Goal: Task Accomplishment & Management: Manage account settings

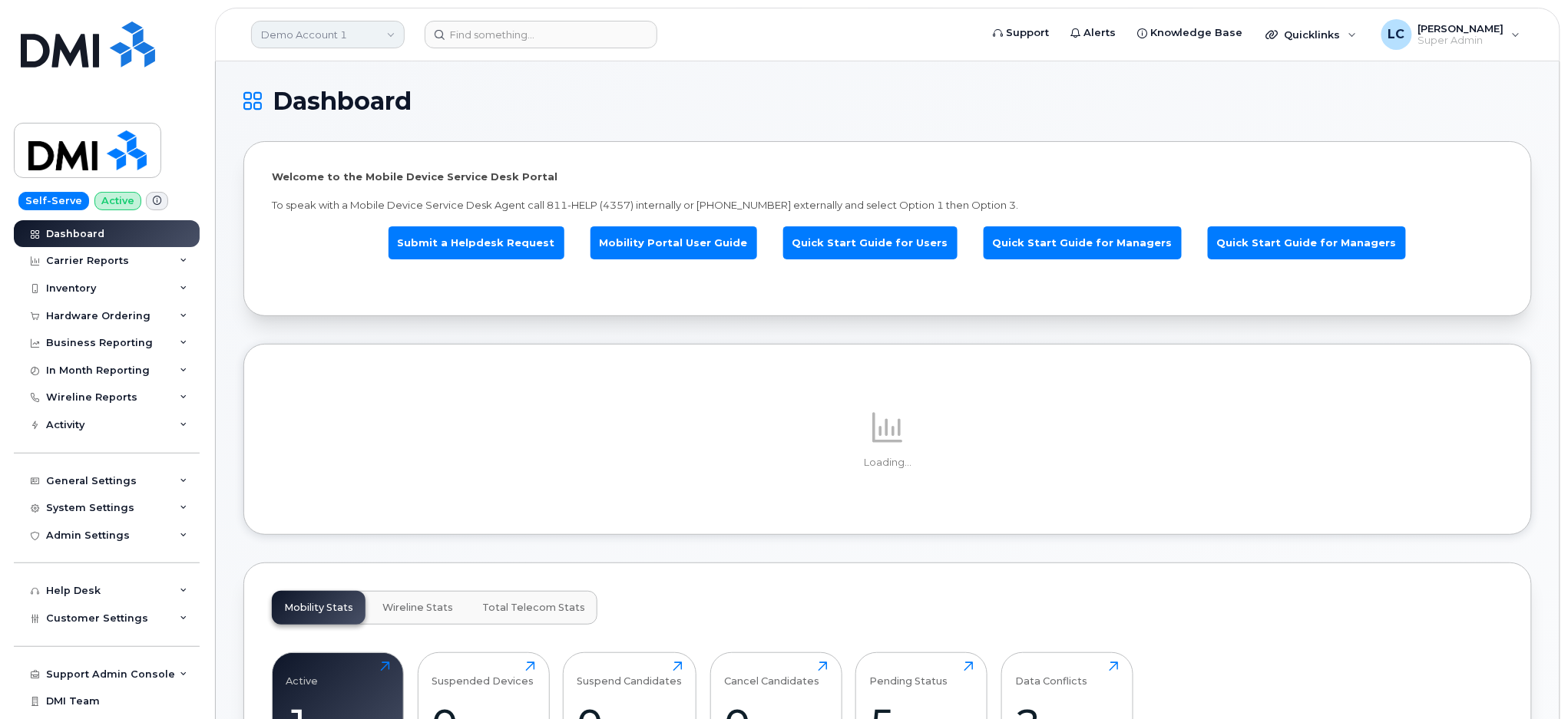
click at [340, 31] on link "Demo Account 1" at bounding box center [327, 34] width 154 height 28
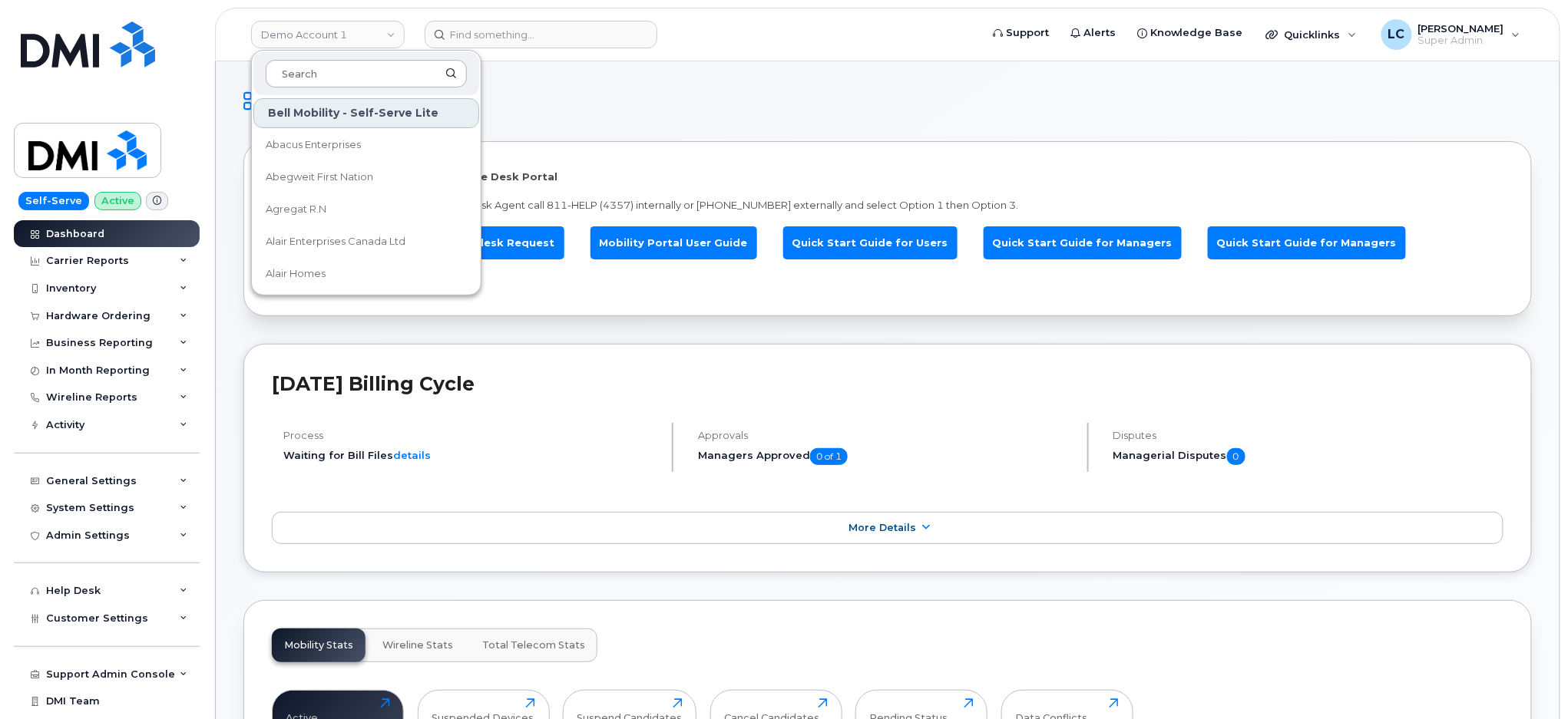
click at [322, 72] on input at bounding box center [366, 74] width 201 height 28
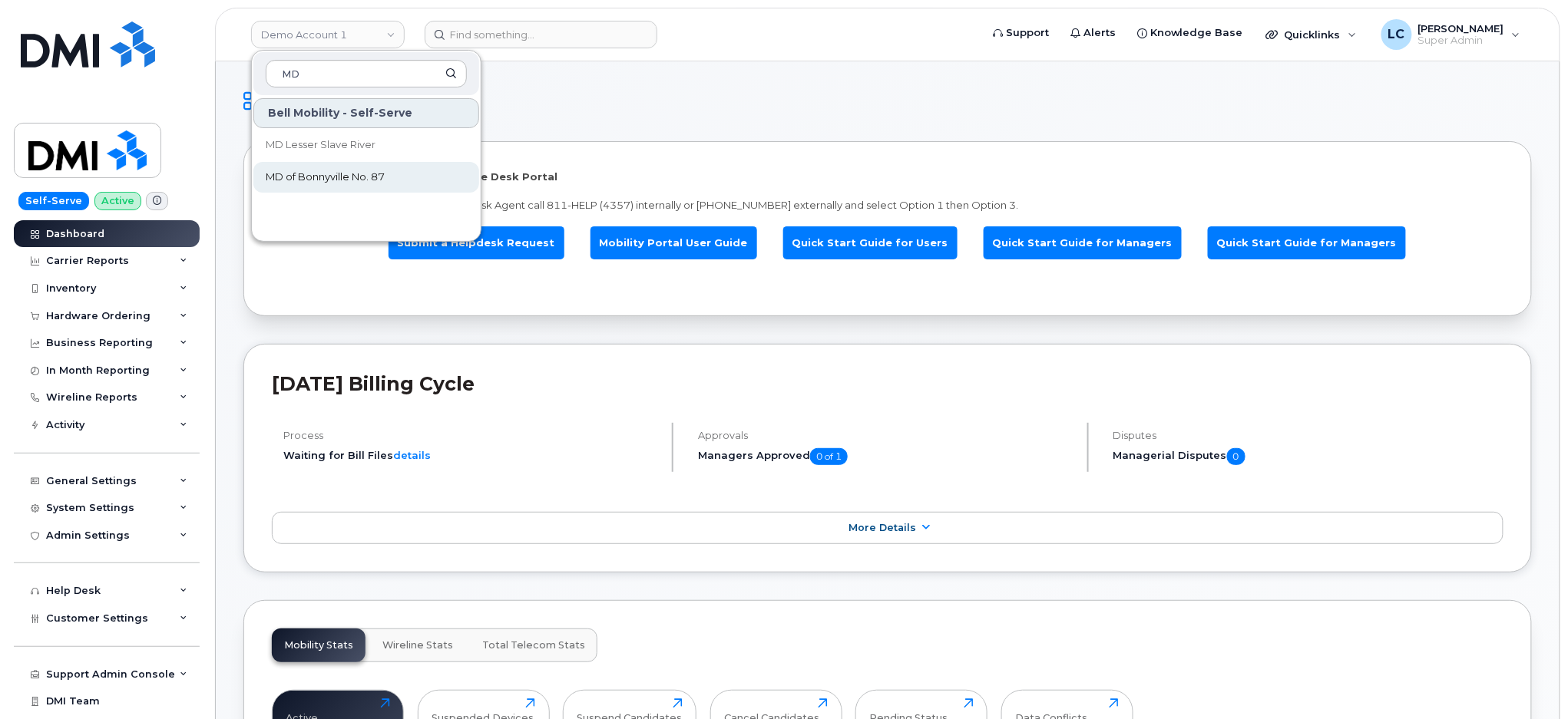
type input "MD"
click at [346, 176] on span "MD of Bonnyville No. 87" at bounding box center [325, 177] width 119 height 15
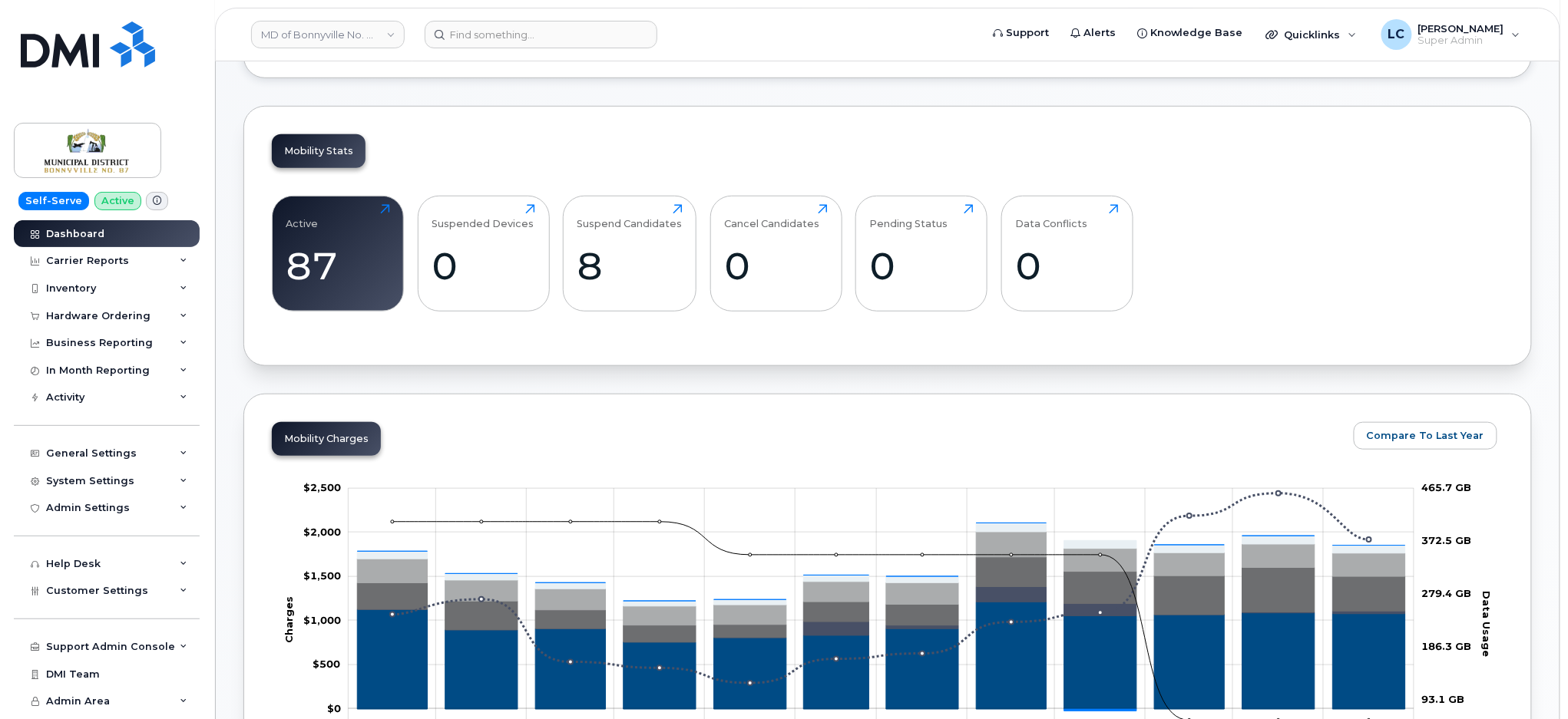
scroll to position [410, 0]
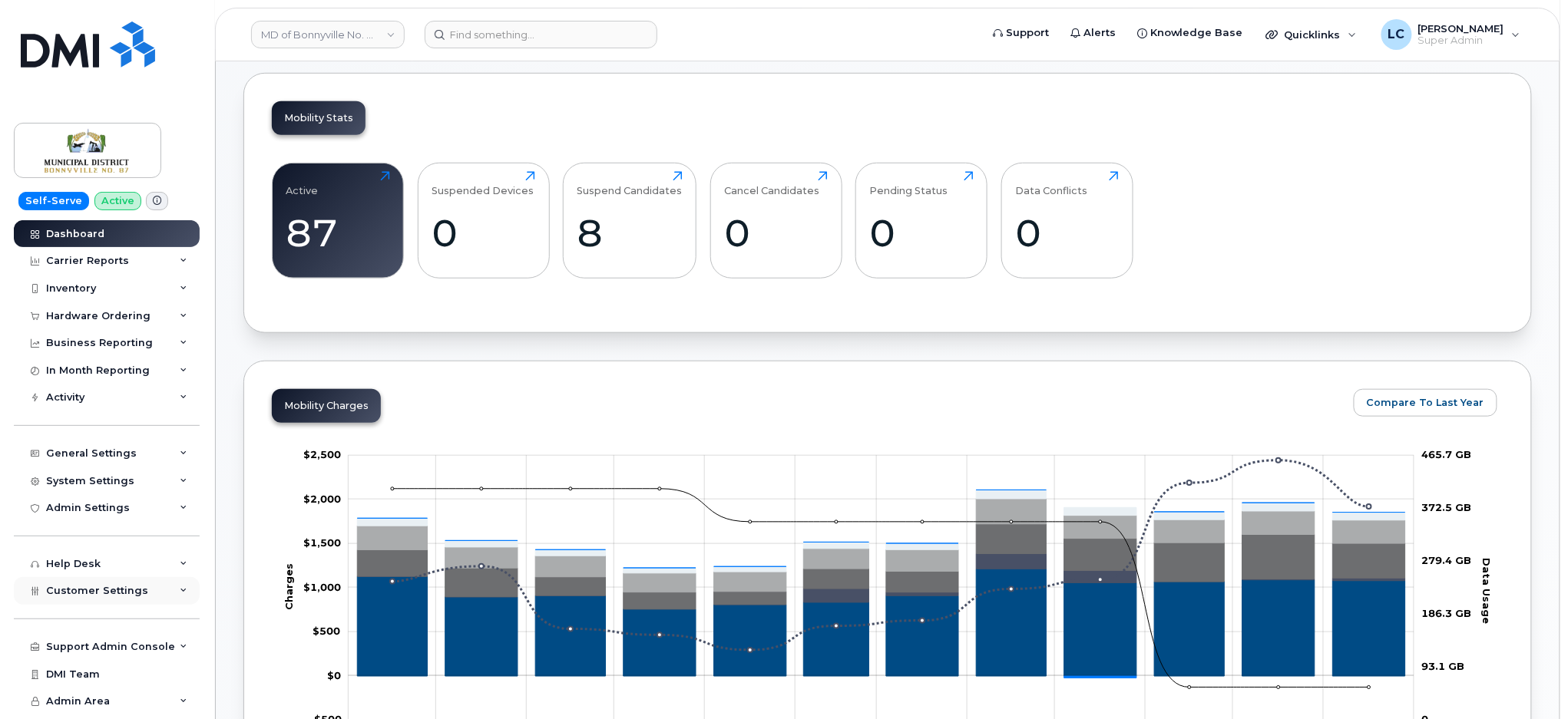
click at [142, 581] on div "Customer Settings" at bounding box center [107, 591] width 186 height 28
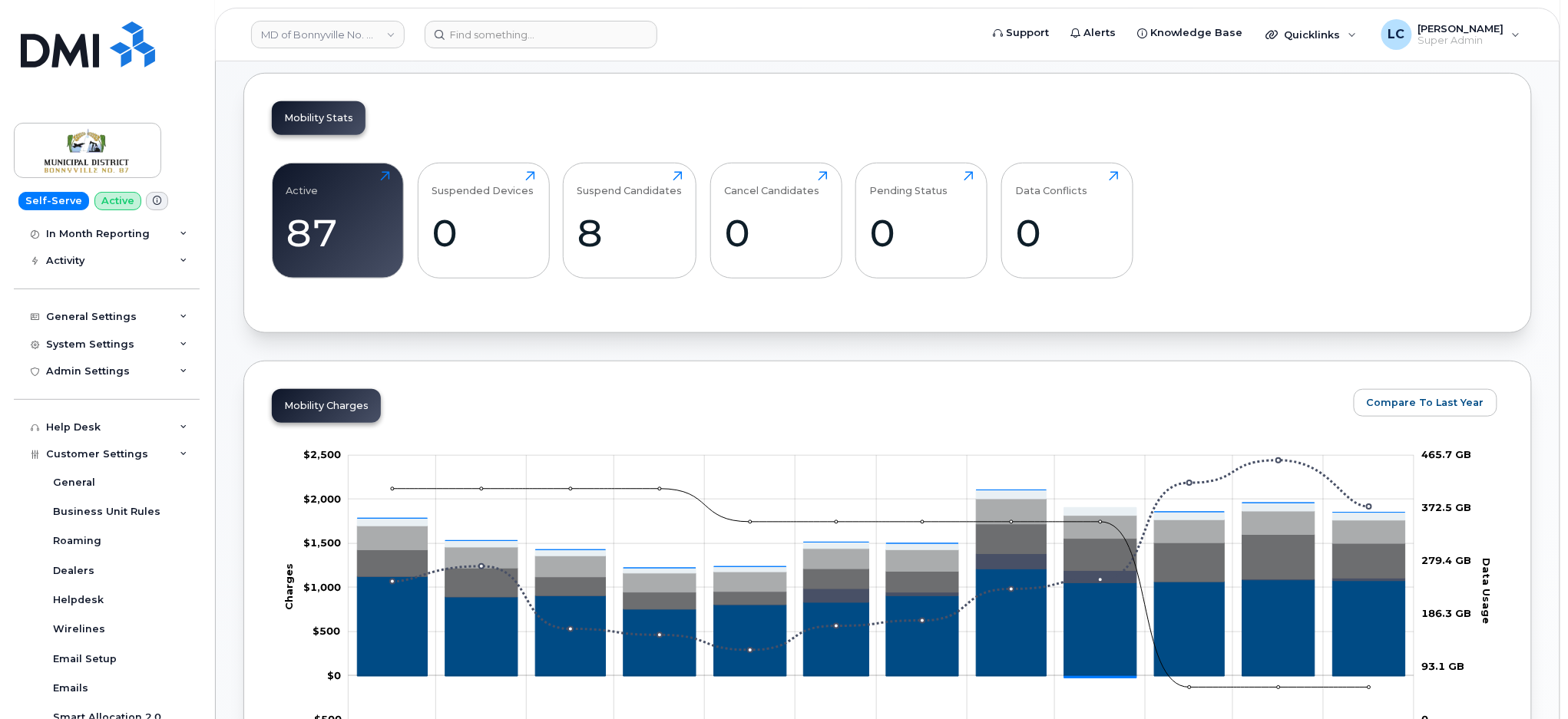
scroll to position [204, 0]
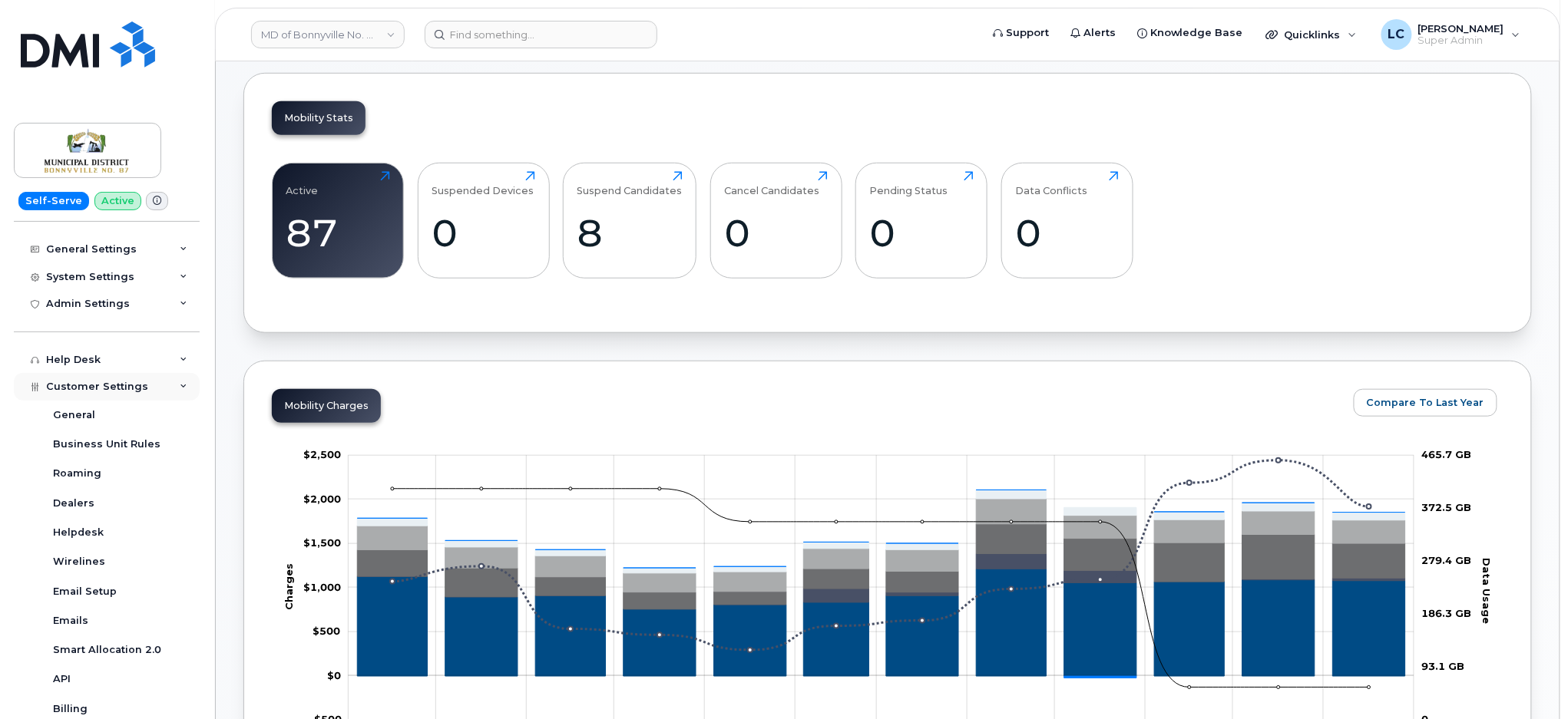
click at [173, 392] on div "Customer Settings" at bounding box center [107, 387] width 186 height 28
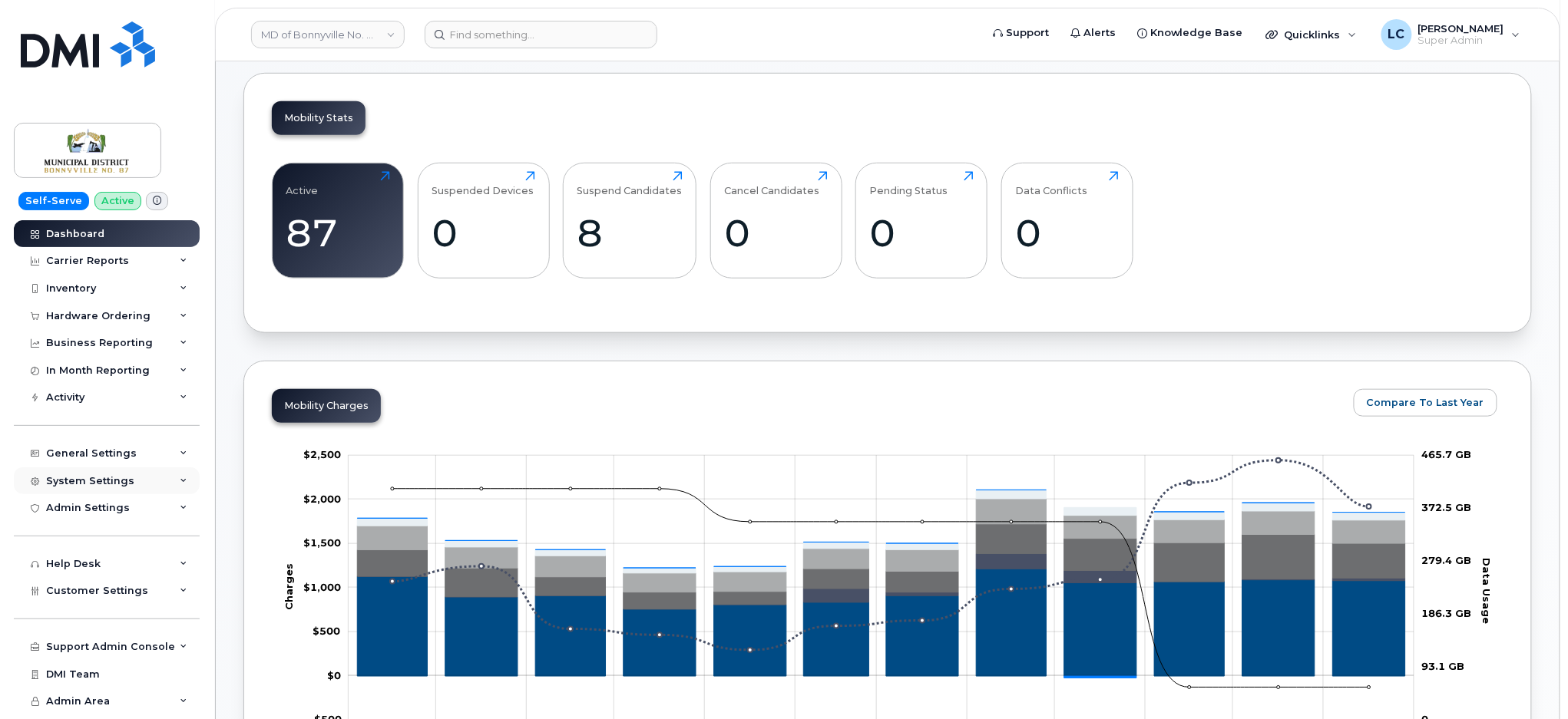
click at [142, 480] on div "System Settings" at bounding box center [107, 481] width 186 height 28
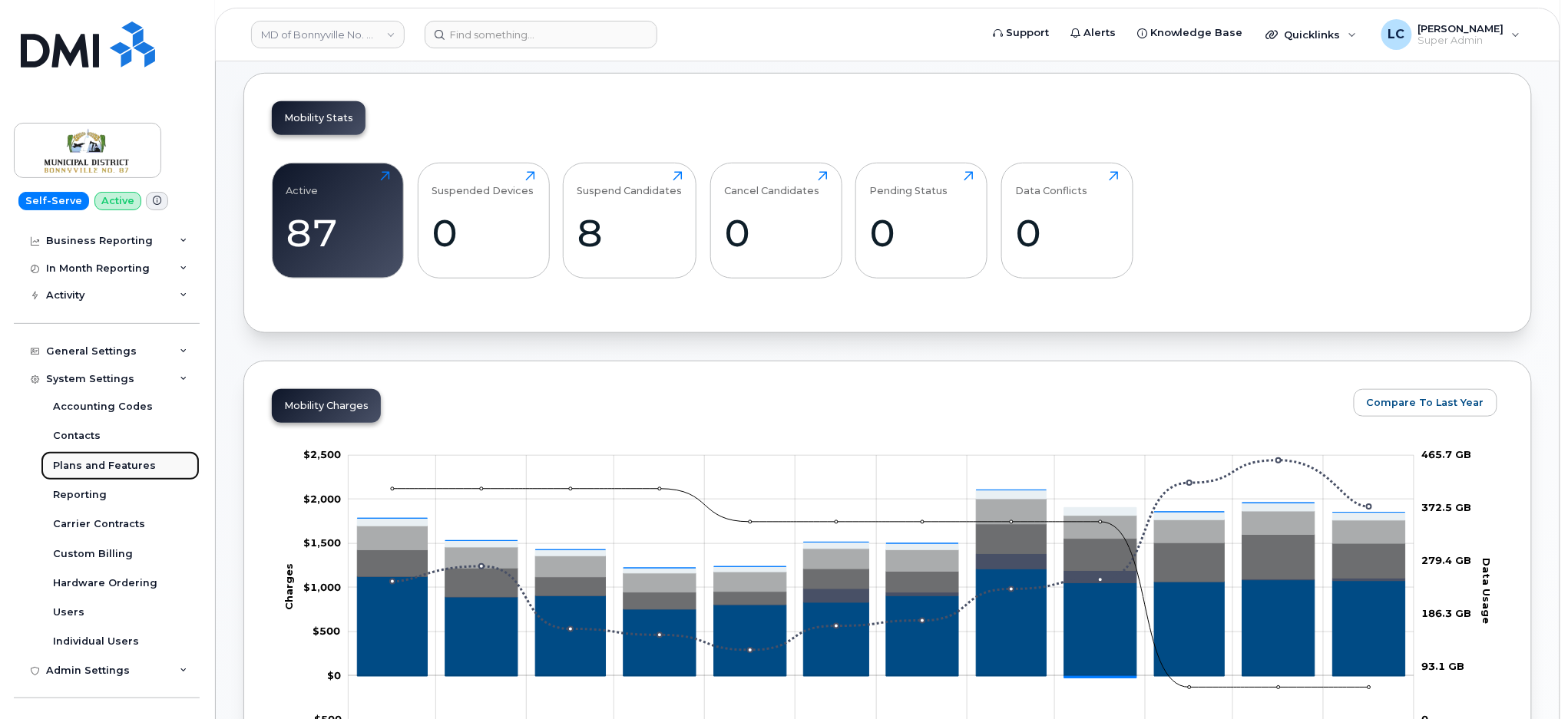
click at [117, 463] on div "Plans and Features" at bounding box center [104, 466] width 103 height 14
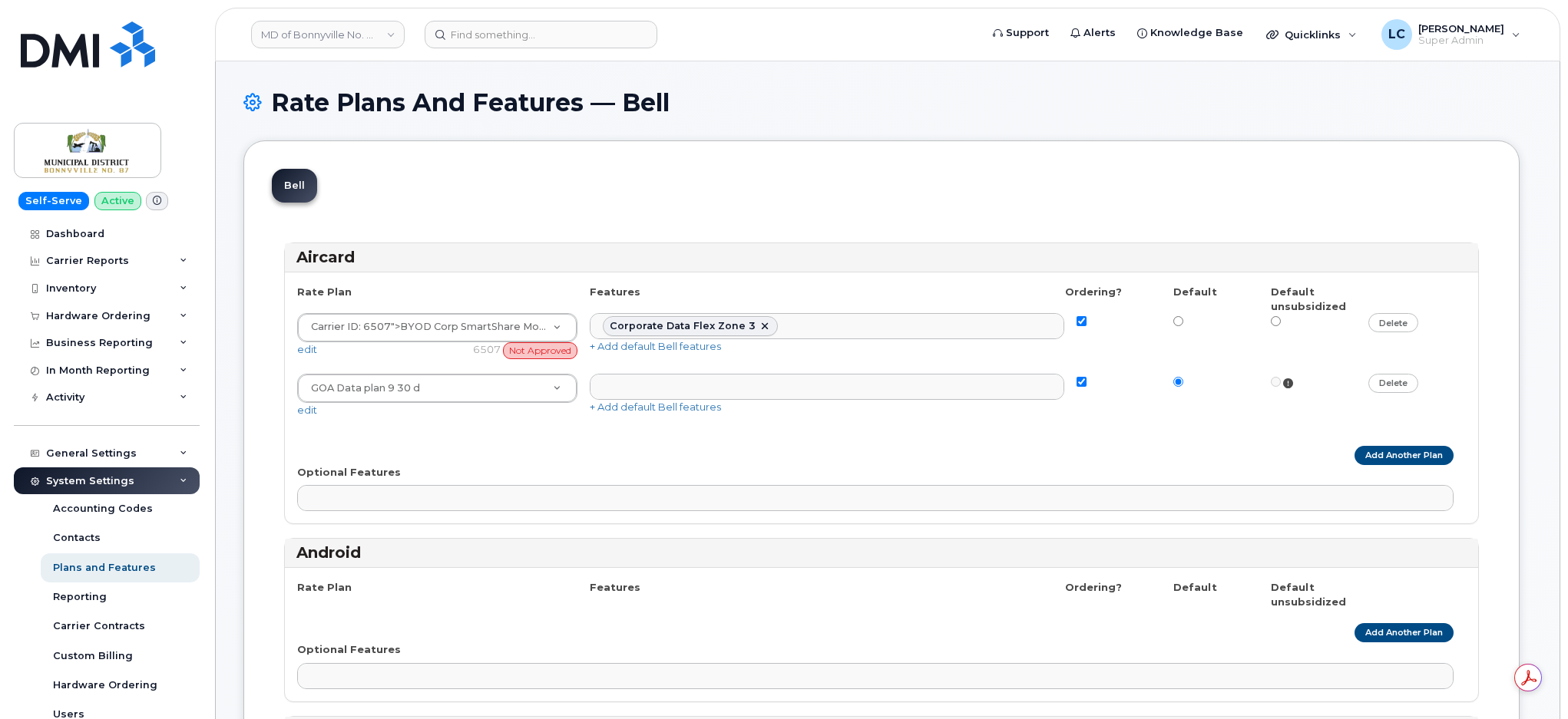
select select
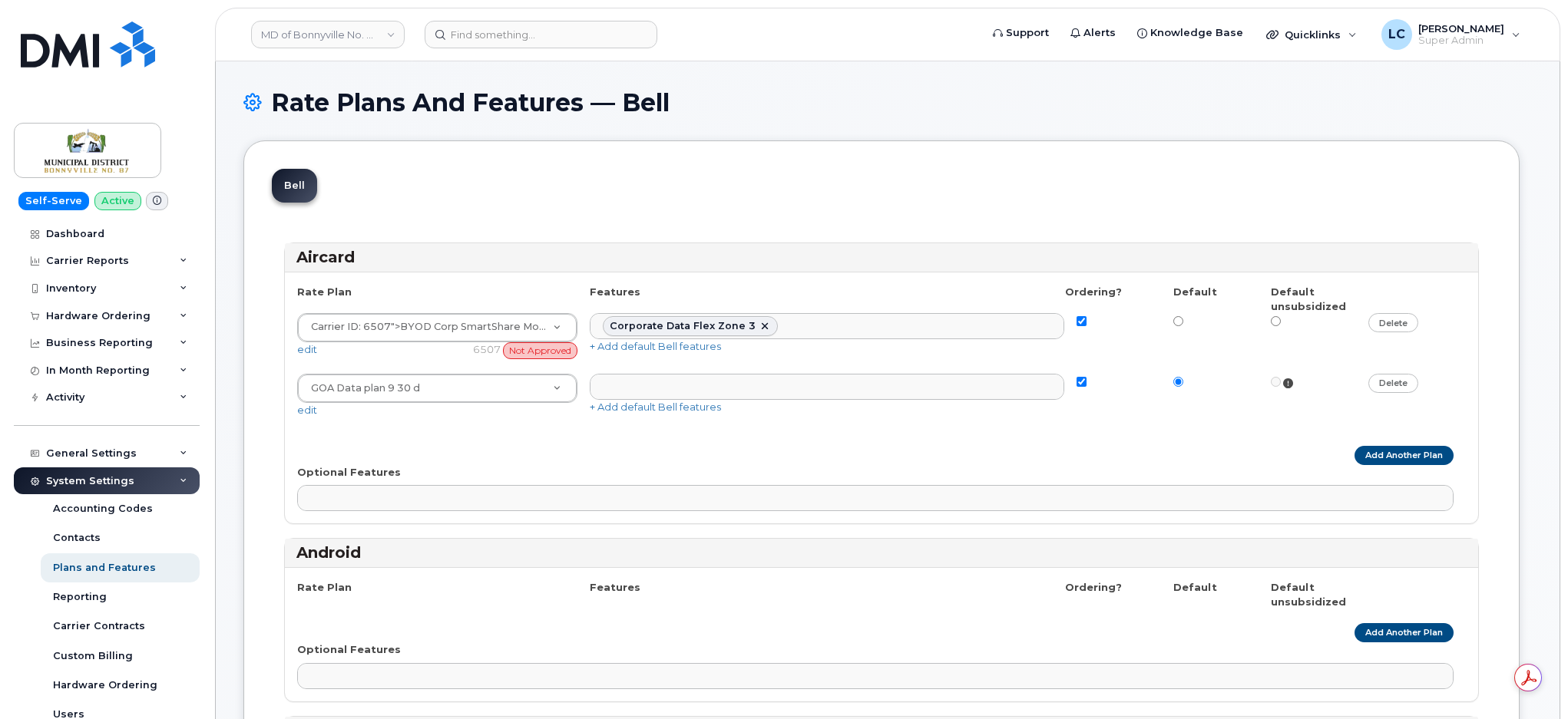
select select
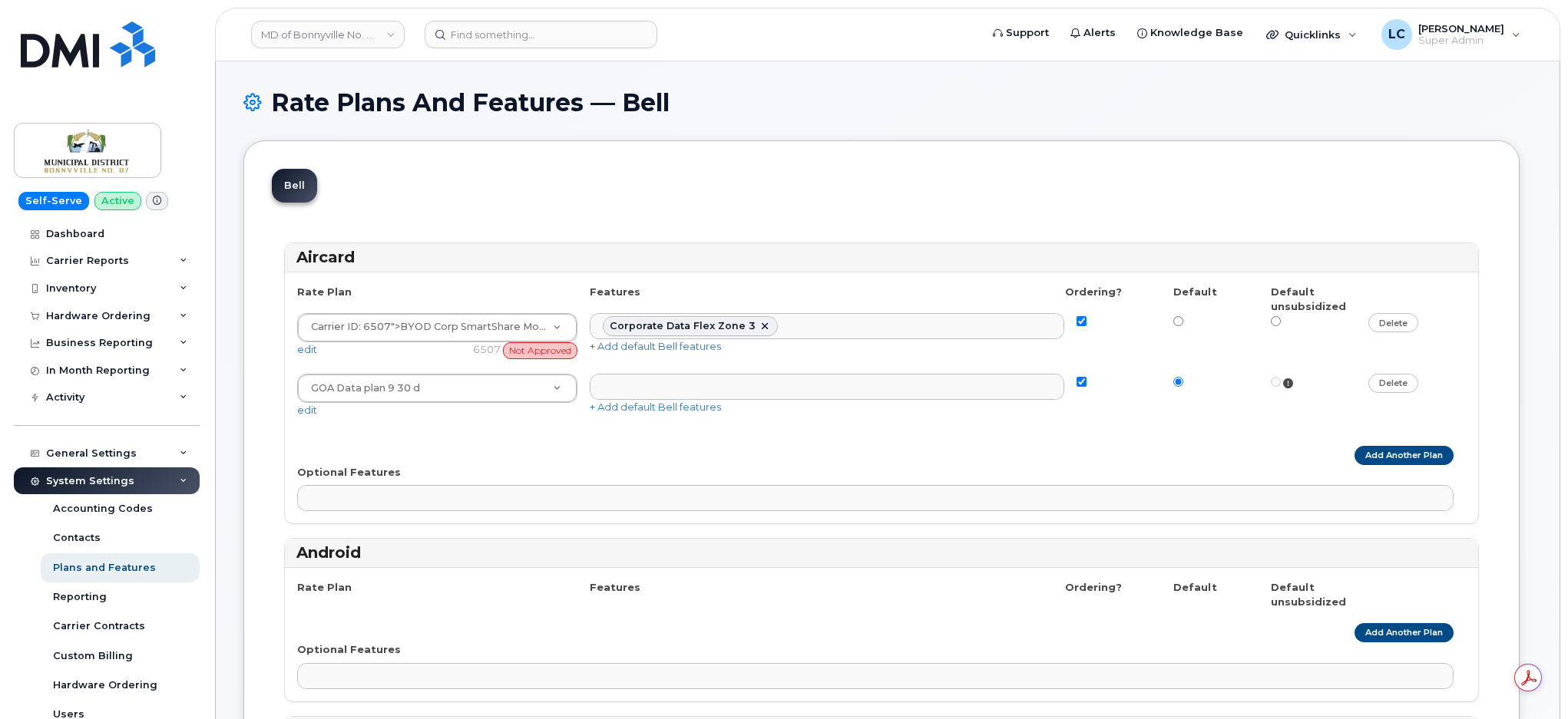
select select
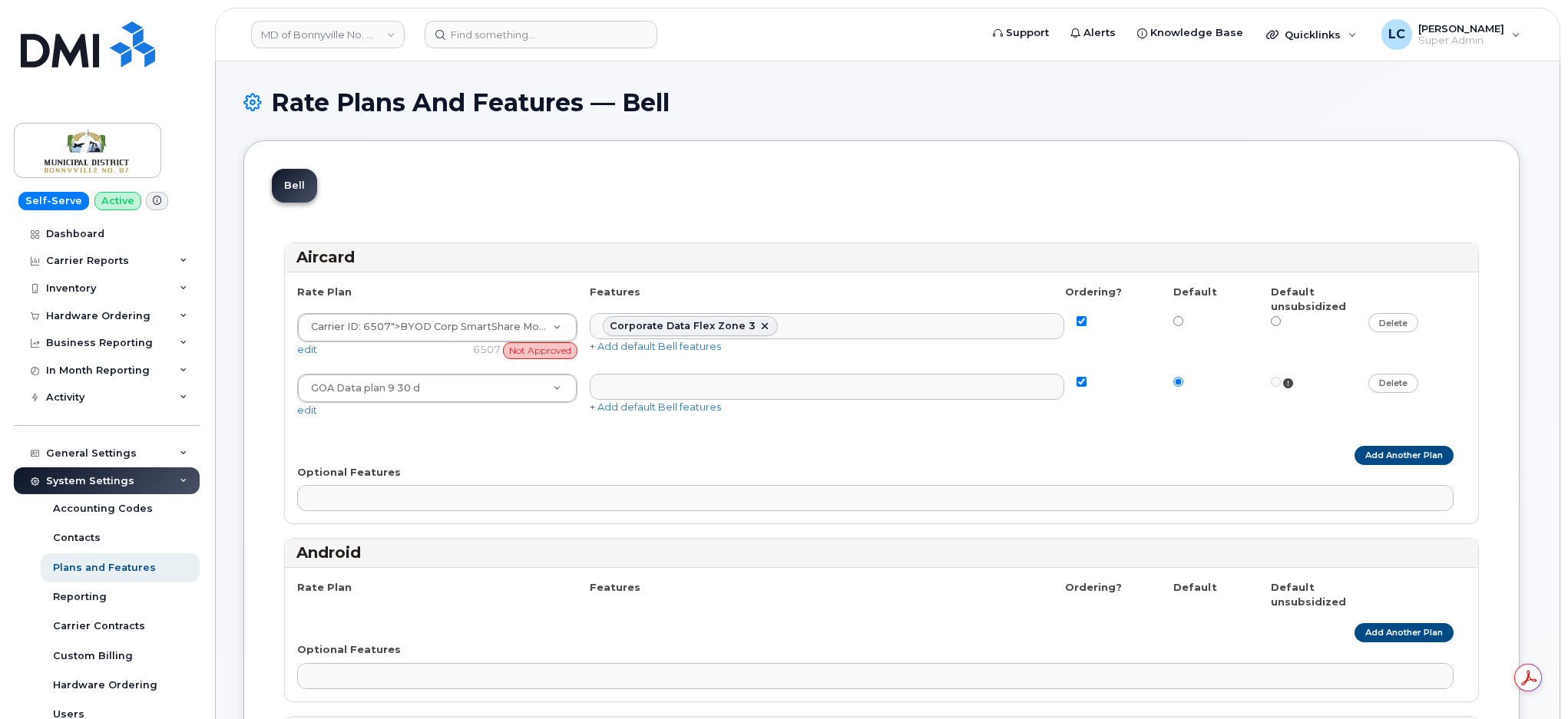
select select
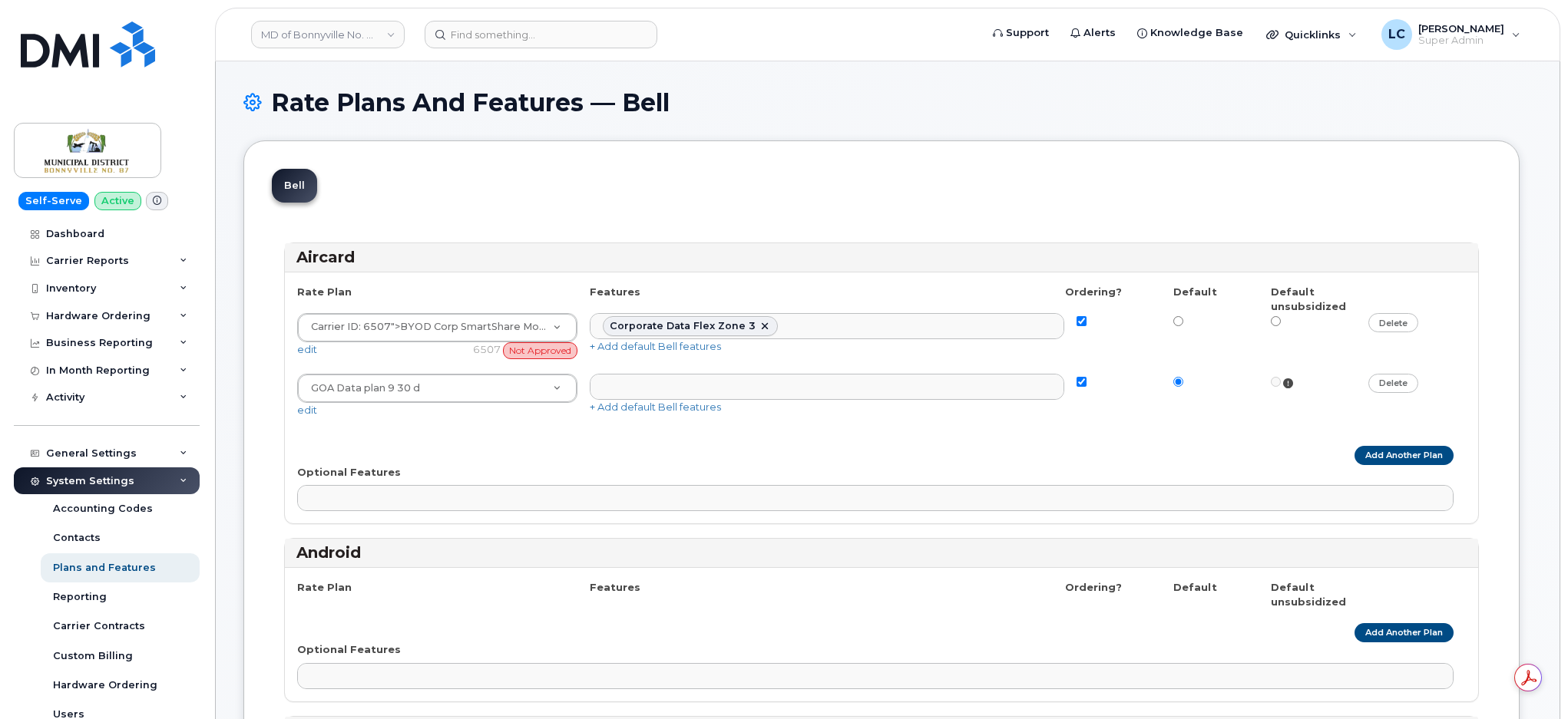
select select
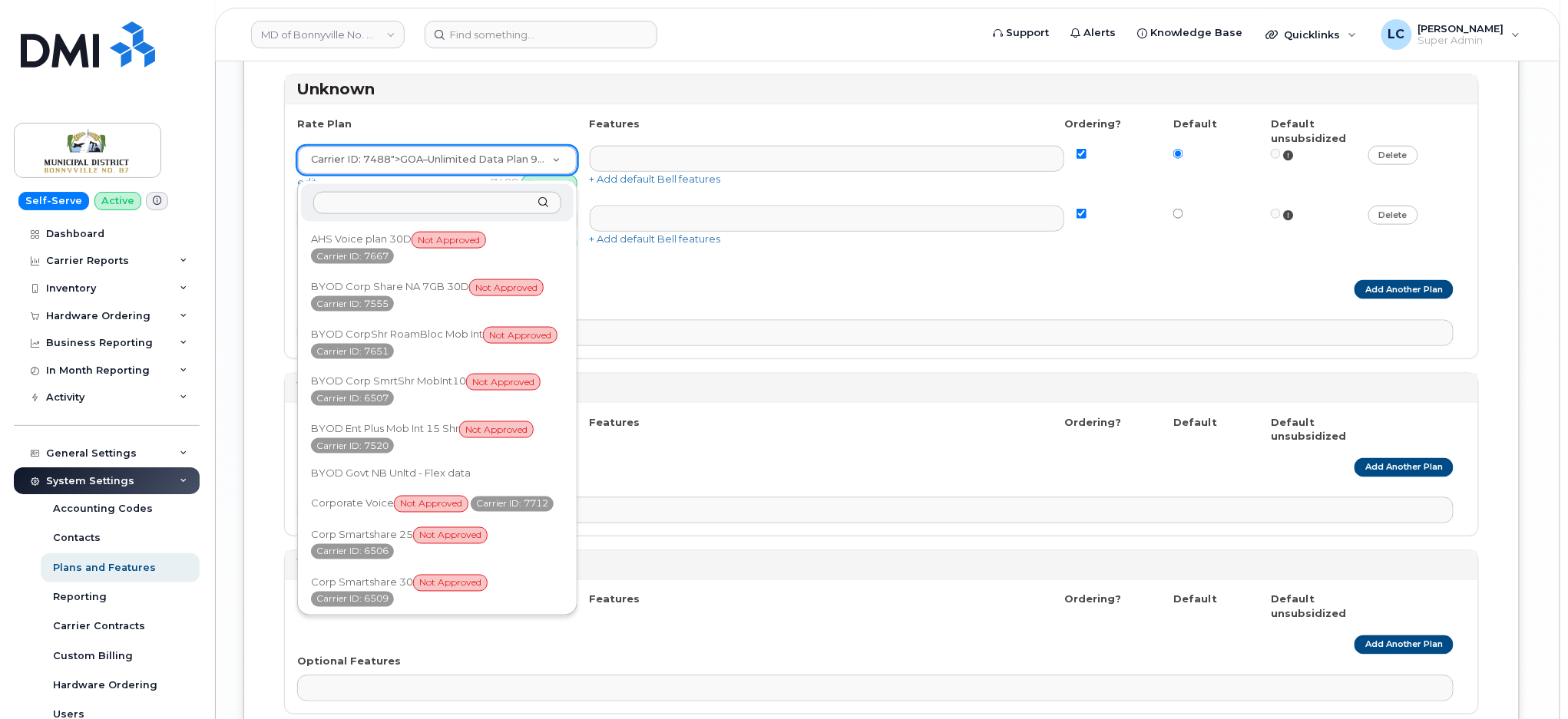
scroll to position [248, 0]
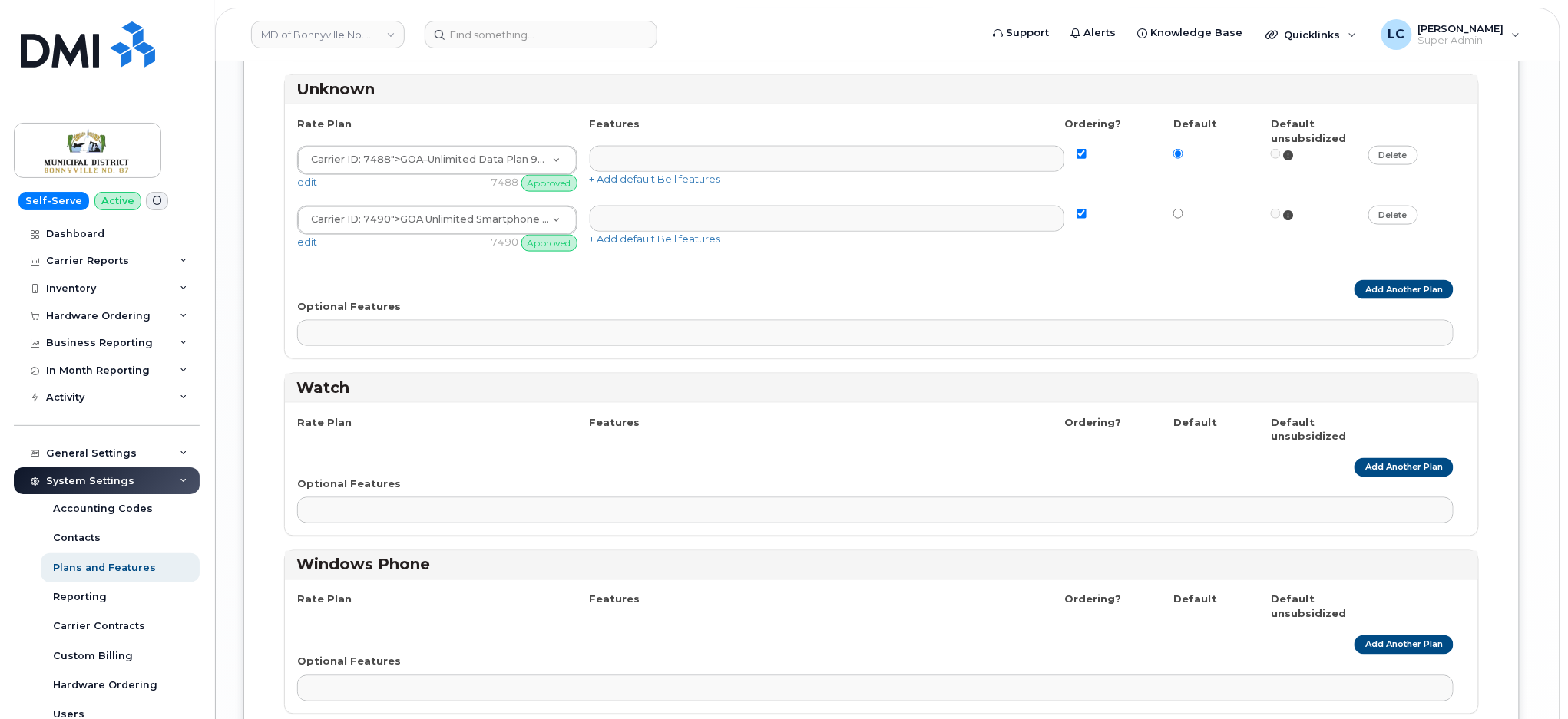
click at [680, 279] on div "Rate Plan Features Ordering? Default Default unsubsidized Carrier ID: 7488 ">GO…" at bounding box center [881, 231] width 1193 height 254
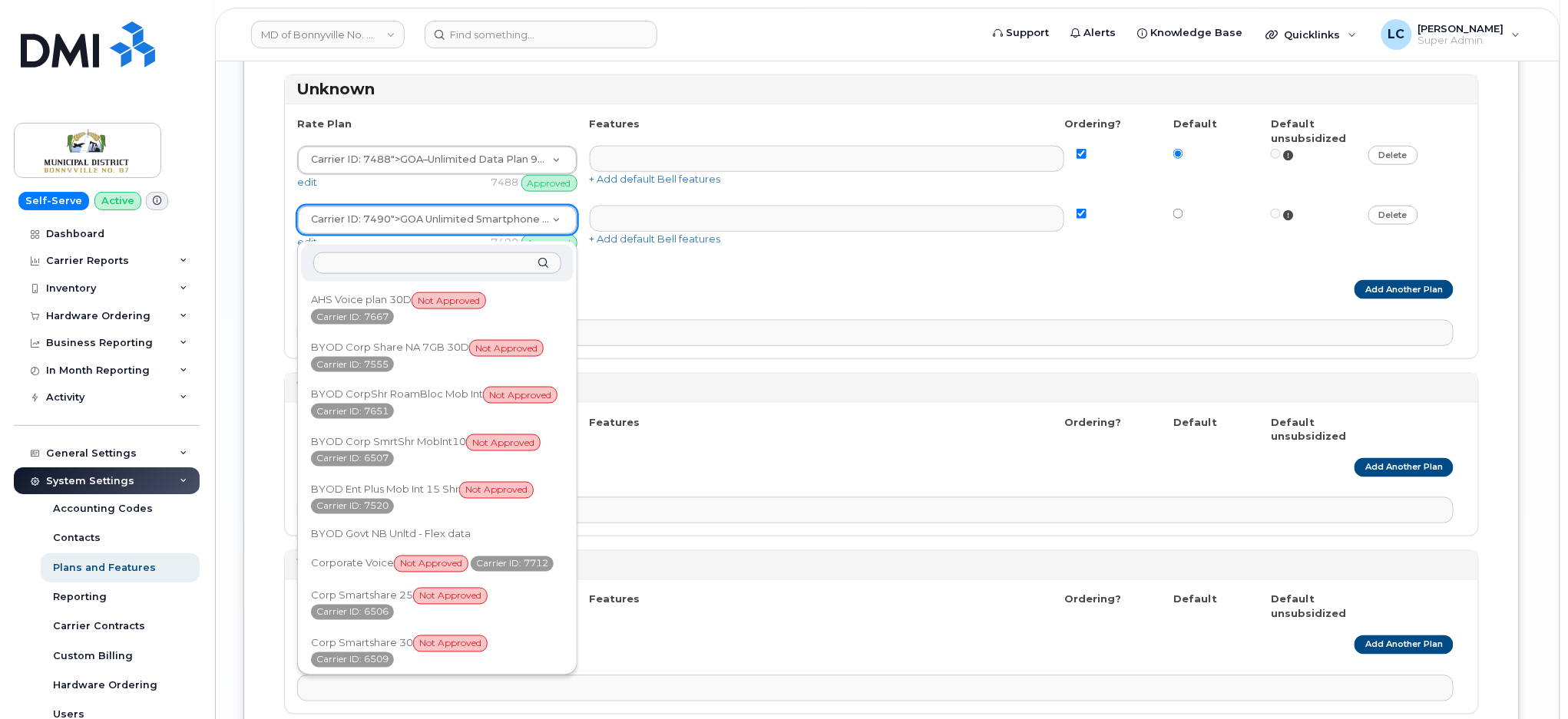
scroll to position [248, 0]
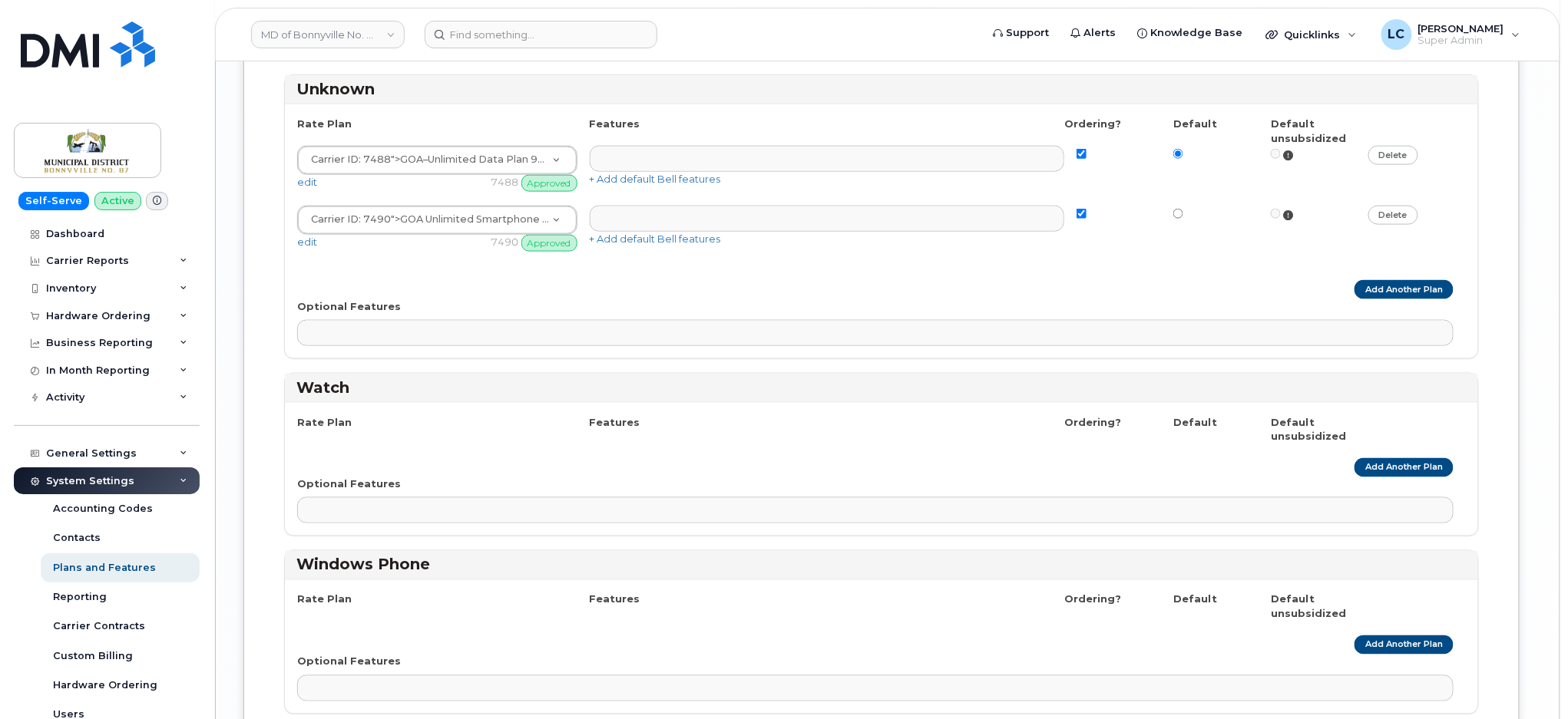
click at [783, 104] on div "Unknown" at bounding box center [881, 90] width 1193 height 29
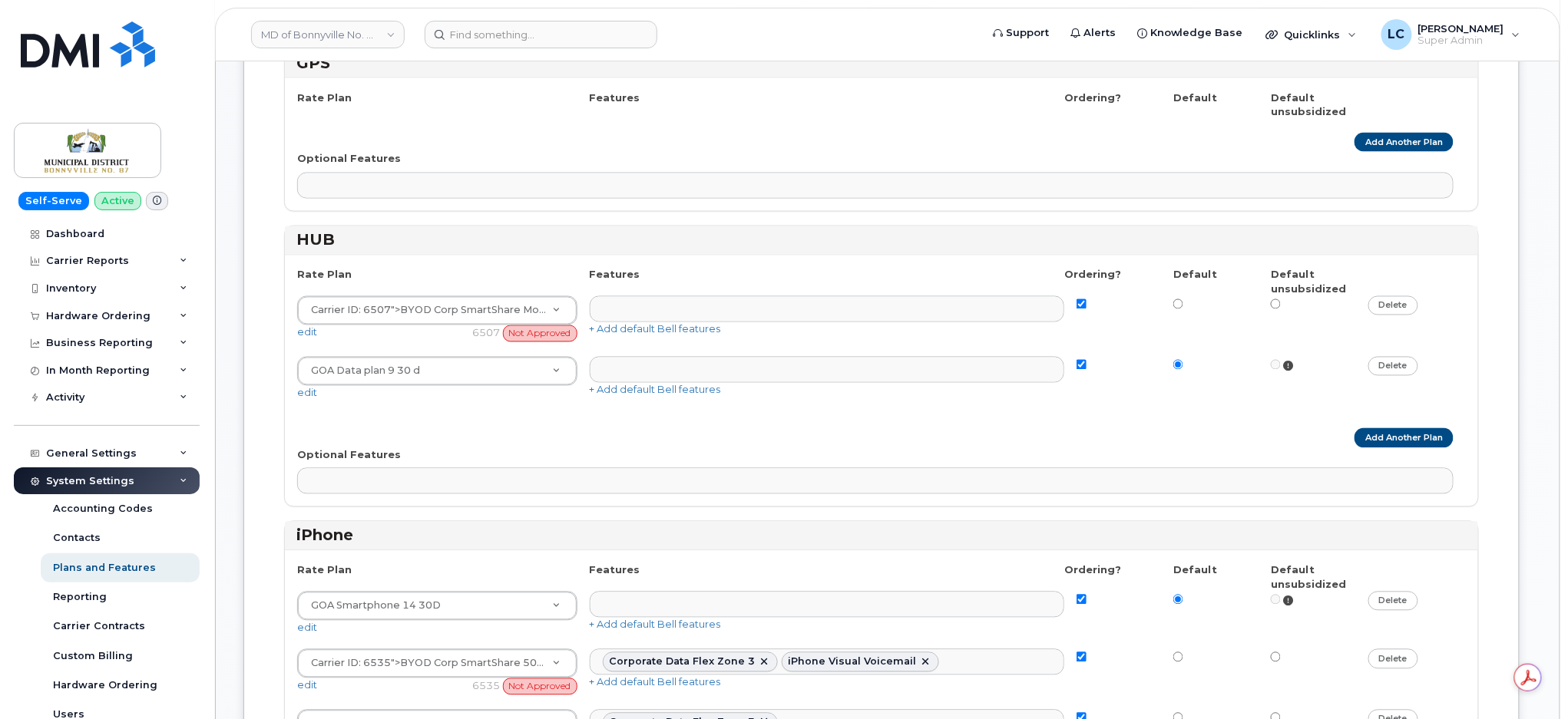
scroll to position [1125, 0]
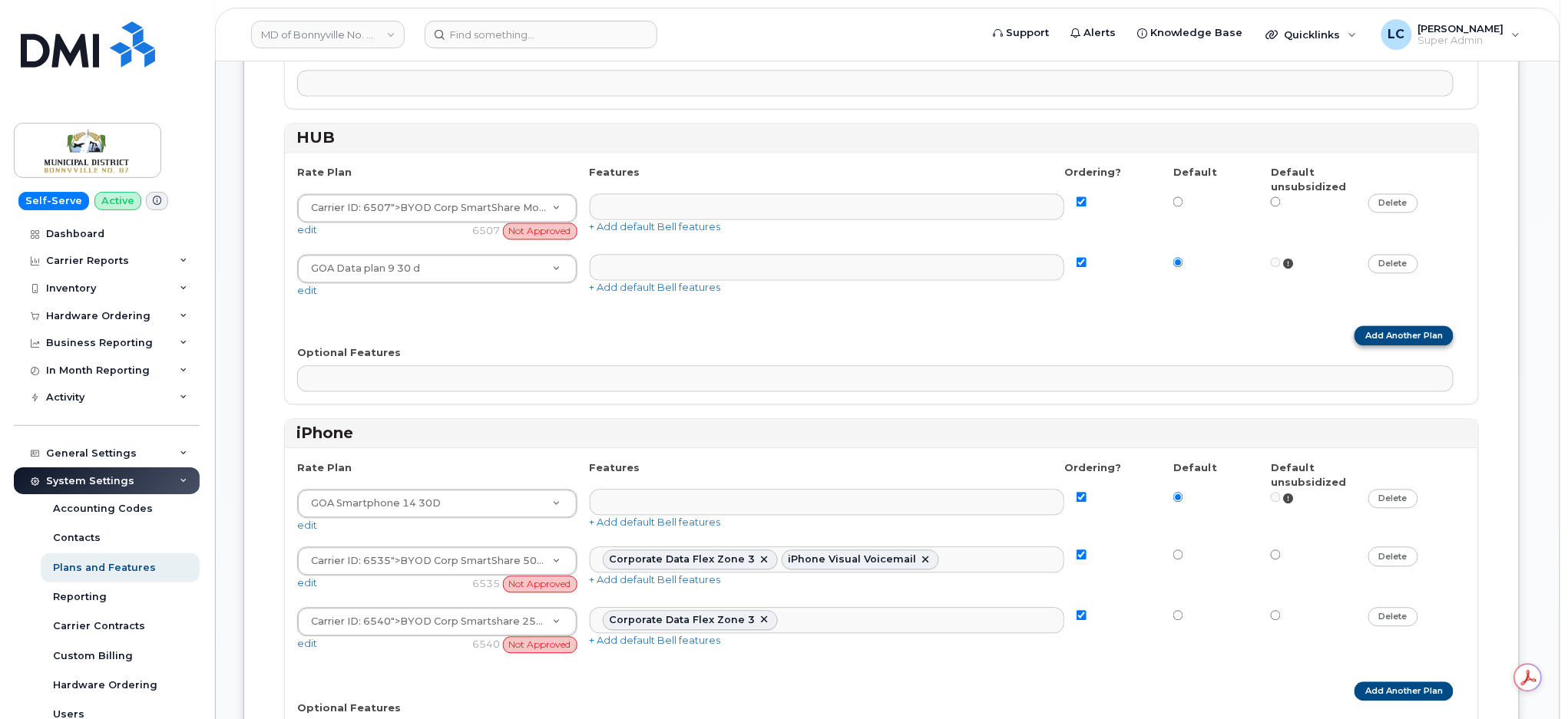
click at [1418, 340] on link "Add Another Plan" at bounding box center [1404, 336] width 99 height 20
select select
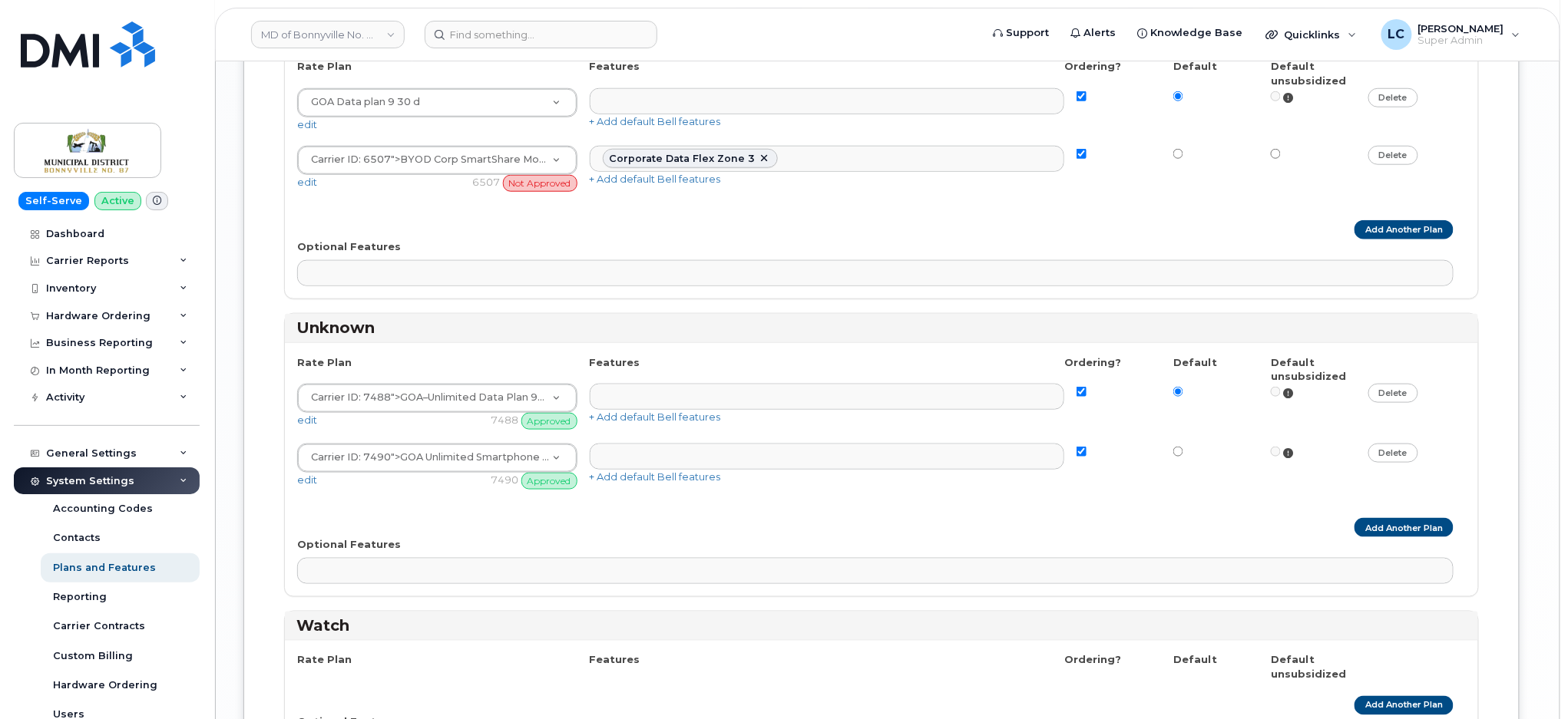
scroll to position [2968, 0]
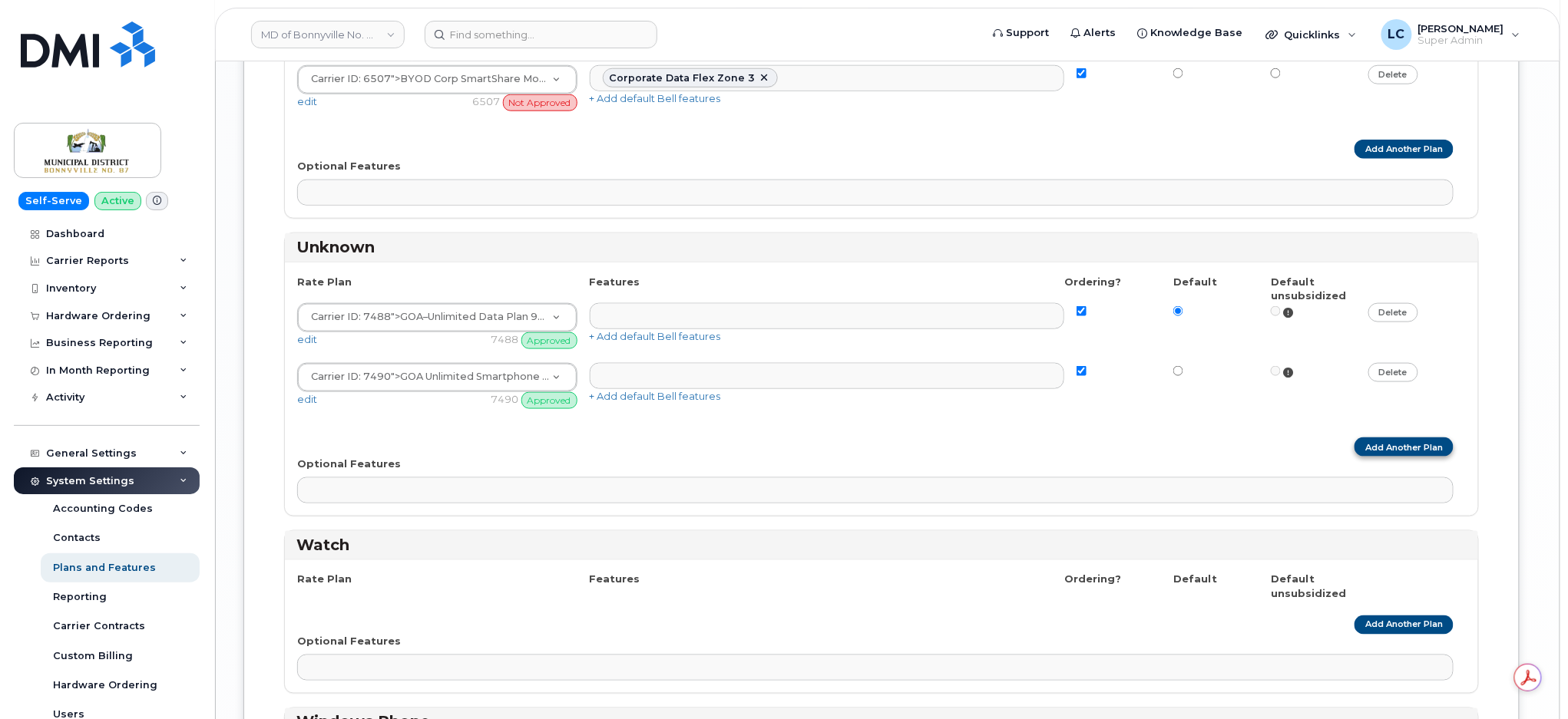
click at [1361, 451] on link "Add Another Plan" at bounding box center [1404, 447] width 99 height 20
select select
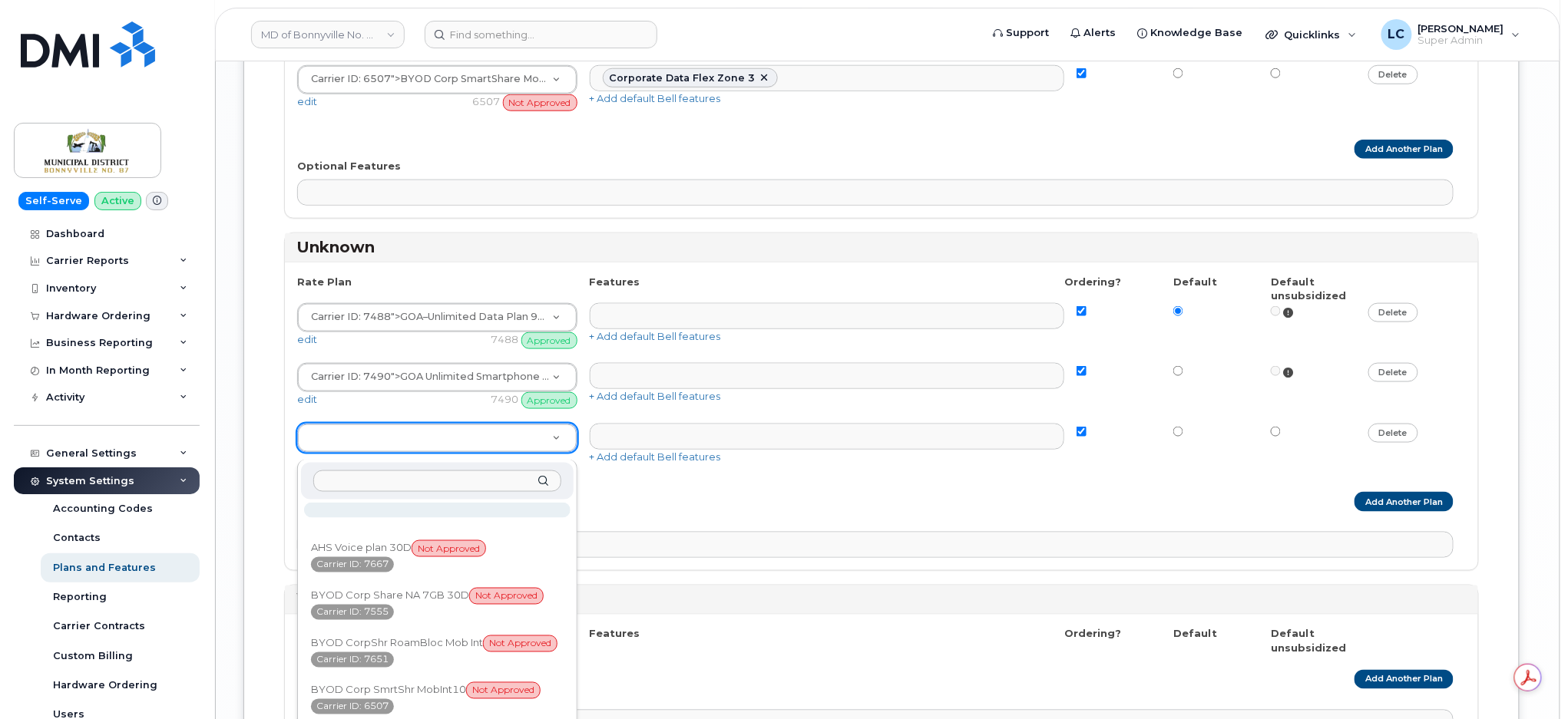
click at [469, 480] on input "text" at bounding box center [437, 481] width 248 height 22
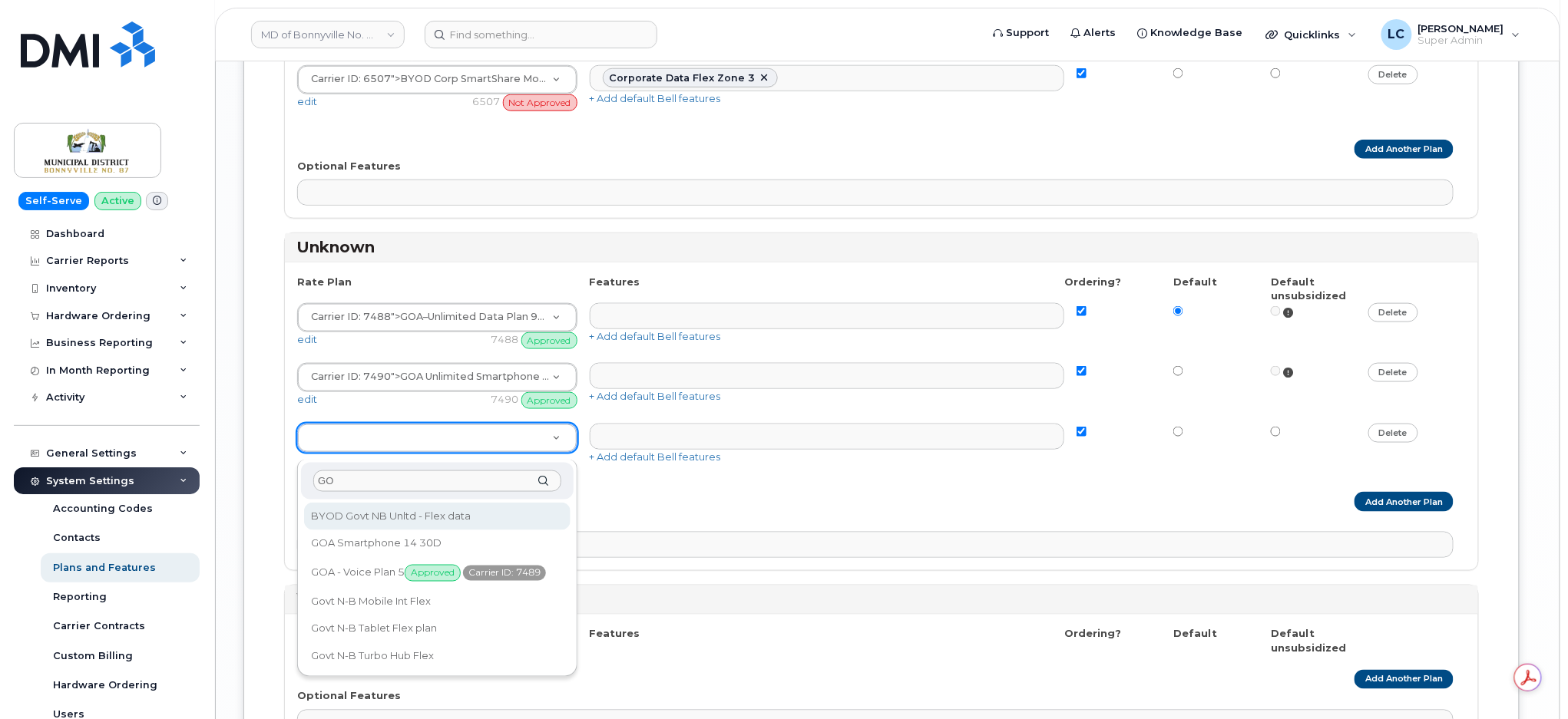
type input "GOA"
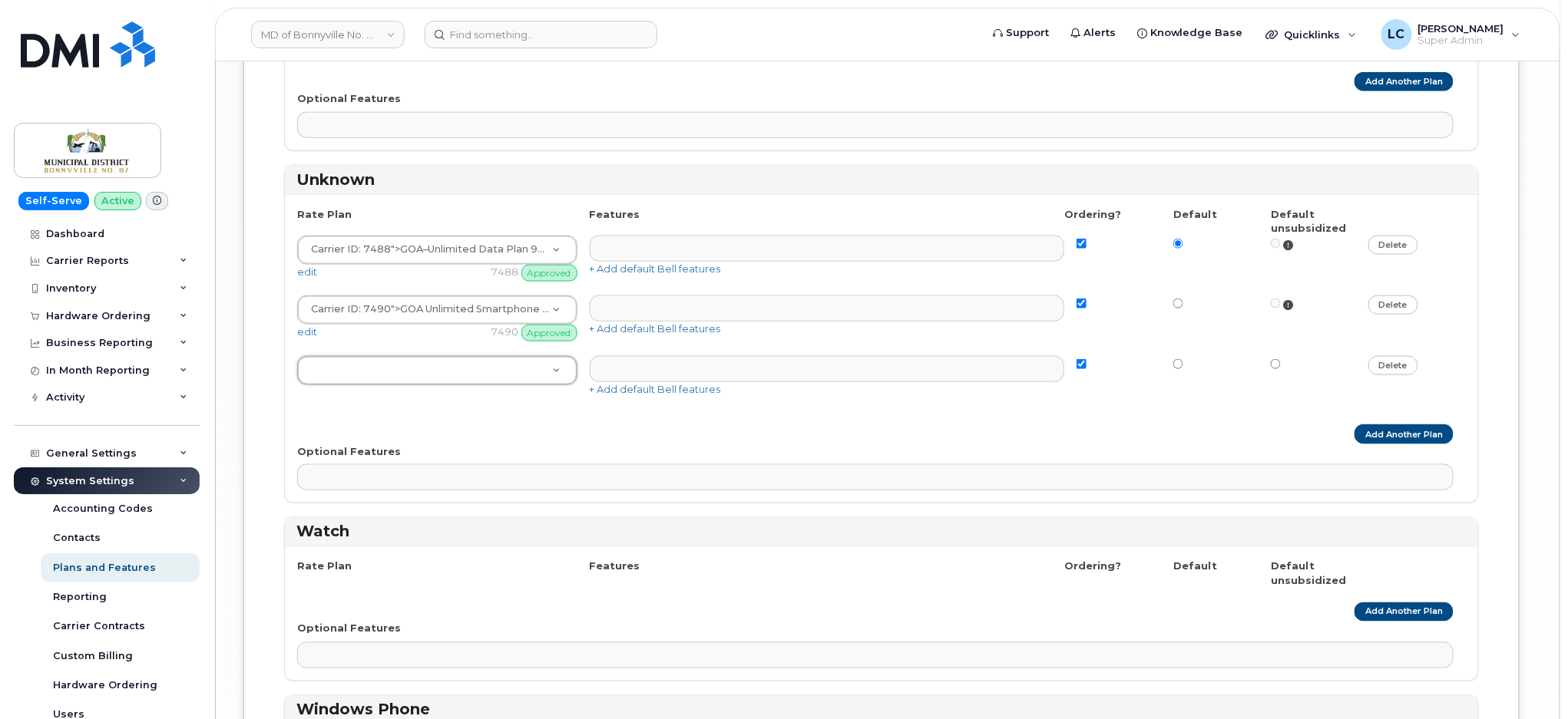
scroll to position [3071, 0]
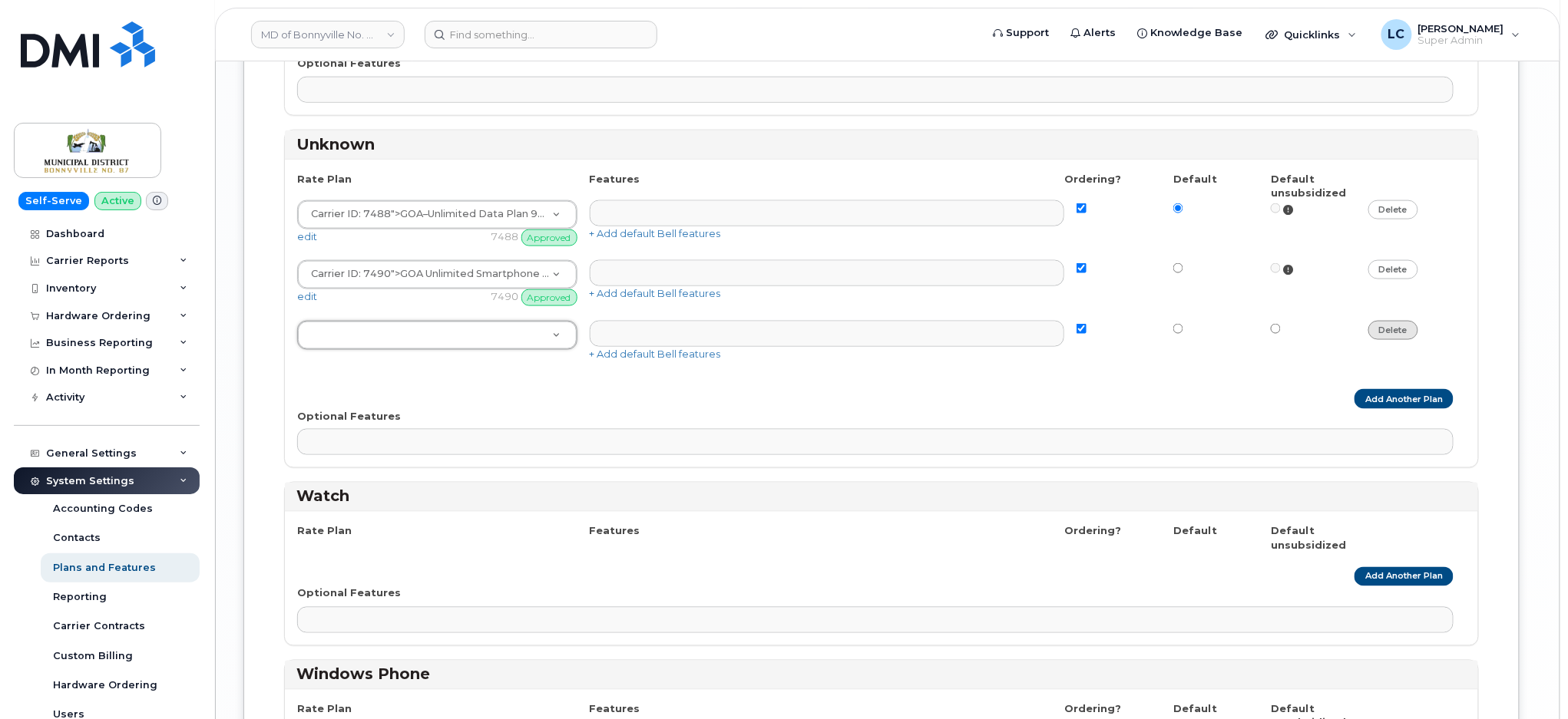
click at [1403, 340] on link "delete" at bounding box center [1393, 331] width 50 height 20
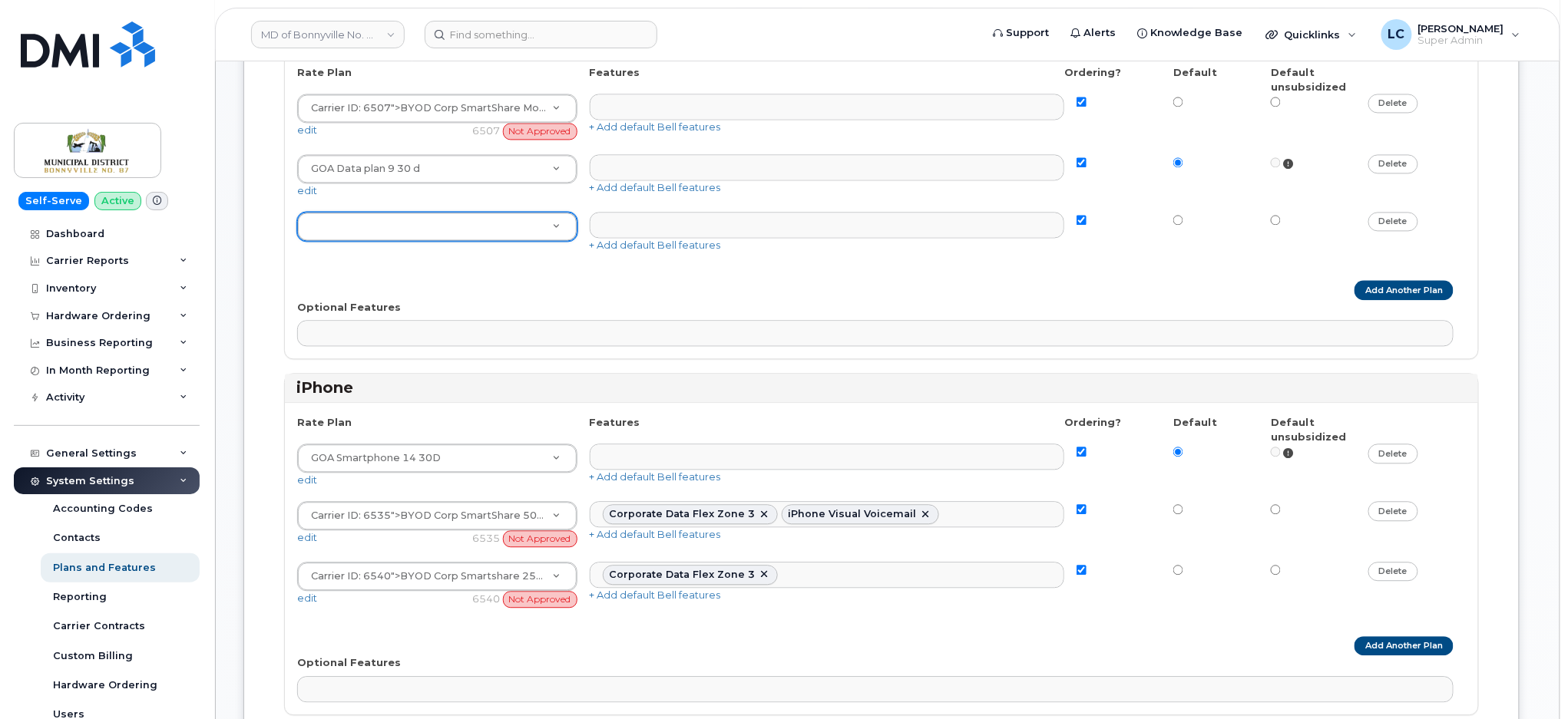
scroll to position [1229, 0]
click at [1377, 222] on link "delete" at bounding box center [1393, 219] width 50 height 20
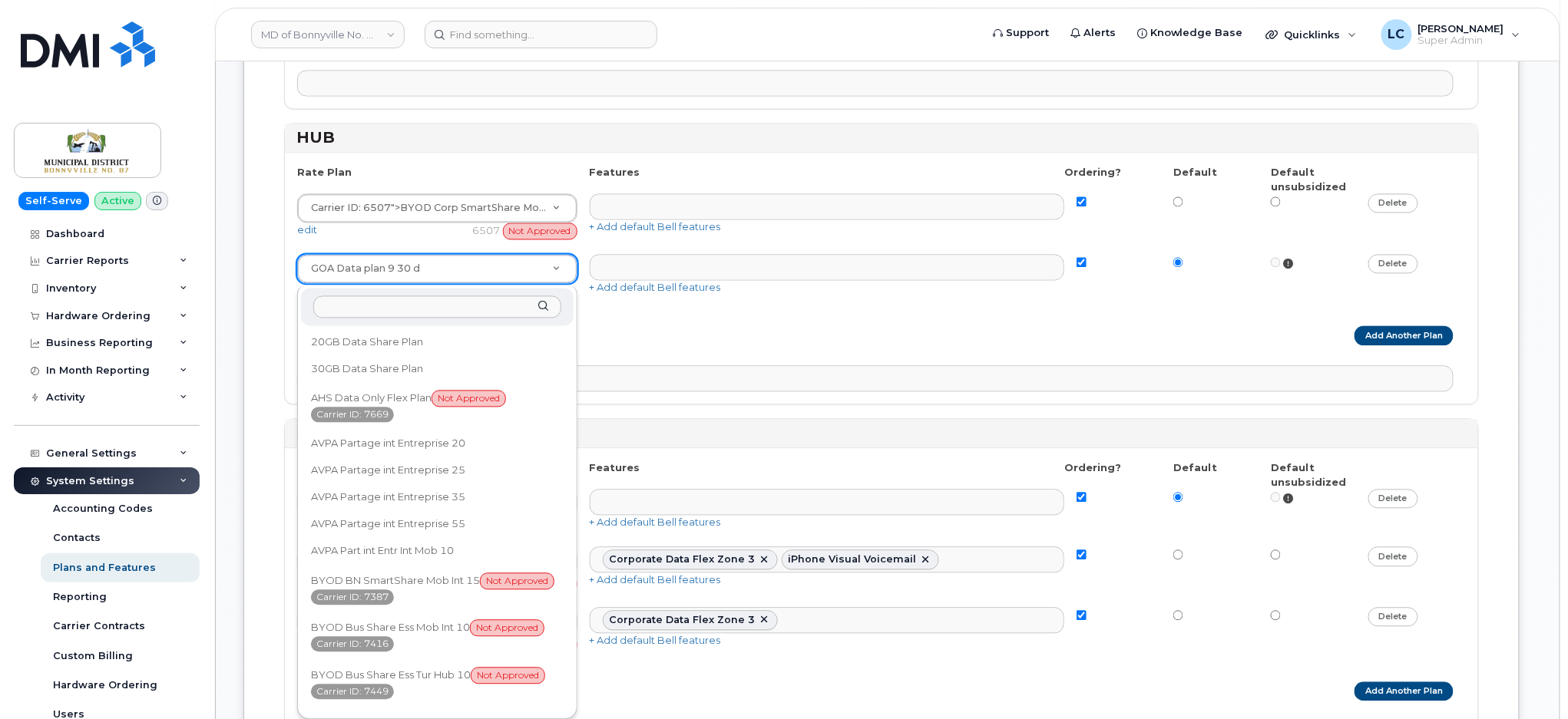
scroll to position [1129, 0]
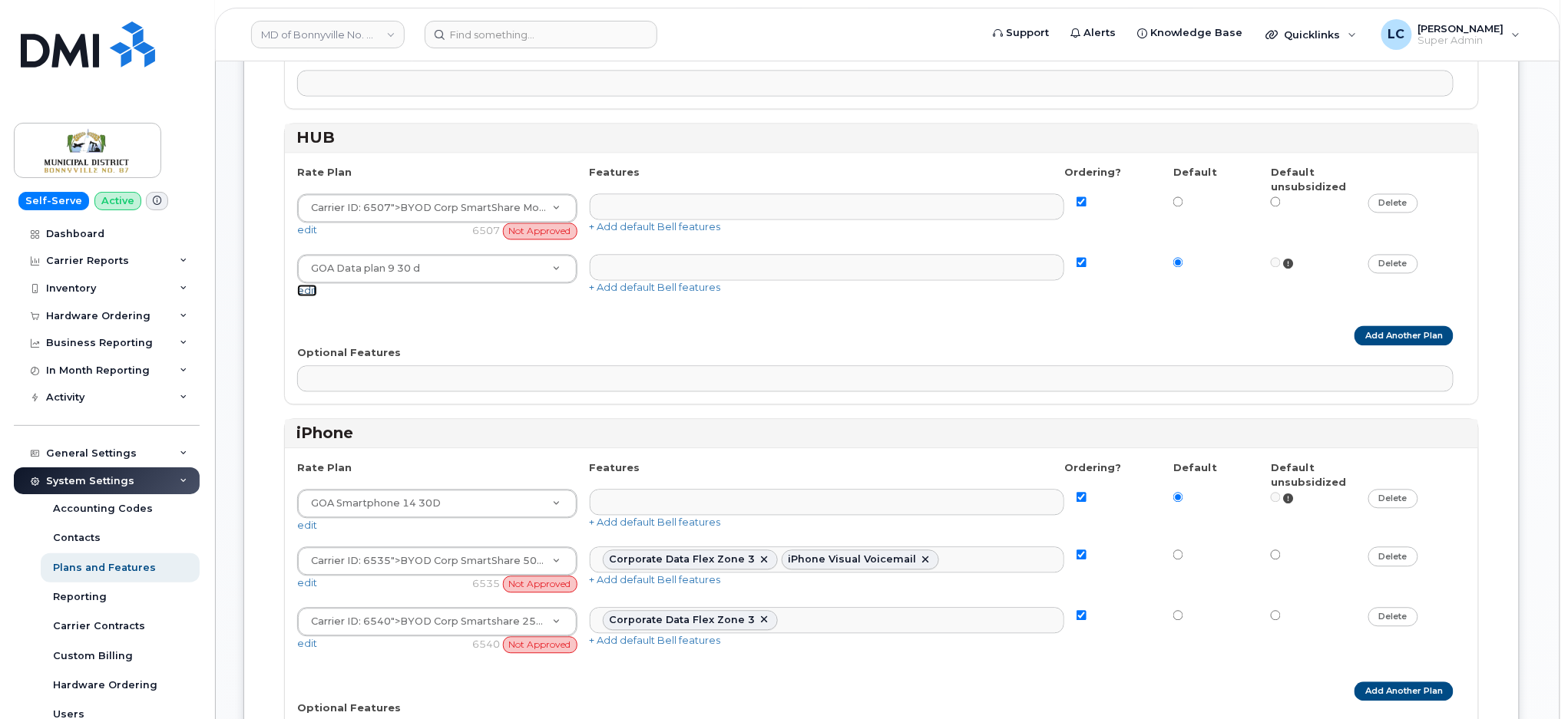
click at [302, 295] on link "edit" at bounding box center [307, 291] width 20 height 12
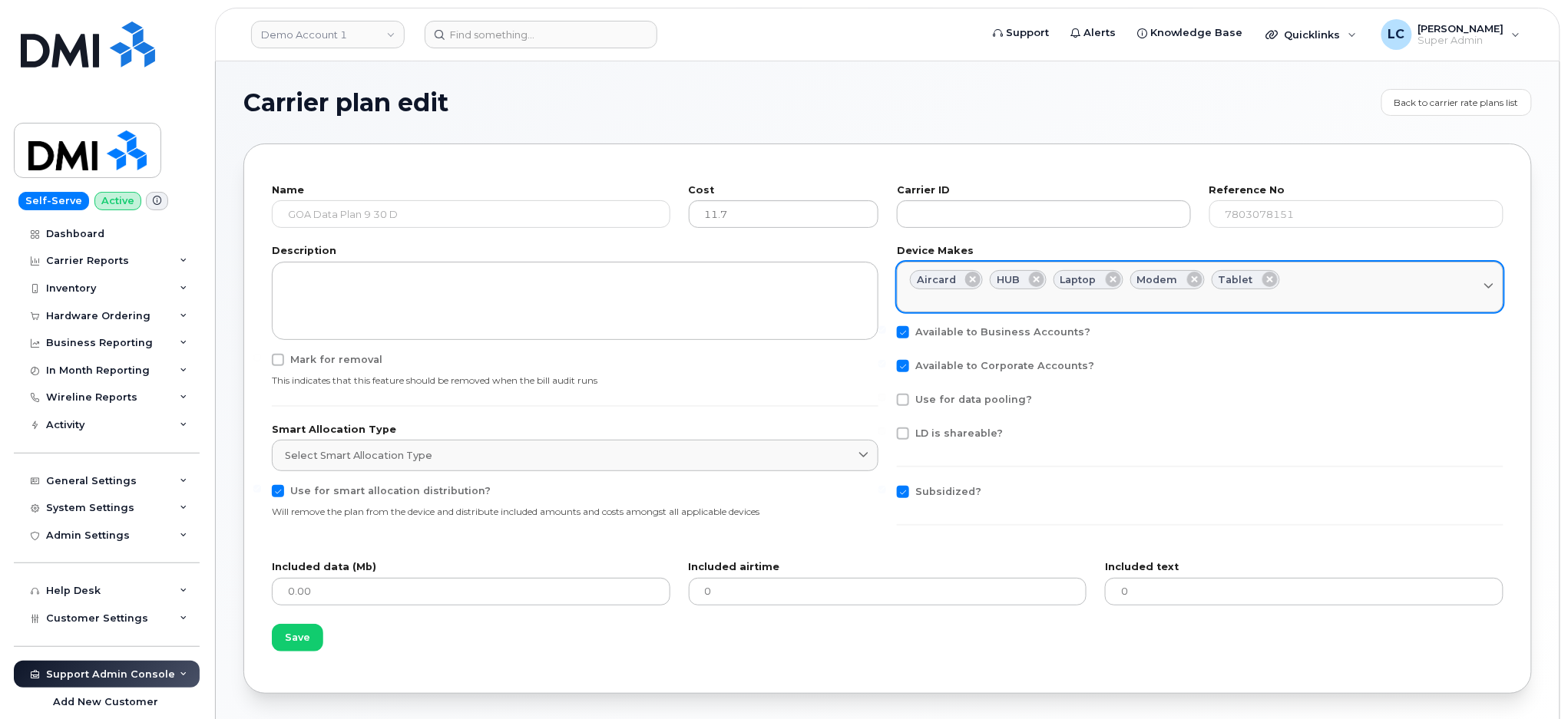
click at [1358, 282] on div "Aircard HUB Laptop Modem Tablet" at bounding box center [1200, 280] width 581 height 20
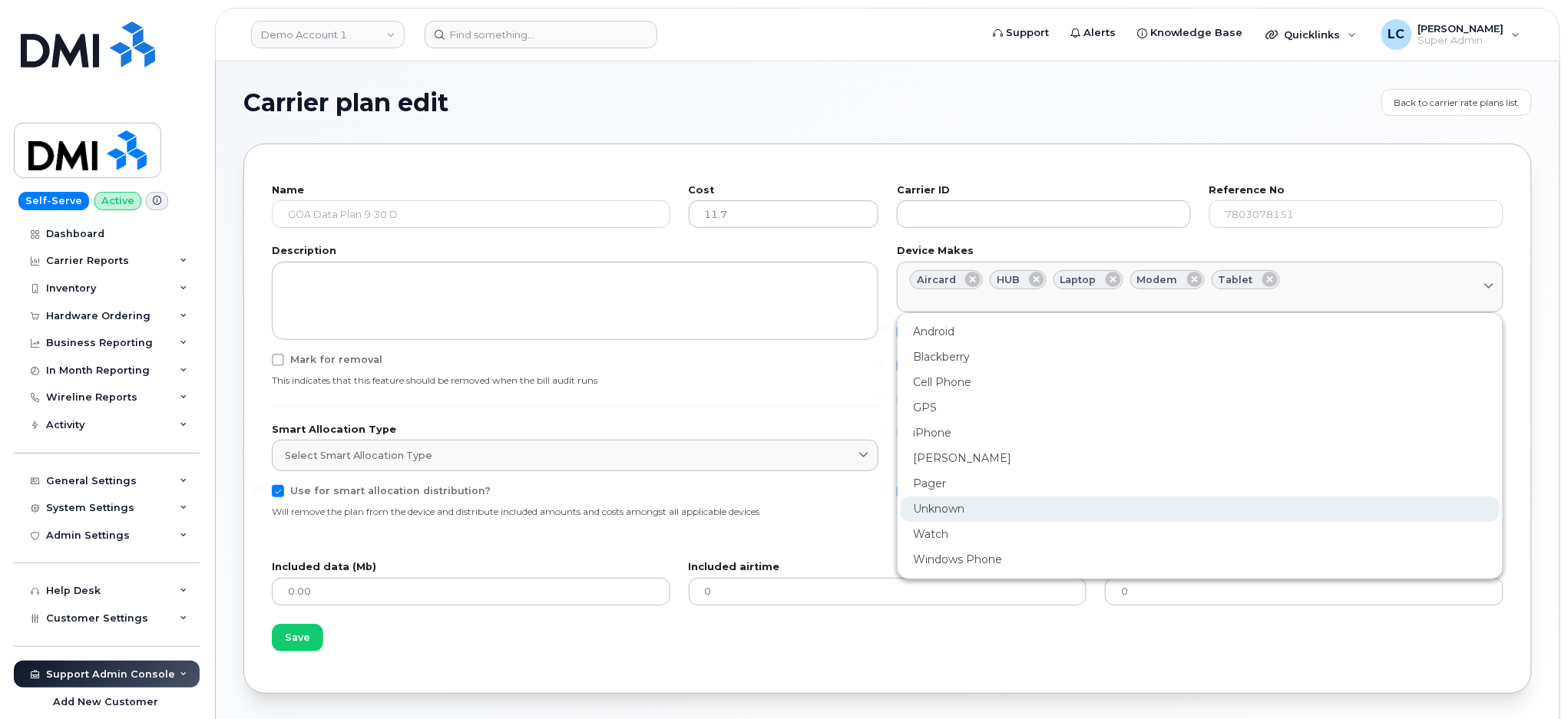
click at [963, 504] on div "Unknown" at bounding box center [1200, 509] width 599 height 25
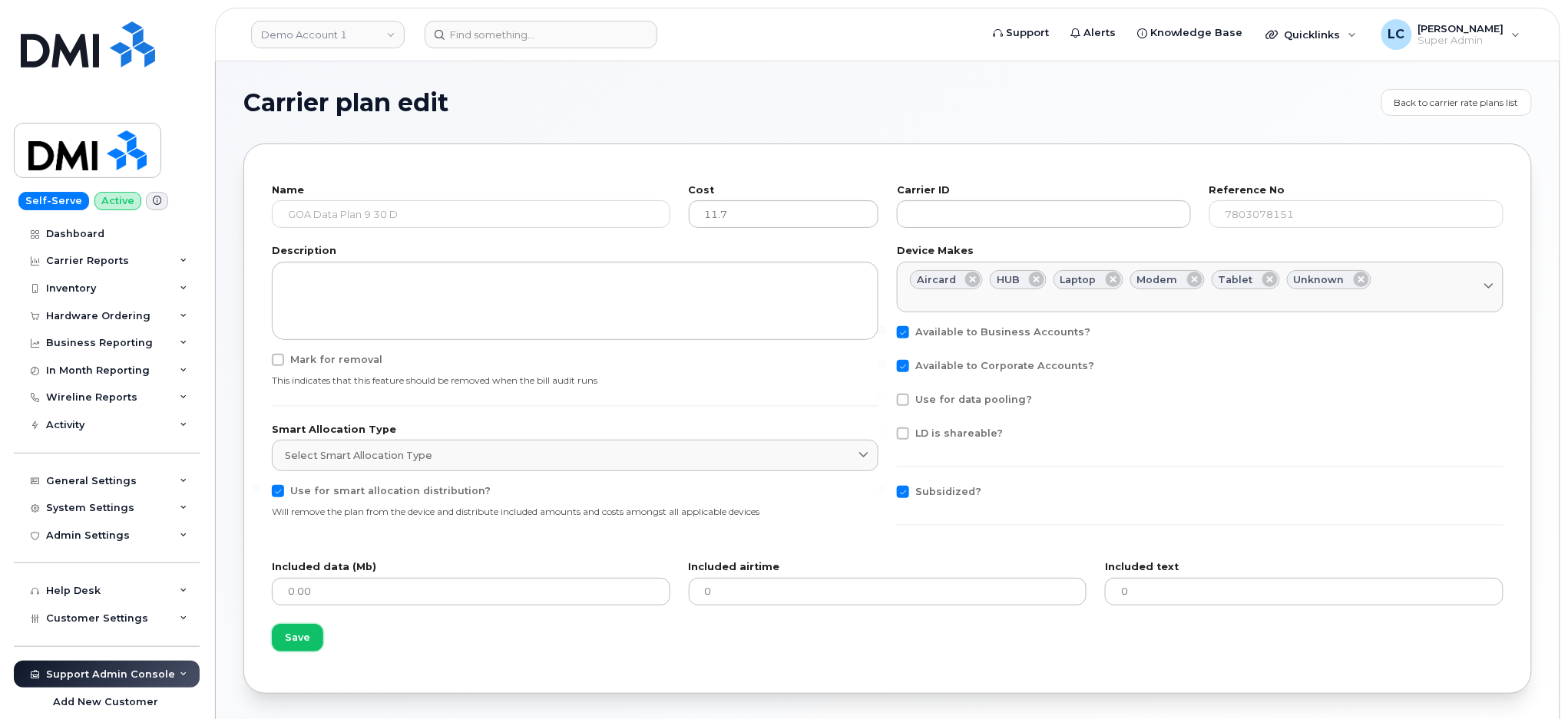
click at [293, 643] on span "Save" at bounding box center [297, 638] width 25 height 15
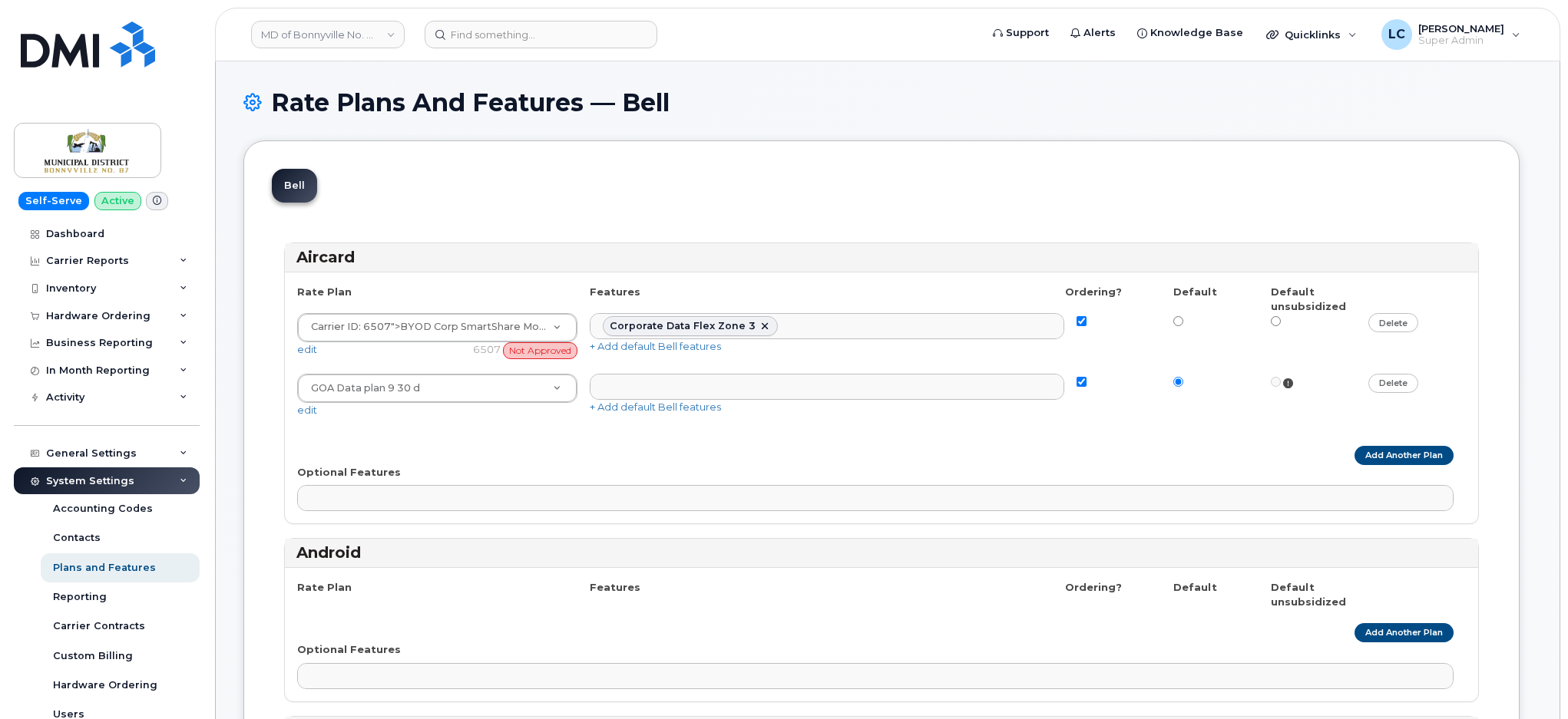
select select
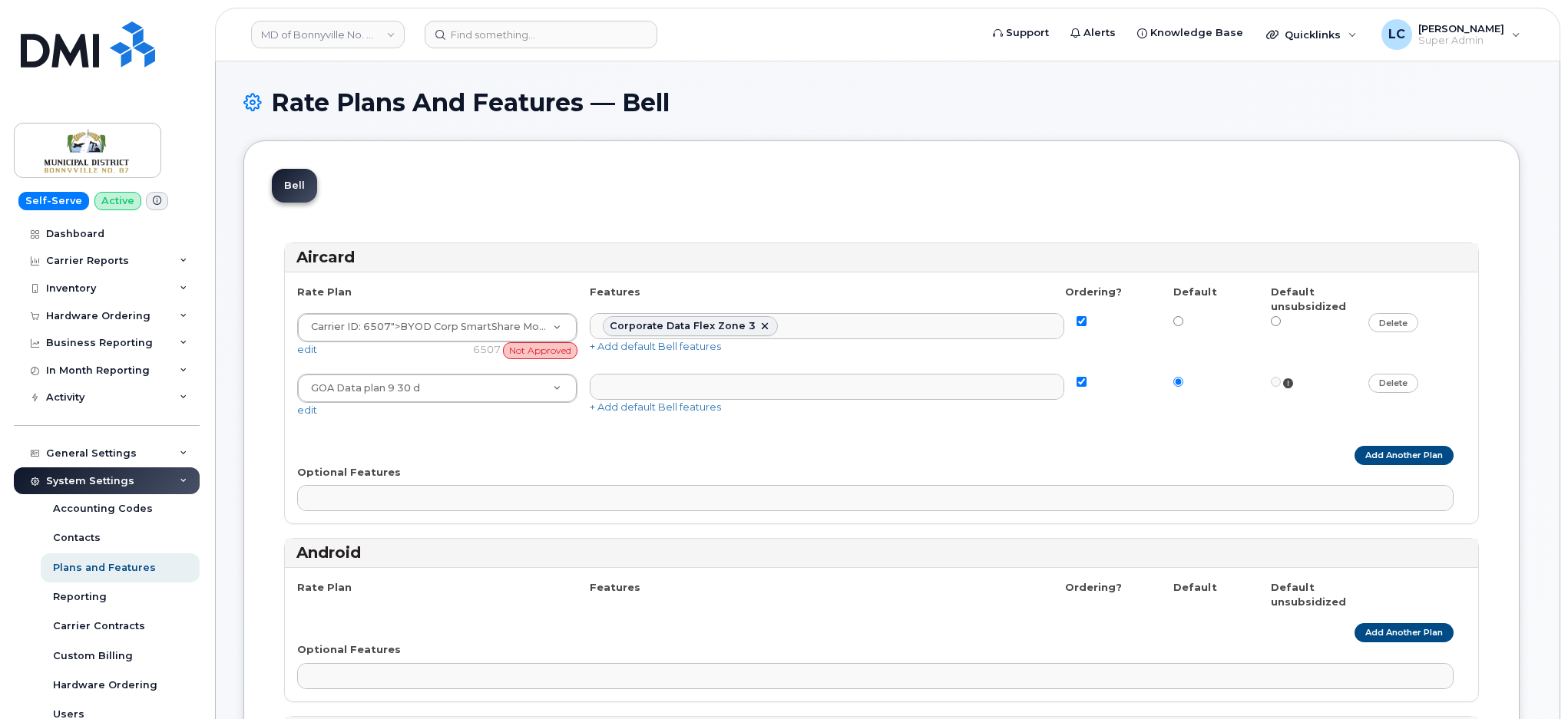
select select
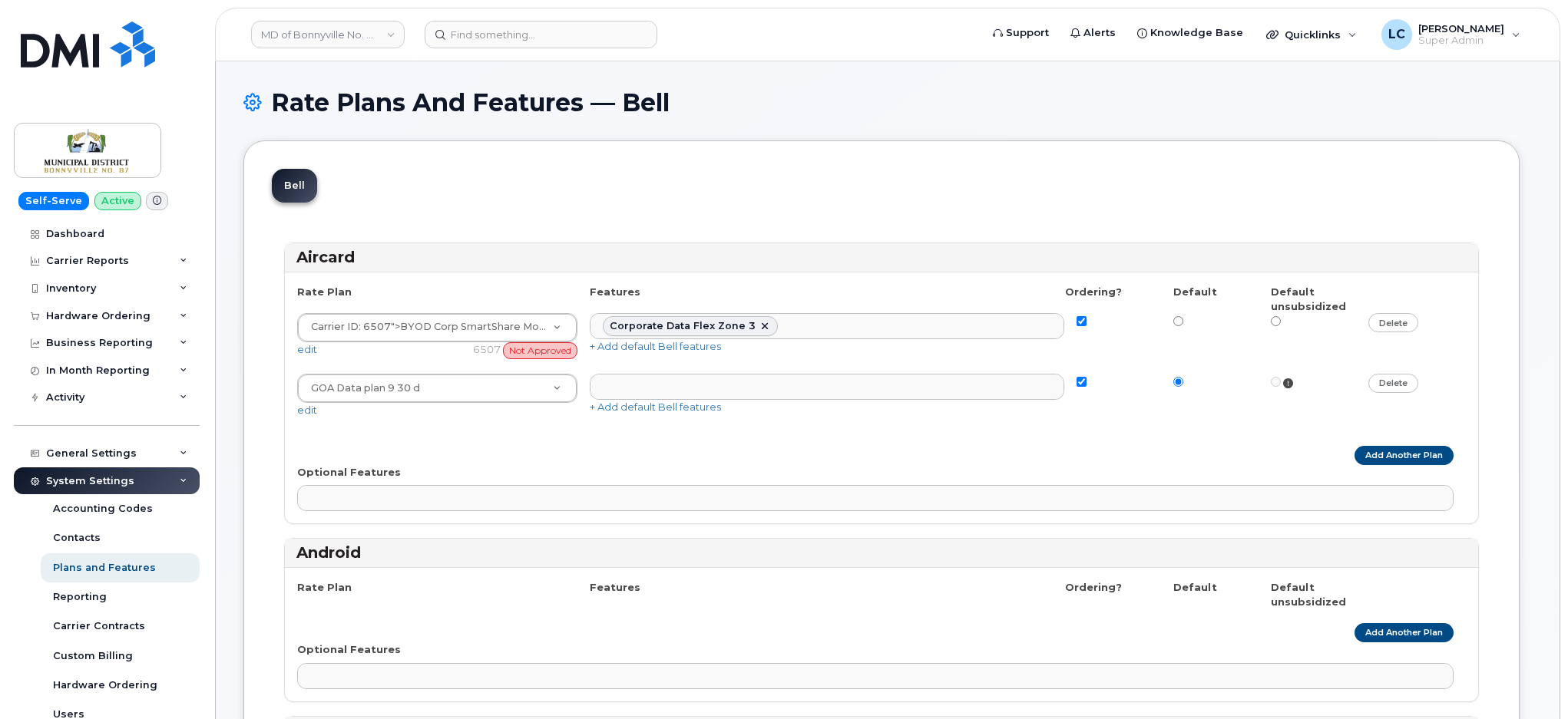
select select
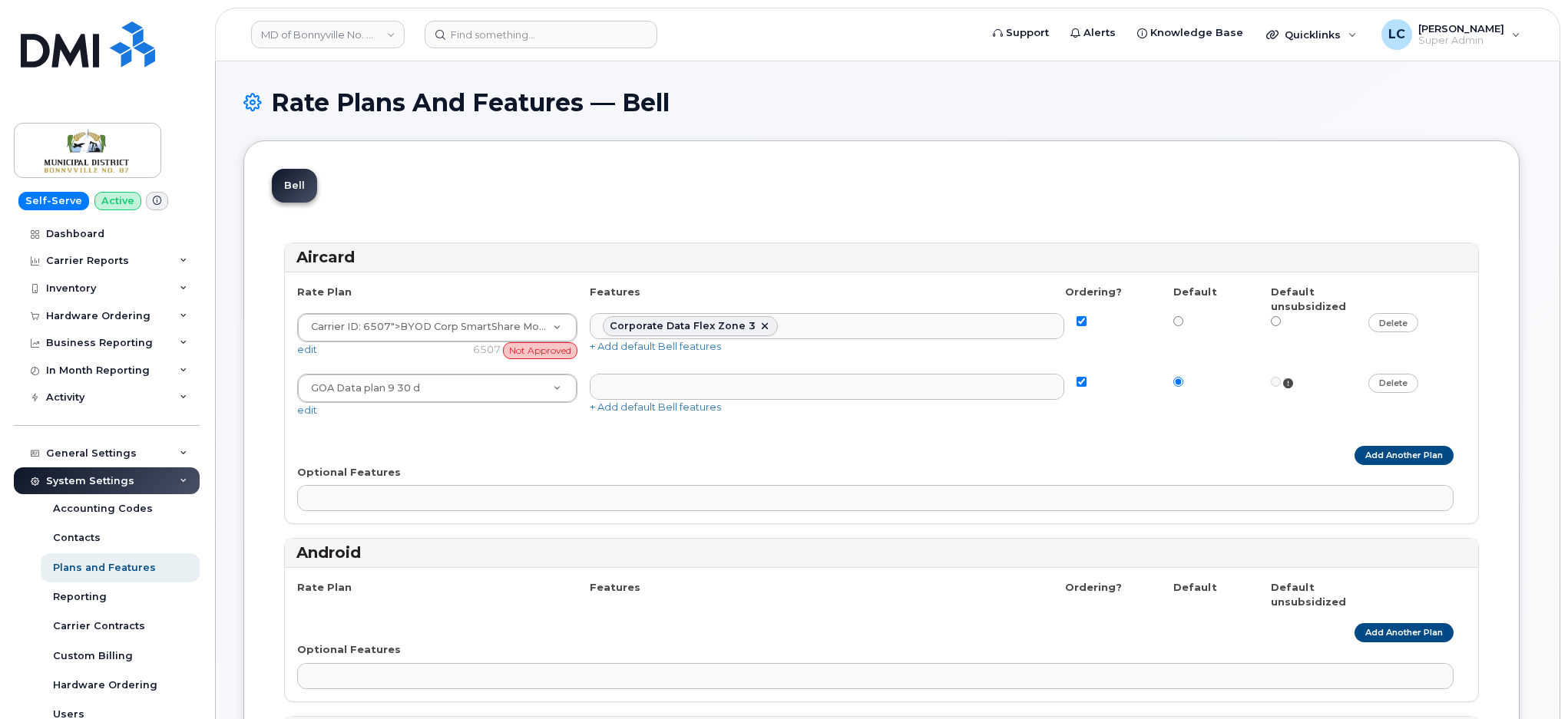
select select
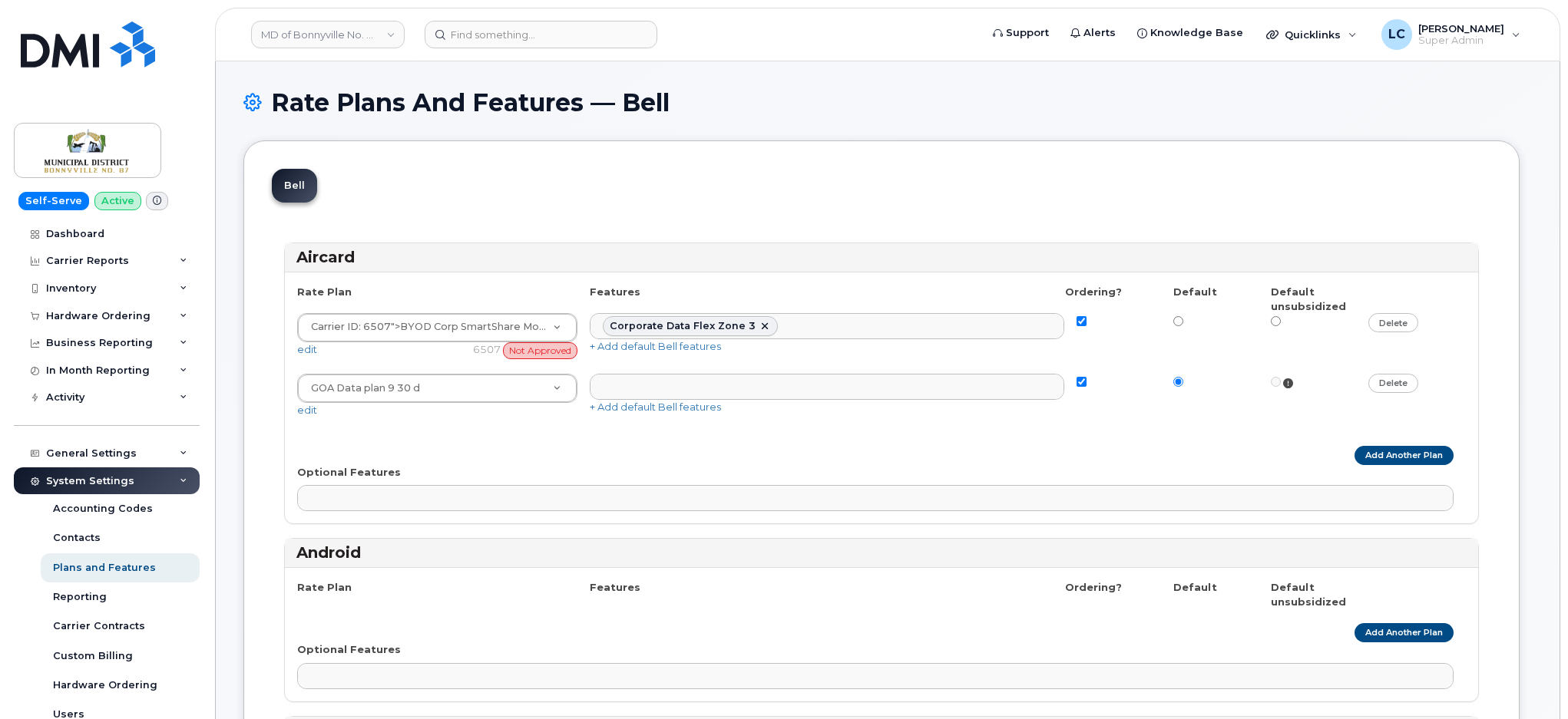
select select
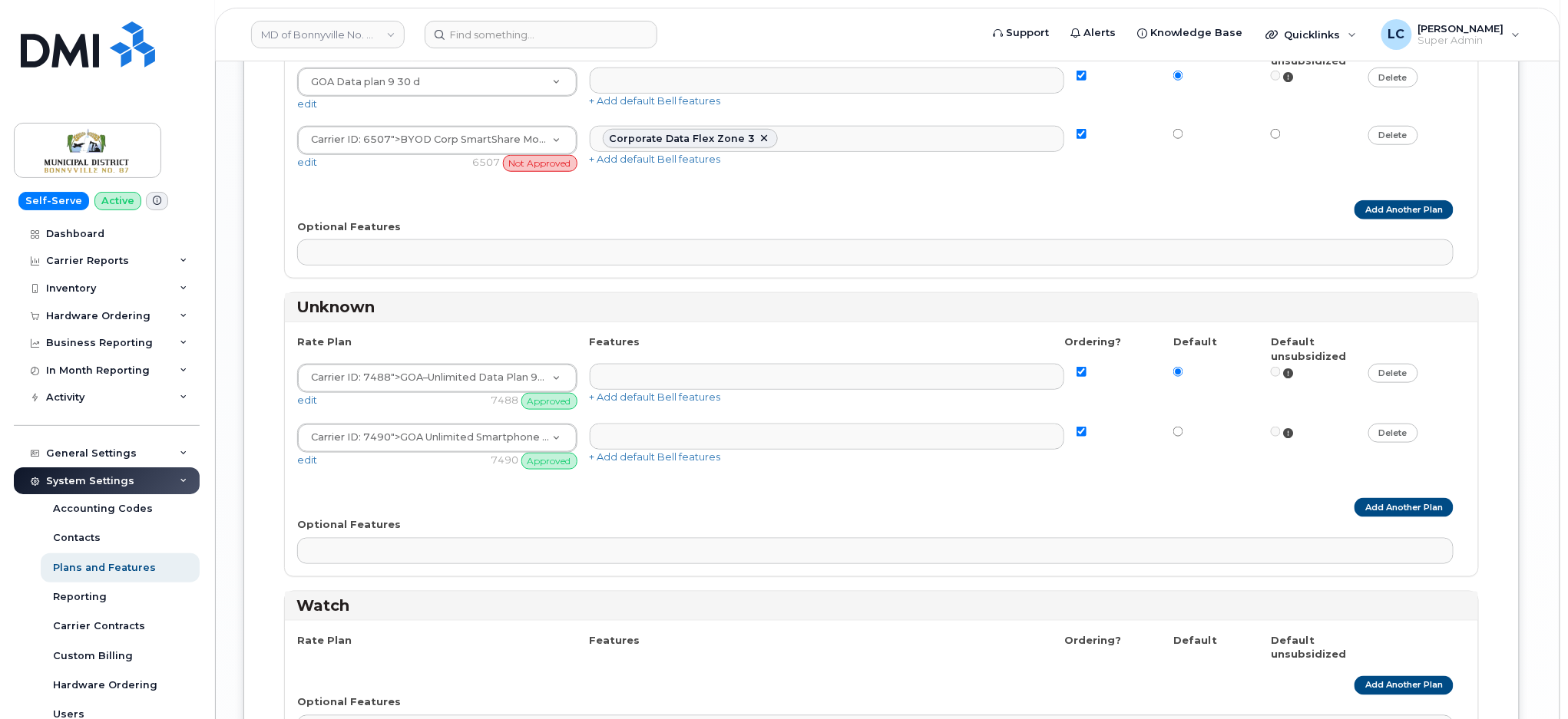
scroll to position [2866, 0]
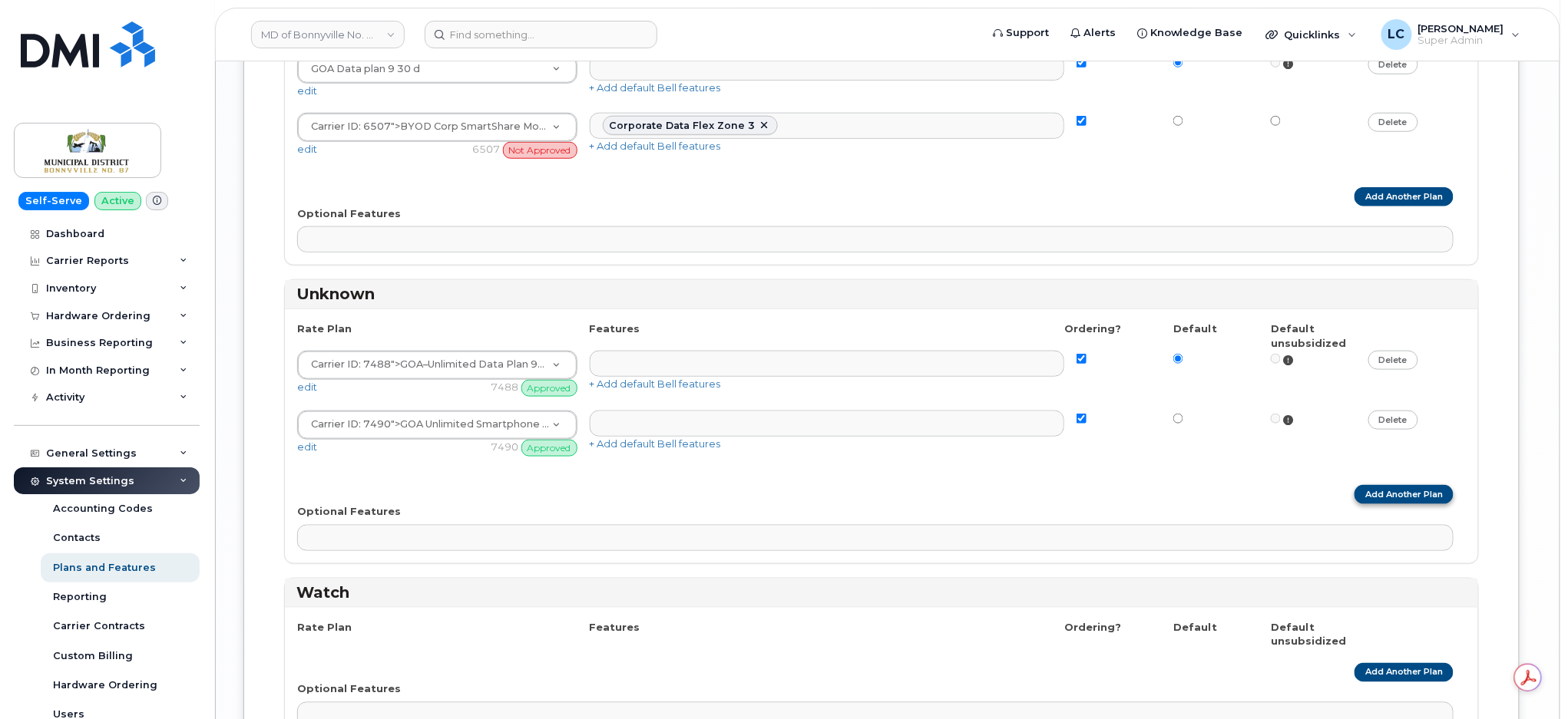
click at [1365, 504] on link "Add Another Plan" at bounding box center [1404, 495] width 99 height 20
select select
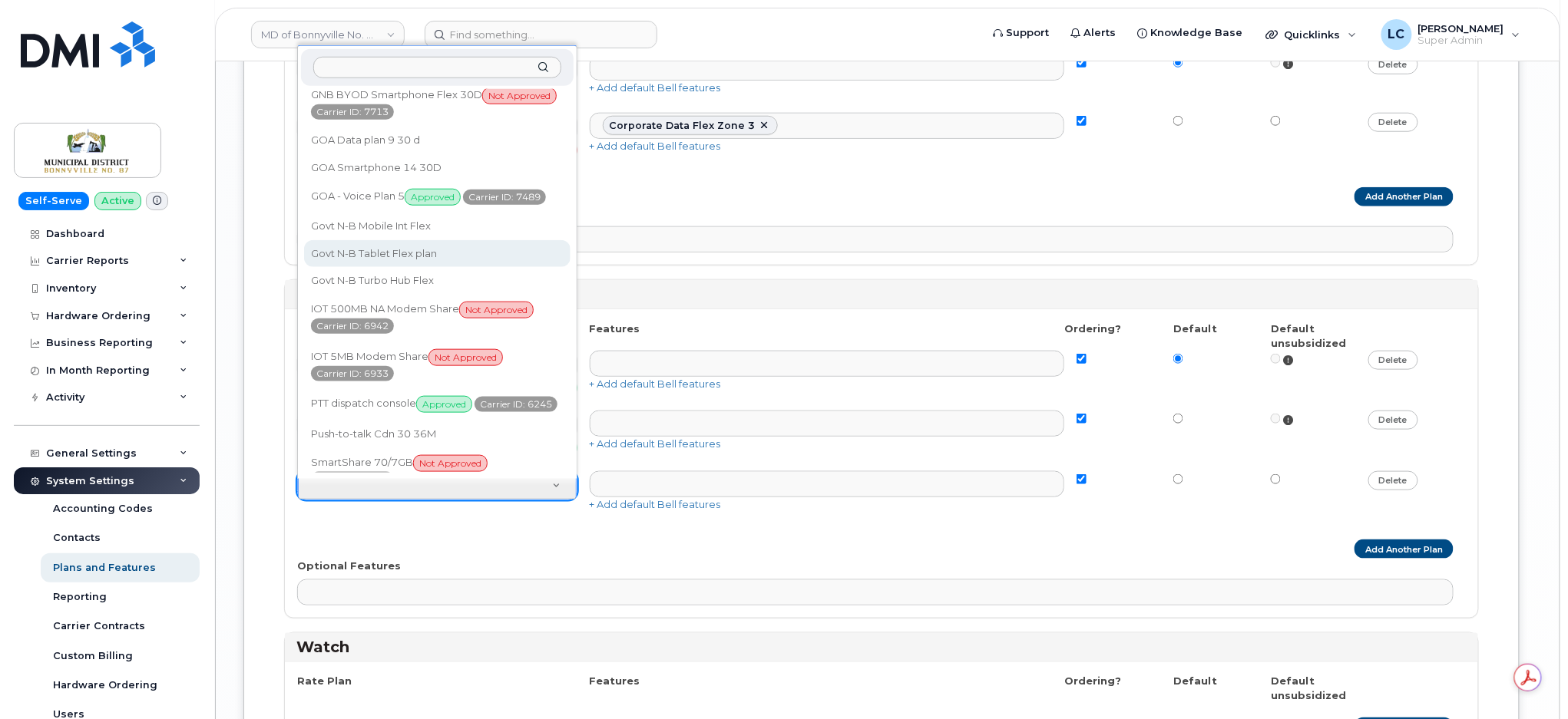
scroll to position [476, 0]
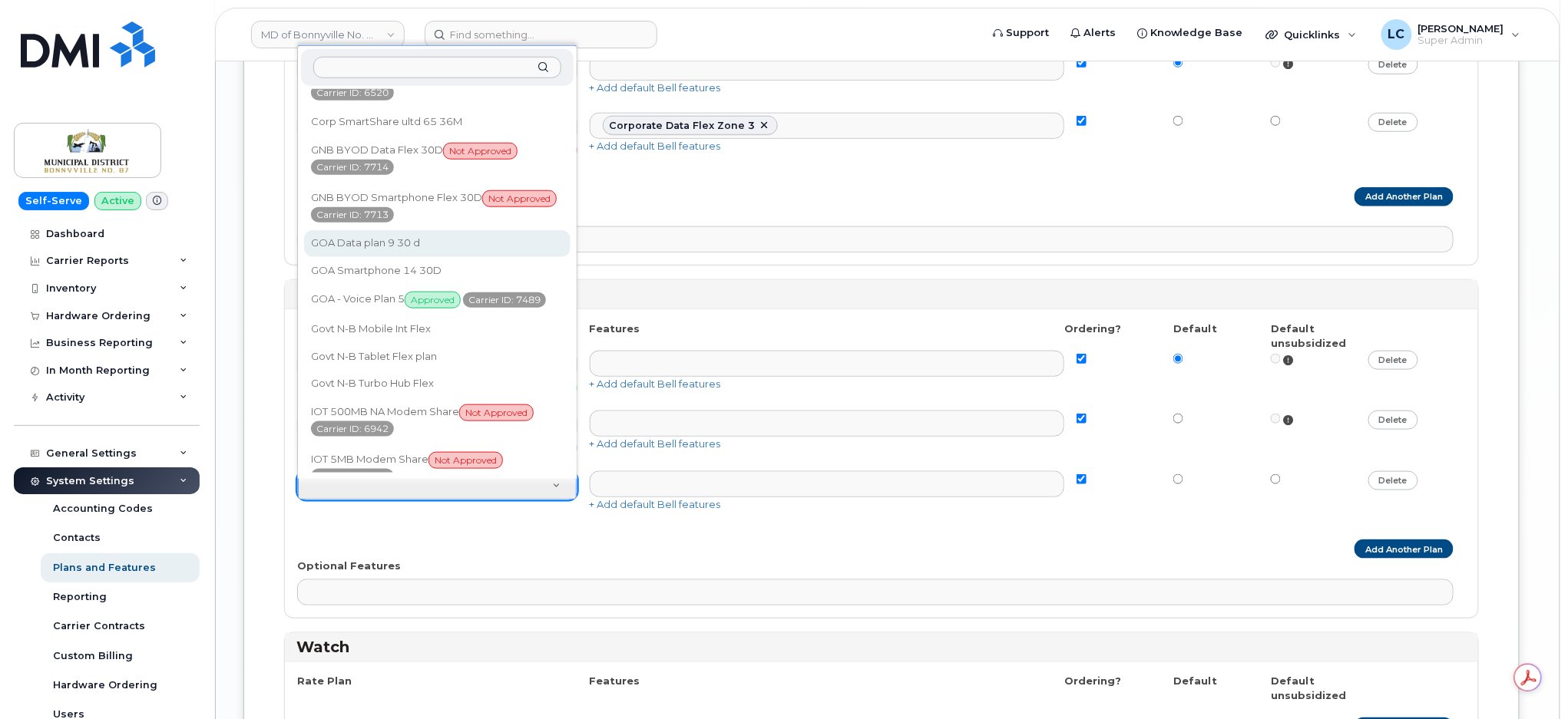
select select "1790211"
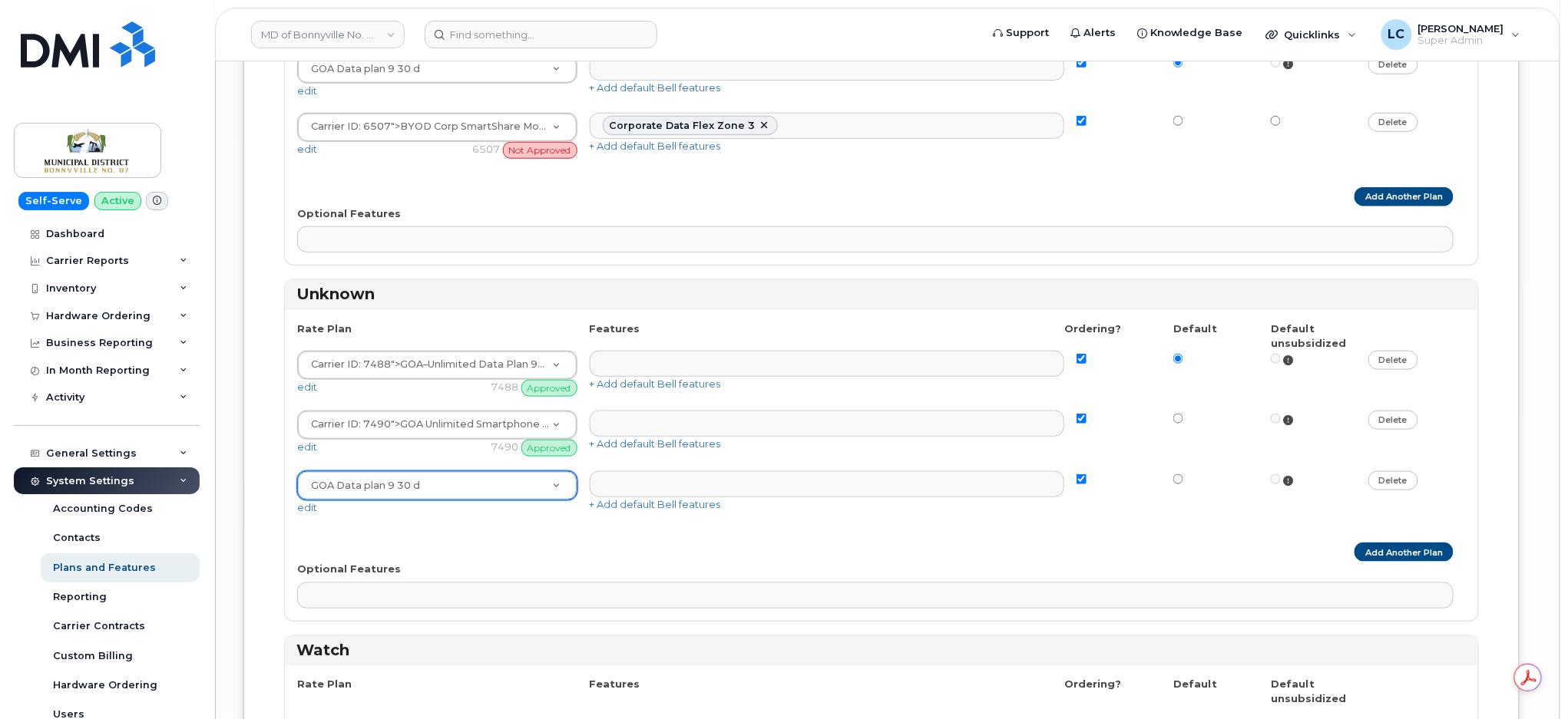
click at [733, 213] on div "Optional Features No matches found Corporate Data Flex Zone 3 Dynamic IP Roamin…" at bounding box center [881, 230] width 1169 height 47
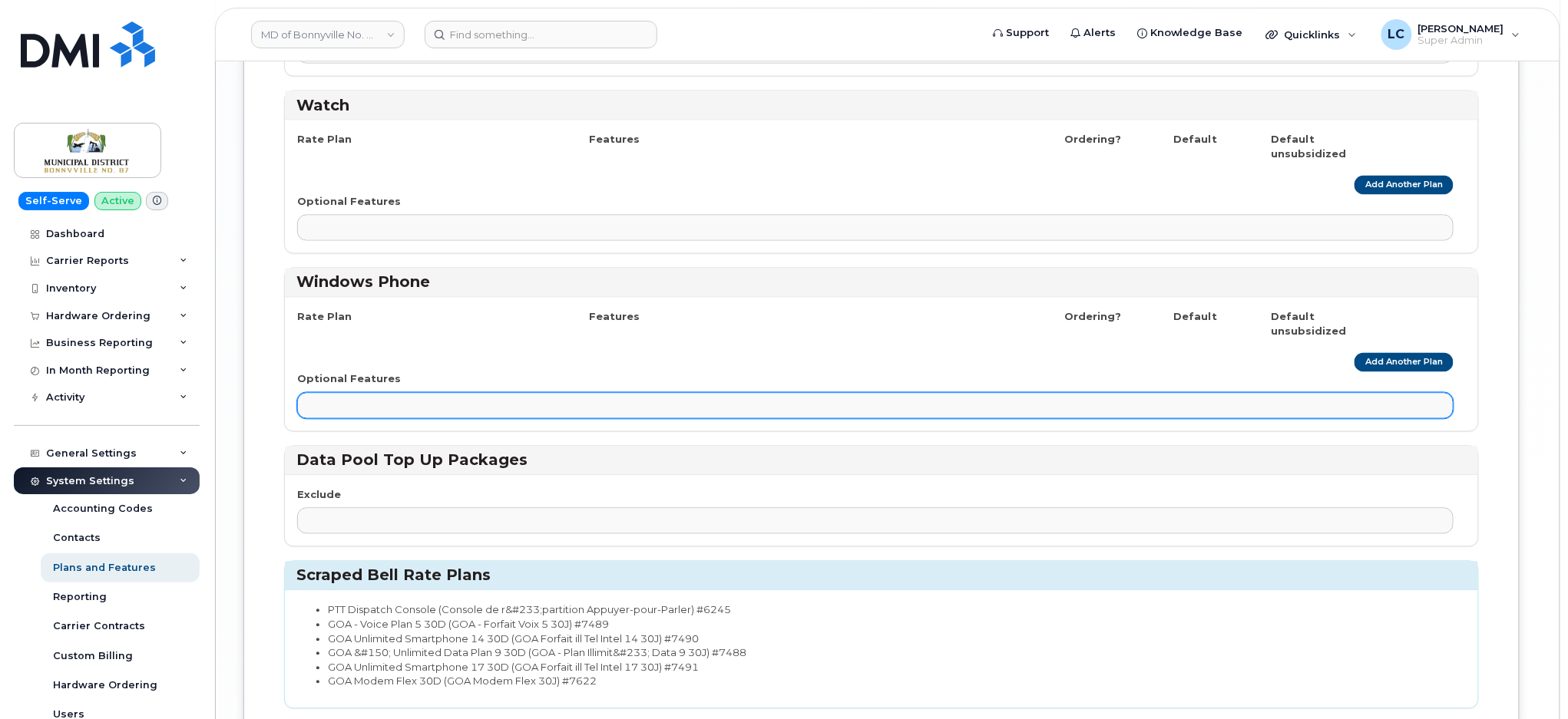
scroll to position [3490, 0]
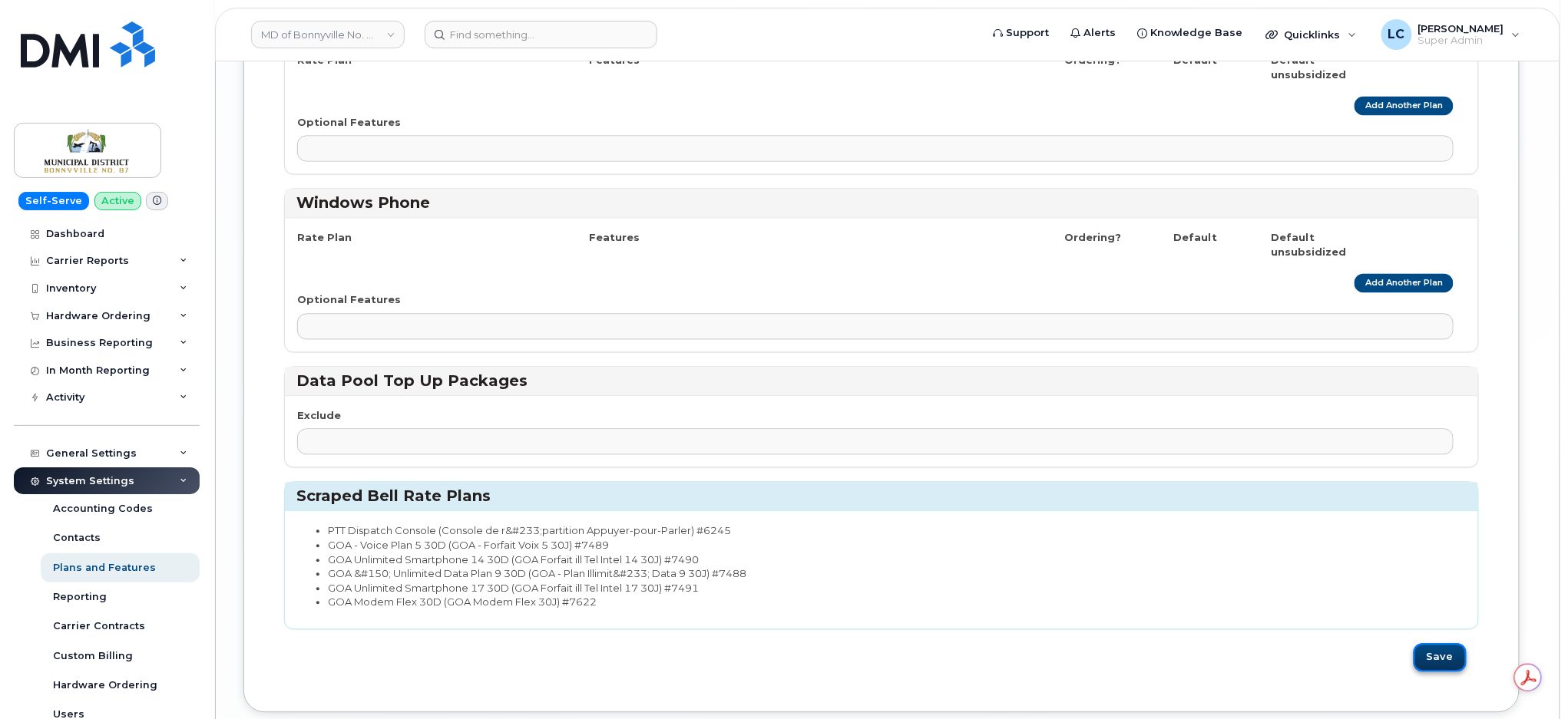
click at [1440, 664] on button "Save" at bounding box center [1440, 658] width 53 height 28
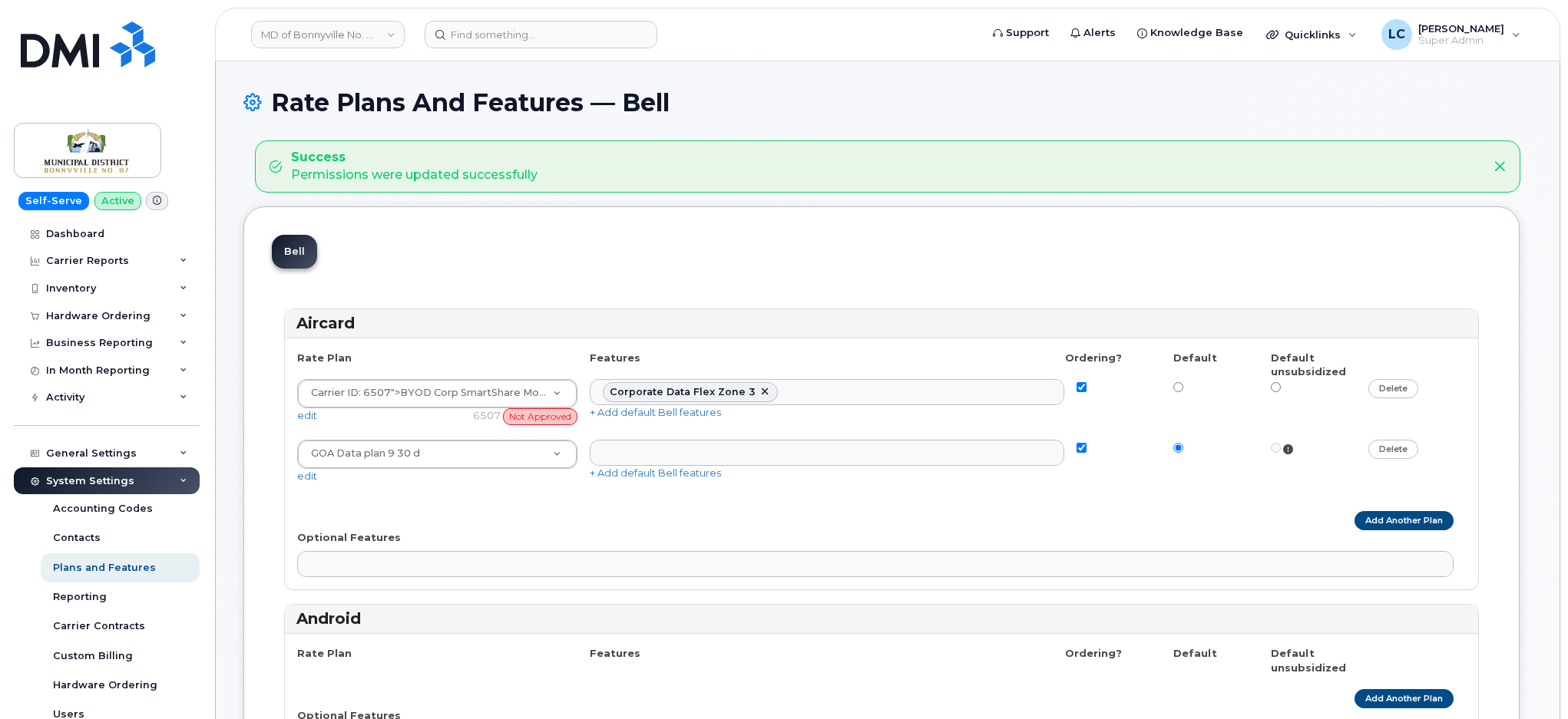
select select
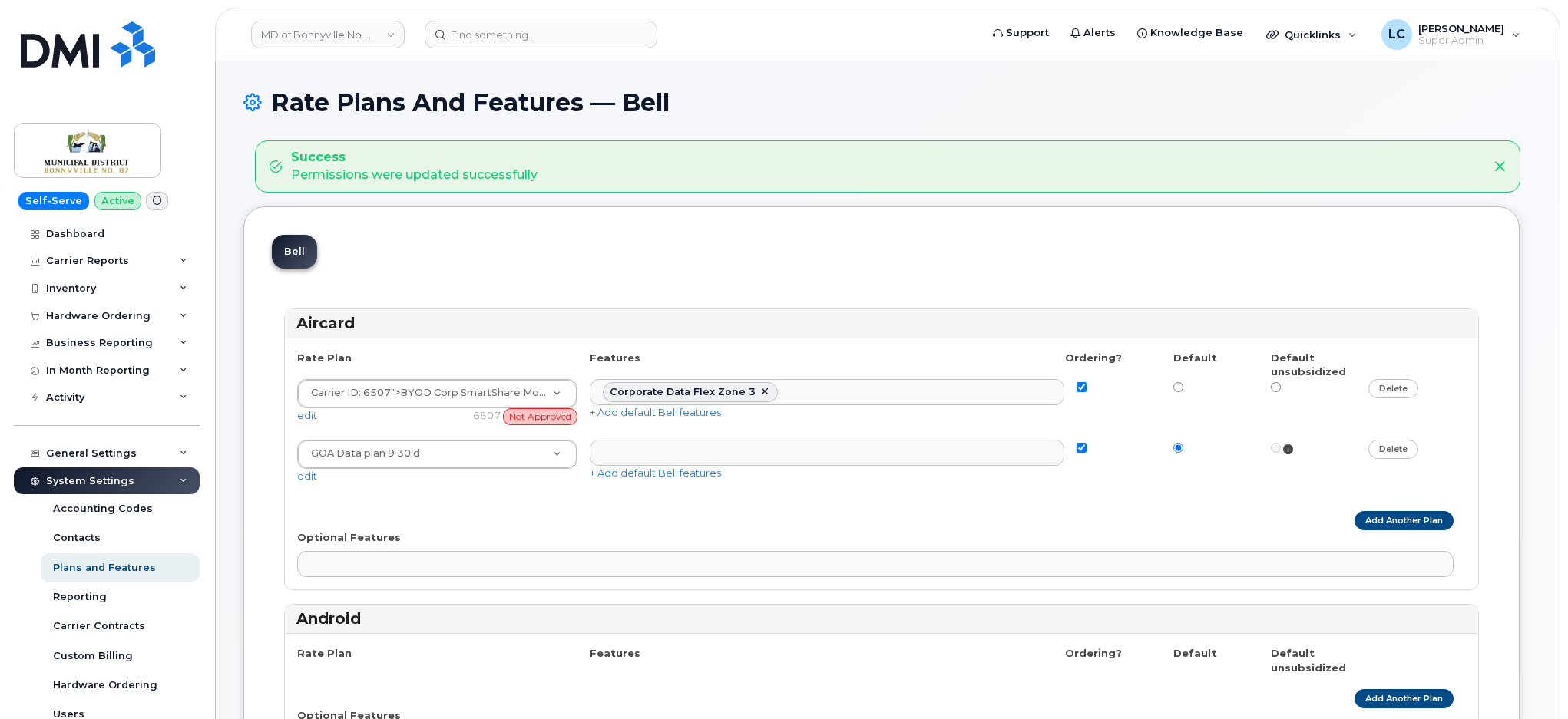
select select
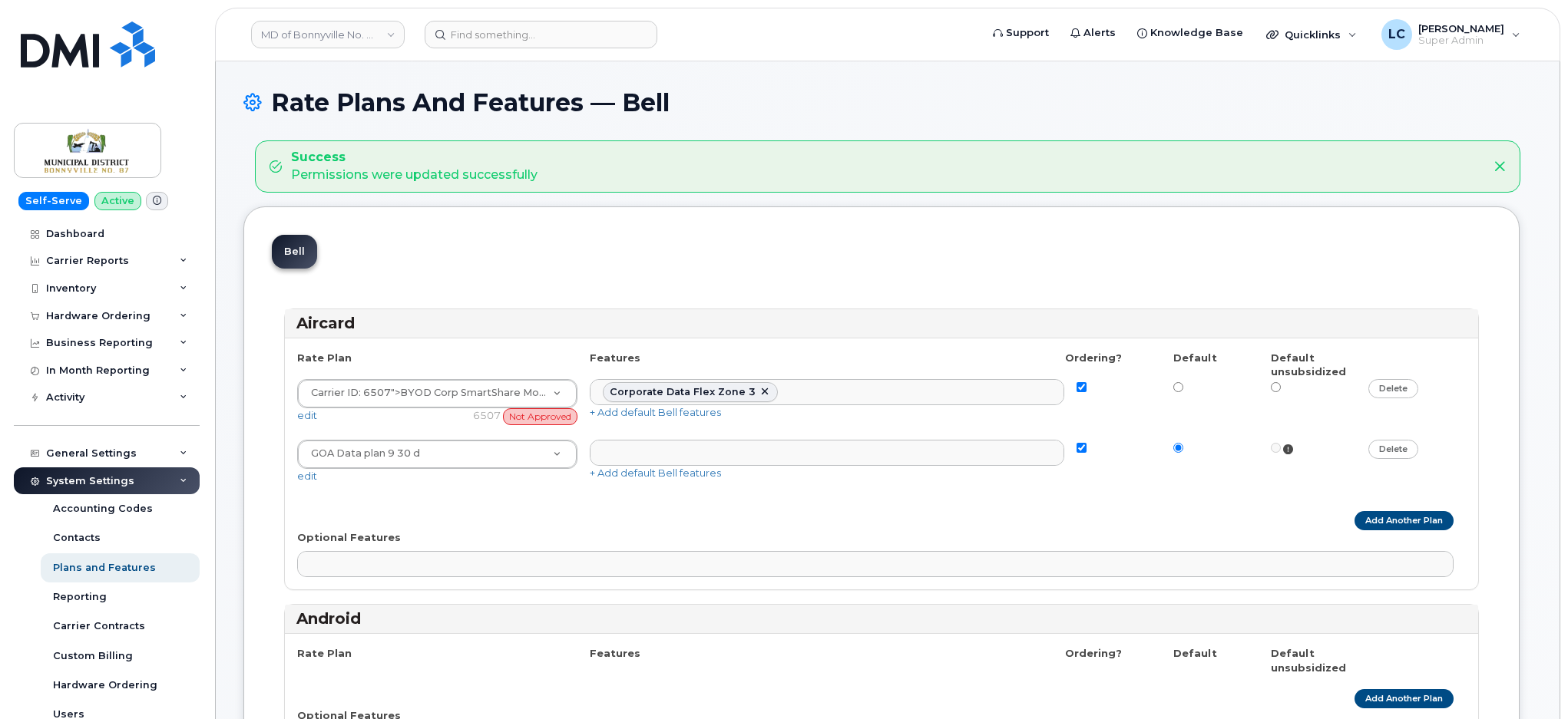
select select
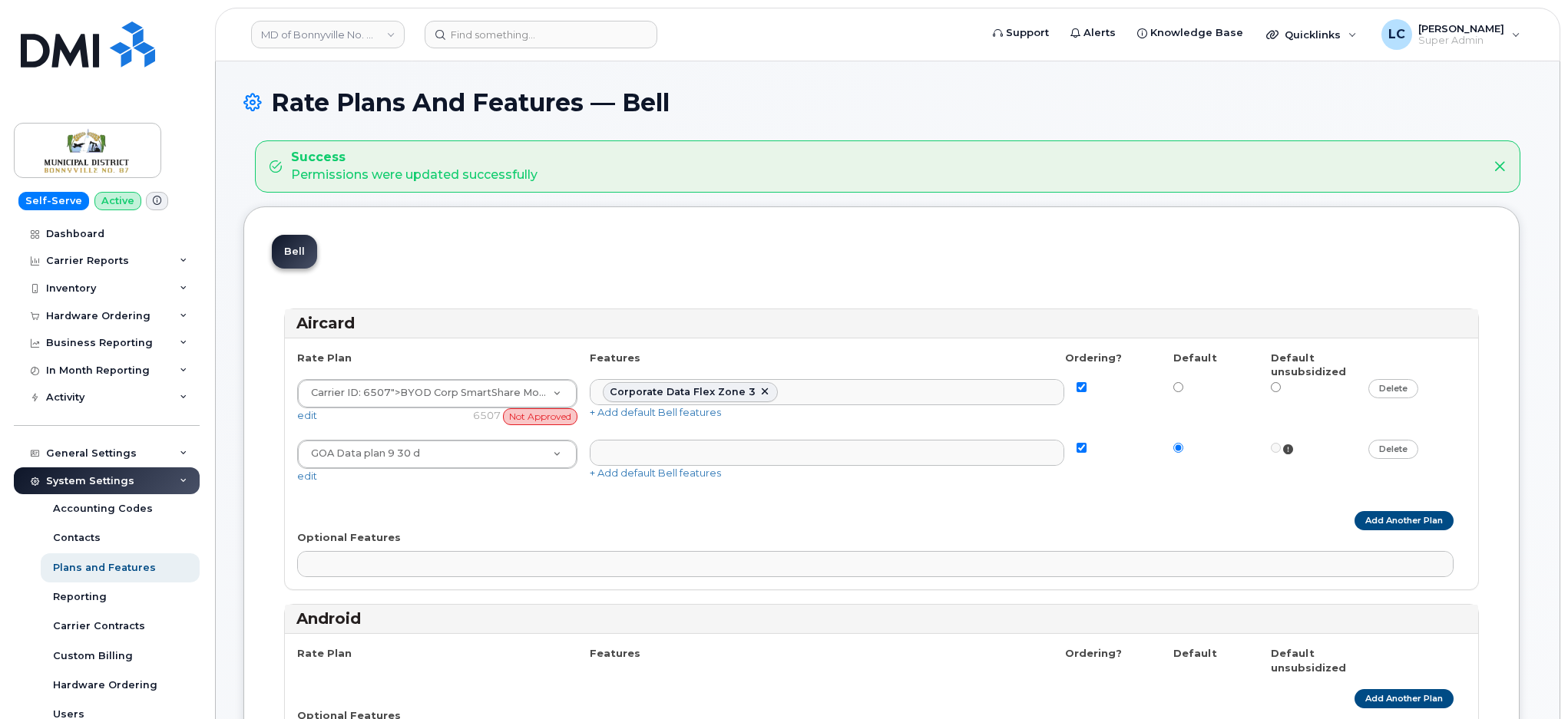
select select
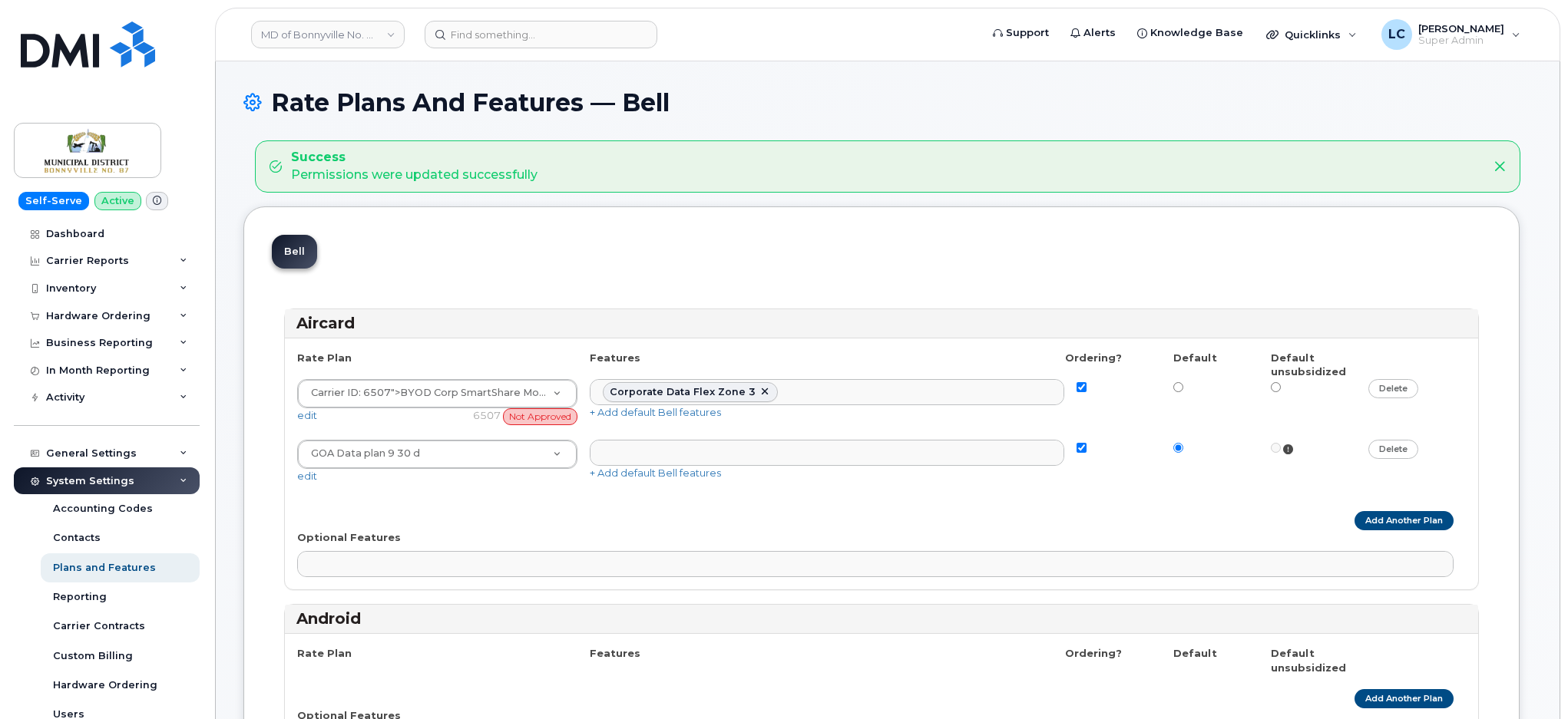
select select
click at [314, 33] on link "MD of Bonnyville No. 87" at bounding box center [327, 34] width 154 height 28
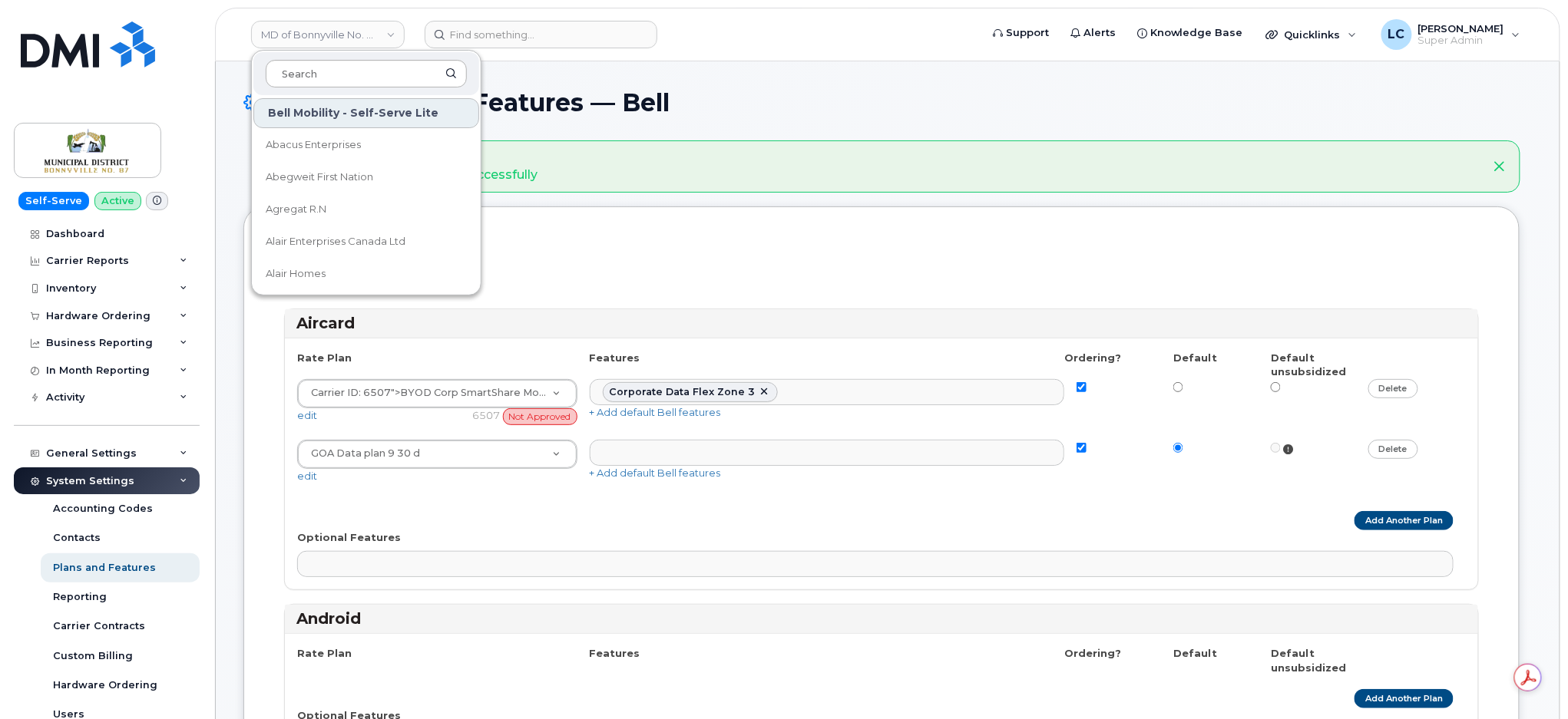
click at [318, 72] on input at bounding box center [366, 74] width 201 height 28
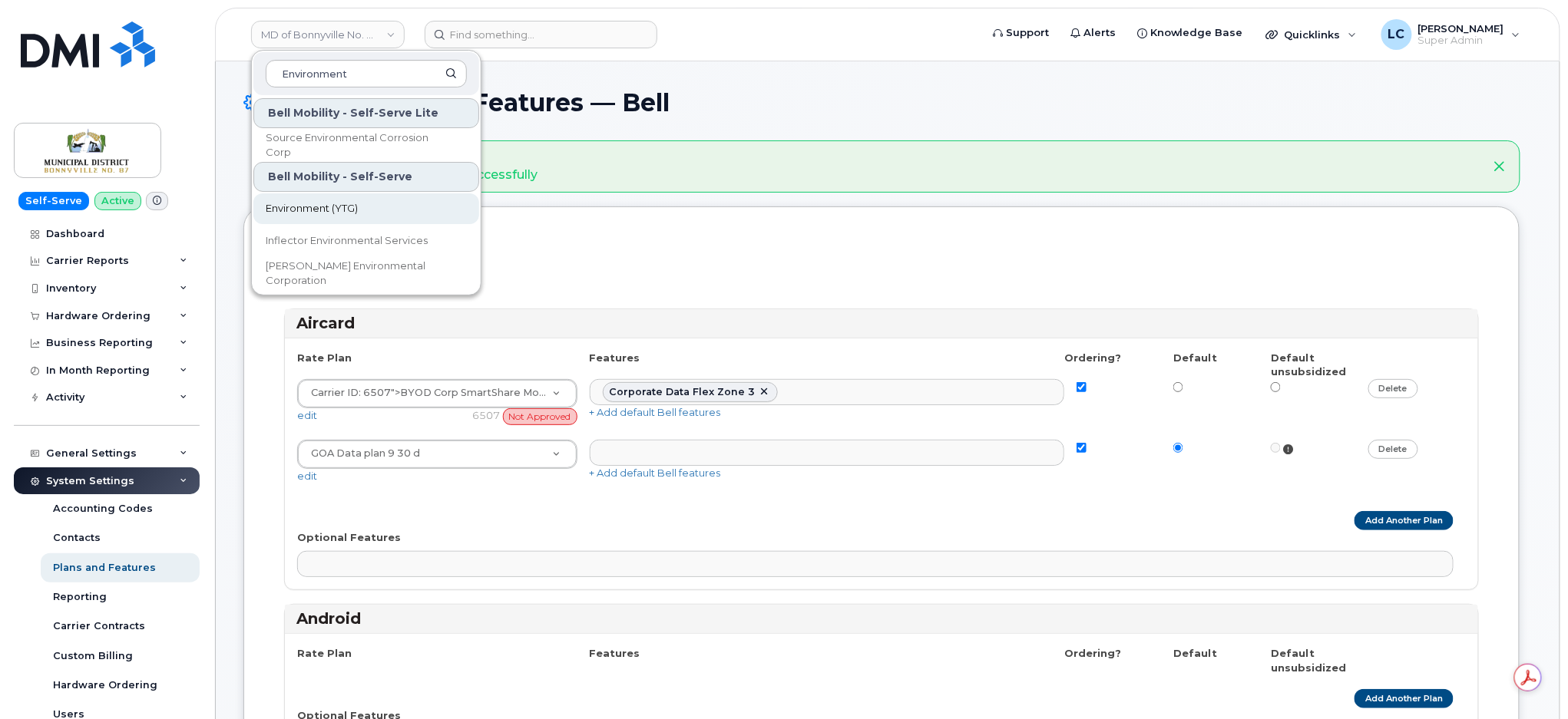
type input "Environment"
click at [354, 213] on span "Environment (YTG)" at bounding box center [311, 208] width 92 height 15
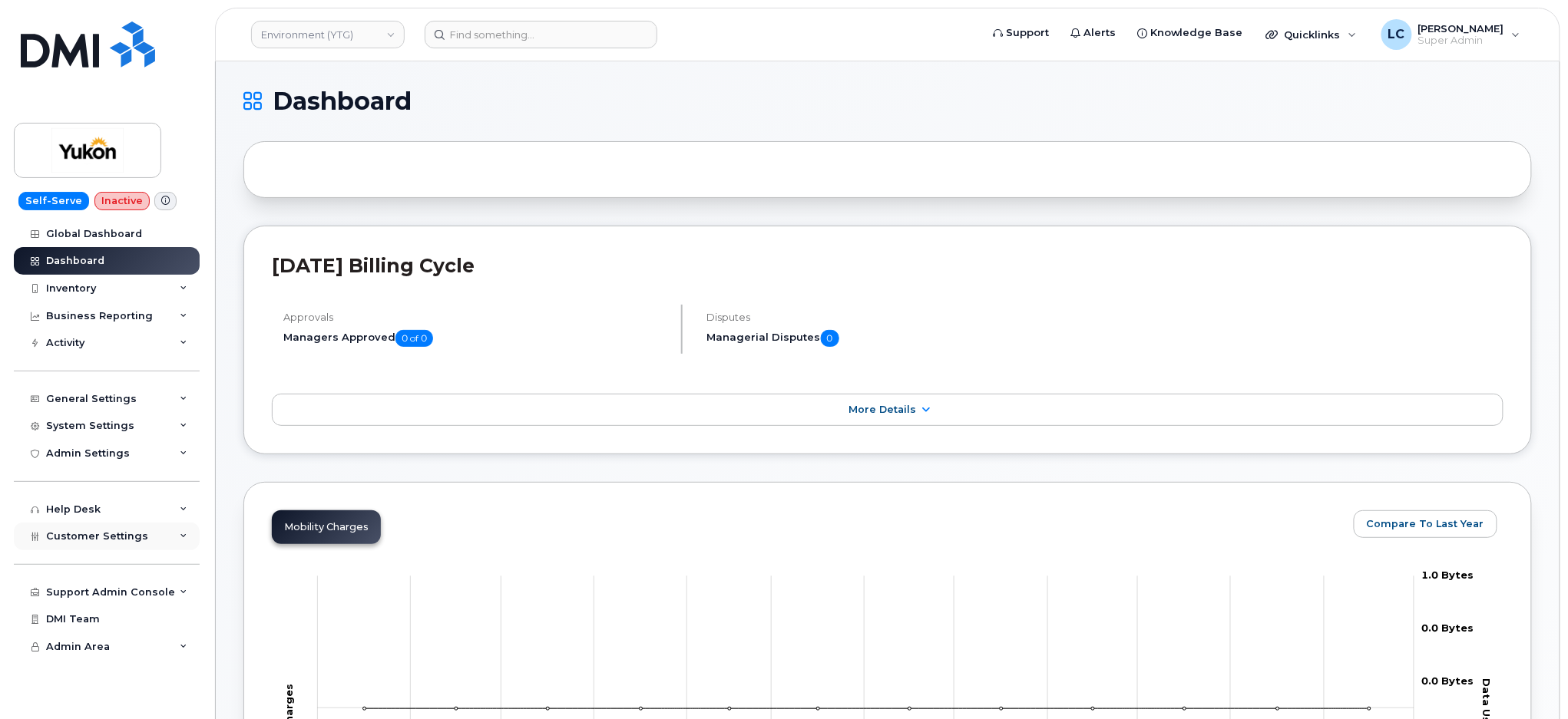
click at [128, 536] on span "Customer Settings" at bounding box center [97, 537] width 102 height 11
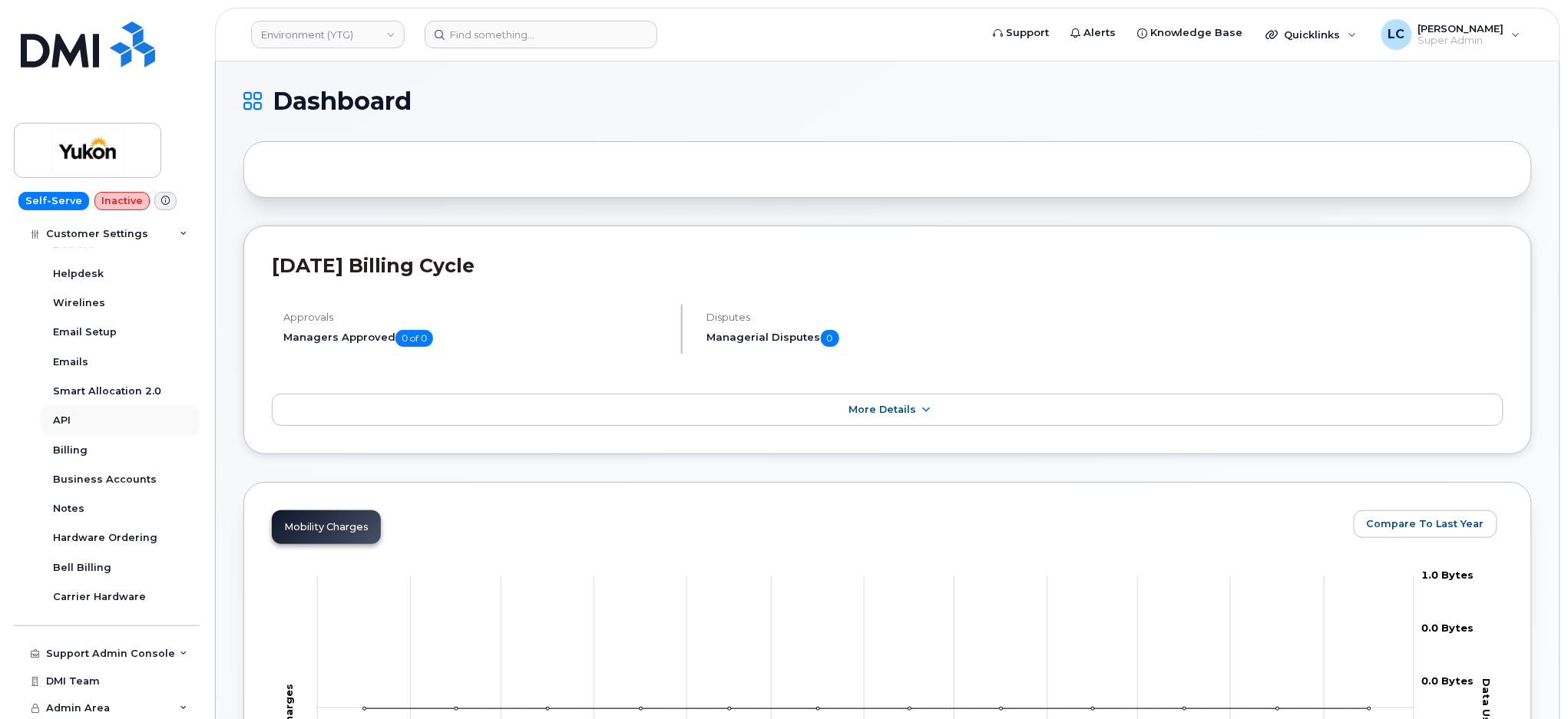
scroll to position [410, 0]
click at [130, 471] on link "Business Accounts" at bounding box center [120, 479] width 159 height 29
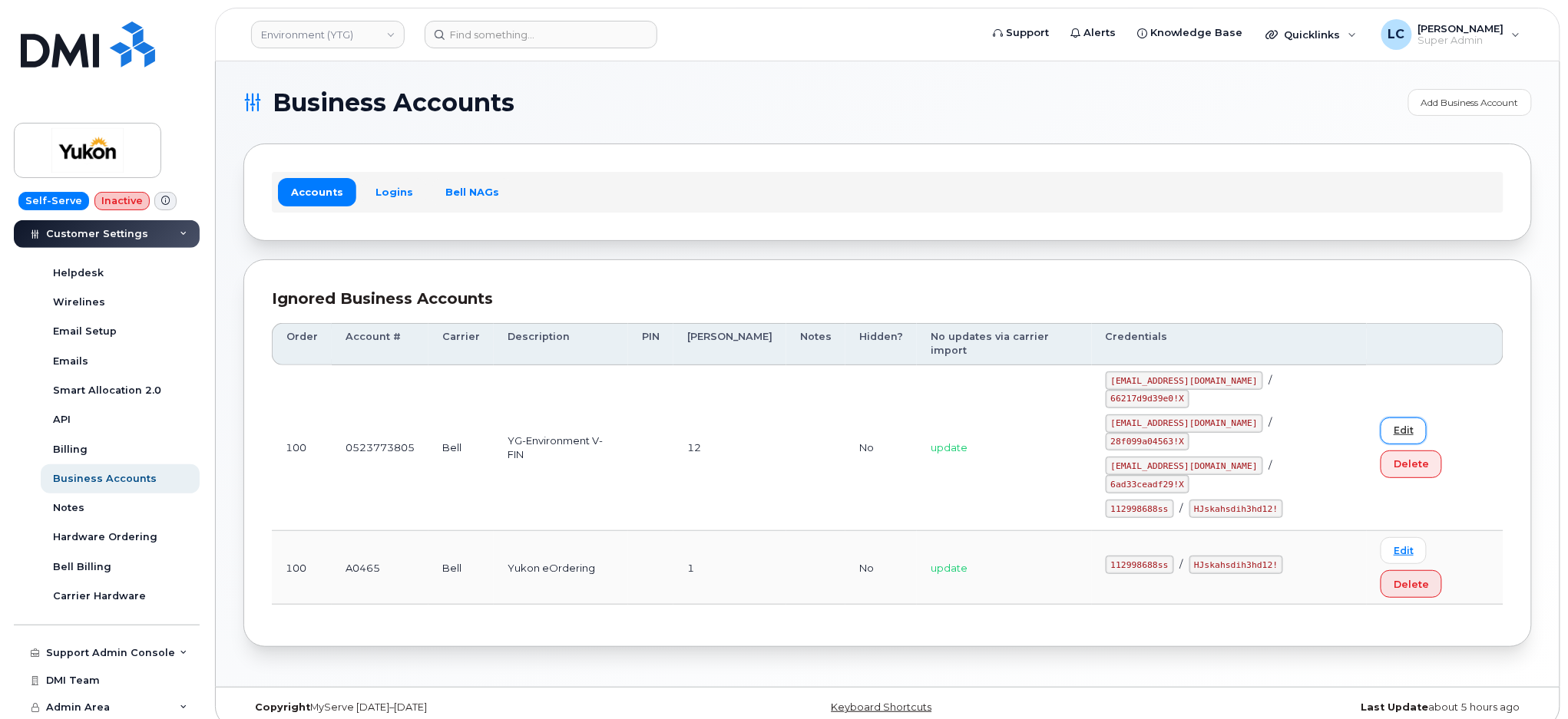
click at [1389, 418] on link "Edit" at bounding box center [1403, 431] width 46 height 27
select select "1770"
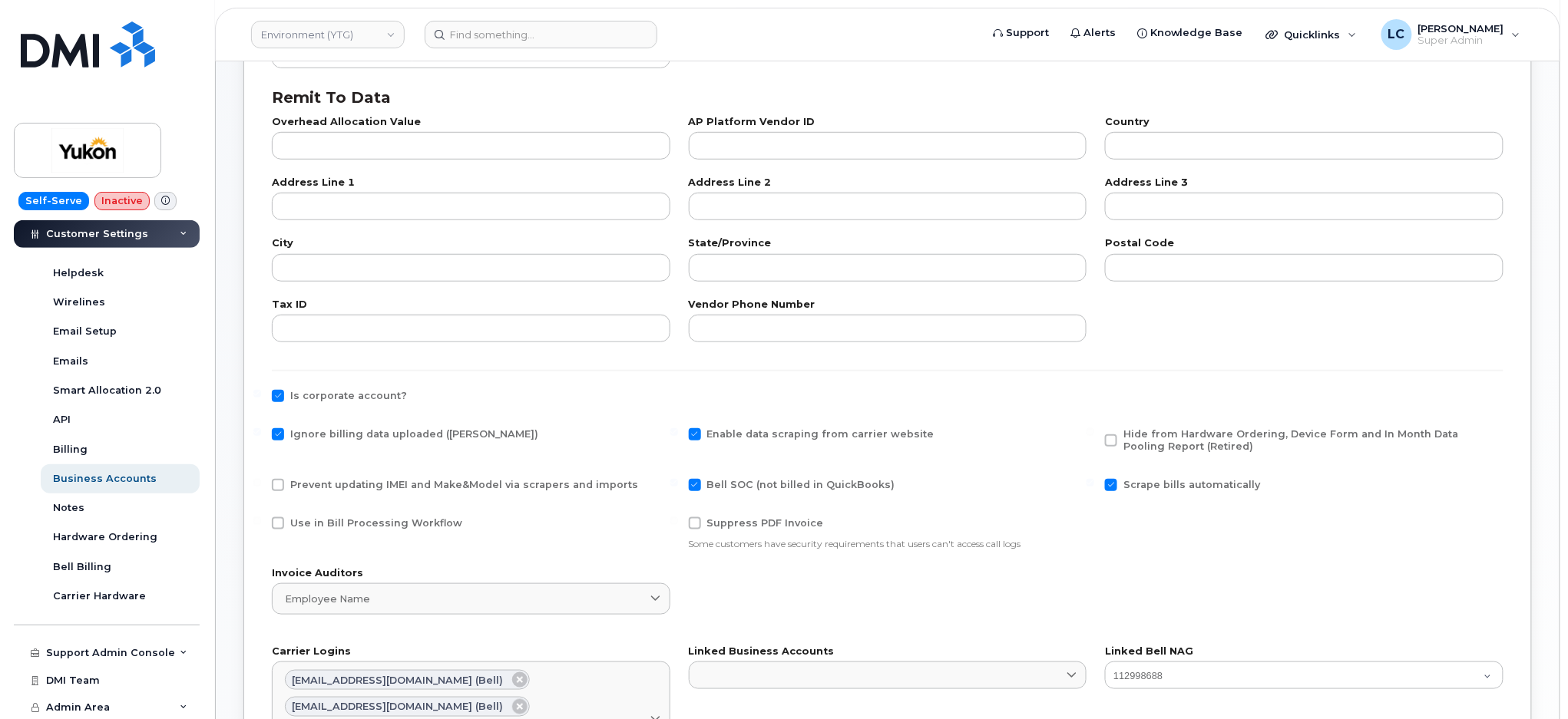
scroll to position [511, 0]
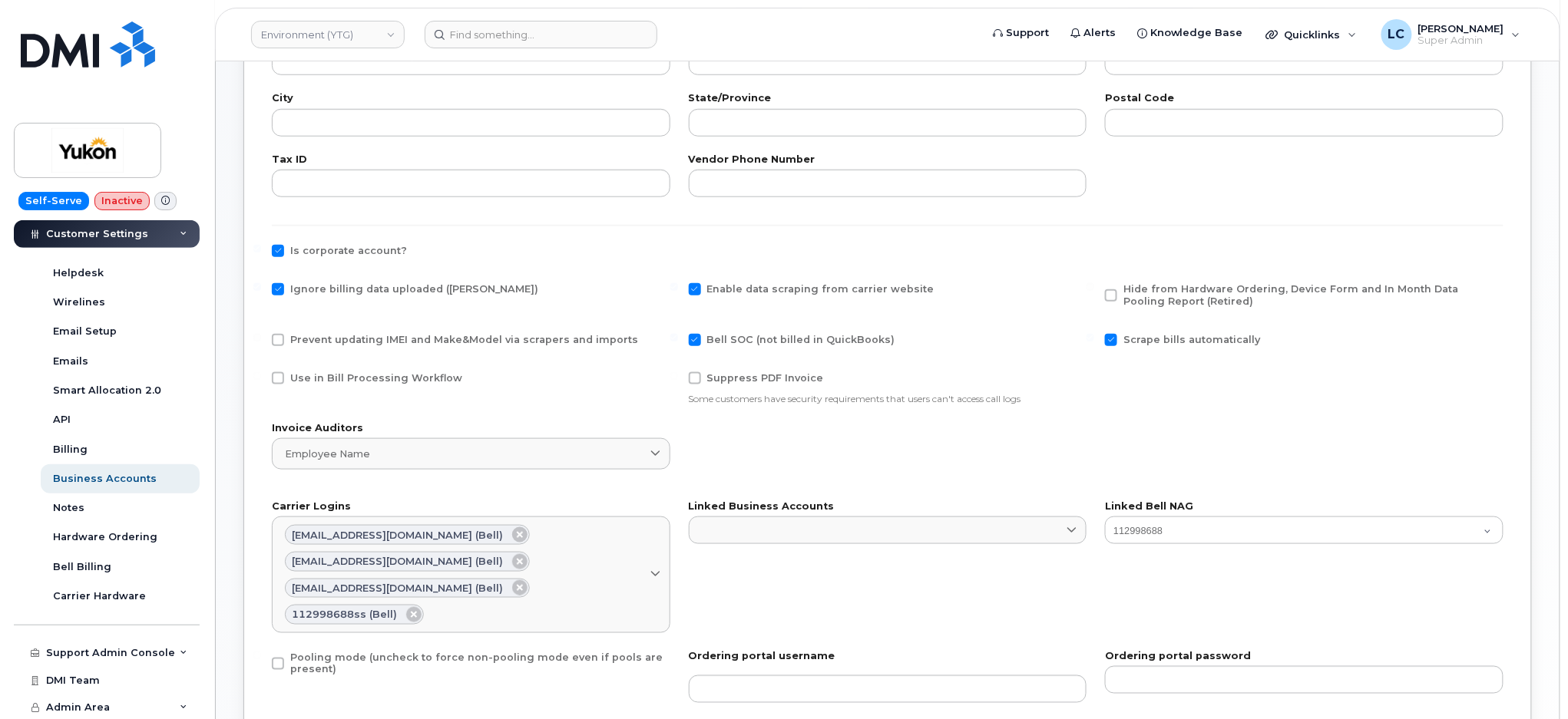
click at [409, 286] on span "Ignore billing data uploaded ([PERSON_NAME])" at bounding box center [414, 289] width 248 height 11
click at [261, 286] on input "Ignore billing data uploaded (Bill Parser)" at bounding box center [257, 287] width 7 height 7
checkbox input "false"
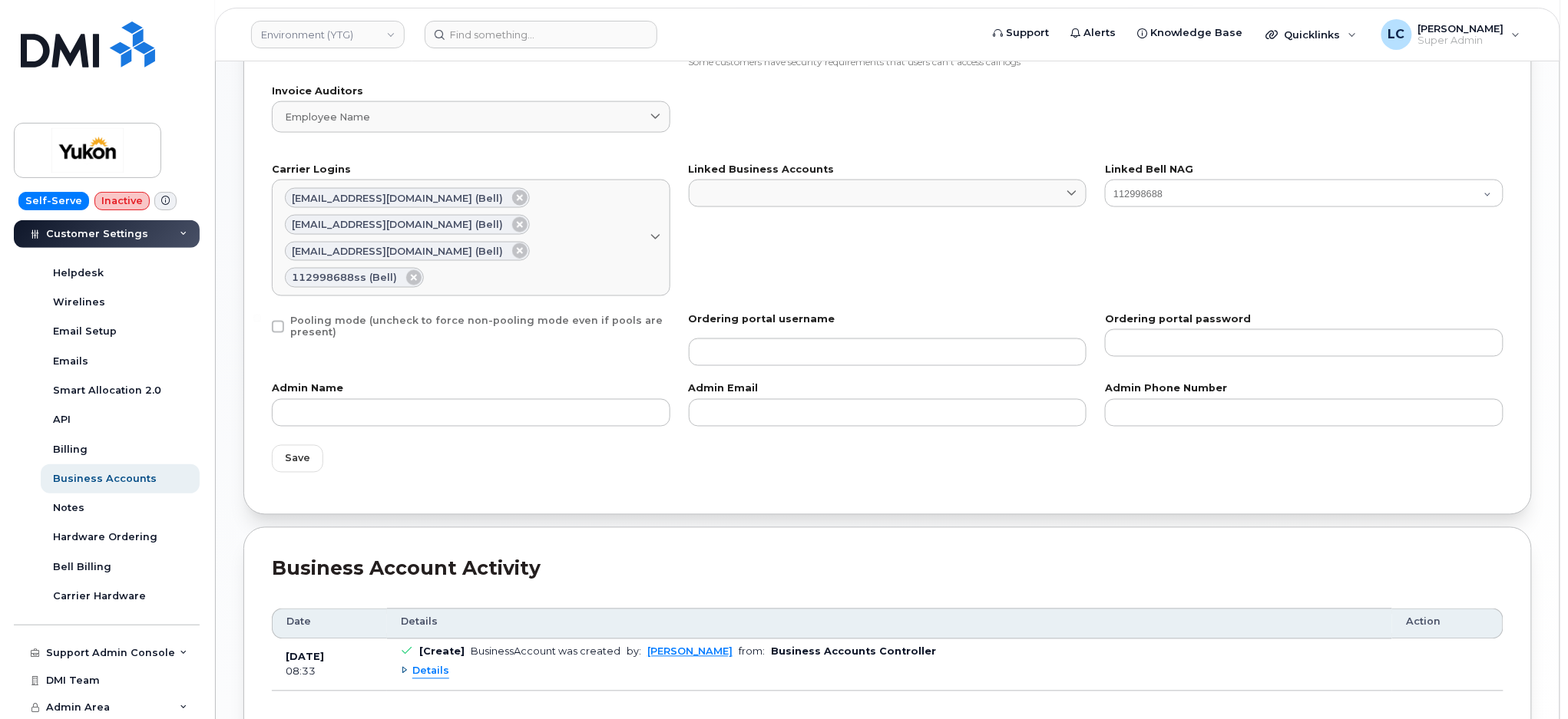
scroll to position [899, 0]
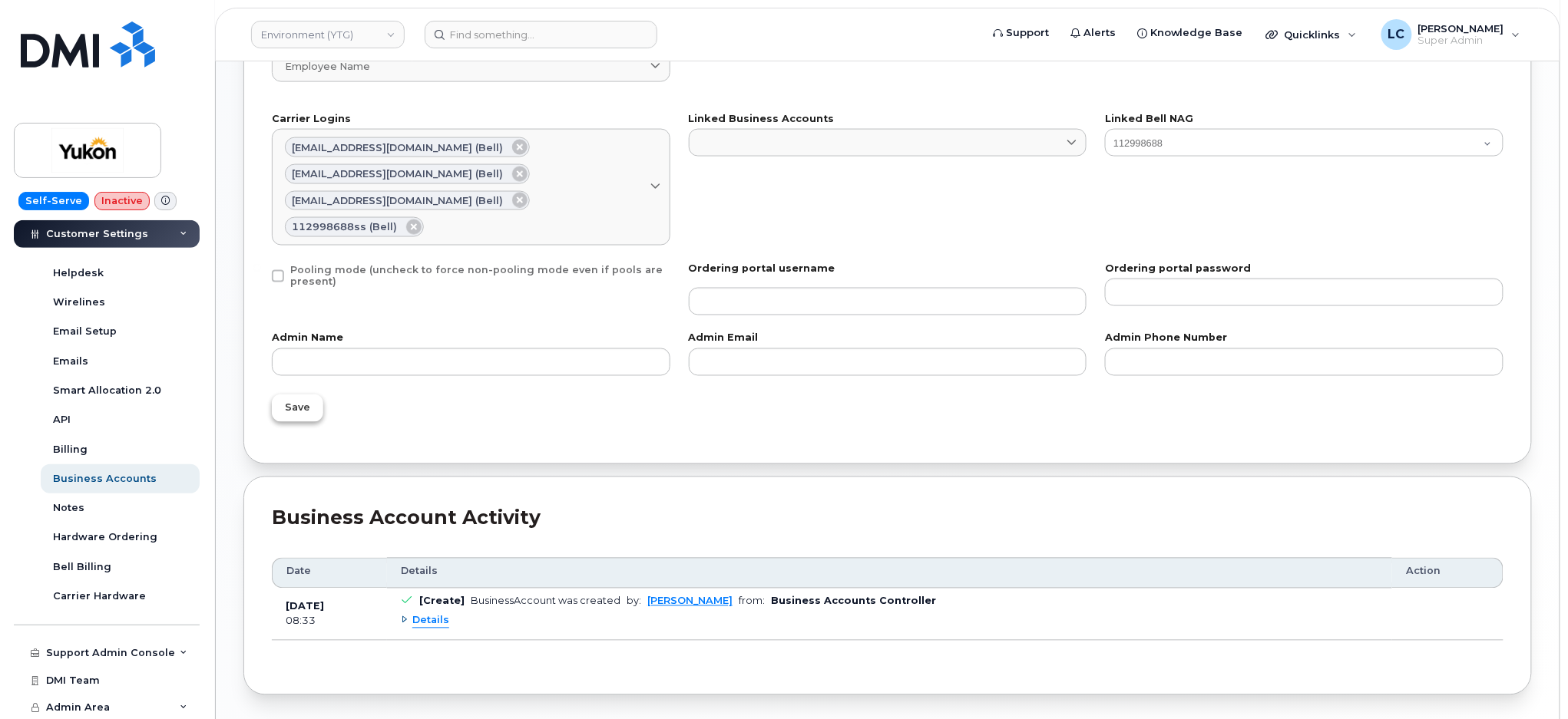
click at [300, 401] on span "Save" at bounding box center [297, 408] width 25 height 15
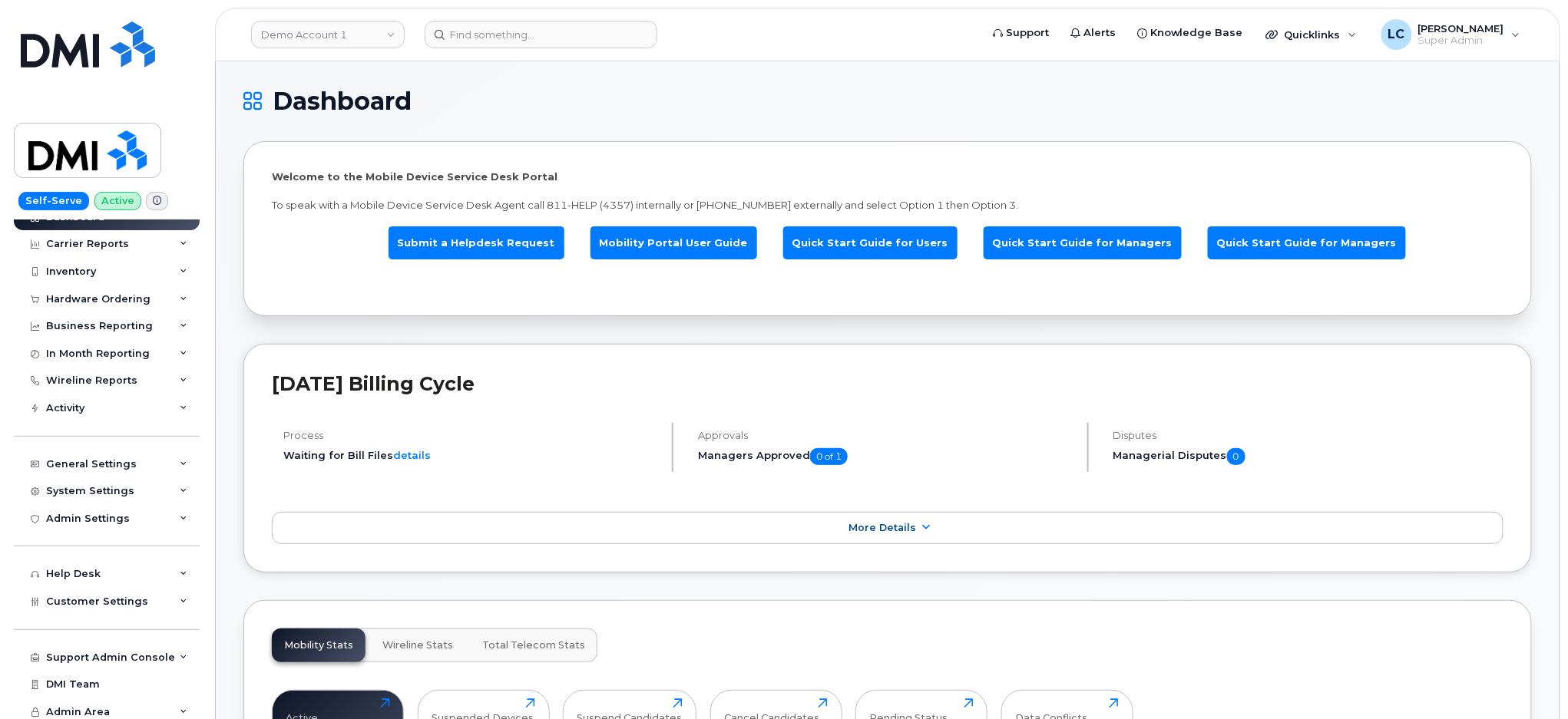
scroll to position [21, 0]
click at [115, 490] on div "System Settings" at bounding box center [90, 486] width 88 height 12
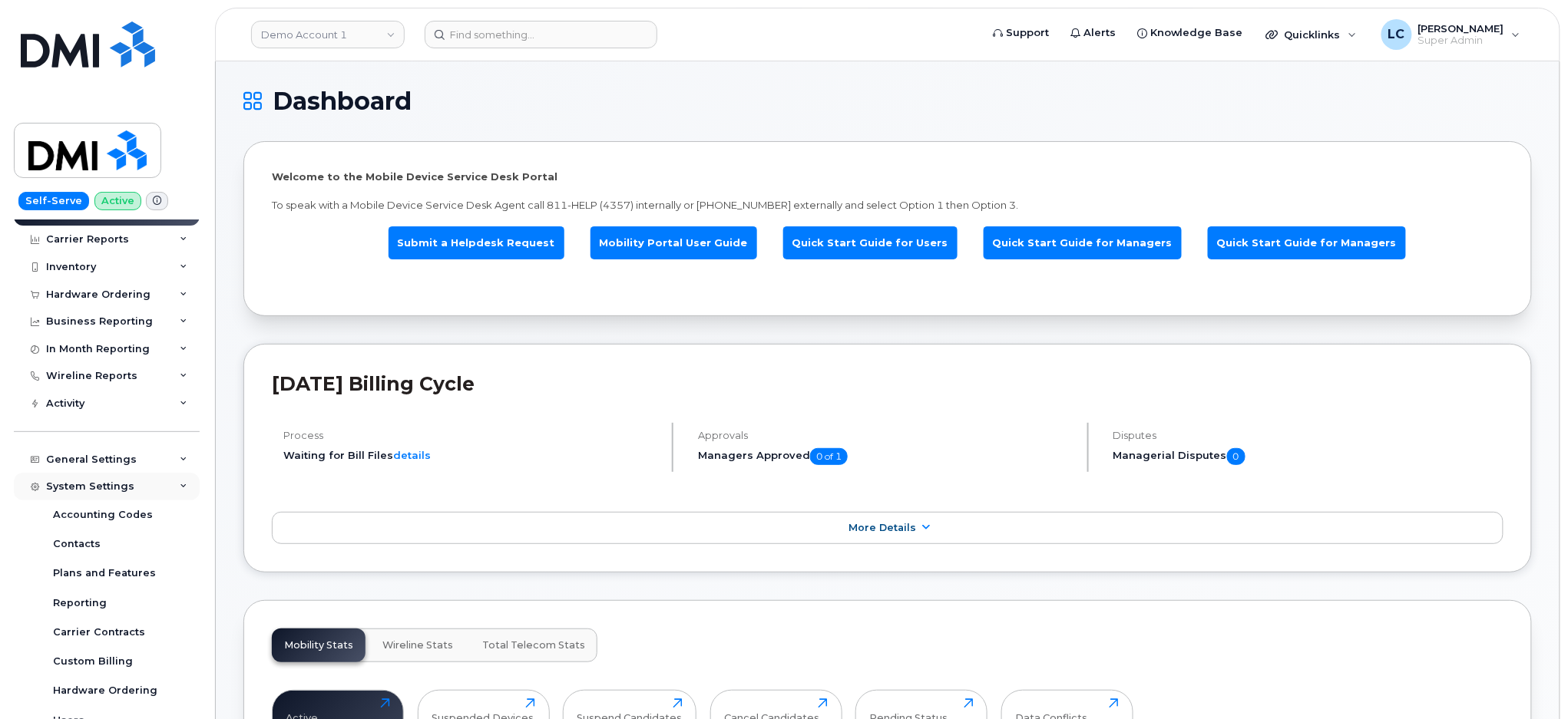
click at [115, 490] on div "System Settings" at bounding box center [90, 486] width 88 height 12
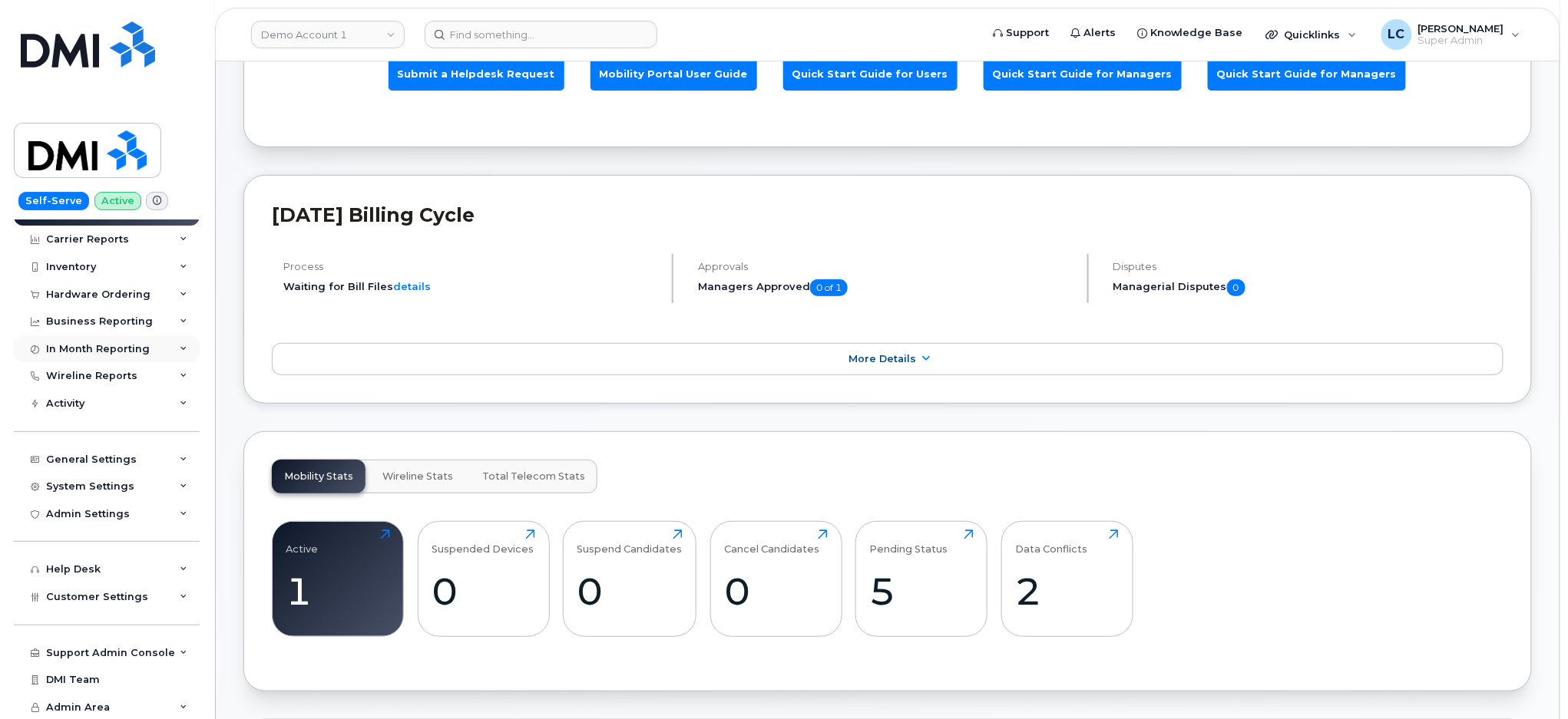
scroll to position [204, 0]
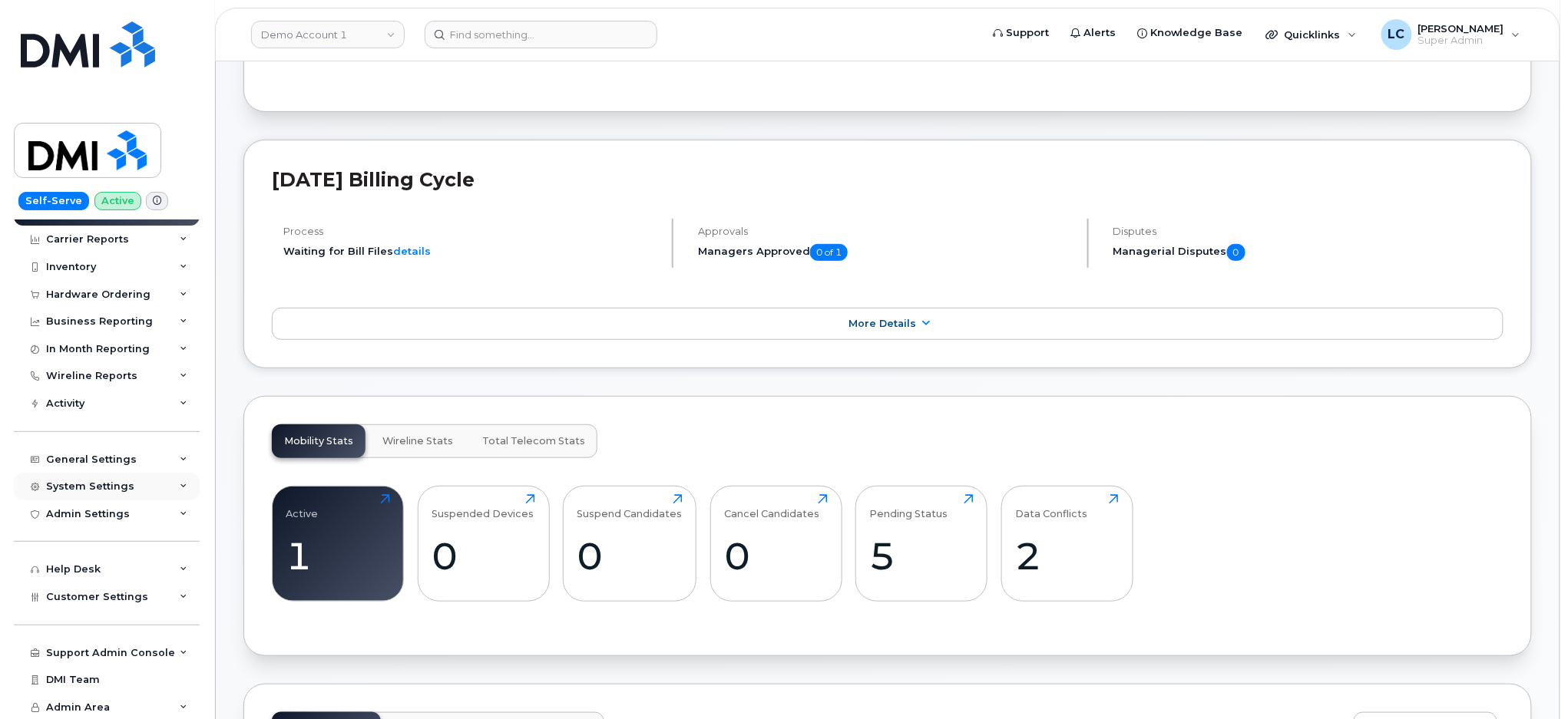
click at [143, 478] on div "System Settings" at bounding box center [107, 487] width 186 height 28
click at [143, 458] on div "General Settings" at bounding box center [107, 460] width 186 height 28
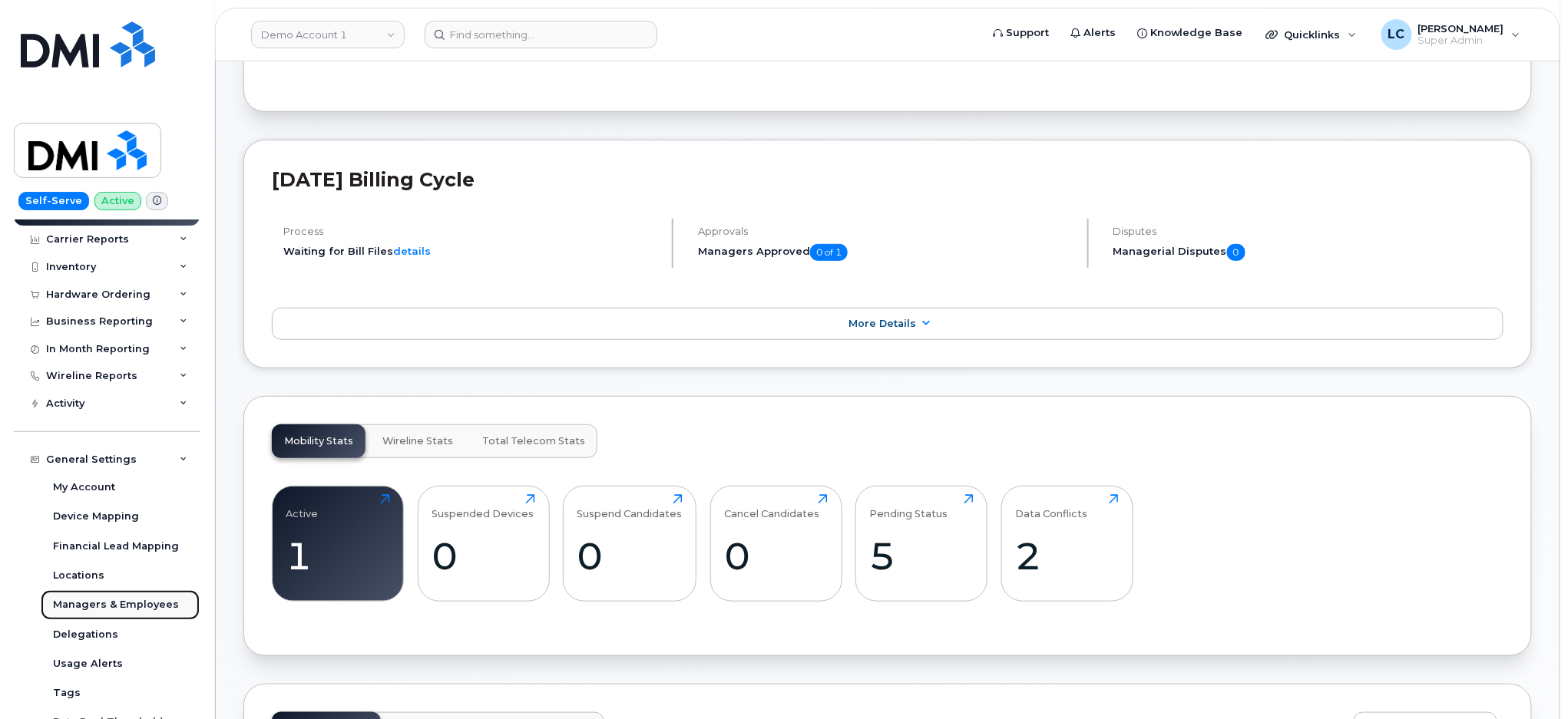
click at [112, 605] on div "Managers & Employees" at bounding box center [116, 604] width 126 height 14
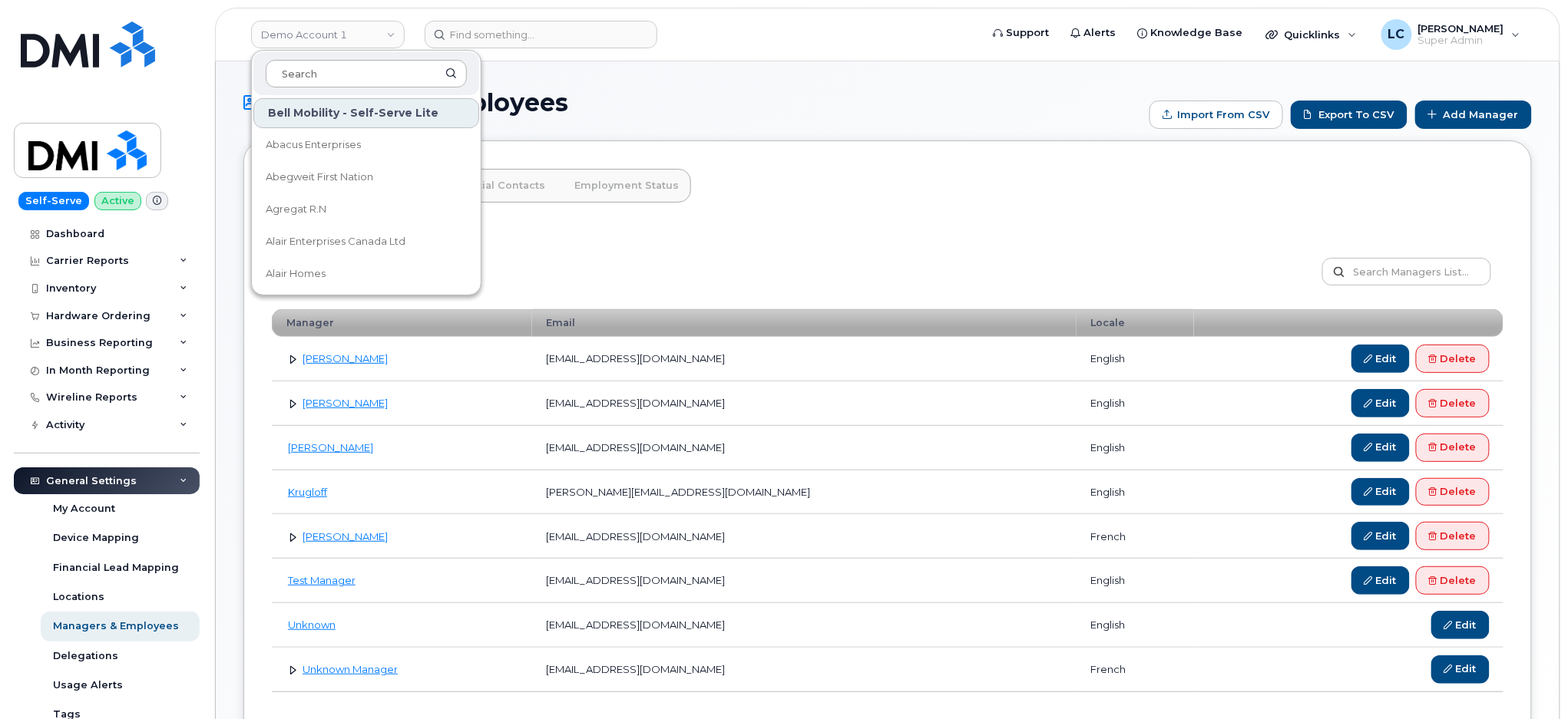
click at [351, 74] on input at bounding box center [366, 74] width 201 height 28
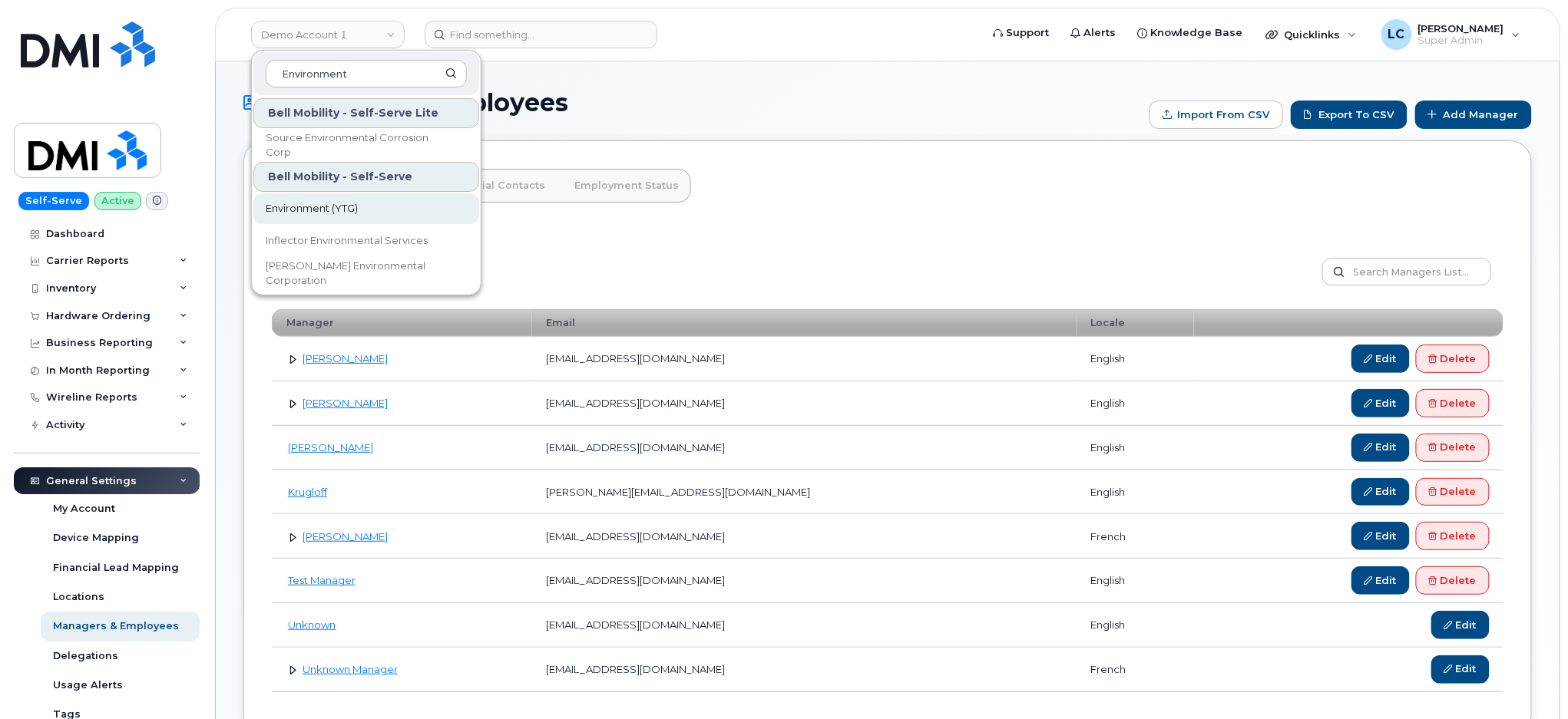
type input "Environment"
click at [335, 217] on link "Environment (YTG)" at bounding box center [366, 209] width 226 height 31
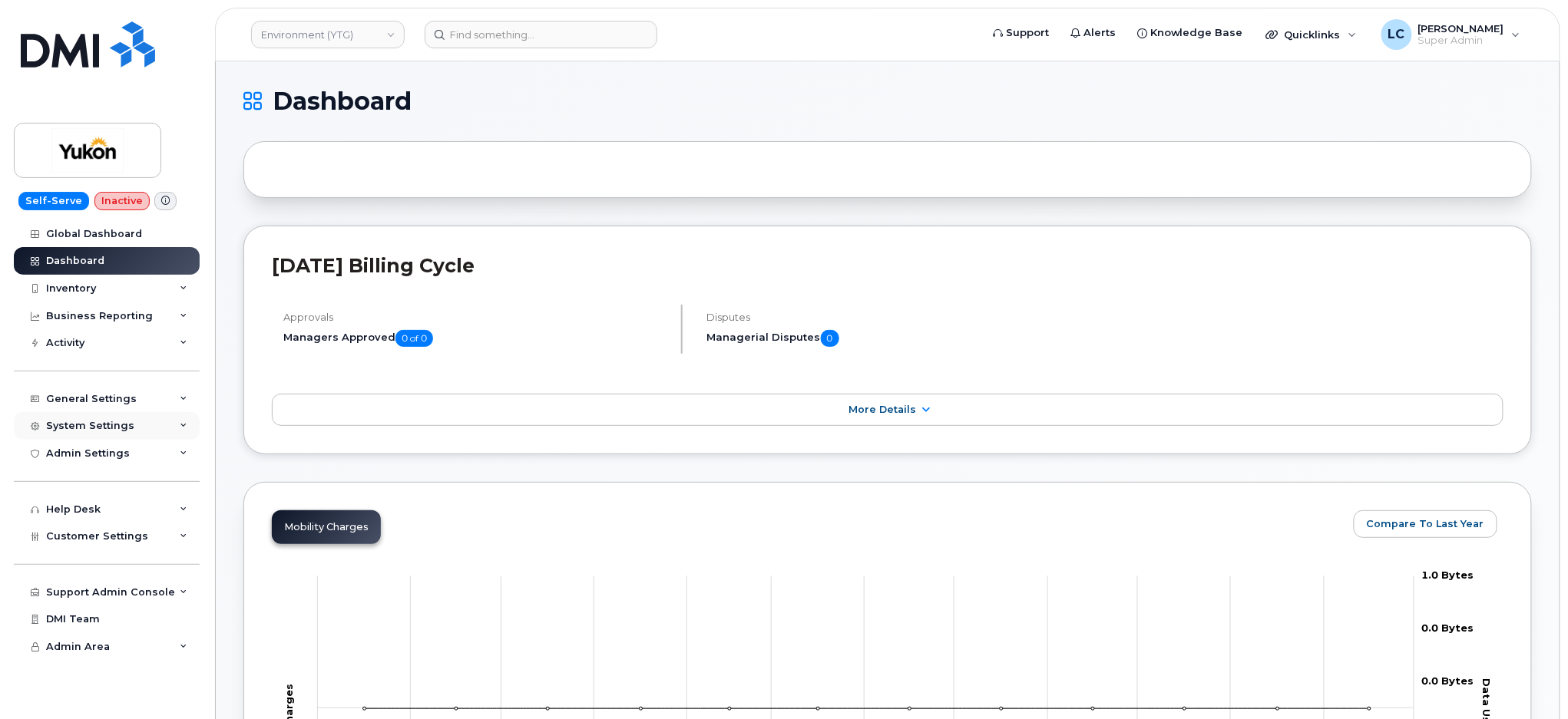
click at [161, 425] on div "System Settings" at bounding box center [107, 426] width 186 height 28
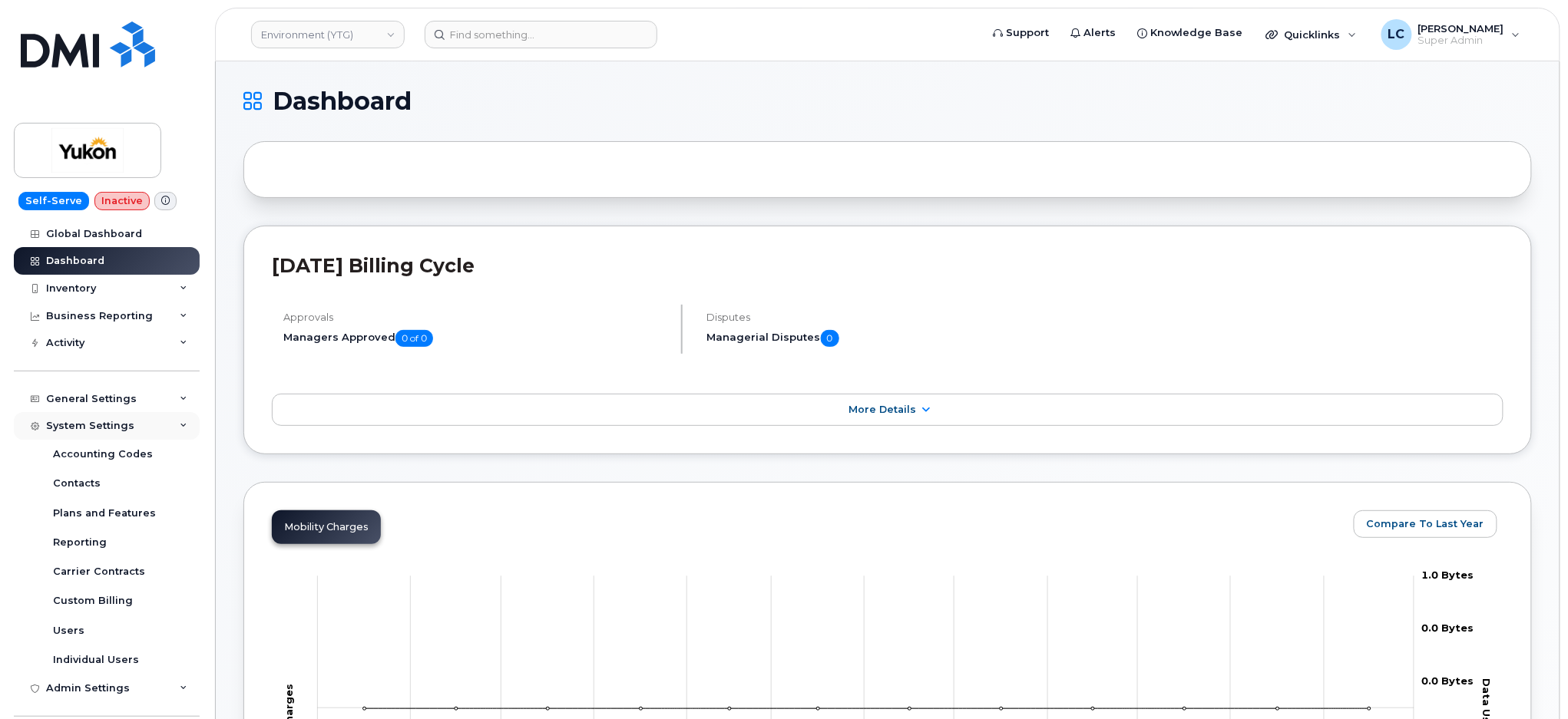
click at [161, 425] on div "System Settings" at bounding box center [107, 426] width 186 height 28
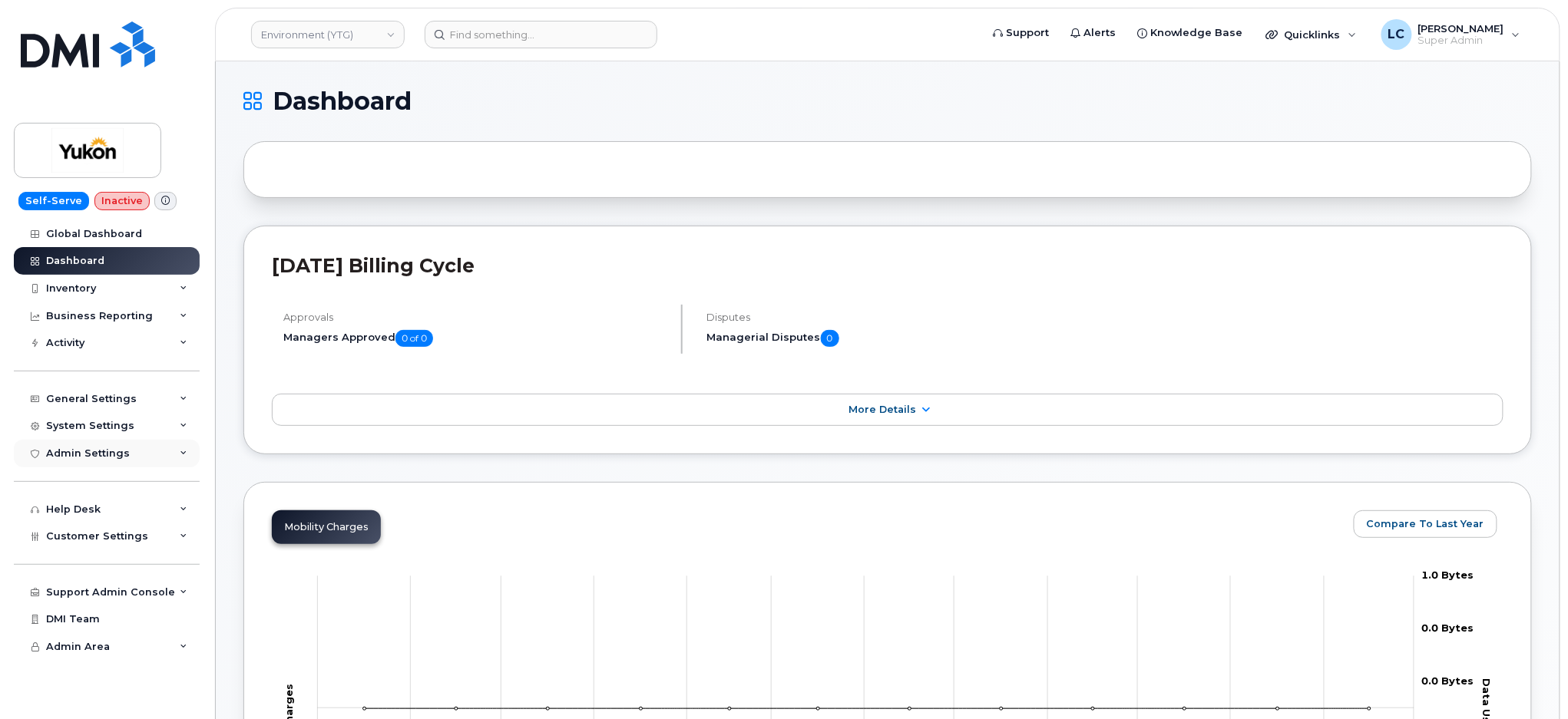
click at [161, 447] on div "Admin Settings" at bounding box center [107, 454] width 186 height 28
click at [168, 423] on div "System Settings" at bounding box center [107, 426] width 186 height 28
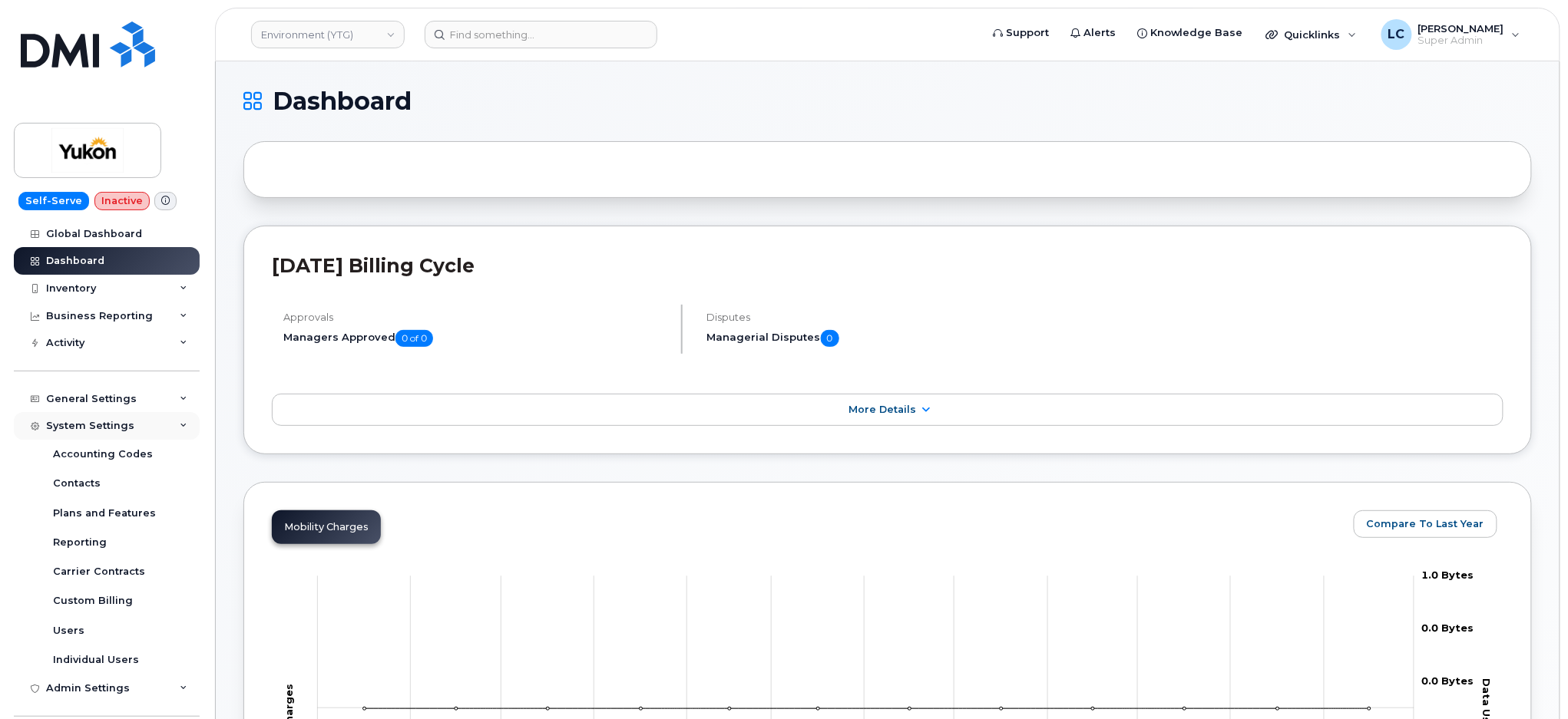
click at [170, 423] on div "System Settings" at bounding box center [107, 426] width 186 height 28
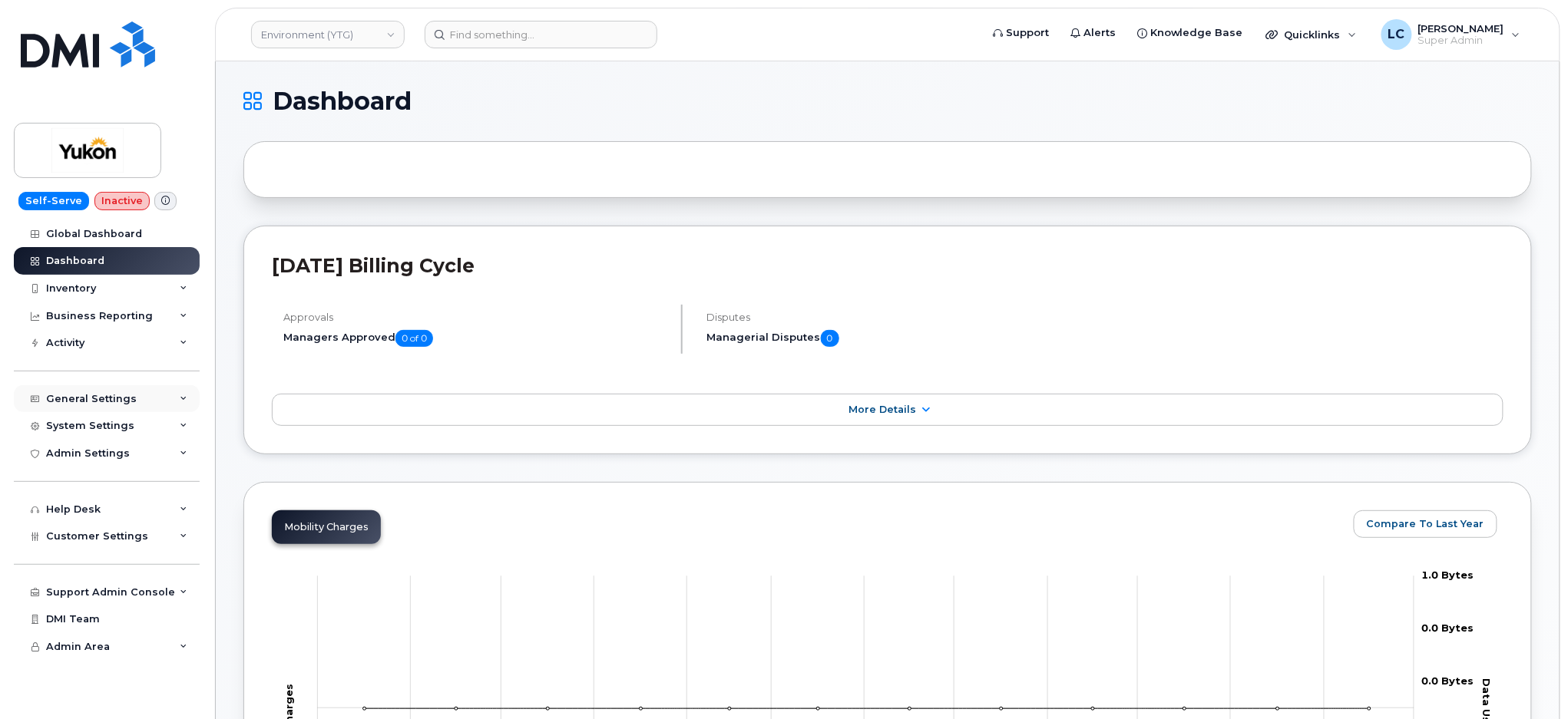
click at [177, 405] on div "General Settings" at bounding box center [107, 399] width 186 height 28
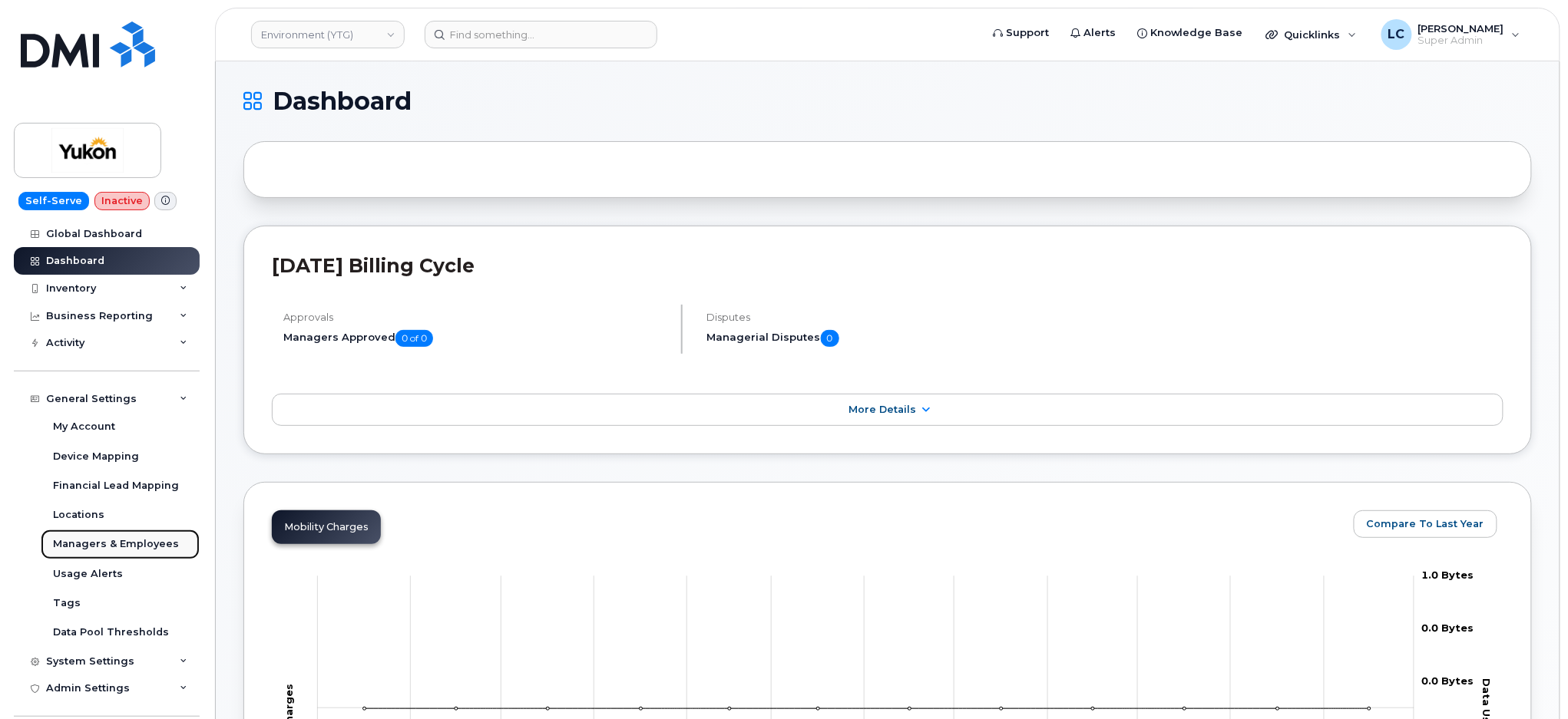
click at [130, 538] on div "Managers & Employees" at bounding box center [116, 544] width 126 height 14
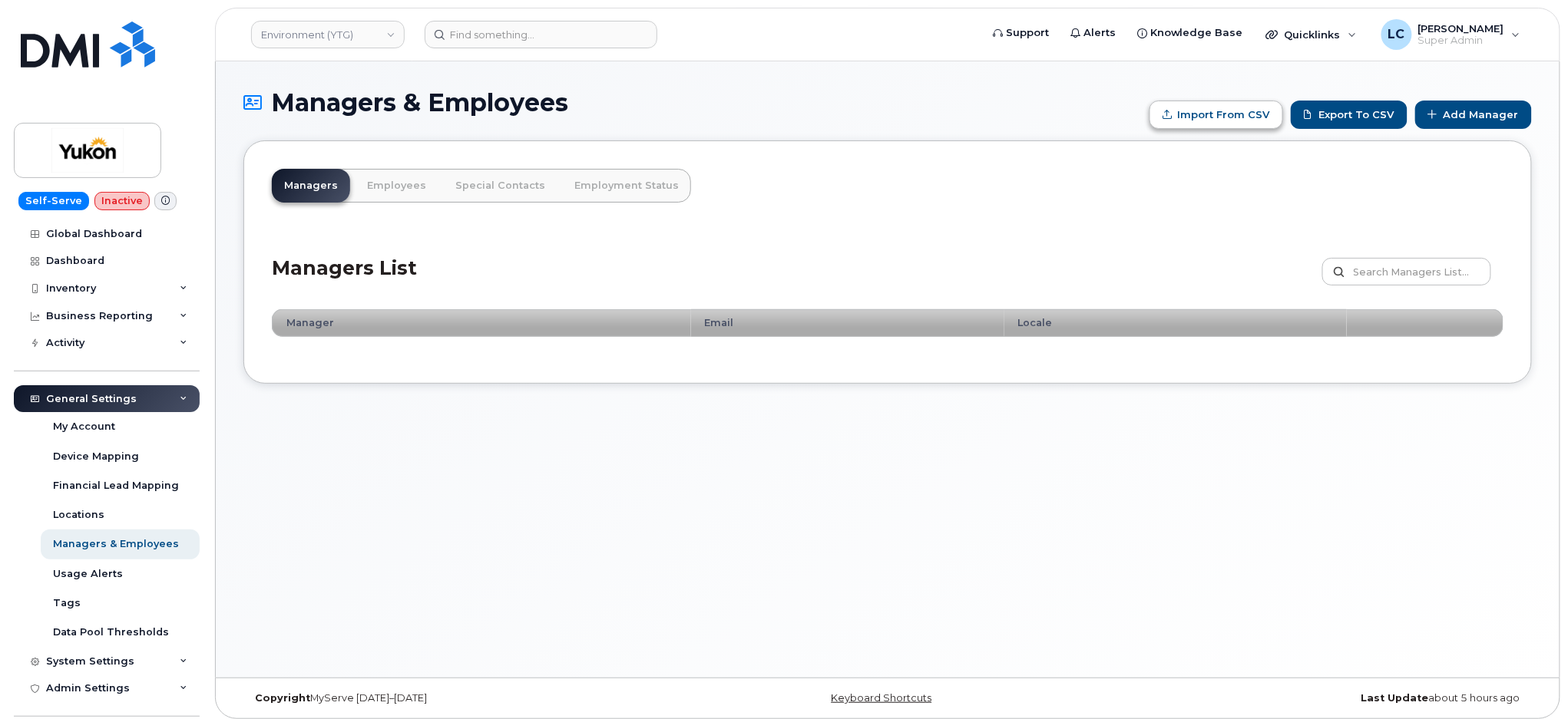
type input "C:\fakepath\Government of Yukon - Managers Report - [DATE].xlsx"
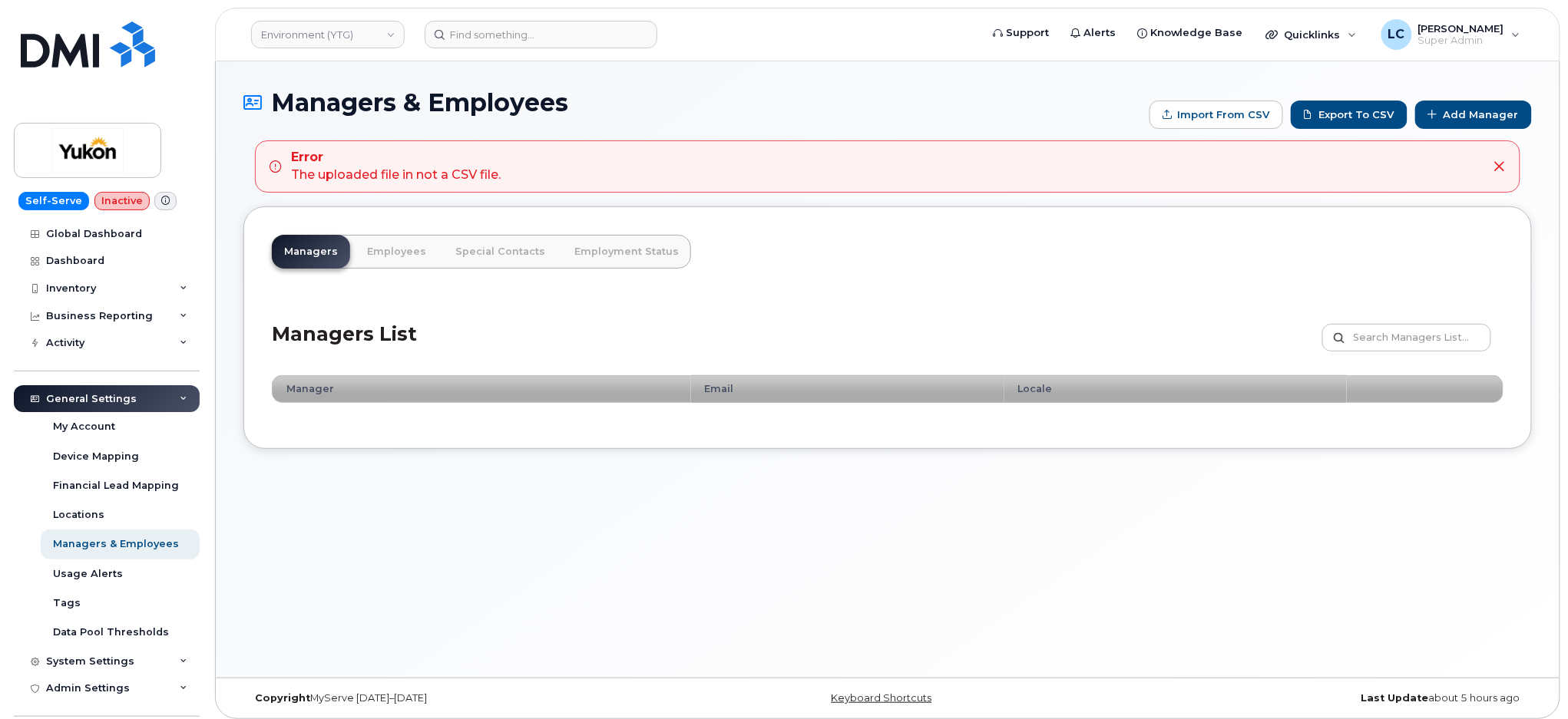
click at [1122, 250] on div "Managers Employees Special Contacts Employment Status × Devices assigned to Clo…" at bounding box center [888, 328] width 1289 height 243
click at [1057, 272] on div "Managers Employees Special Contacts Employment Status × Devices assigned to Clo…" at bounding box center [888, 328] width 1289 height 243
type input "C:\fakepath\Government of Yukon - Managers.csv"
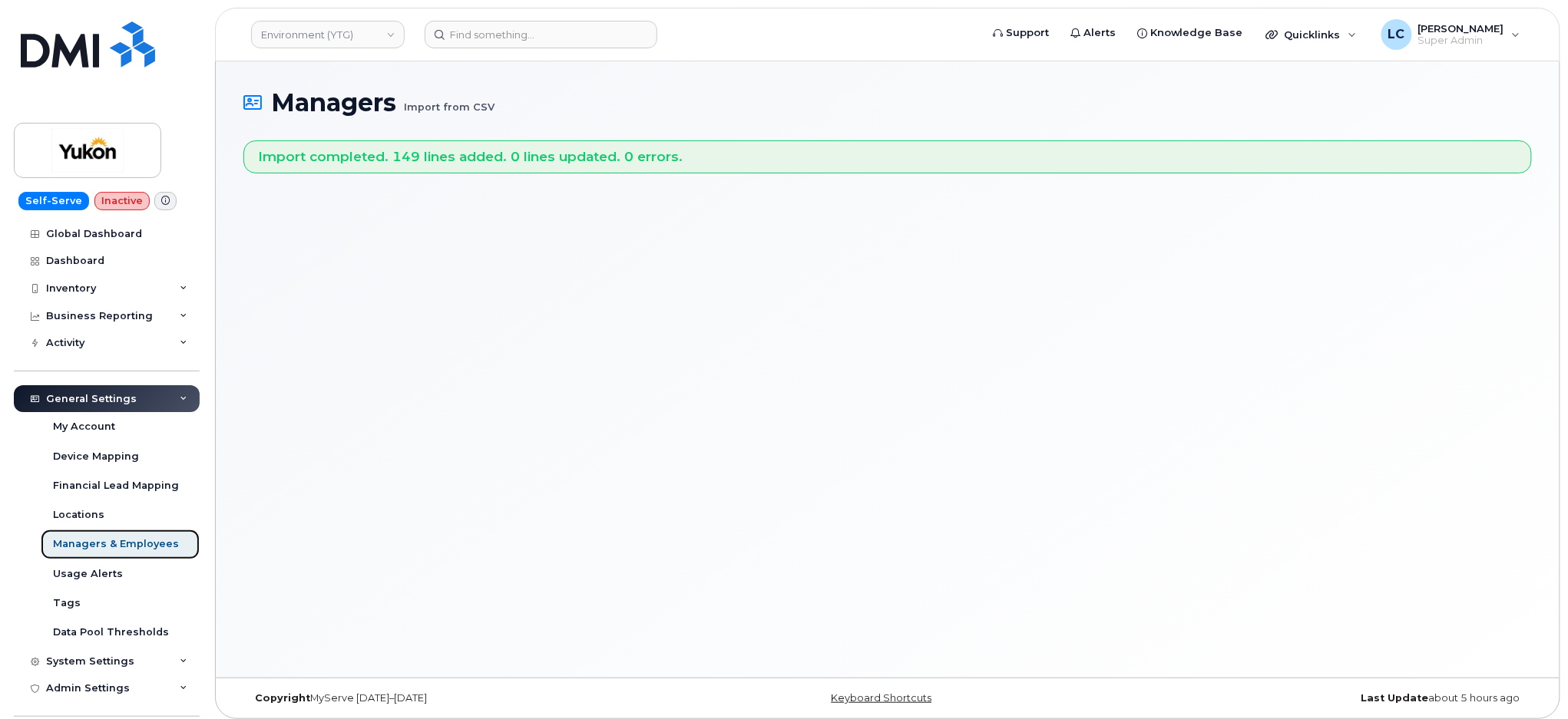
click at [118, 552] on link "Managers & Employees" at bounding box center [120, 545] width 159 height 29
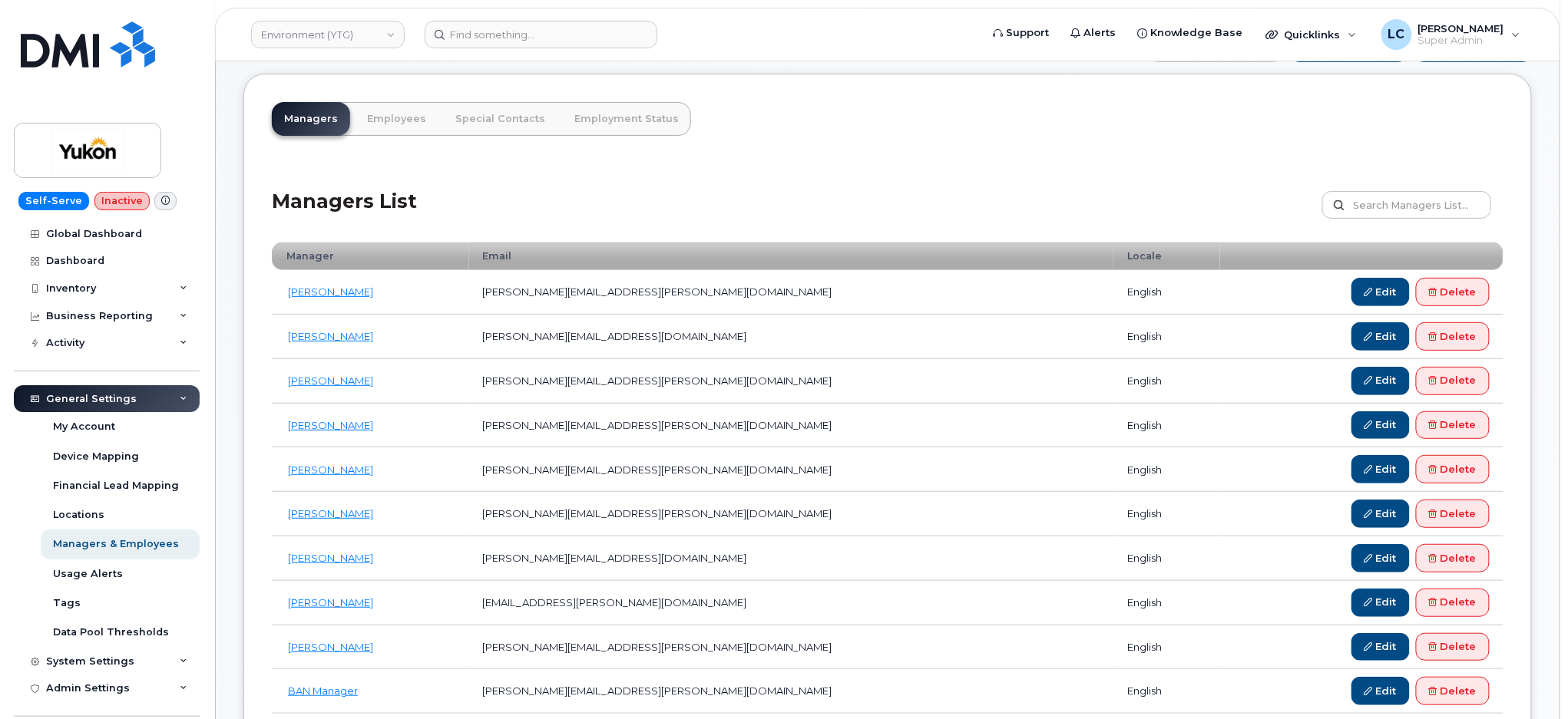
scroll to position [102, 0]
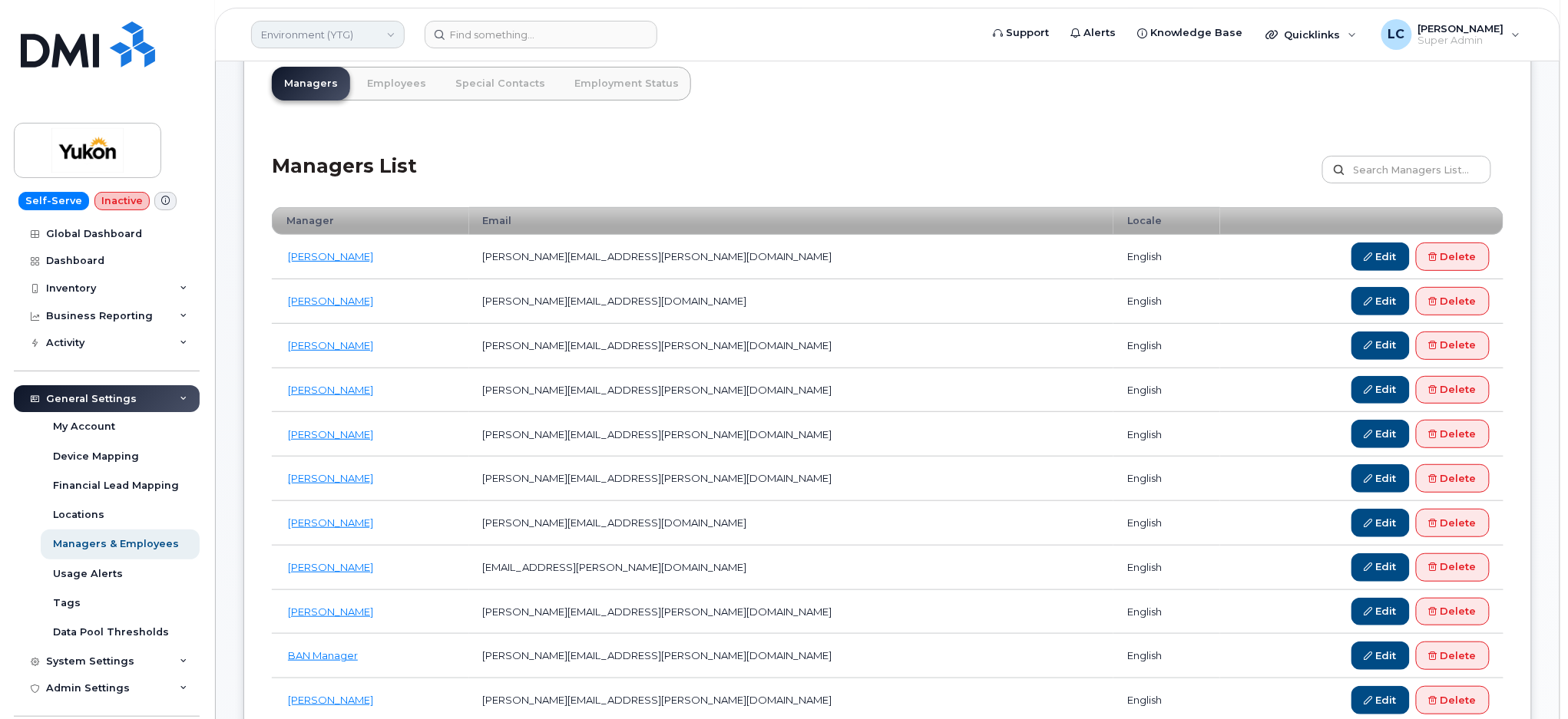
click at [353, 36] on link "Environment (YTG)" at bounding box center [327, 34] width 154 height 28
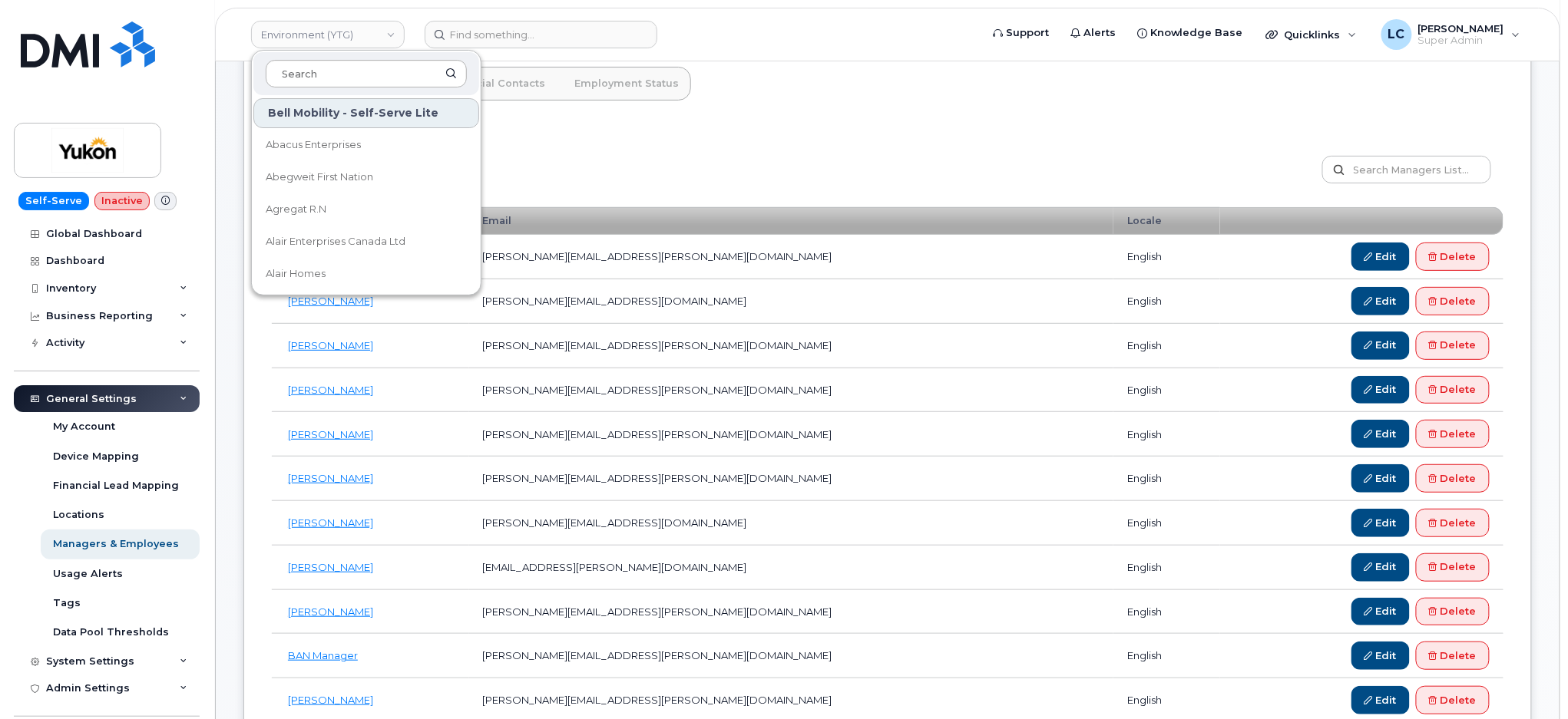
click at [352, 65] on input at bounding box center [366, 74] width 201 height 28
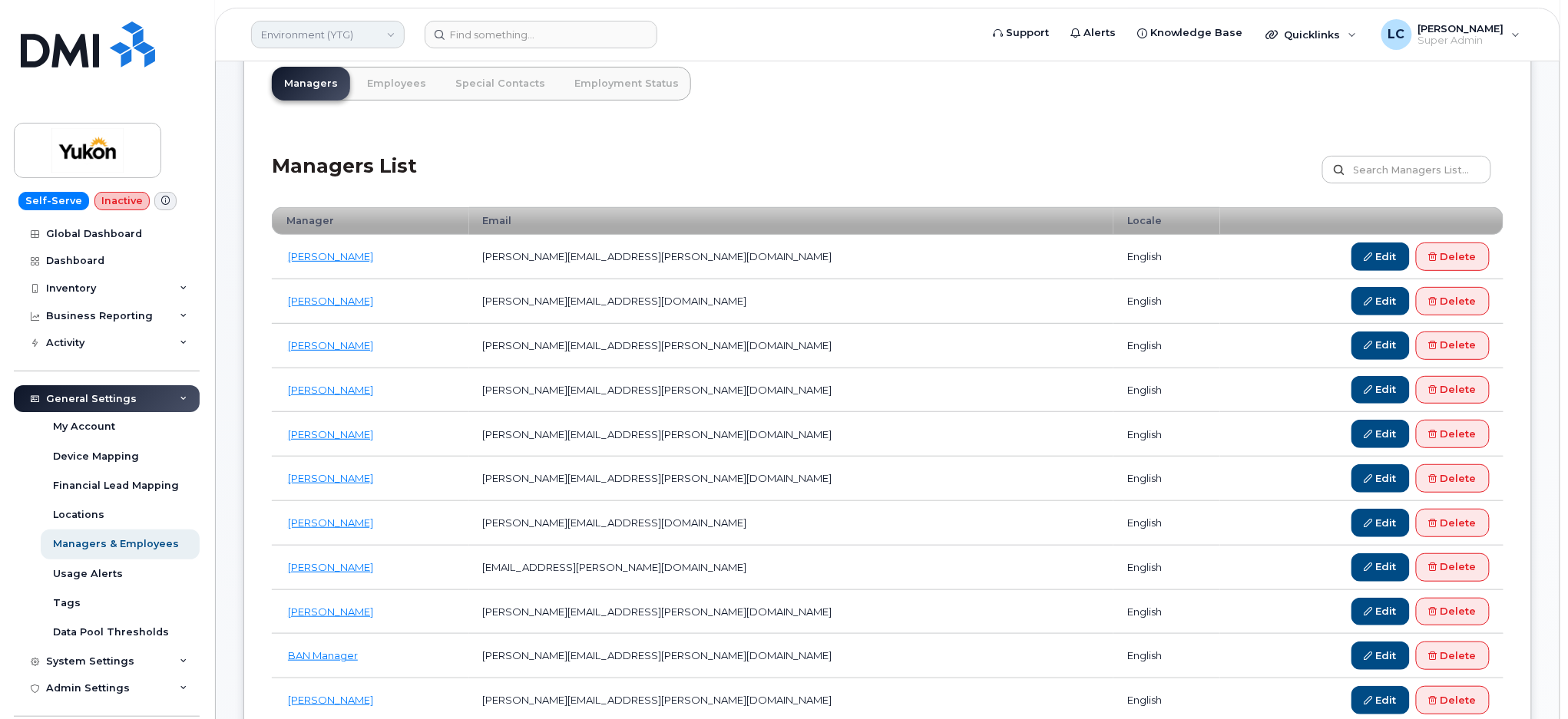
click at [358, 41] on link "Environment (YTG)" at bounding box center [327, 34] width 154 height 28
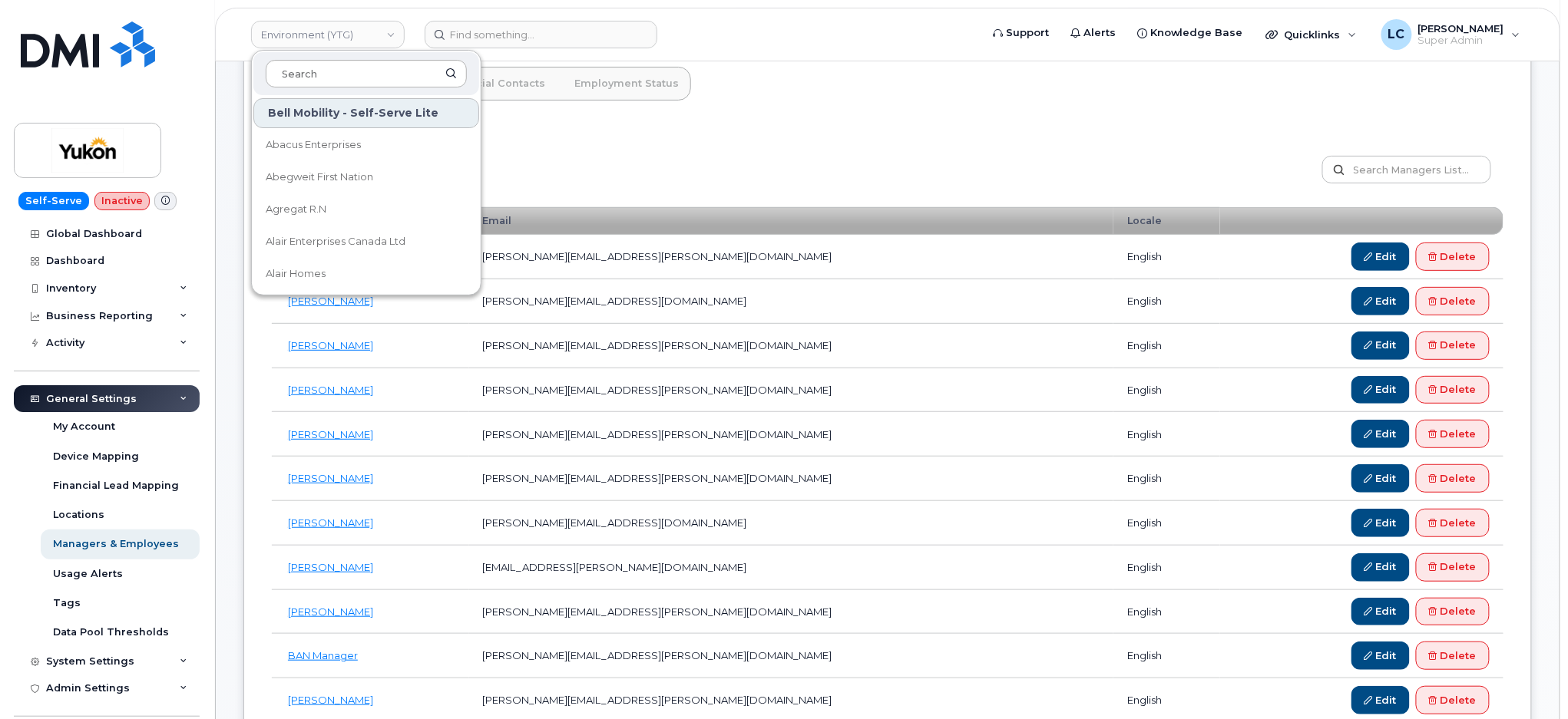
click at [351, 68] on input at bounding box center [366, 74] width 201 height 28
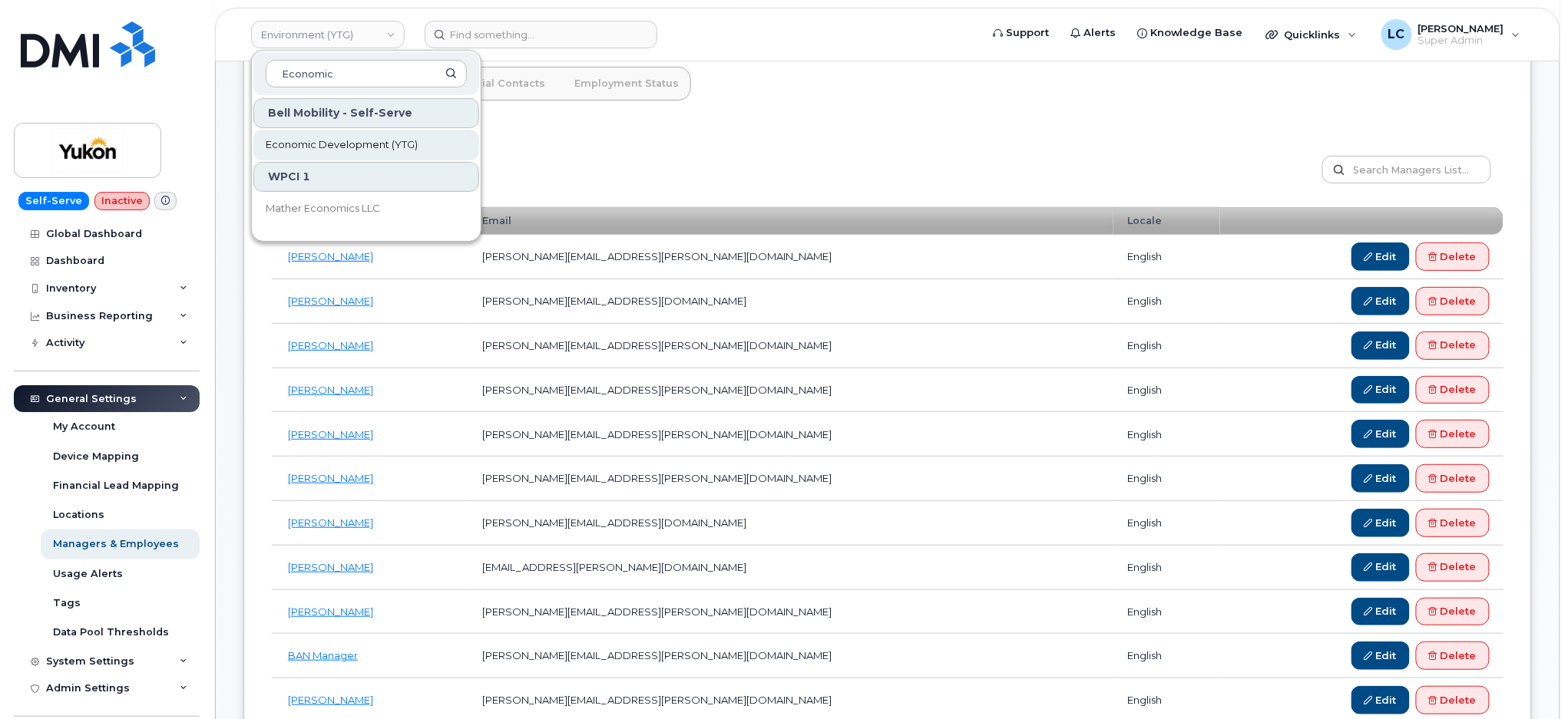
type input "Economic"
click at [360, 147] on span "Economic Development (YTG)" at bounding box center [341, 145] width 152 height 15
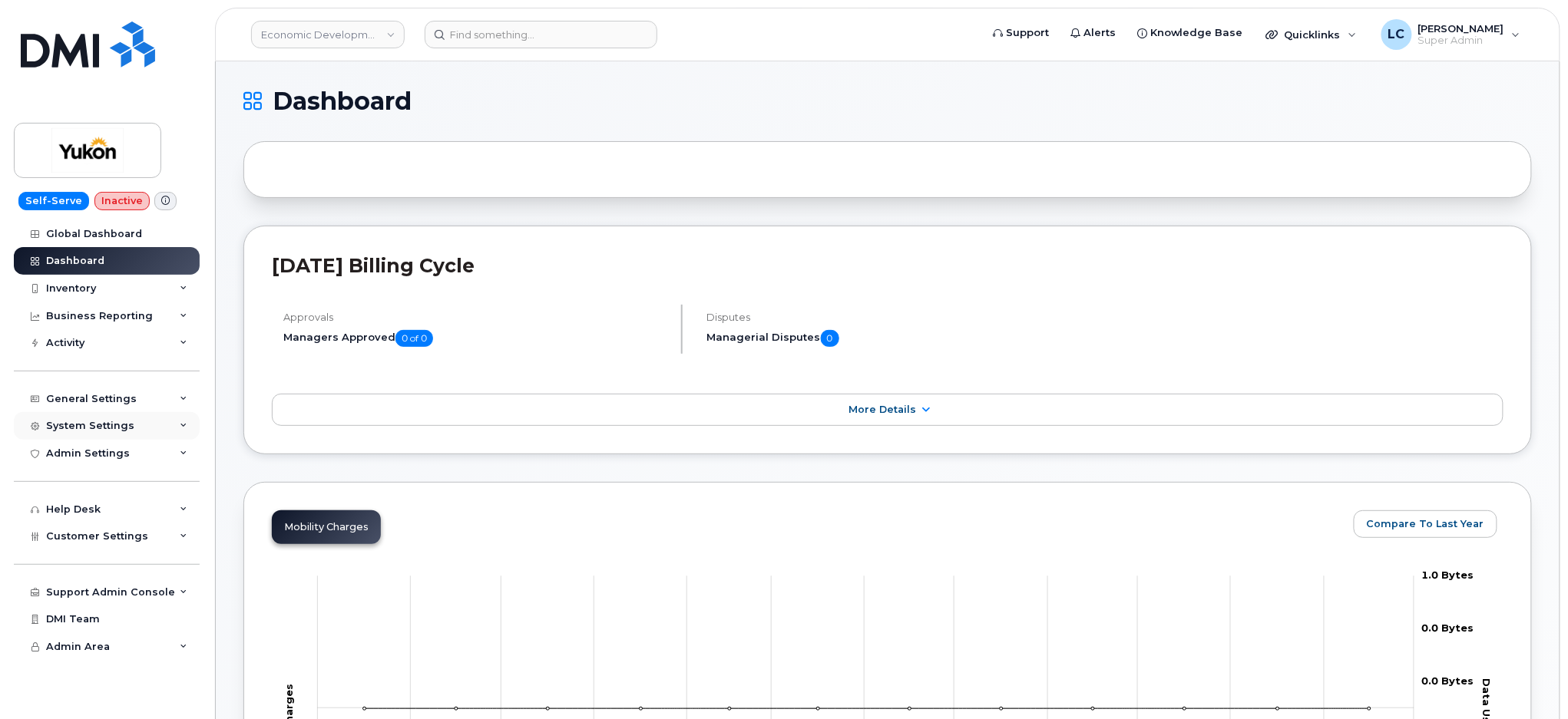
click at [165, 425] on div "System Settings" at bounding box center [107, 426] width 186 height 28
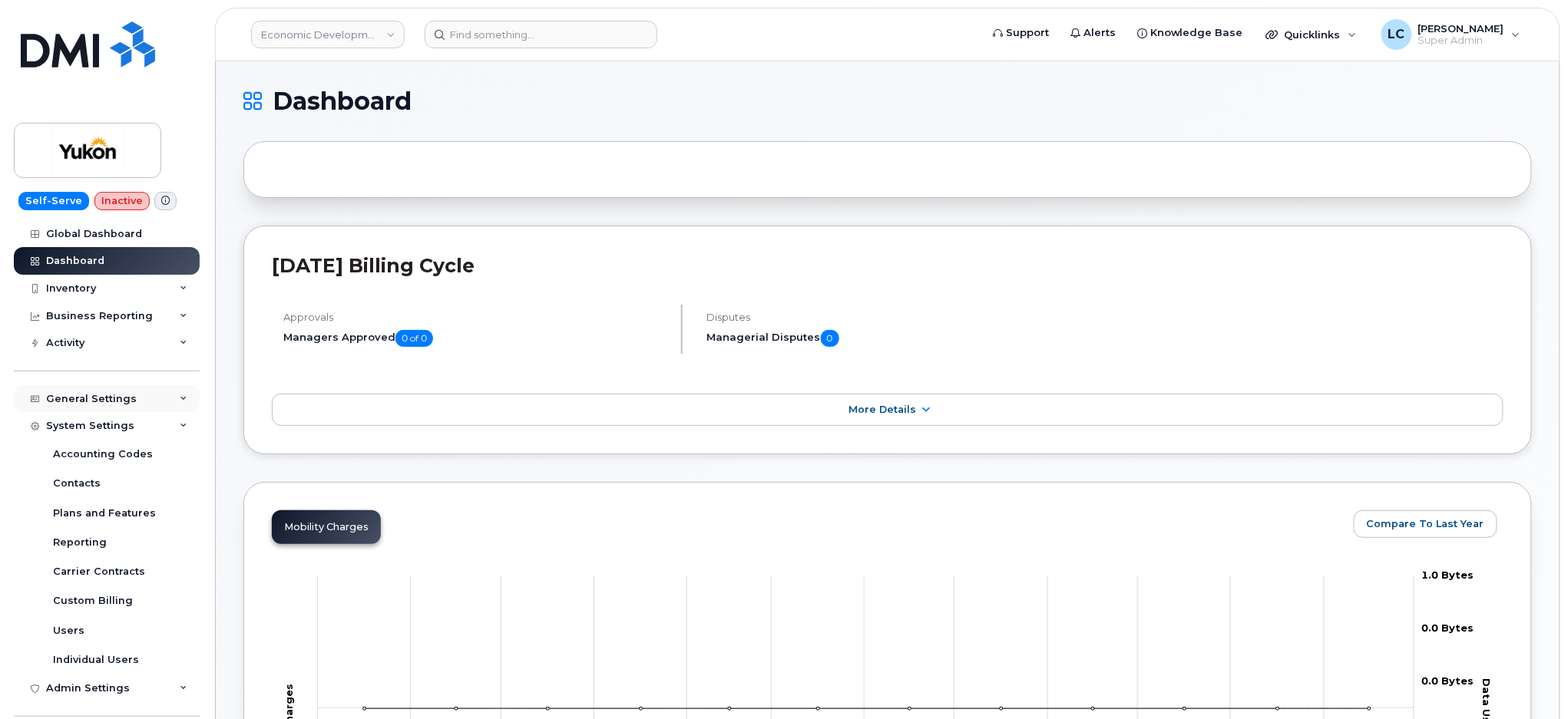
click at [169, 390] on div "General Settings" at bounding box center [107, 399] width 186 height 28
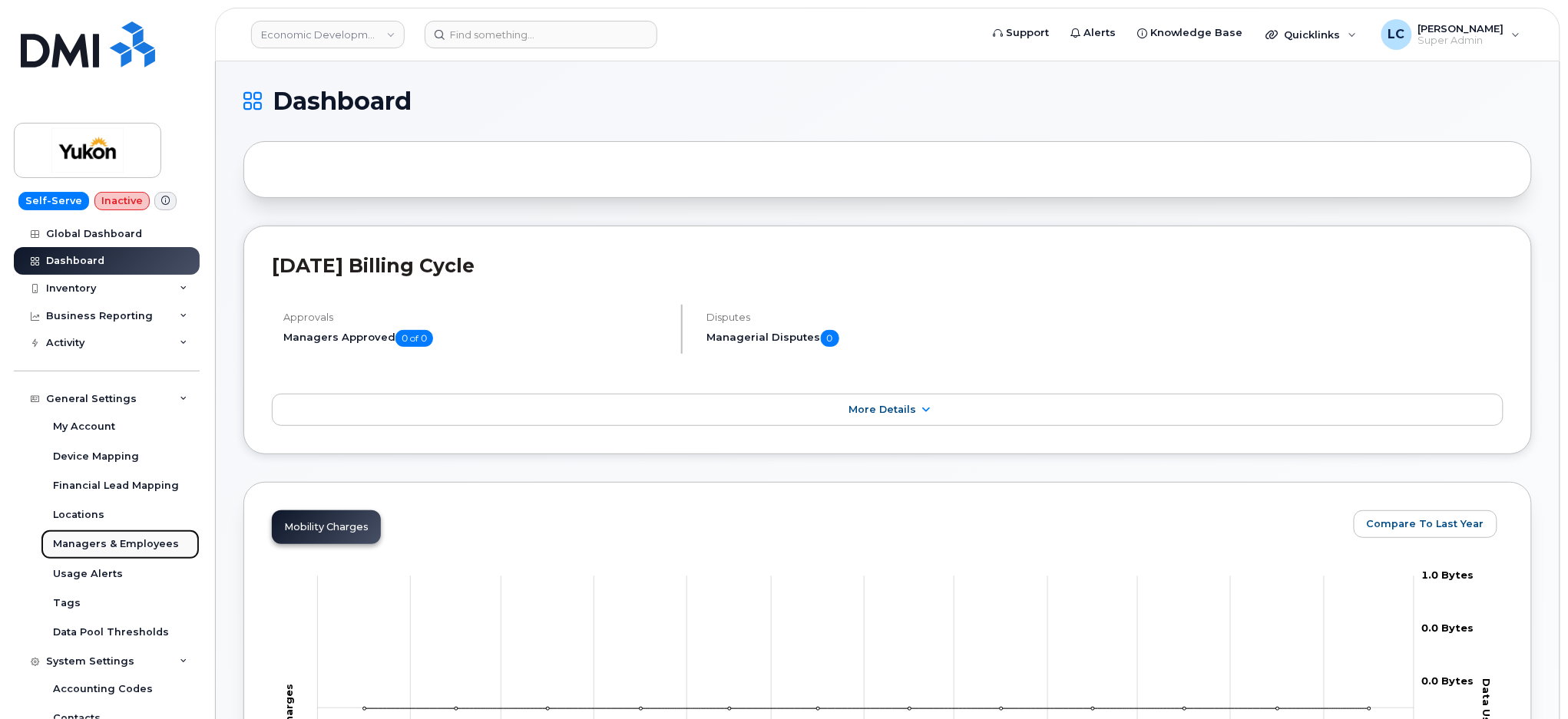
click at [129, 545] on div "Managers & Employees" at bounding box center [116, 544] width 126 height 14
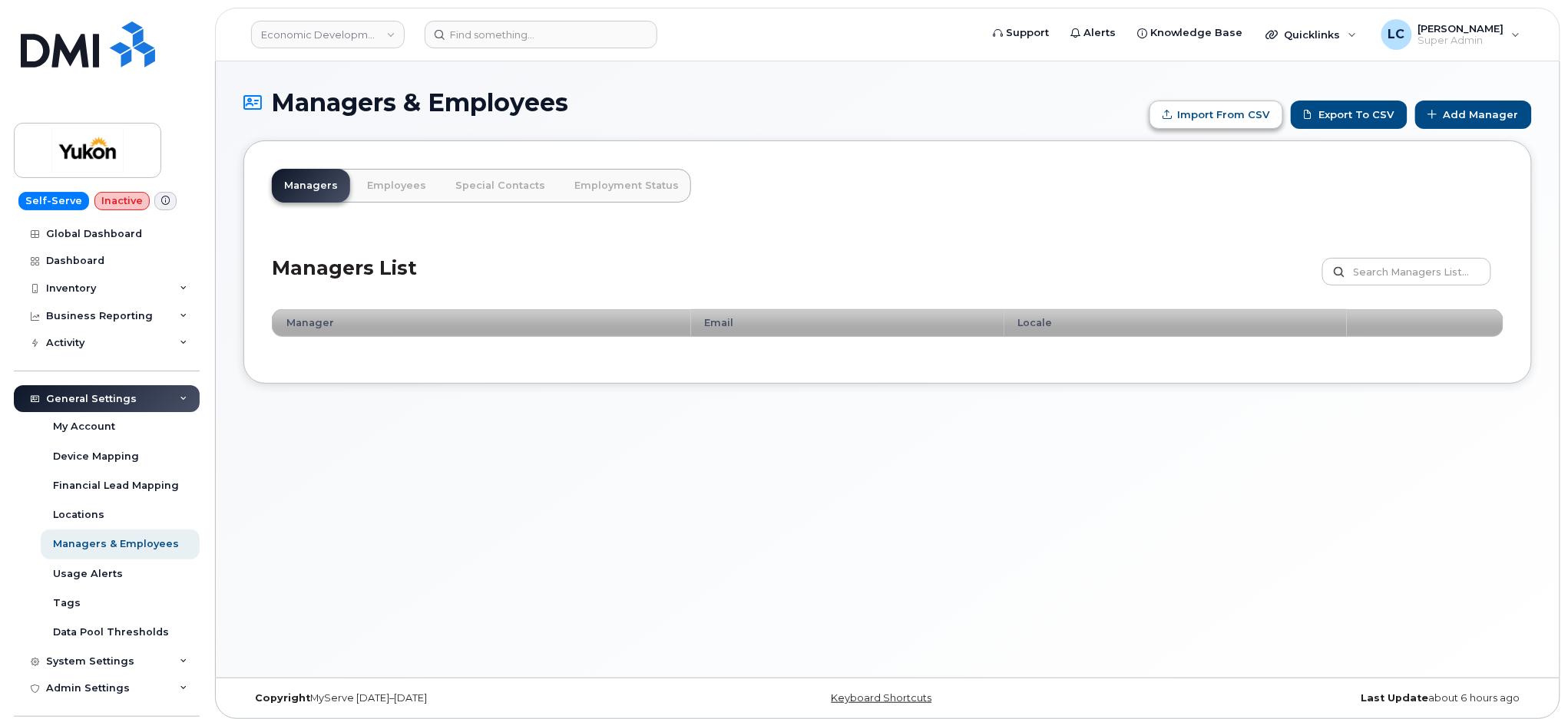
type input "C:\fakepath\Government of Yukon - Managers.csv"
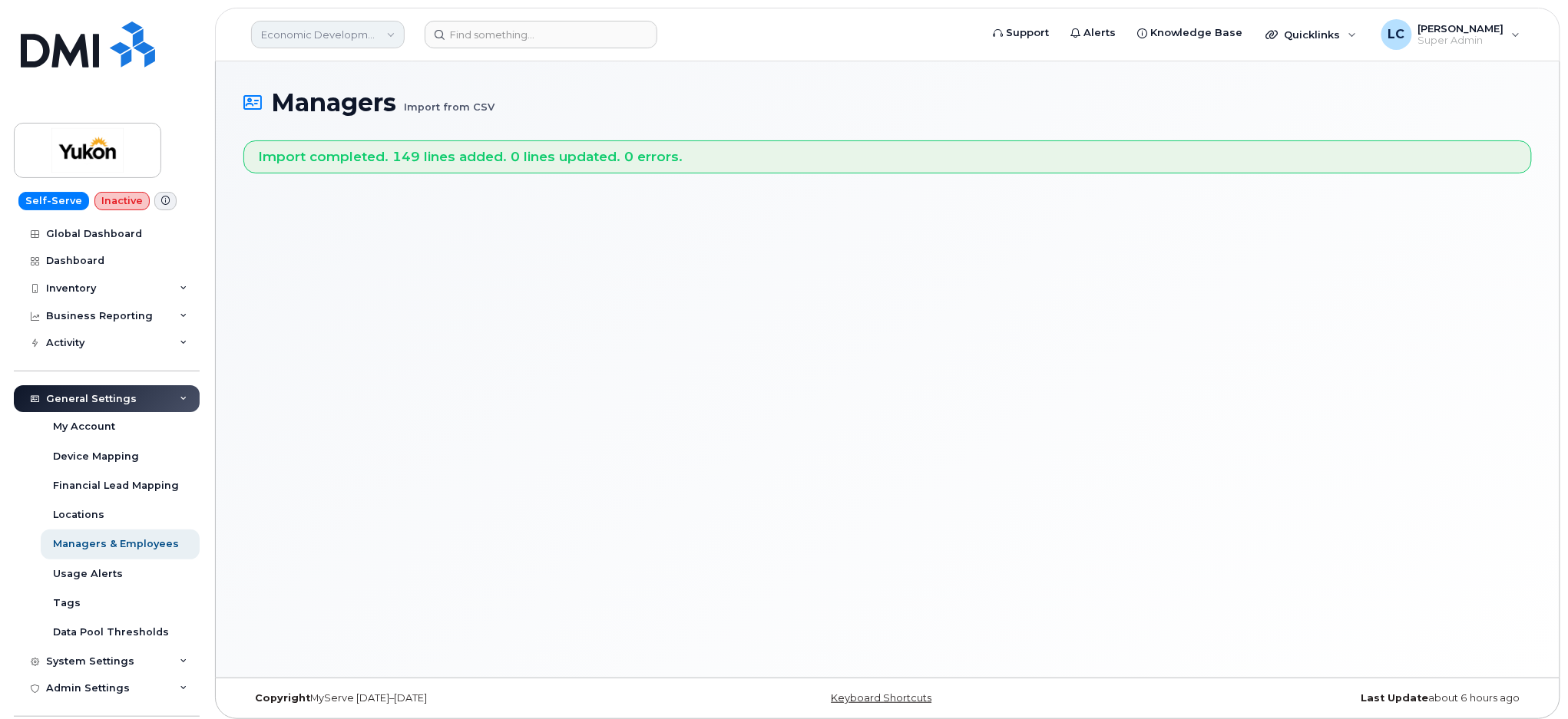
click at [387, 30] on link "Economic Development (YTG)" at bounding box center [327, 34] width 154 height 28
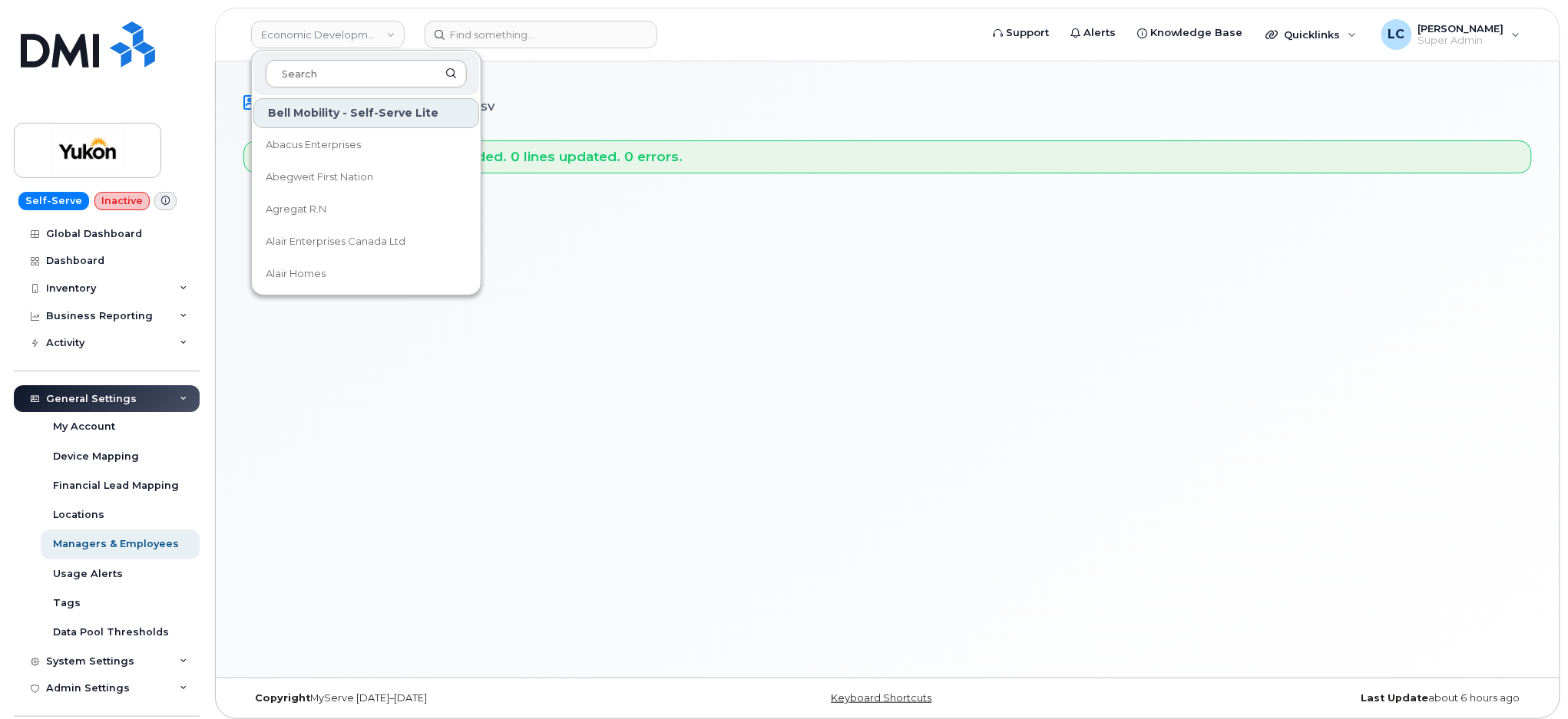
click at [350, 72] on input at bounding box center [366, 74] width 201 height 28
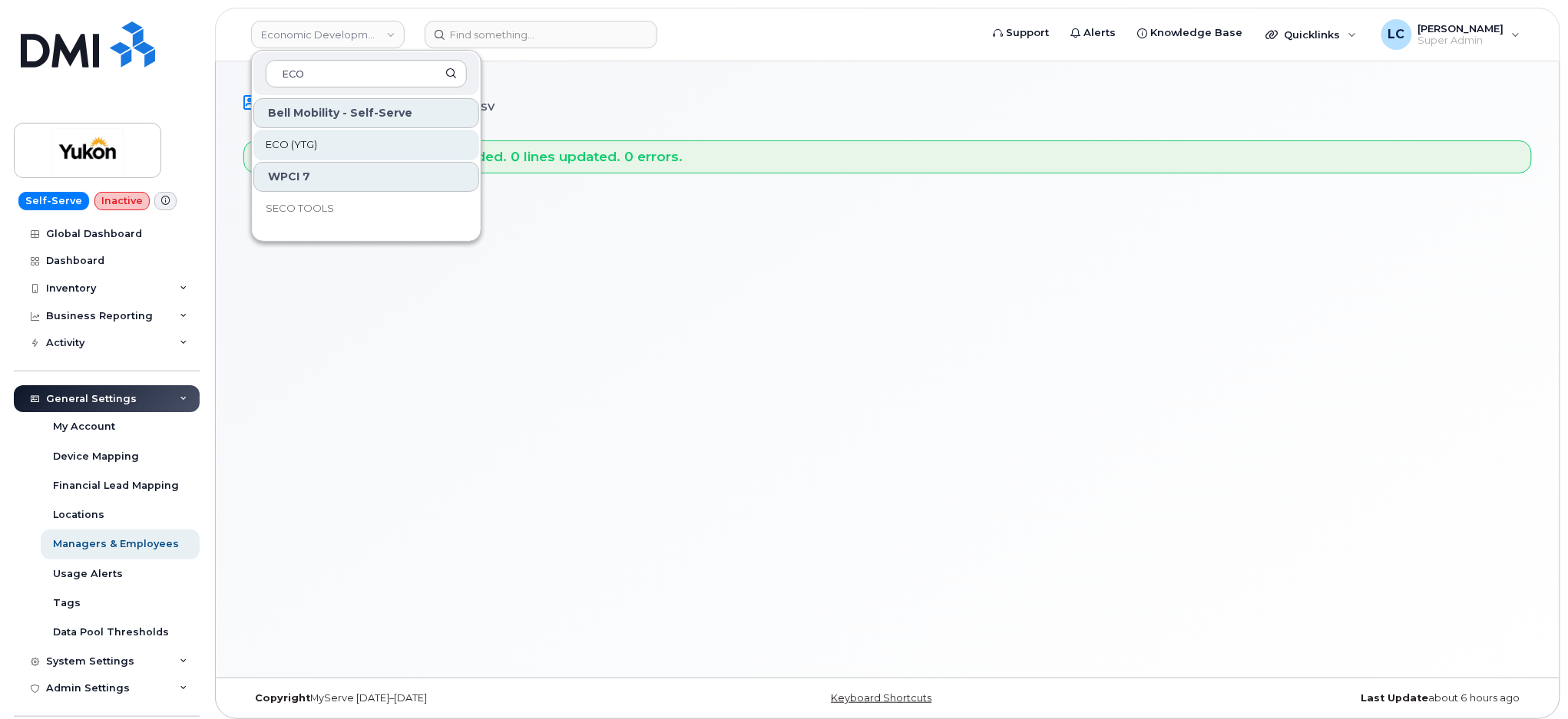
type input "ECO"
click at [334, 142] on link "ECO (YTG)" at bounding box center [366, 145] width 226 height 31
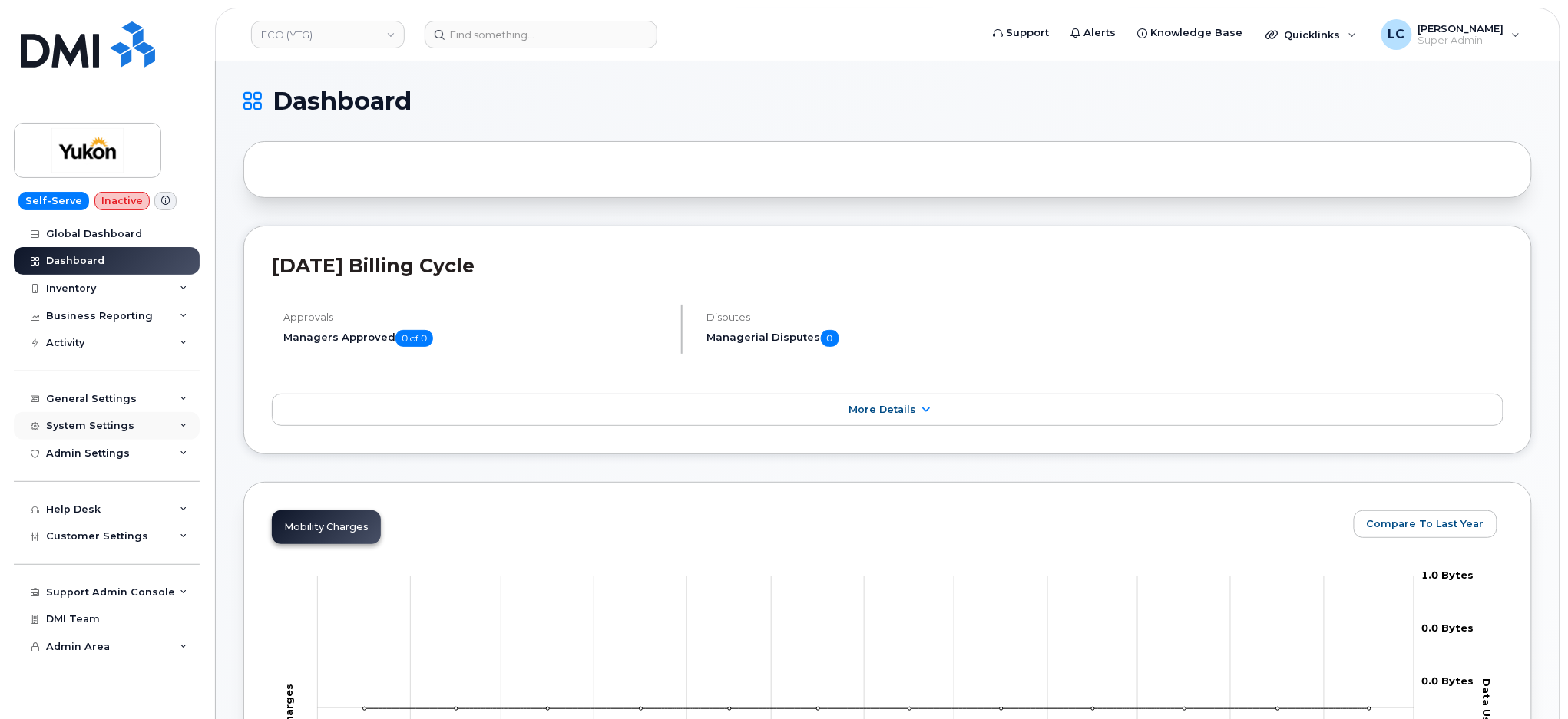
click at [145, 422] on div "System Settings" at bounding box center [107, 426] width 186 height 28
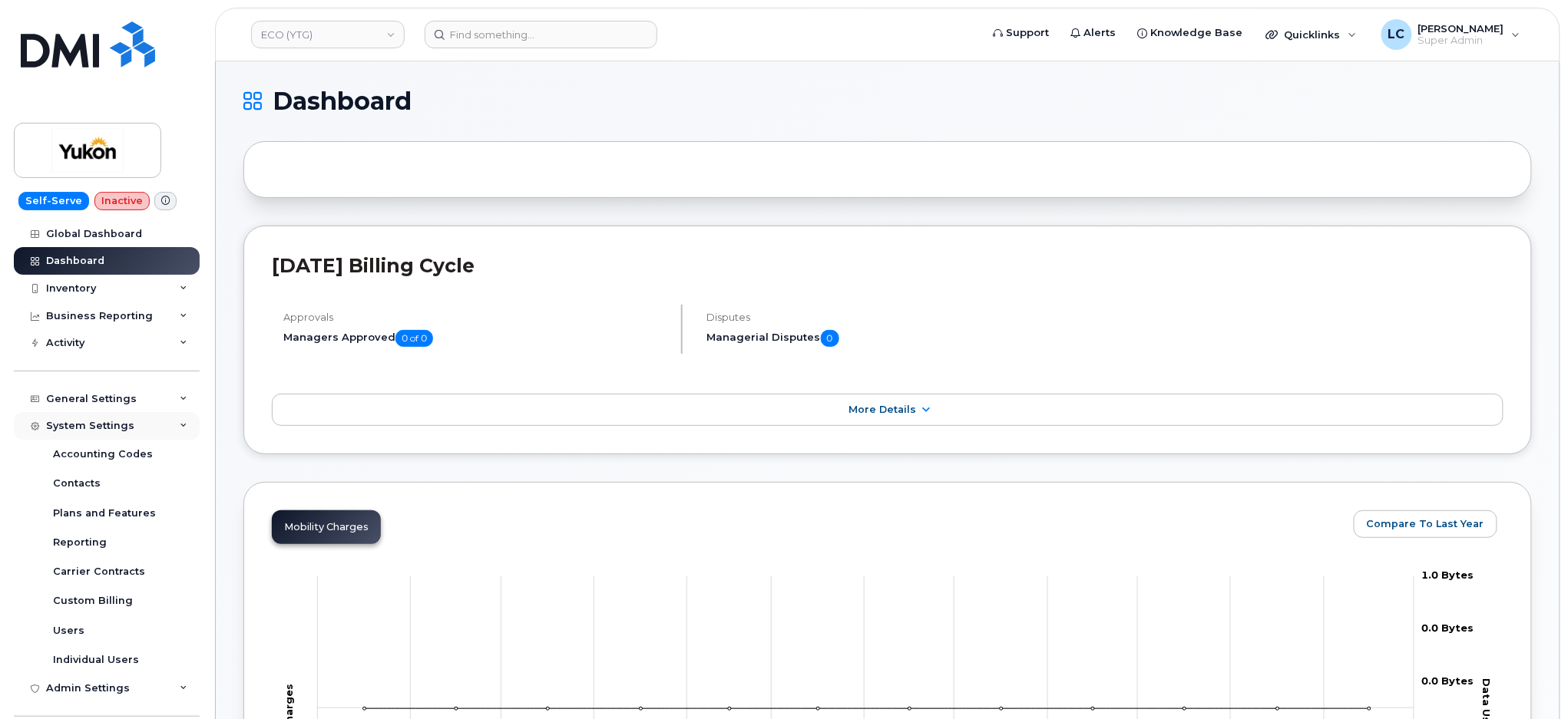
click at [145, 422] on div "System Settings" at bounding box center [107, 426] width 186 height 28
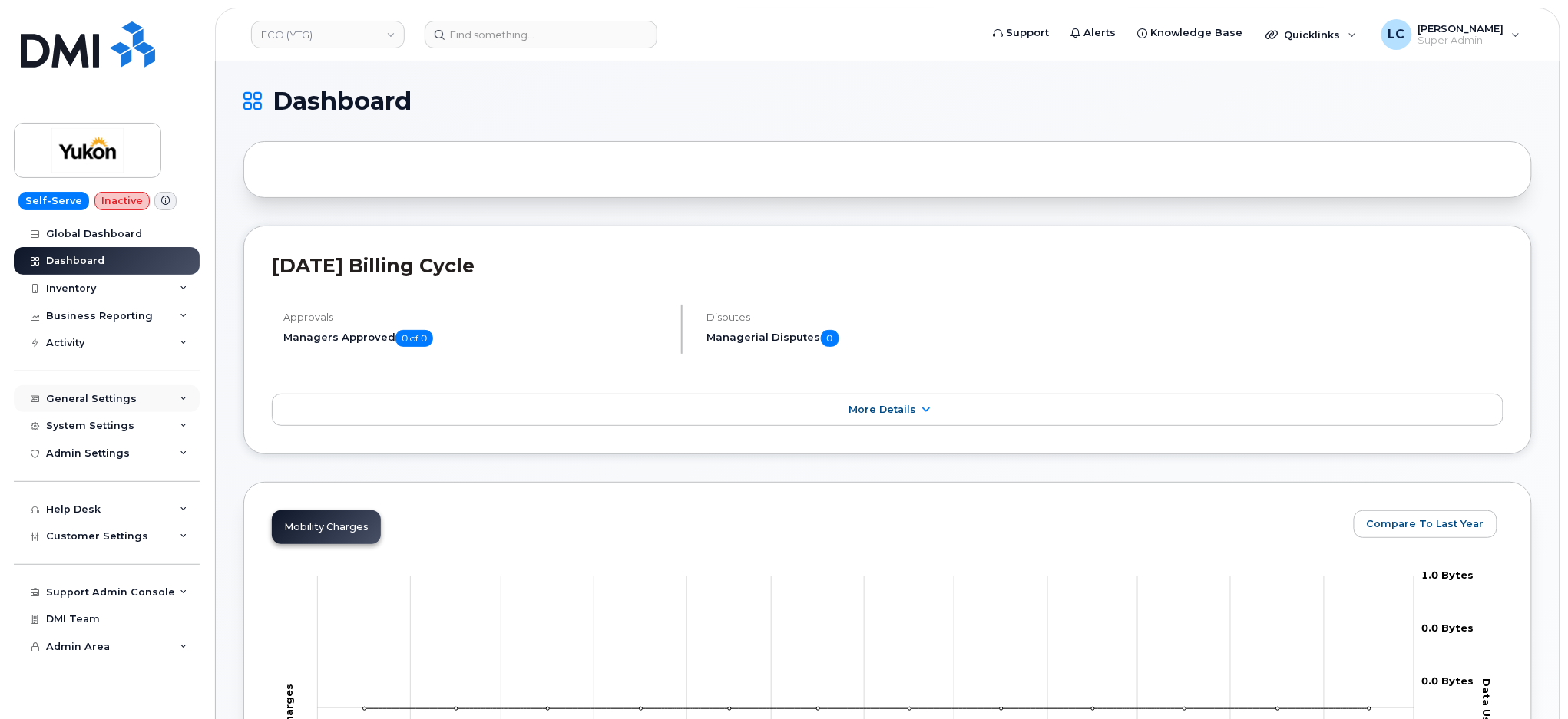
click at [146, 400] on div "General Settings" at bounding box center [107, 399] width 186 height 28
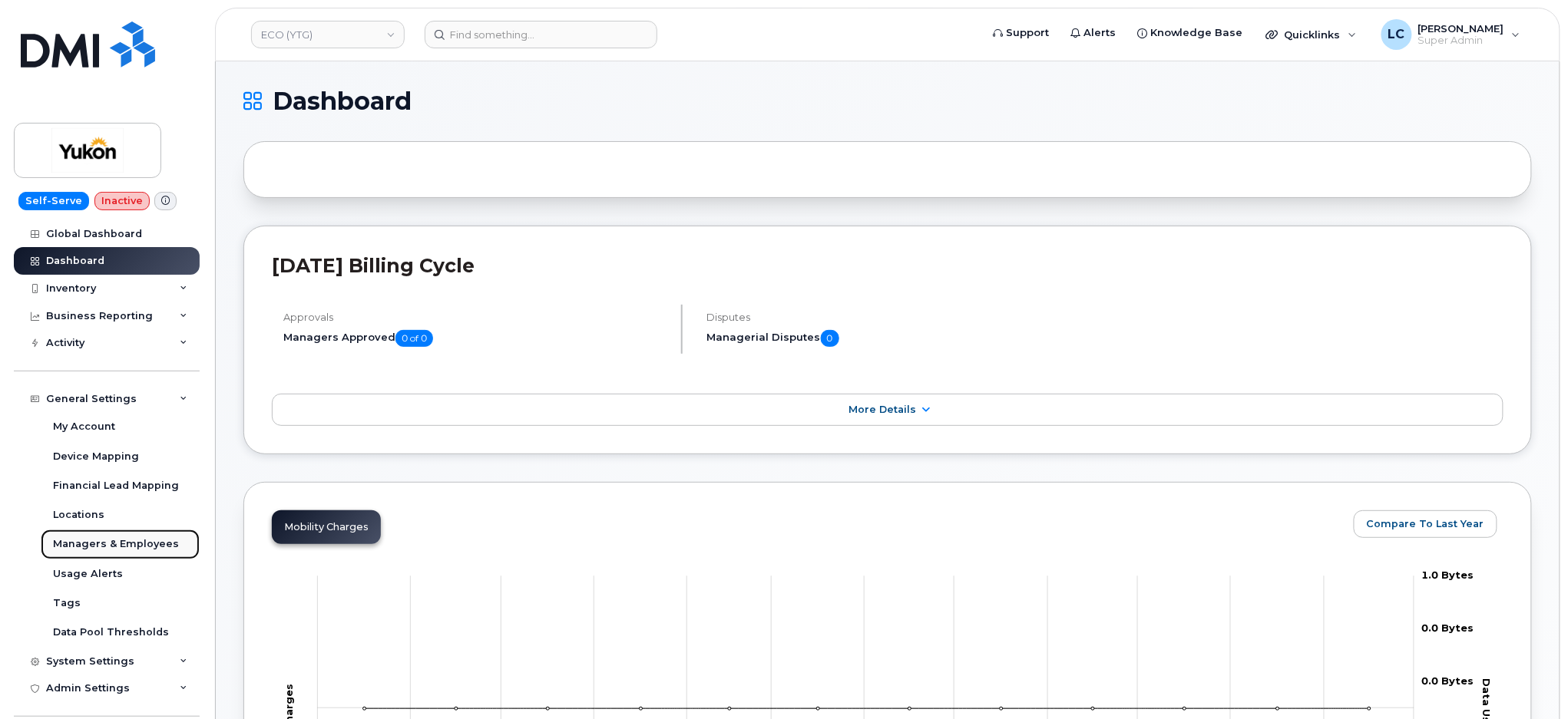
click at [106, 550] on div "Managers & Employees" at bounding box center [116, 544] width 126 height 14
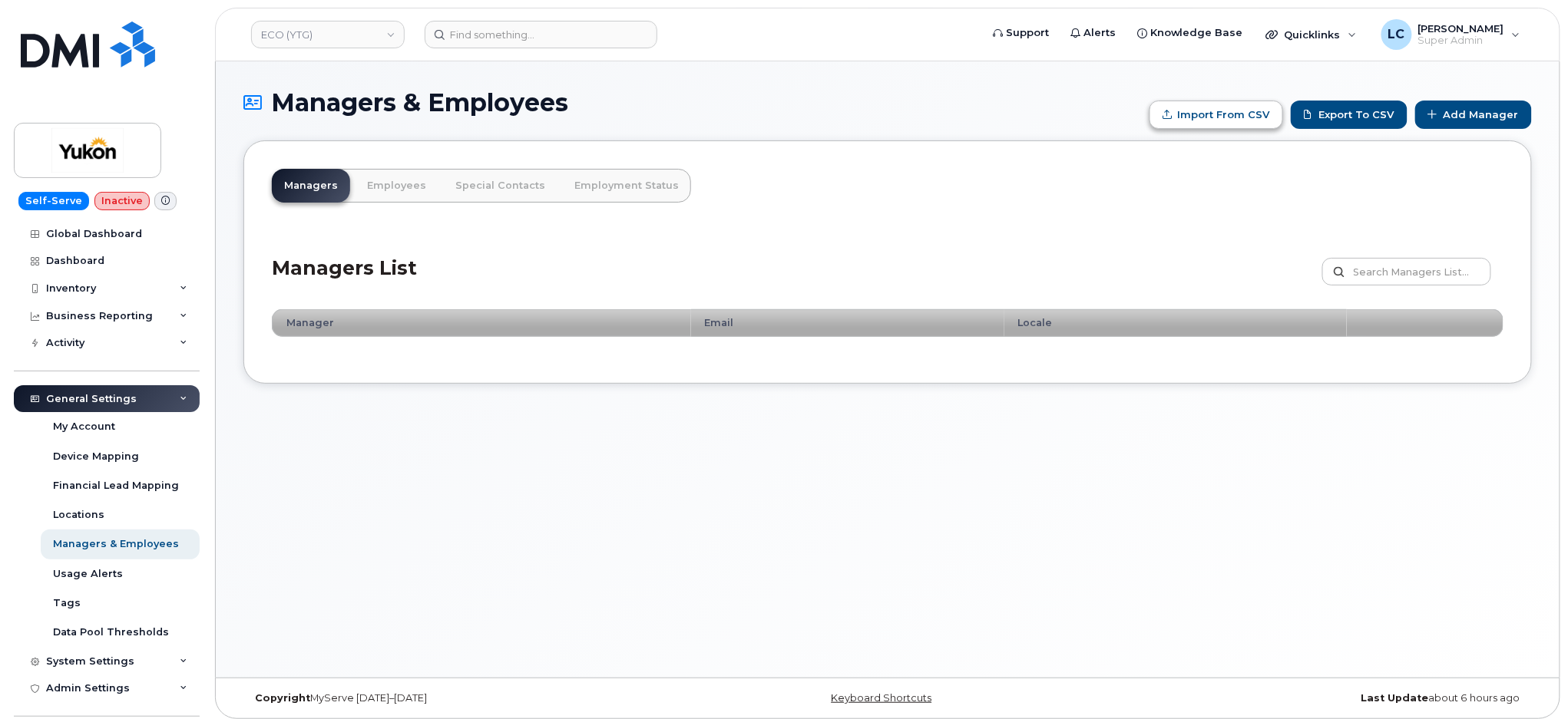
type input "C:\fakepath\Government of Yukon - Managers.csv"
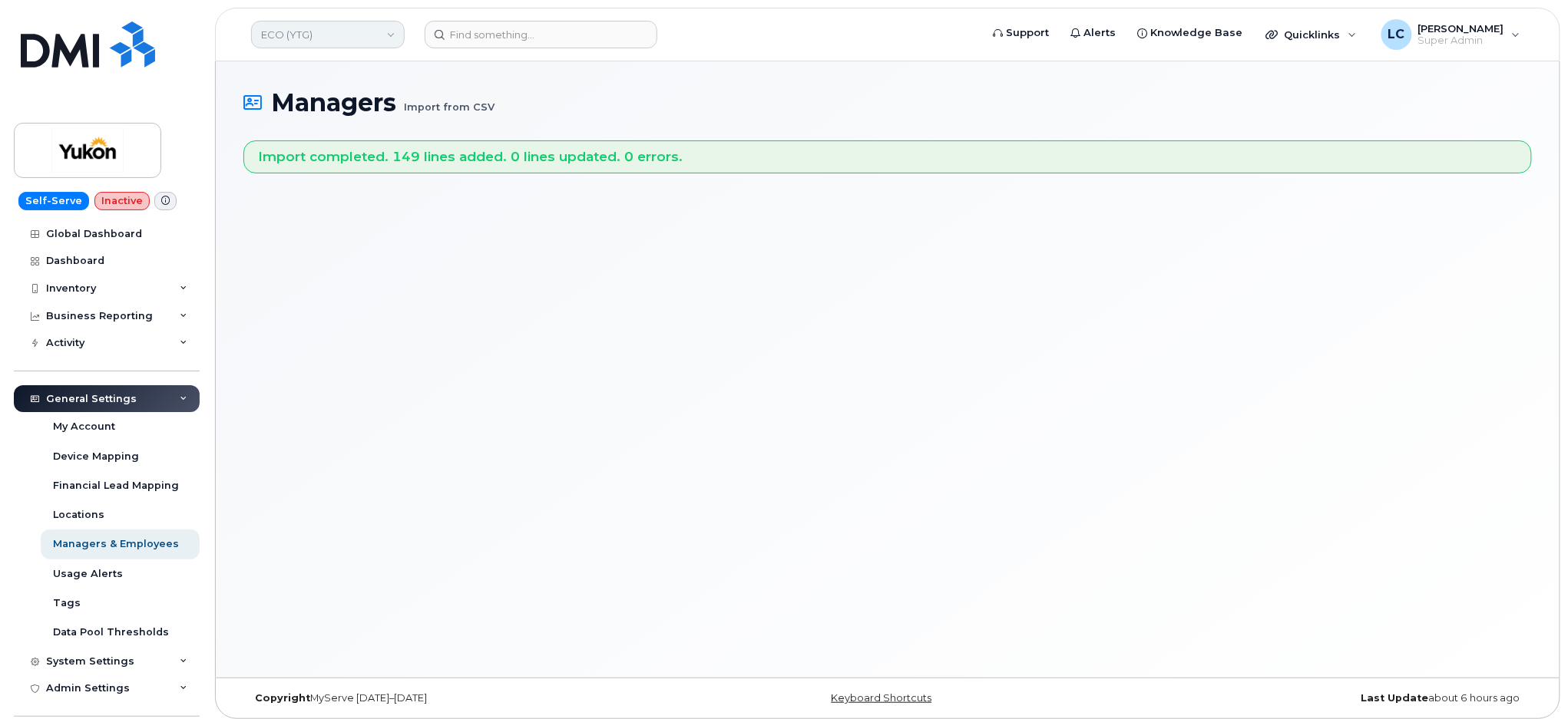
click at [375, 30] on link "ECO (YTG)" at bounding box center [327, 34] width 154 height 28
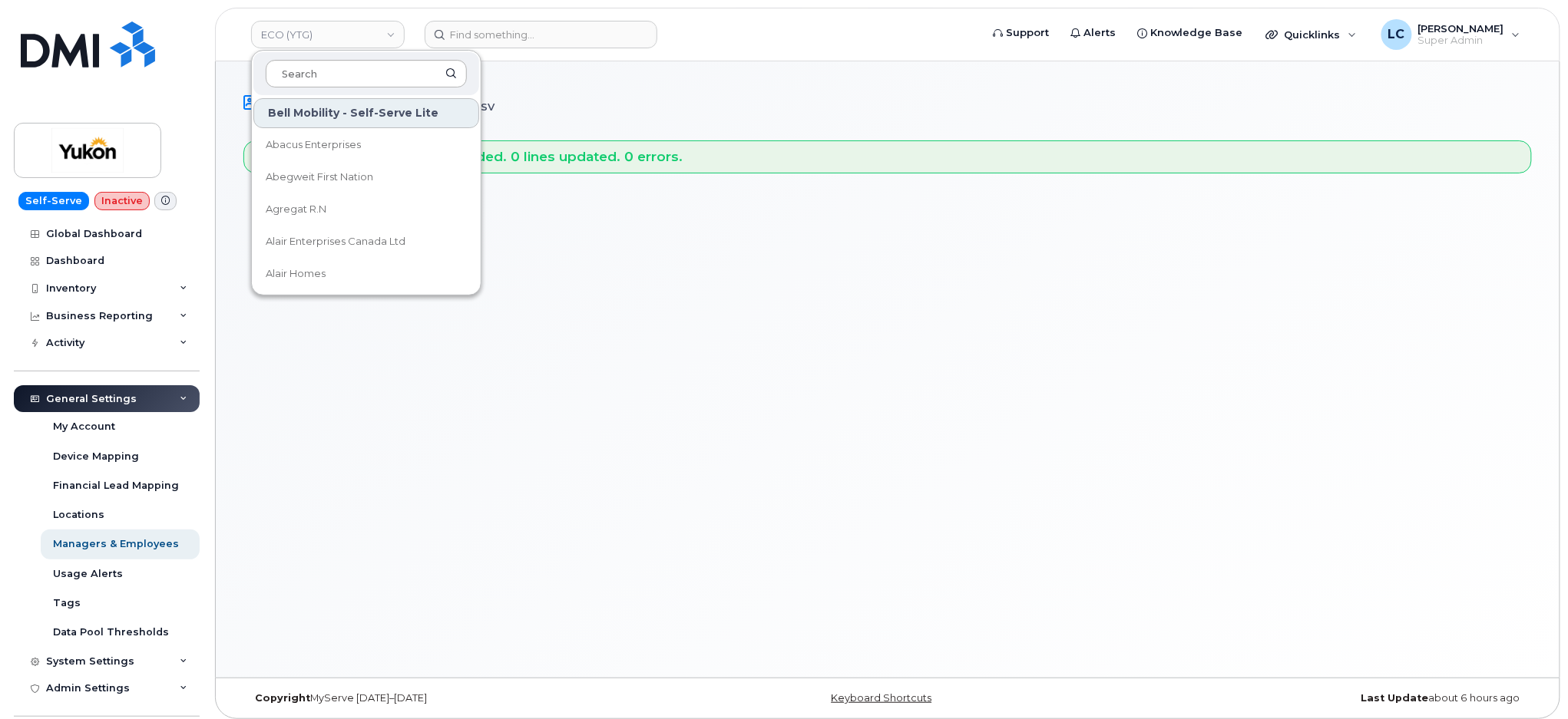
click at [355, 69] on input at bounding box center [366, 74] width 201 height 28
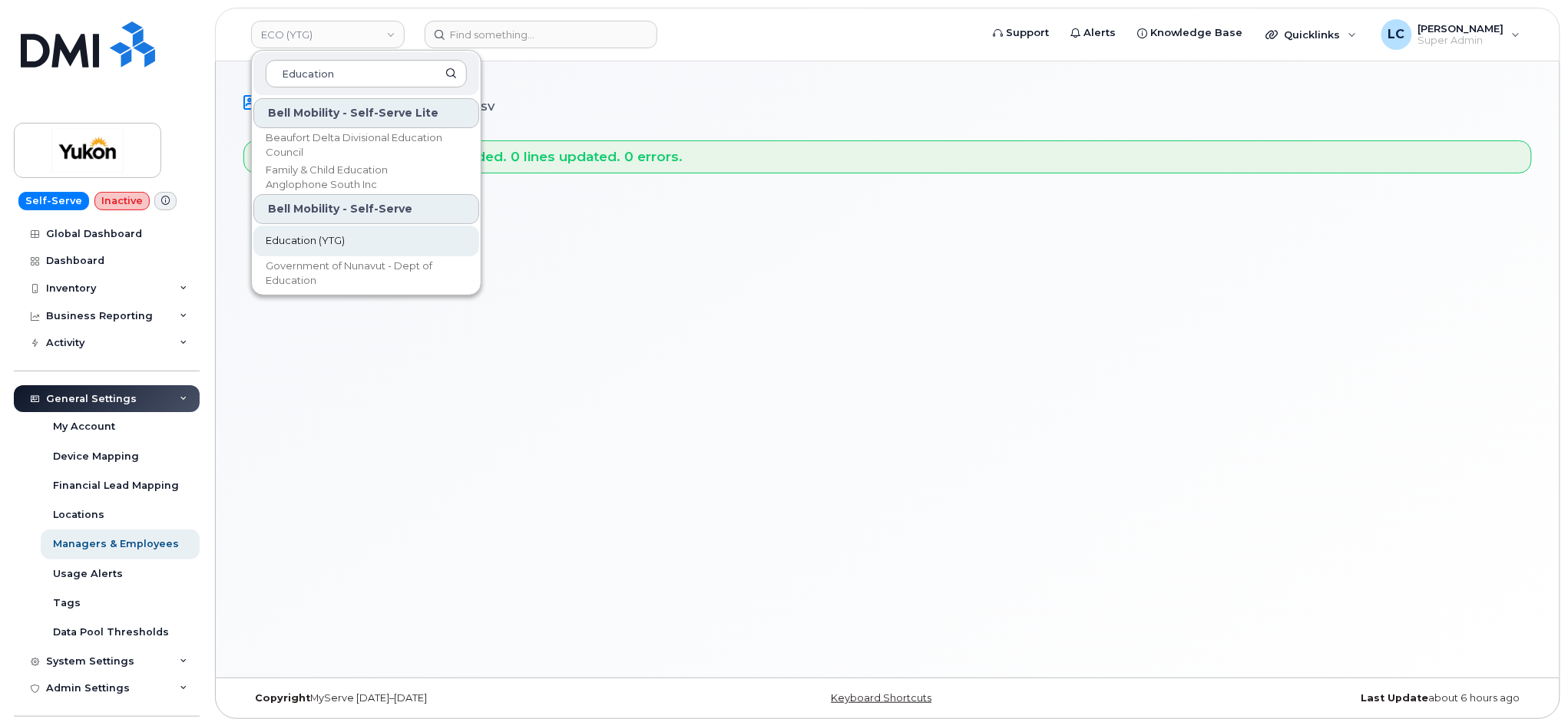
type input "Education"
click at [346, 230] on link "Education (YTG)" at bounding box center [366, 241] width 226 height 31
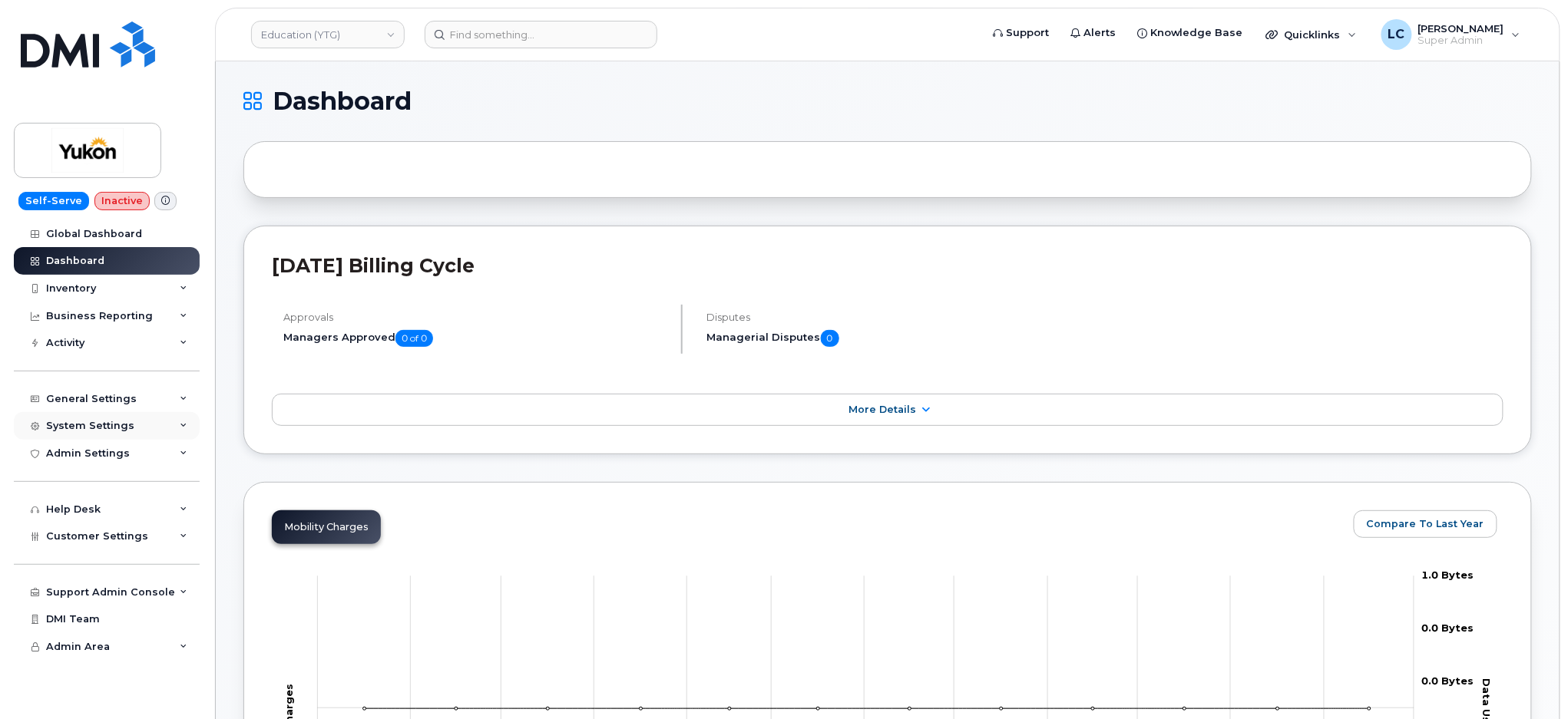
click at [114, 418] on div "System Settings" at bounding box center [107, 426] width 186 height 28
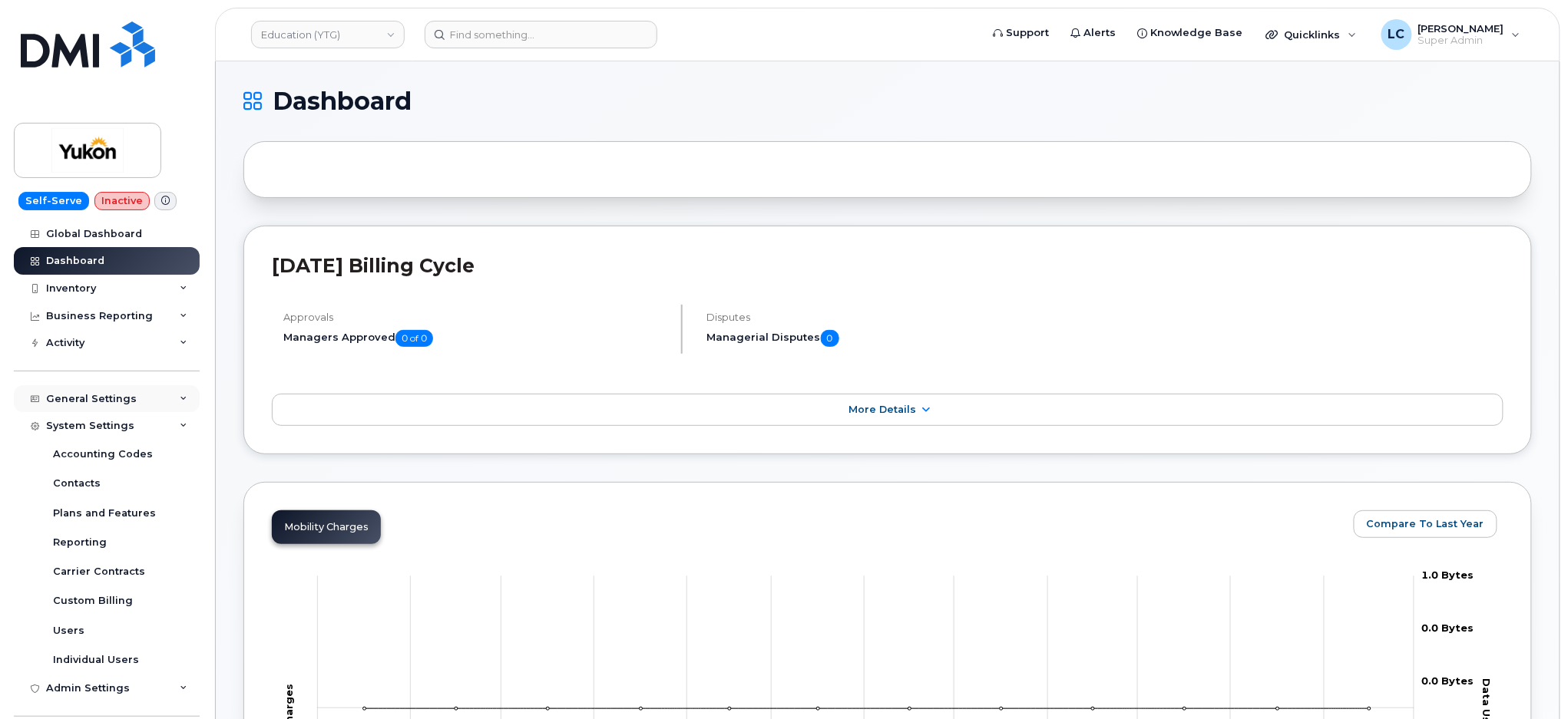
click at [114, 402] on div "General Settings" at bounding box center [91, 399] width 90 height 12
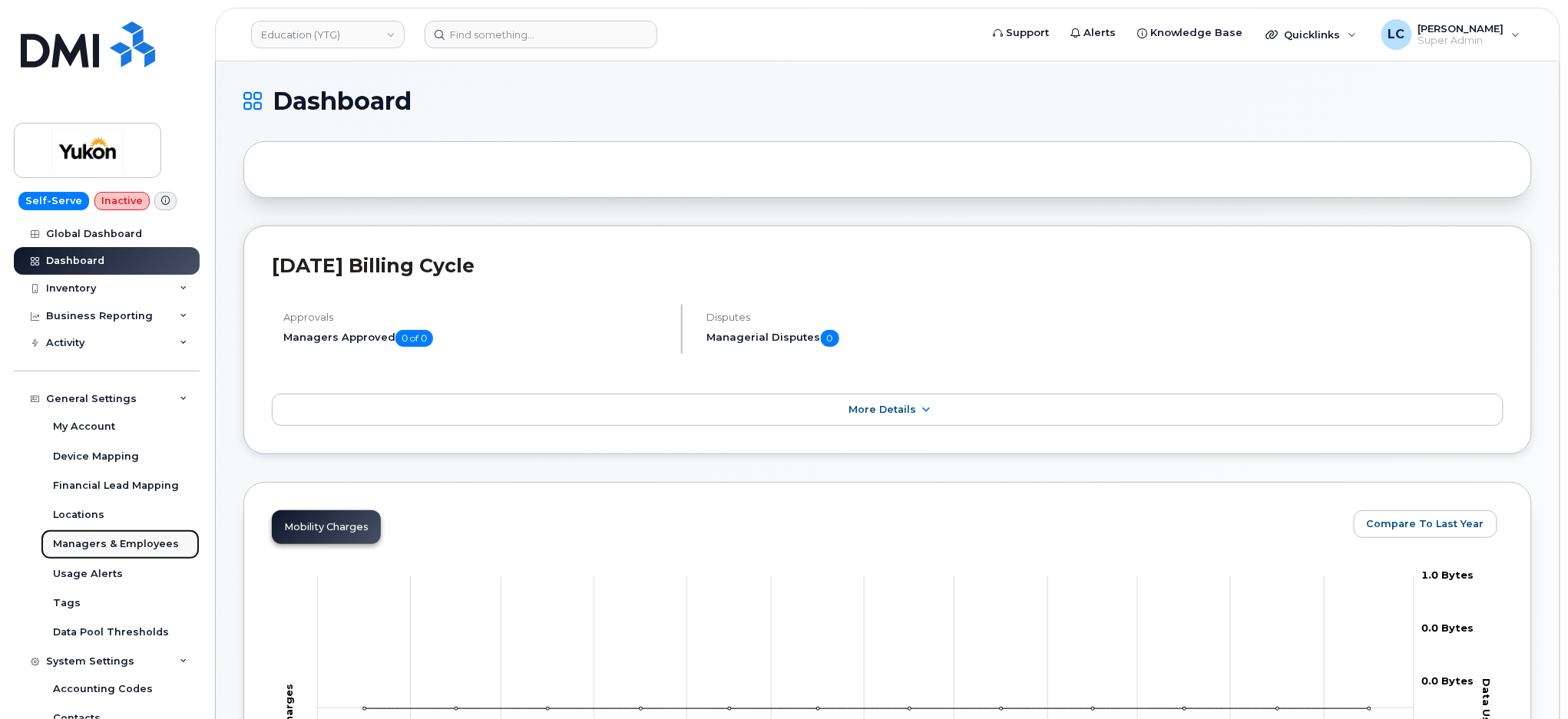
click at [127, 550] on div "Managers & Employees" at bounding box center [116, 544] width 126 height 14
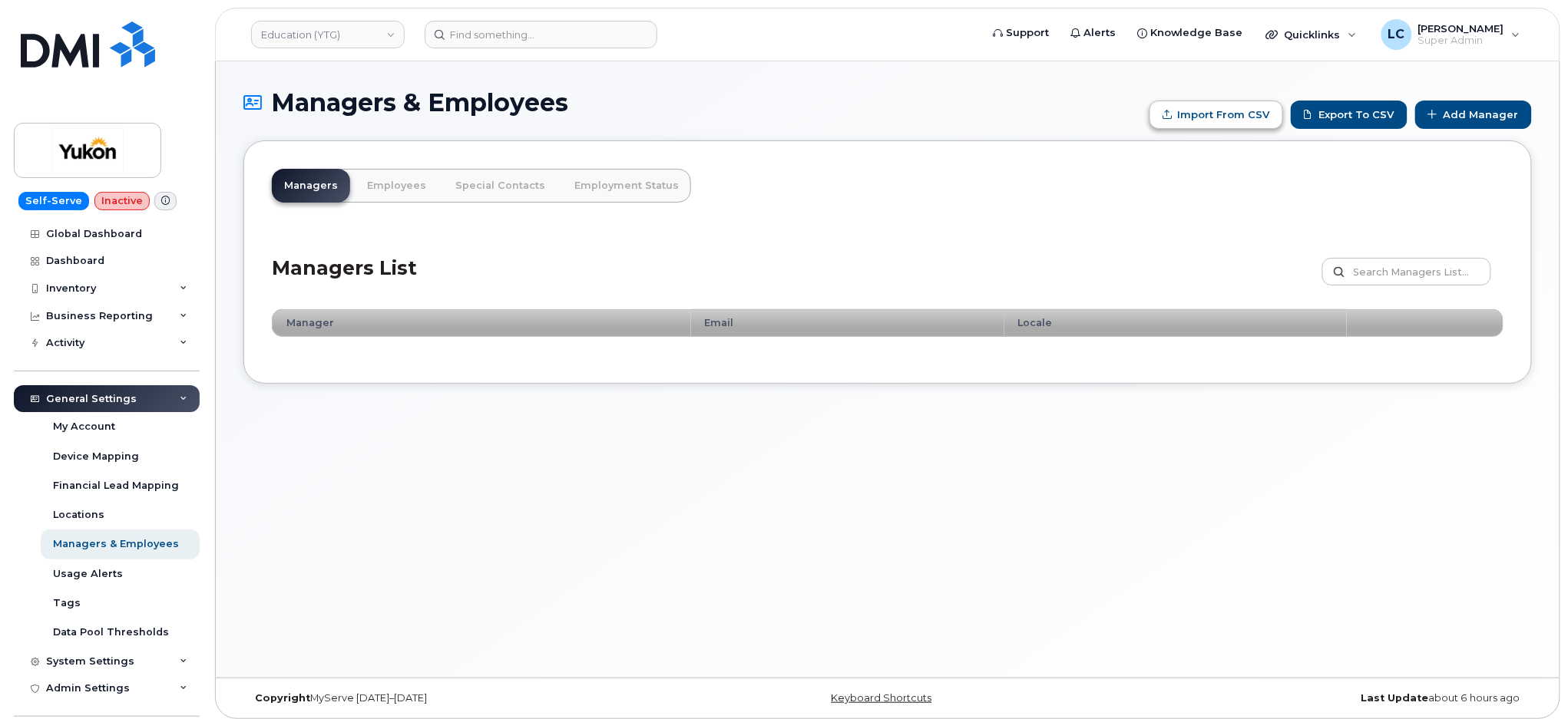
type input "C:\fakepath\Government of Yukon - Managers.csv"
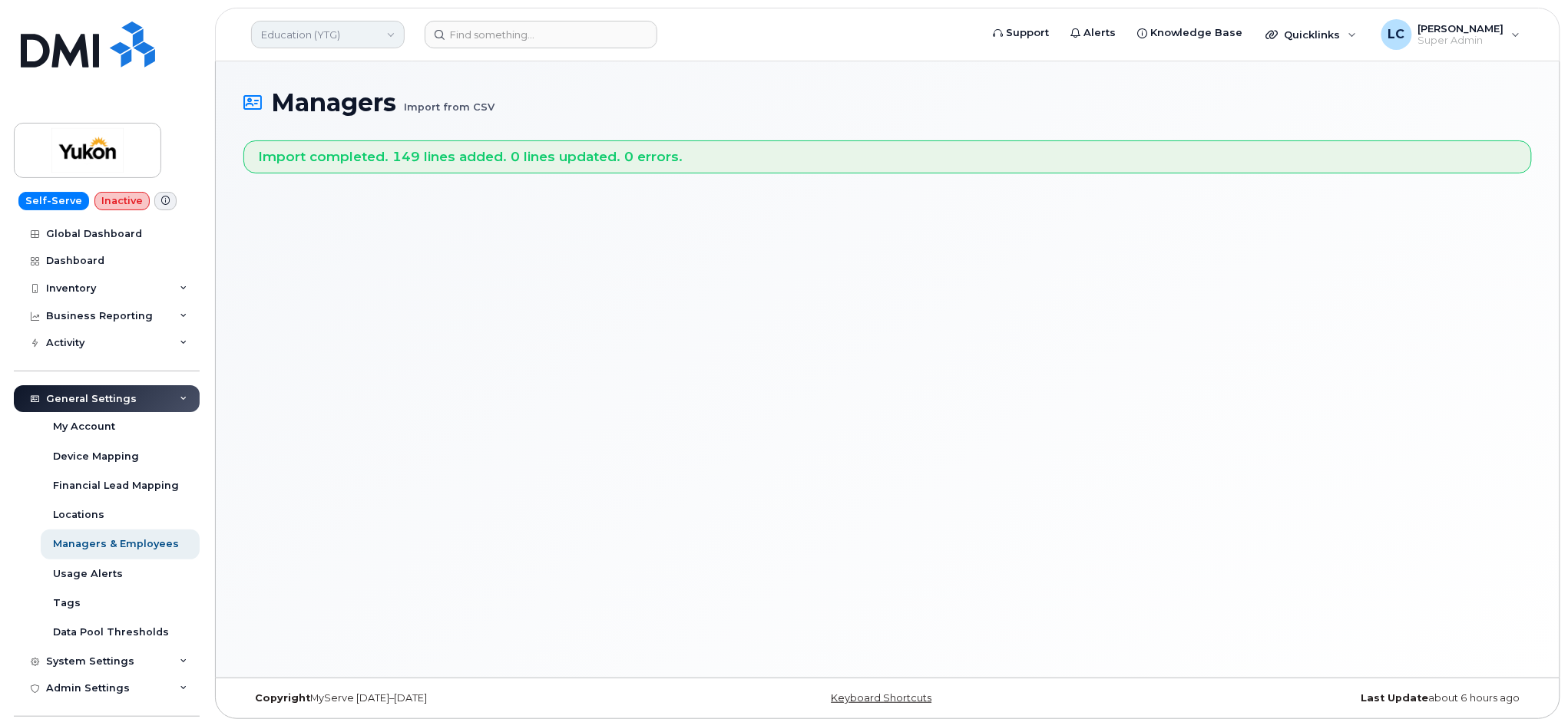
click link "Education (YTG)"
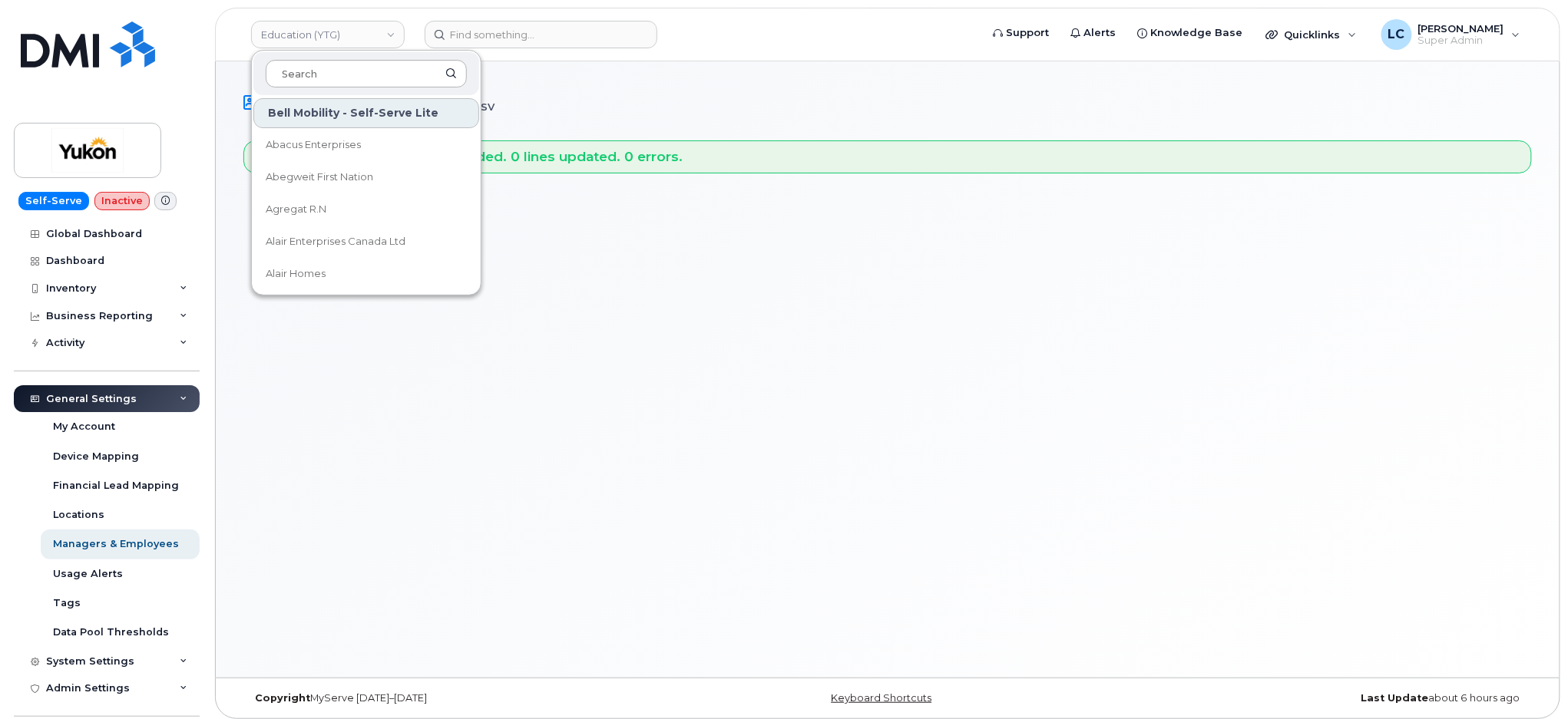
click input
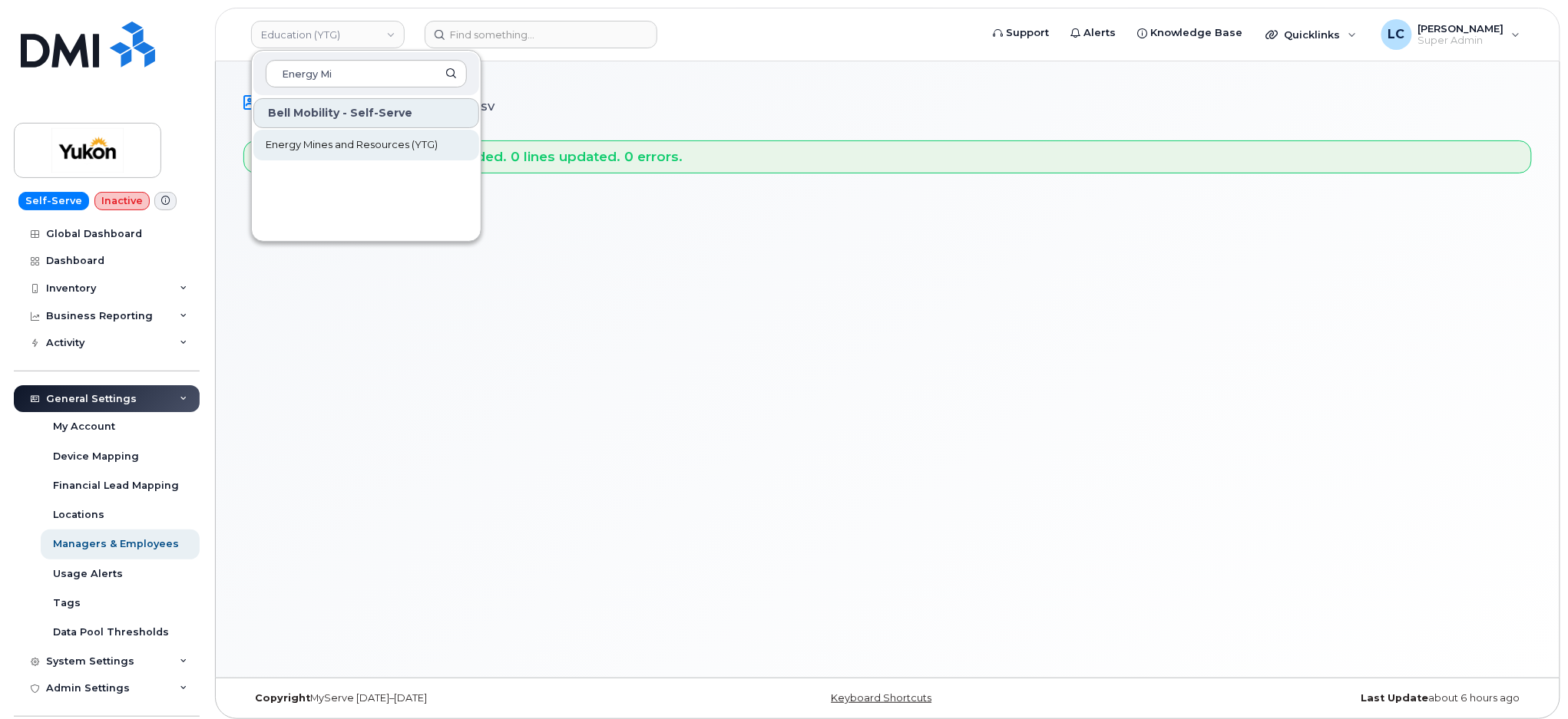
type input "Energy Mi"
click span "Energy Mines and Resources (YTG)"
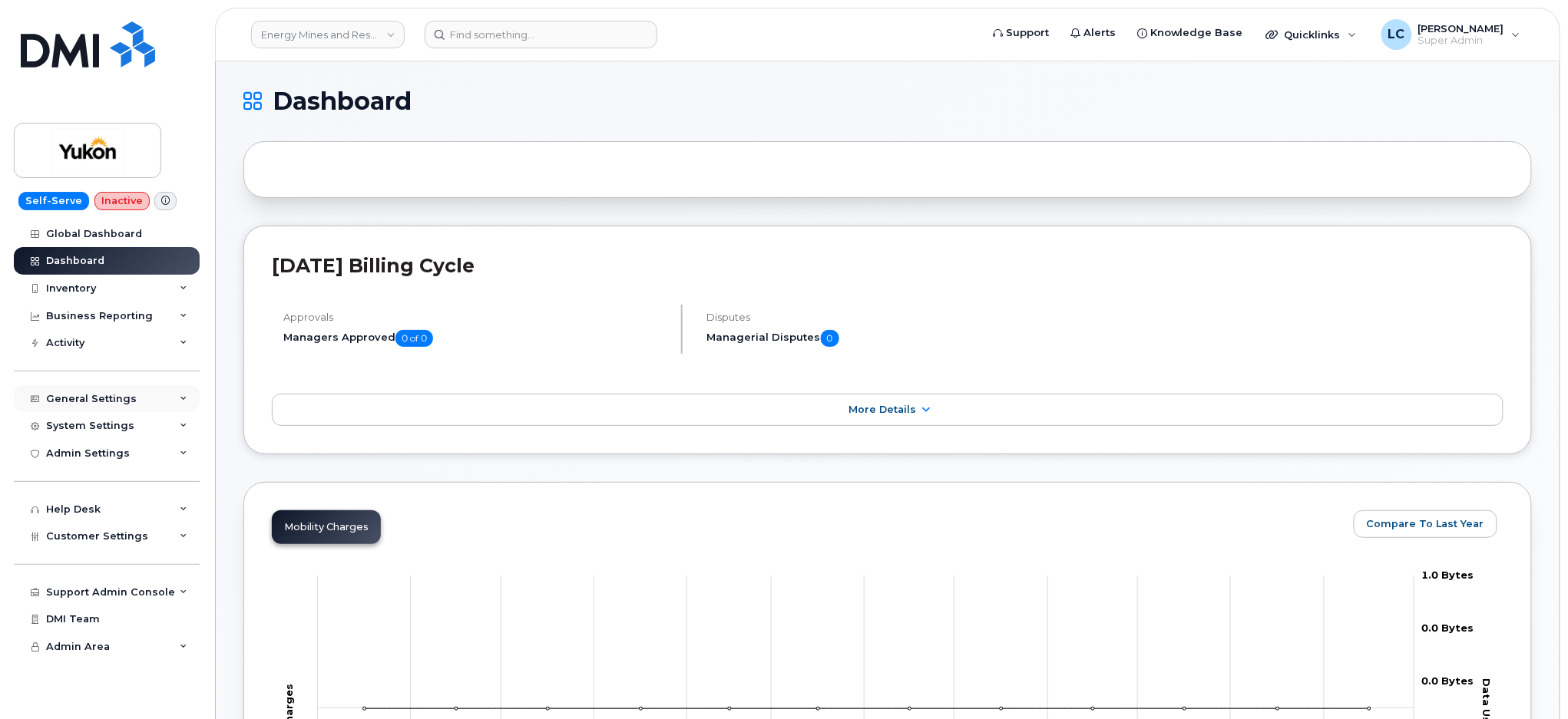
click at [143, 397] on div "General Settings" at bounding box center [107, 399] width 186 height 28
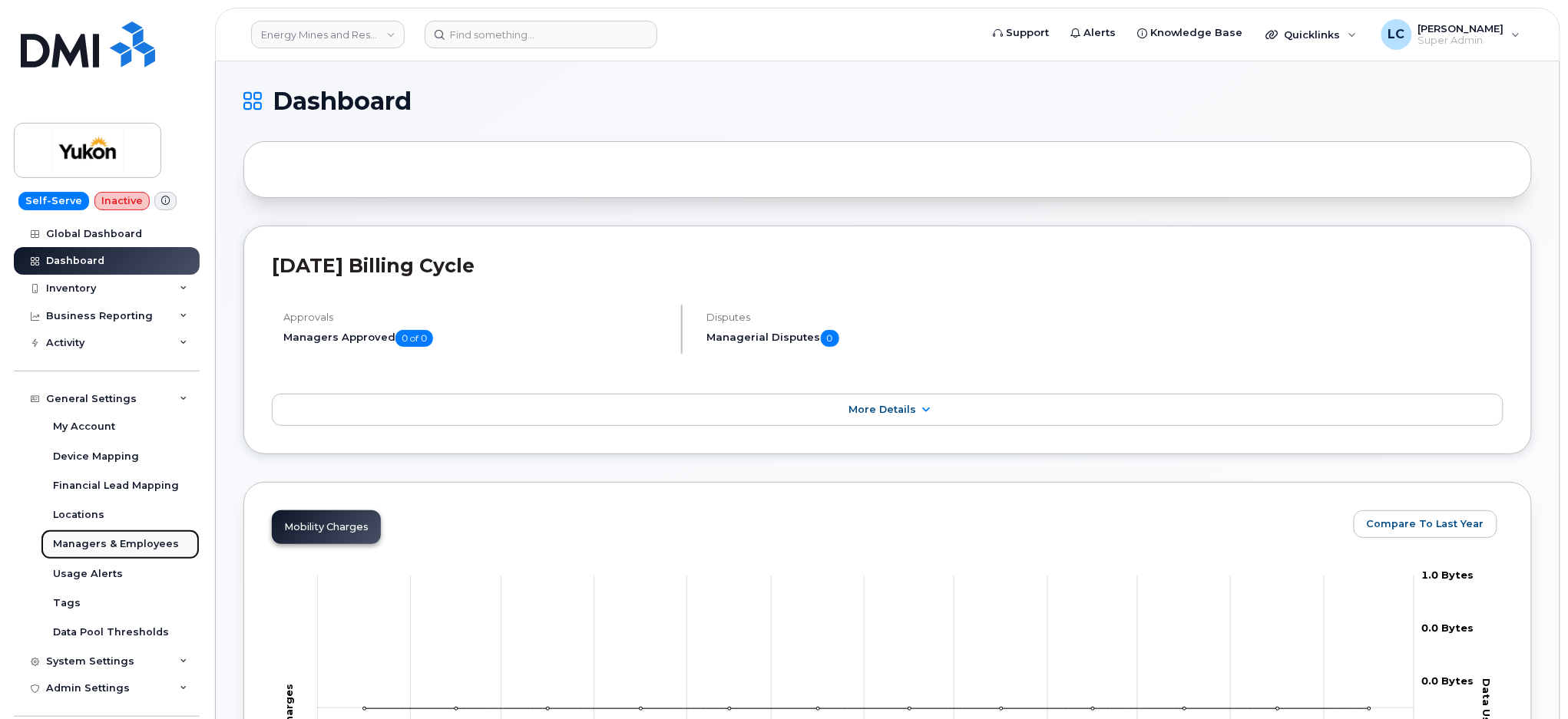
click at [114, 537] on div "Managers & Employees" at bounding box center [116, 544] width 126 height 14
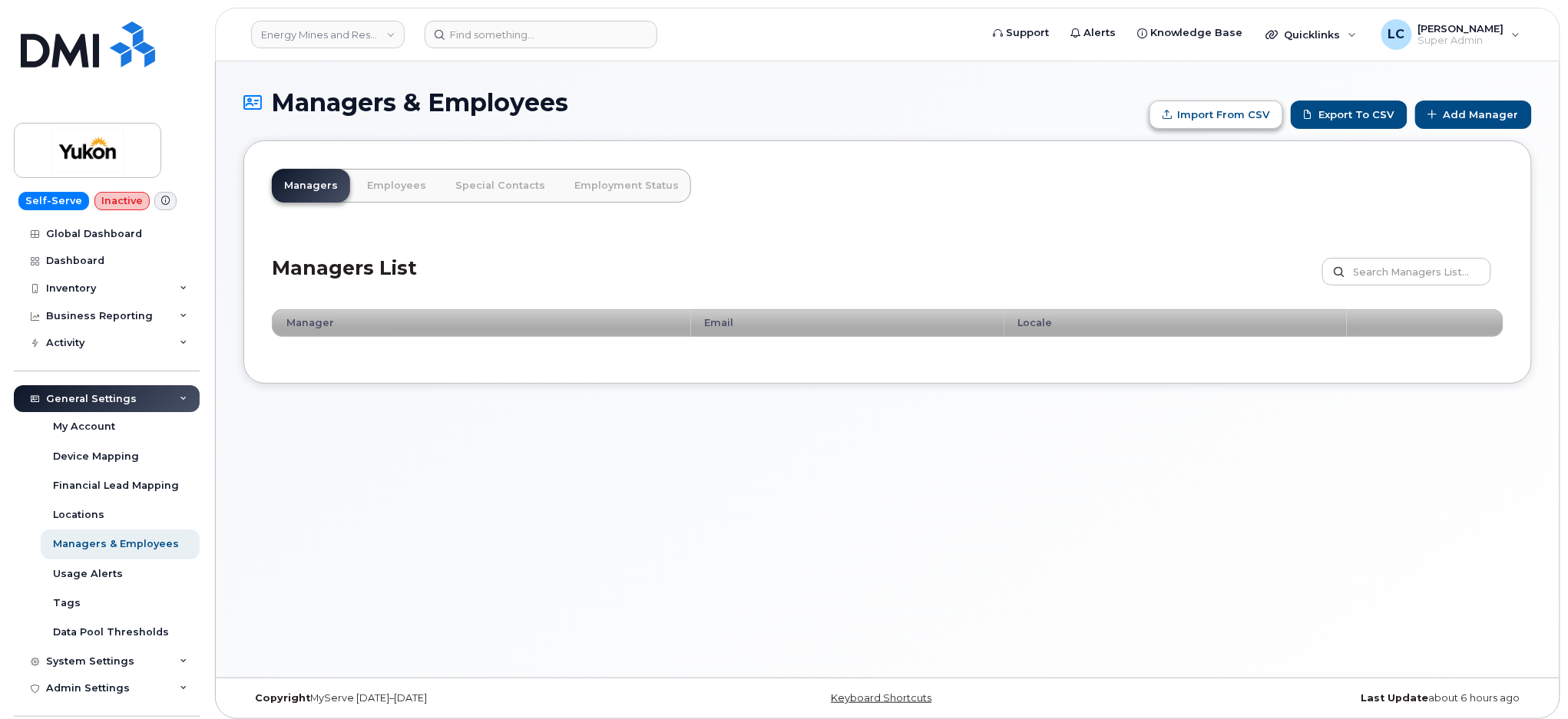
type input "C:\fakepath\Government of Yukon - Managers.csv"
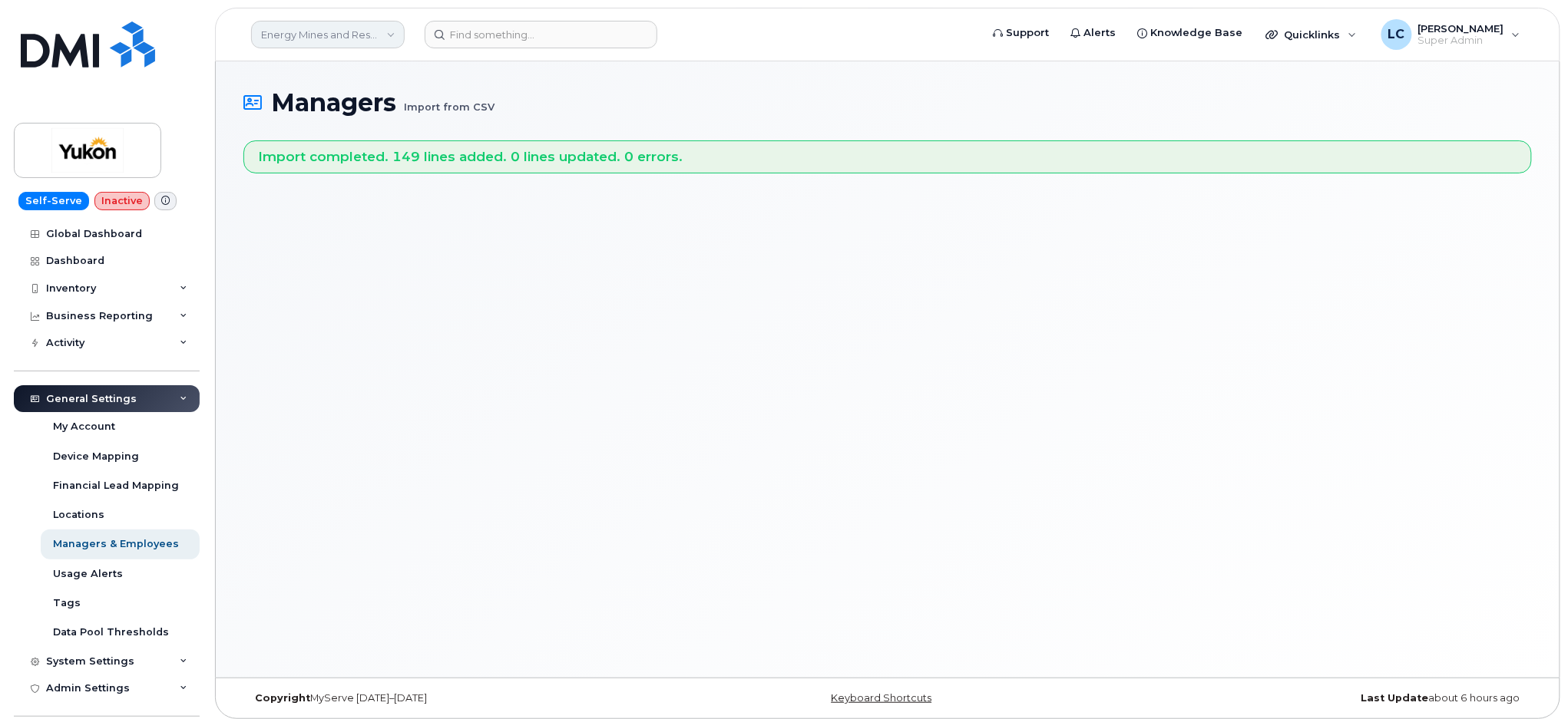
click at [376, 32] on link "Energy Mines and Resources (YTG)" at bounding box center [327, 34] width 154 height 28
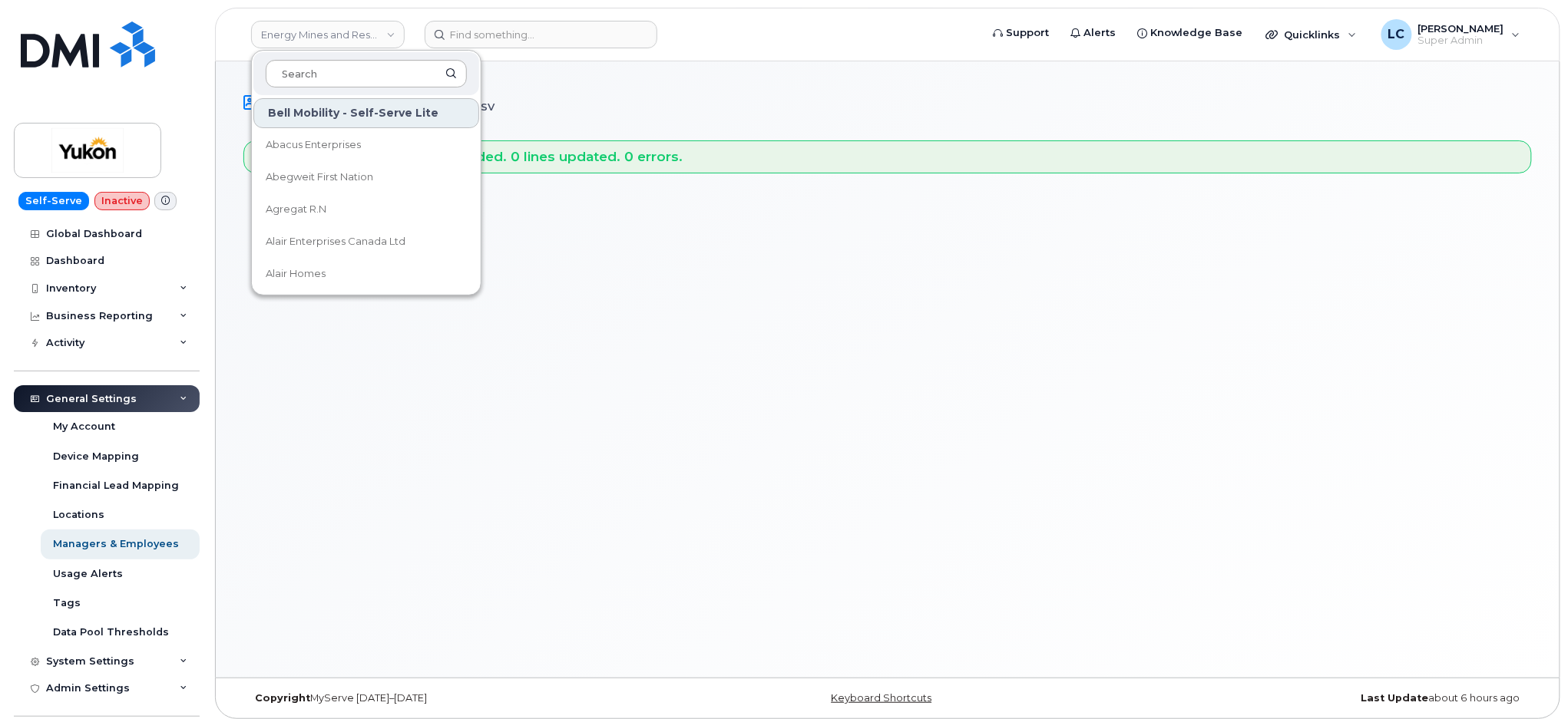
click at [363, 65] on input at bounding box center [366, 74] width 201 height 28
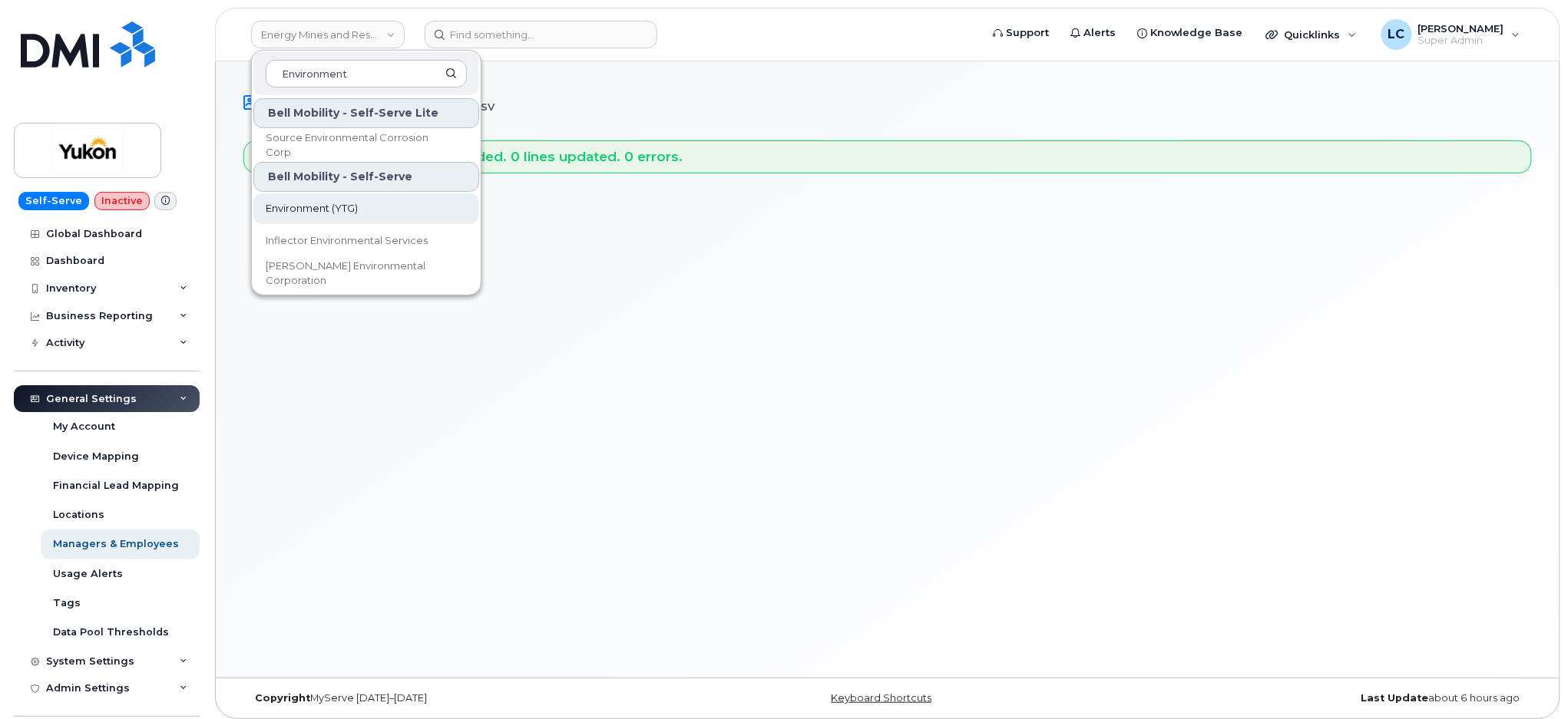
type input "Environment"
click at [321, 208] on span "Environment (YTG)" at bounding box center [311, 208] width 92 height 15
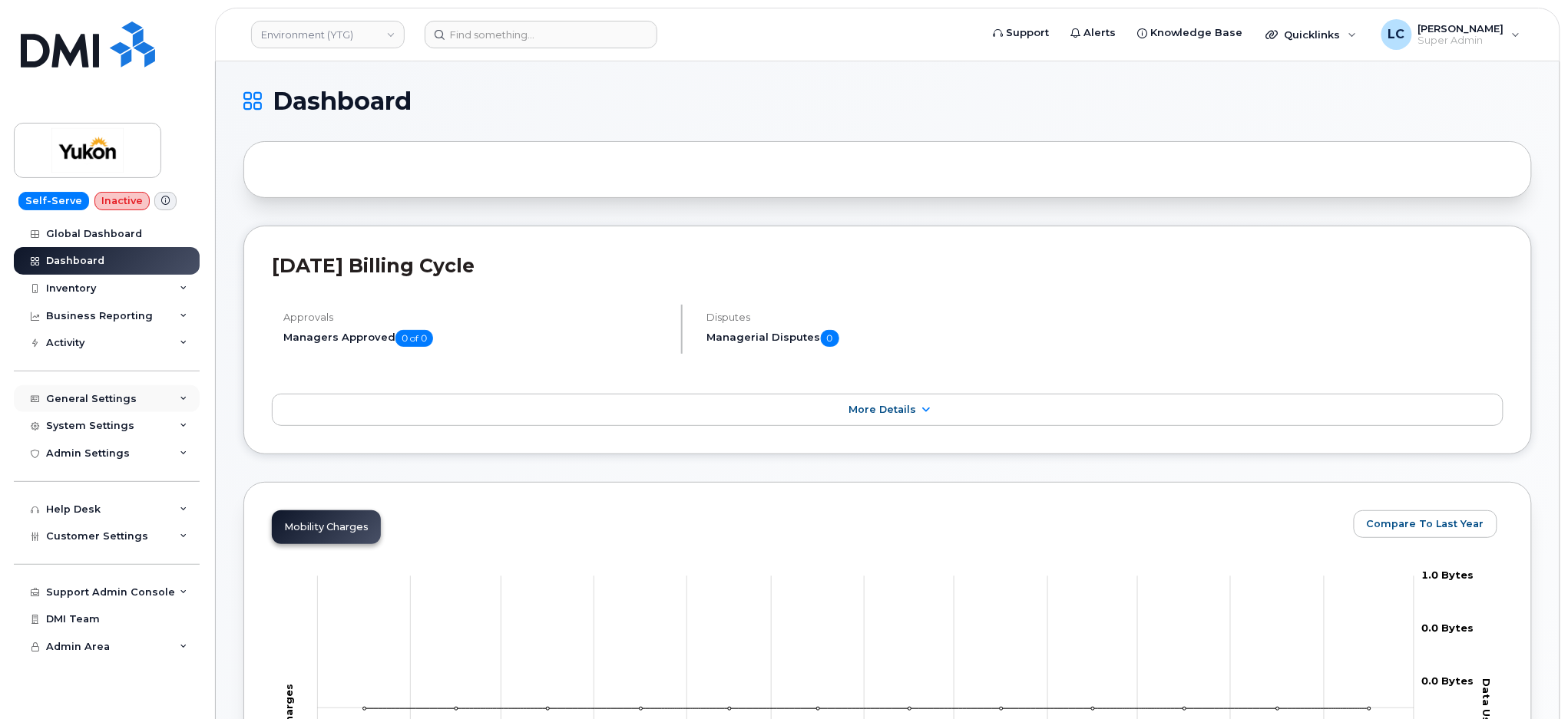
click at [154, 407] on div "General Settings" at bounding box center [107, 399] width 186 height 28
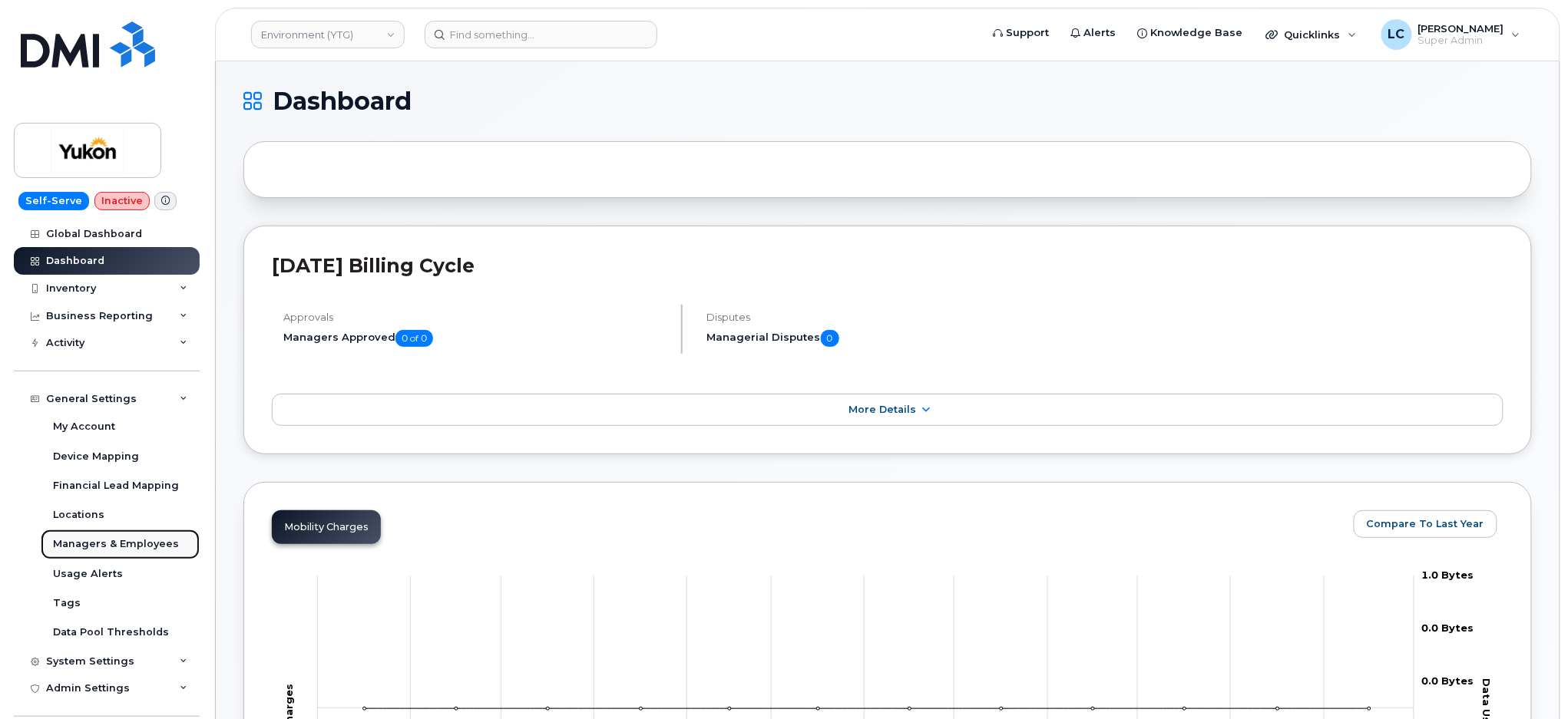
click at [147, 544] on div "Managers & Employees" at bounding box center [116, 544] width 126 height 14
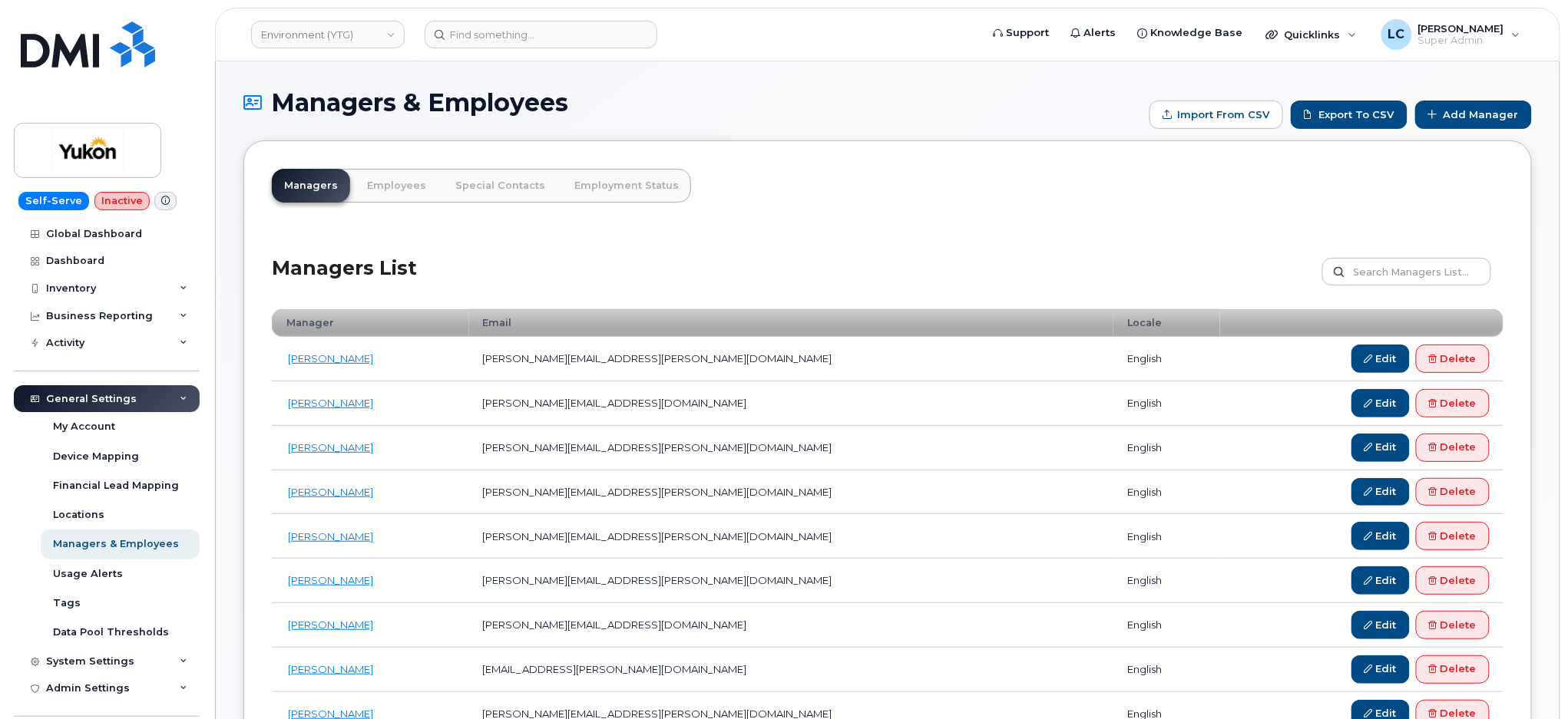
click at [349, 52] on header "Environment (YTG) Support Alerts Knowledge Base Quicklinks Suspend / Cancel Dev…" at bounding box center [888, 34] width 1346 height 54
click at [358, 38] on link "Environment (YTG)" at bounding box center [327, 34] width 154 height 28
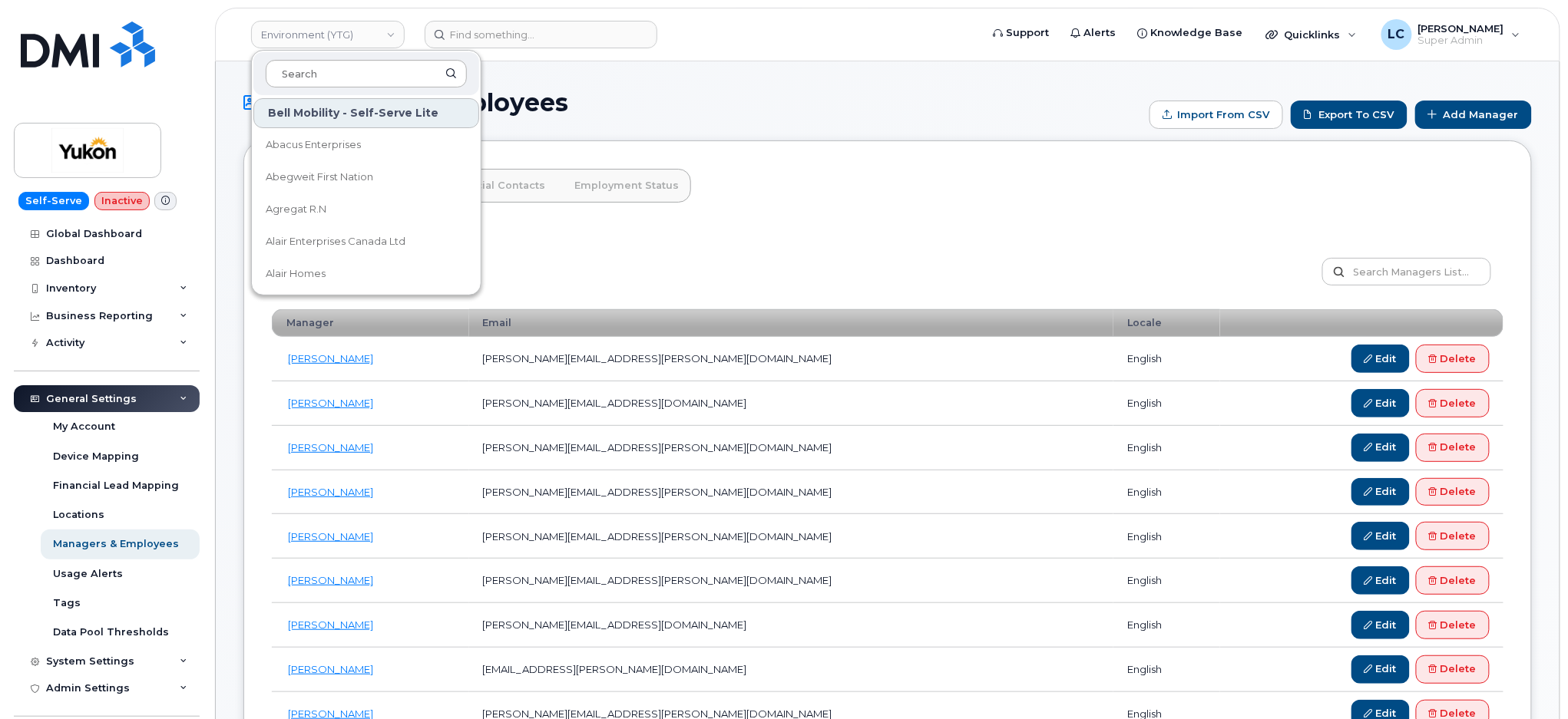
click at [340, 67] on input at bounding box center [366, 74] width 201 height 28
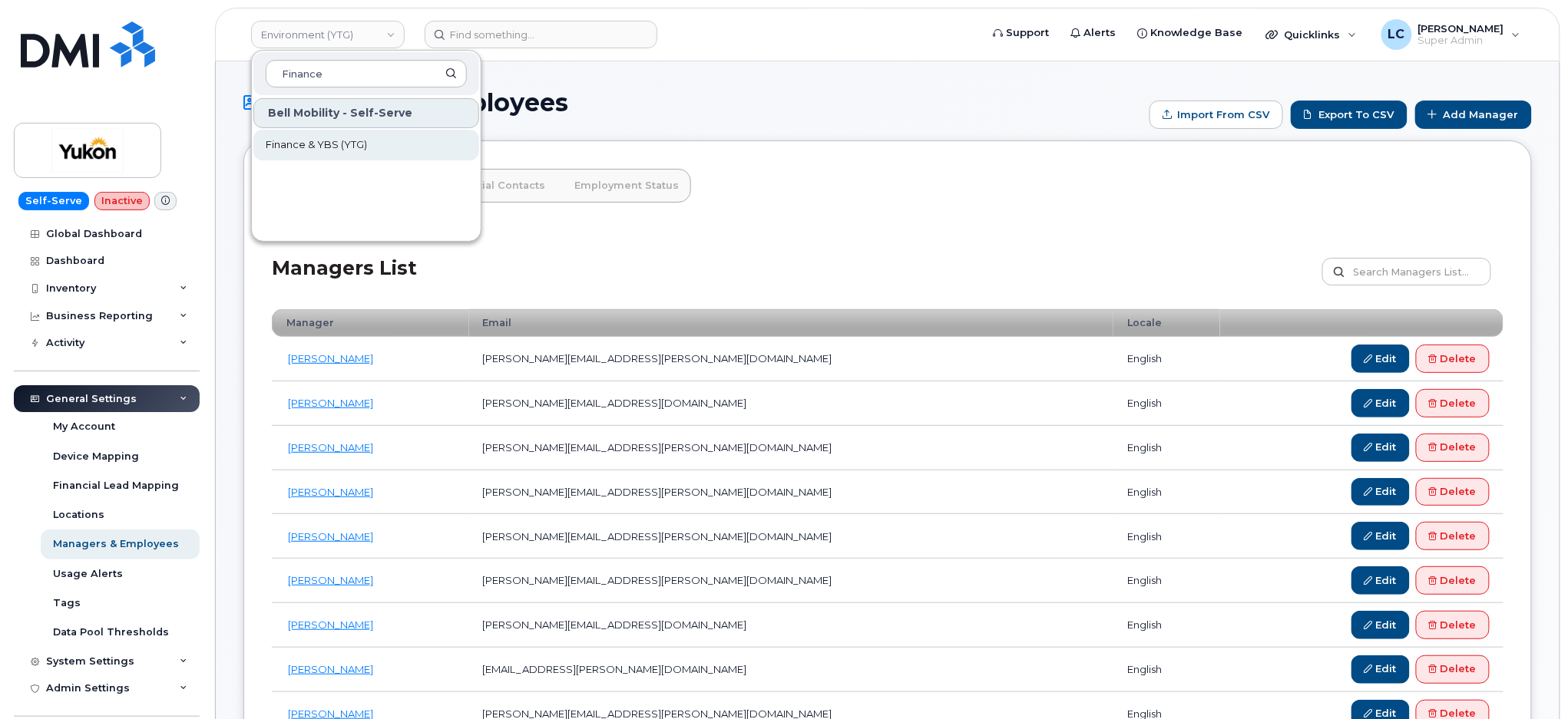
type input "Finance"
click at [373, 139] on link "Finance & YBS (YTG)" at bounding box center [366, 145] width 226 height 31
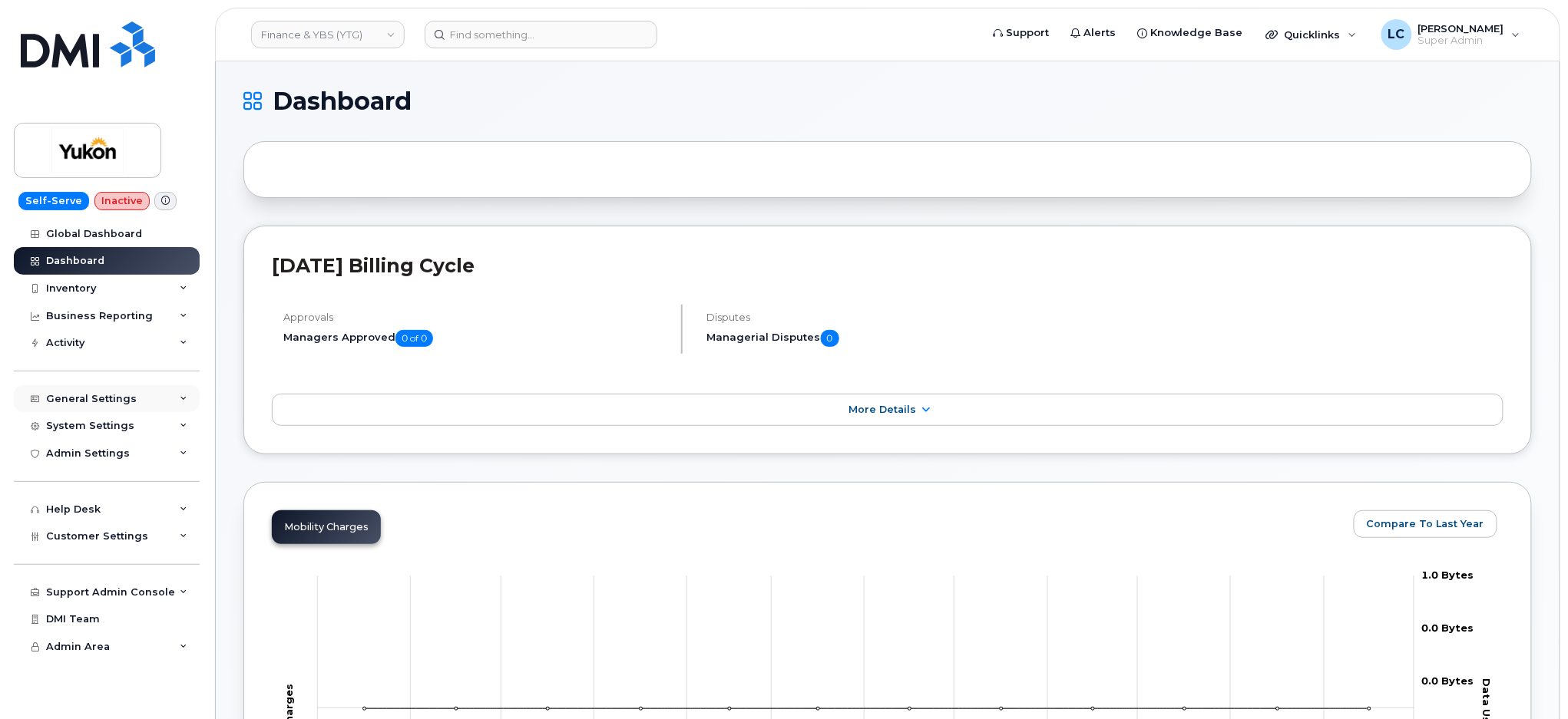
click at [146, 398] on div "General Settings" at bounding box center [107, 399] width 186 height 28
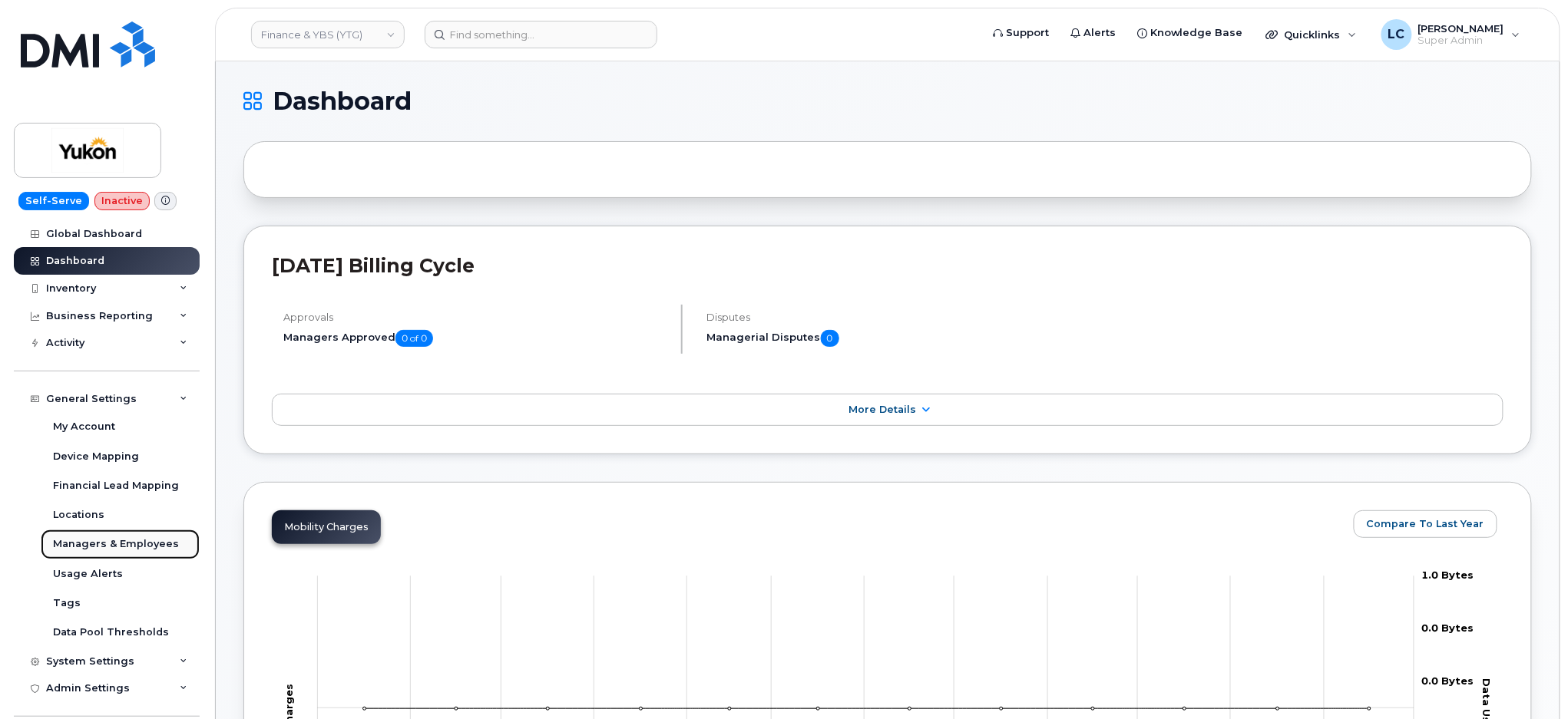
click at [114, 547] on div "Managers & Employees" at bounding box center [116, 544] width 126 height 14
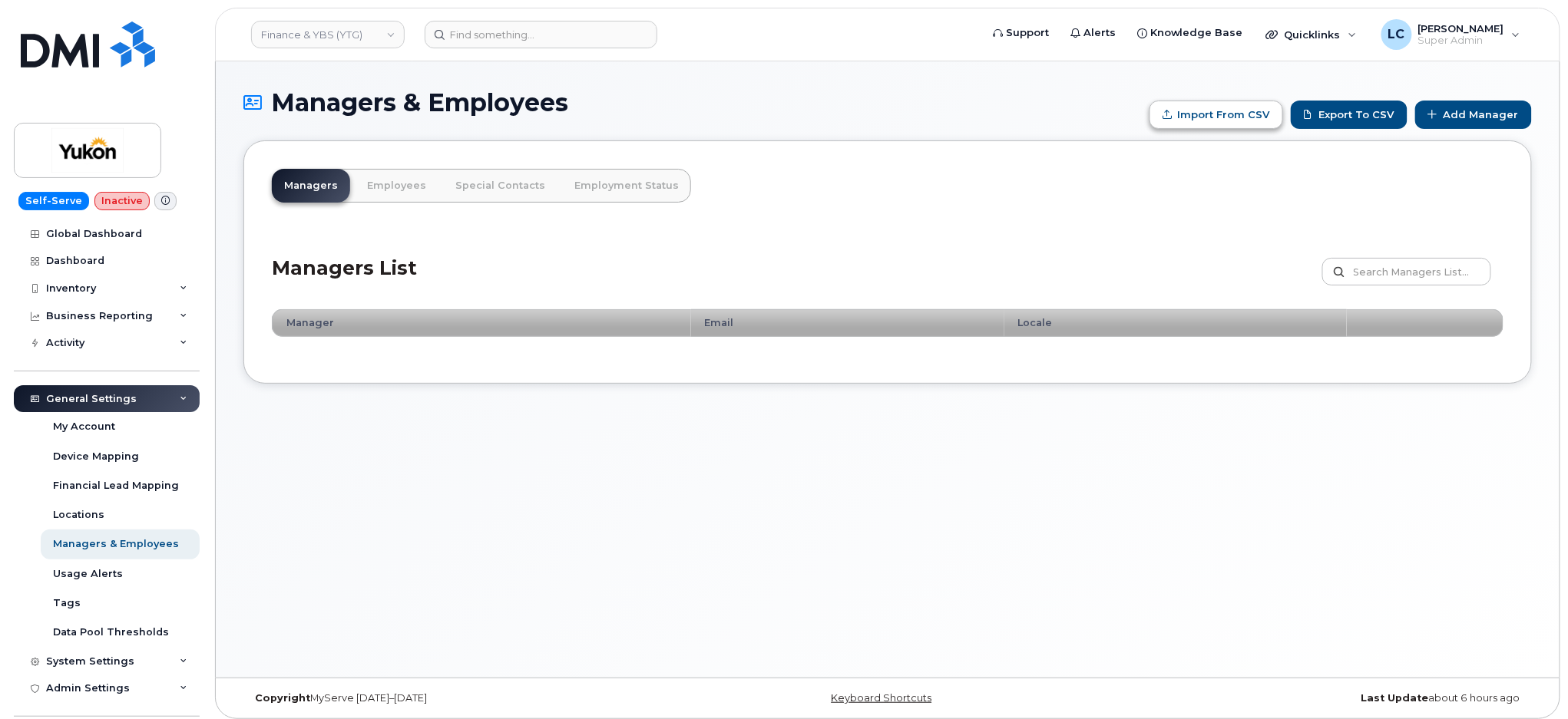
type input "C:\fakepath\Government of Yukon - Managers.csv"
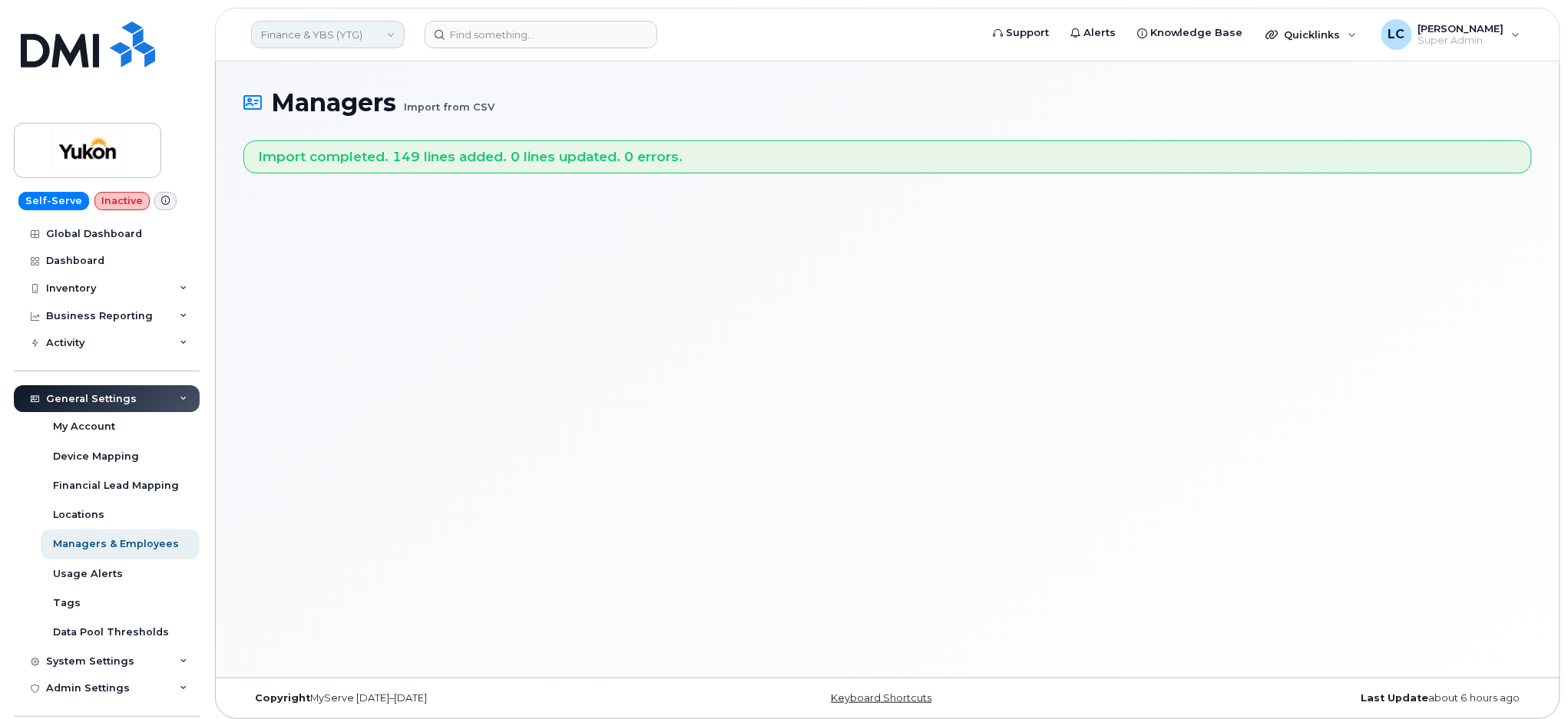
click at [359, 36] on link "Finance & YBS (YTG)" at bounding box center [327, 34] width 154 height 28
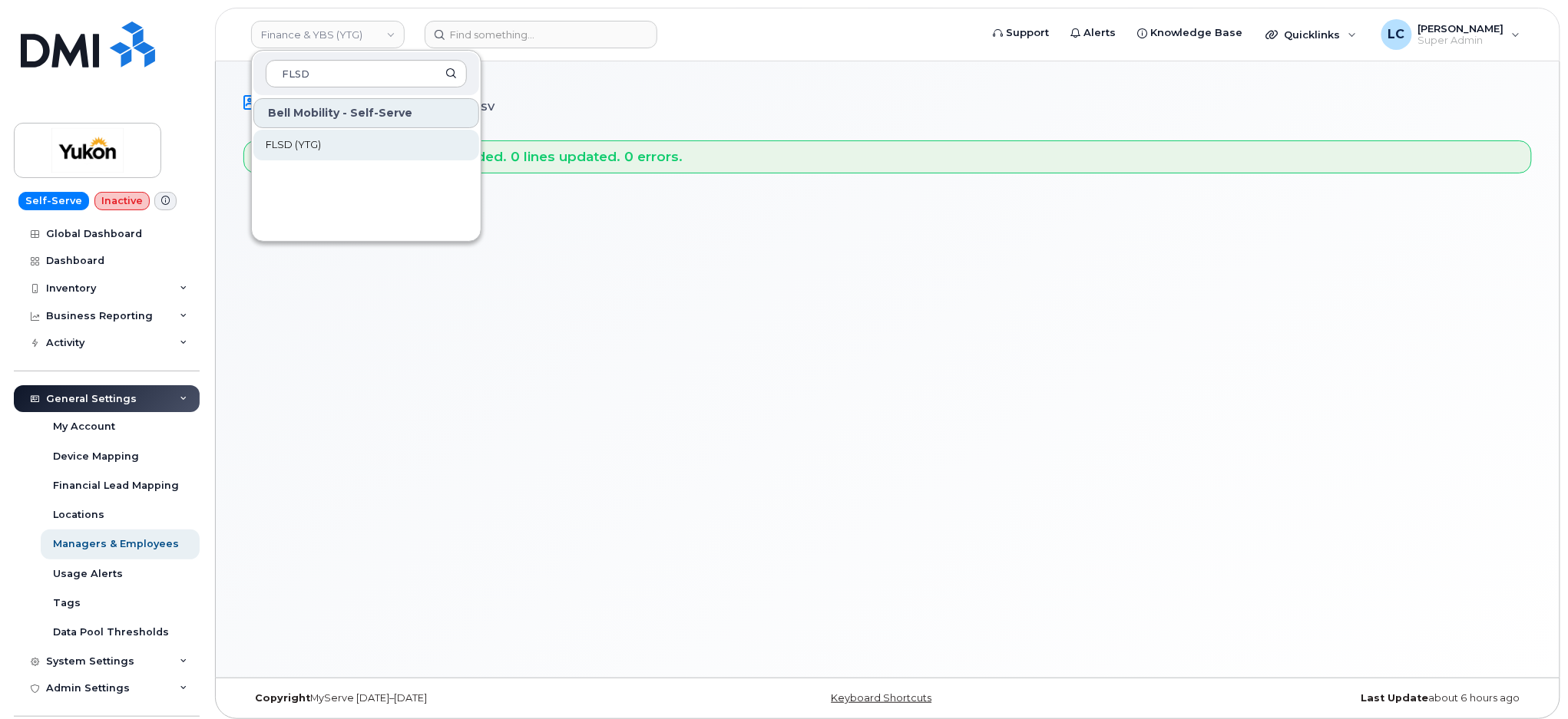
type input "FLSD"
click at [338, 153] on link "FLSD (YTG)" at bounding box center [366, 145] width 226 height 31
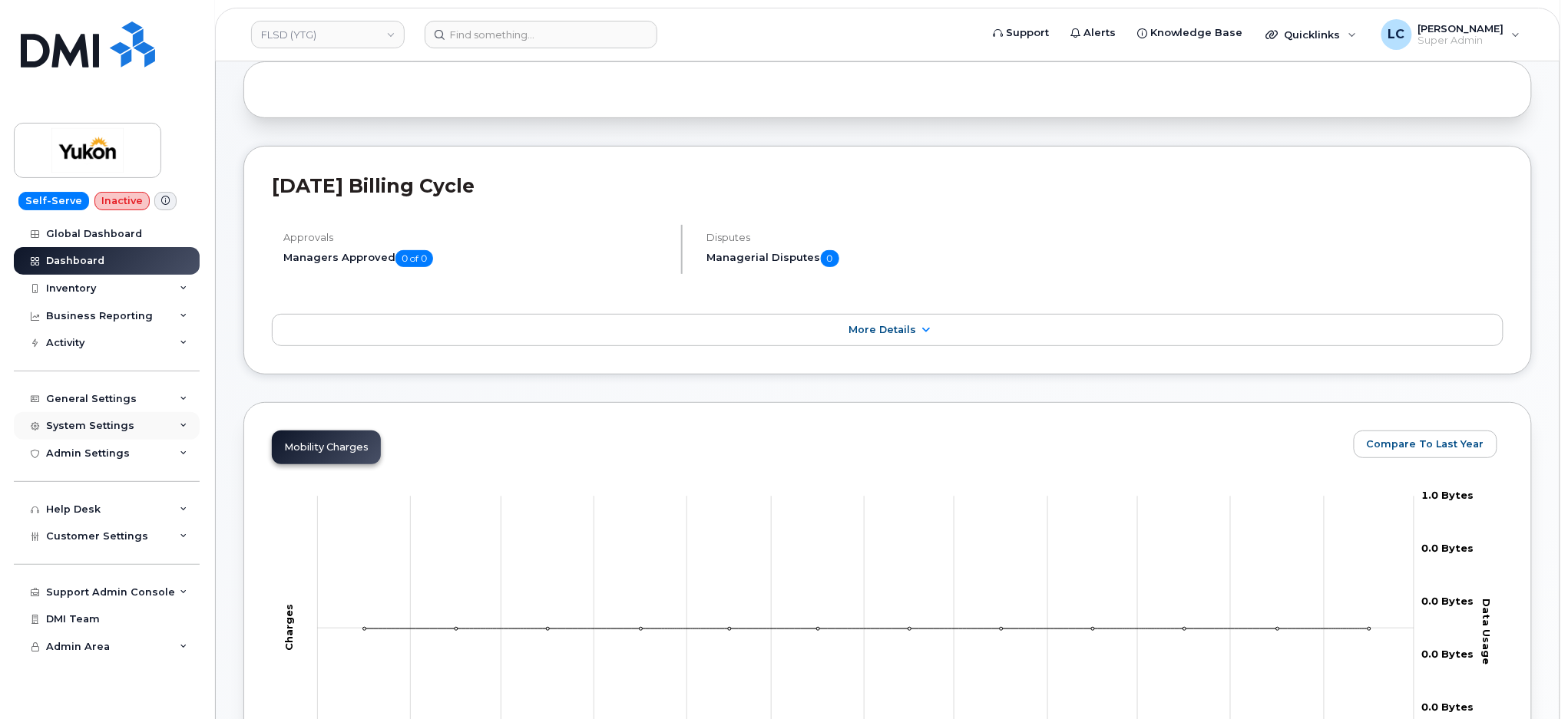
scroll to position [102, 0]
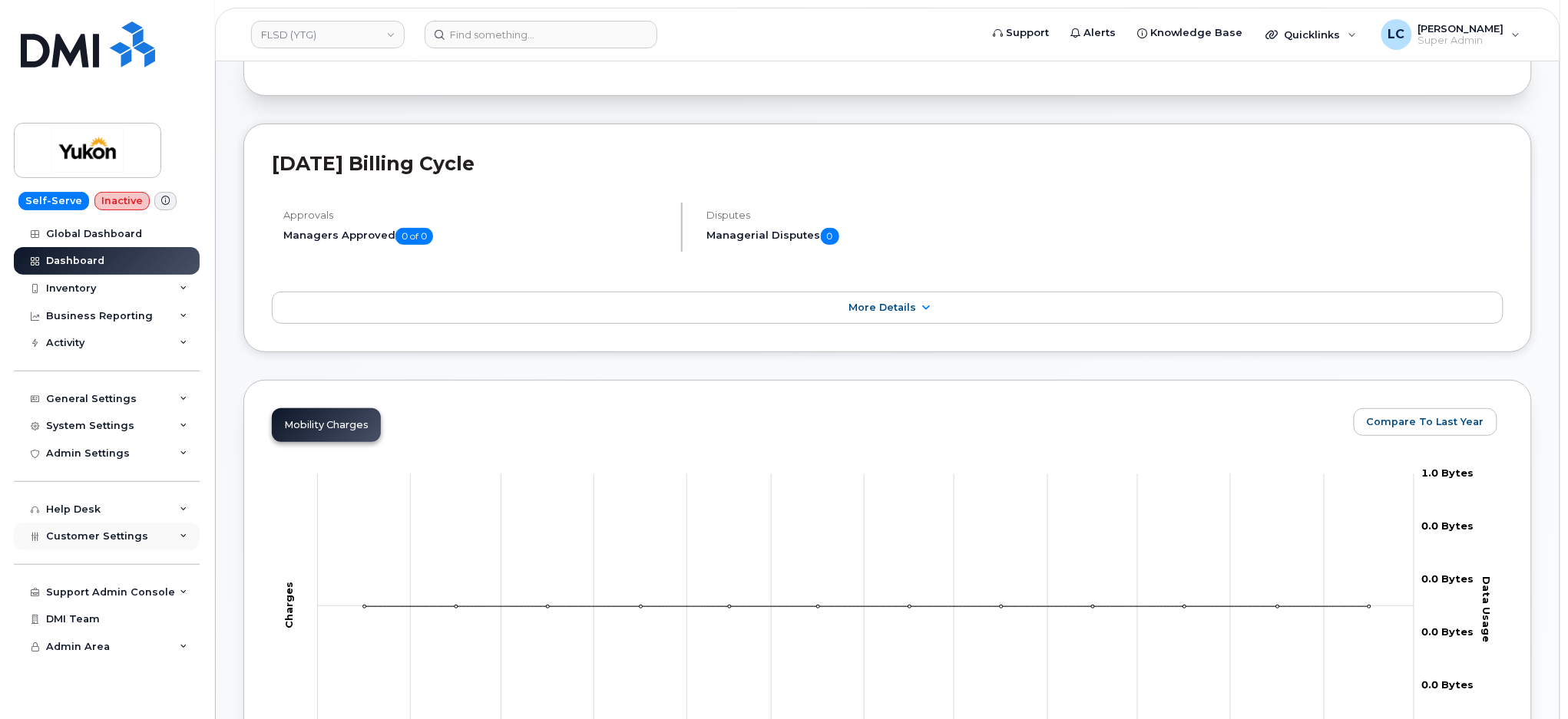
click at [114, 524] on div "Customer Settings" at bounding box center [107, 537] width 186 height 28
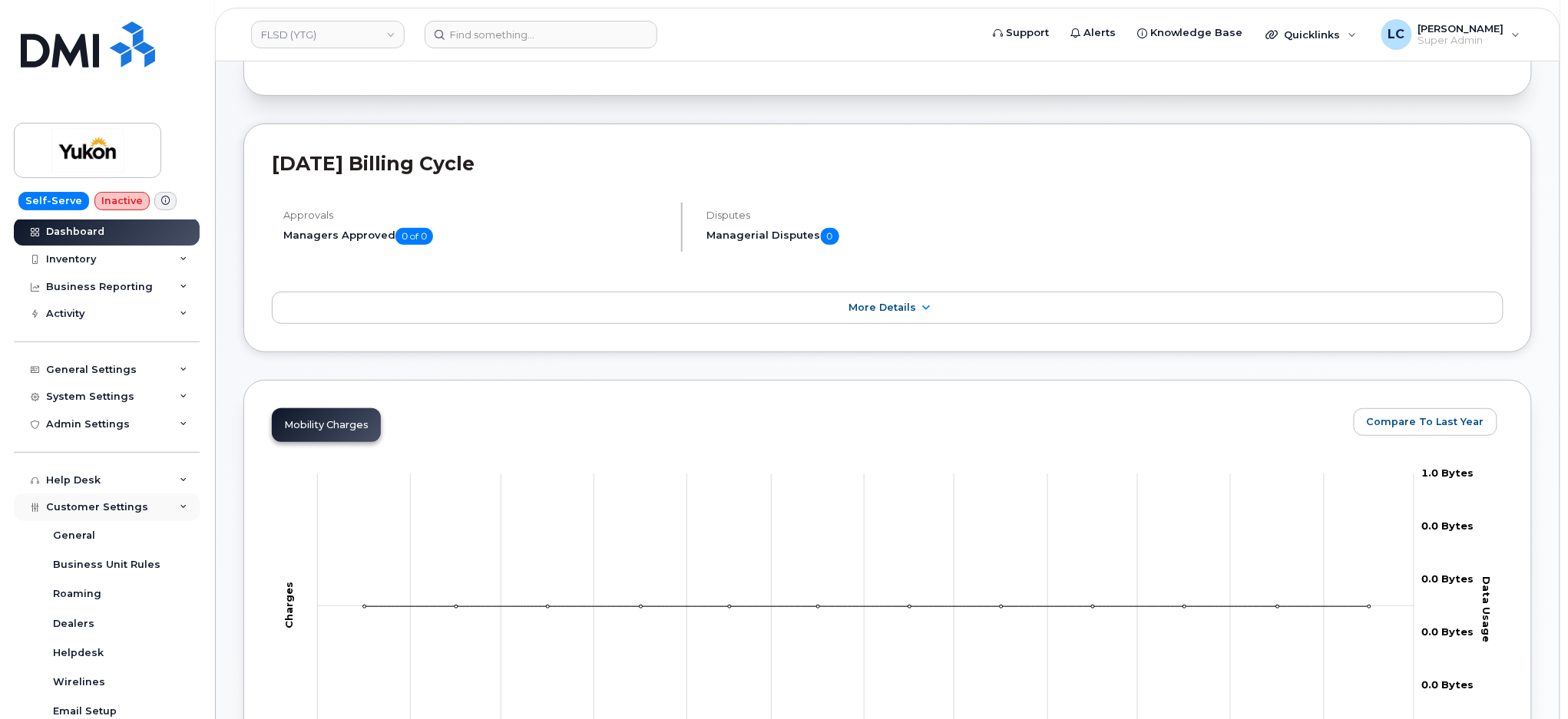
scroll to position [0, 0]
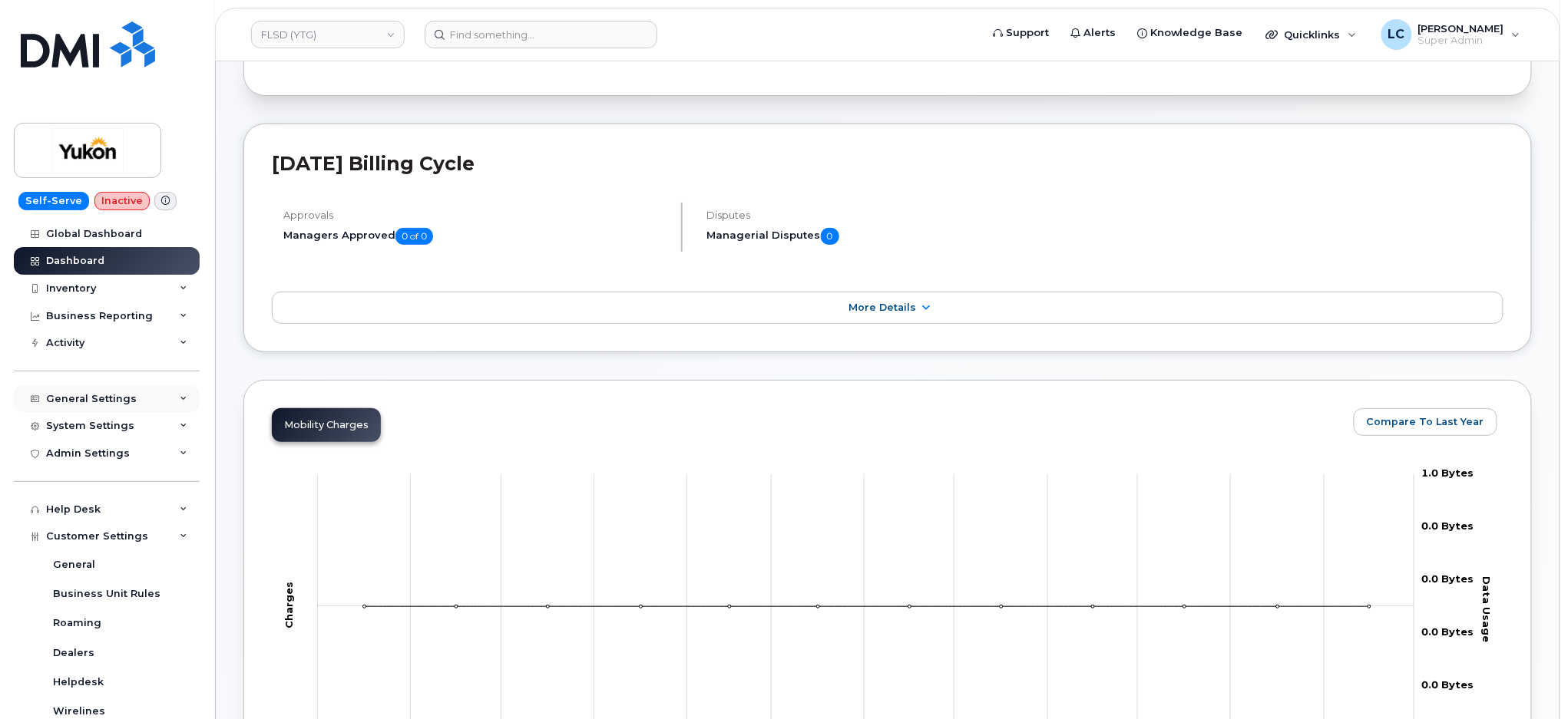
click at [123, 385] on div "General Settings" at bounding box center [107, 399] width 186 height 28
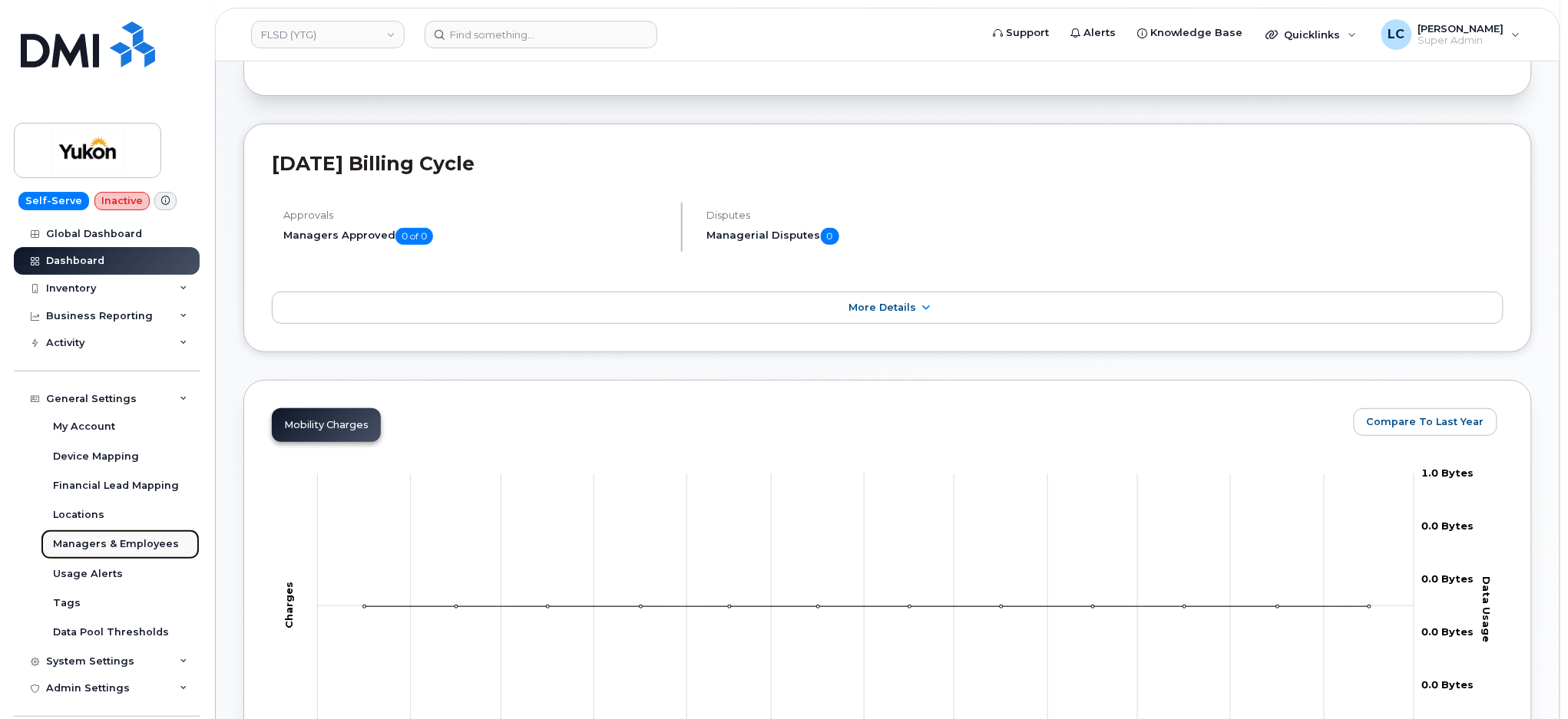
click at [119, 550] on div "Managers & Employees" at bounding box center [116, 544] width 126 height 14
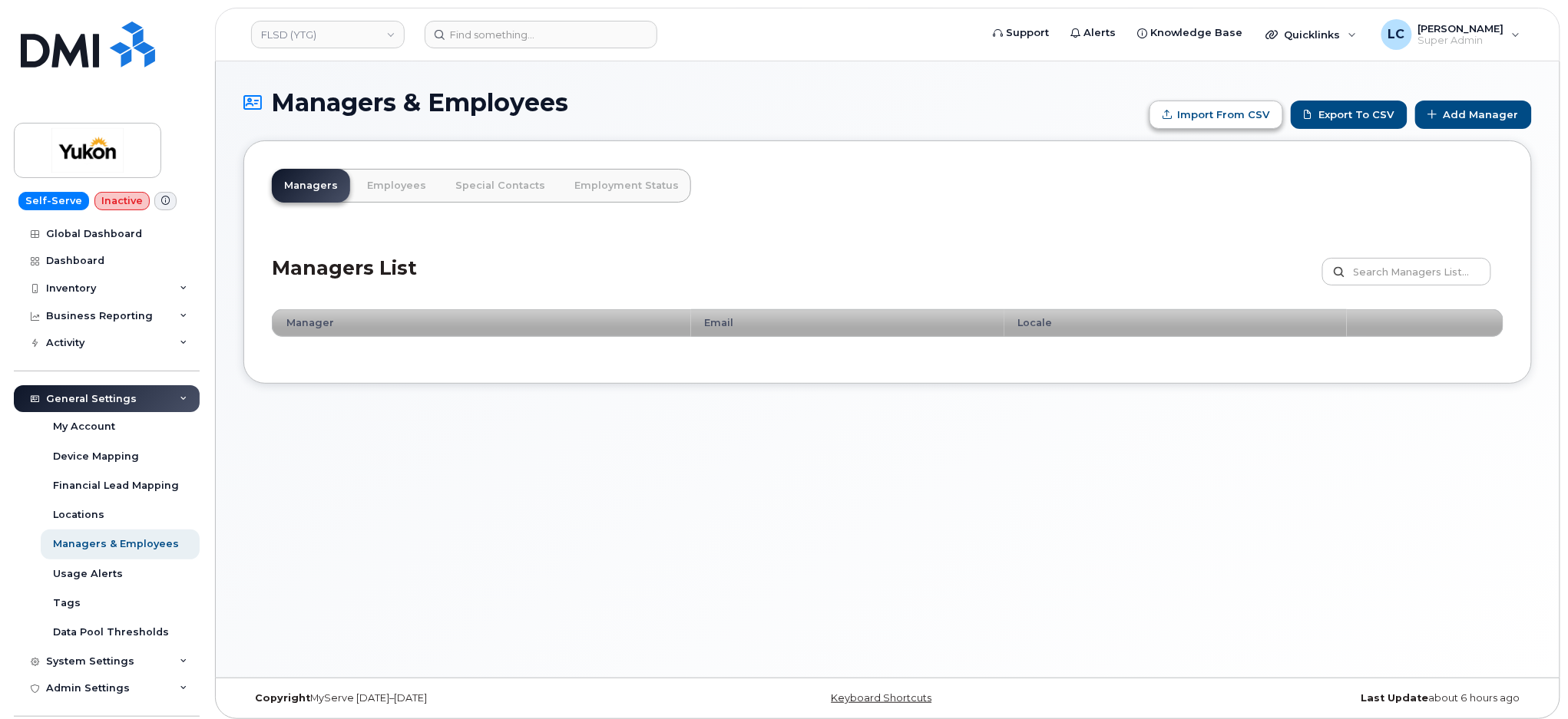
type input "C:\fakepath\Government of Yukon - Managers.csv"
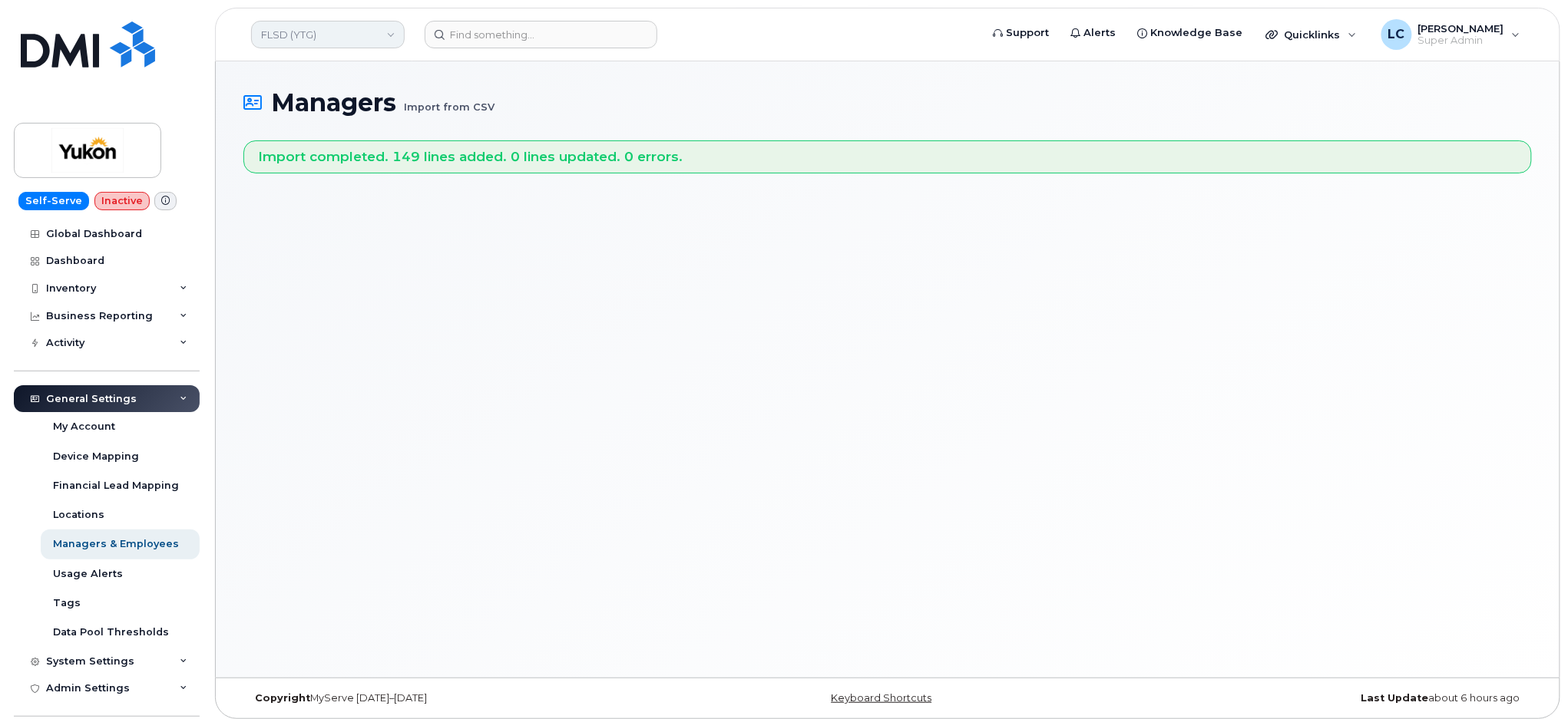
click at [383, 33] on link "FLSD (YTG)" at bounding box center [327, 34] width 154 height 28
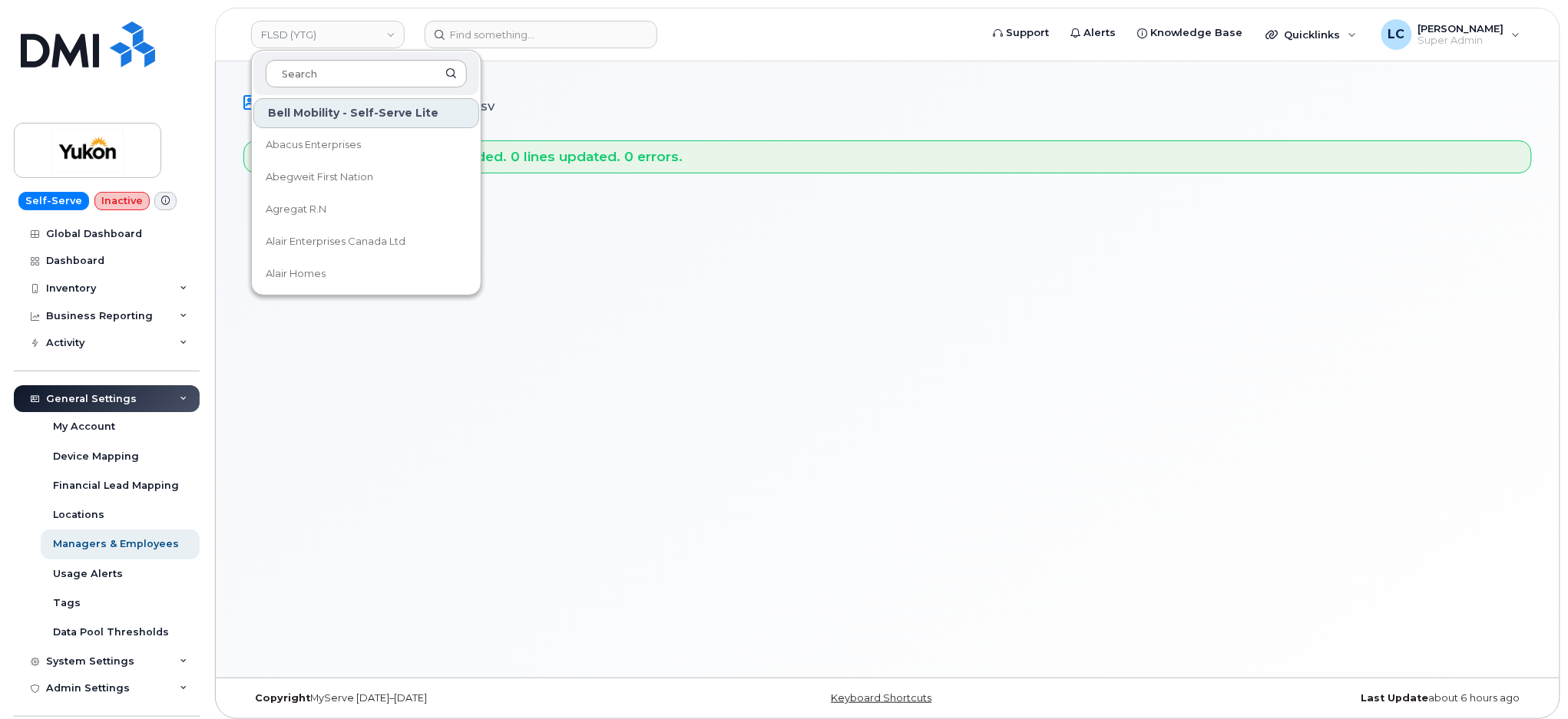
click at [372, 81] on input at bounding box center [366, 74] width 201 height 28
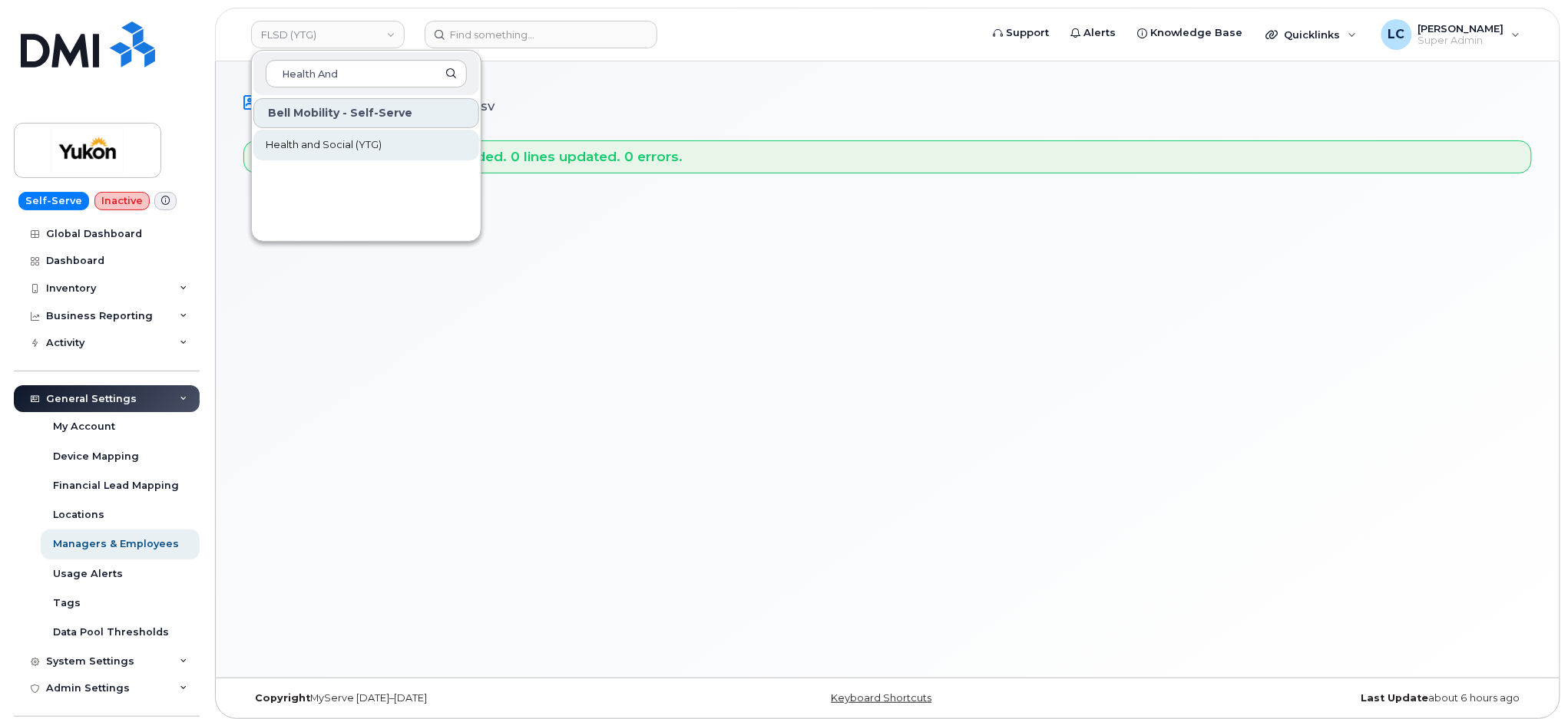
type input "Health And"
click at [336, 148] on span "Health and Social (YTG)" at bounding box center [323, 145] width 116 height 15
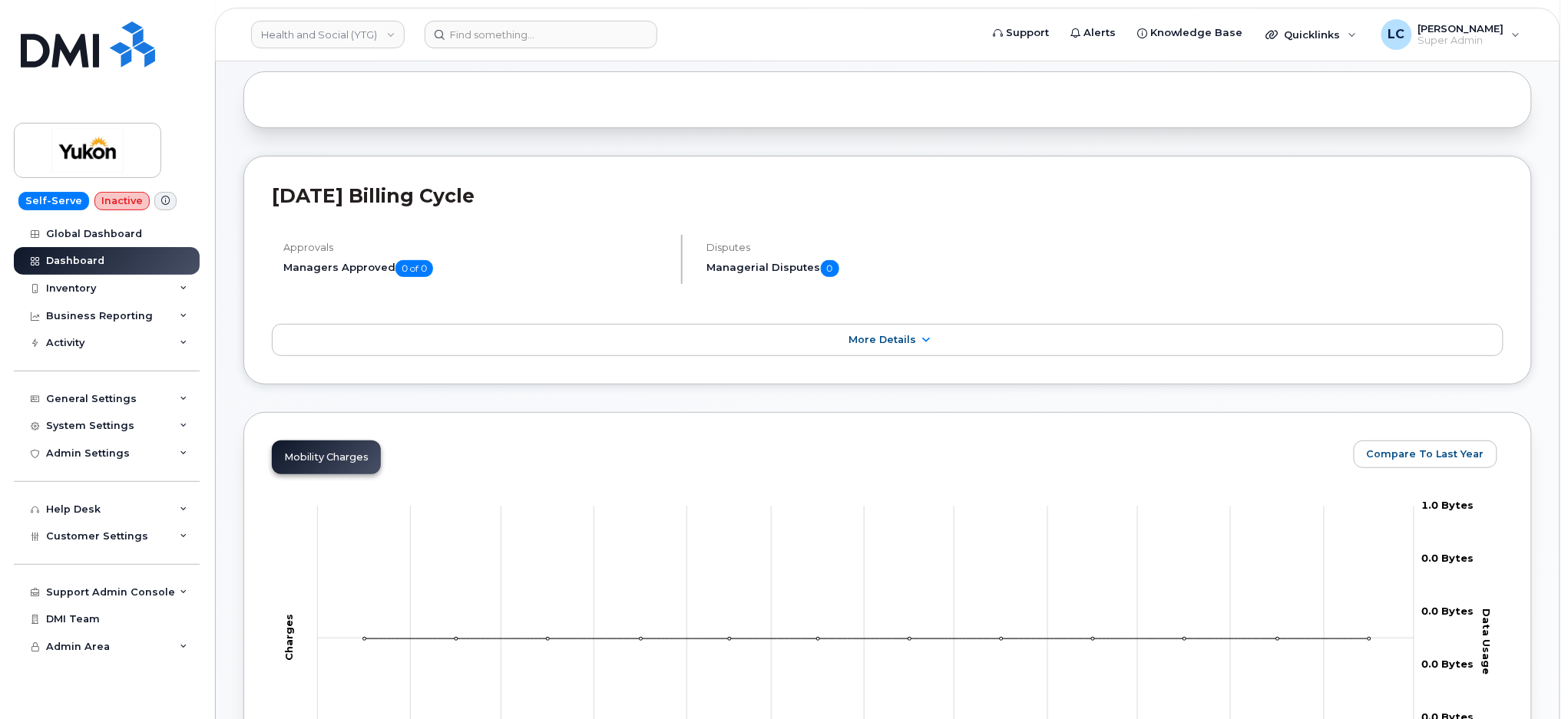
scroll to position [102, 0]
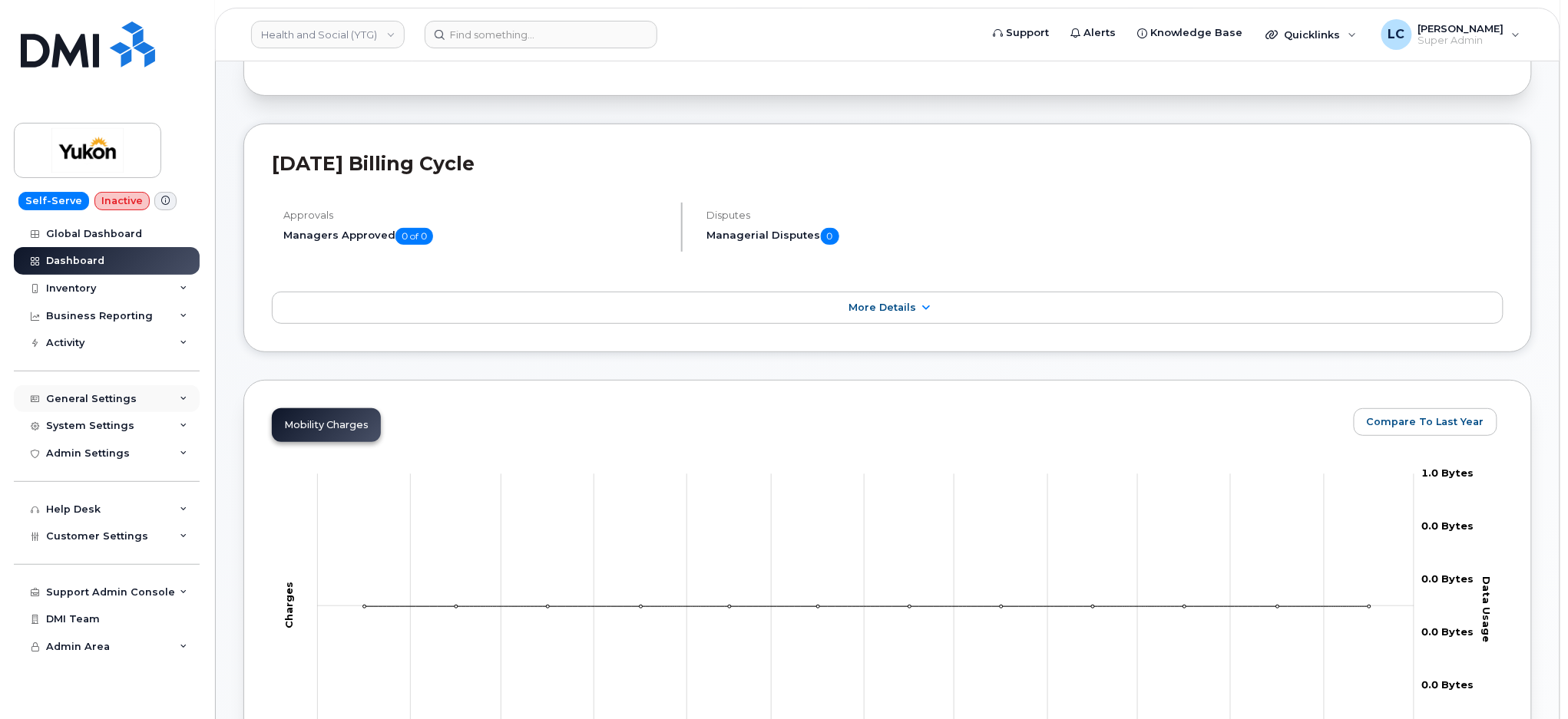
click at [152, 392] on div "General Settings" at bounding box center [107, 399] width 186 height 28
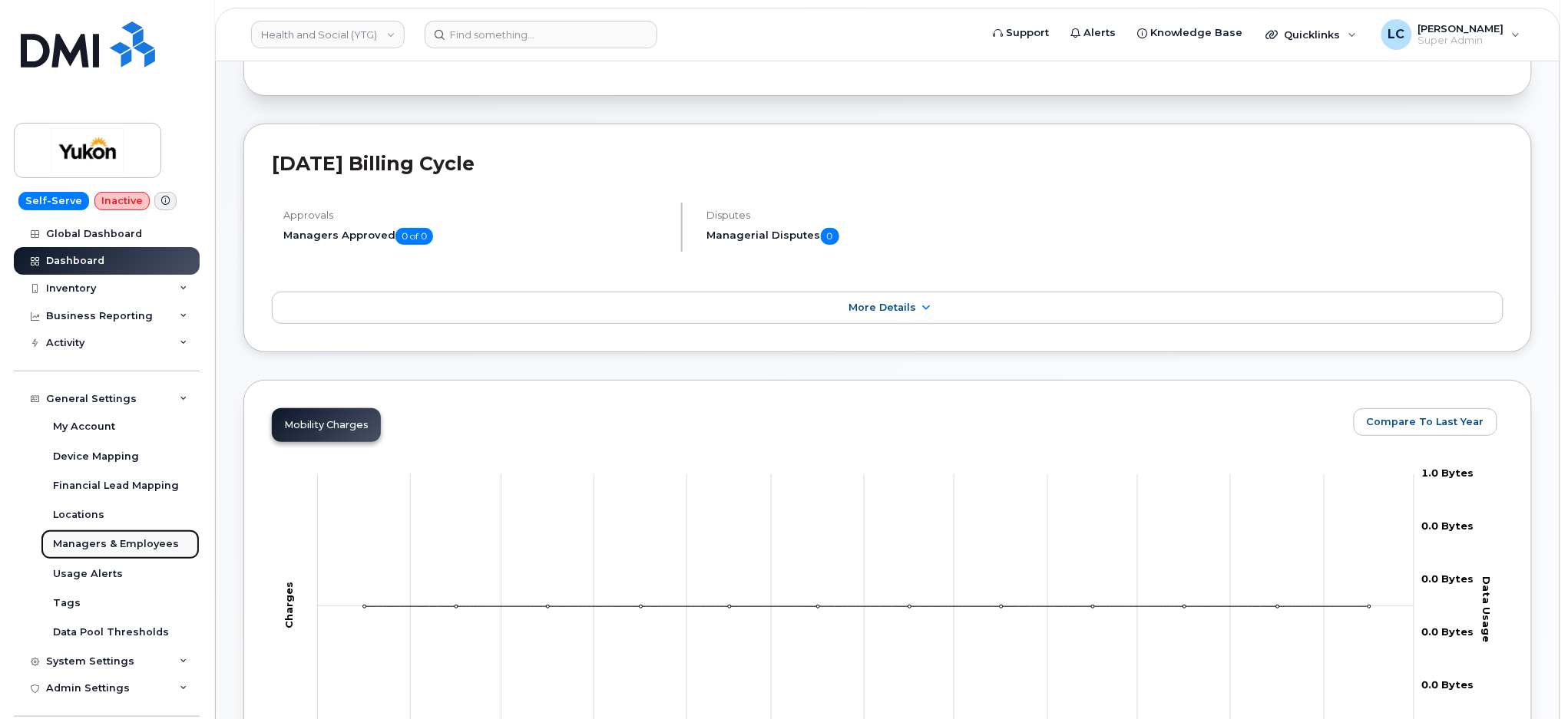
click at [131, 538] on div "Managers & Employees" at bounding box center [116, 544] width 126 height 14
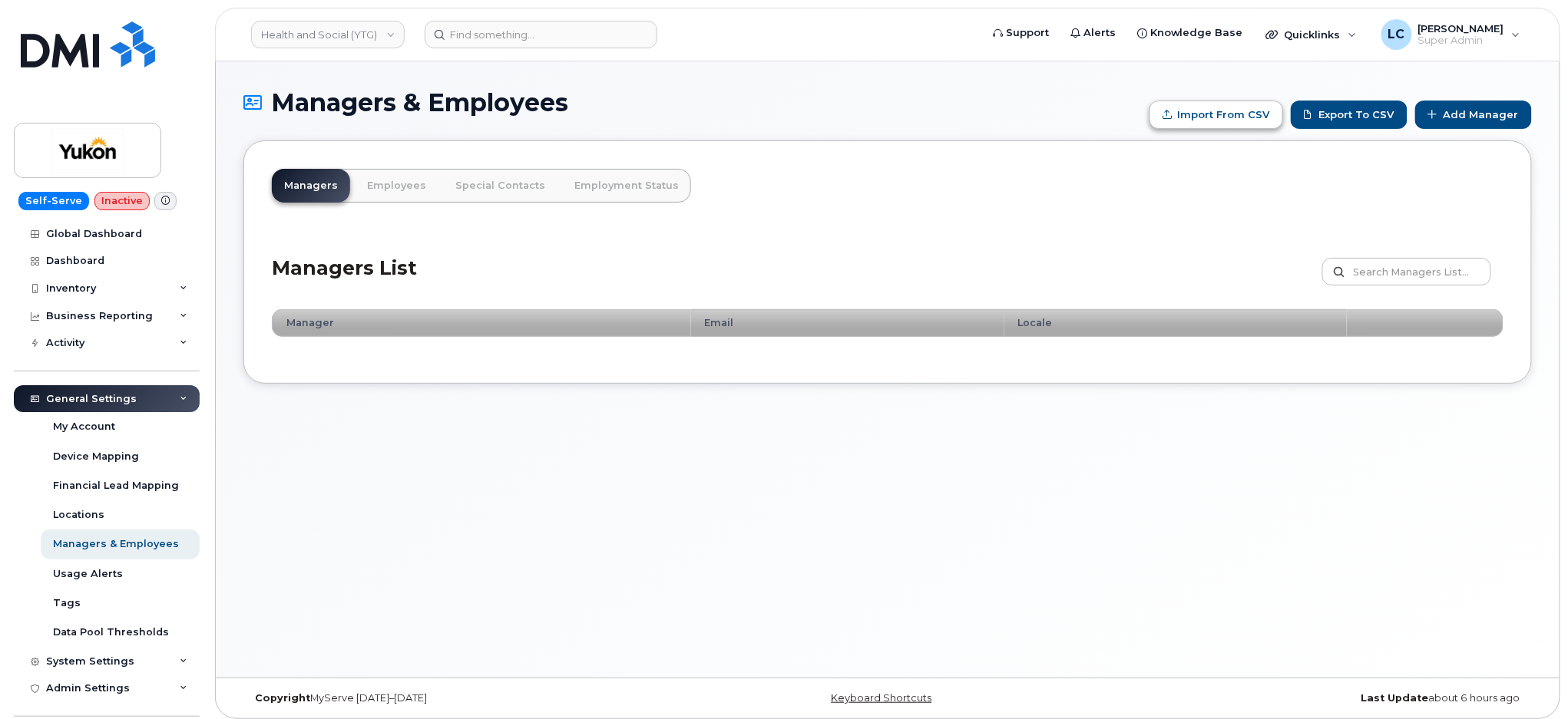
type input "C:\fakepath\Government of Yukon - Managers.csv"
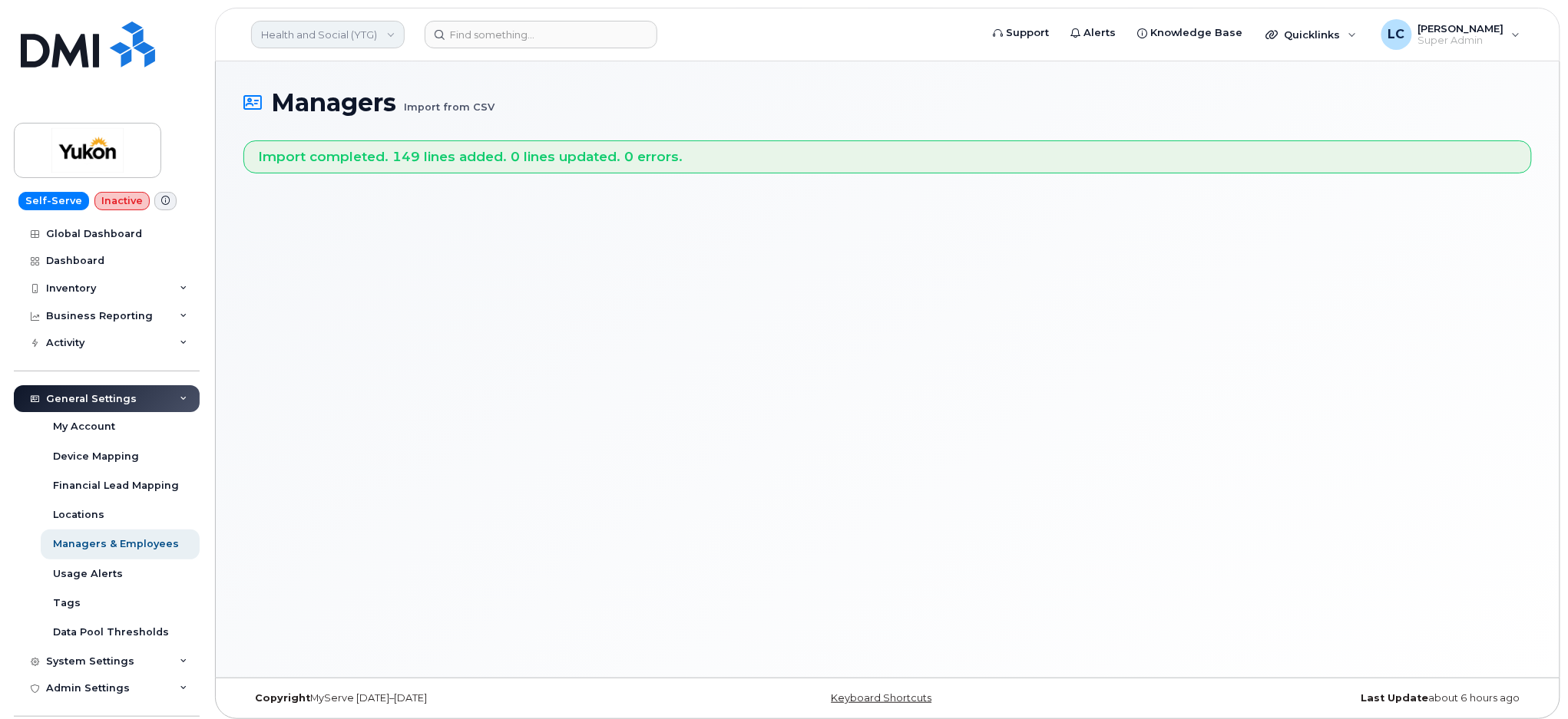
click at [384, 33] on link "Health and Social (YTG)" at bounding box center [327, 34] width 154 height 28
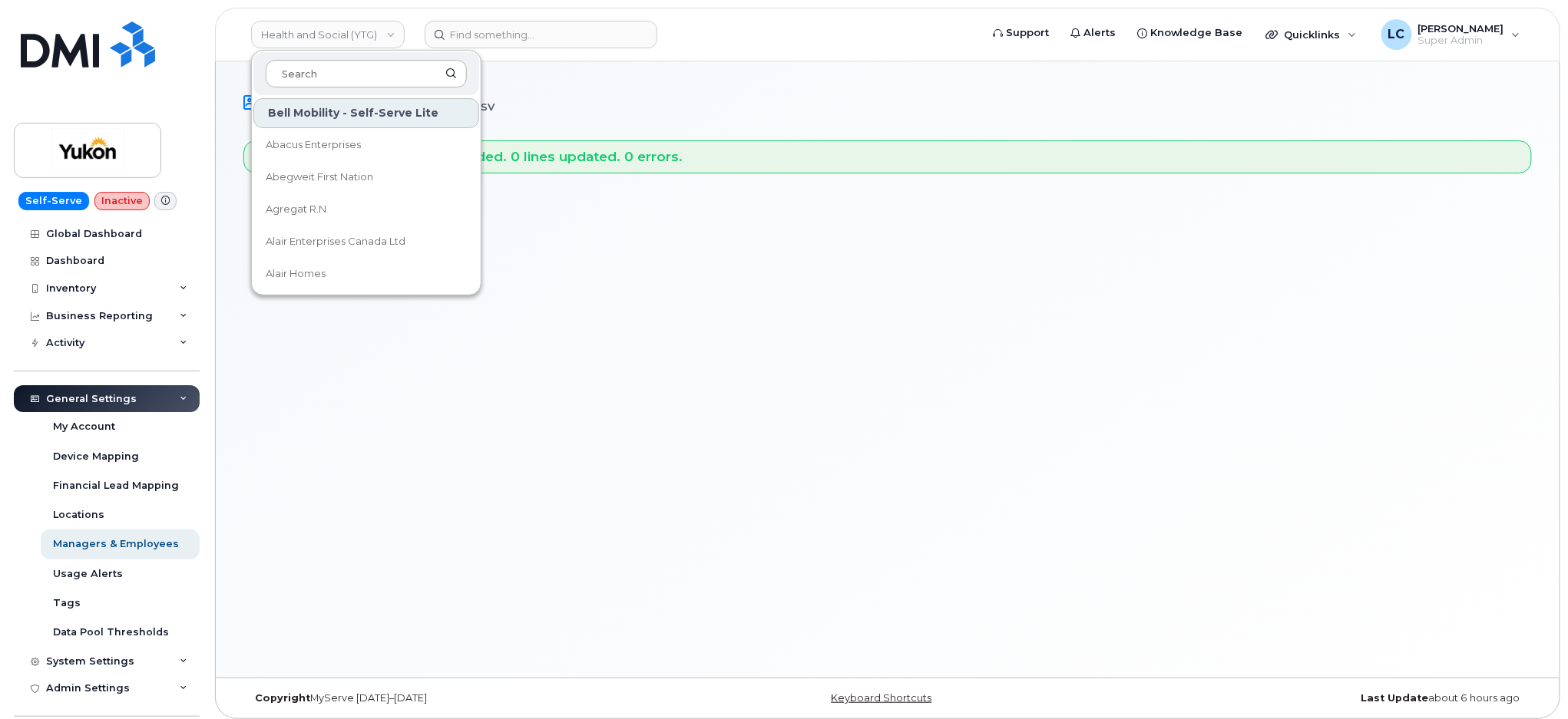
click at [392, 69] on input at bounding box center [366, 74] width 201 height 28
type input "Justice"
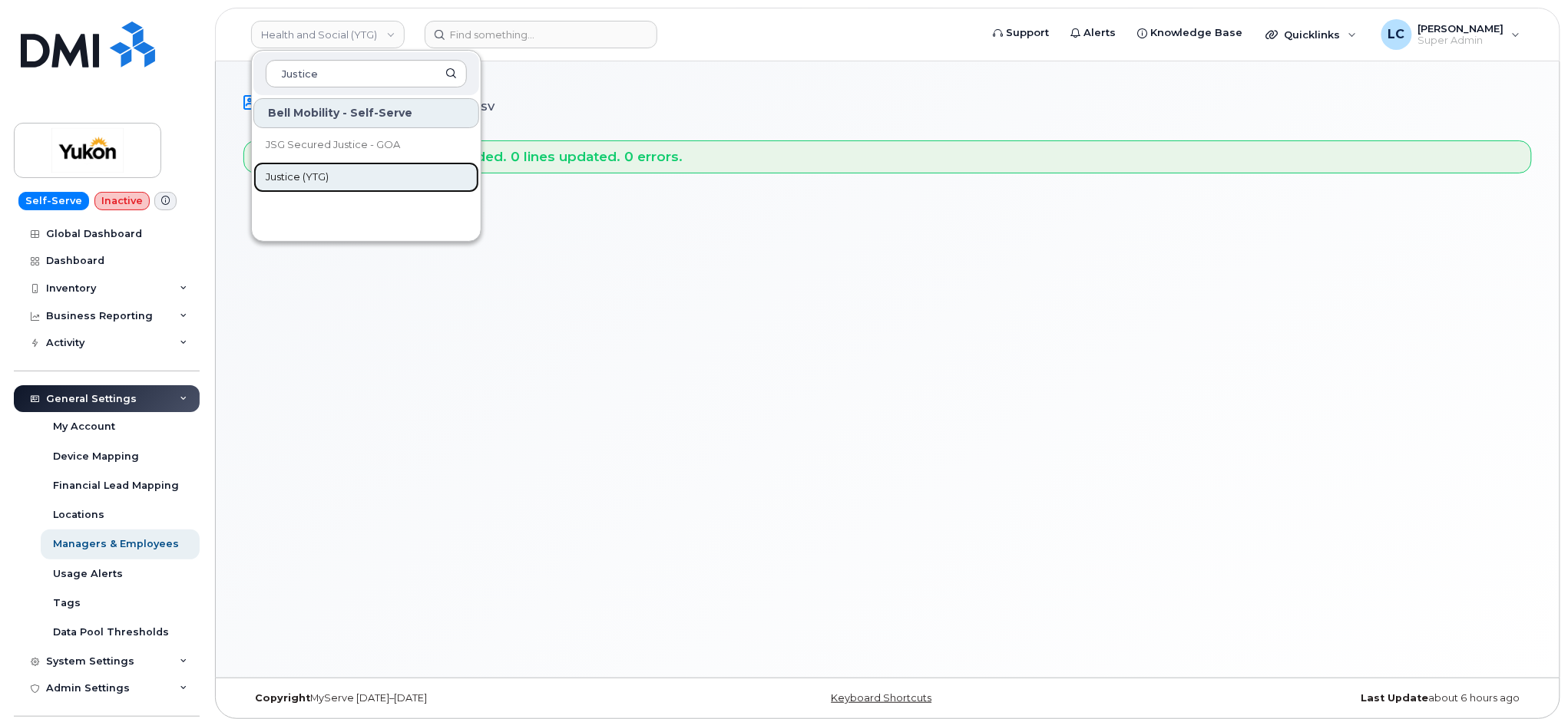
click at [332, 171] on link "Justice (YTG)" at bounding box center [366, 178] width 226 height 31
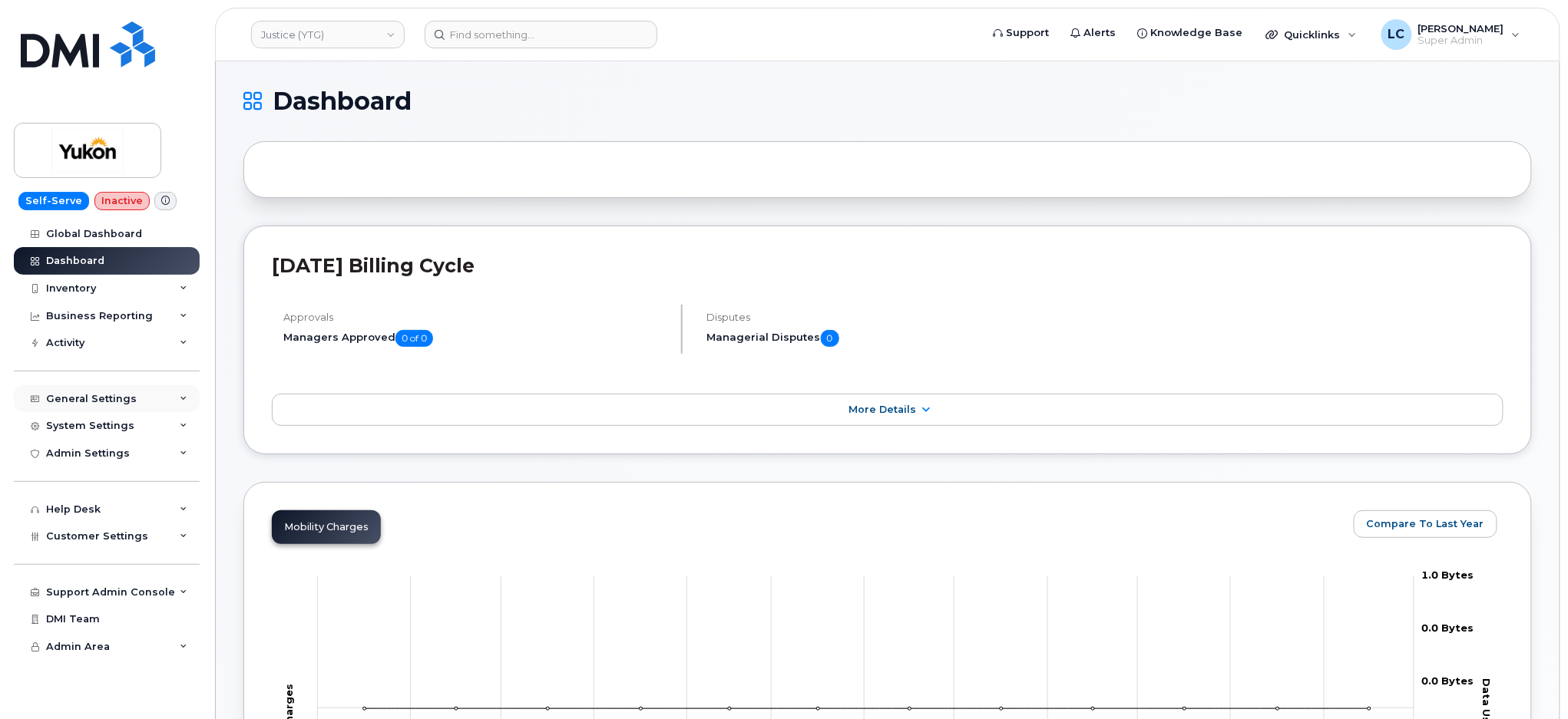
click at [153, 395] on div "General Settings" at bounding box center [107, 399] width 186 height 28
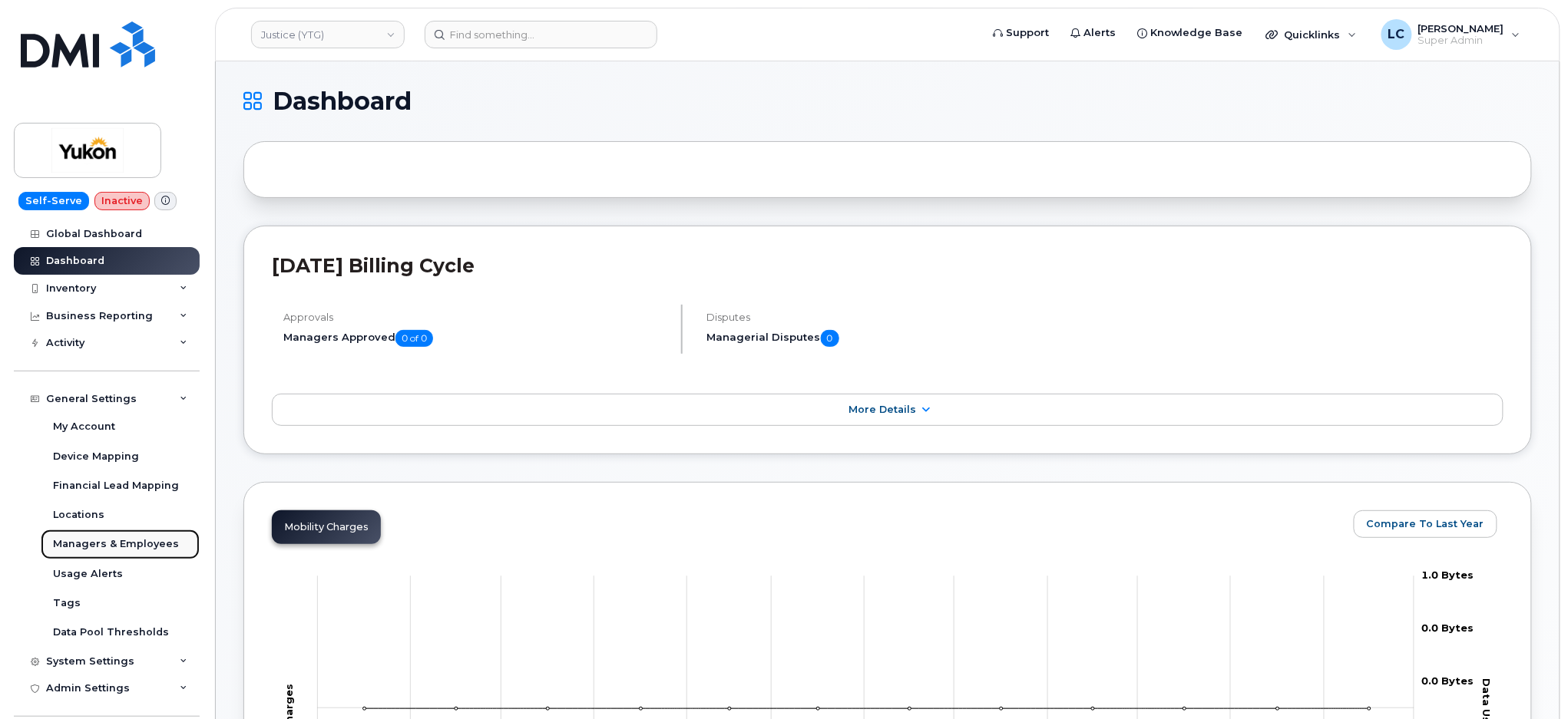
click at [124, 544] on div "Managers & Employees" at bounding box center [116, 544] width 126 height 14
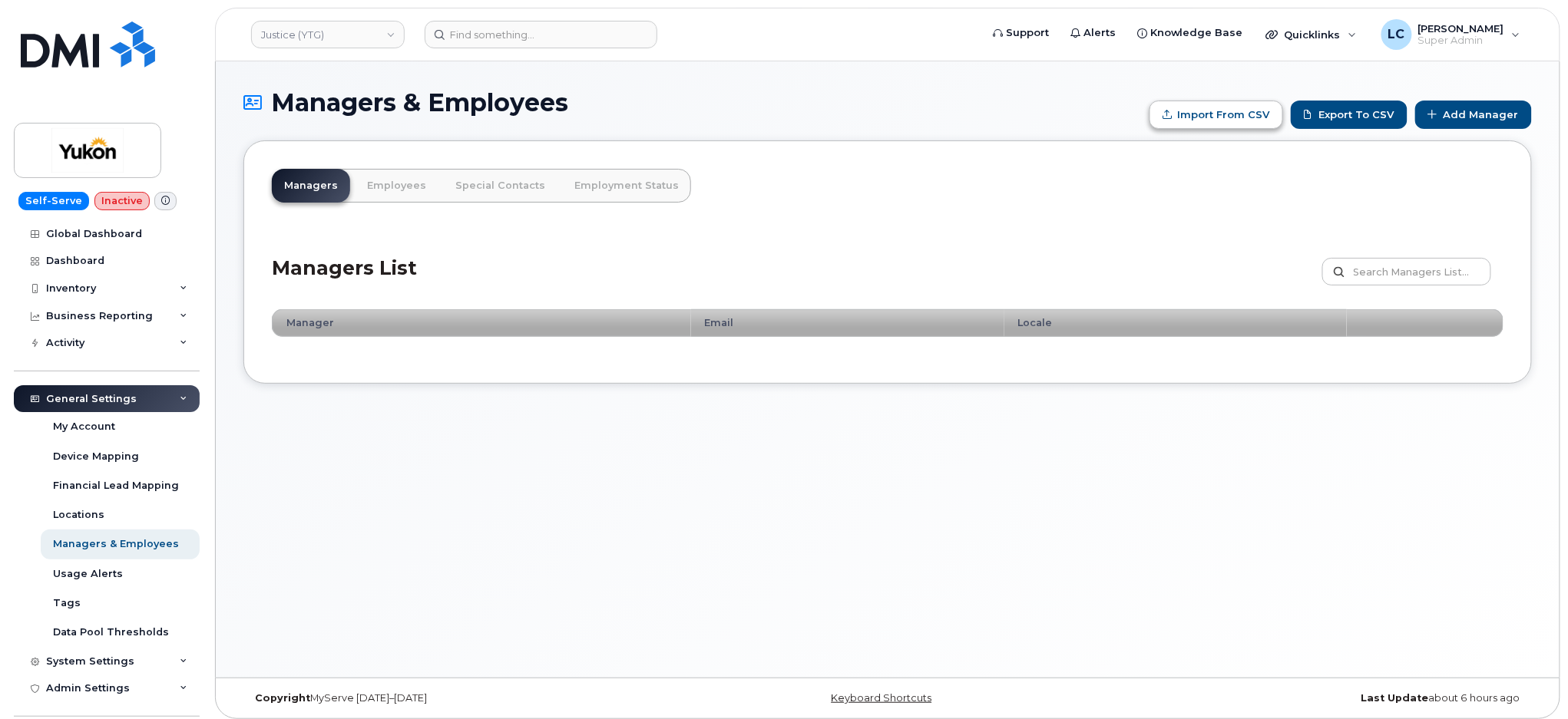
type input "C:\fakepath\Government of Yukon - Managers.csv"
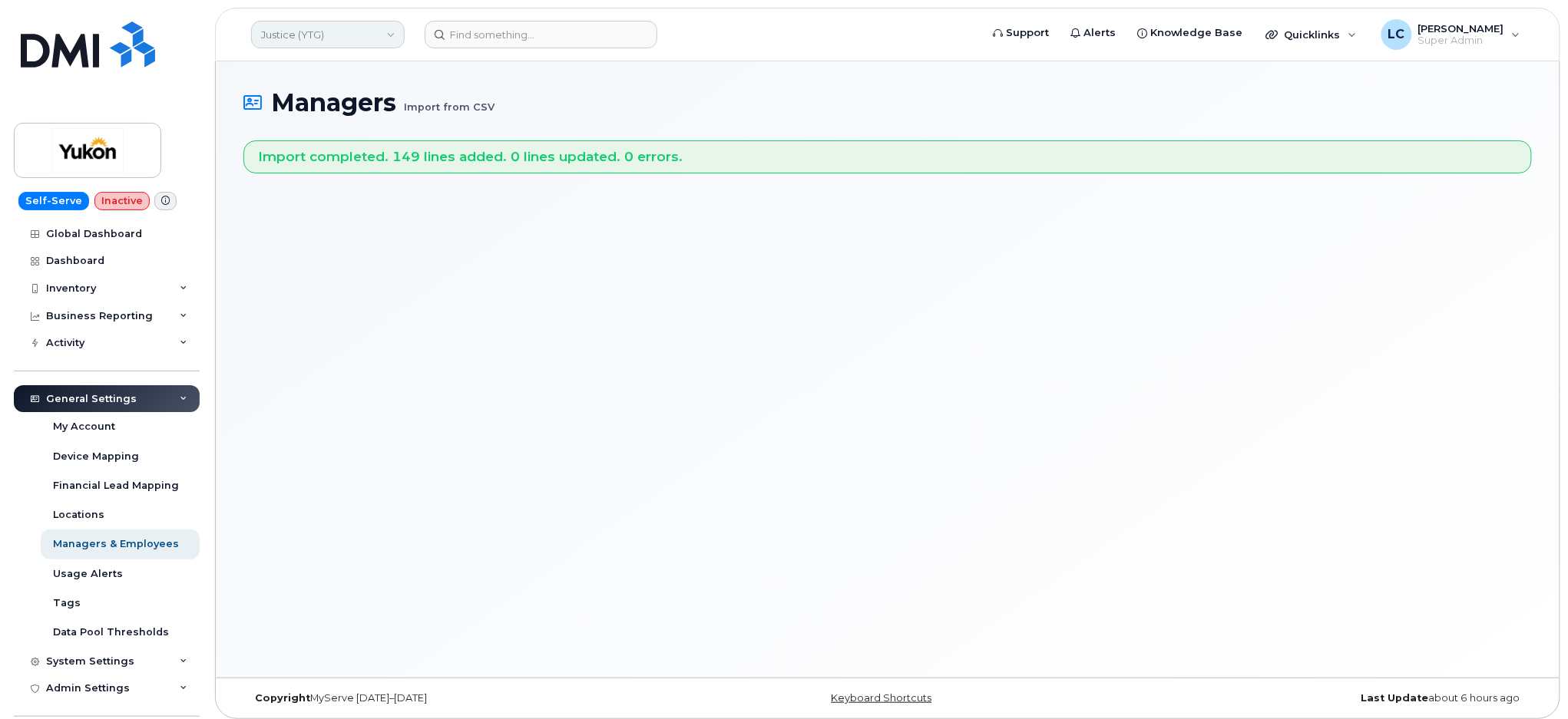
click at [369, 37] on link "Justice (YTG)" at bounding box center [327, 34] width 154 height 28
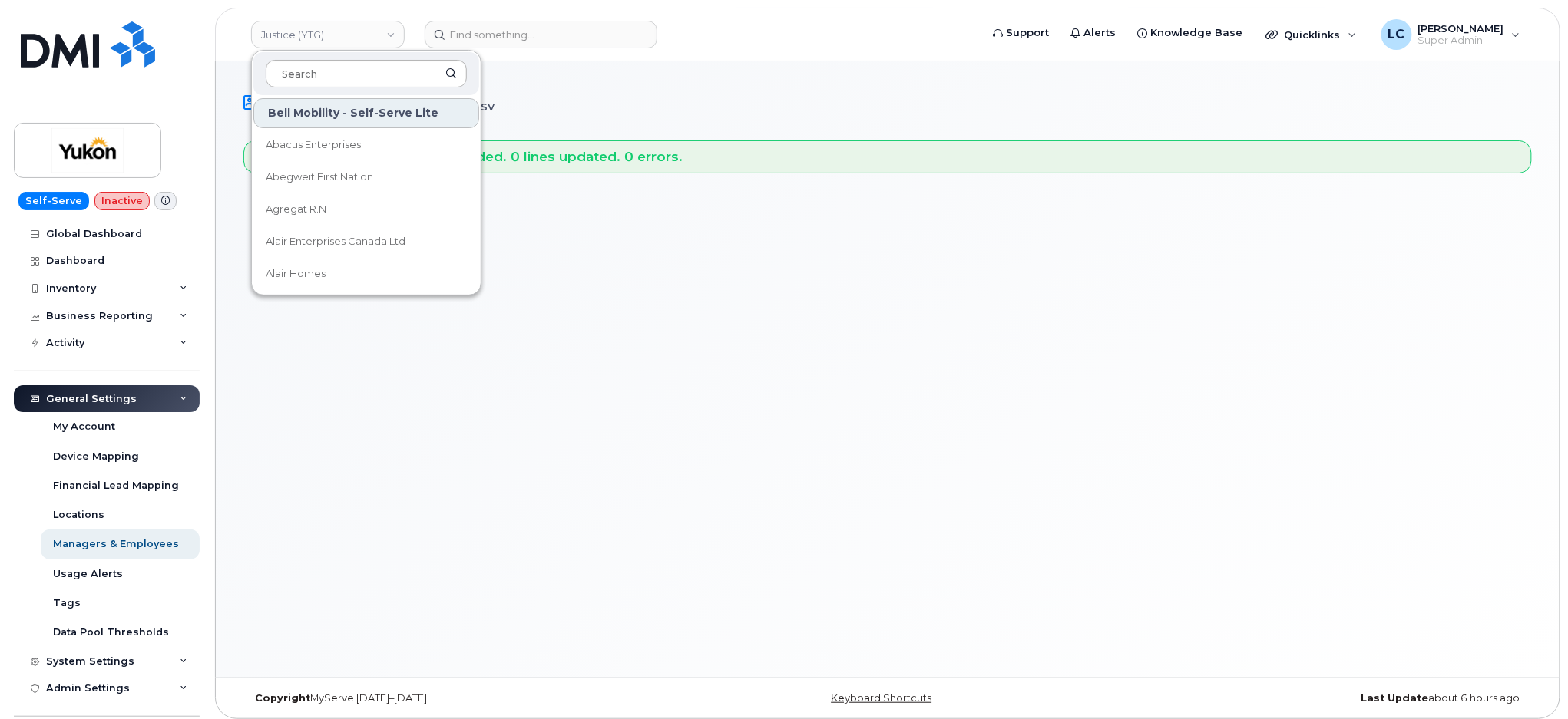
click at [336, 74] on input at bounding box center [366, 74] width 201 height 28
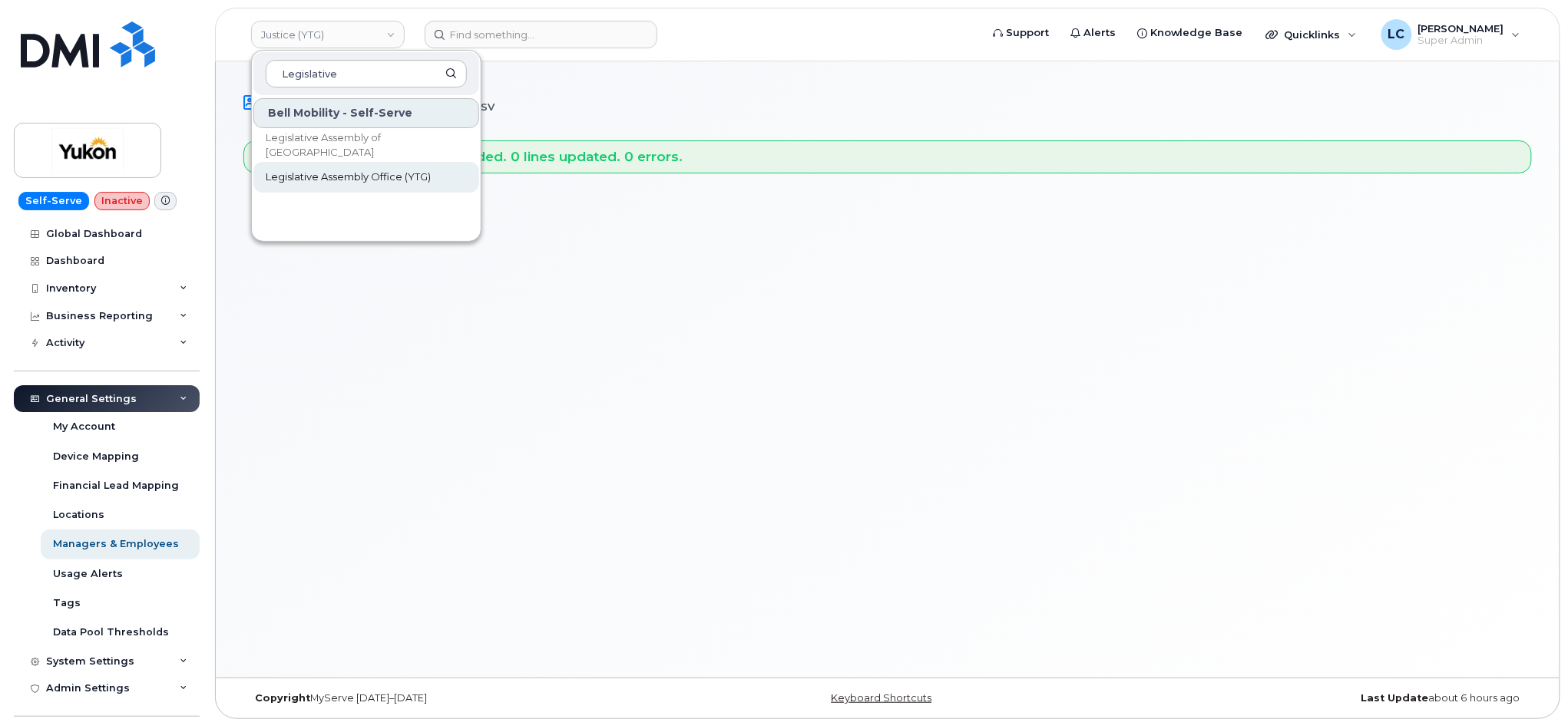
type input "Legislative"
click at [346, 191] on link "Legislative Assembly Office (YTG)" at bounding box center [366, 178] width 226 height 31
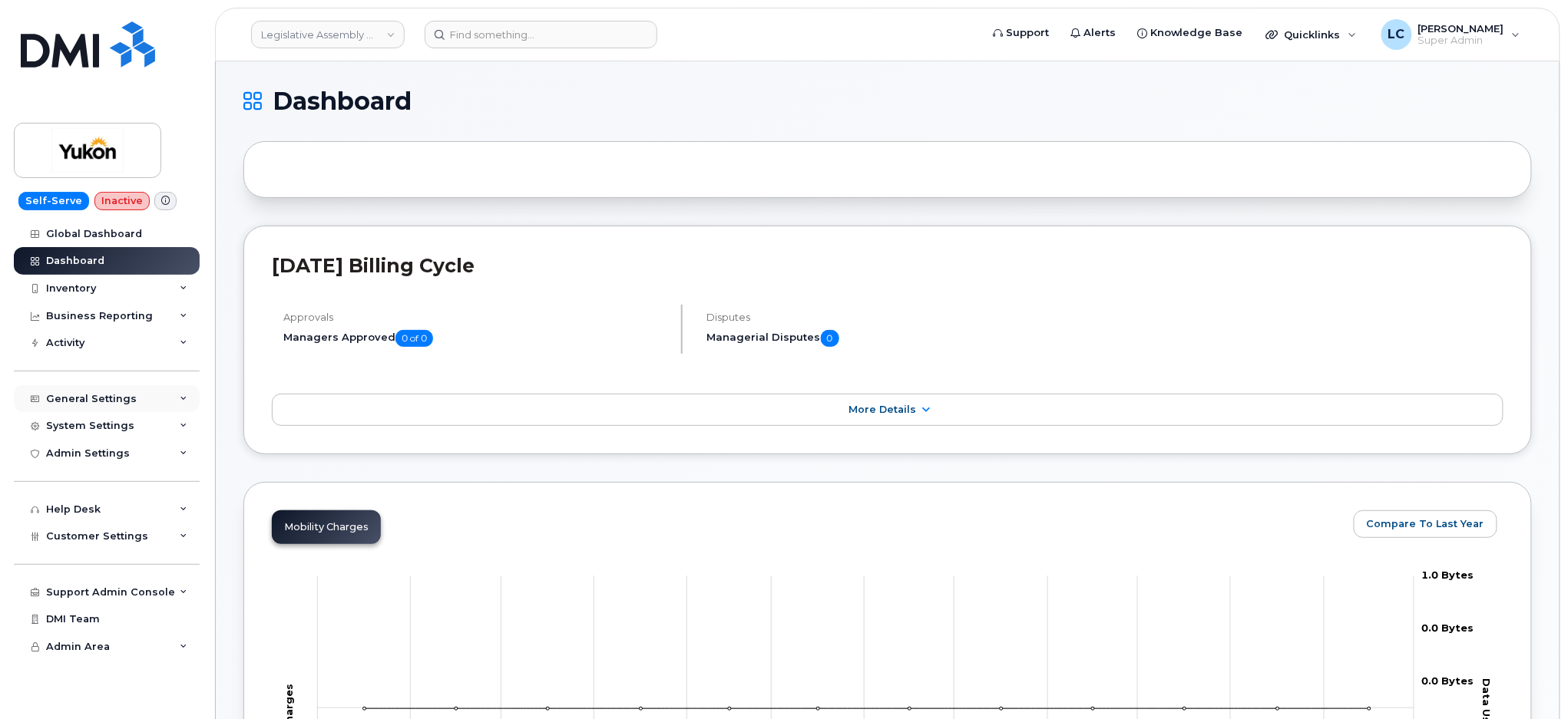
click at [161, 401] on div "General Settings" at bounding box center [107, 399] width 186 height 28
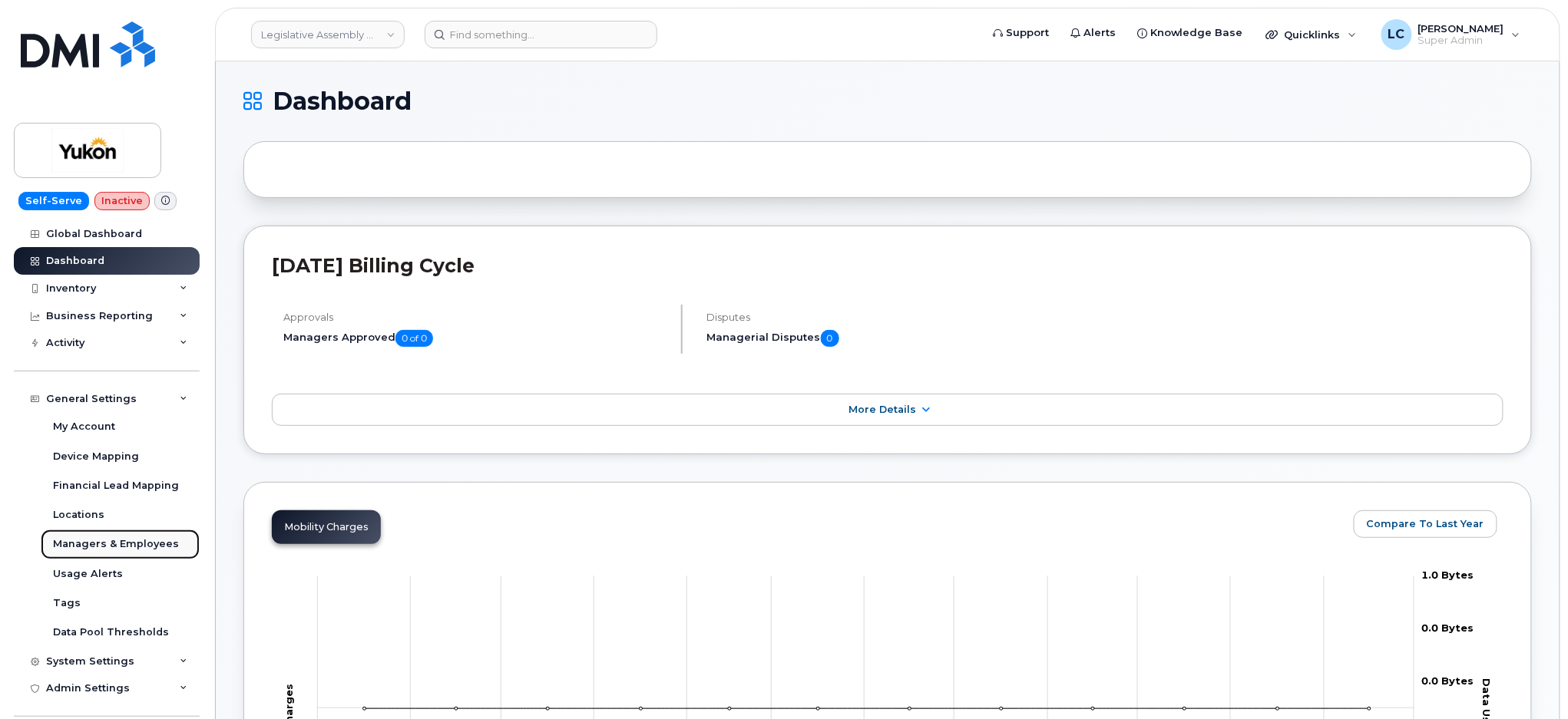
click at [120, 542] on div "Managers & Employees" at bounding box center [116, 544] width 126 height 14
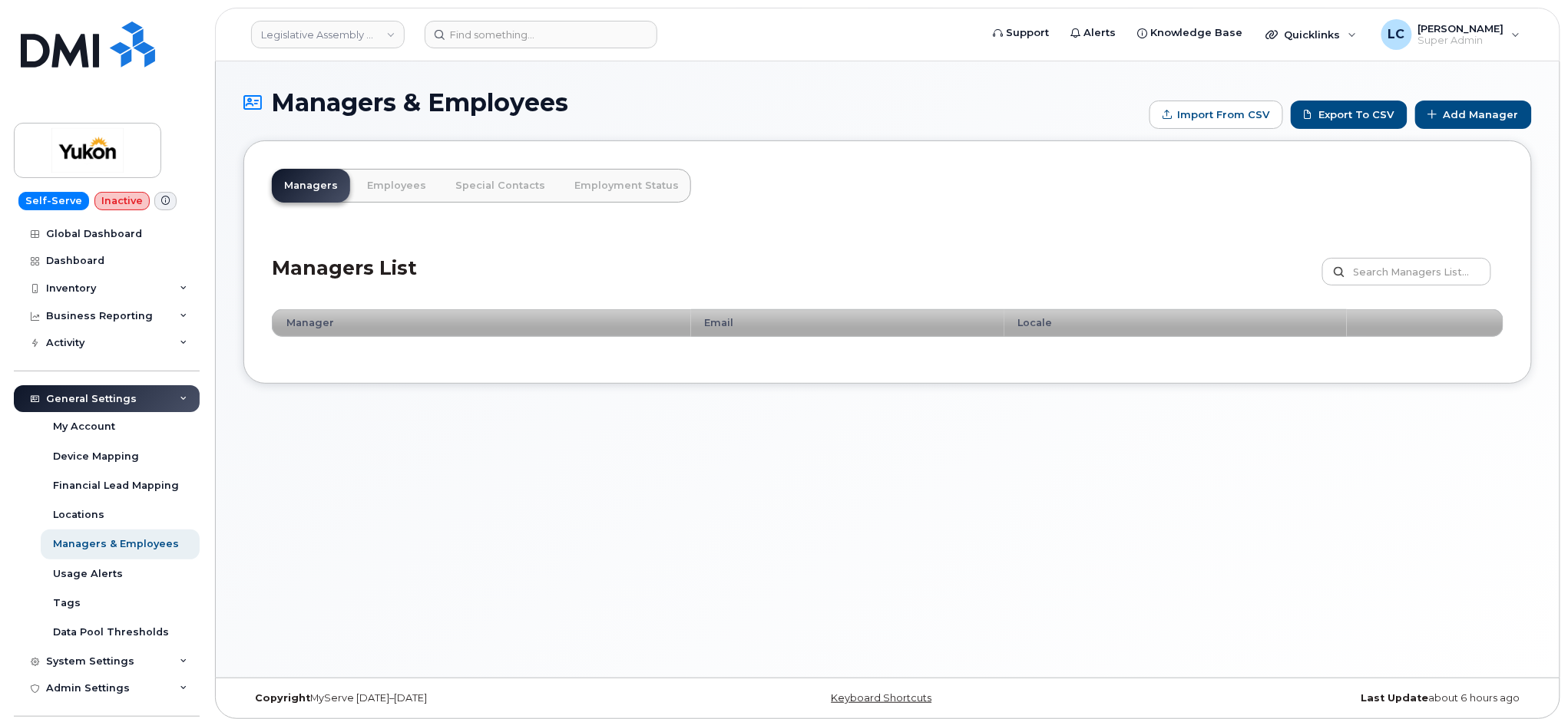
click at [1386, 72] on div "Managers & Employees Import from CSV Export to CSV Add Manager Managers Employe…" at bounding box center [888, 369] width 1344 height 616
type input "C:\fakepath\Government of Yukon - Managers.csv"
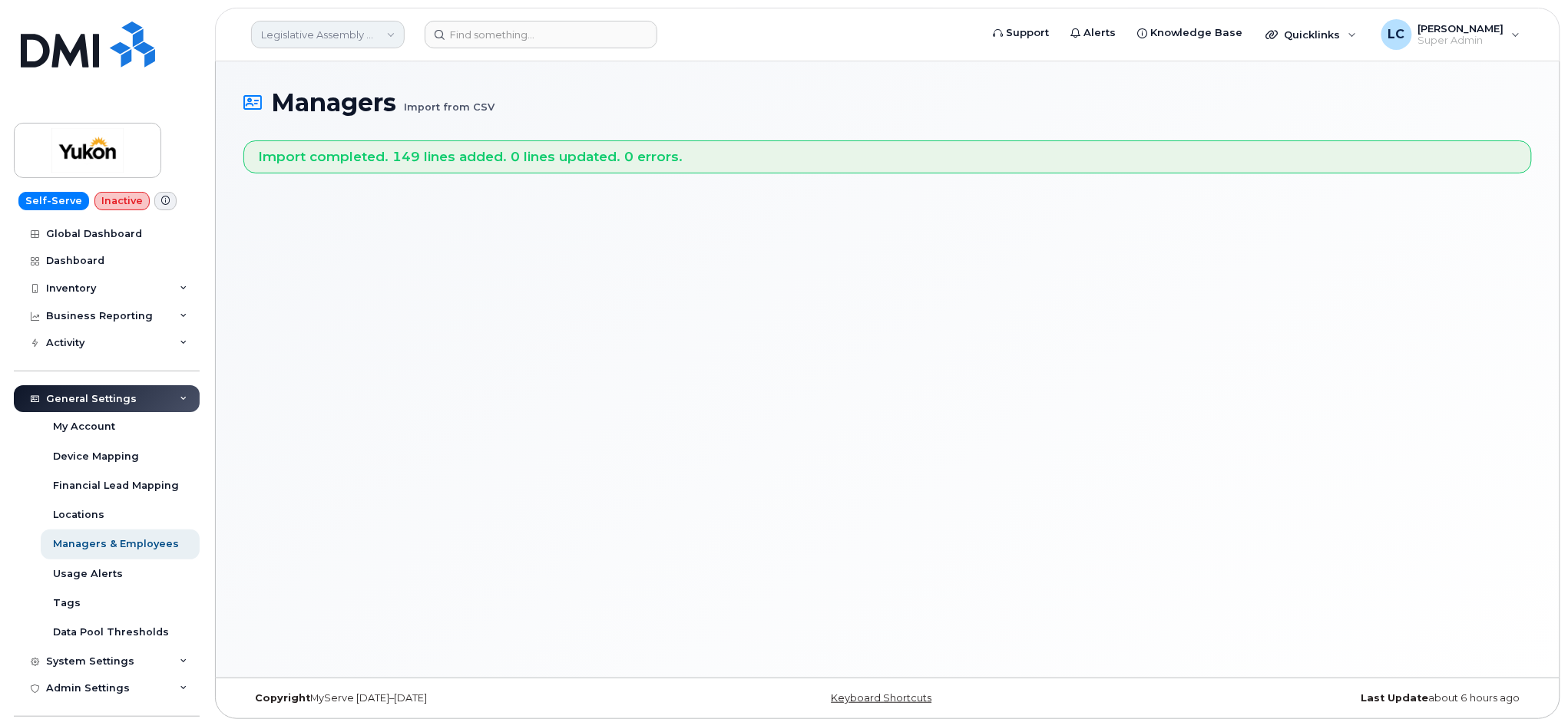
drag, startPoint x: 383, startPoint y: 32, endPoint x: 380, endPoint y: 43, distance: 11.4
click at [383, 32] on link "Legislative Assembly Office (YTG)" at bounding box center [327, 34] width 154 height 28
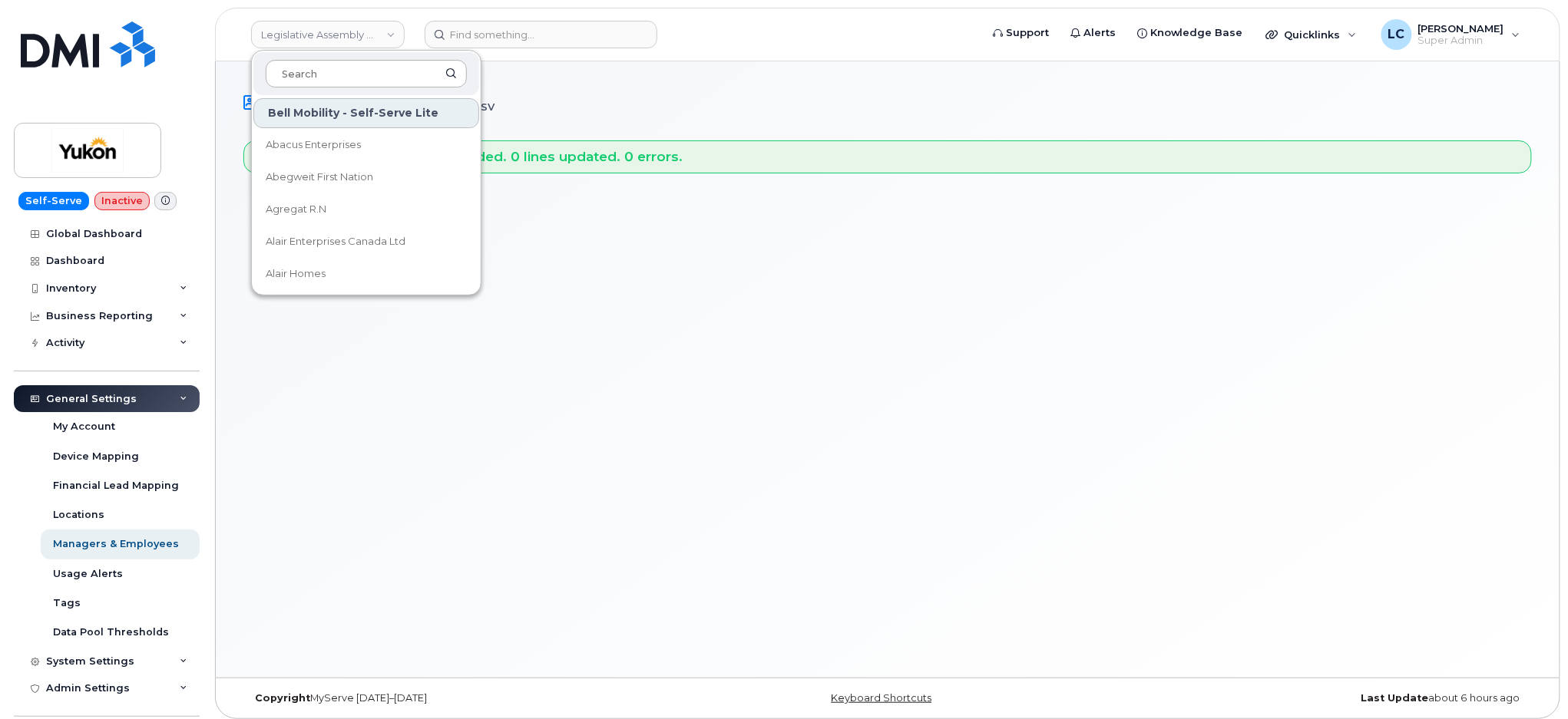
click at [376, 69] on input at bounding box center [366, 74] width 201 height 28
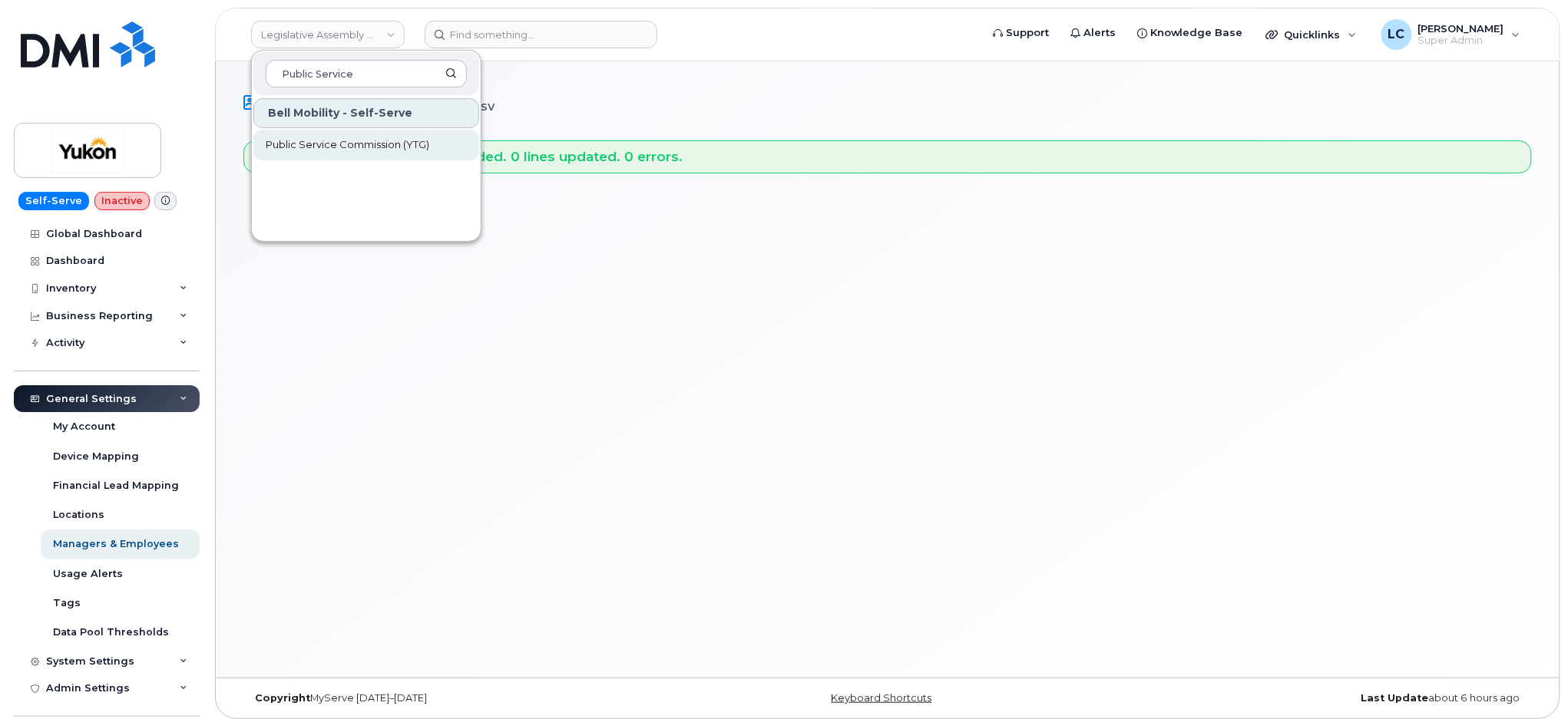
type input "Public Service"
click at [424, 144] on span "Public Service Commission (YTG)" at bounding box center [347, 145] width 164 height 15
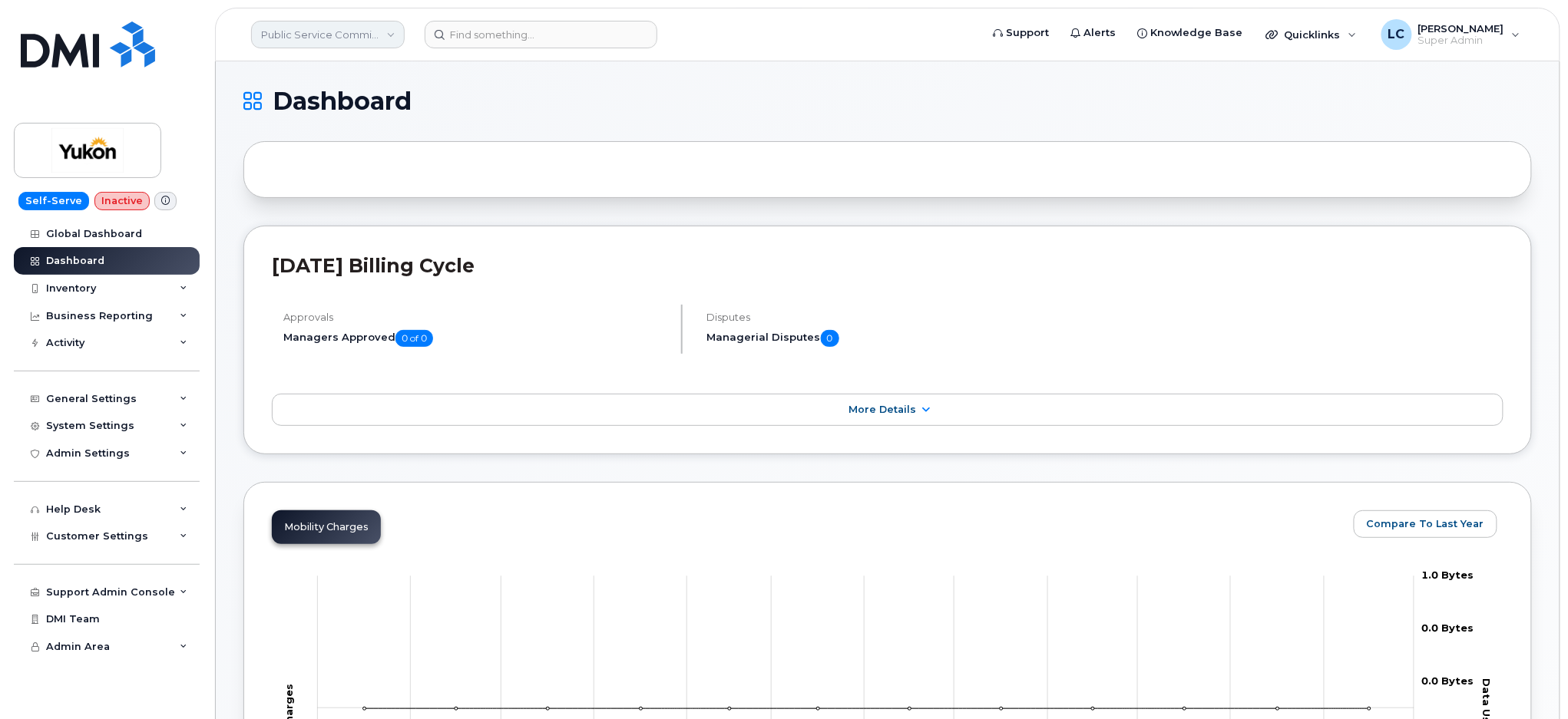
click at [351, 37] on link "Public Service Commission (YTG)" at bounding box center [327, 34] width 154 height 28
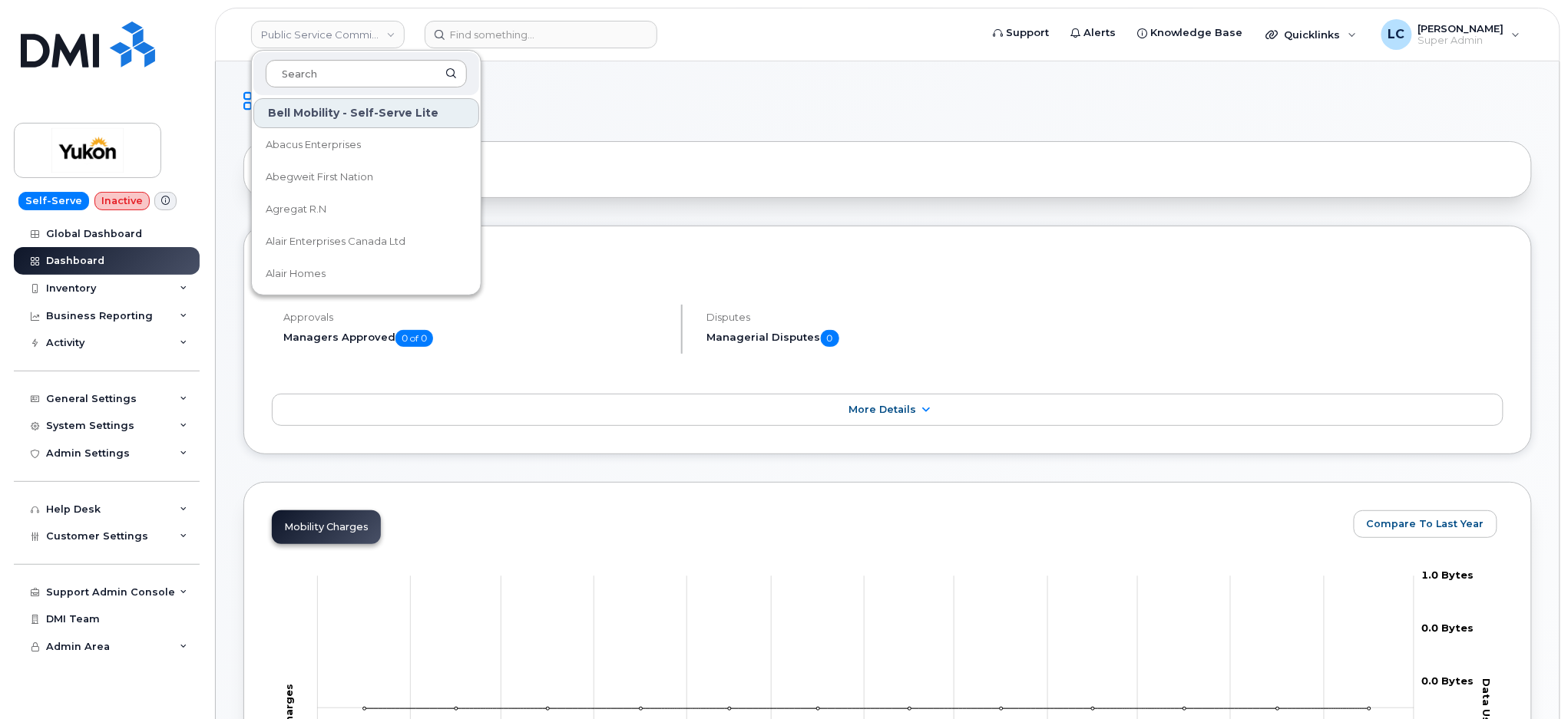
click at [358, 72] on input at bounding box center [366, 74] width 201 height 28
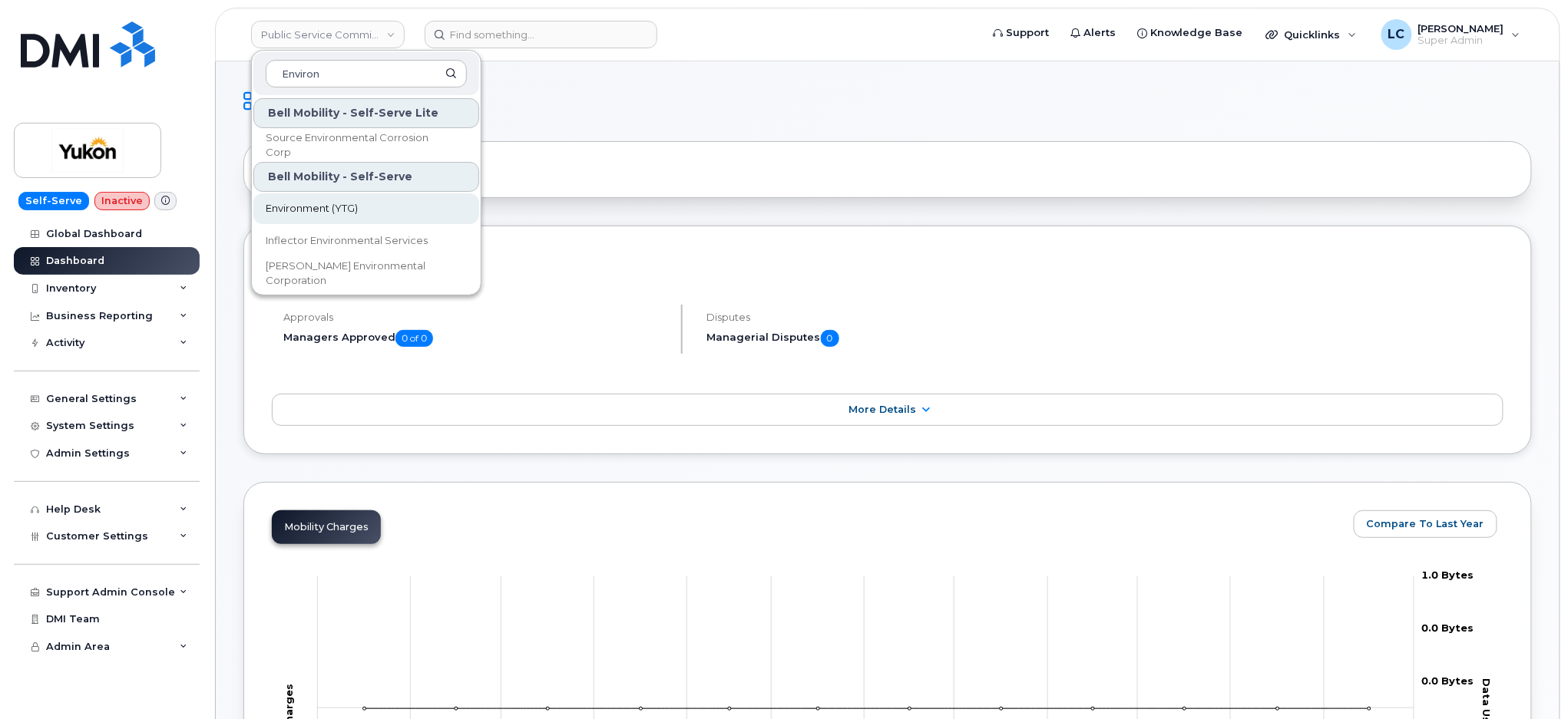
type input "Environ"
click at [324, 208] on span "Environment (YTG)" at bounding box center [311, 208] width 92 height 15
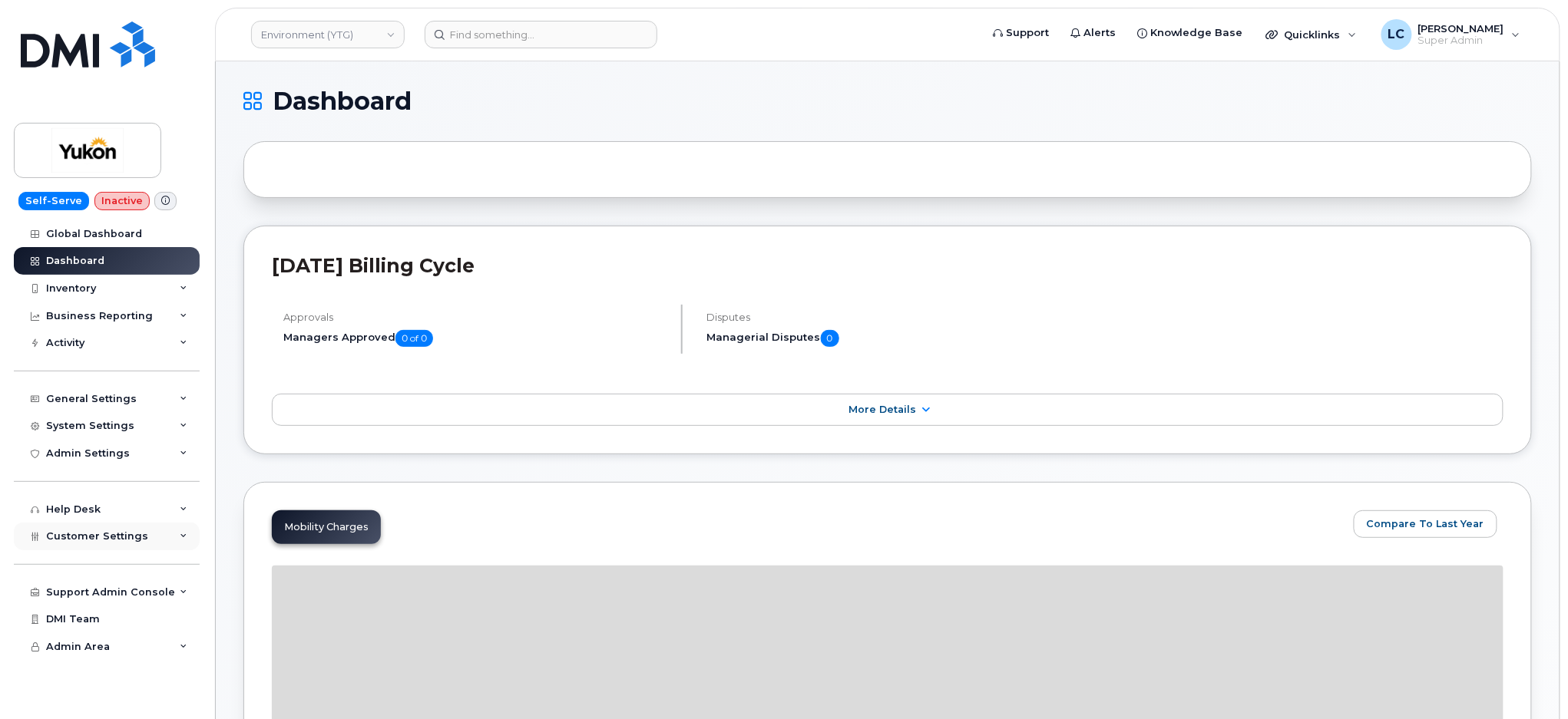
click at [128, 533] on span "Customer Settings" at bounding box center [97, 537] width 102 height 11
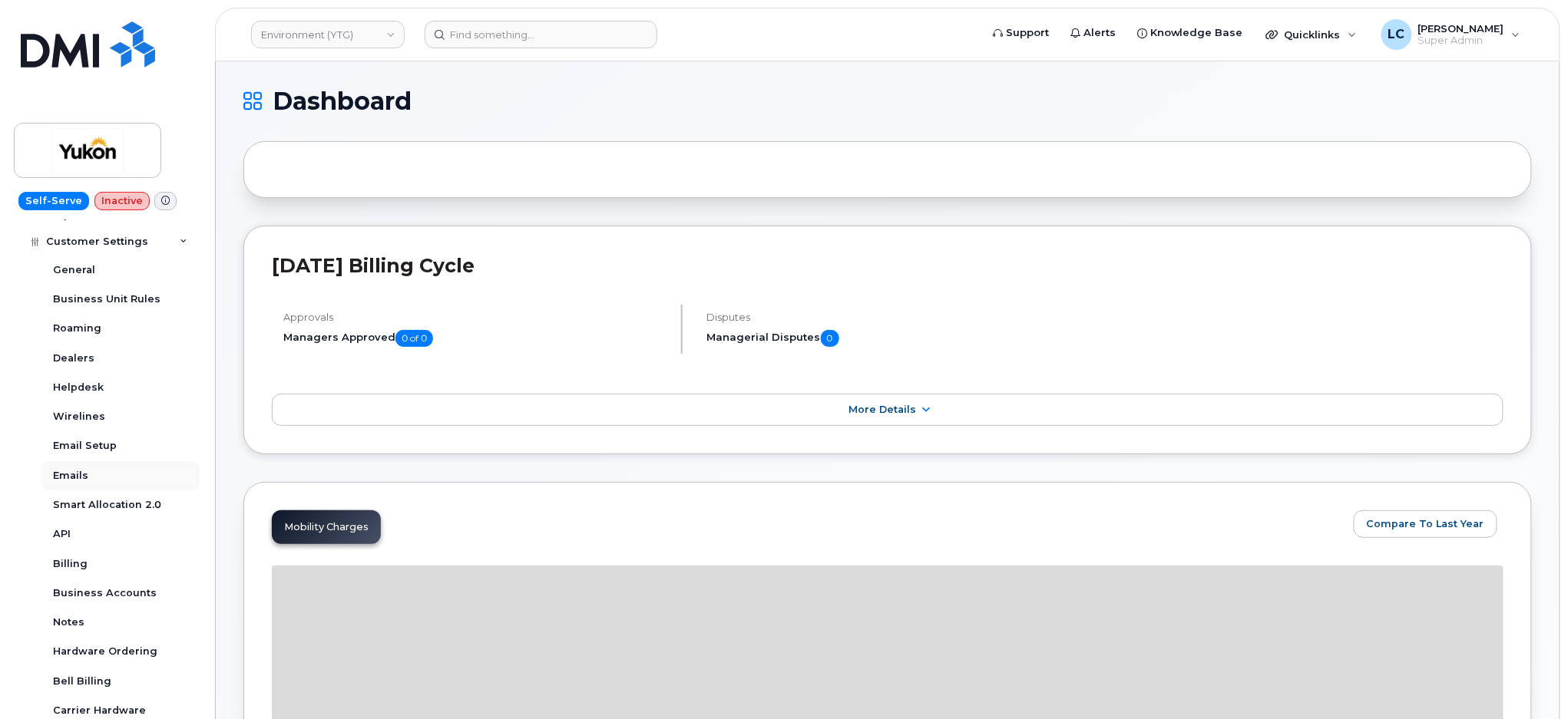
scroll to position [307, 0]
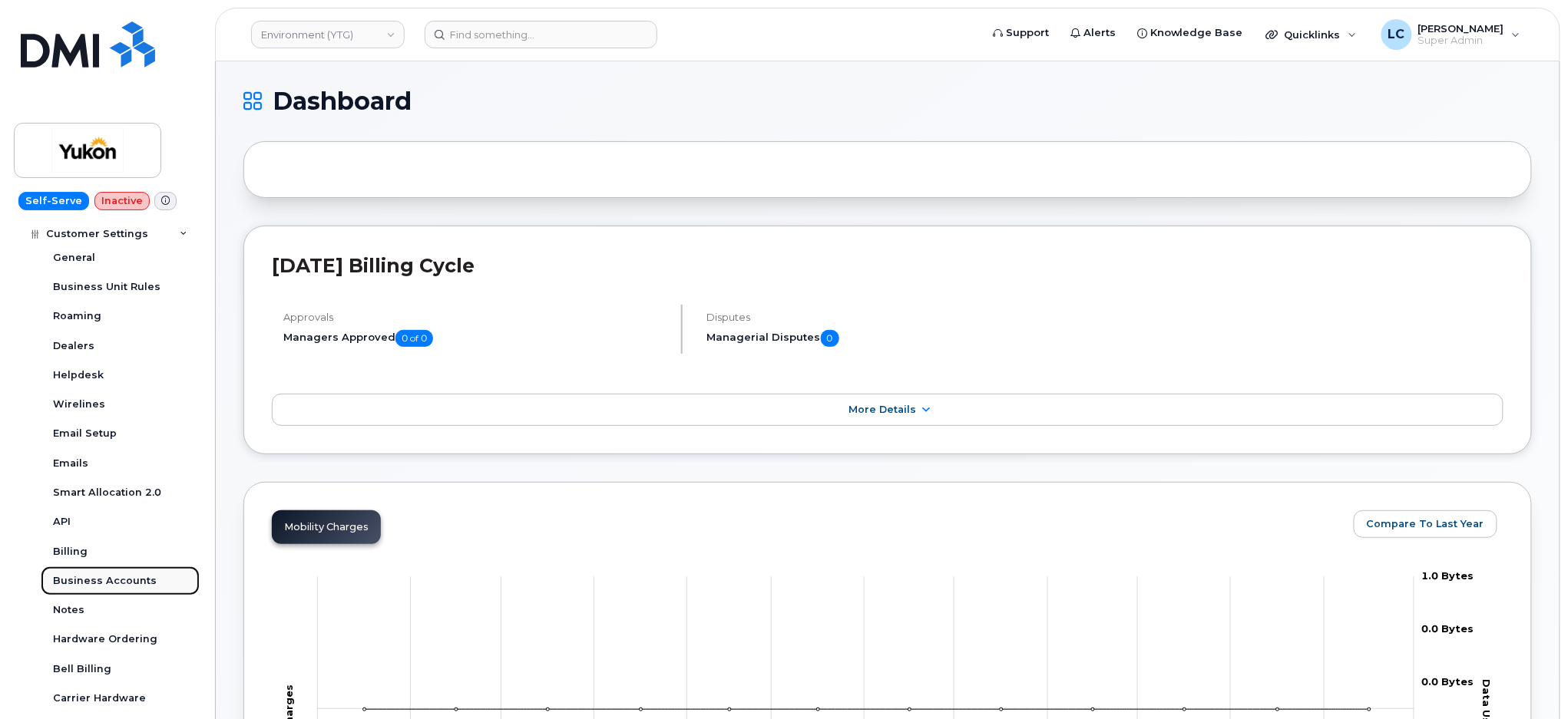
click at [134, 578] on div "Business Accounts" at bounding box center [104, 581] width 103 height 14
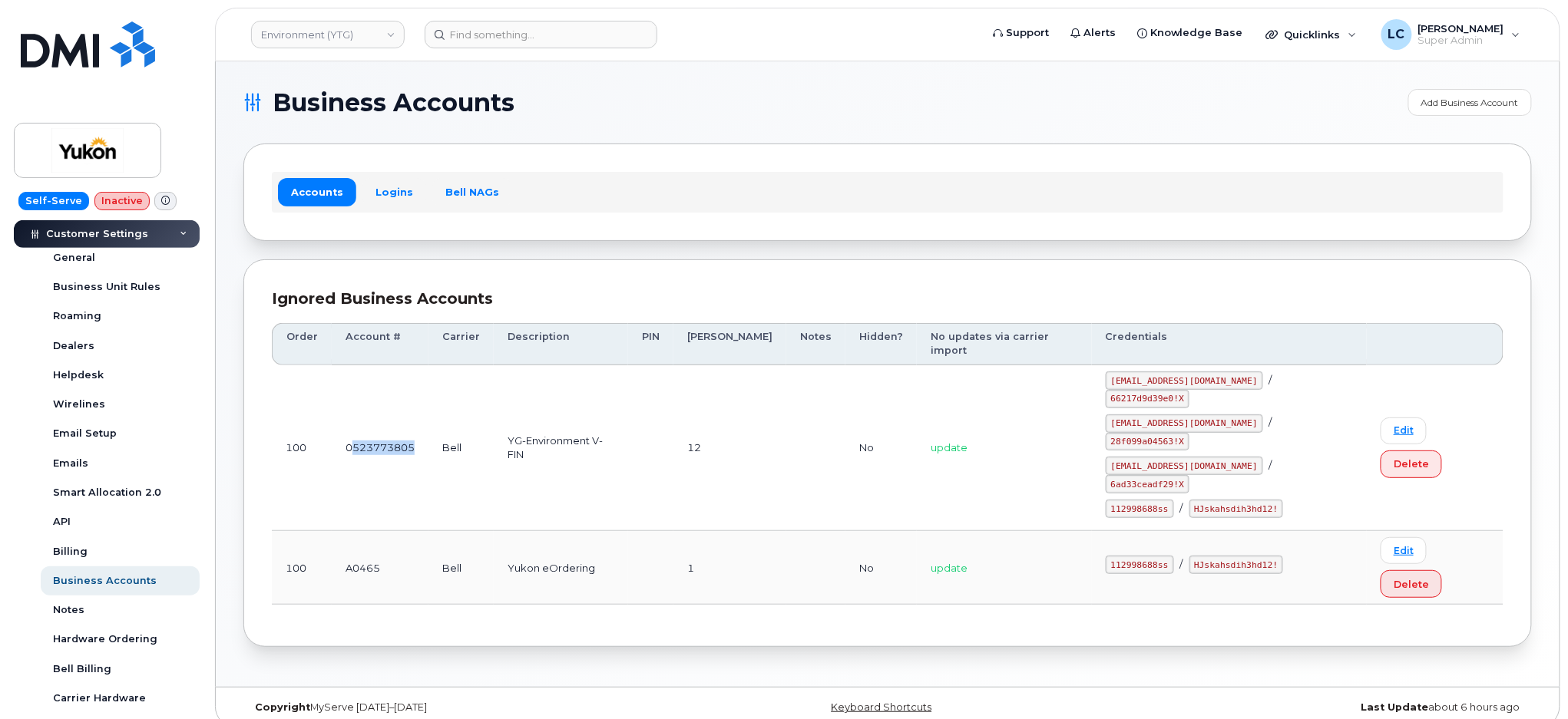
drag, startPoint x: 423, startPoint y: 403, endPoint x: 355, endPoint y: 407, distance: 68.1
click at [355, 407] on td "0523773805" at bounding box center [380, 449] width 97 height 167
copy td "523773805"
click at [354, 28] on link "Environment (YTG)" at bounding box center [327, 34] width 154 height 28
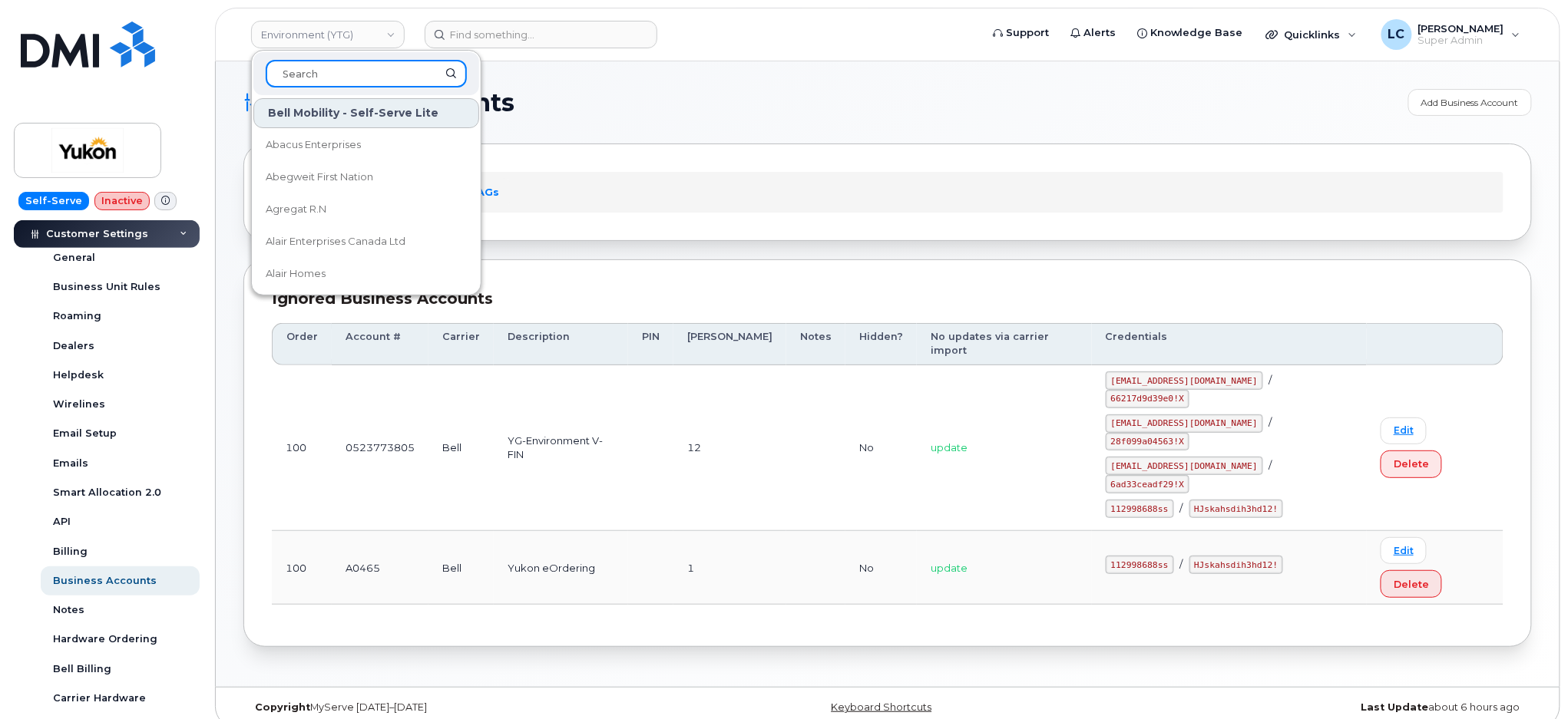
click at [382, 67] on input at bounding box center [366, 74] width 201 height 28
type input "Finance"
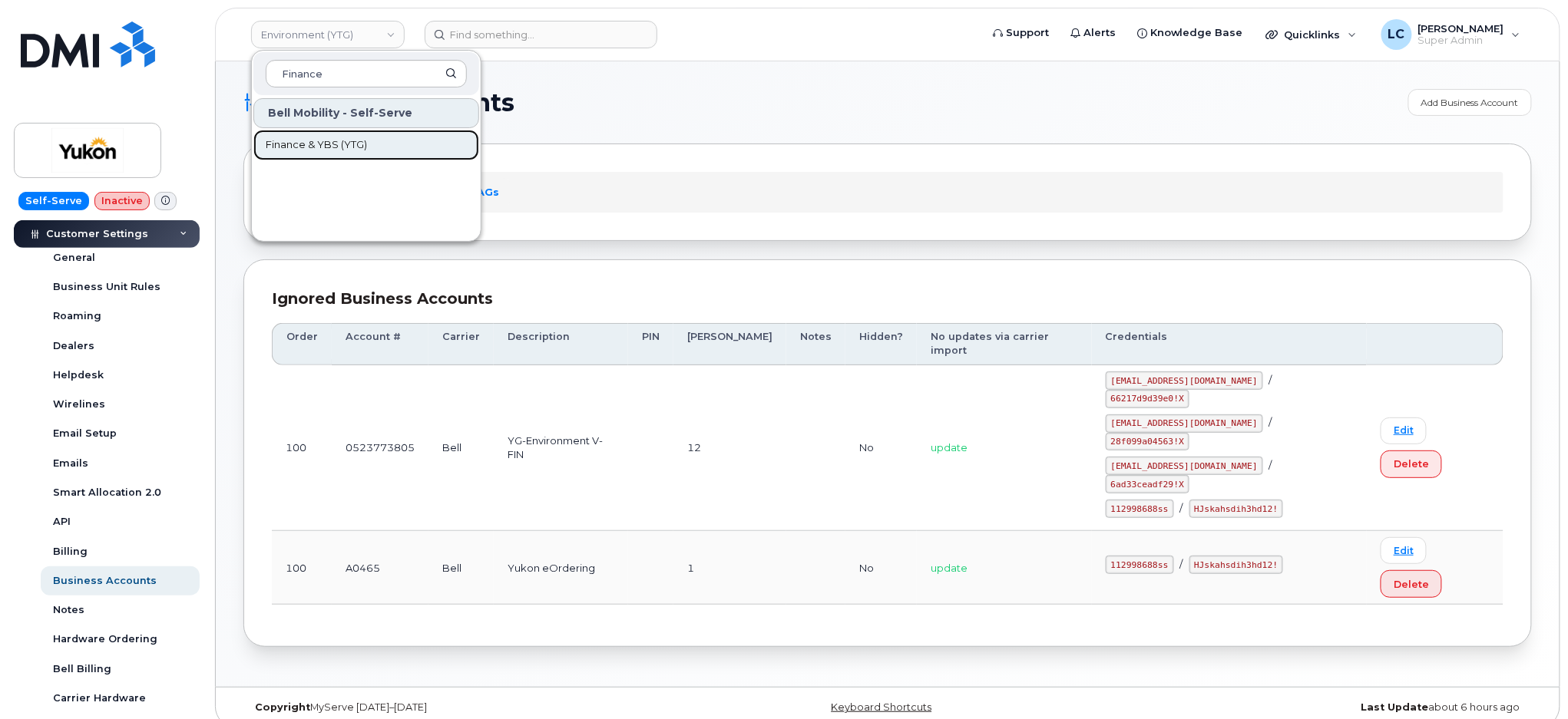
click at [365, 145] on span "Finance & YBS (YTG)" at bounding box center [316, 145] width 101 height 15
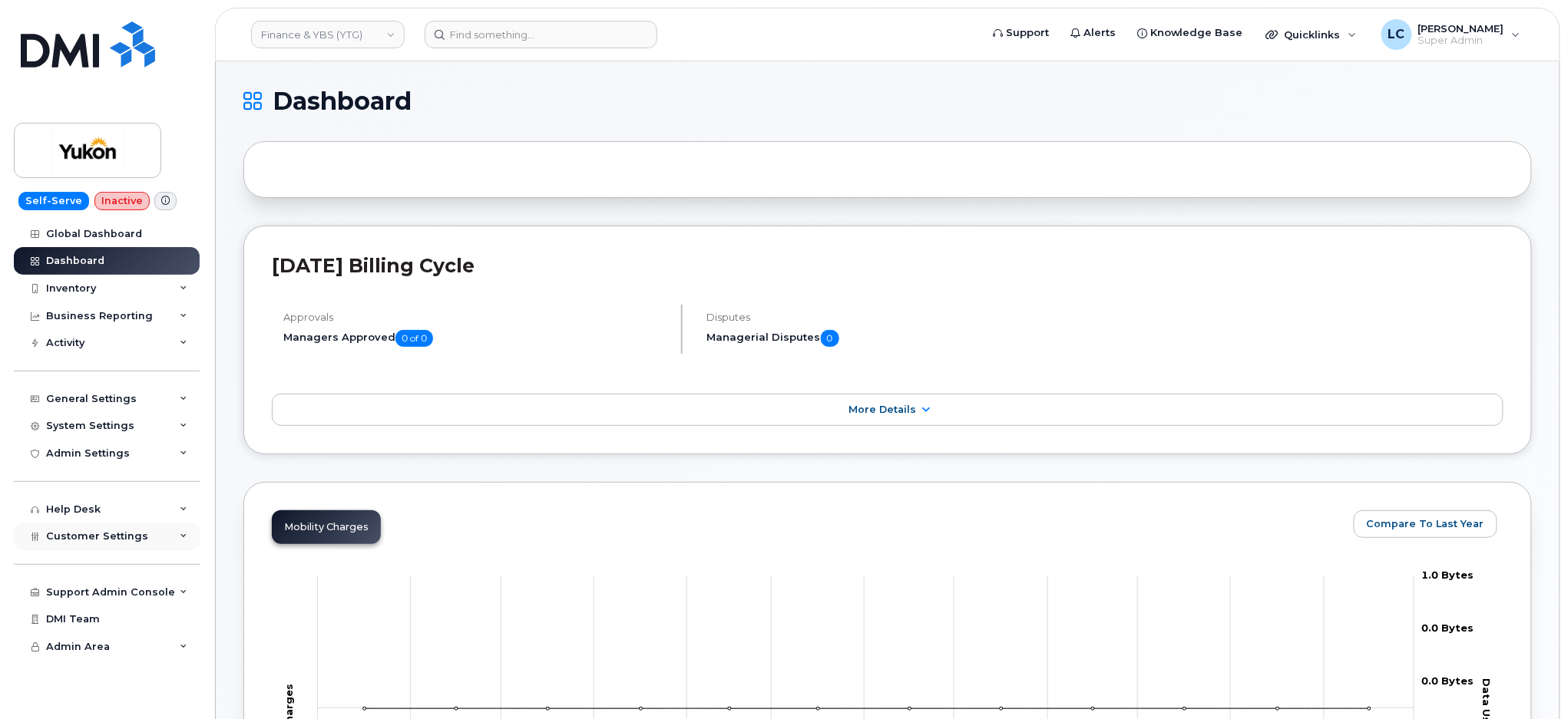
click at [120, 536] on span "Customer Settings" at bounding box center [97, 537] width 102 height 11
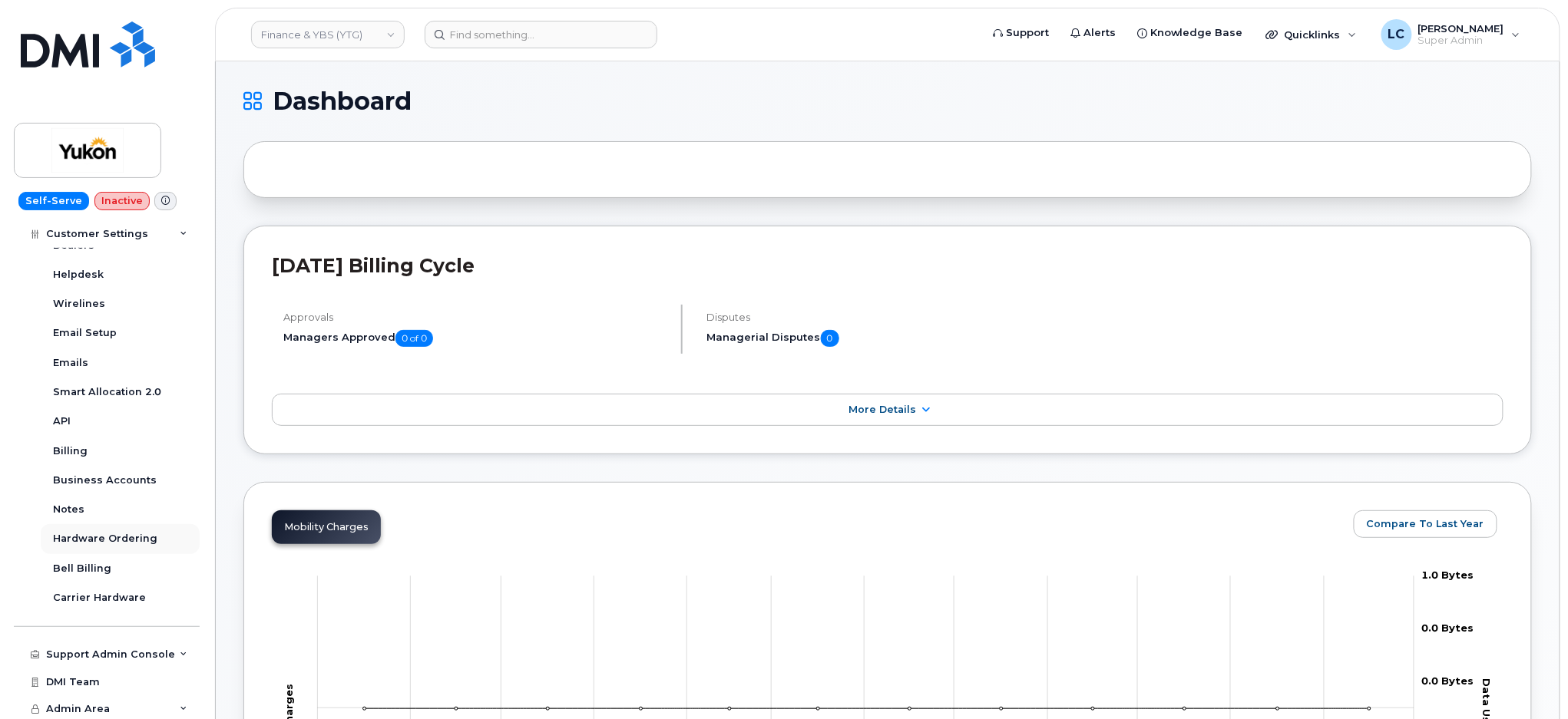
scroll to position [410, 0]
click at [132, 485] on link "Business Accounts" at bounding box center [120, 479] width 159 height 29
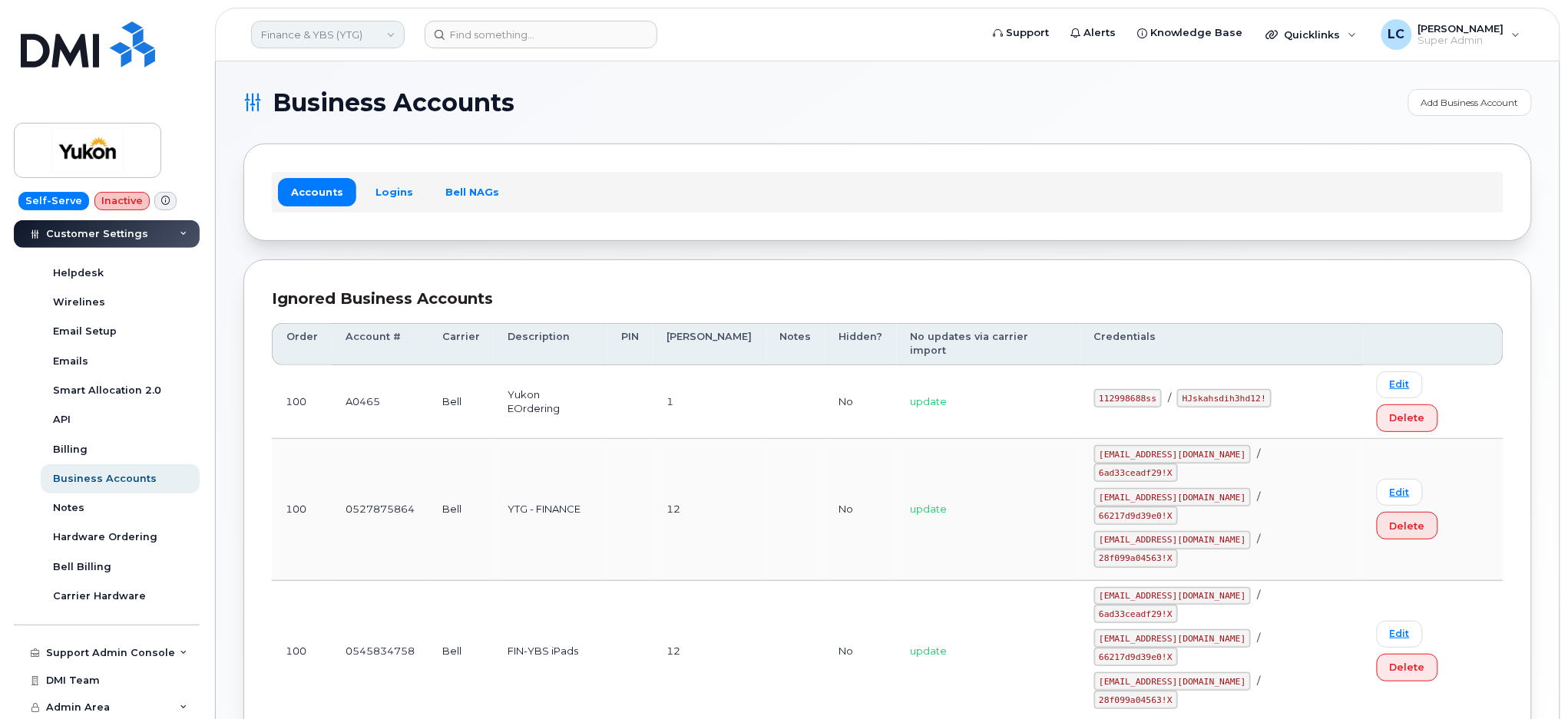
click at [357, 34] on link "Finance & YBS (YTG)" at bounding box center [327, 34] width 154 height 28
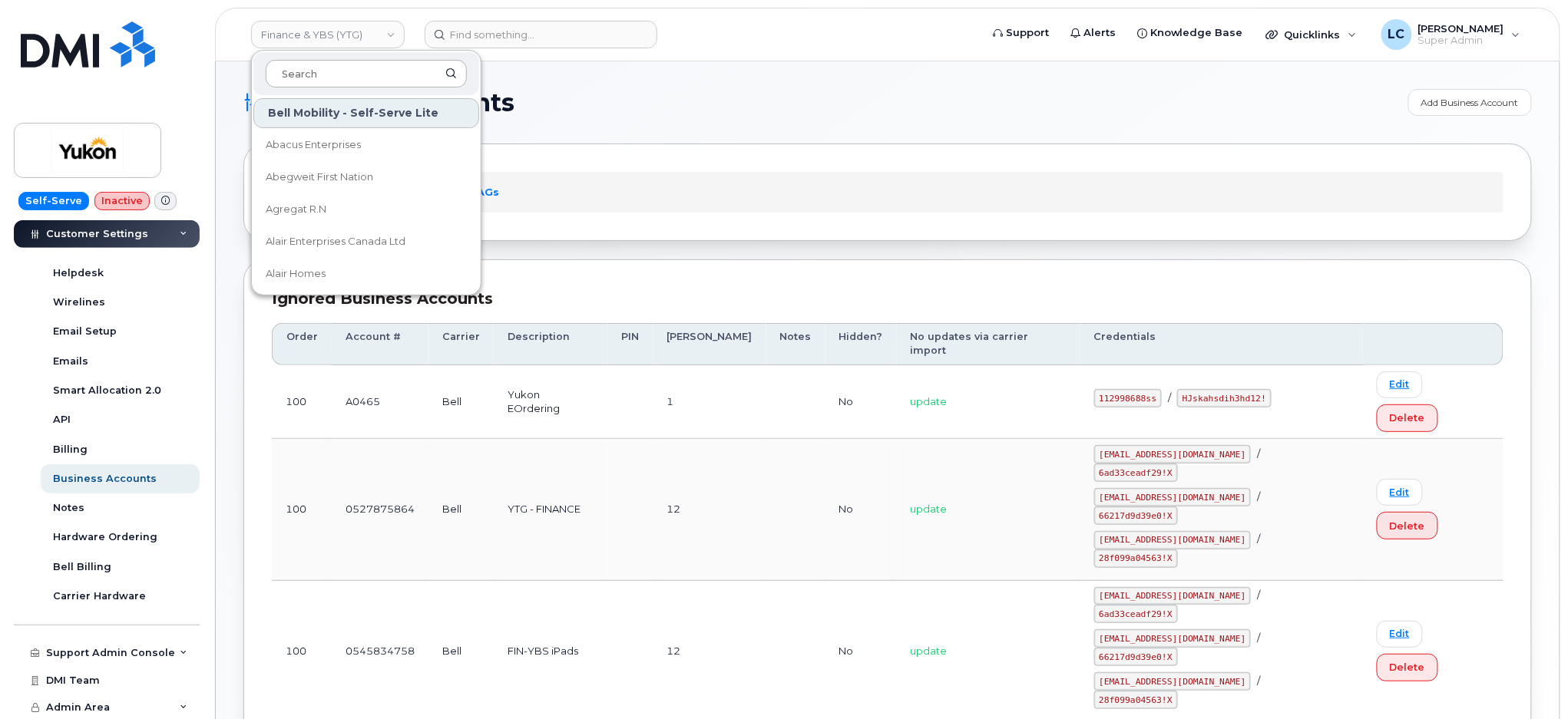
click at [355, 77] on input at bounding box center [366, 74] width 201 height 28
click at [358, 77] on input at bounding box center [366, 74] width 201 height 28
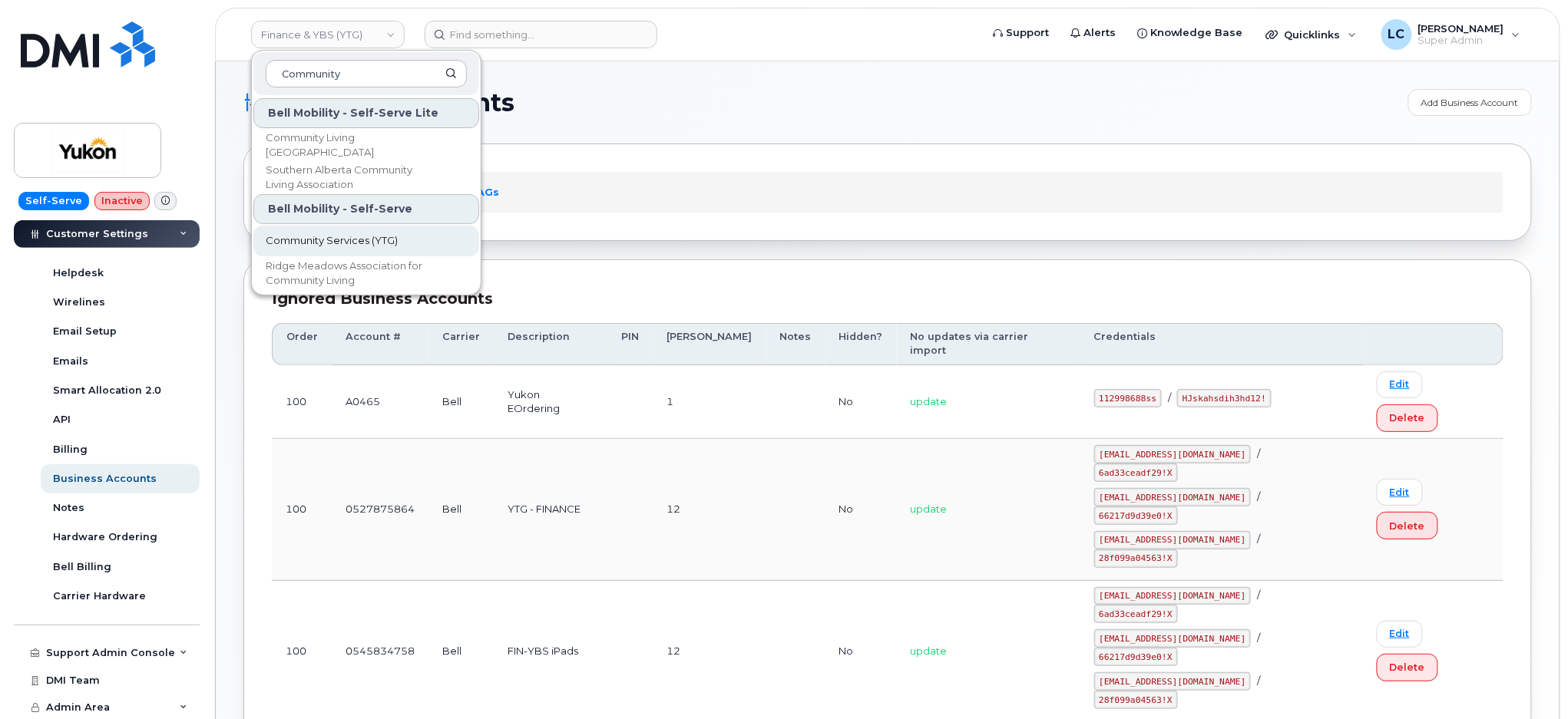
type input "Community"
click at [336, 244] on span "Community Services (YTG)" at bounding box center [332, 241] width 132 height 15
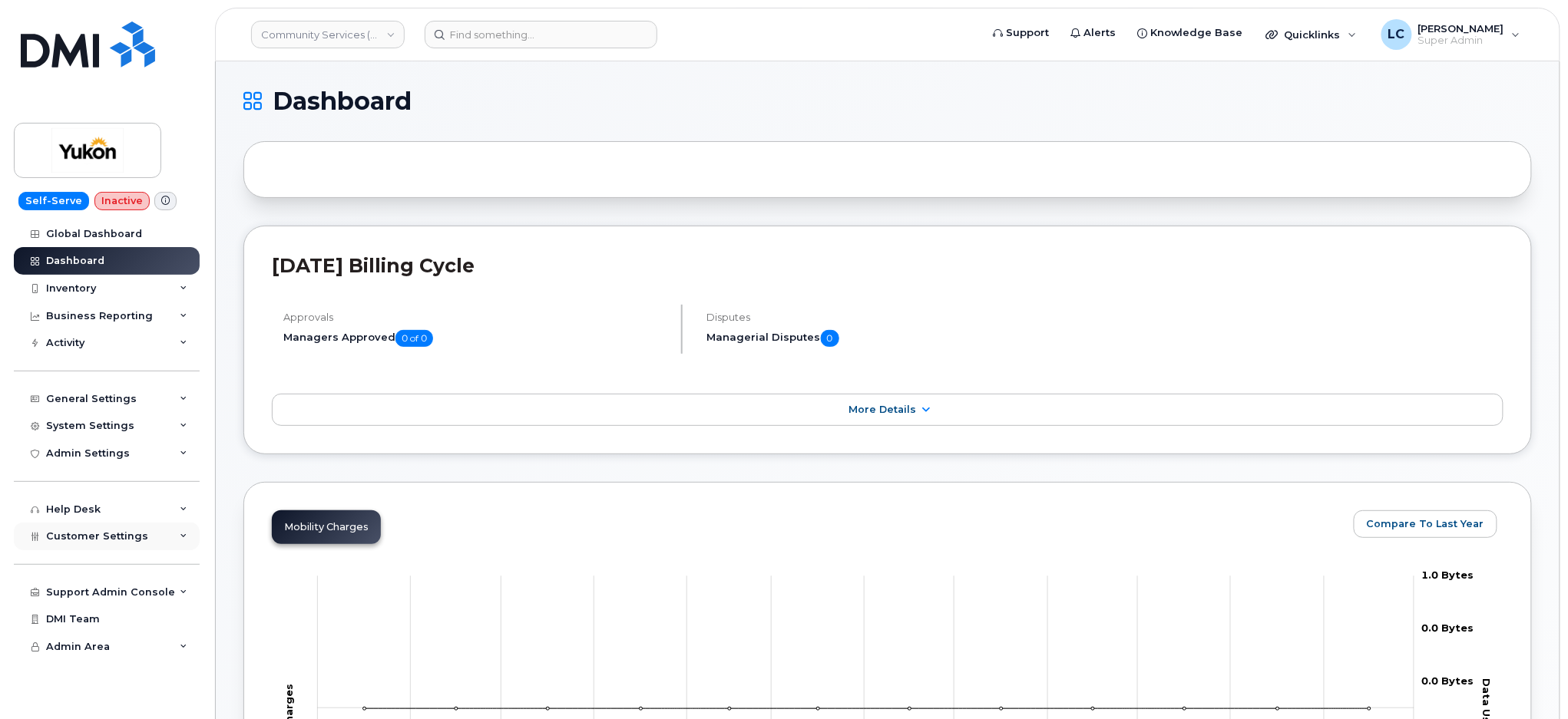
click at [139, 532] on span "Customer Settings" at bounding box center [97, 537] width 102 height 11
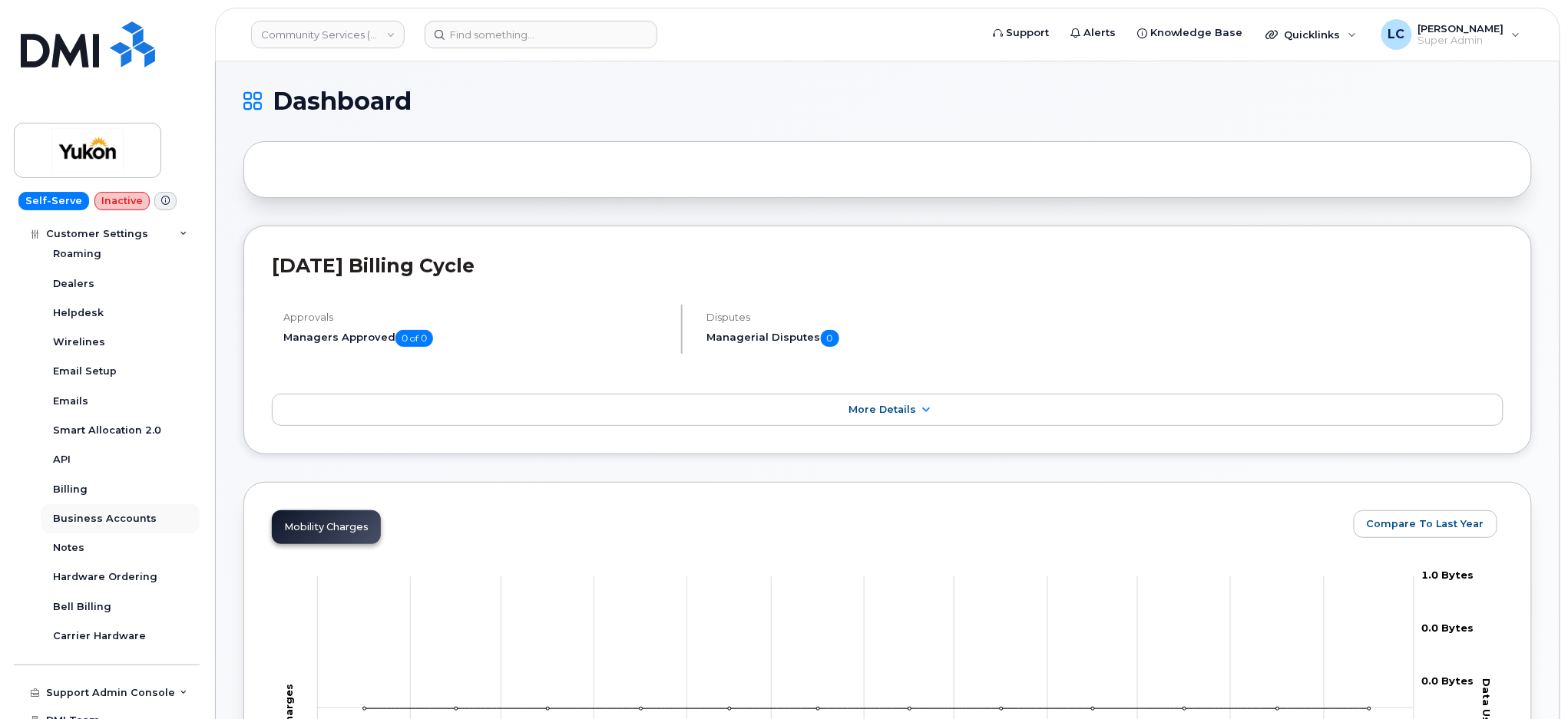
scroll to position [410, 0]
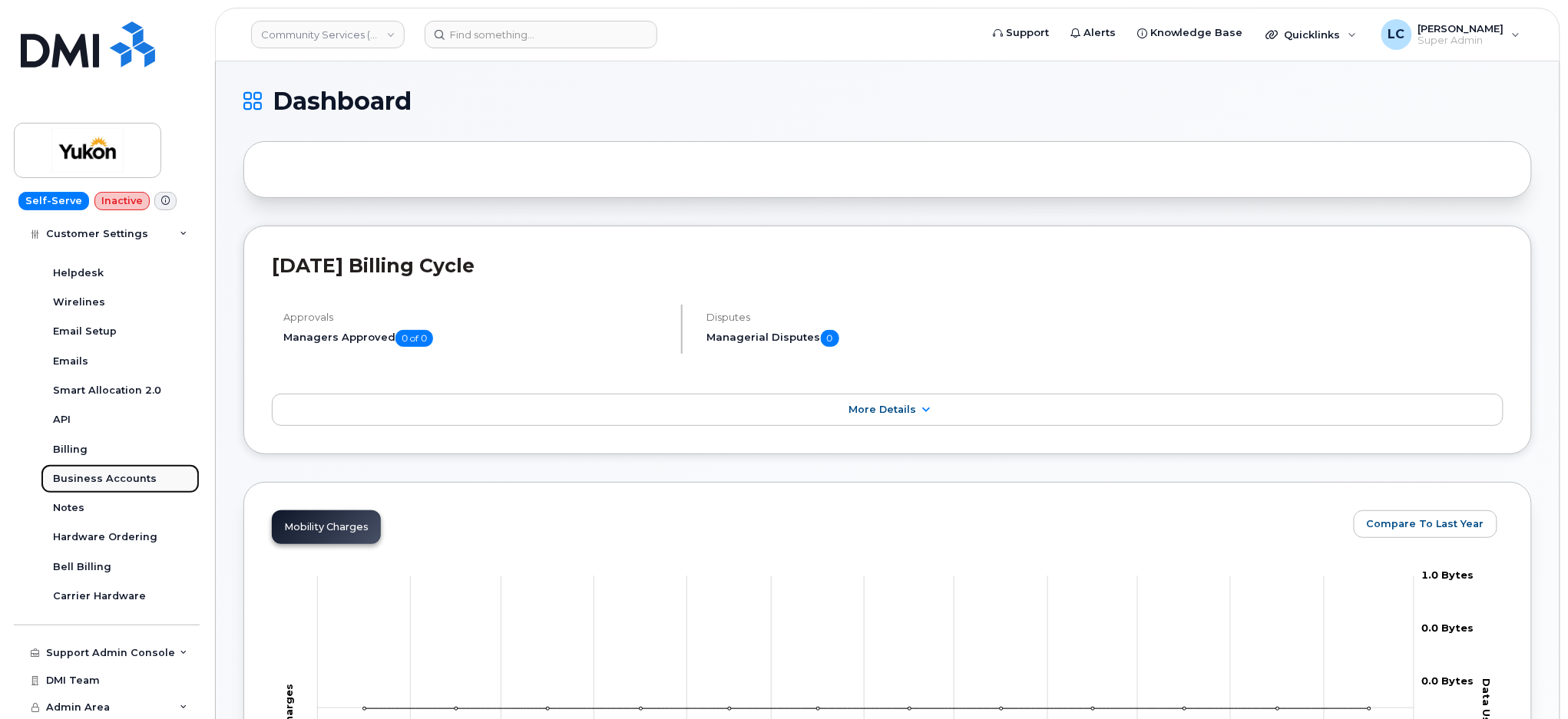
click at [123, 476] on div "Business Accounts" at bounding box center [104, 479] width 103 height 14
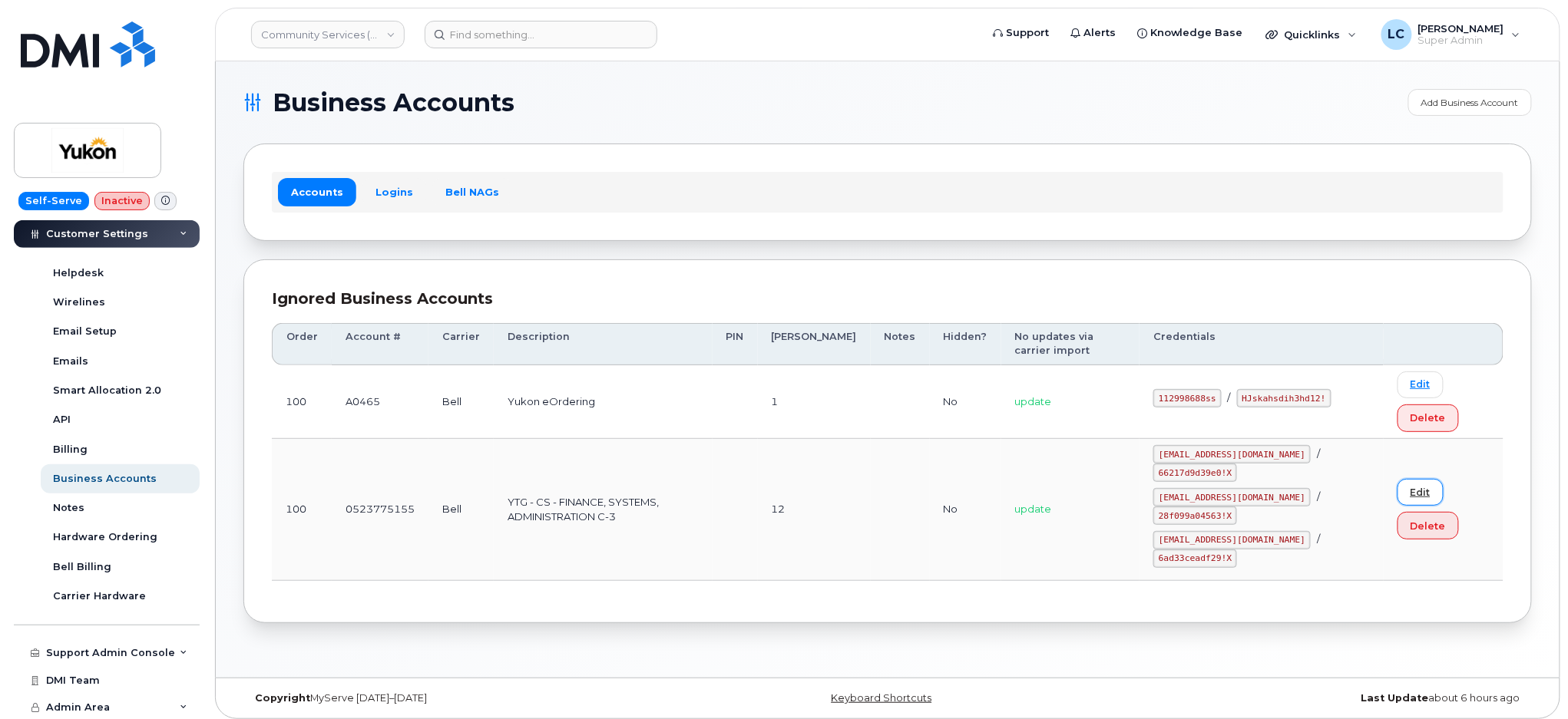
click at [1413, 493] on link "Edit" at bounding box center [1421, 492] width 46 height 27
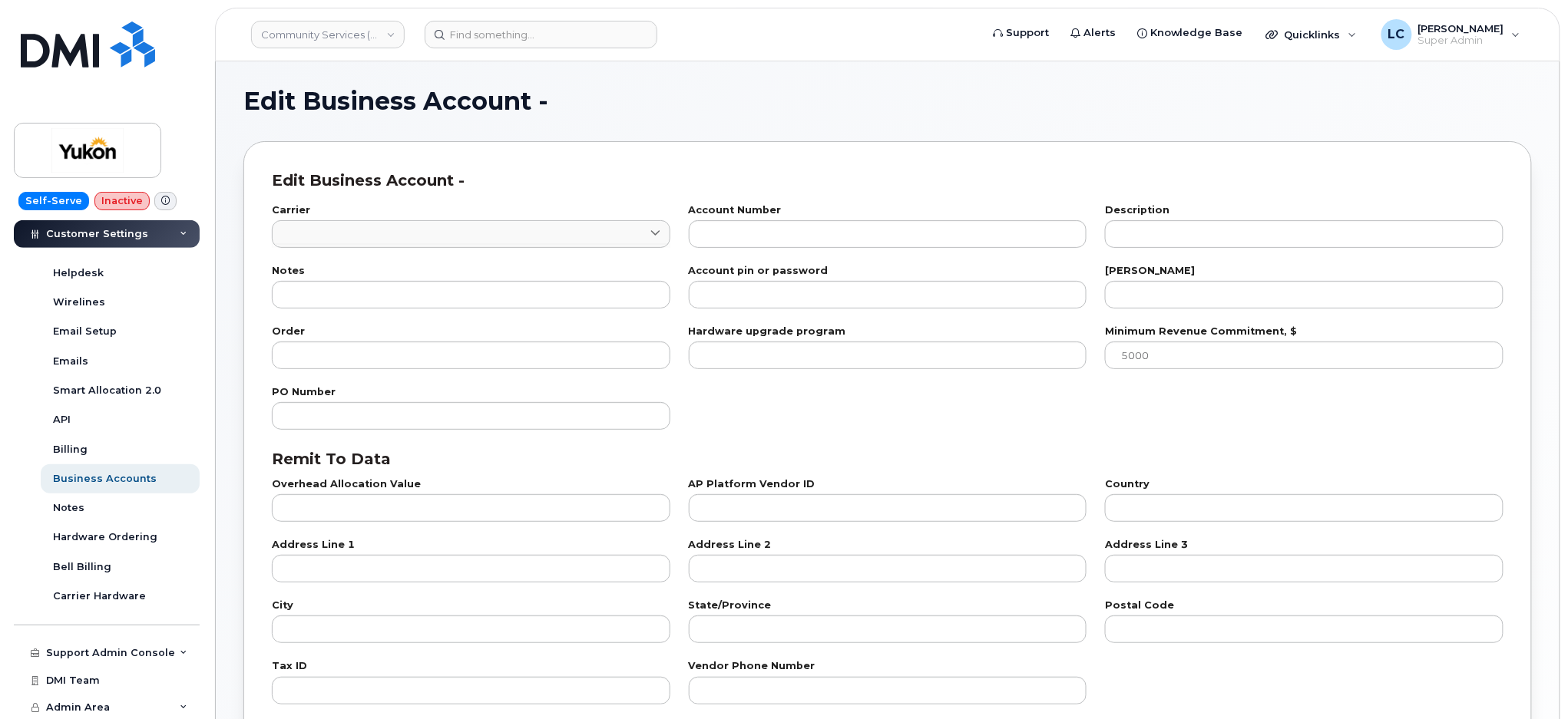
type input "1"
type input "0523775155"
type input "YTG - CS - FINANCE, SYSTEMS, ADMINISTRATION C-3"
type input "12"
type input "100"
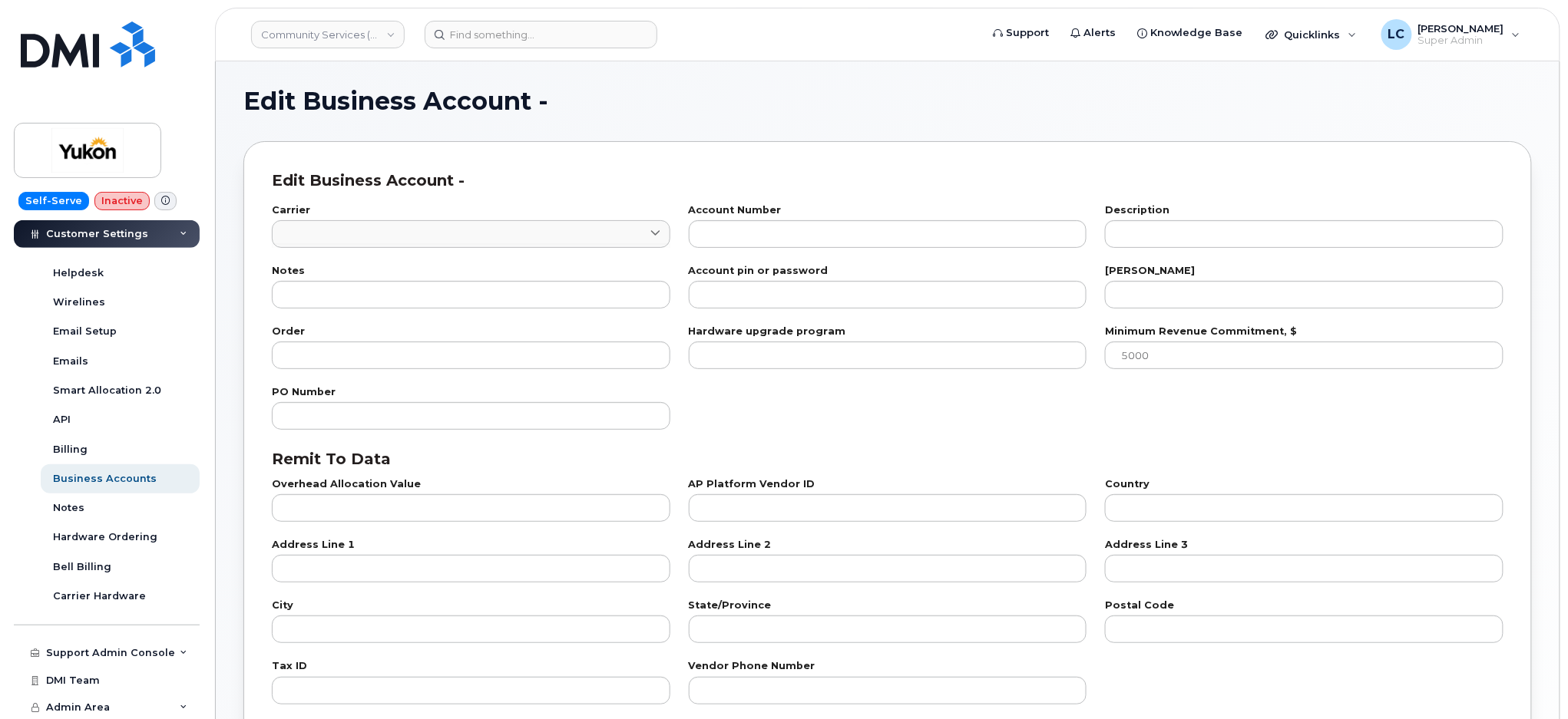
checkbox input "true"
select select "1778"
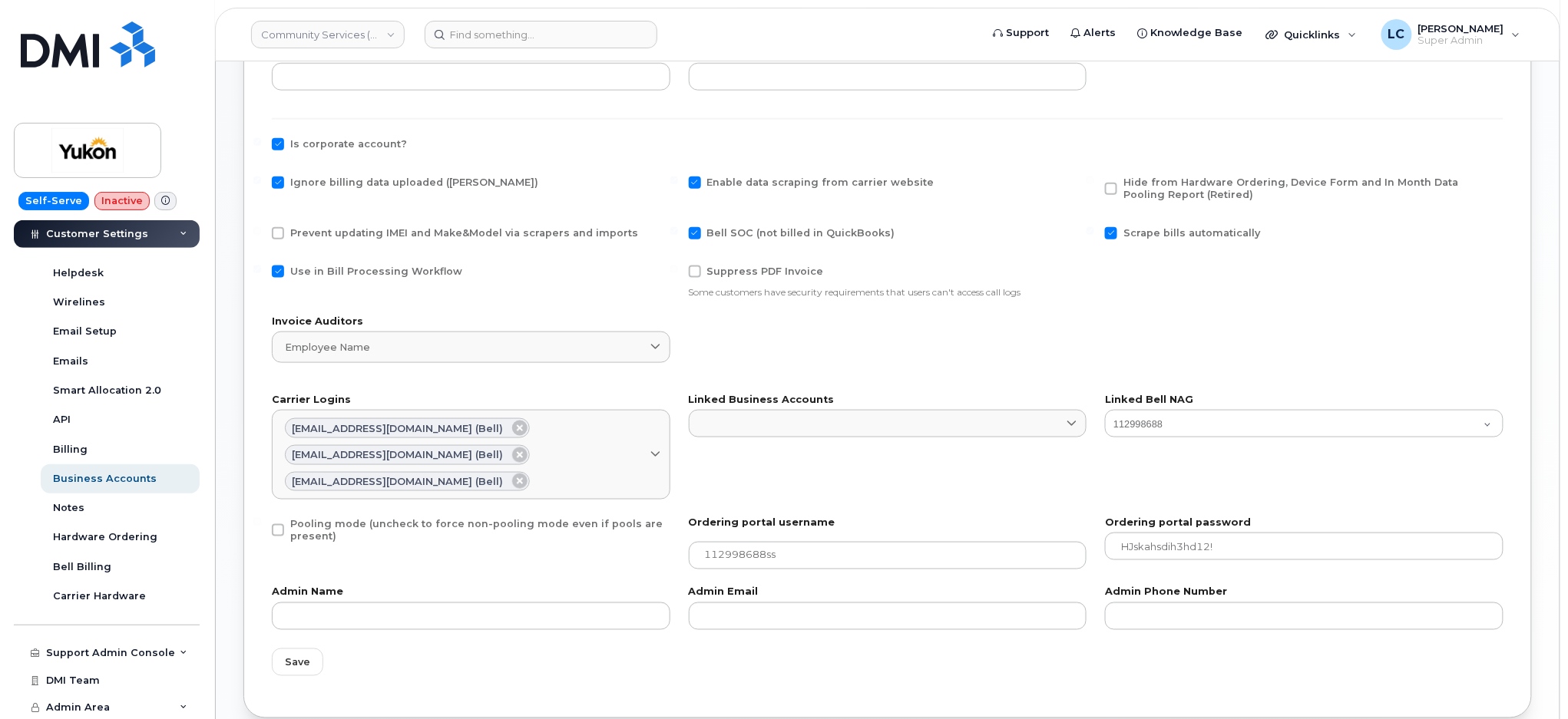
scroll to position [614, 0]
click at [367, 187] on span "Ignore billing data uploaded (Bill Parser)" at bounding box center [414, 186] width 248 height 11
click at [261, 187] on input "Ignore billing data uploaded (Bill Parser)" at bounding box center [257, 184] width 7 height 7
checkbox input "false"
click at [328, 275] on span "Use in Bill Processing Workflow" at bounding box center [376, 275] width 172 height 11
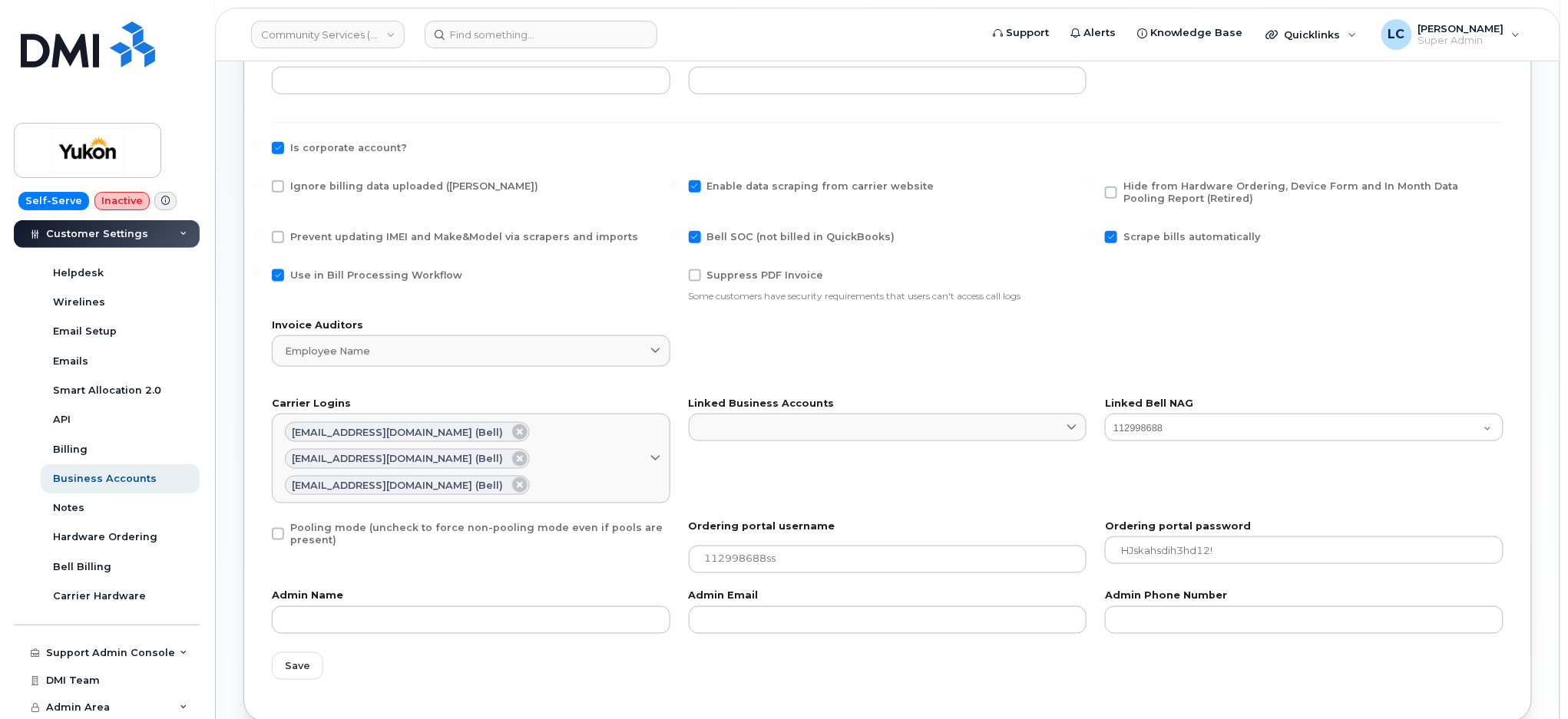
click at [261, 275] on input "Use in Bill Processing Workflow" at bounding box center [257, 273] width 7 height 7
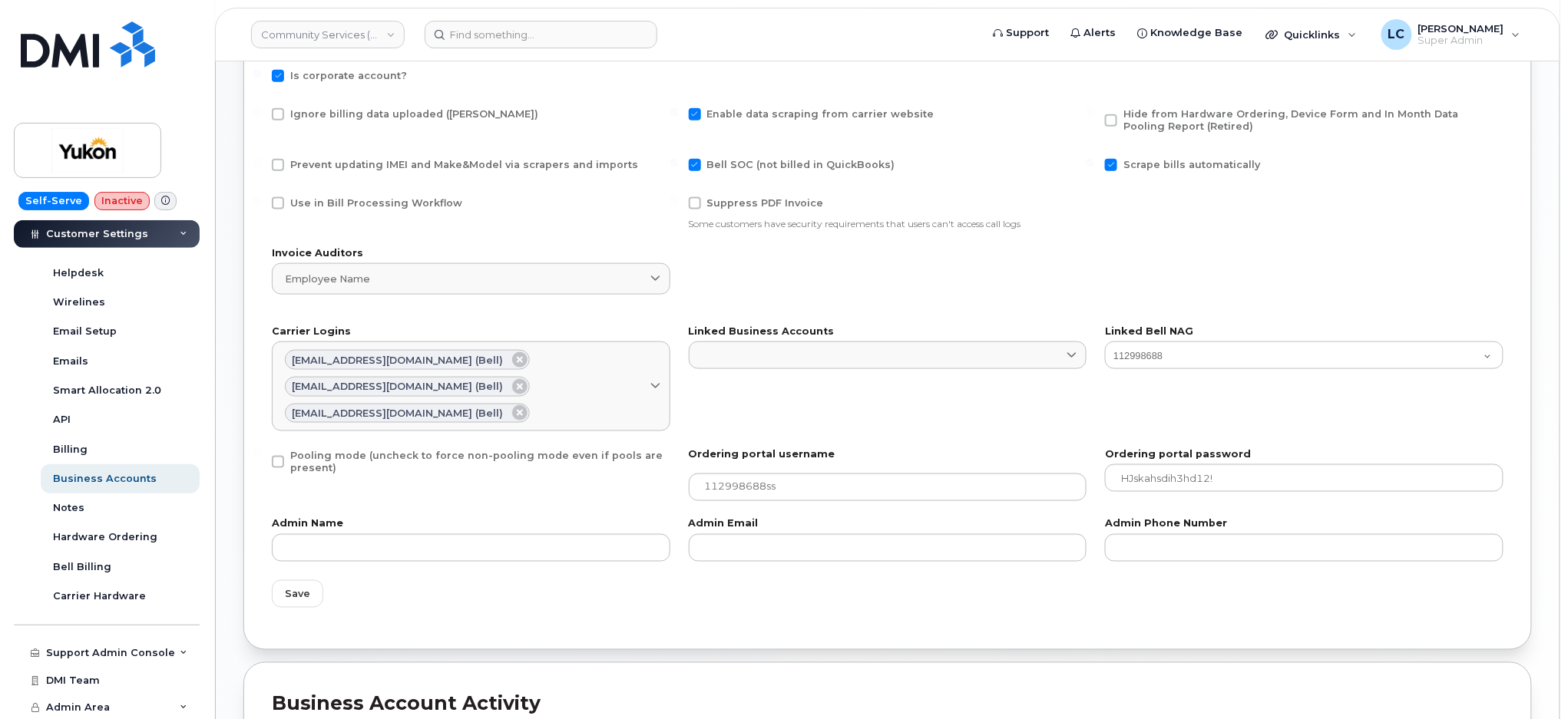
scroll to position [899, 0]
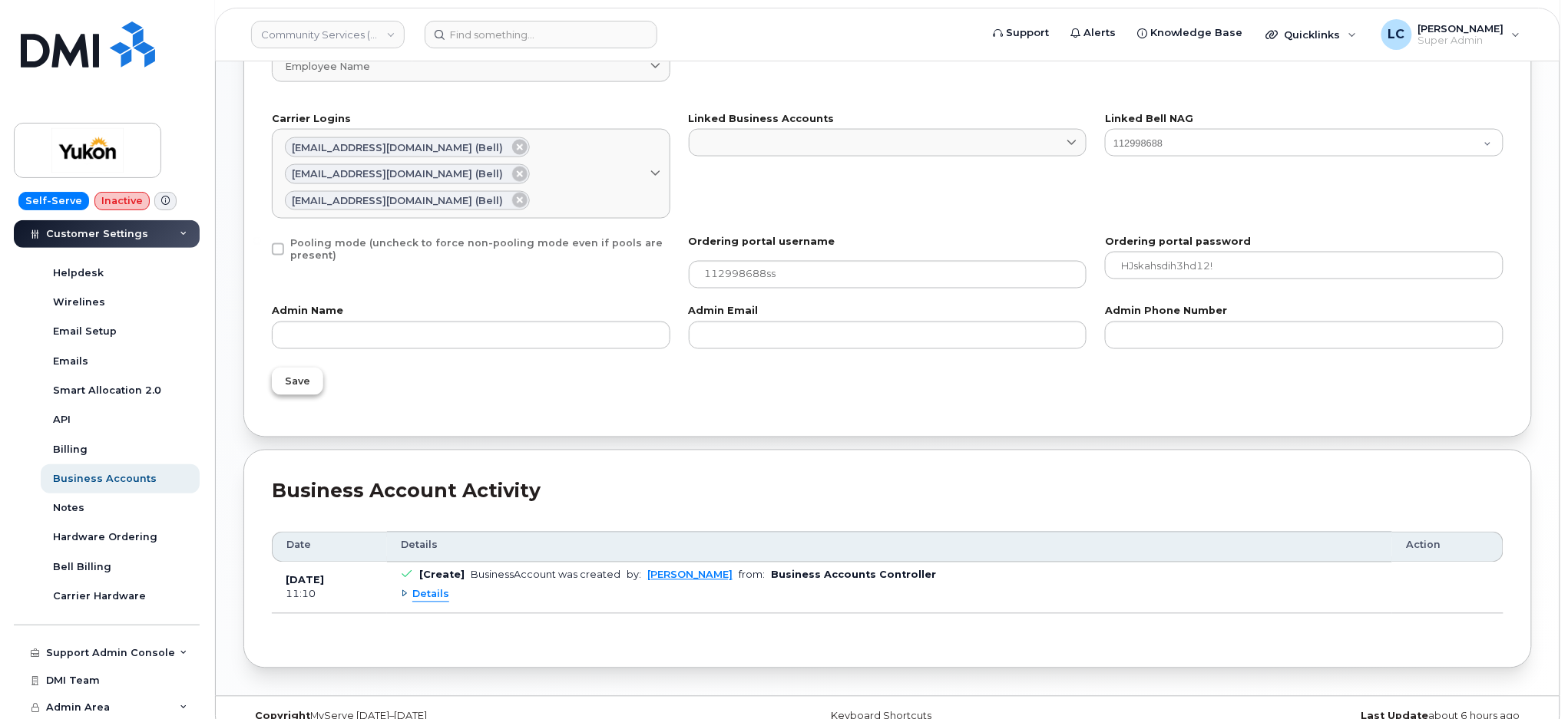
click at [301, 375] on span "Save" at bounding box center [297, 382] width 25 height 15
click at [292, 368] on button "Save" at bounding box center [297, 382] width 51 height 28
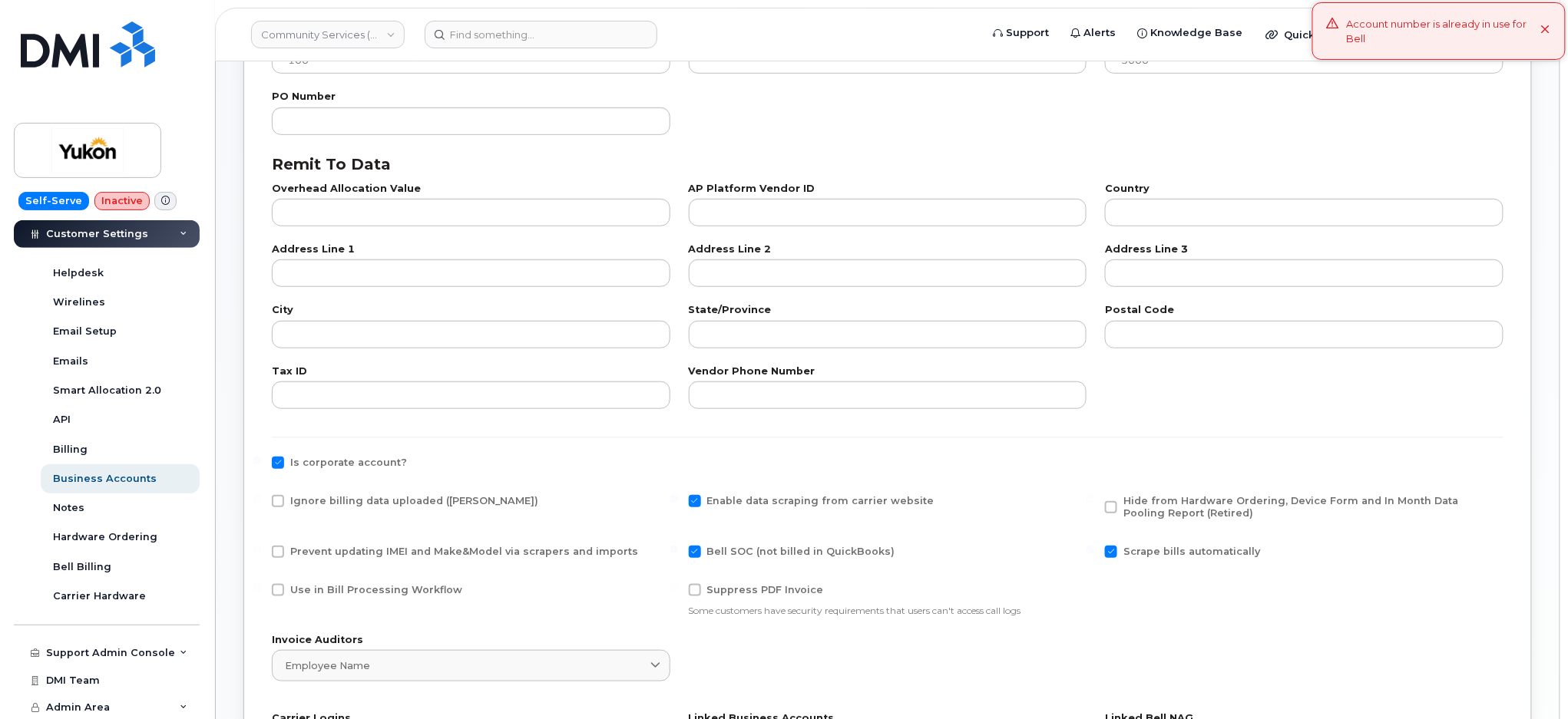
scroll to position [387, 0]
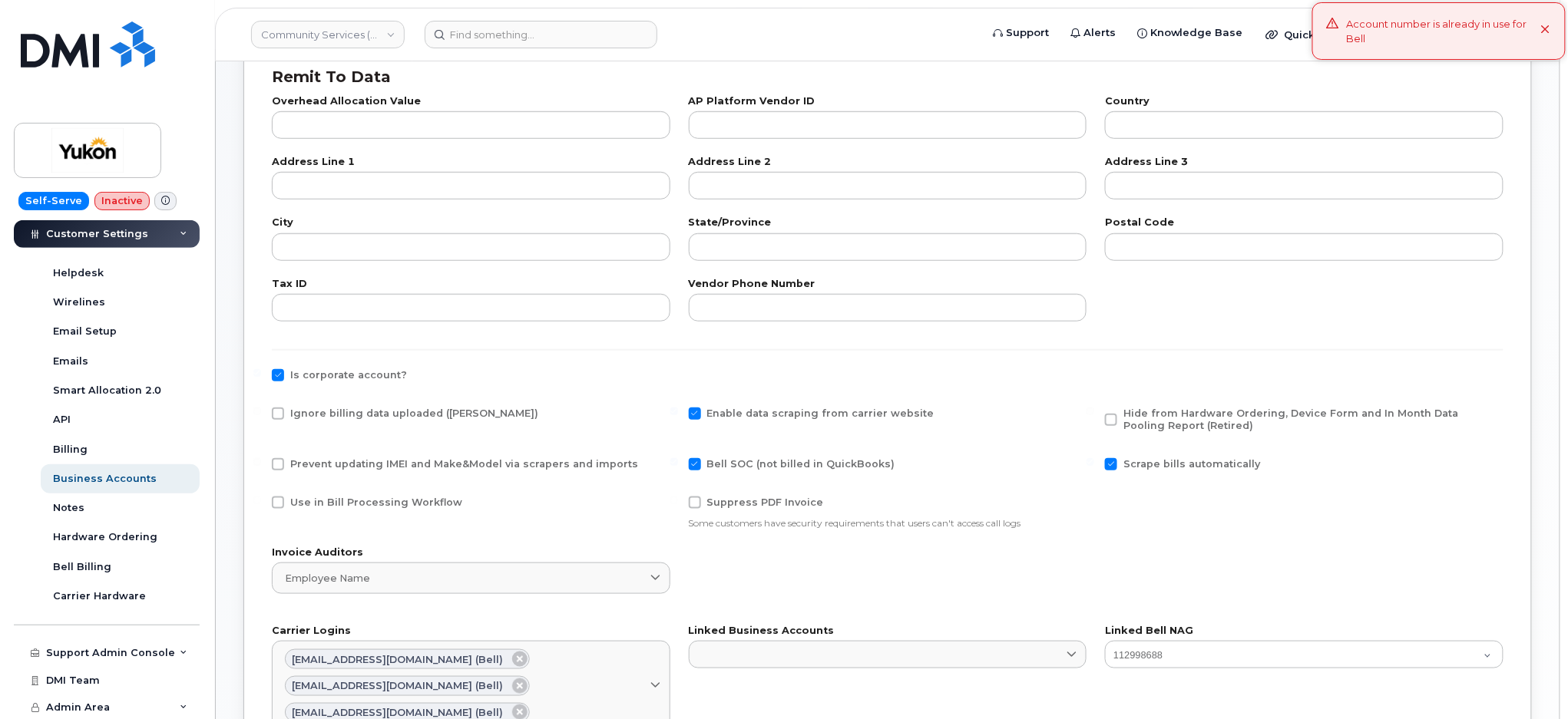
click at [327, 504] on span "Use in Bill Processing Workflow" at bounding box center [376, 502] width 172 height 11
click at [261, 504] on input "Use in Bill Processing Workflow" at bounding box center [257, 500] width 7 height 7
checkbox input "true"
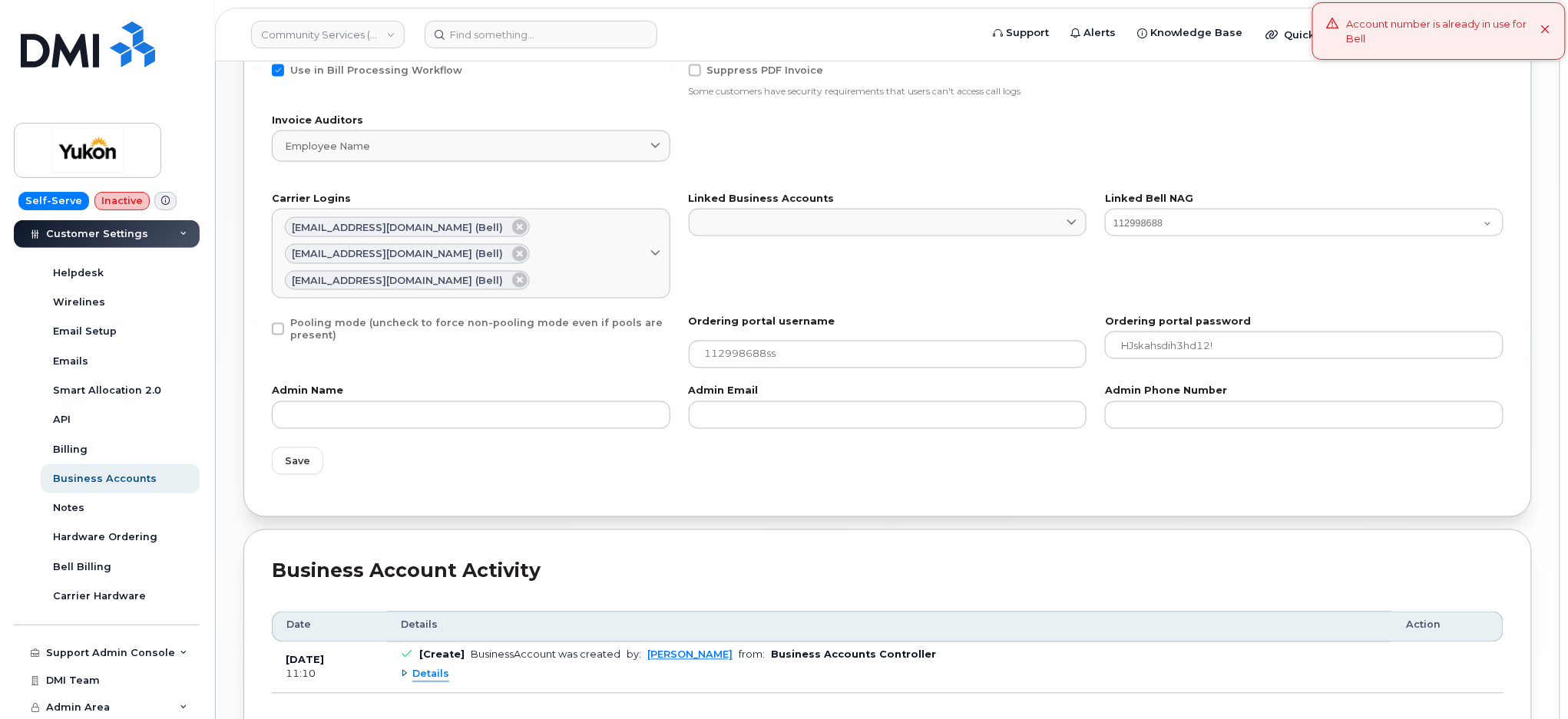
scroll to position [899, 0]
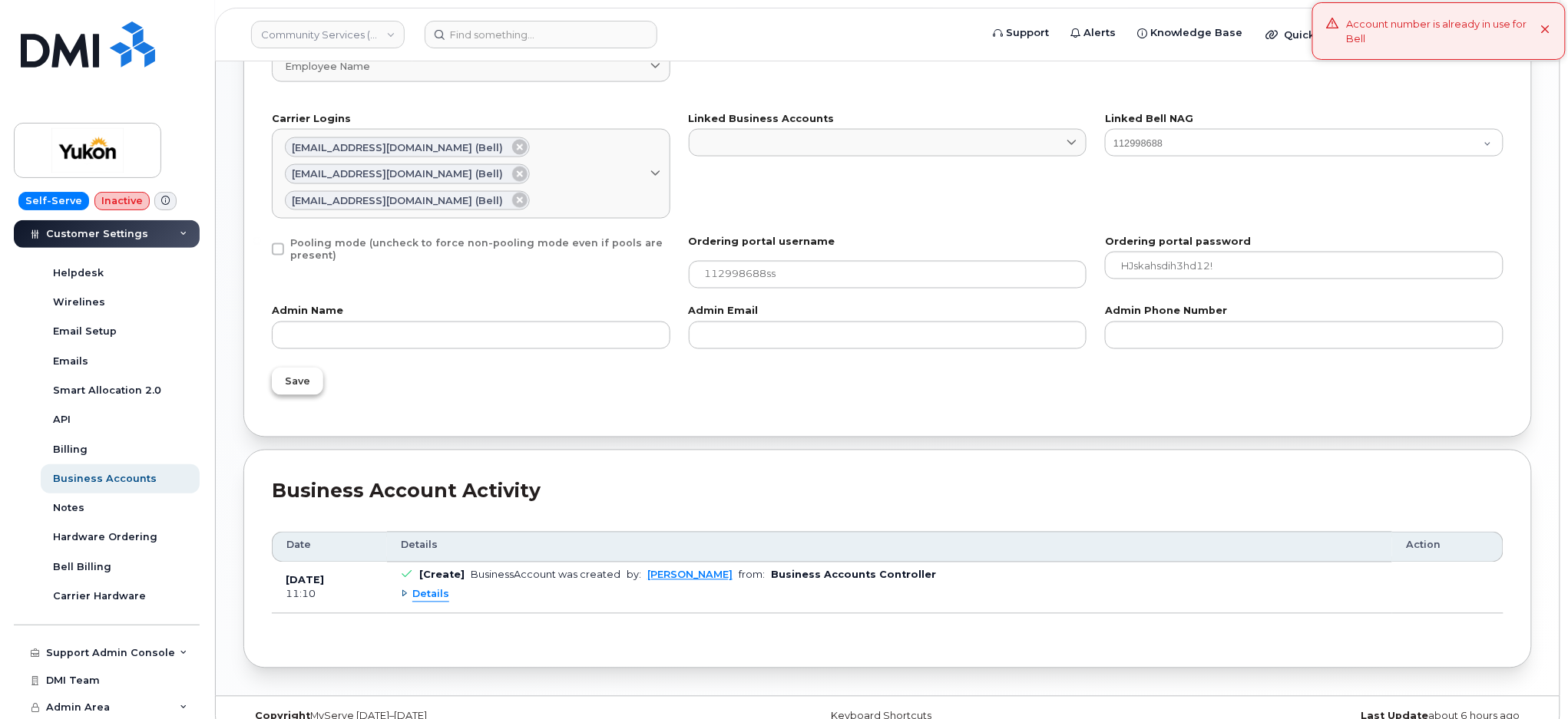
click at [303, 375] on span "Save" at bounding box center [297, 382] width 25 height 15
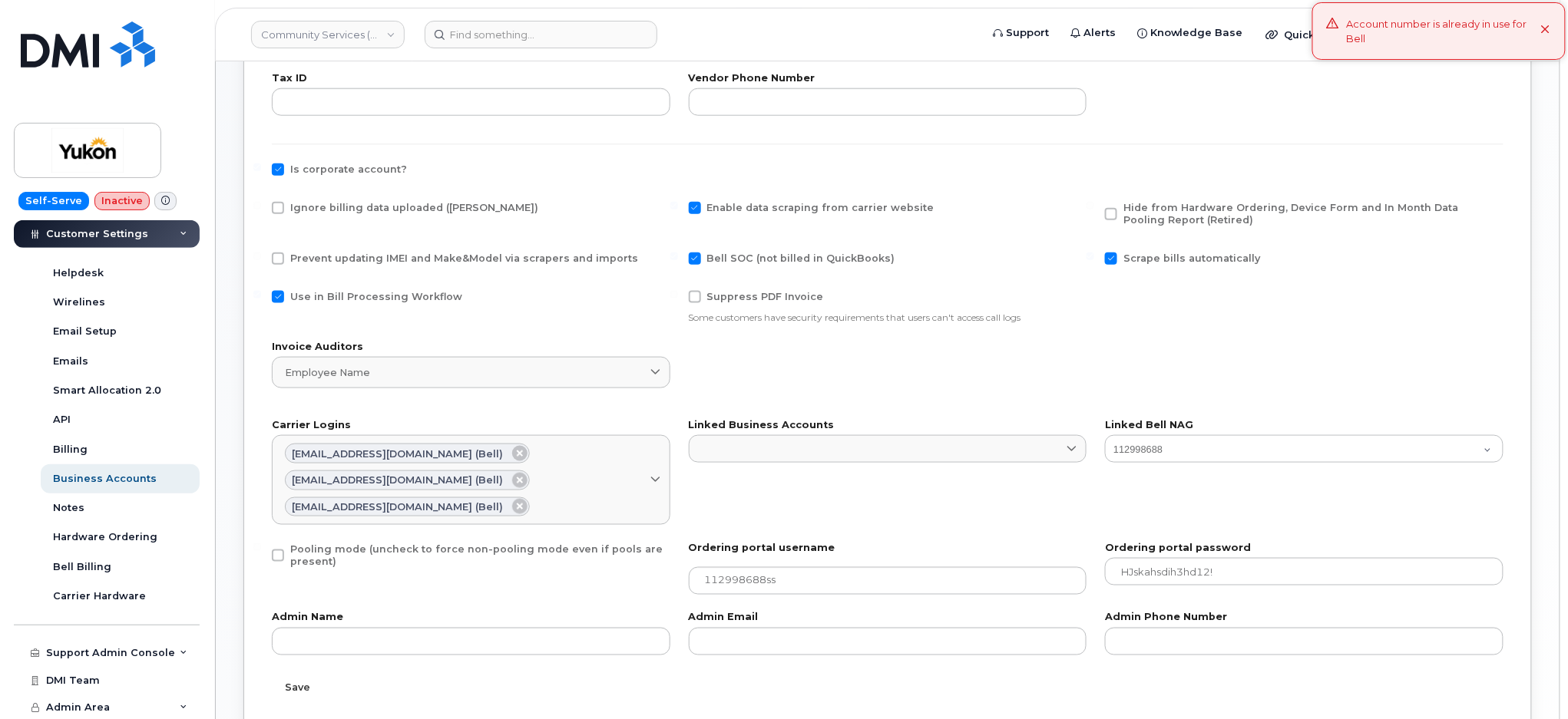
scroll to position [592, 0]
click at [315, 210] on span "Ignore billing data uploaded (Bill Parser)" at bounding box center [414, 208] width 248 height 11
click at [261, 210] on input "Ignore billing data uploaded (Bill Parser)" at bounding box center [257, 206] width 7 height 7
checkbox input "true"
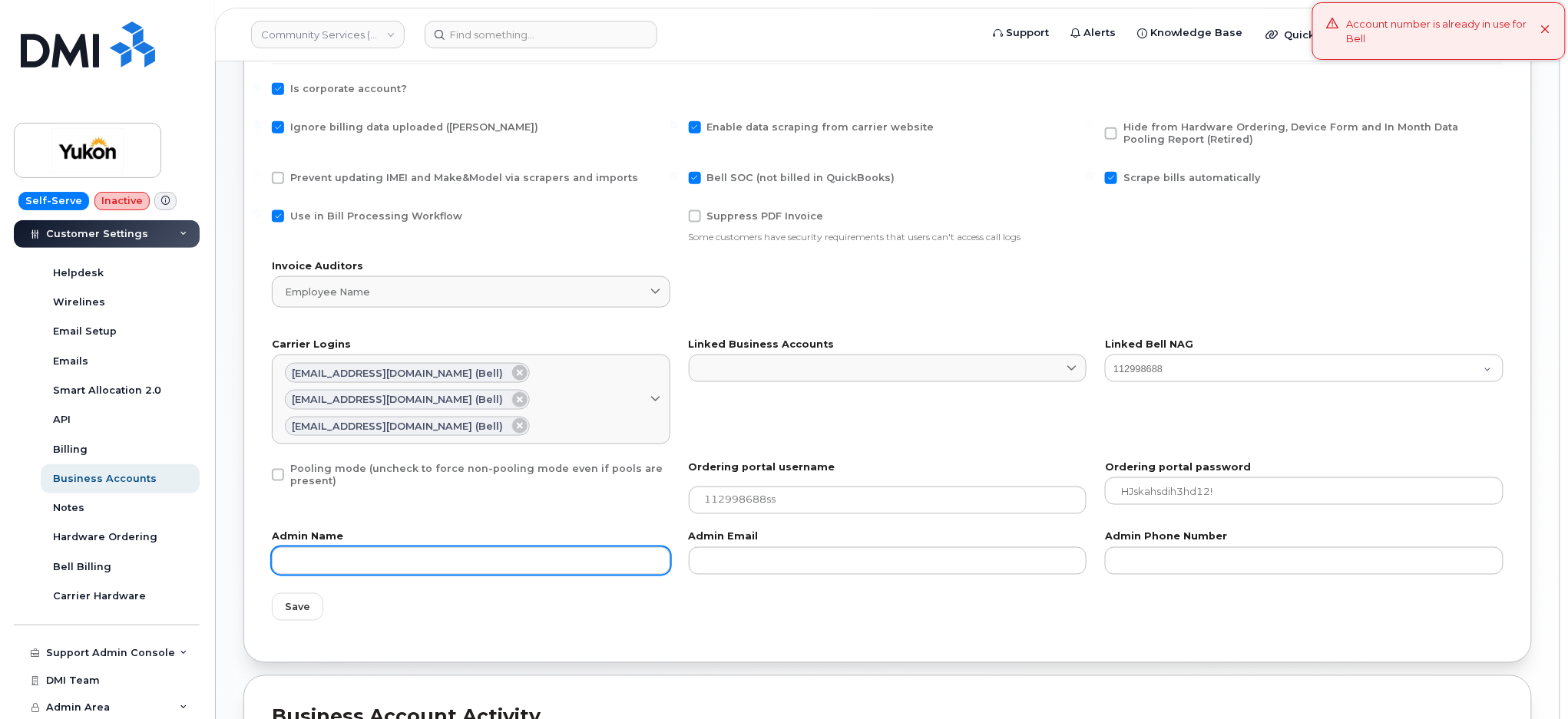
scroll to position [899, 0]
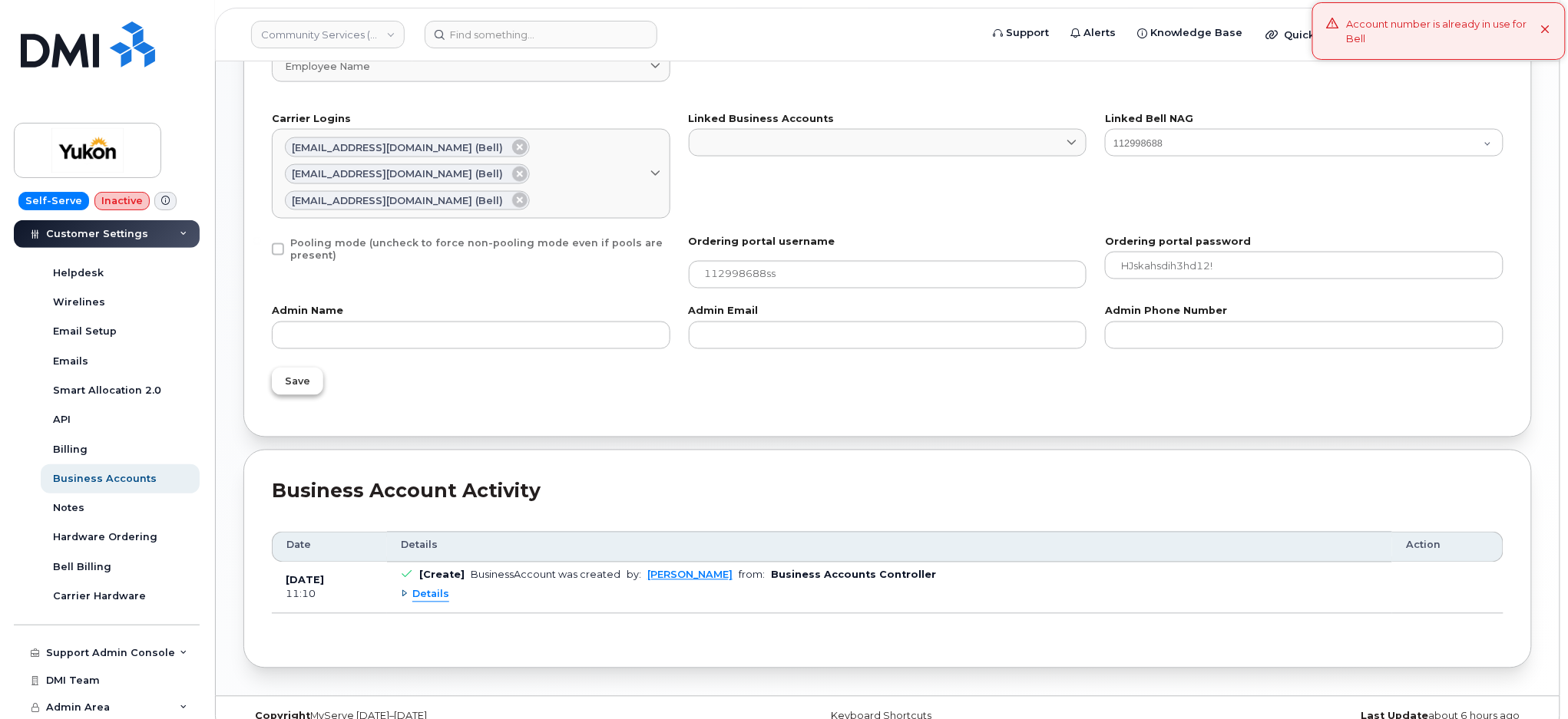
click at [302, 368] on button "Save" at bounding box center [297, 382] width 51 height 28
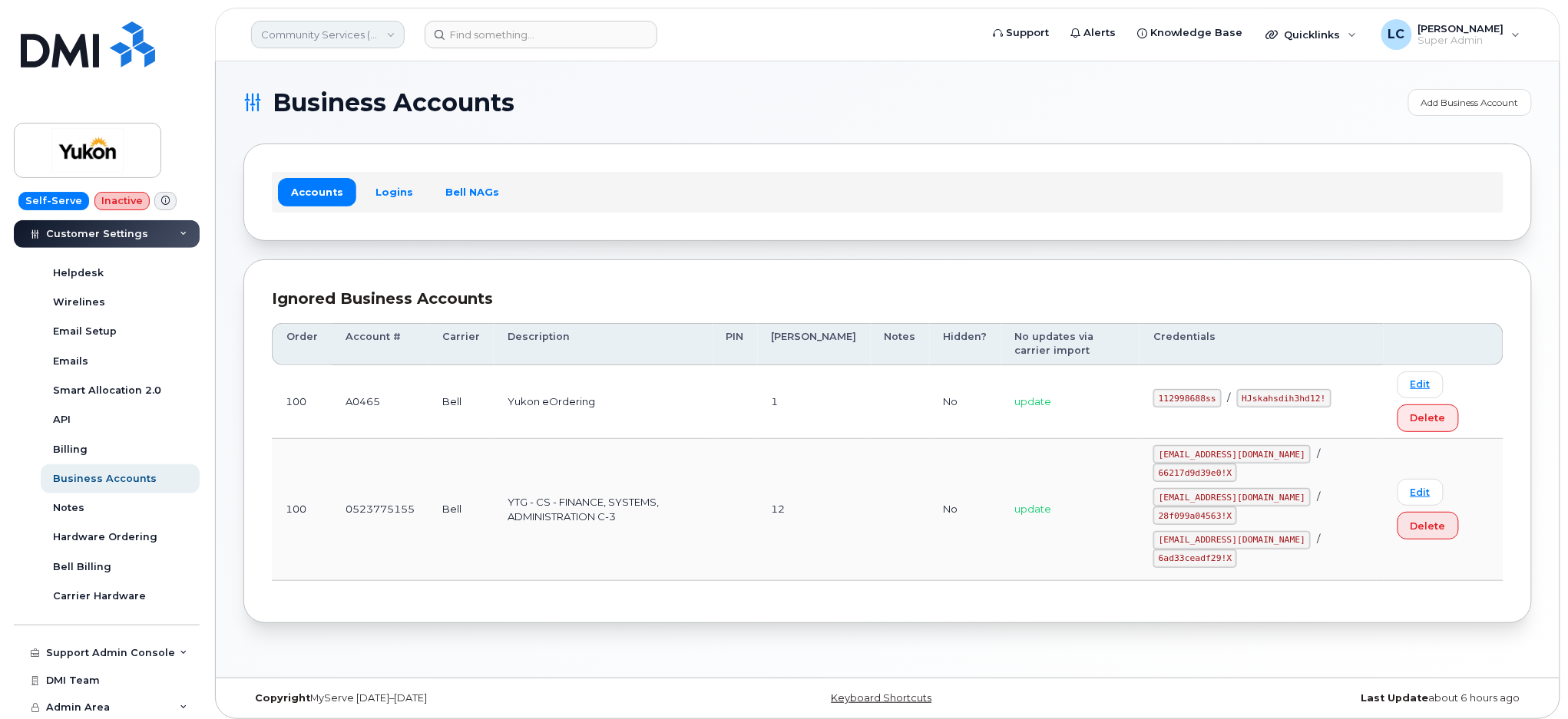
click at [339, 23] on link "Community Services (YTG)" at bounding box center [327, 34] width 154 height 28
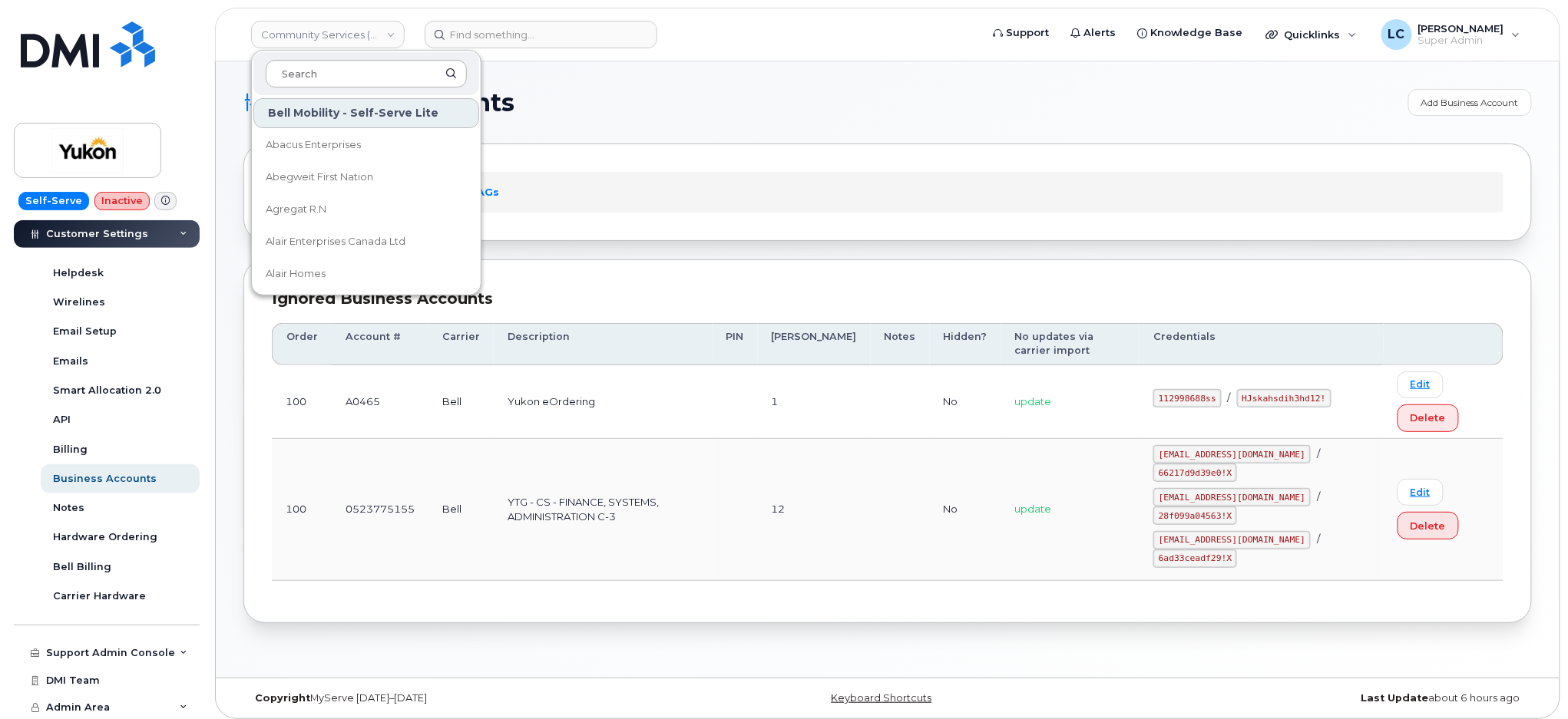
click at [336, 73] on input at bounding box center [366, 74] width 201 height 28
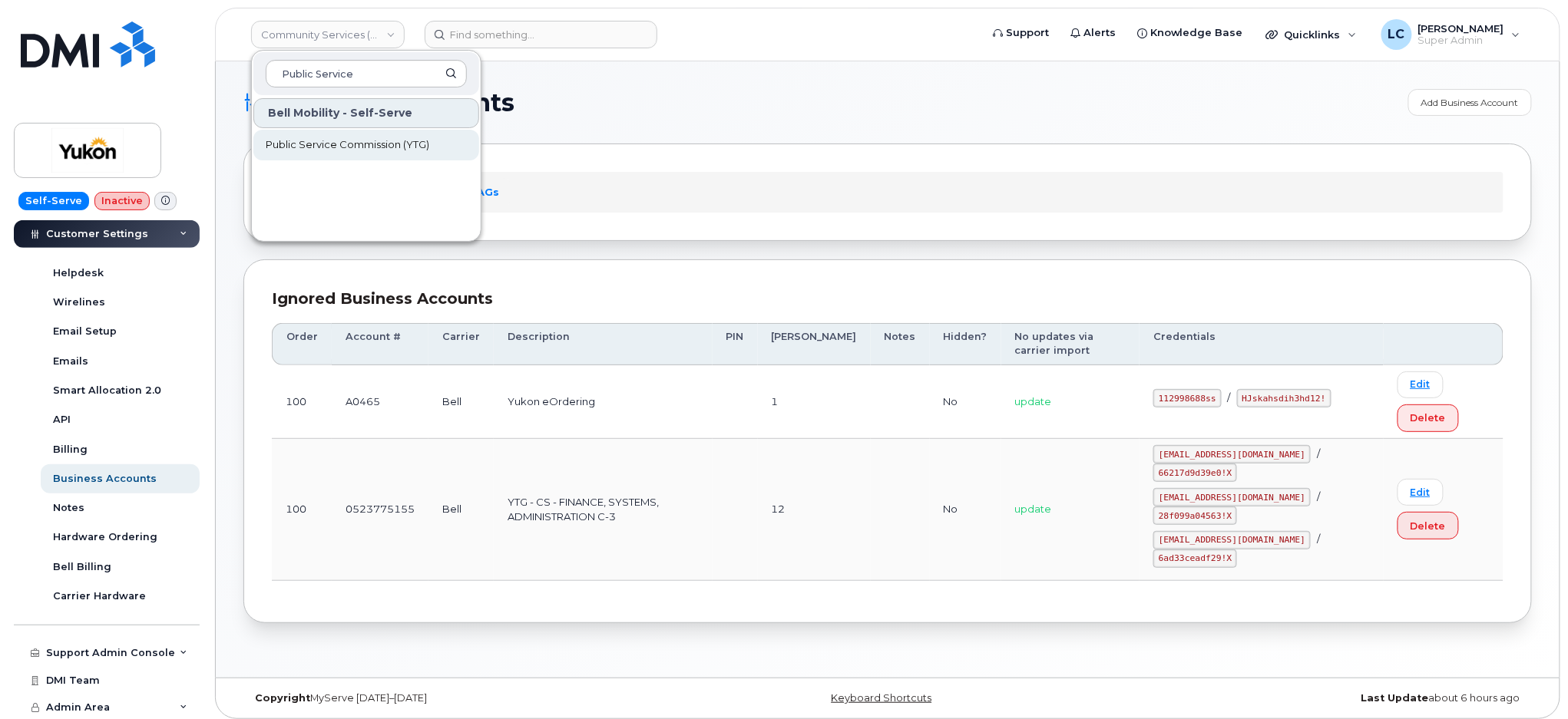
type input "Public Service"
click at [385, 156] on link "Public Service Commission (YTG)" at bounding box center [366, 145] width 226 height 31
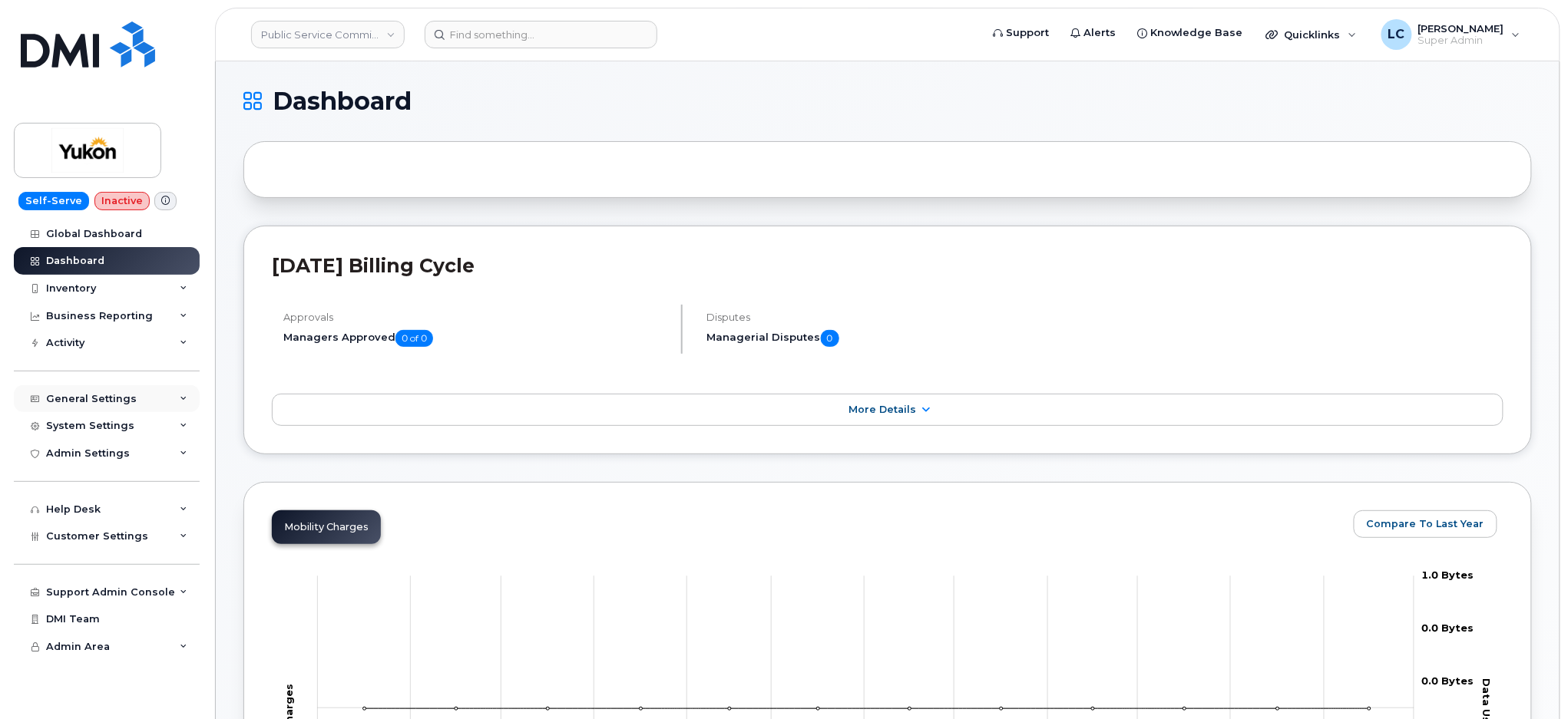
click at [138, 406] on div "General Settings" at bounding box center [107, 399] width 186 height 28
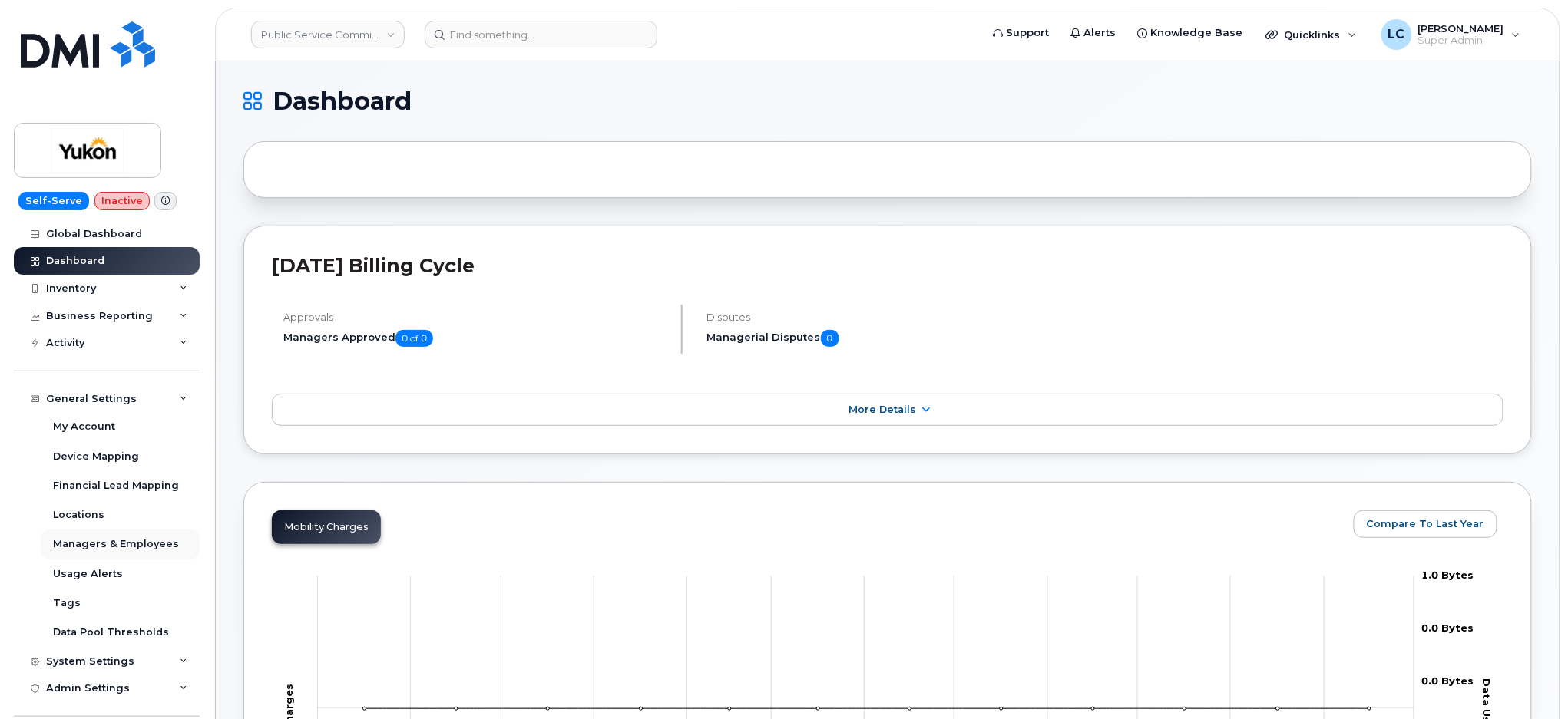
scroll to position [102, 0]
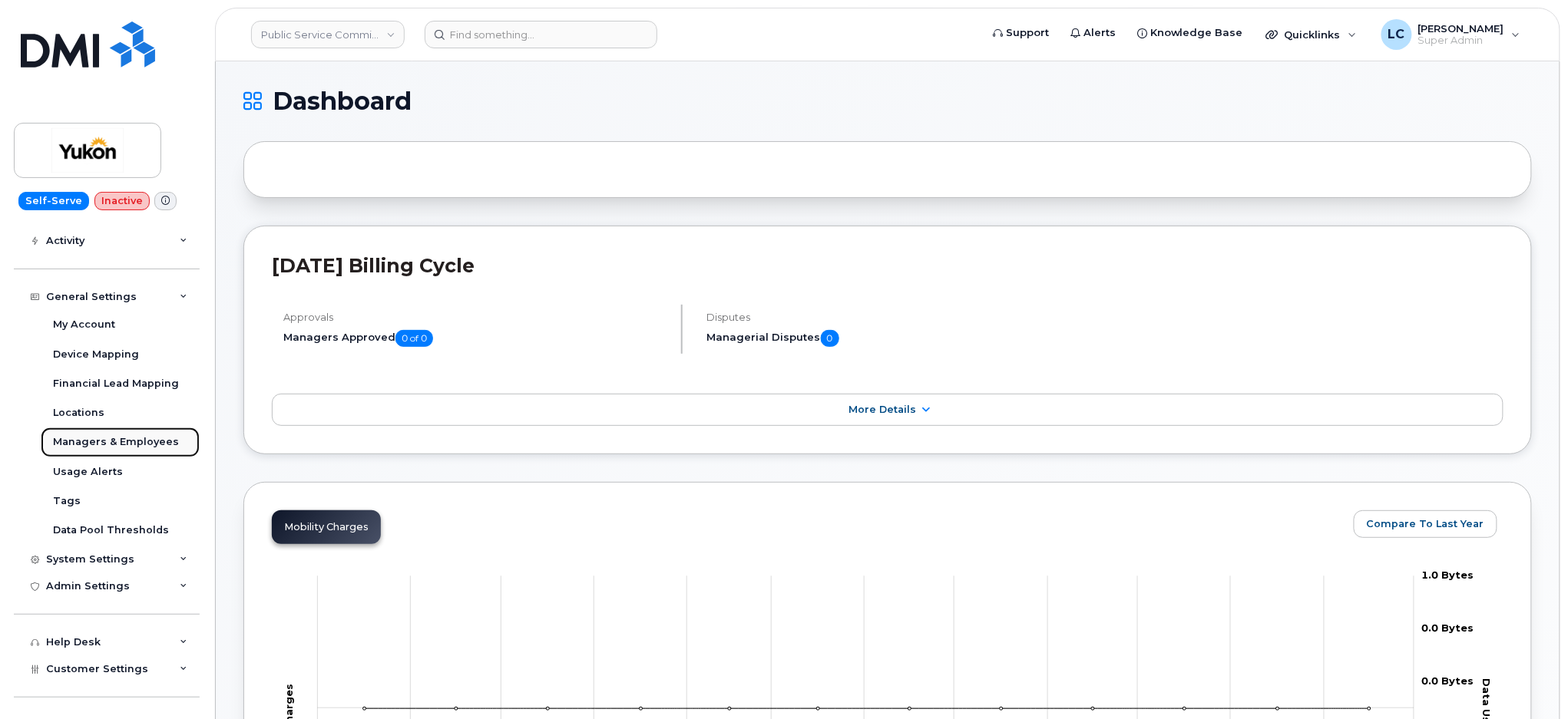
click at [138, 444] on div "Managers & Employees" at bounding box center [116, 442] width 126 height 14
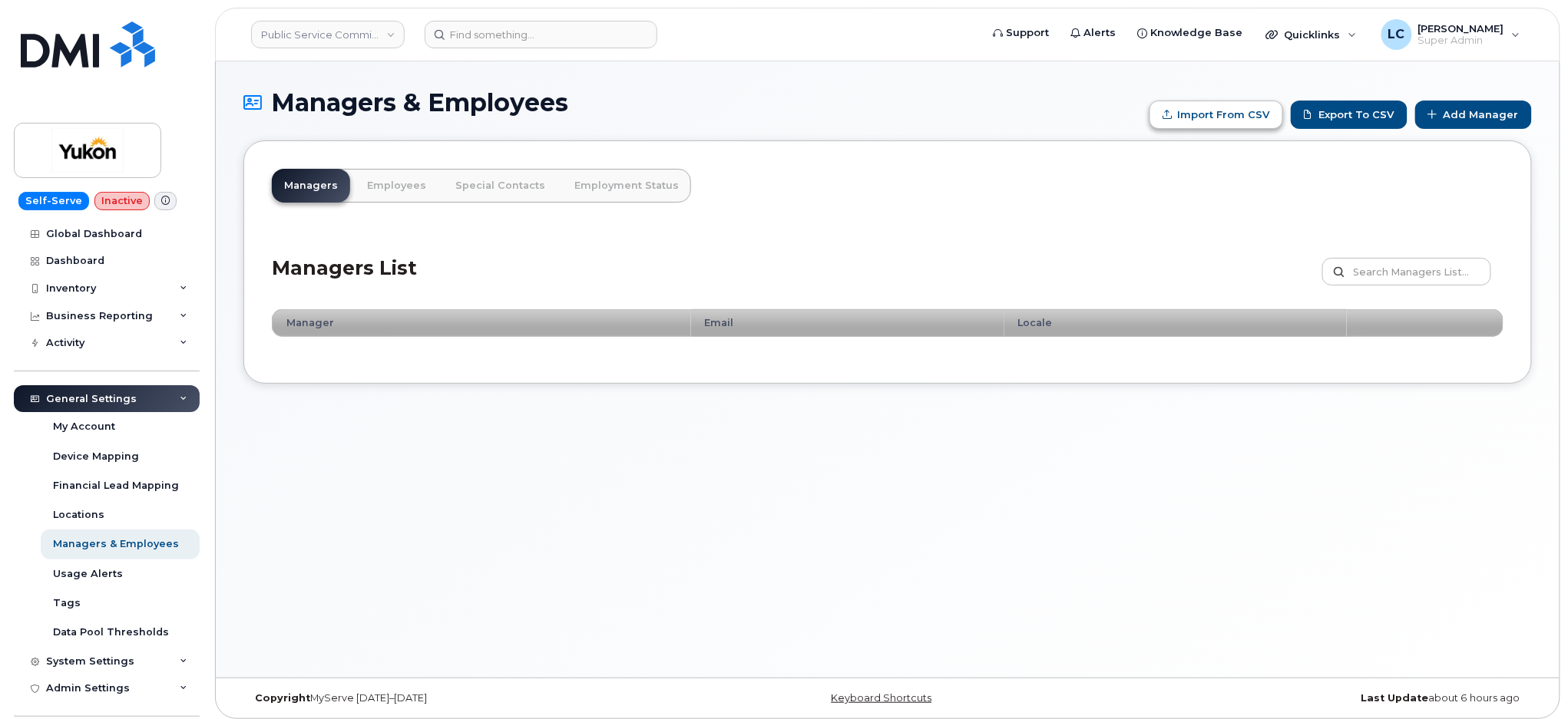
type input "C:\fakepath\Government of Yukon - Managers.csv"
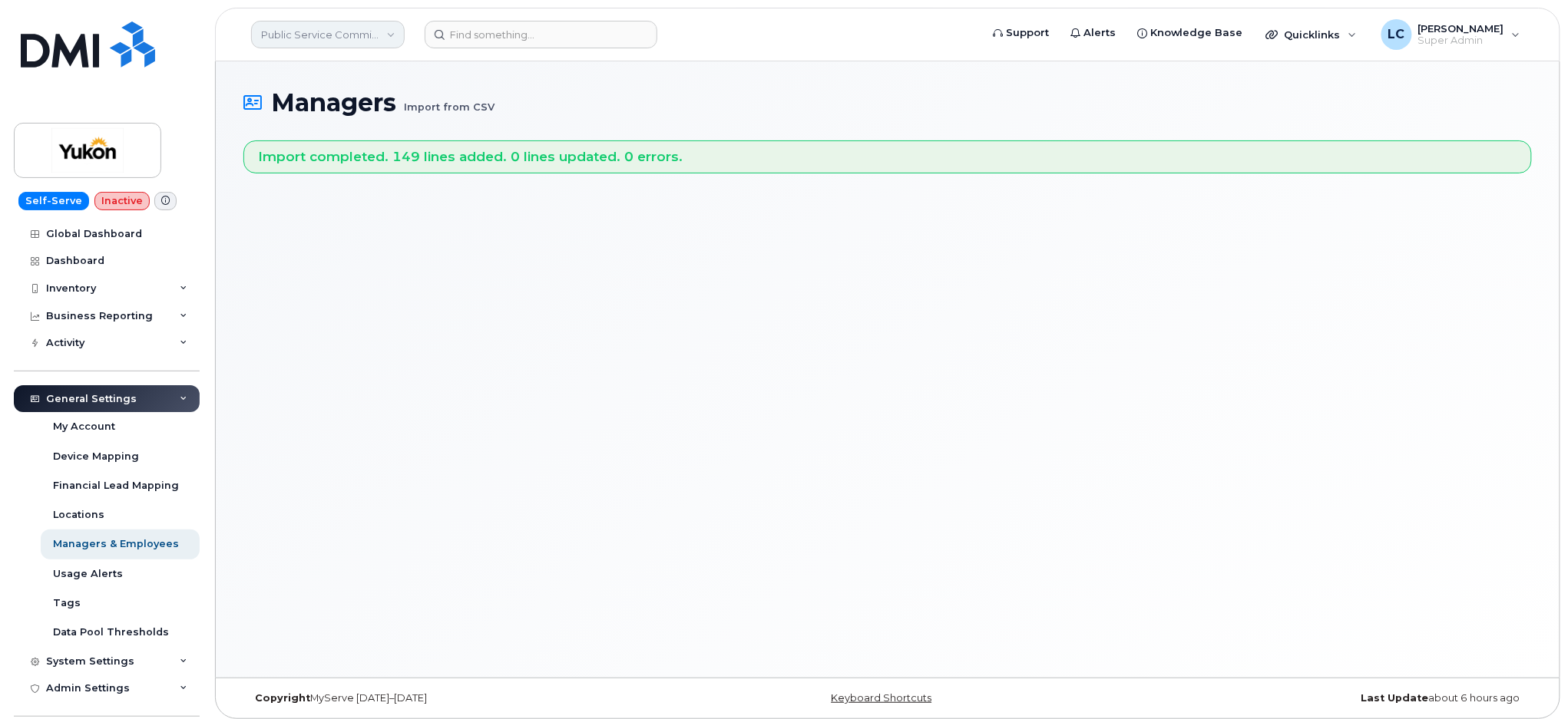
click at [381, 47] on link "Public Service Commission (YTG)" at bounding box center [327, 34] width 154 height 28
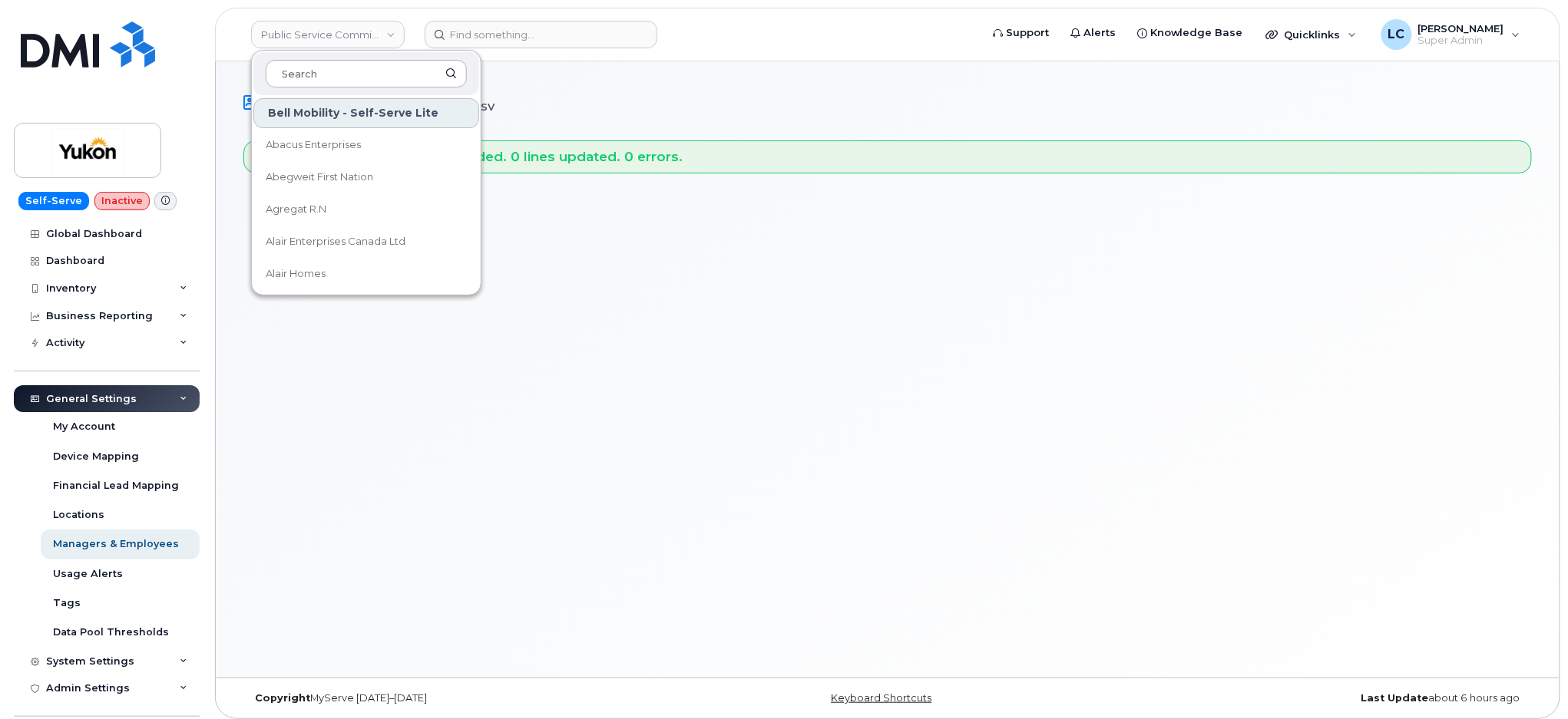
click at [367, 77] on input at bounding box center [366, 74] width 201 height 28
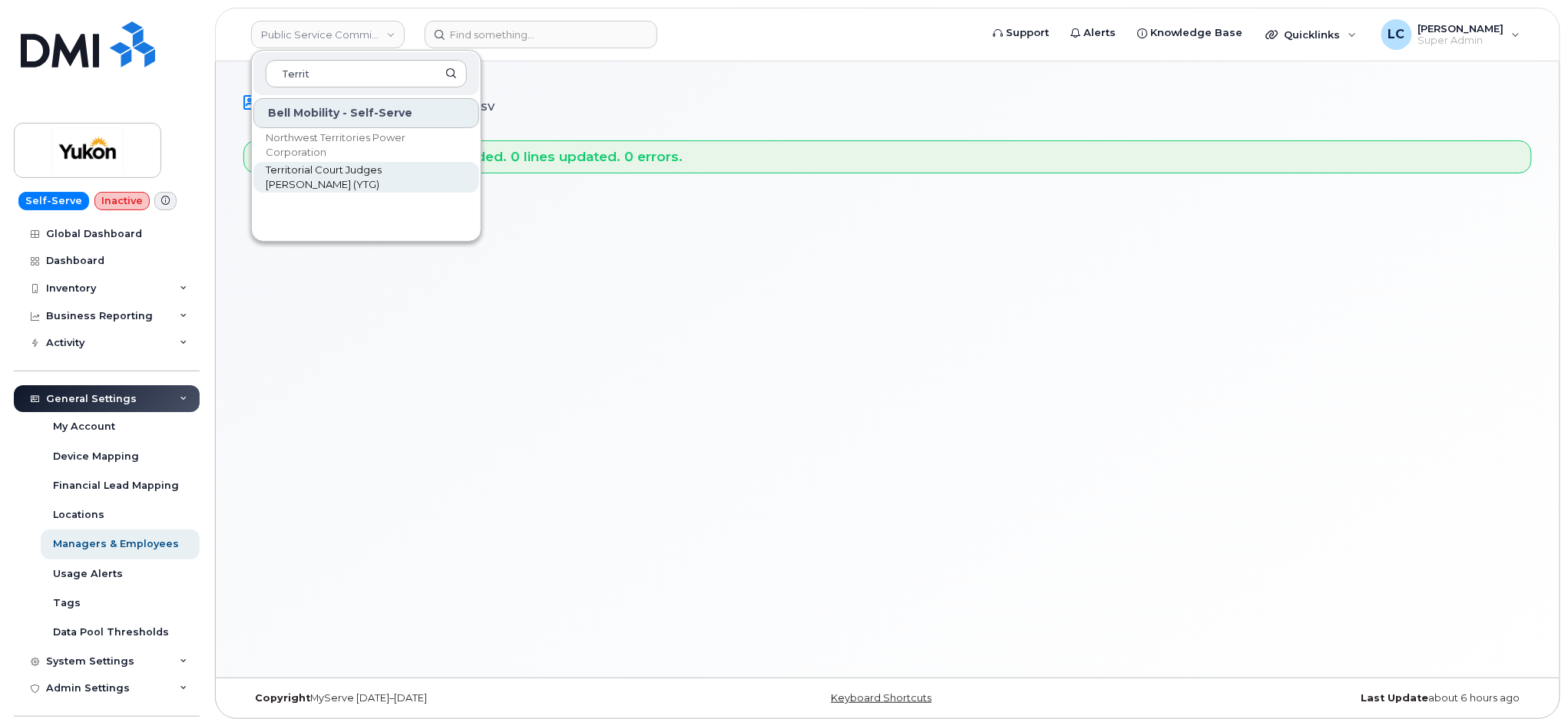
type input "Territ"
click at [367, 168] on span "Territorial Court Judges [PERSON_NAME] (YTG)" at bounding box center [354, 178] width 177 height 30
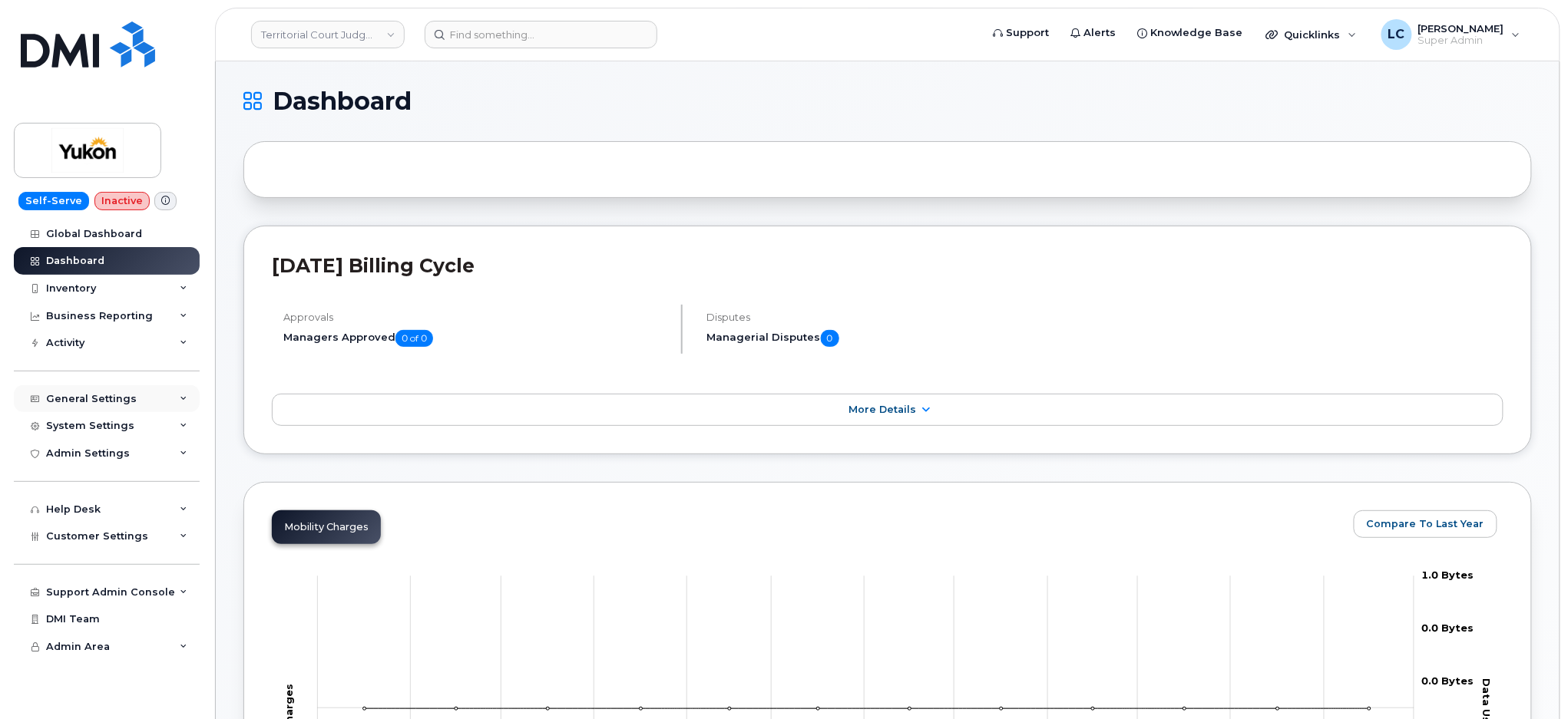
click at [128, 401] on div "General Settings" at bounding box center [91, 399] width 90 height 12
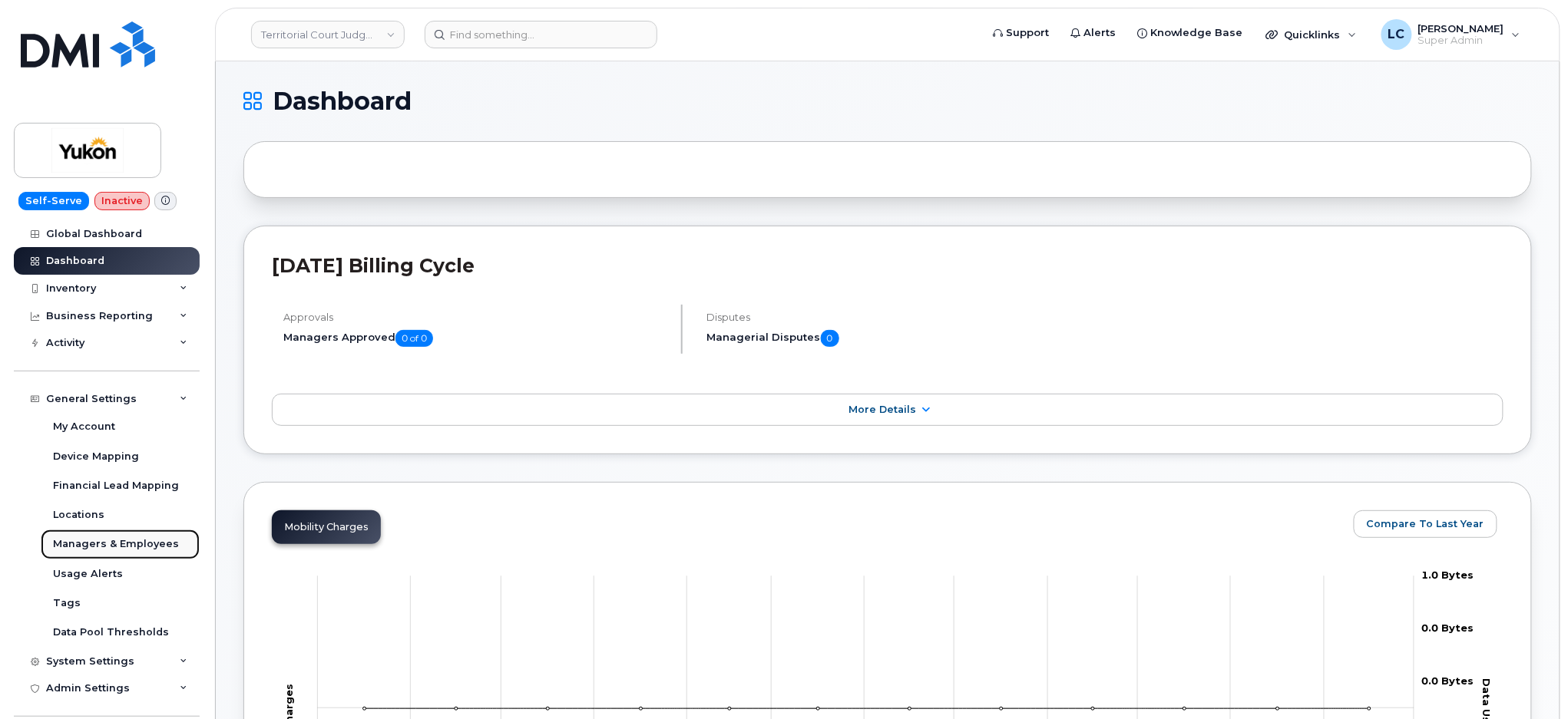
click at [130, 546] on div "Managers & Employees" at bounding box center [116, 544] width 126 height 14
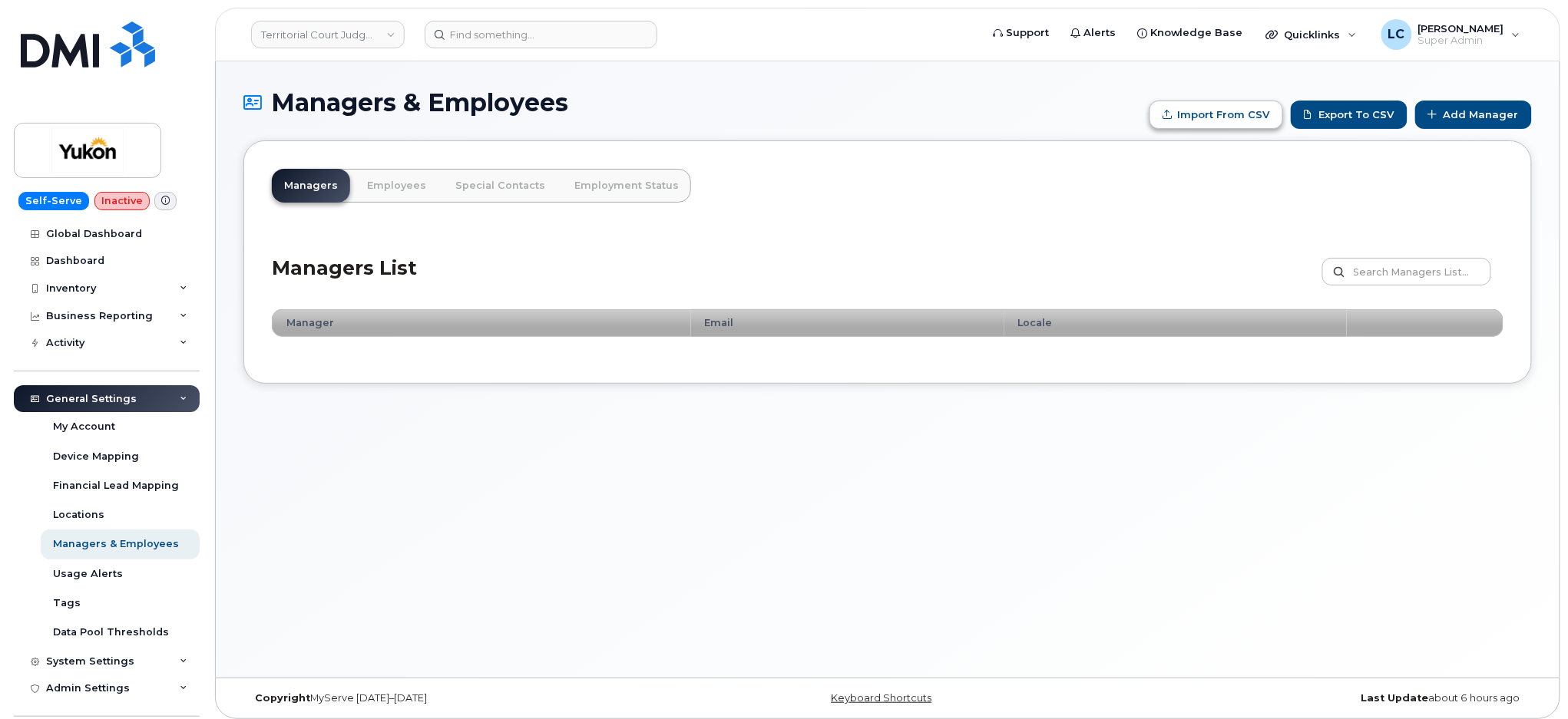
type input "C:\fakepath\Government of Yukon - Managers.csv"
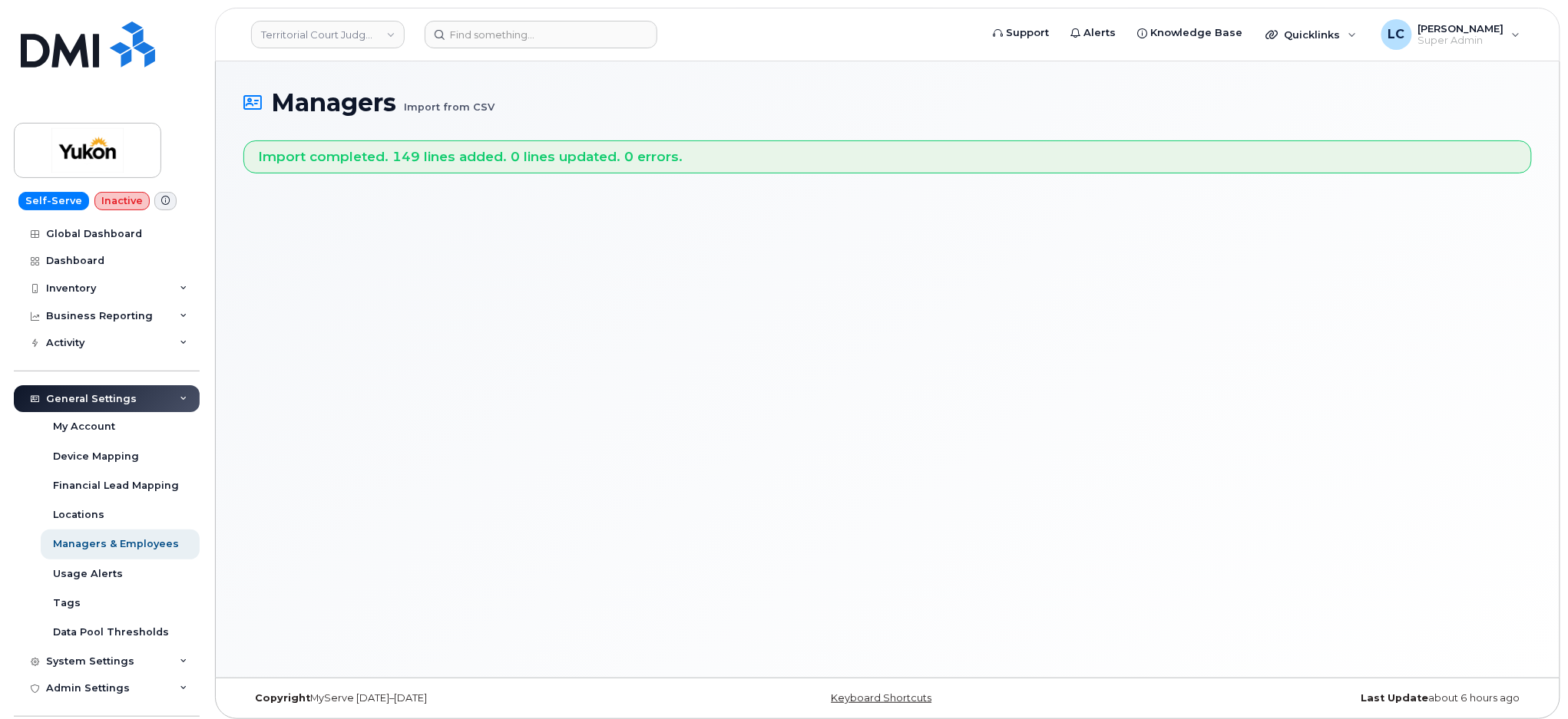
click at [662, 385] on div "Managers Import from CSV Import completed. 149 lines added. 0 lines updated. 0 …" at bounding box center [888, 369] width 1344 height 616
click at [313, 26] on link "Territorial Court Judges [PERSON_NAME] (YTG)" at bounding box center [327, 34] width 154 height 28
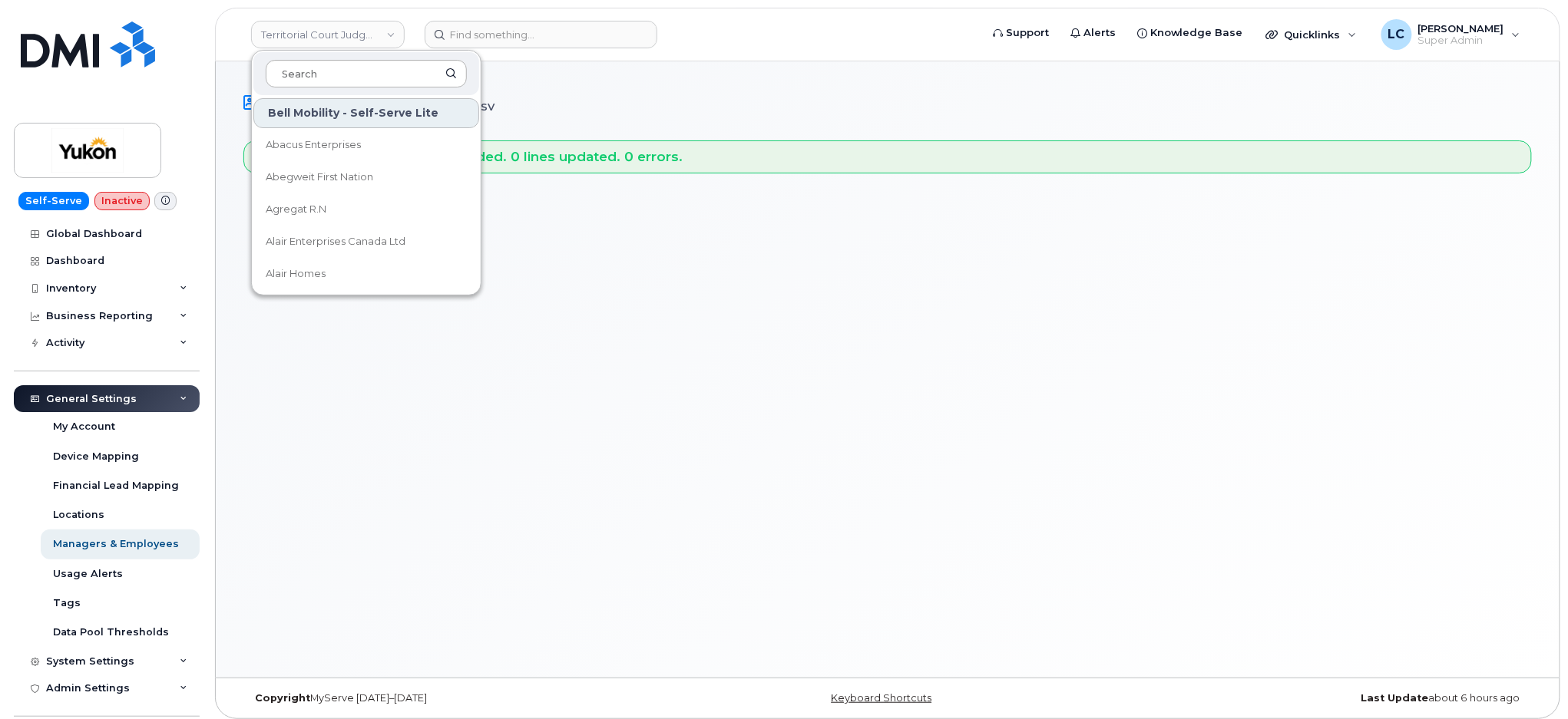
click at [301, 66] on input at bounding box center [366, 74] width 201 height 28
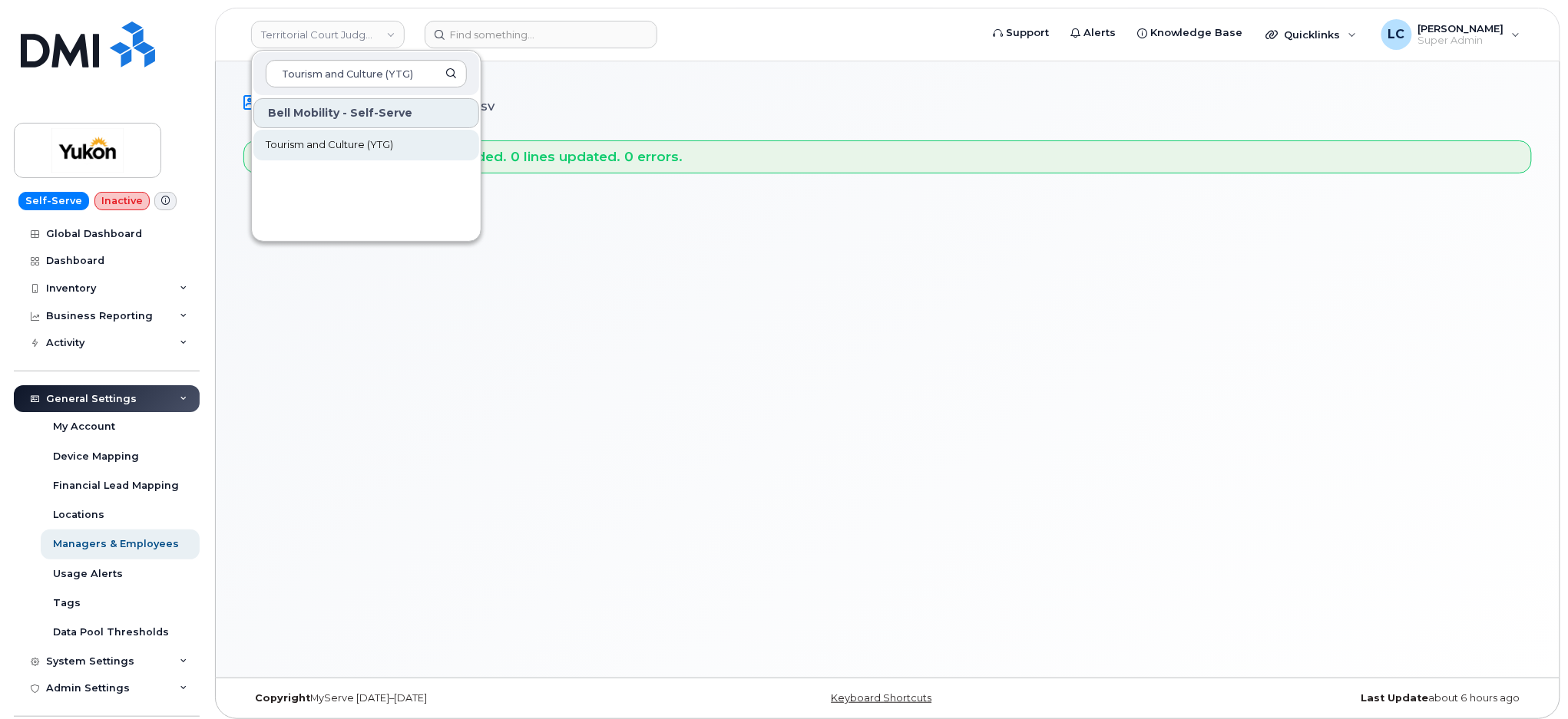
type input "Tourism and Culture (YTG)"
click at [375, 141] on span "Tourism and Culture (YTG)" at bounding box center [329, 145] width 128 height 15
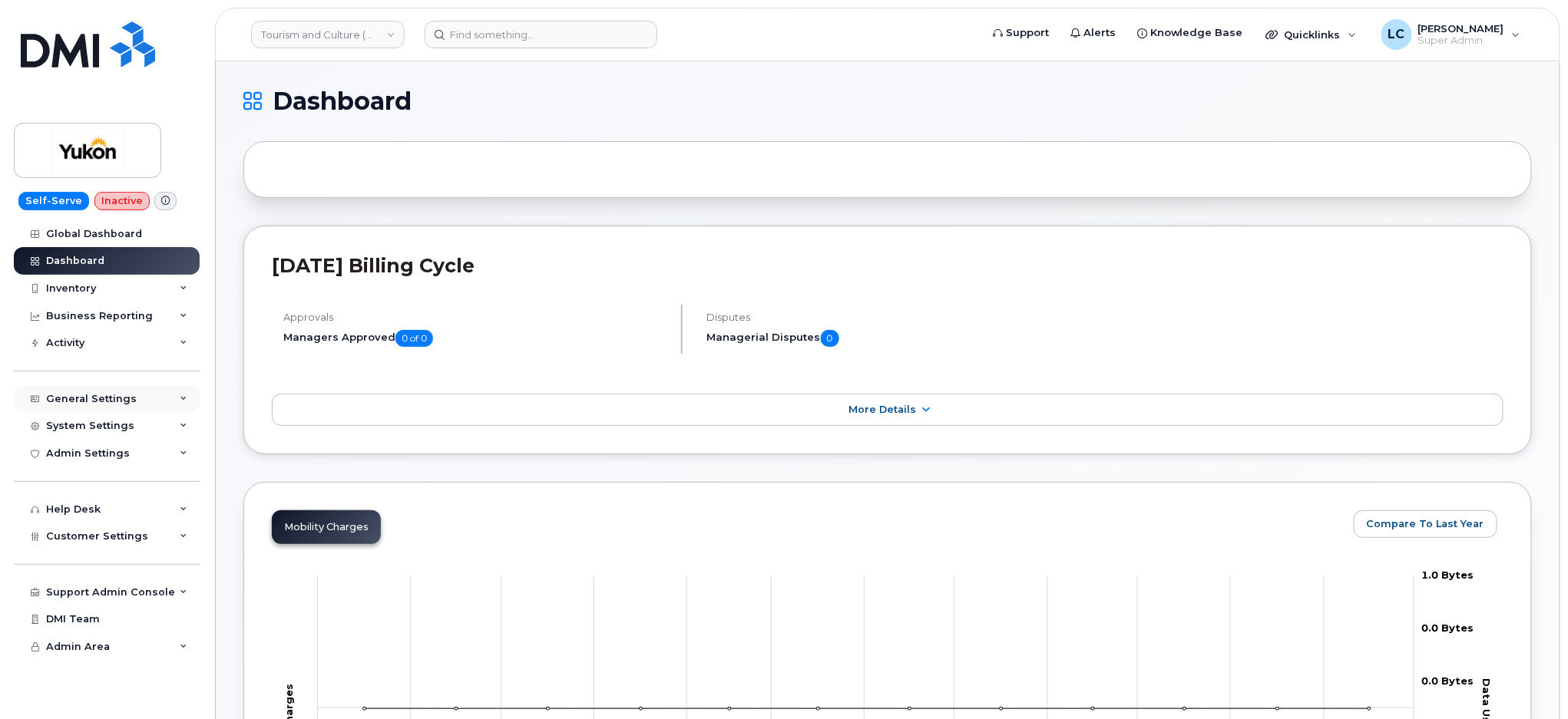
click at [130, 410] on div "General Settings" at bounding box center [107, 399] width 186 height 28
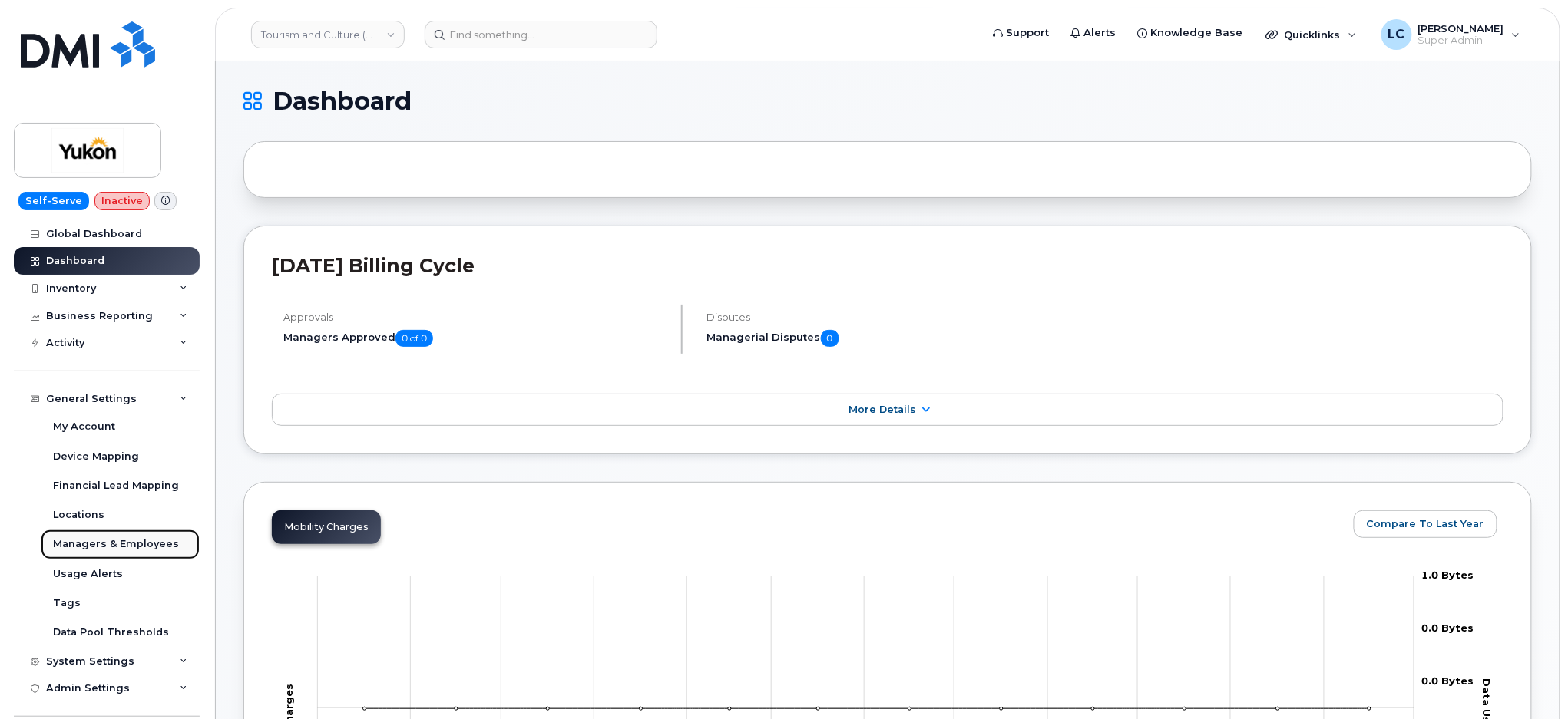
click at [121, 544] on div "Managers & Employees" at bounding box center [116, 544] width 126 height 14
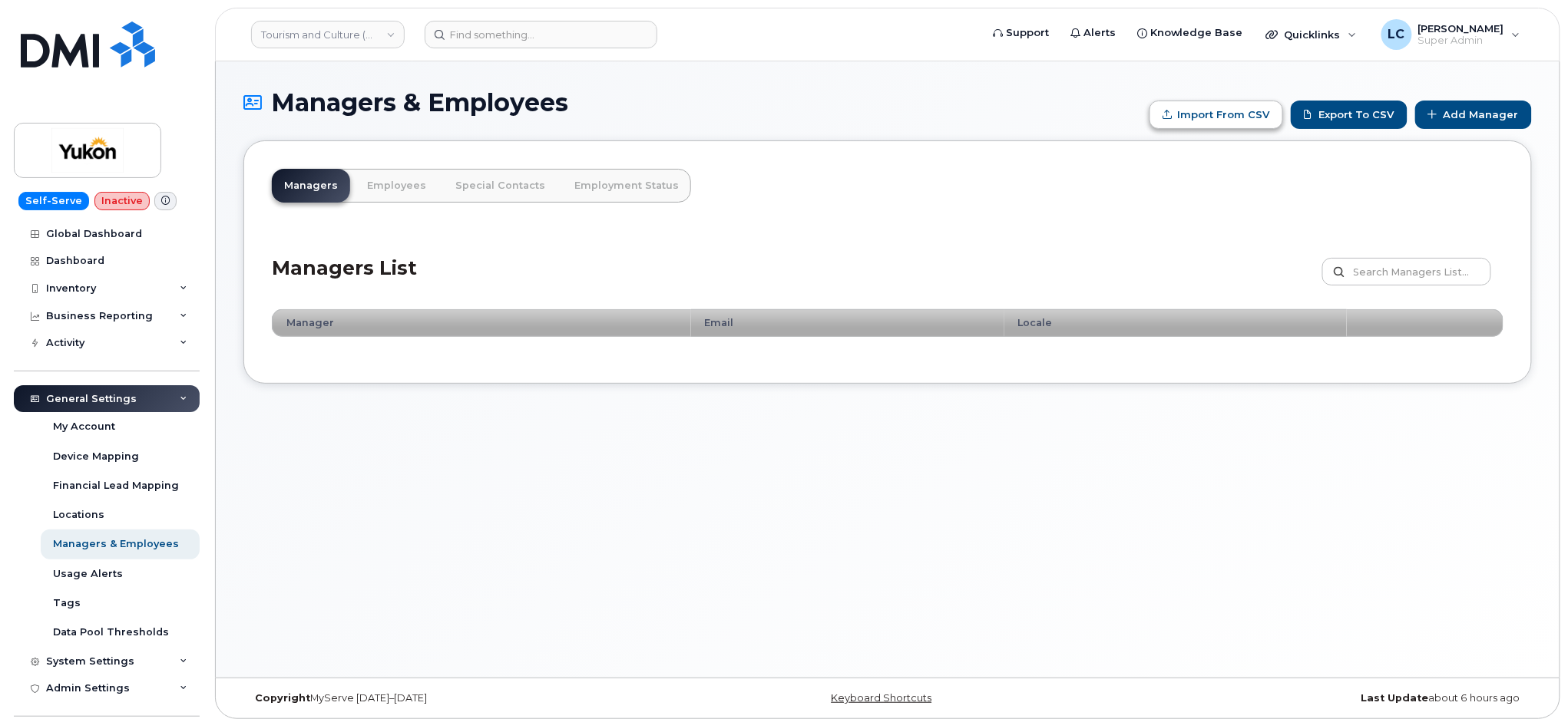
type input "C:\fakepath\Government of Yukon - Managers.csv"
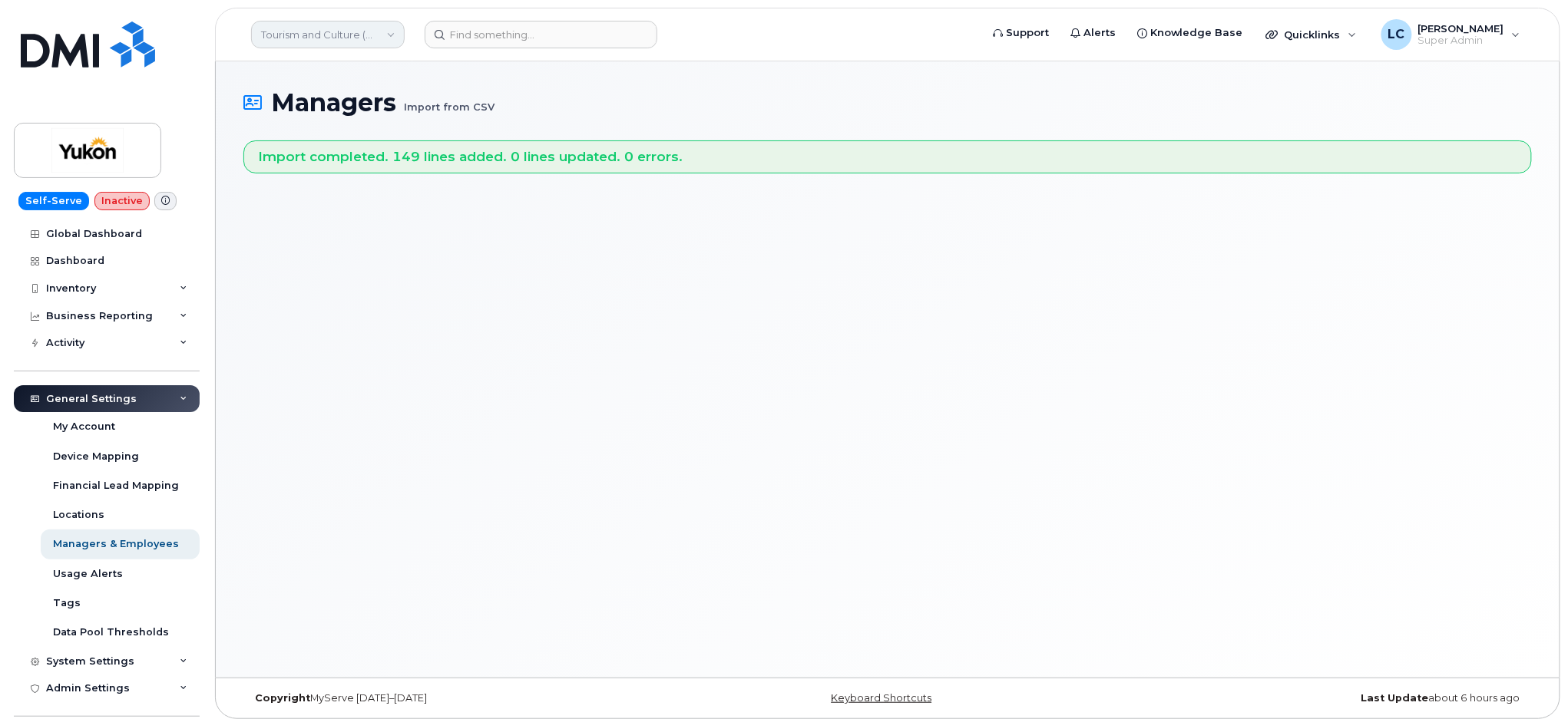
click at [345, 26] on link "Tourism and Culture (YTG)" at bounding box center [327, 34] width 154 height 28
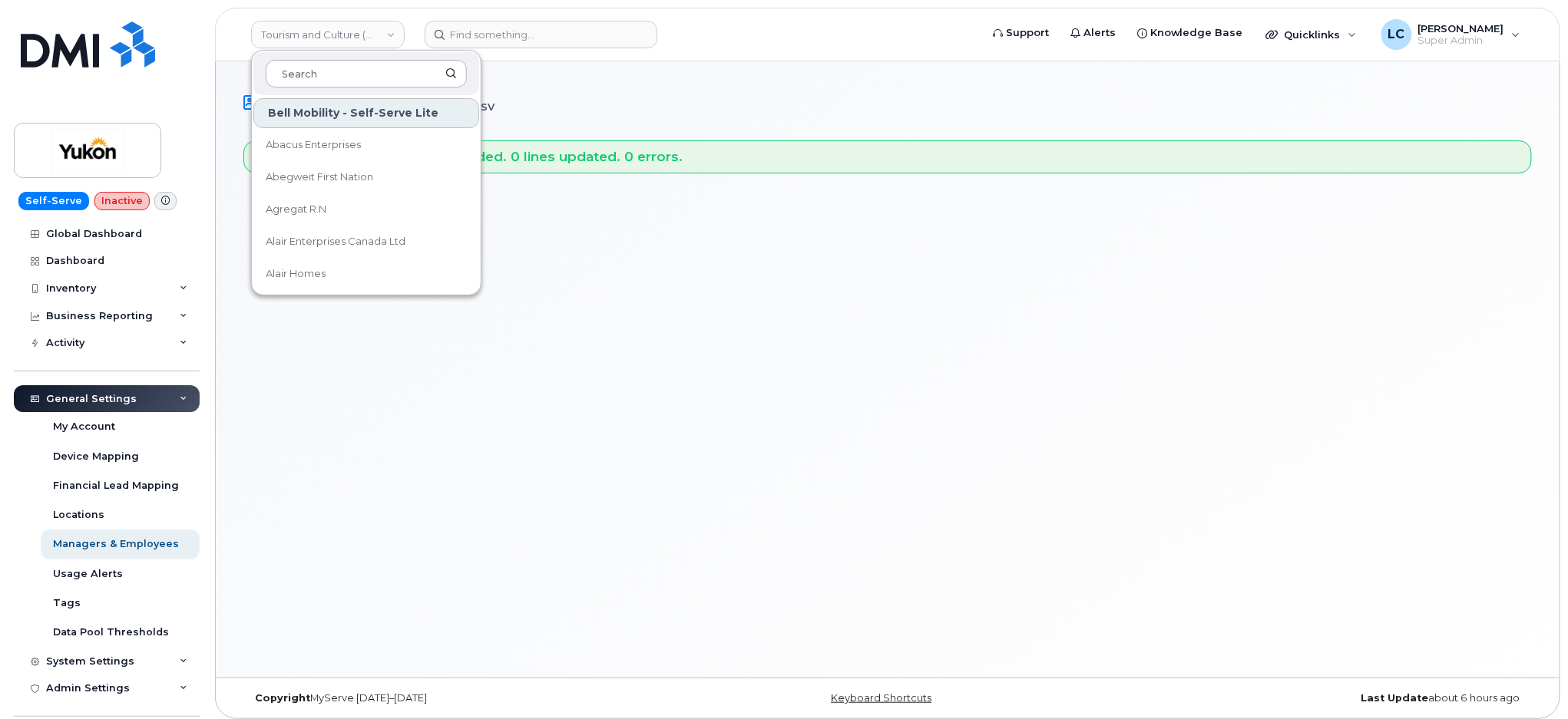
click at [342, 62] on input at bounding box center [366, 74] width 201 height 28
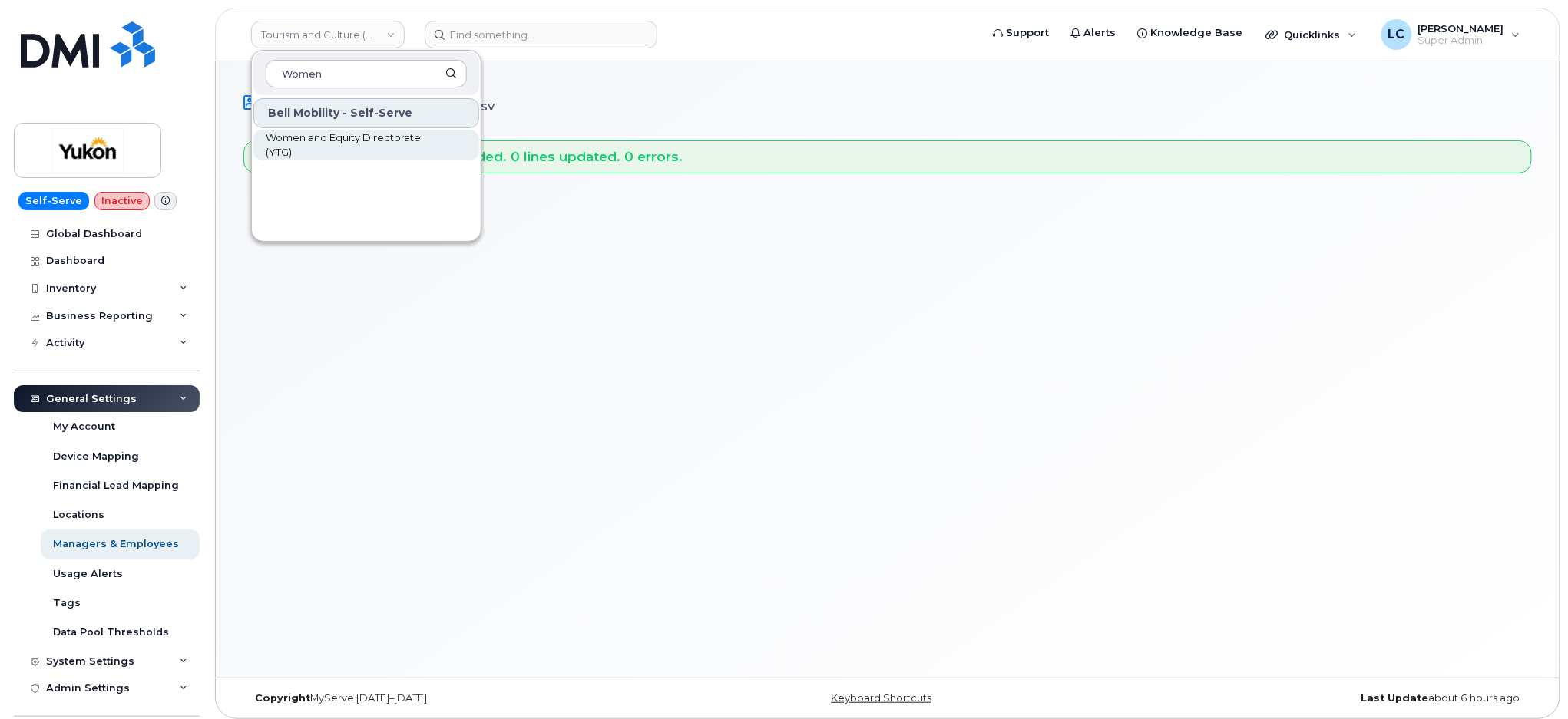
type input "Women"
click at [404, 147] on span "Women and Equity Directorate (YTG)" at bounding box center [354, 145] width 177 height 30
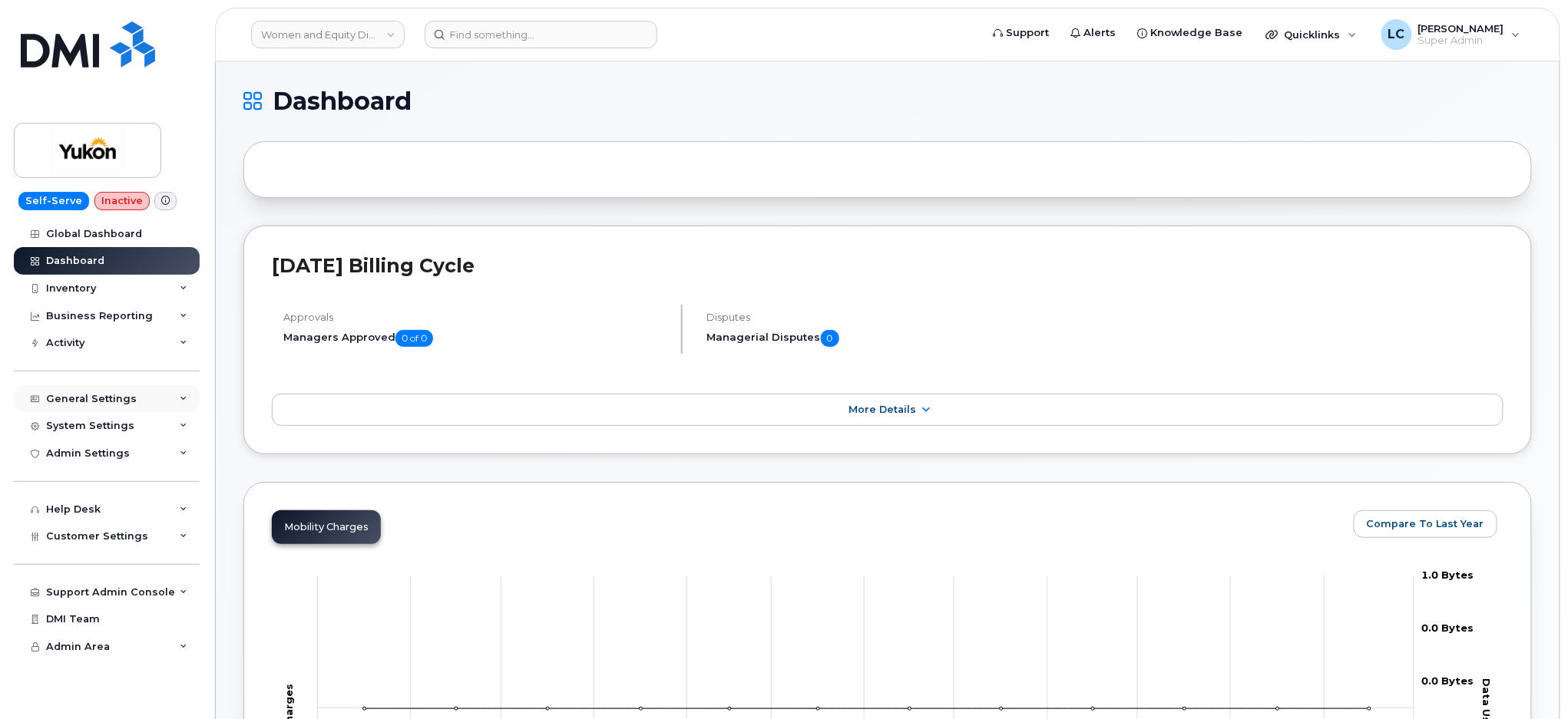
click at [135, 390] on div "General Settings" at bounding box center [107, 399] width 186 height 28
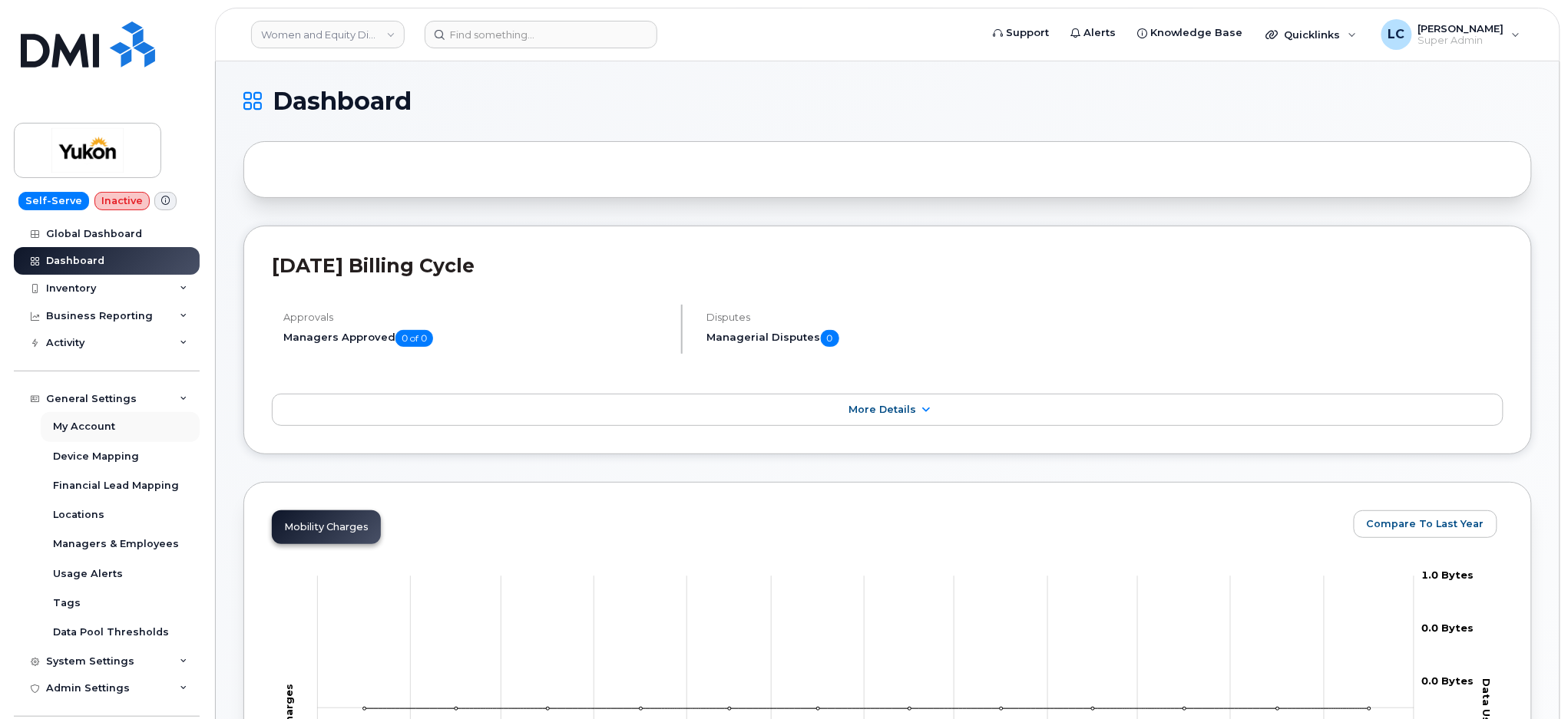
scroll to position [102, 0]
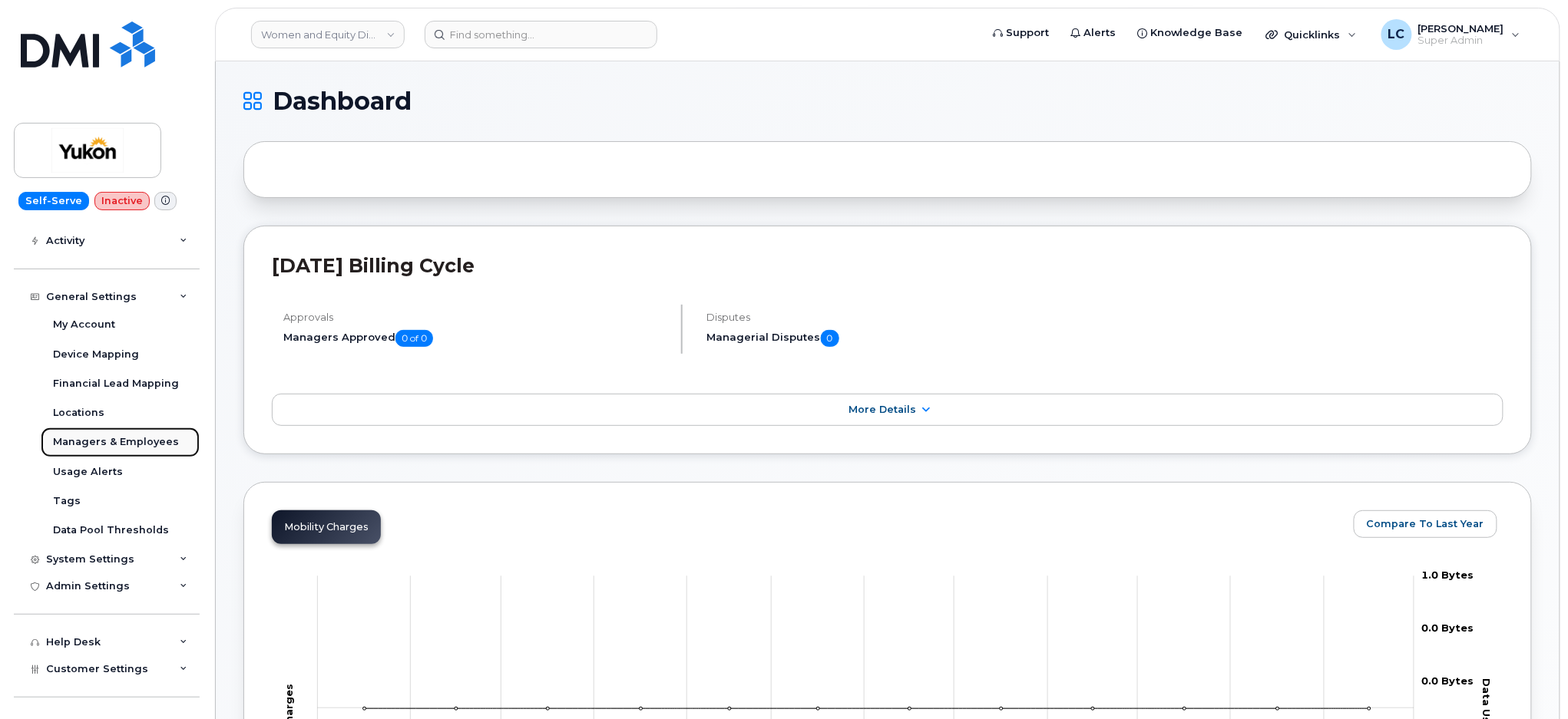
click at [137, 436] on div "Managers & Employees" at bounding box center [116, 442] width 126 height 14
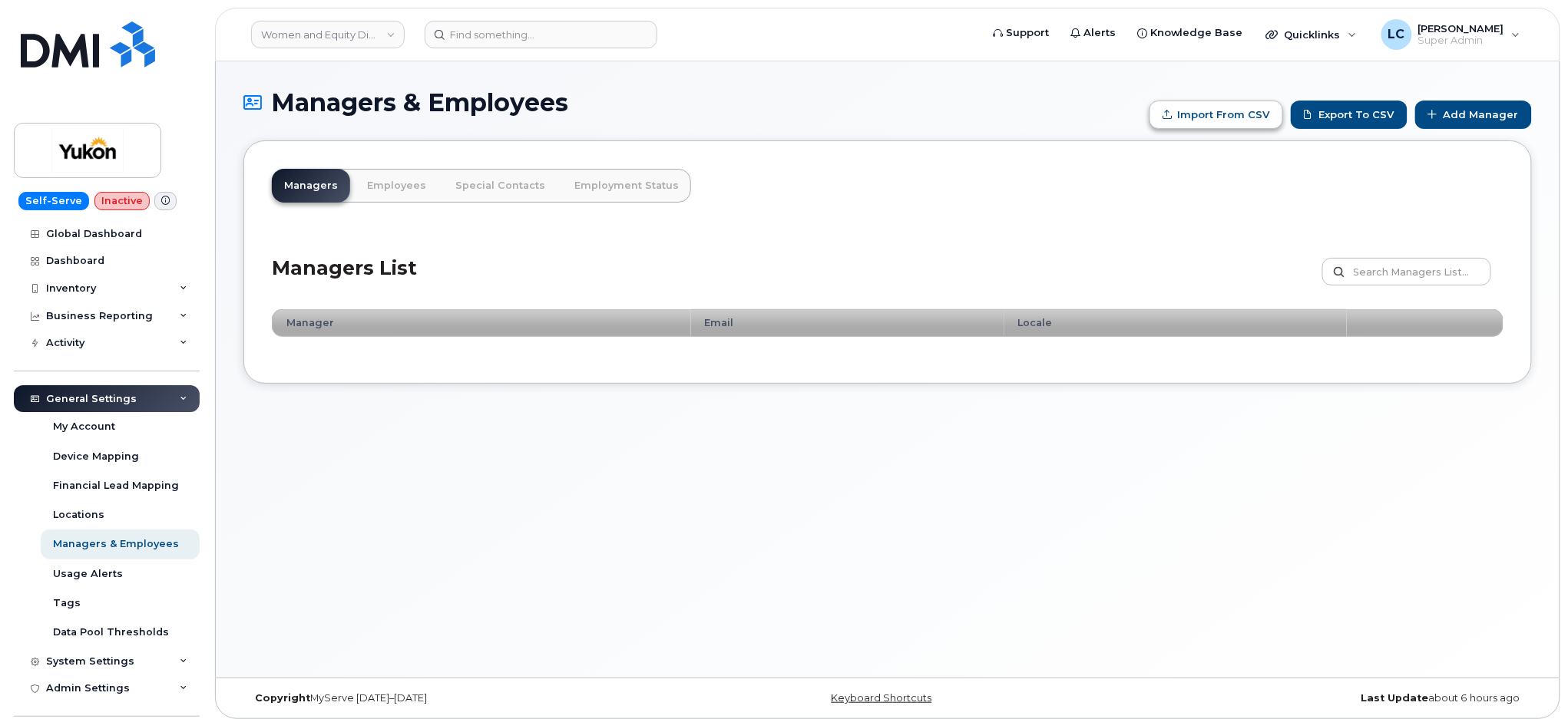
type input "C:\fakepath\Government of Yukon - Managers.csv"
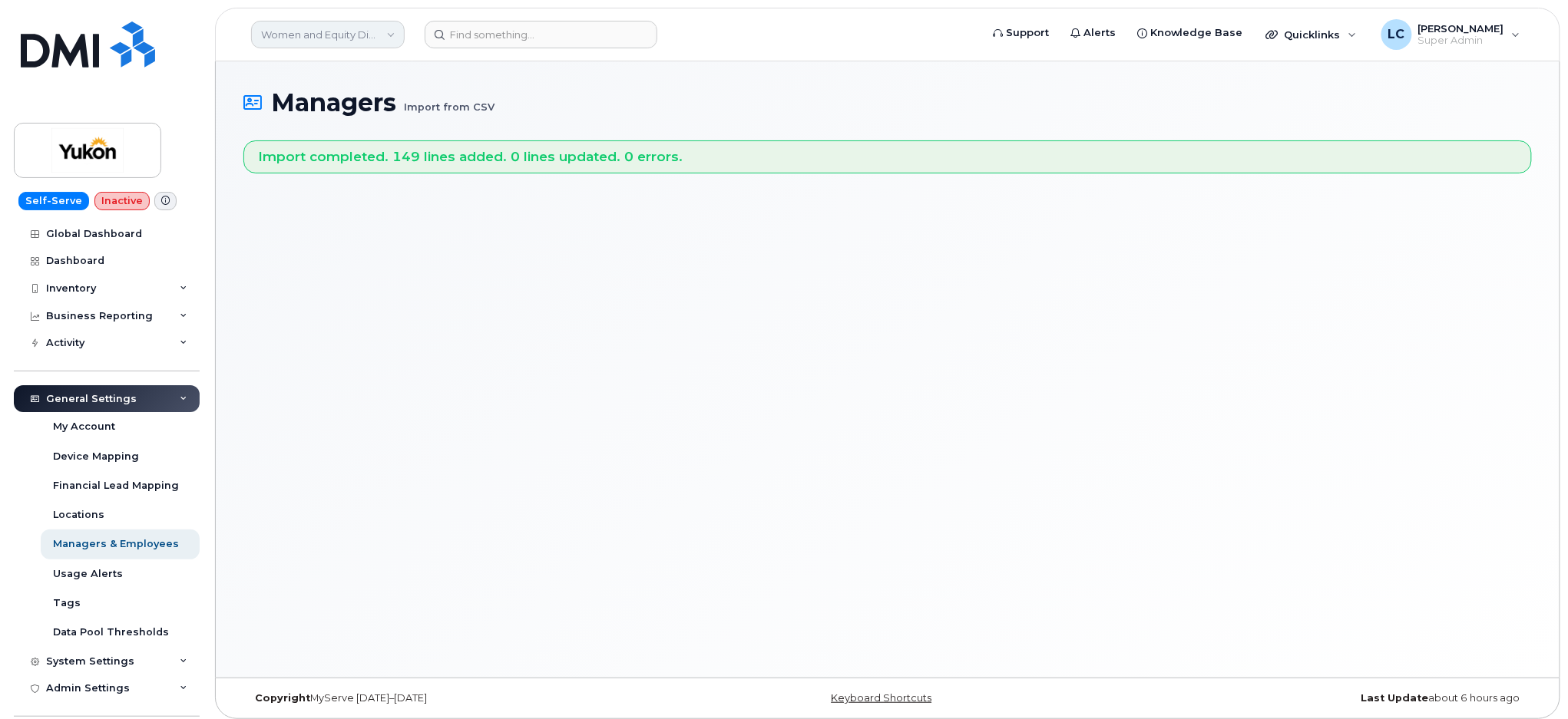
click at [336, 46] on link "Women and Equity Directorate (YTG)" at bounding box center [327, 34] width 154 height 28
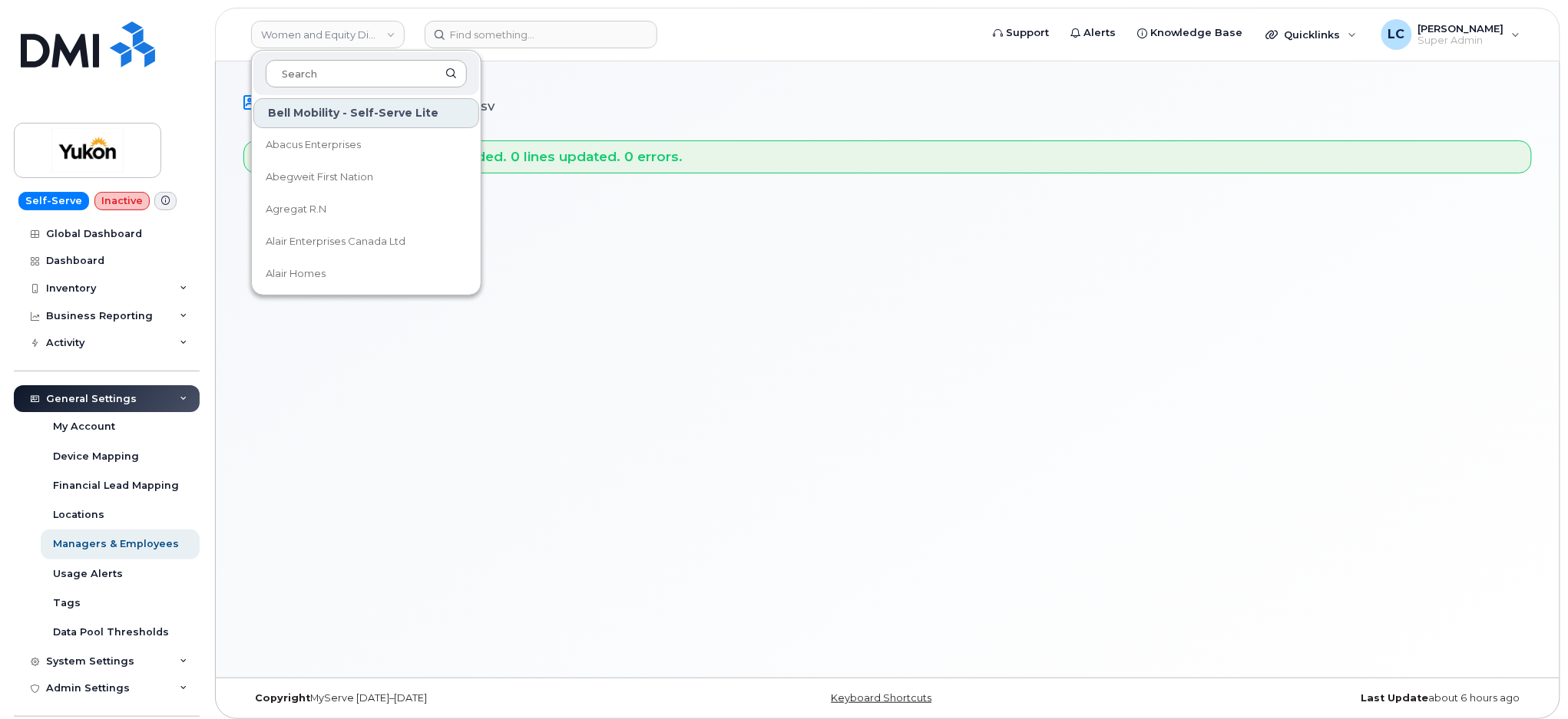
click at [345, 75] on input at bounding box center [366, 74] width 201 height 28
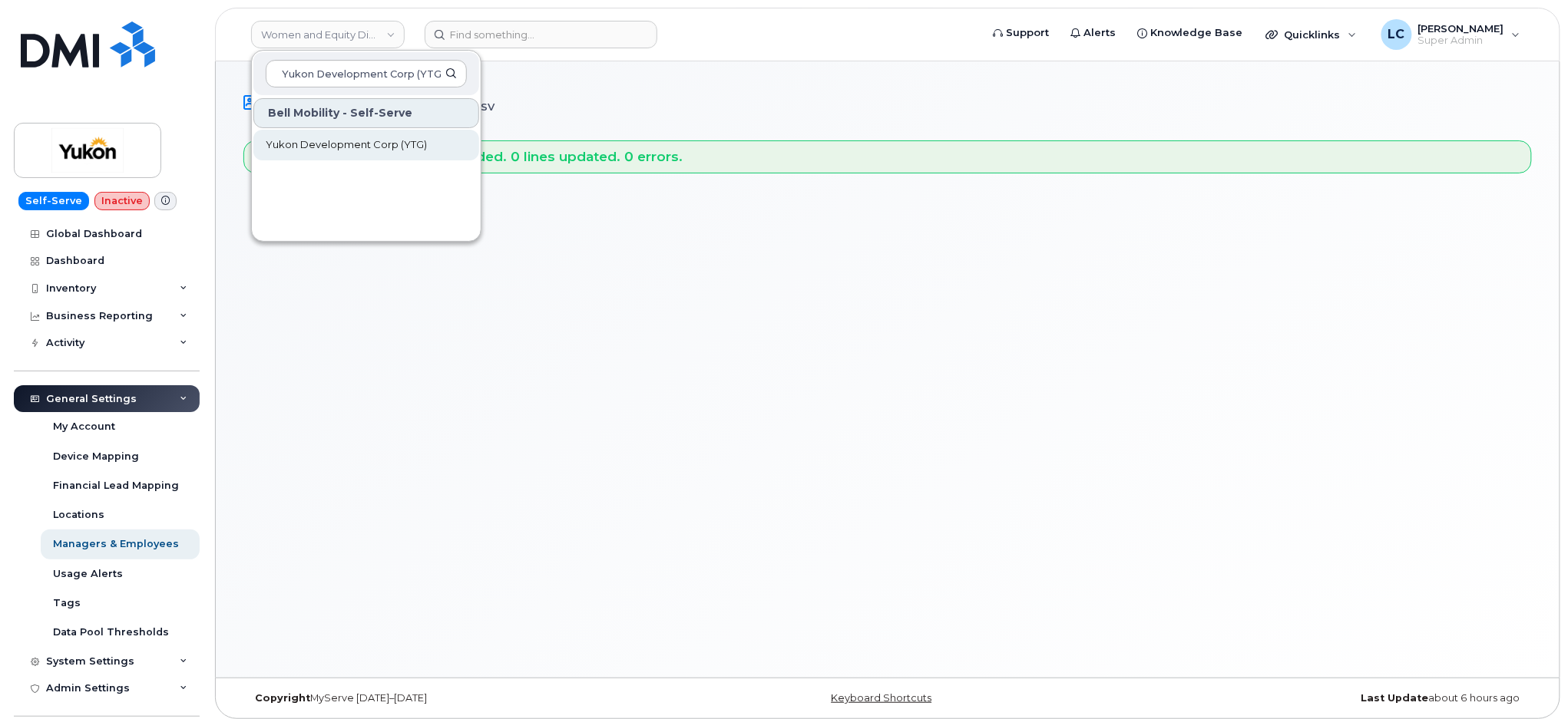
type input "Yukon Development Corp (YTG)"
click at [400, 147] on span "Yukon Development Corp (YTG)" at bounding box center [346, 145] width 161 height 15
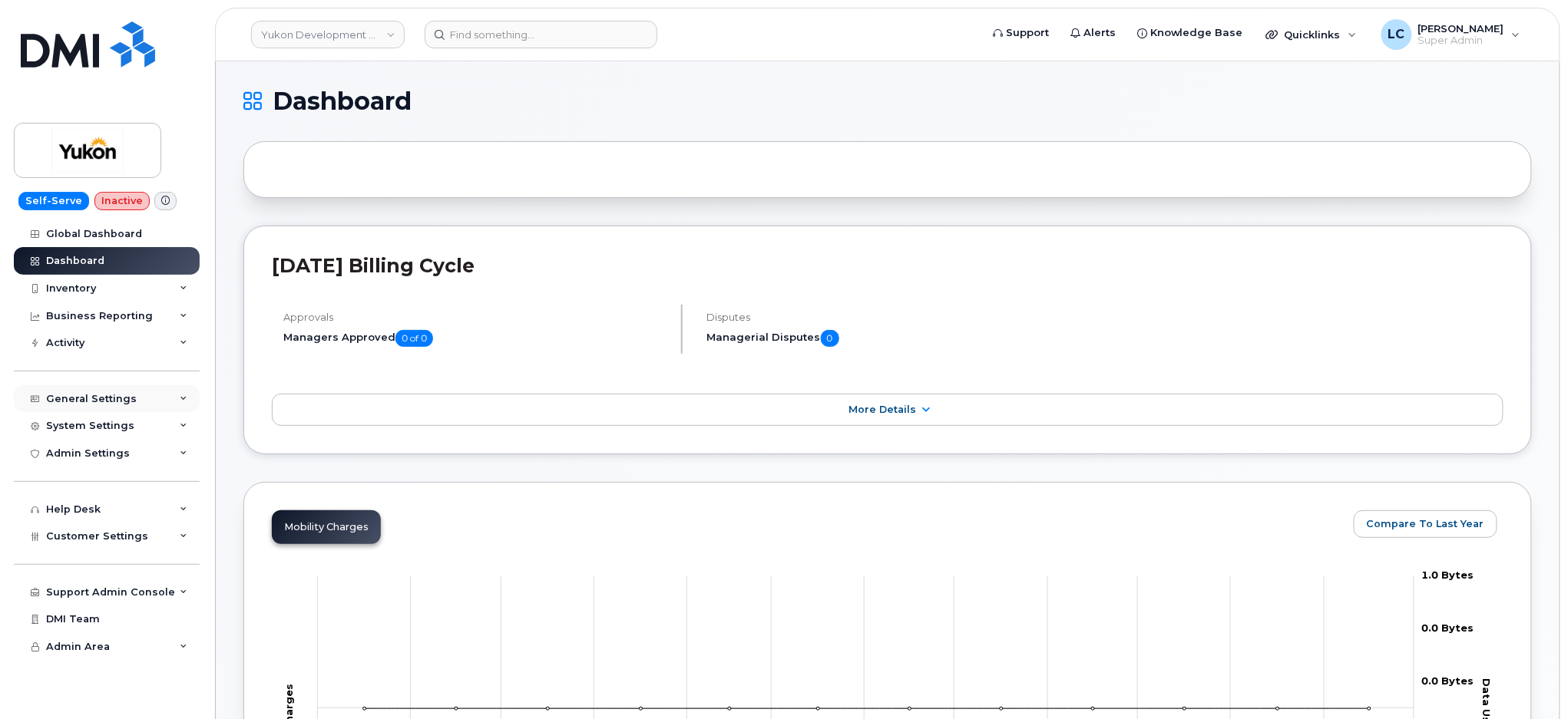
click at [130, 394] on div "General Settings" at bounding box center [107, 399] width 186 height 28
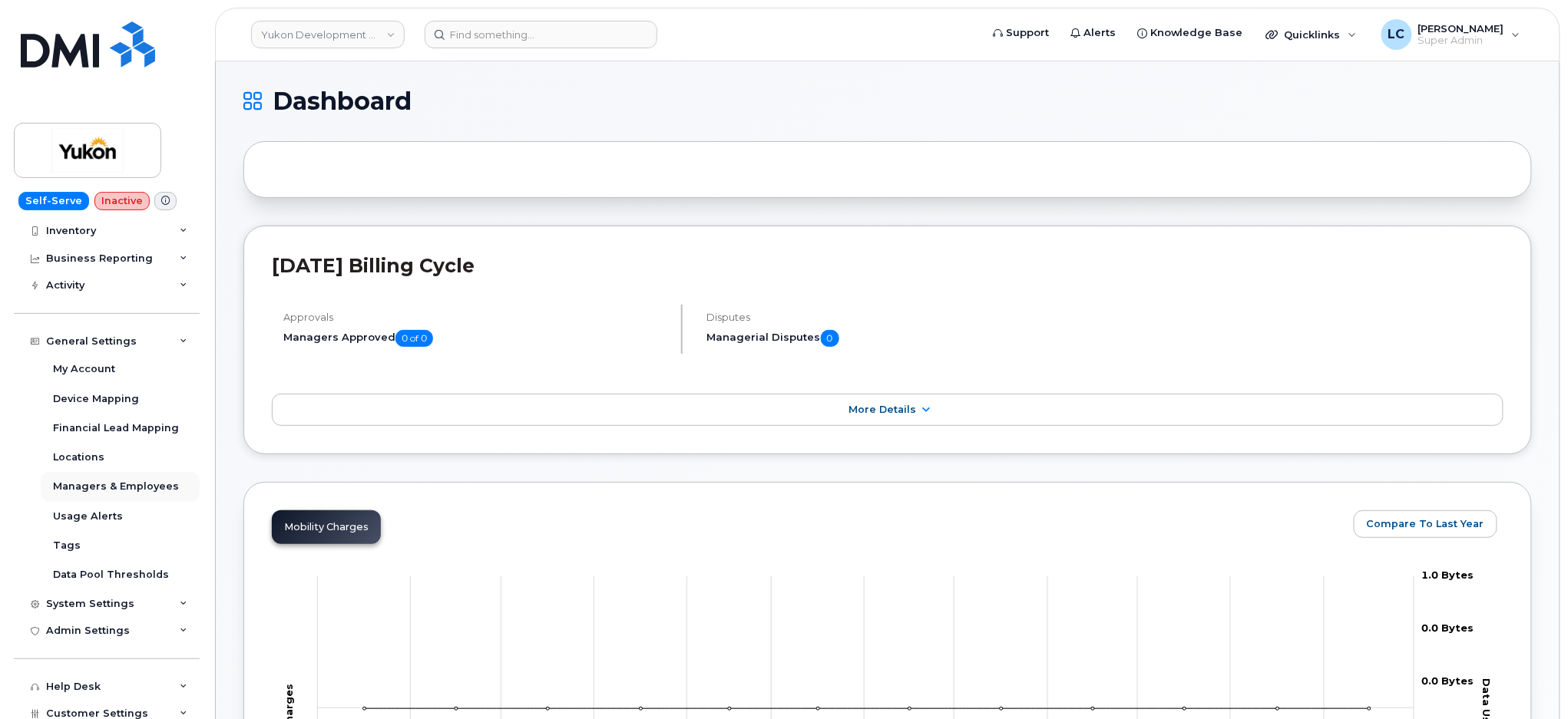
scroll to position [102, 0]
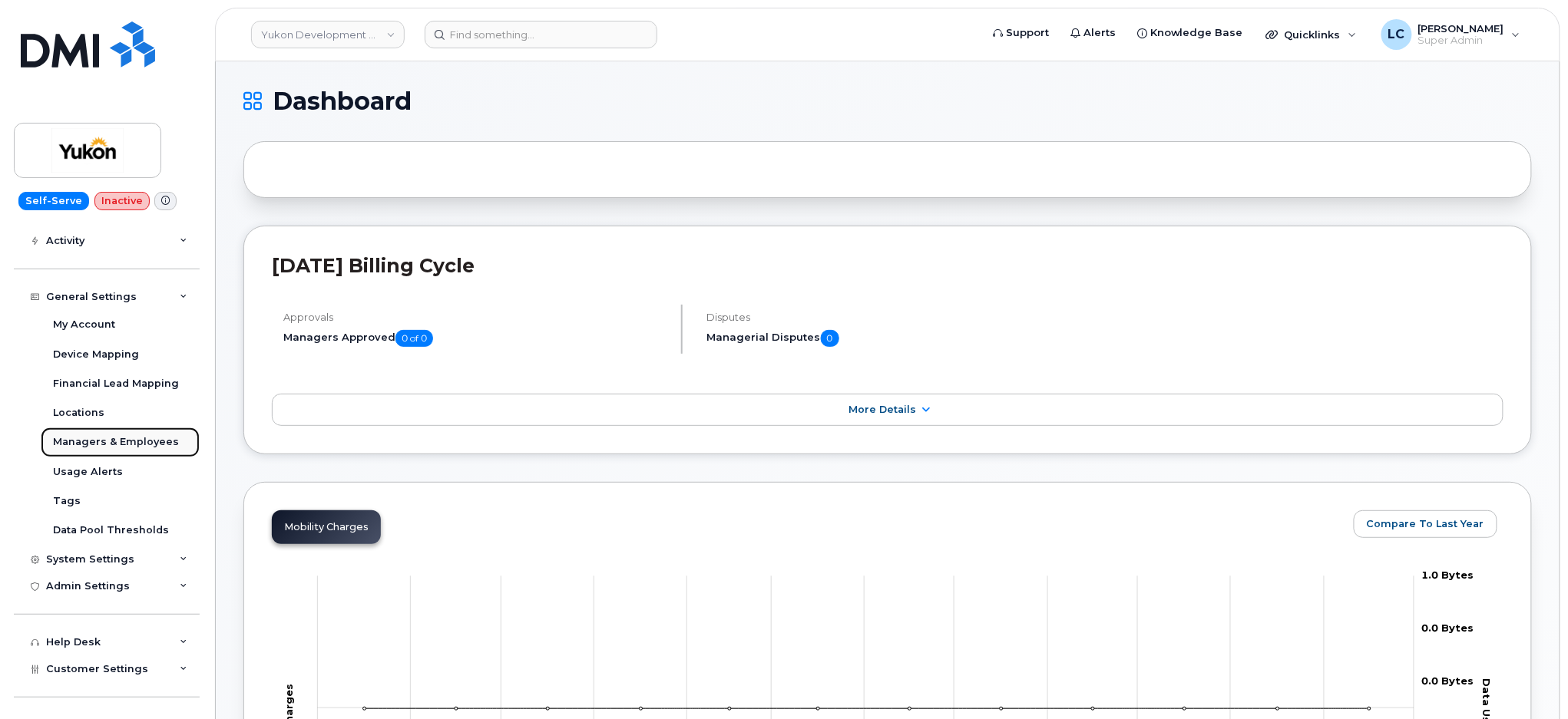
click at [156, 438] on div "Managers & Employees" at bounding box center [116, 442] width 126 height 14
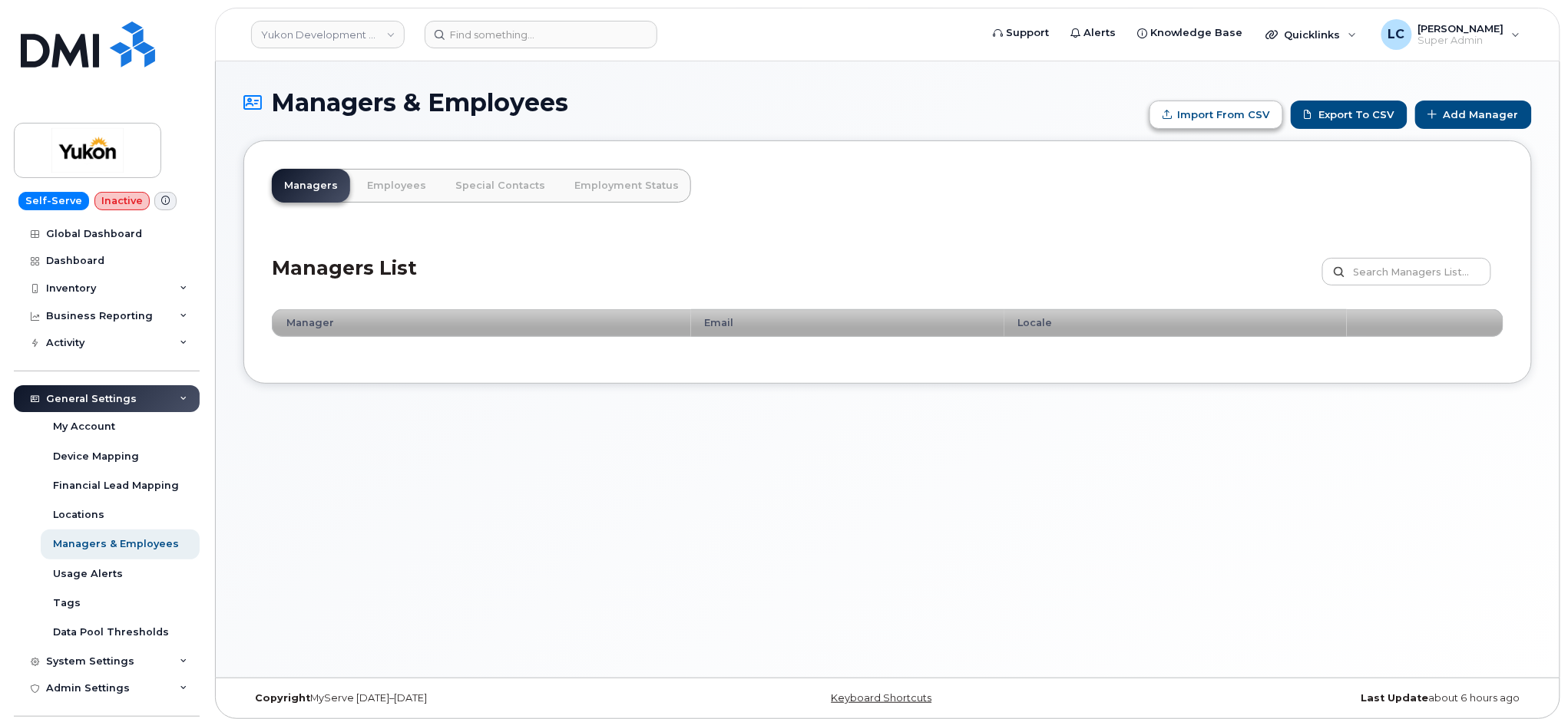
type input "C:\fakepath\Government of Yukon - Managers.csv"
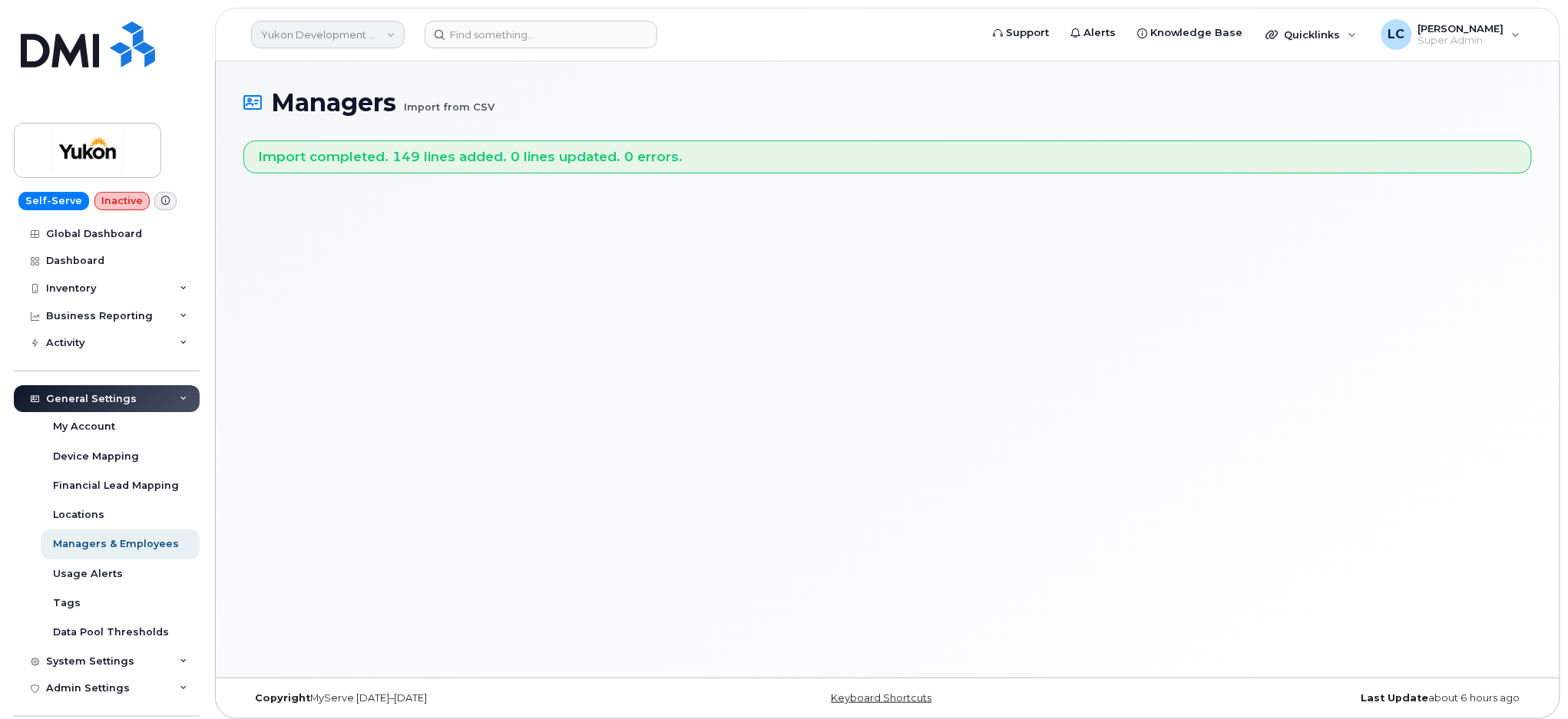
click at [355, 32] on link "Yukon Development Corp (YTG)" at bounding box center [327, 34] width 154 height 28
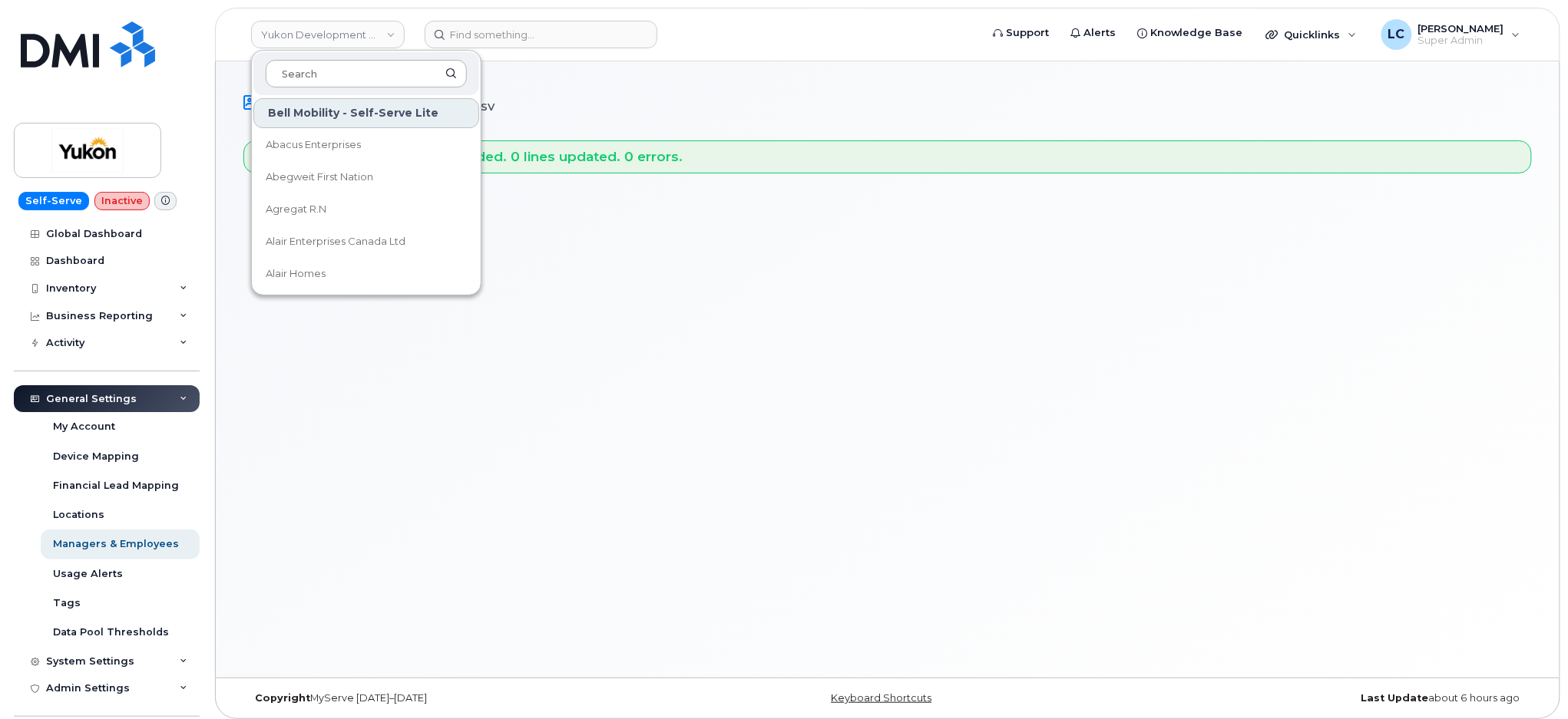
click at [357, 68] on input at bounding box center [366, 74] width 201 height 28
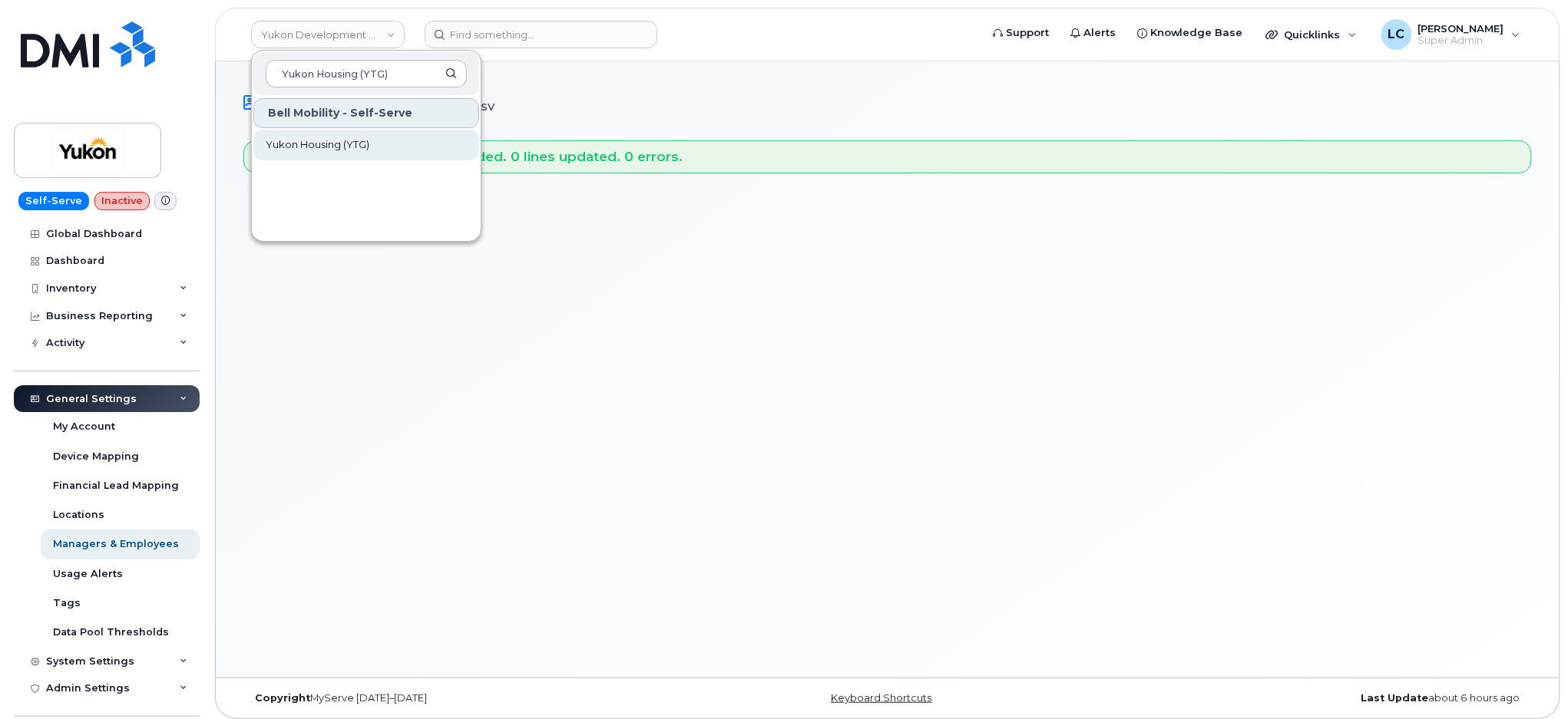
type input "Yukon Housing (YTG)"
click at [379, 142] on link "Yukon Housing (YTG)" at bounding box center [366, 145] width 226 height 31
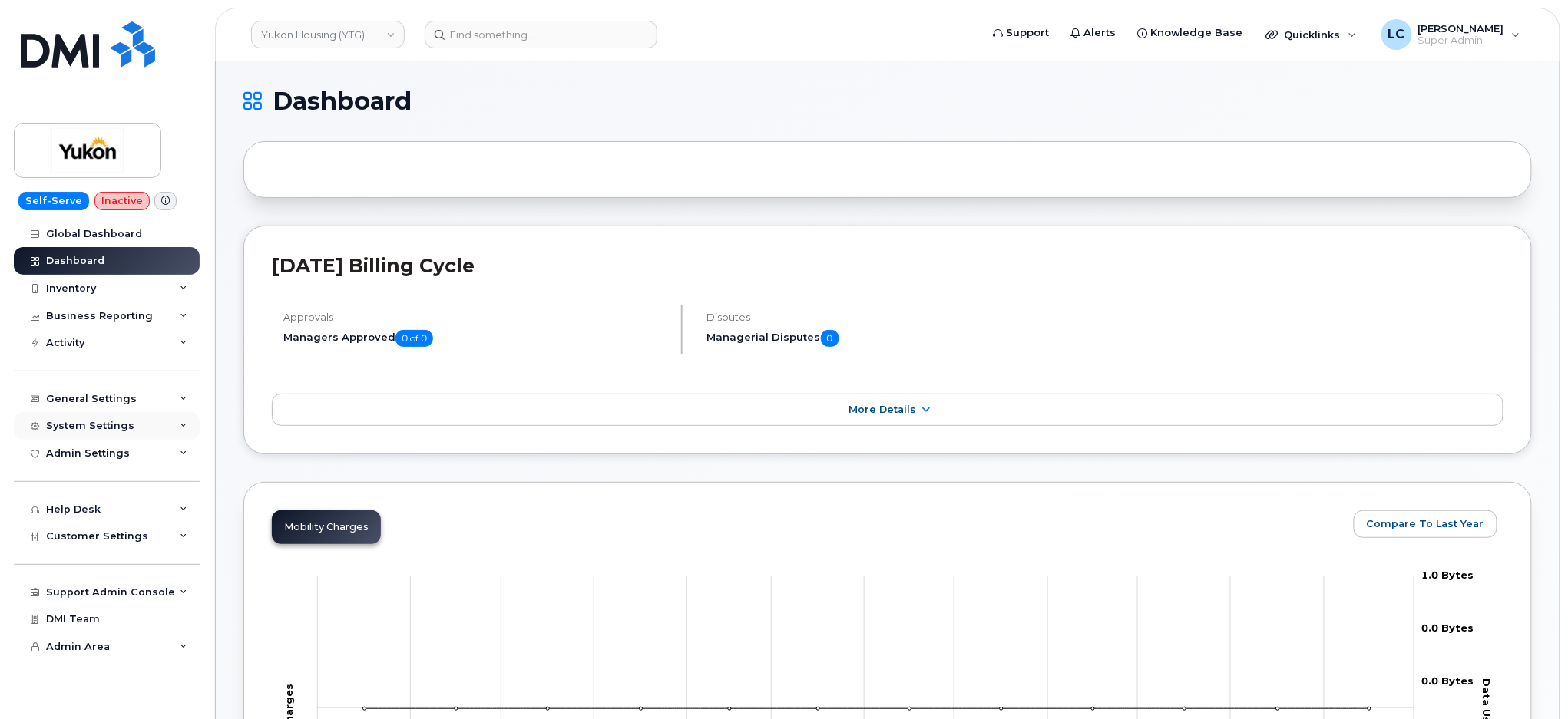
click at [148, 429] on div "System Settings" at bounding box center [107, 426] width 186 height 28
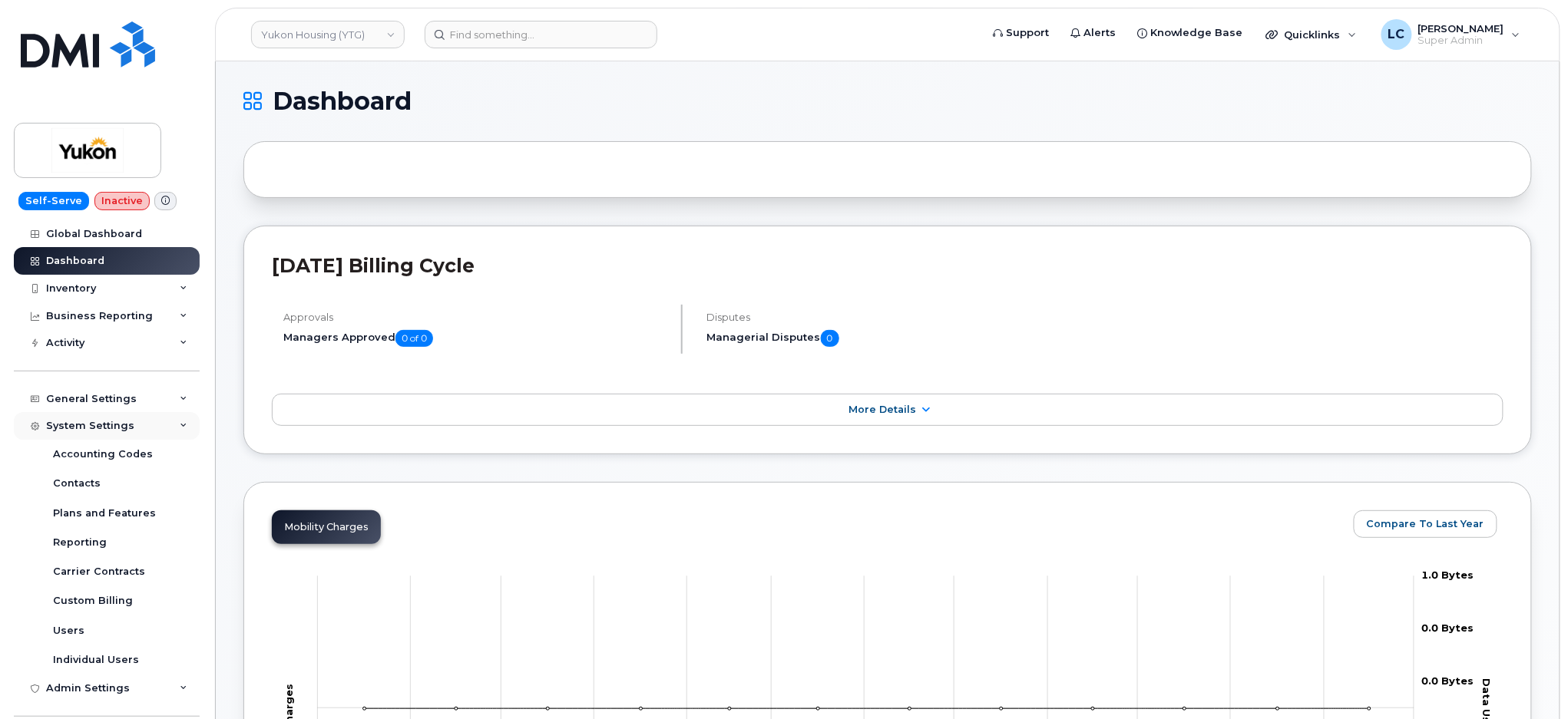
click at [148, 429] on div "System Settings" at bounding box center [107, 426] width 186 height 28
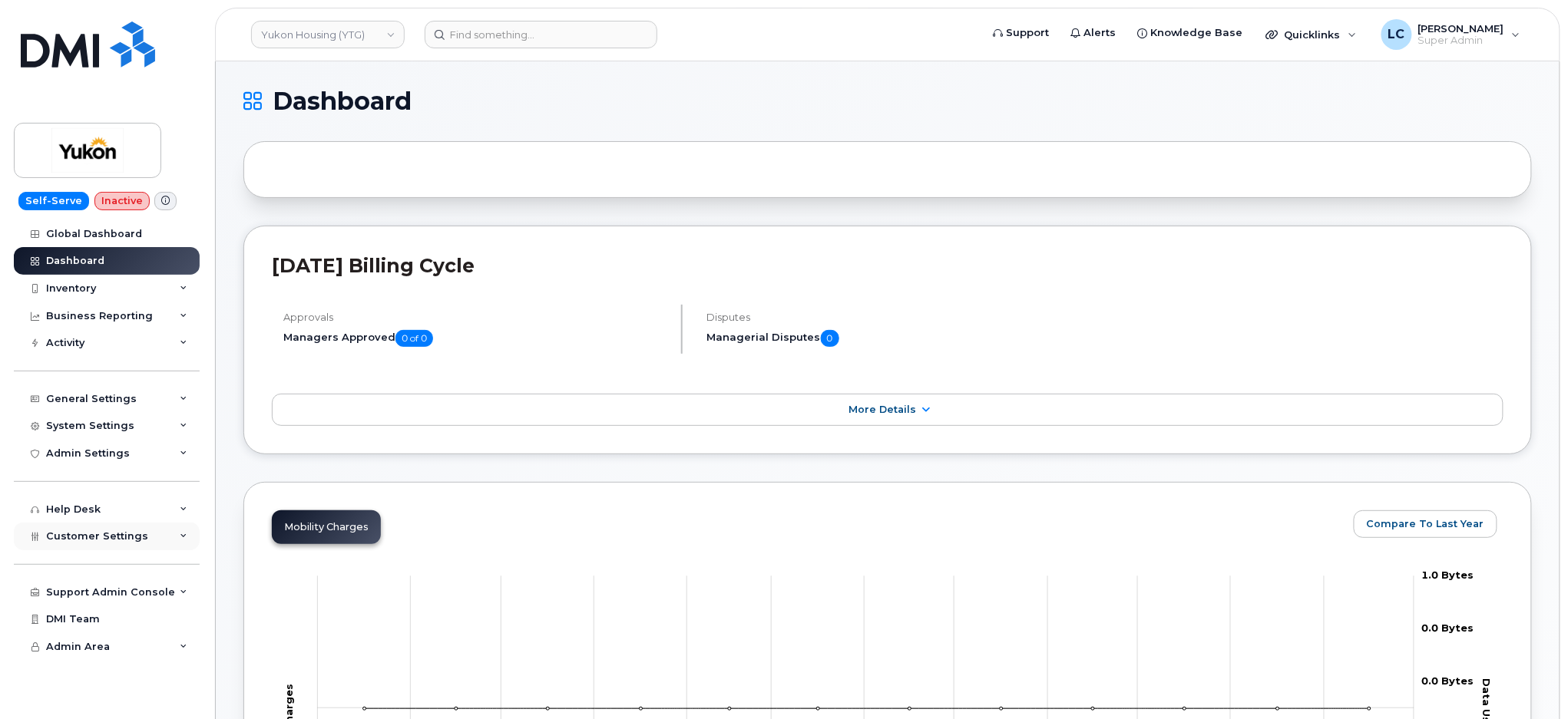
click at [143, 532] on div "Customer Settings" at bounding box center [107, 537] width 186 height 28
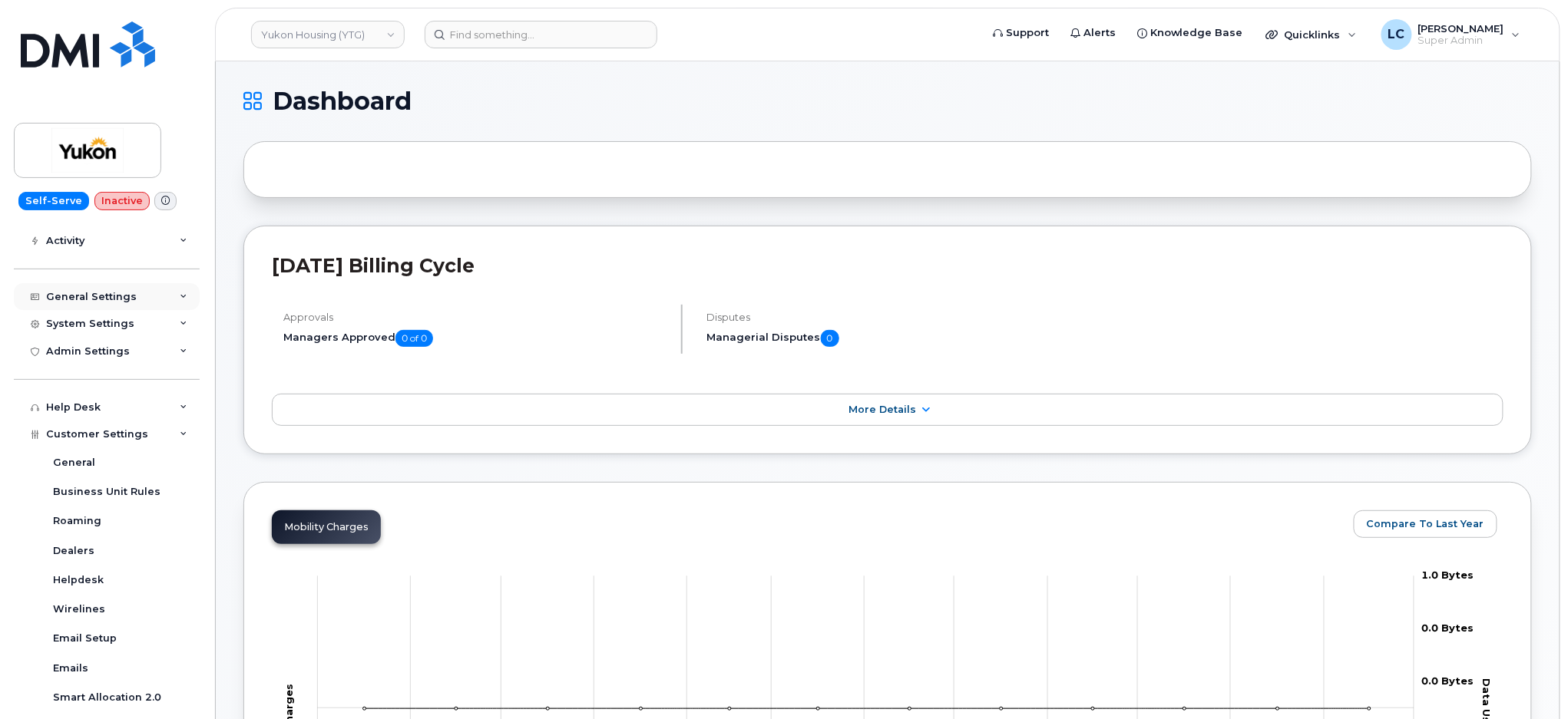
click at [157, 300] on div "General Settings" at bounding box center [107, 297] width 186 height 28
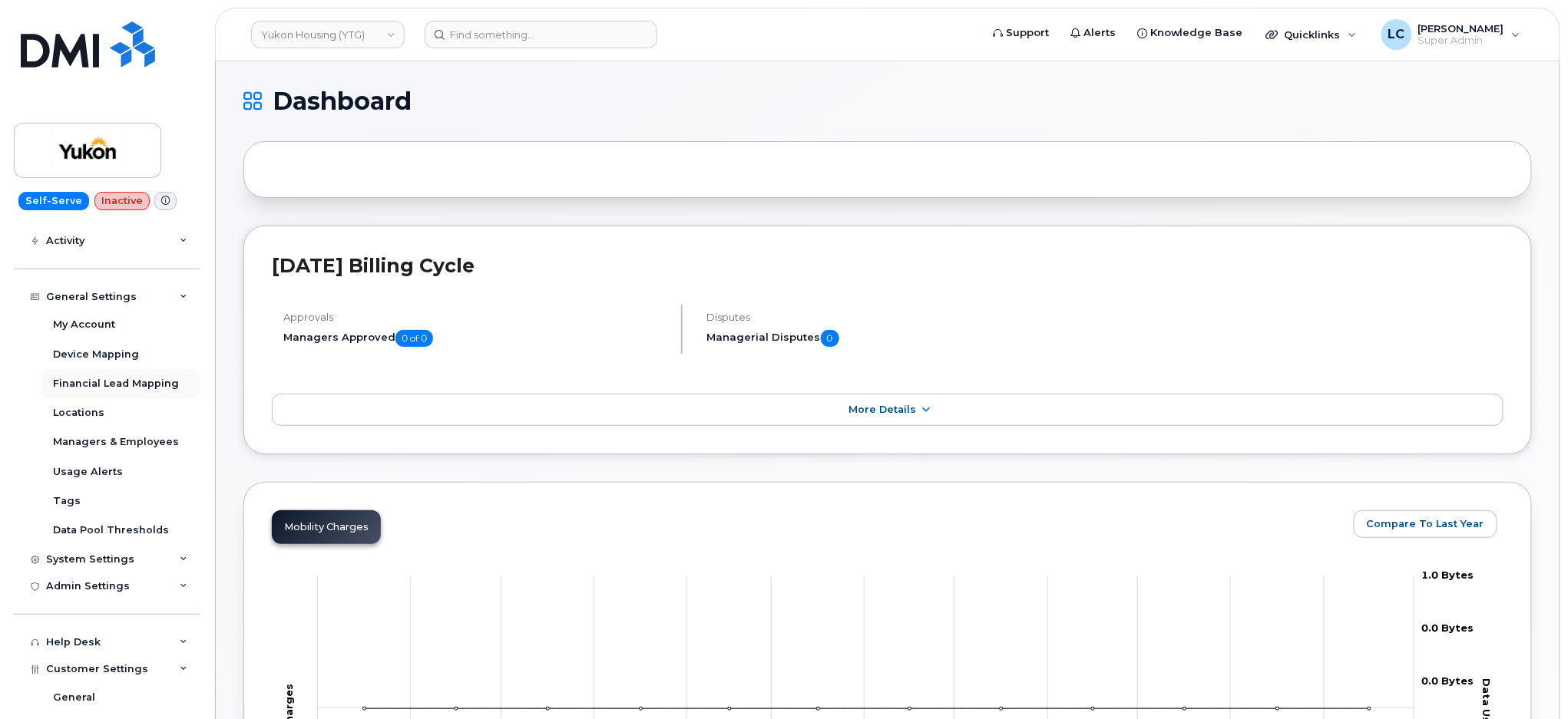
scroll to position [204, 0]
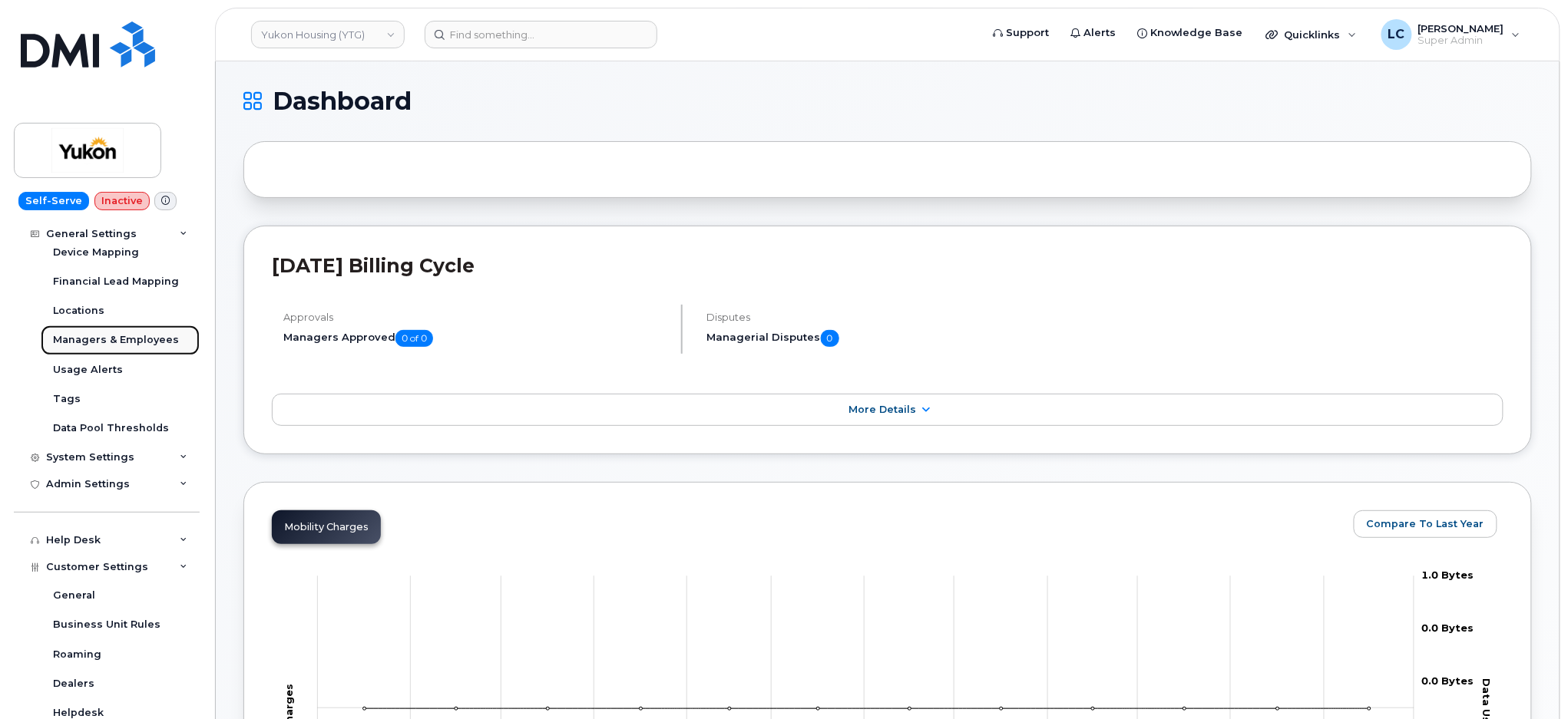
click at [132, 344] on div "Managers & Employees" at bounding box center [116, 340] width 126 height 14
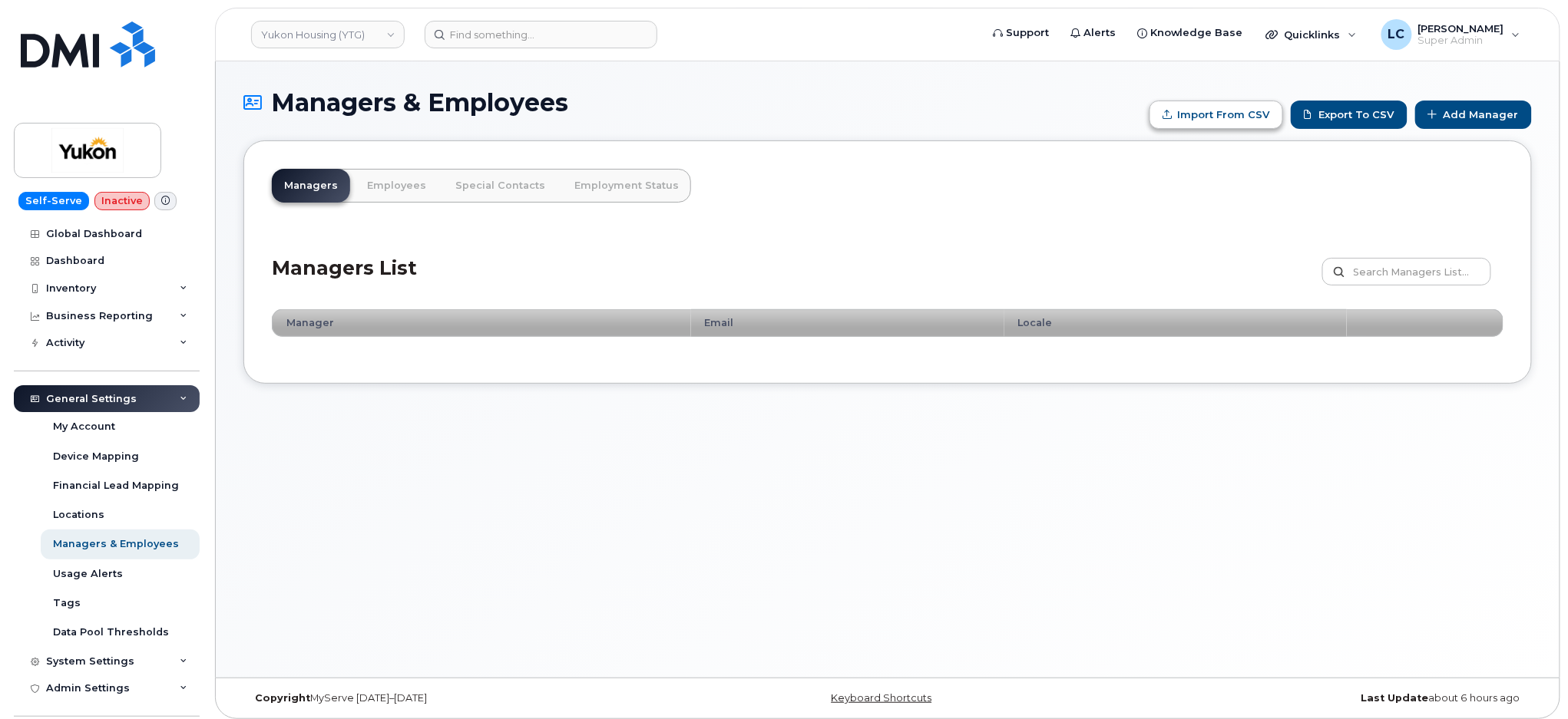
type input "C:\fakepath\Government of Yukon - Managers.csv"
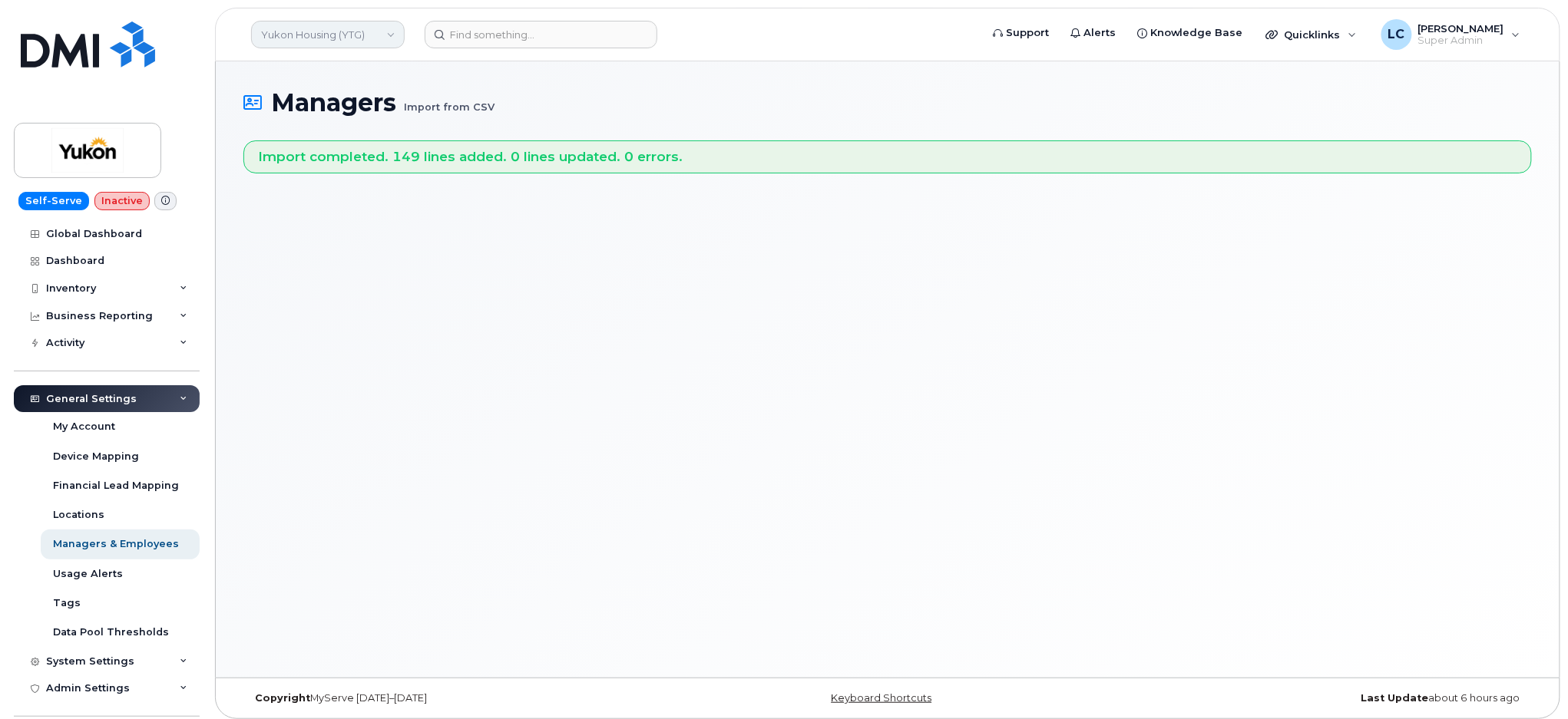
click at [316, 31] on link "Yukon Housing (YTG)" at bounding box center [327, 34] width 154 height 28
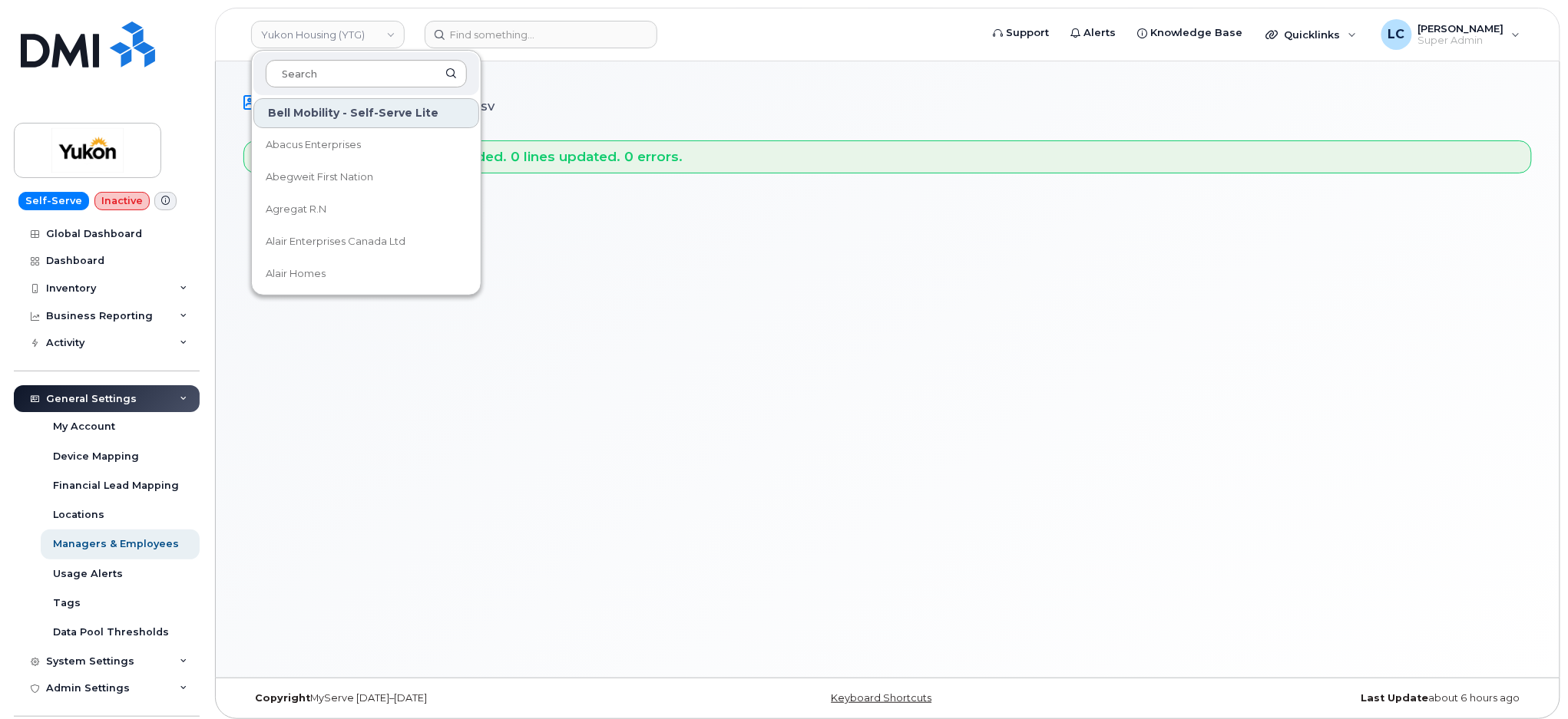
click at [346, 72] on input at bounding box center [366, 74] width 201 height 28
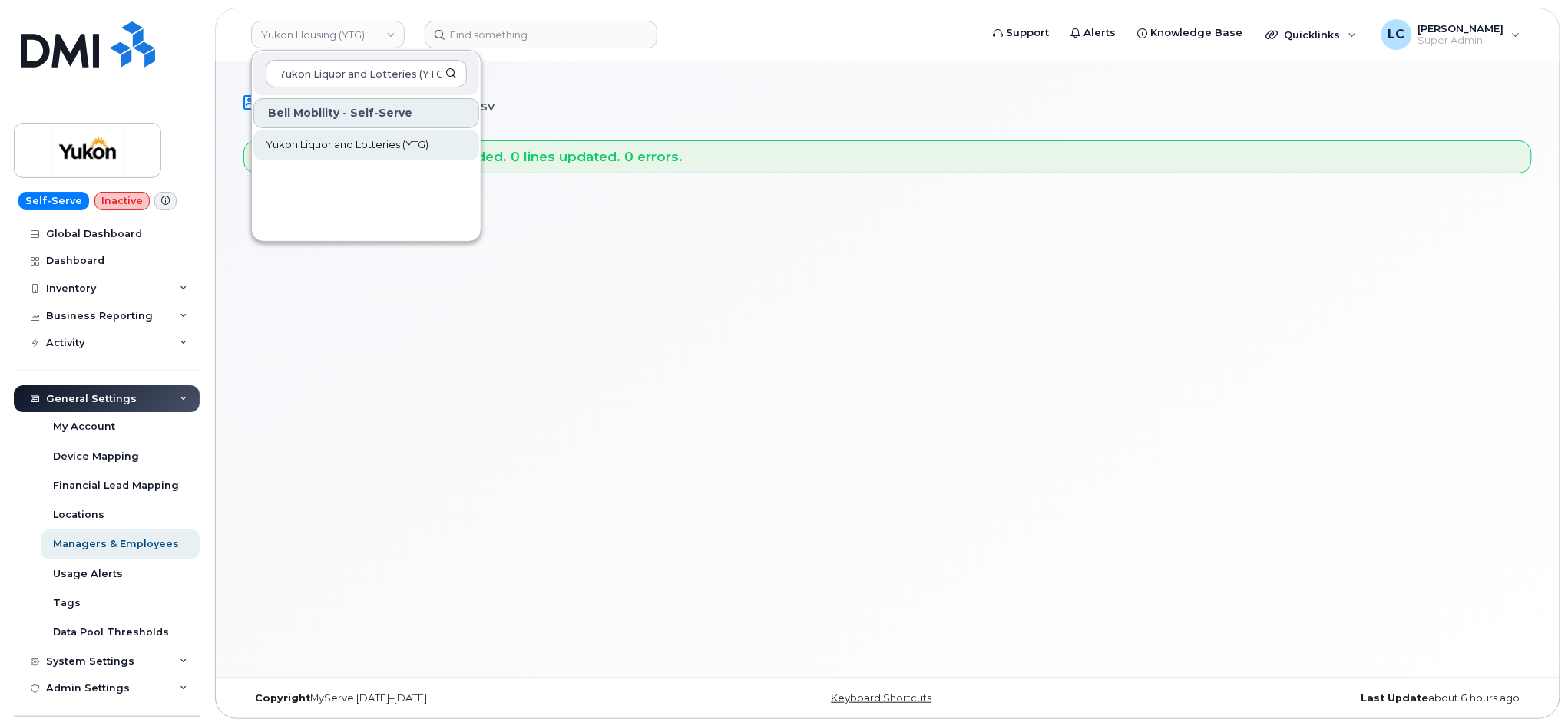
type input "Yukon Liquor and Lotteries (YTG)"
click at [382, 134] on link "Yukon Liquor and Lotteries (YTG)" at bounding box center [366, 145] width 226 height 31
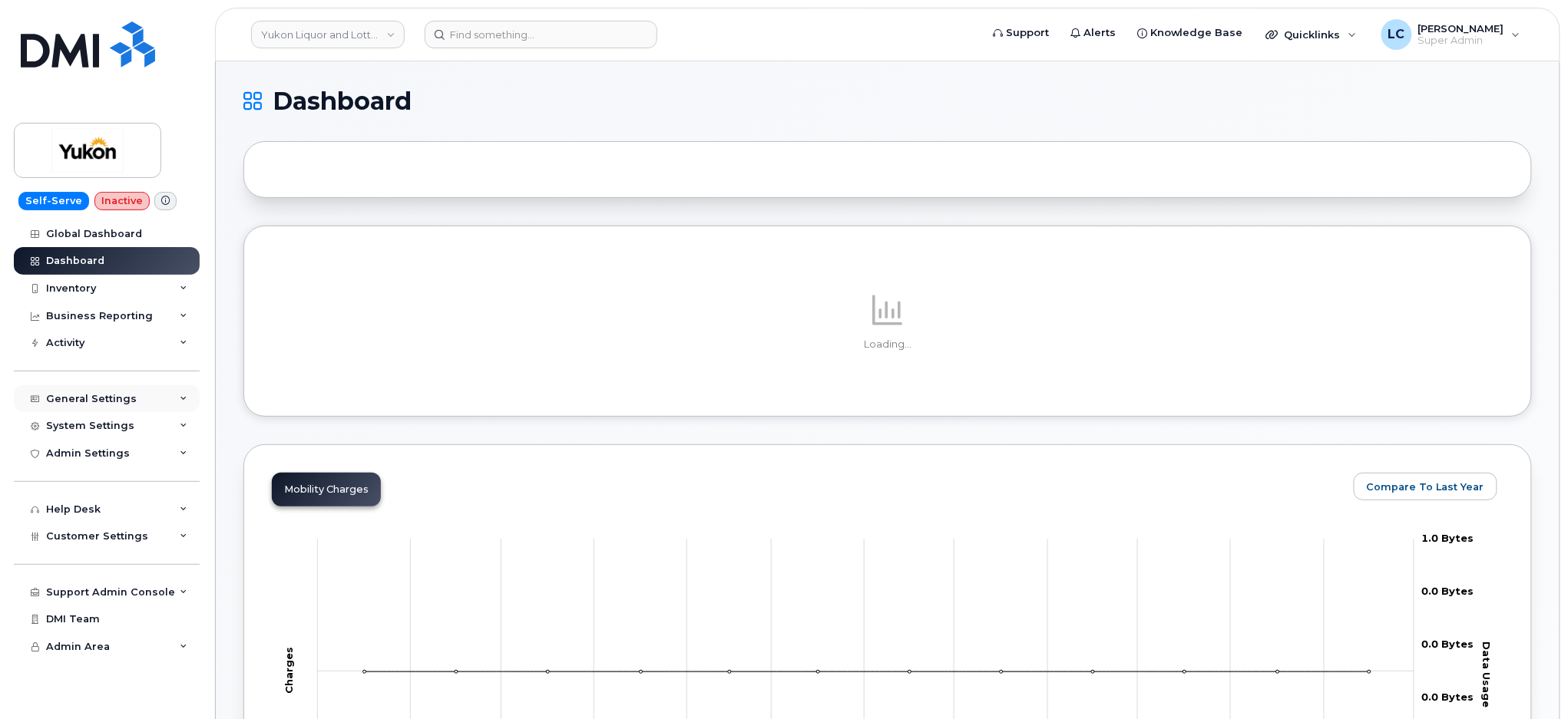
click at [93, 398] on div "General Settings" at bounding box center [91, 399] width 90 height 12
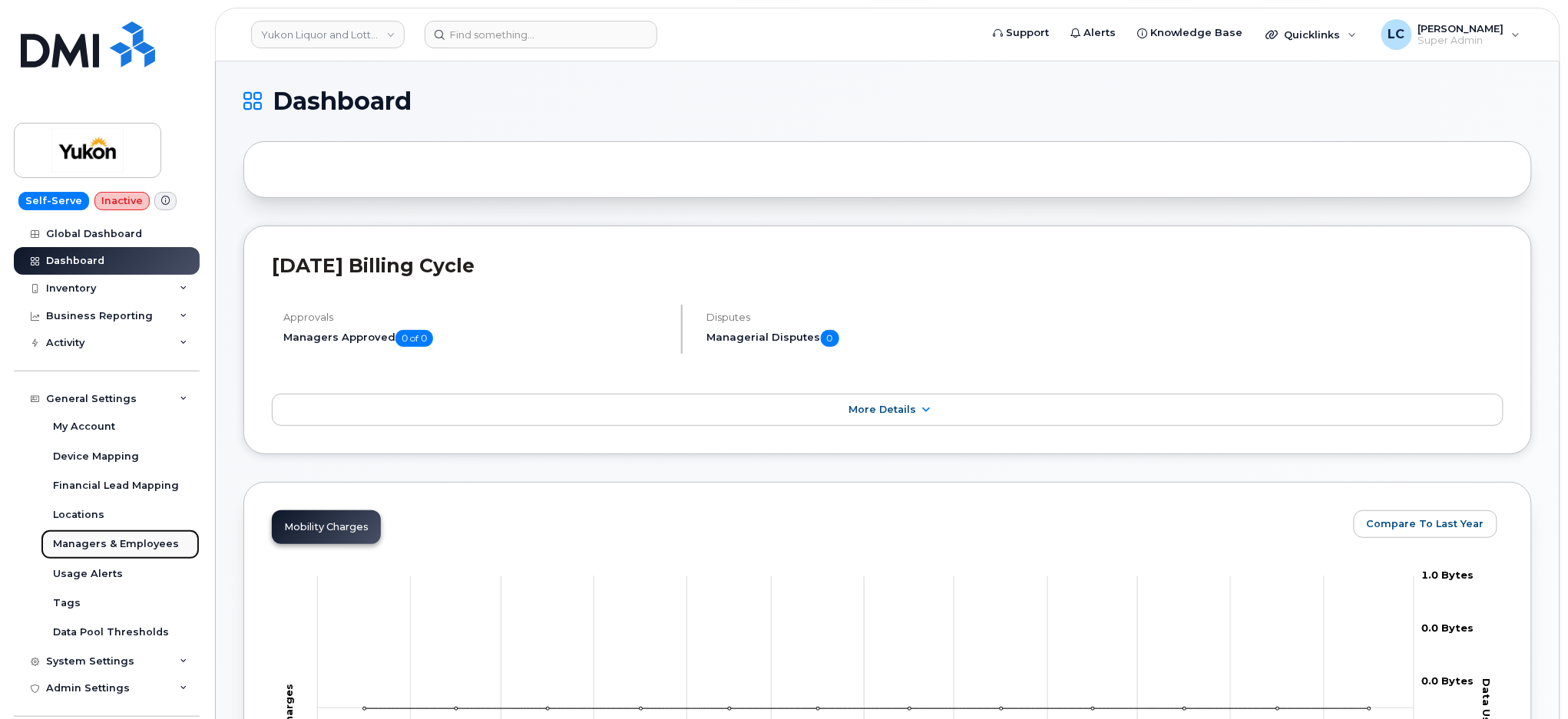
click at [125, 541] on div "Managers & Employees" at bounding box center [116, 544] width 126 height 14
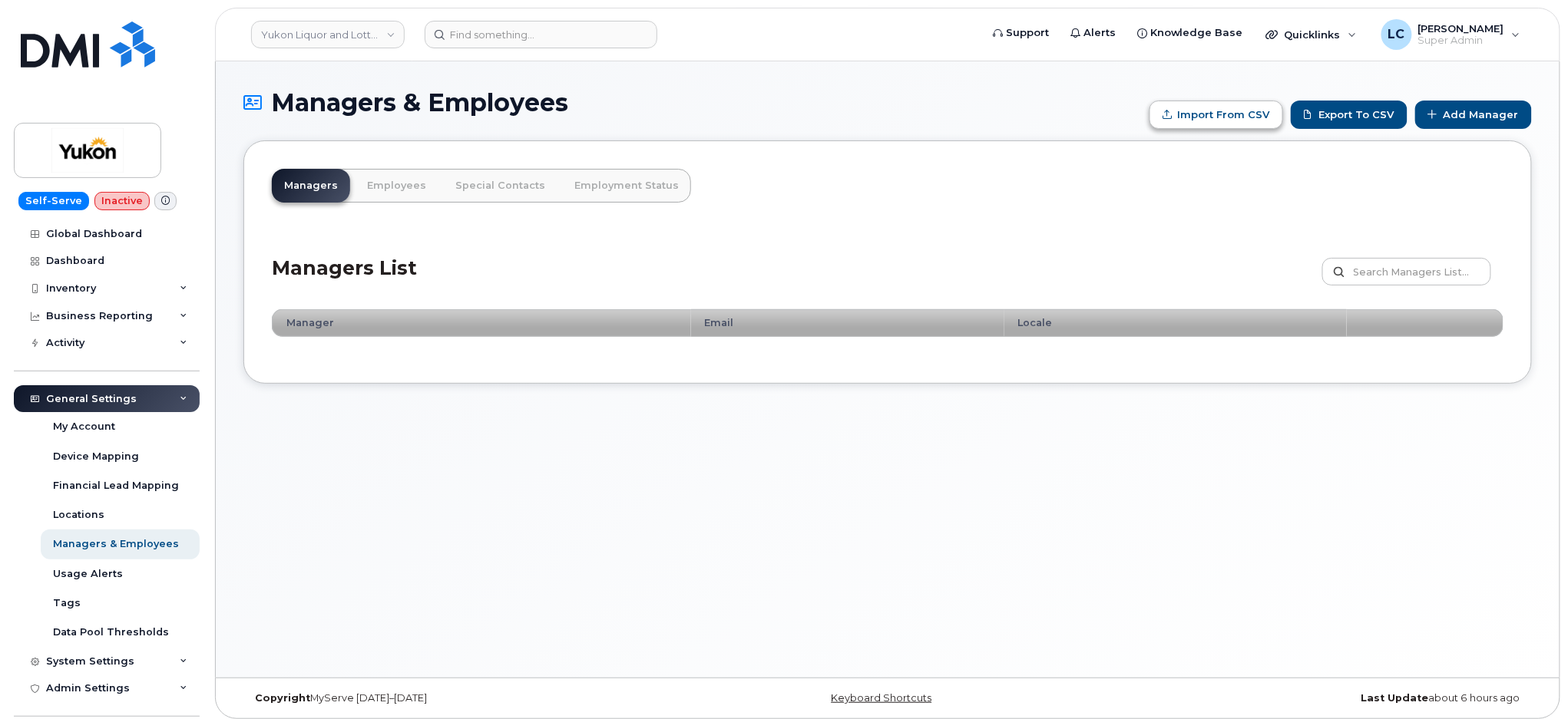
type input "C:\fakepath\Government of Yukon - Managers.csv"
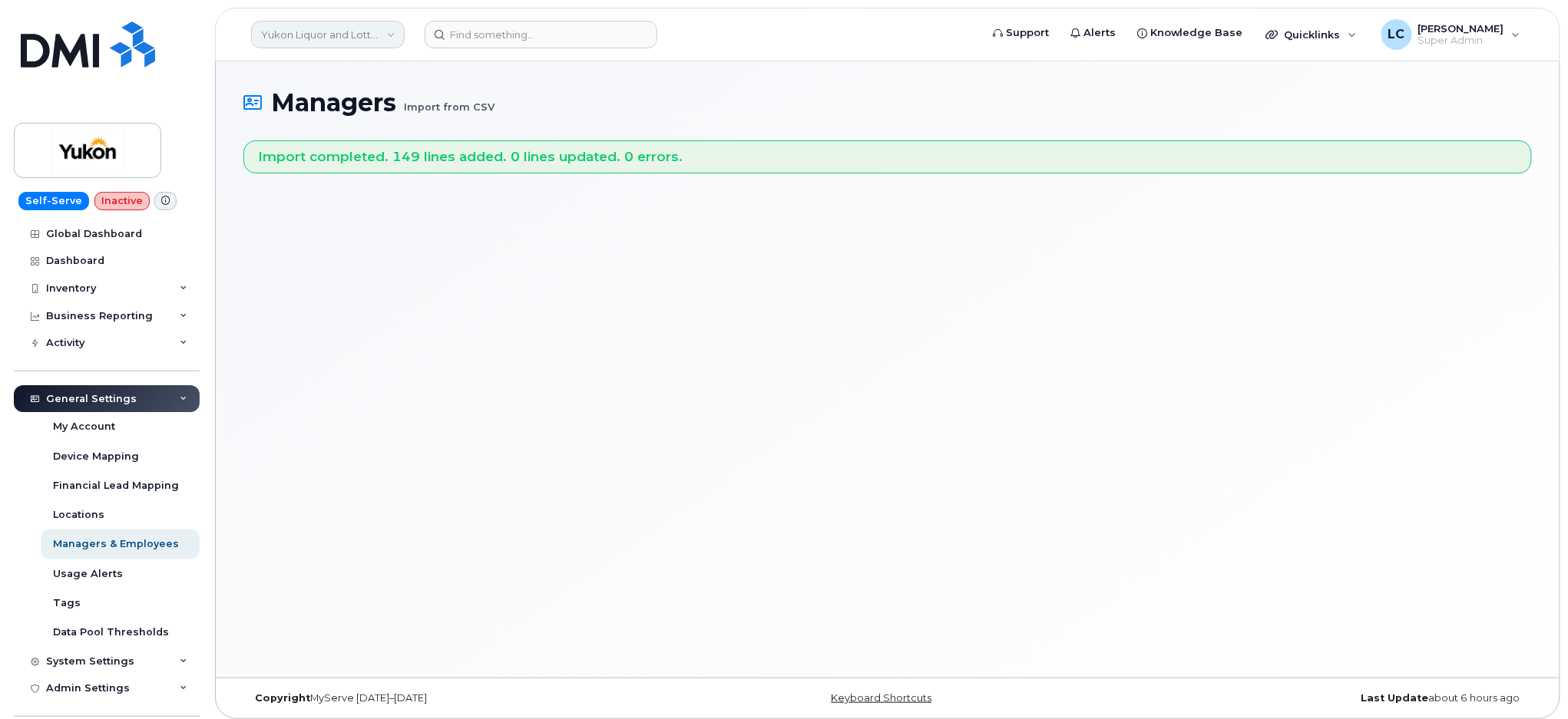
click at [365, 25] on link "Yukon Liquor and Lotteries (YTG)" at bounding box center [327, 34] width 154 height 28
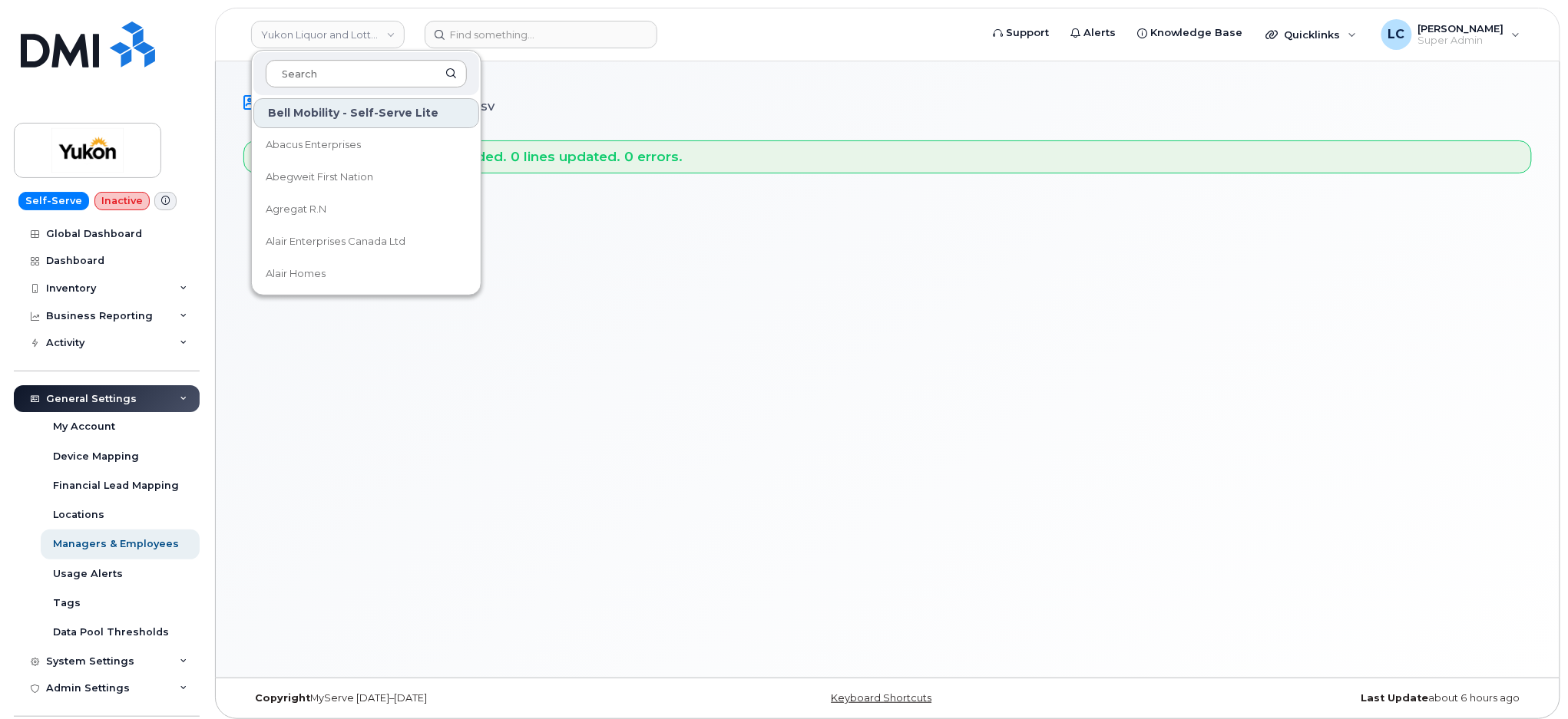
click at [359, 68] on input at bounding box center [366, 74] width 201 height 28
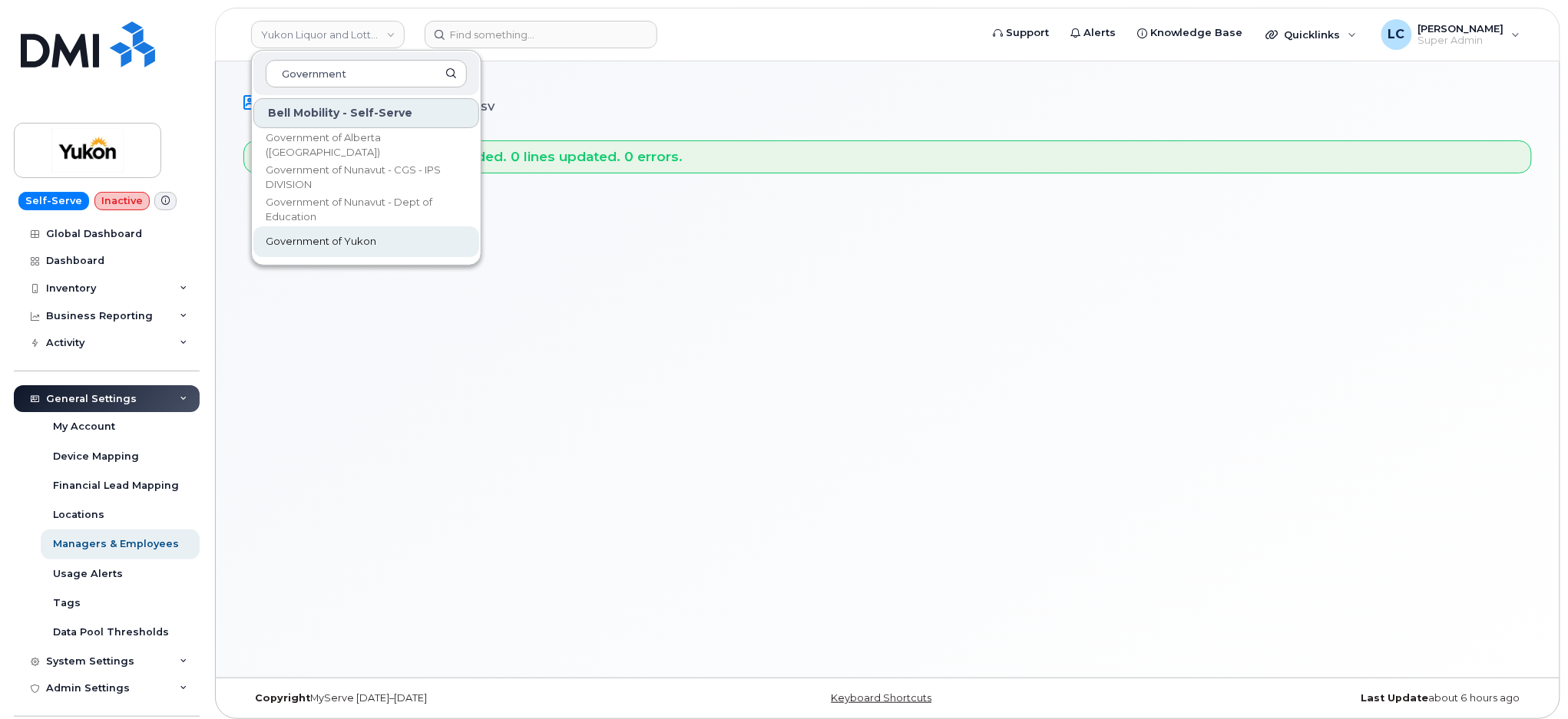
type input "Government"
click at [349, 231] on link "Government of Yukon" at bounding box center [366, 242] width 226 height 31
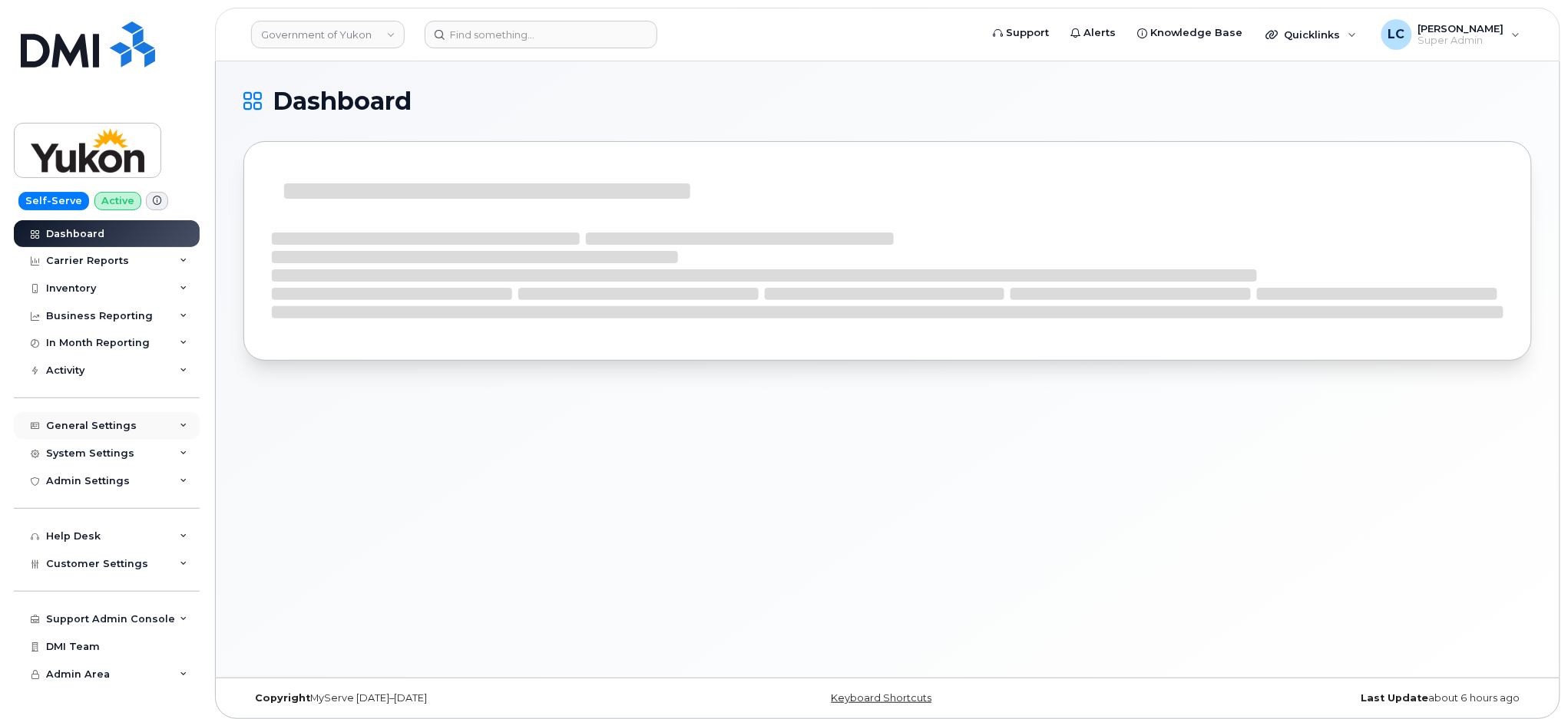
click at [133, 428] on div "General Settings" at bounding box center [107, 426] width 186 height 28
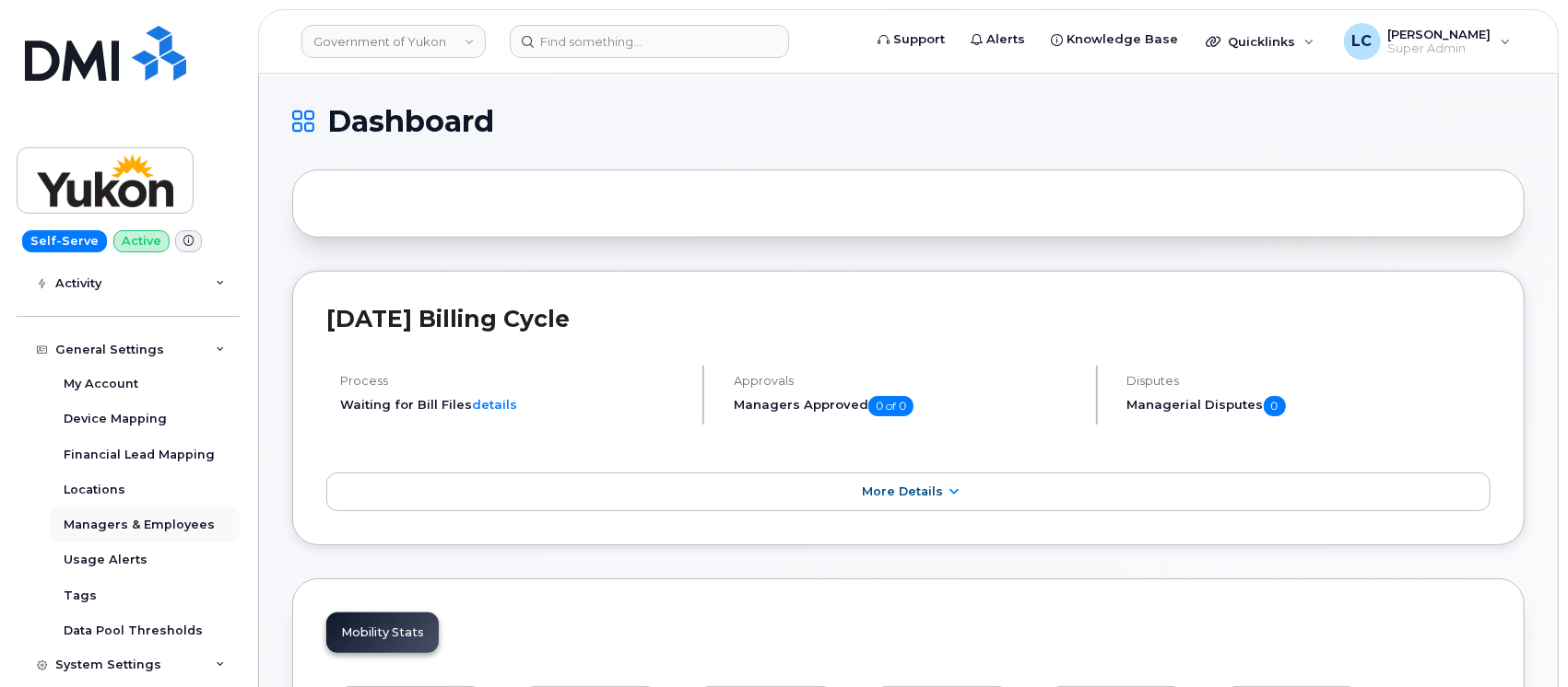
scroll to position [122, 0]
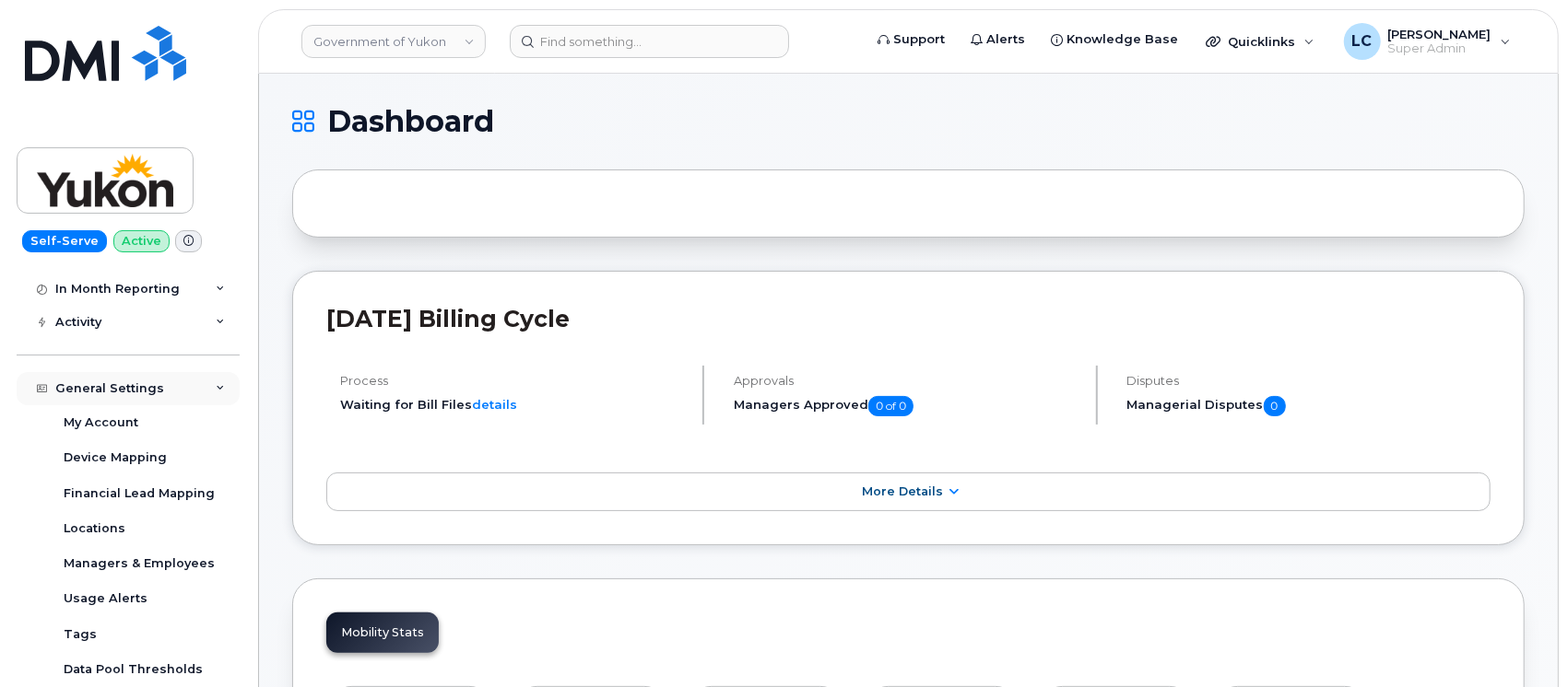
click at [193, 387] on div "General Settings" at bounding box center [128, 389] width 223 height 33
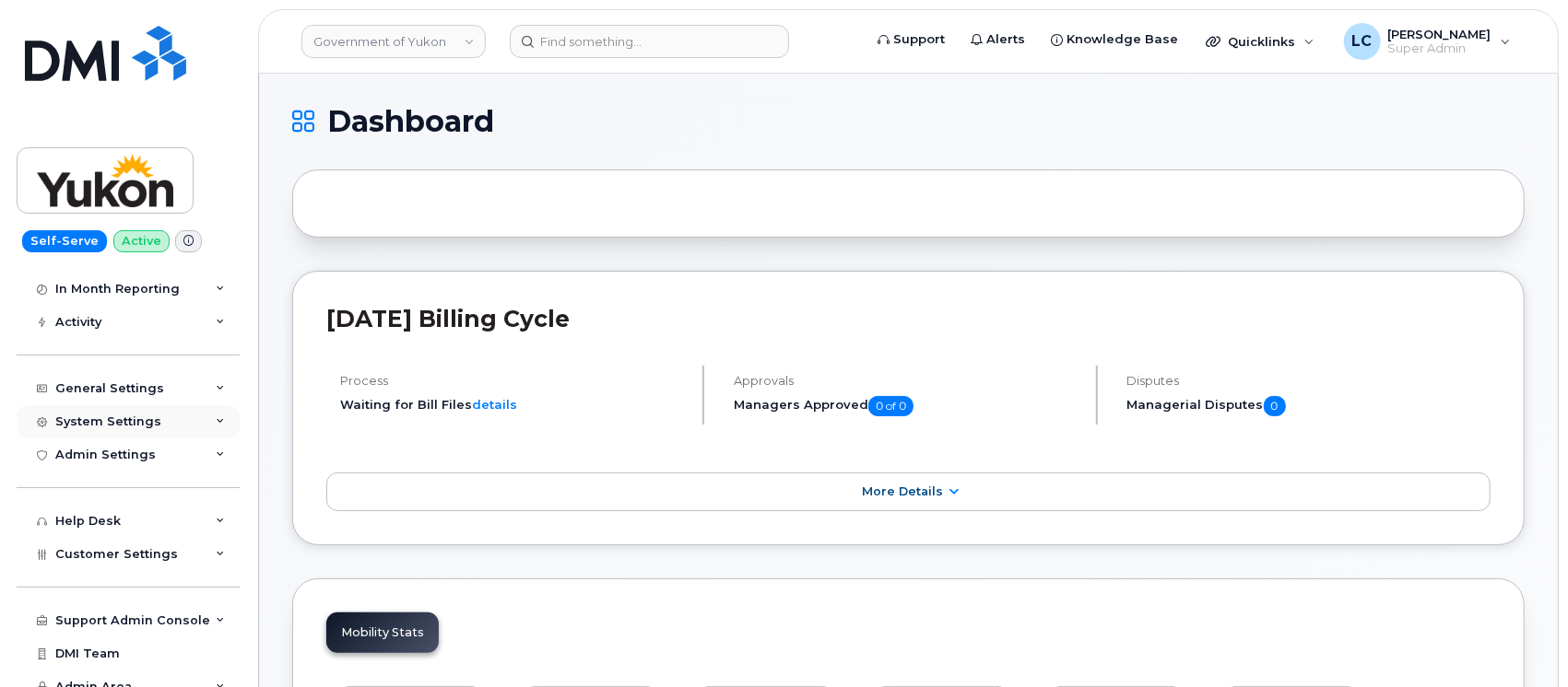
click at [184, 424] on div "System Settings" at bounding box center [128, 422] width 223 height 33
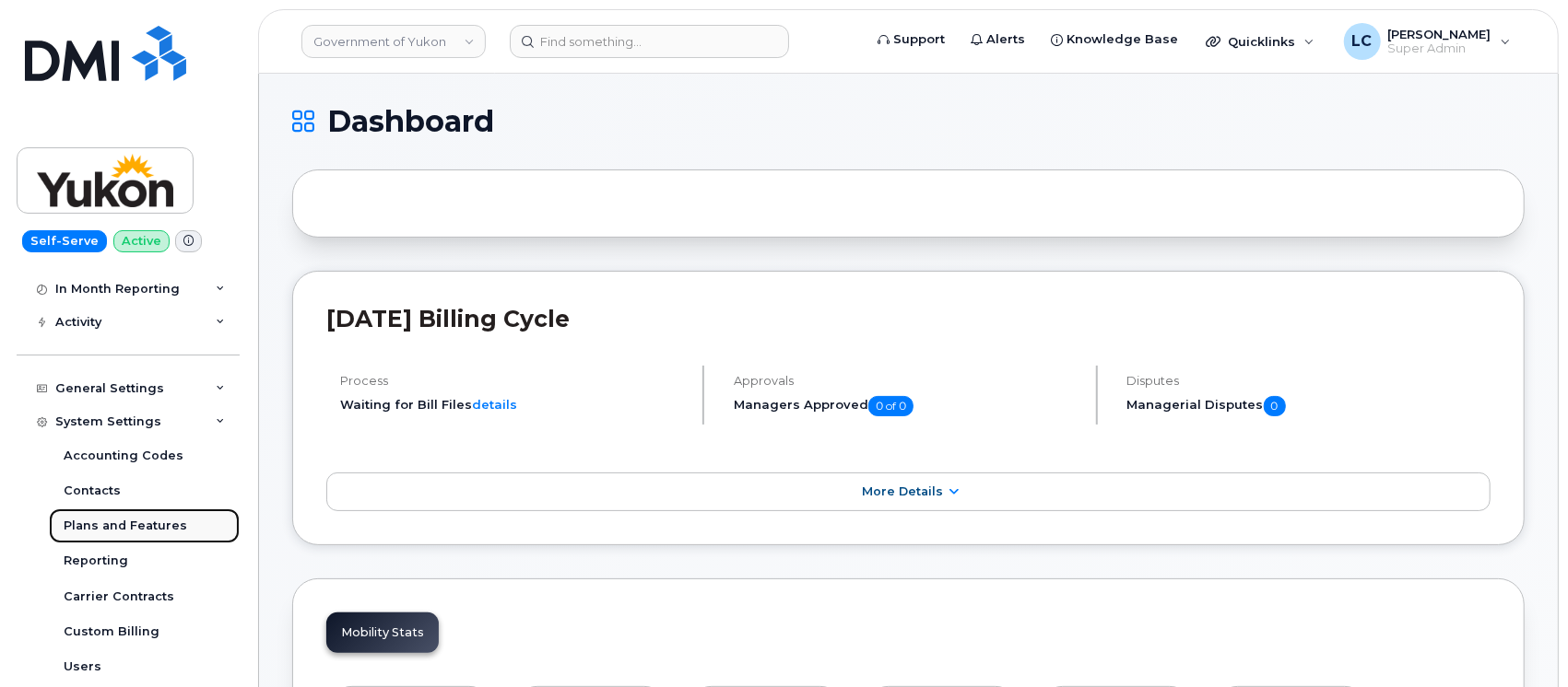
click at [151, 520] on div "Plans and Features" at bounding box center [125, 526] width 123 height 17
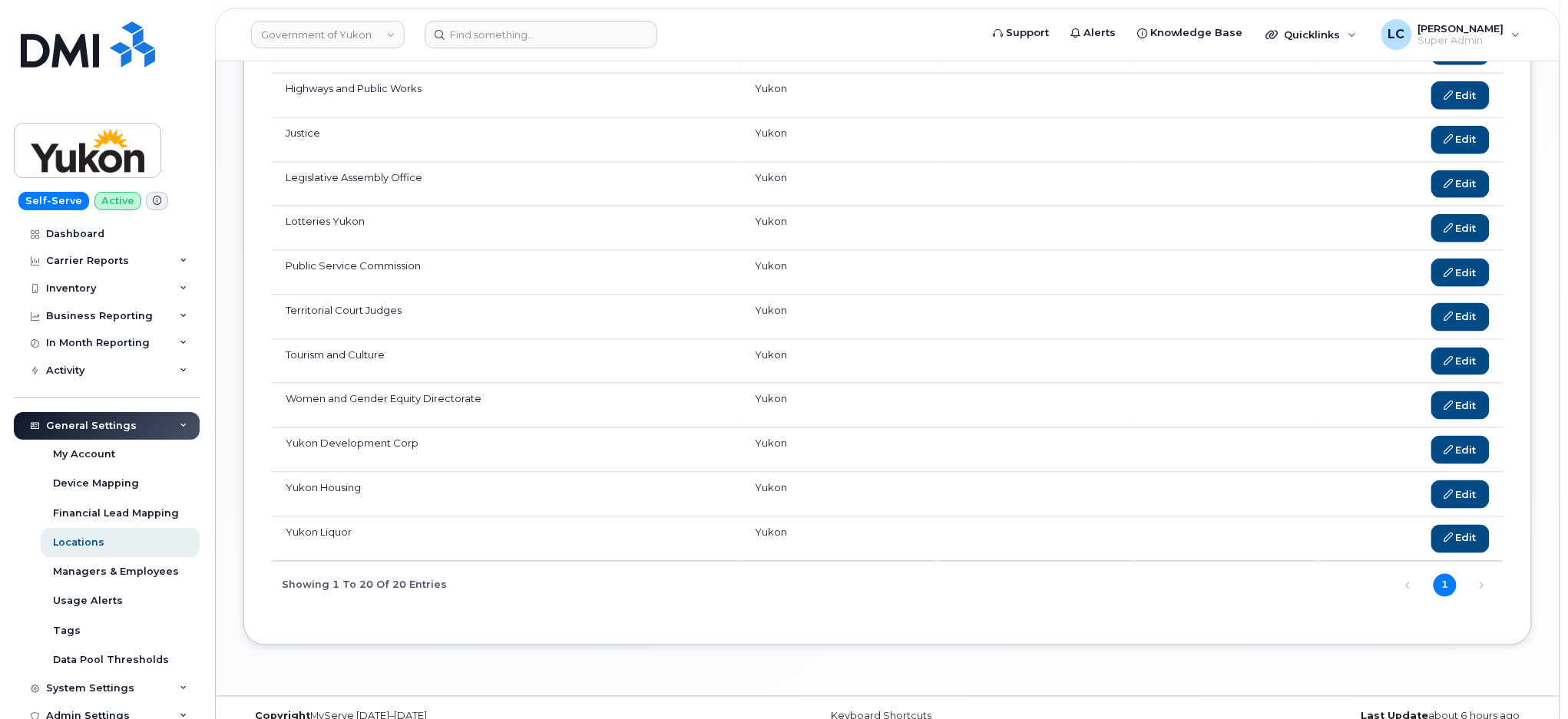
scroll to position [665, 0]
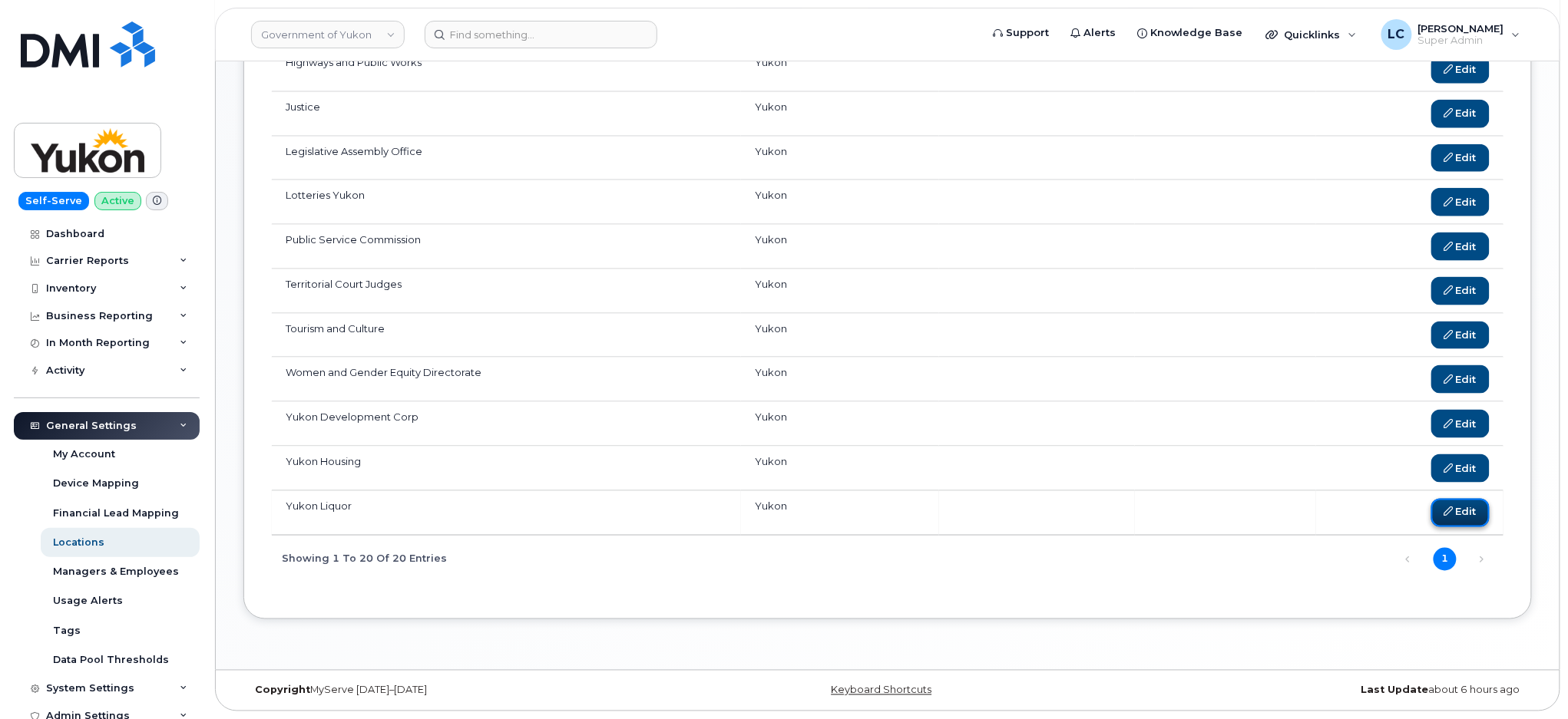
click at [1465, 512] on link "Edit" at bounding box center [1460, 513] width 59 height 28
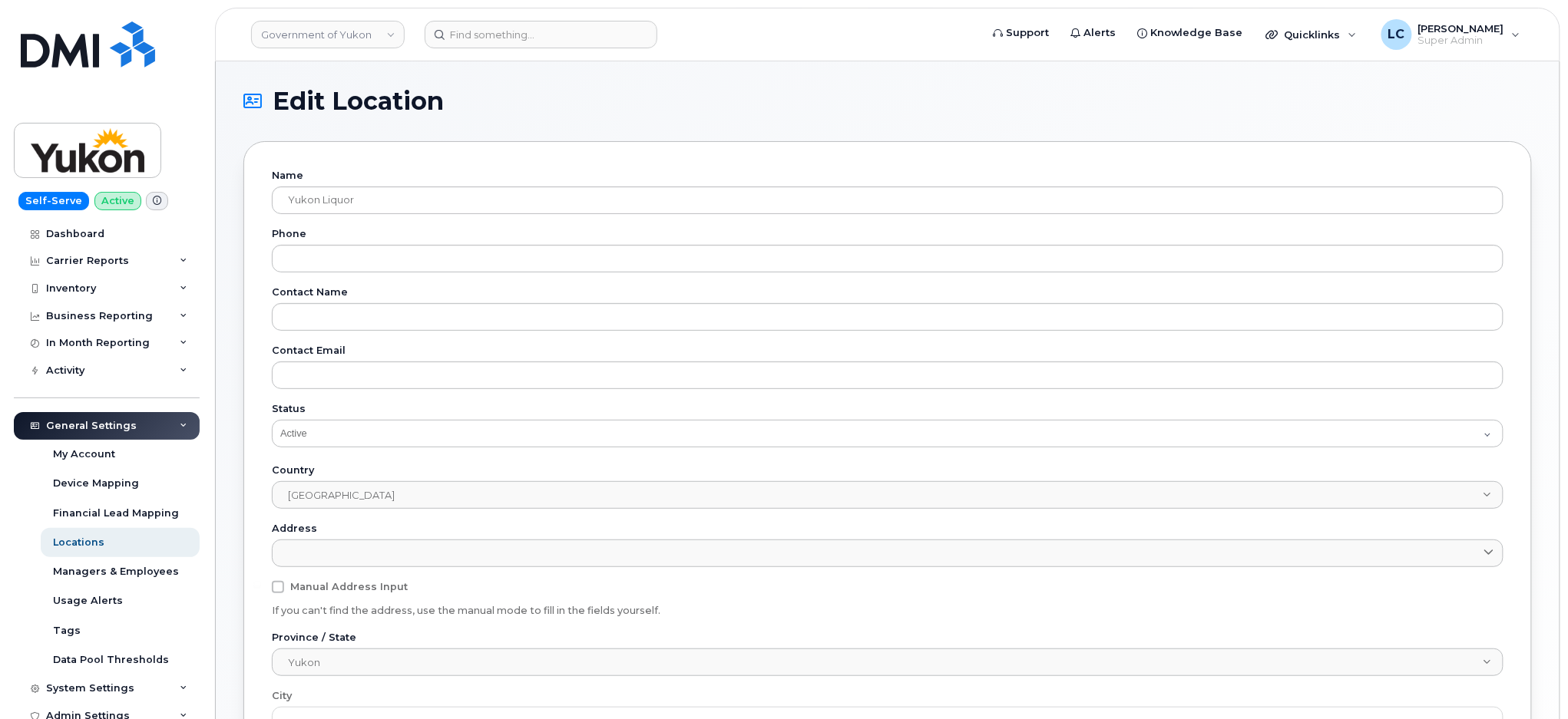
click at [173, 426] on div "General Settings" at bounding box center [107, 426] width 186 height 28
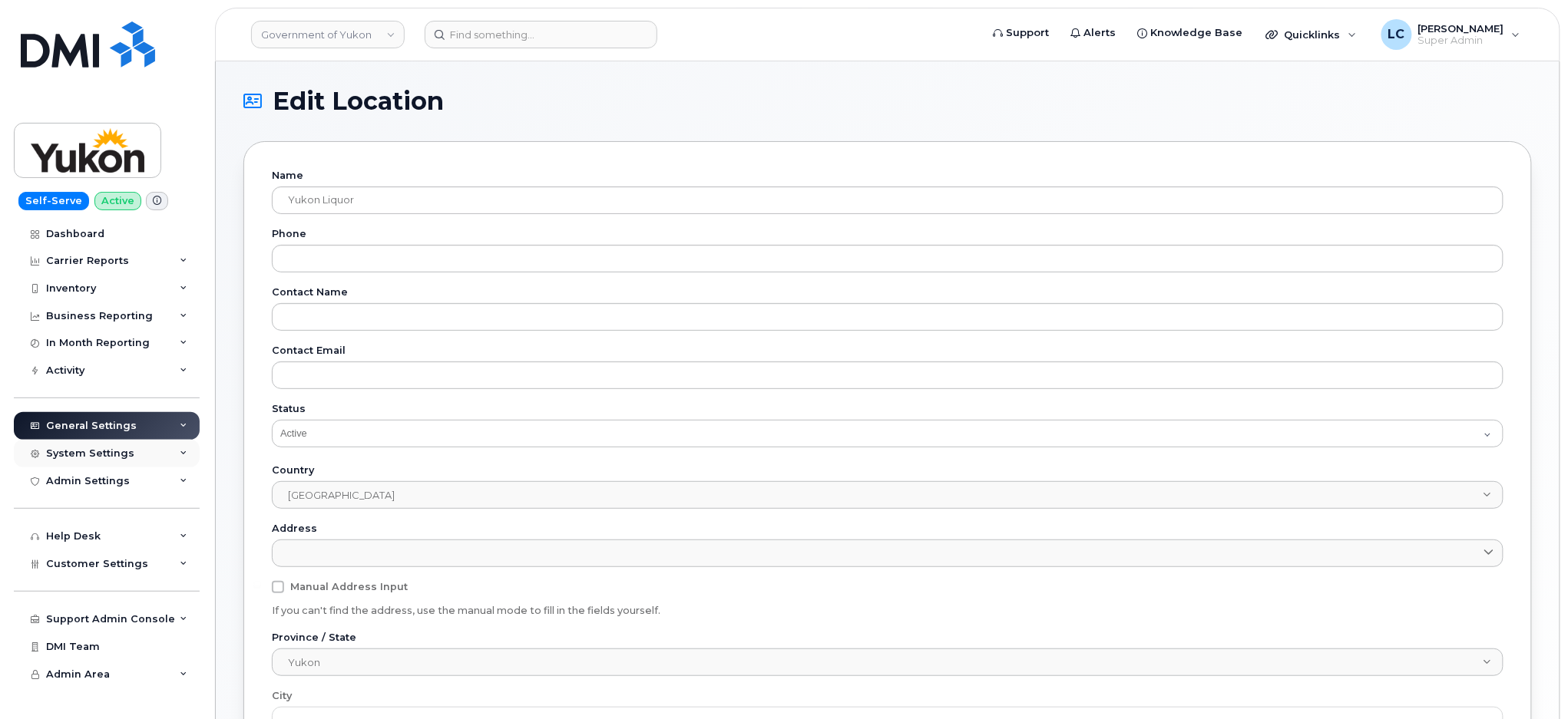
click at [165, 461] on div "System Settings" at bounding box center [107, 454] width 186 height 28
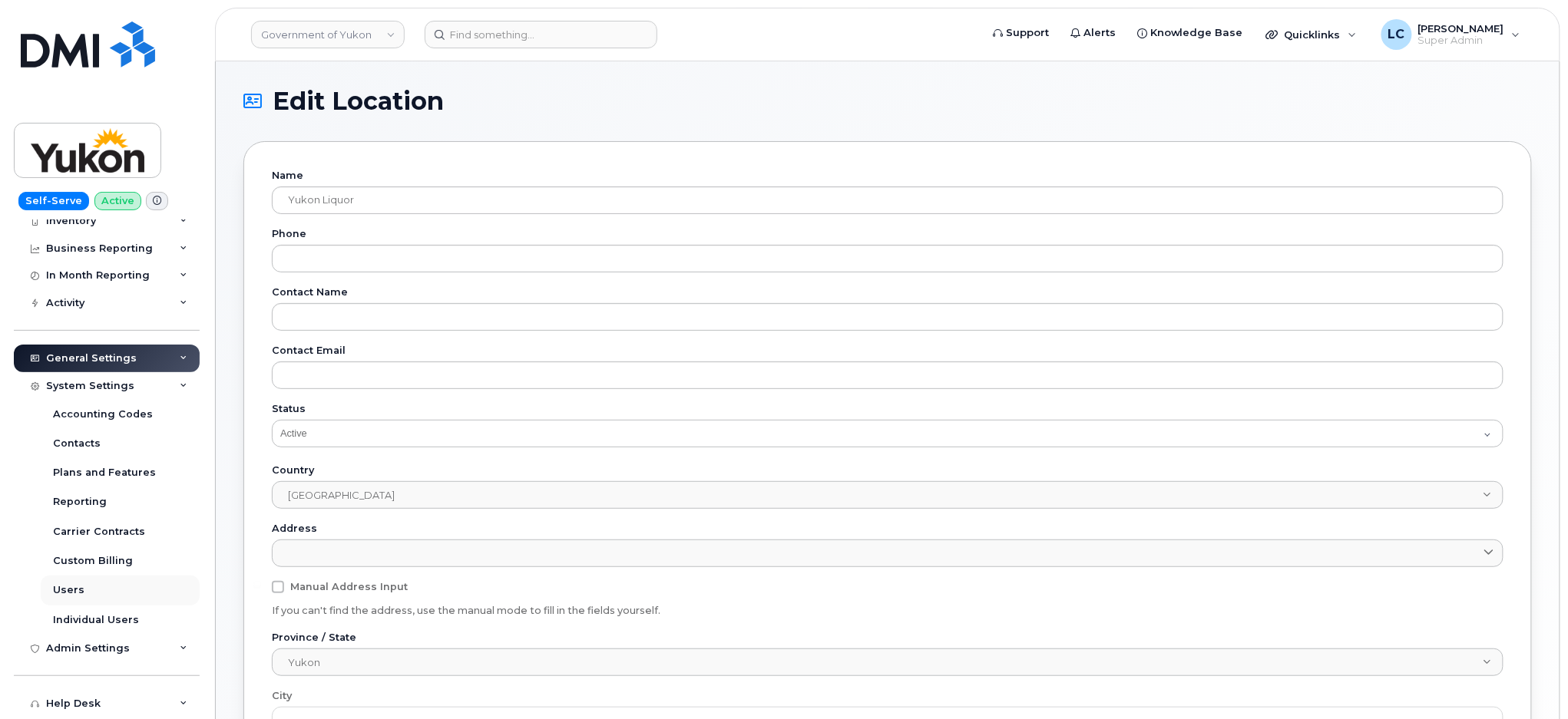
scroll to position [102, 0]
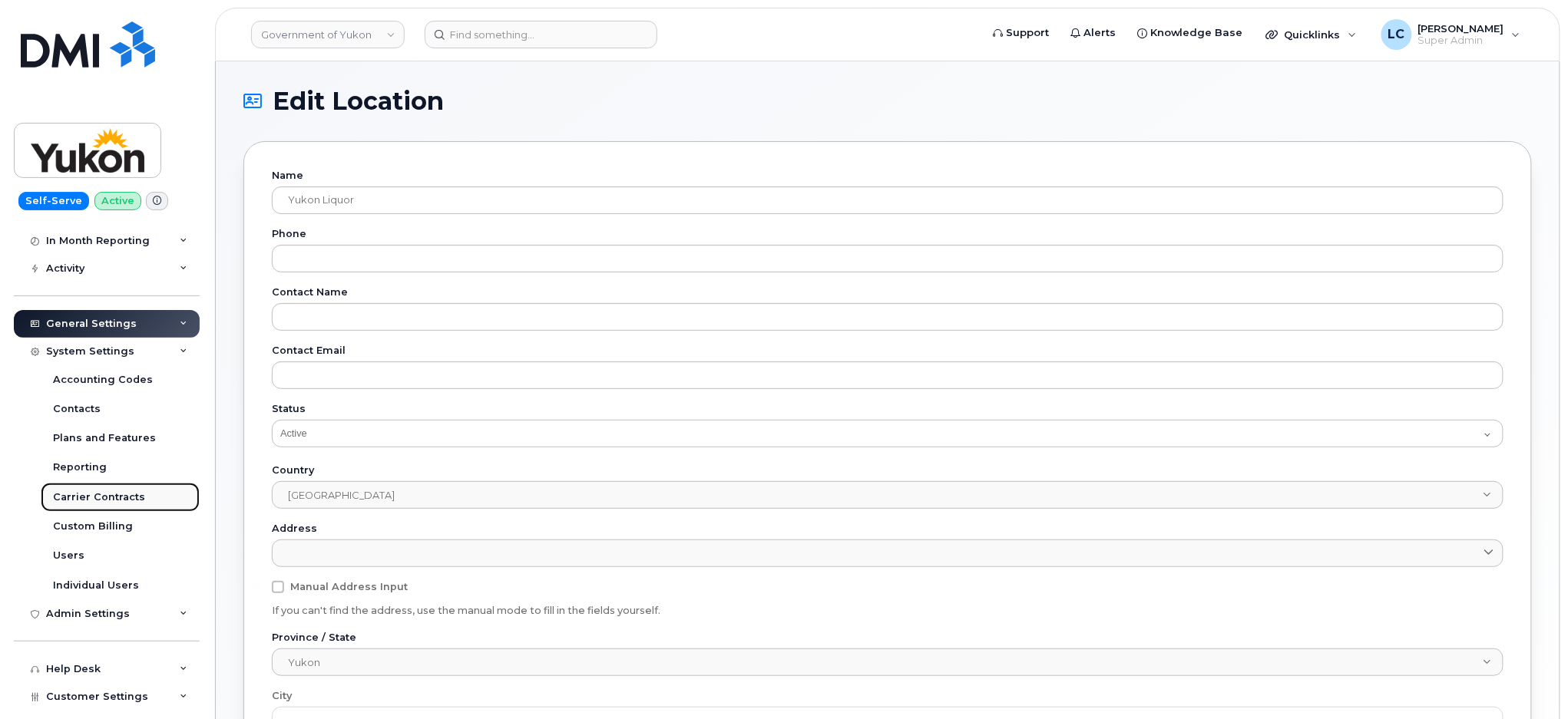
drag, startPoint x: 74, startPoint y: 472, endPoint x: 82, endPoint y: 498, distance: 27.2
drag, startPoint x: 82, startPoint y: 498, endPoint x: 86, endPoint y: 524, distance: 26.3
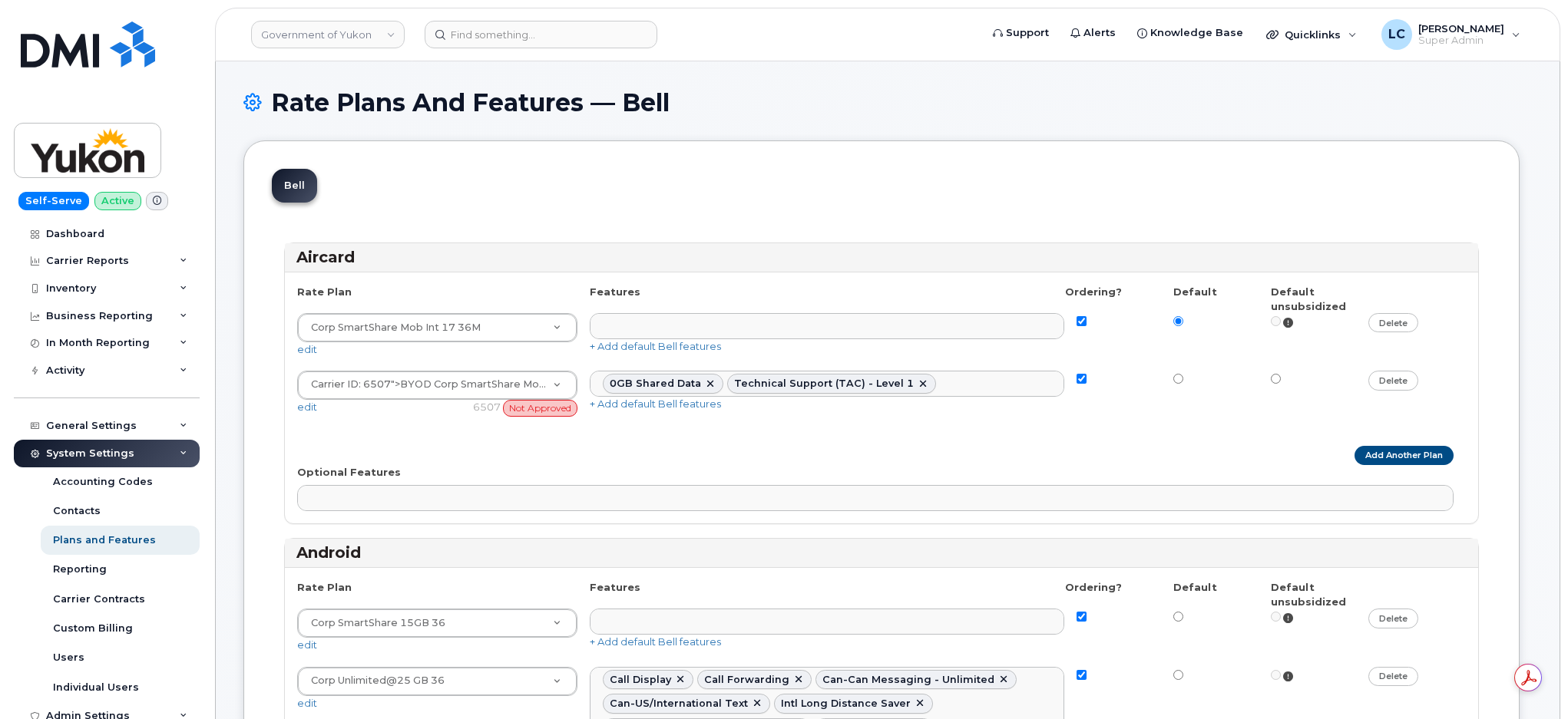
select select
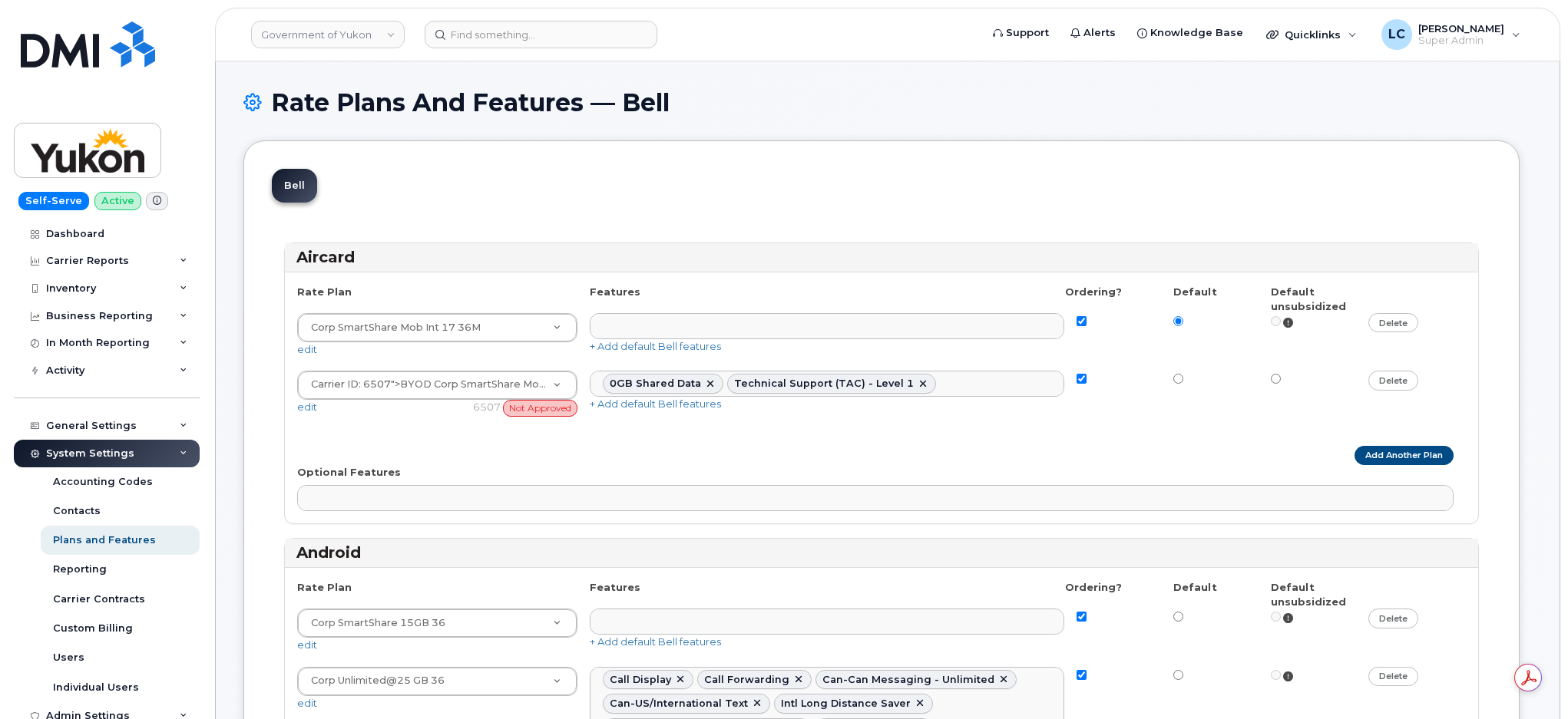
select select
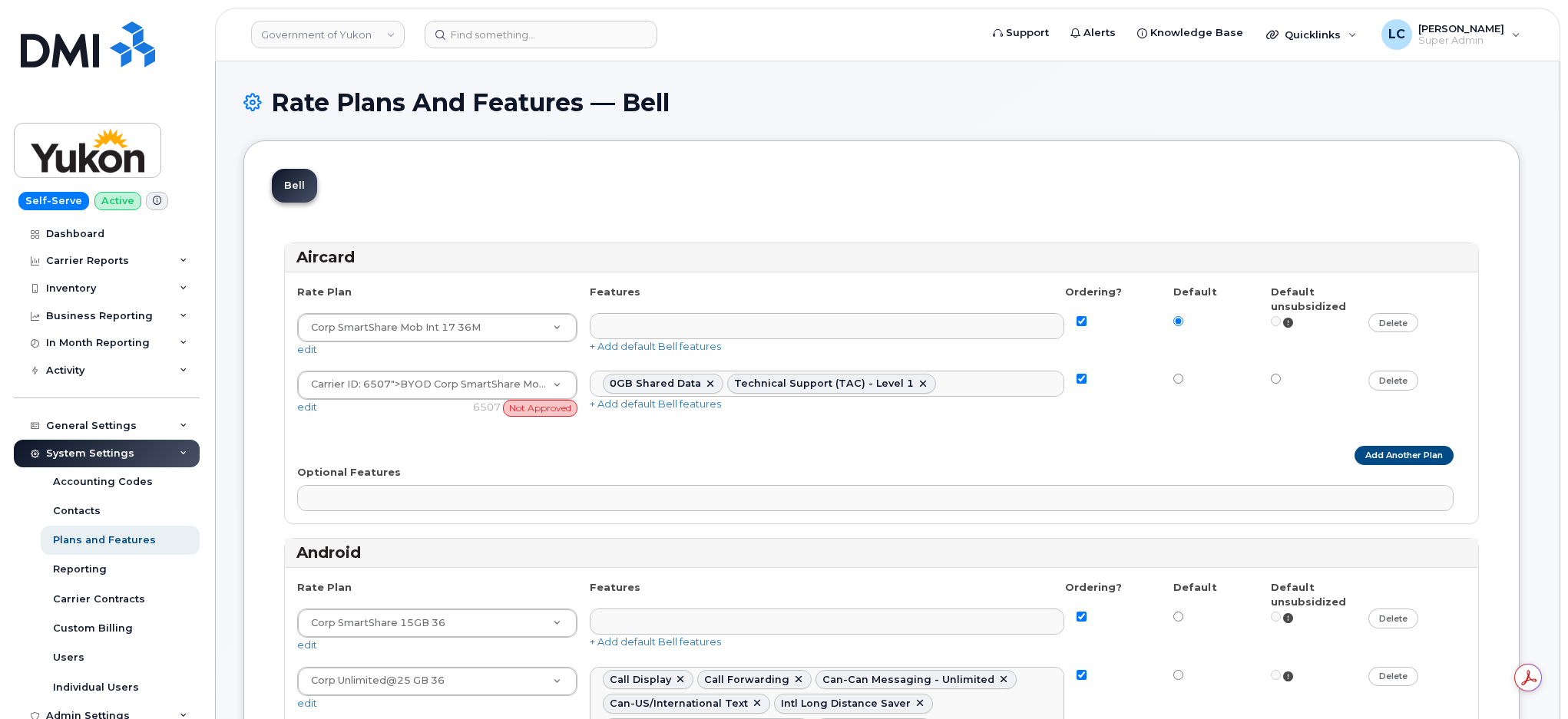
select select
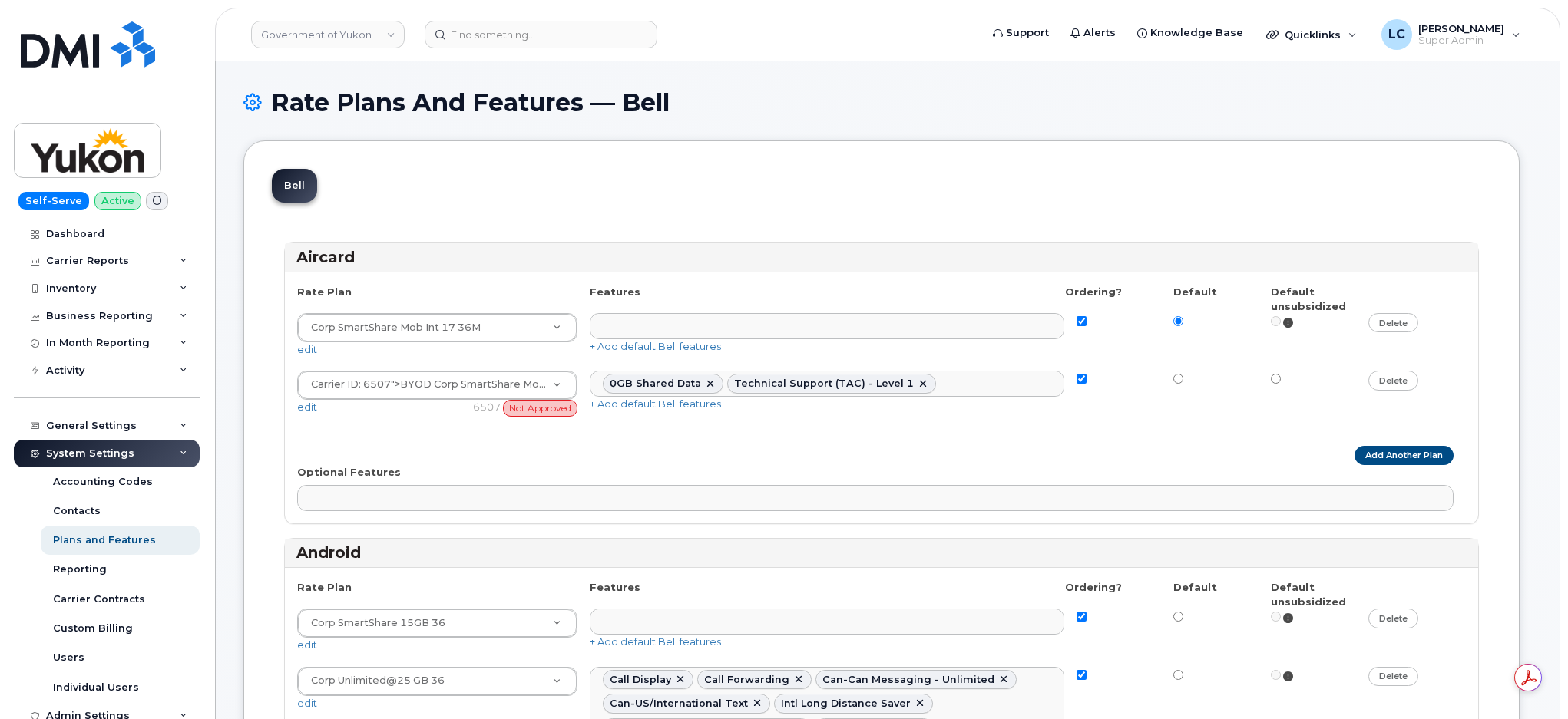
select select
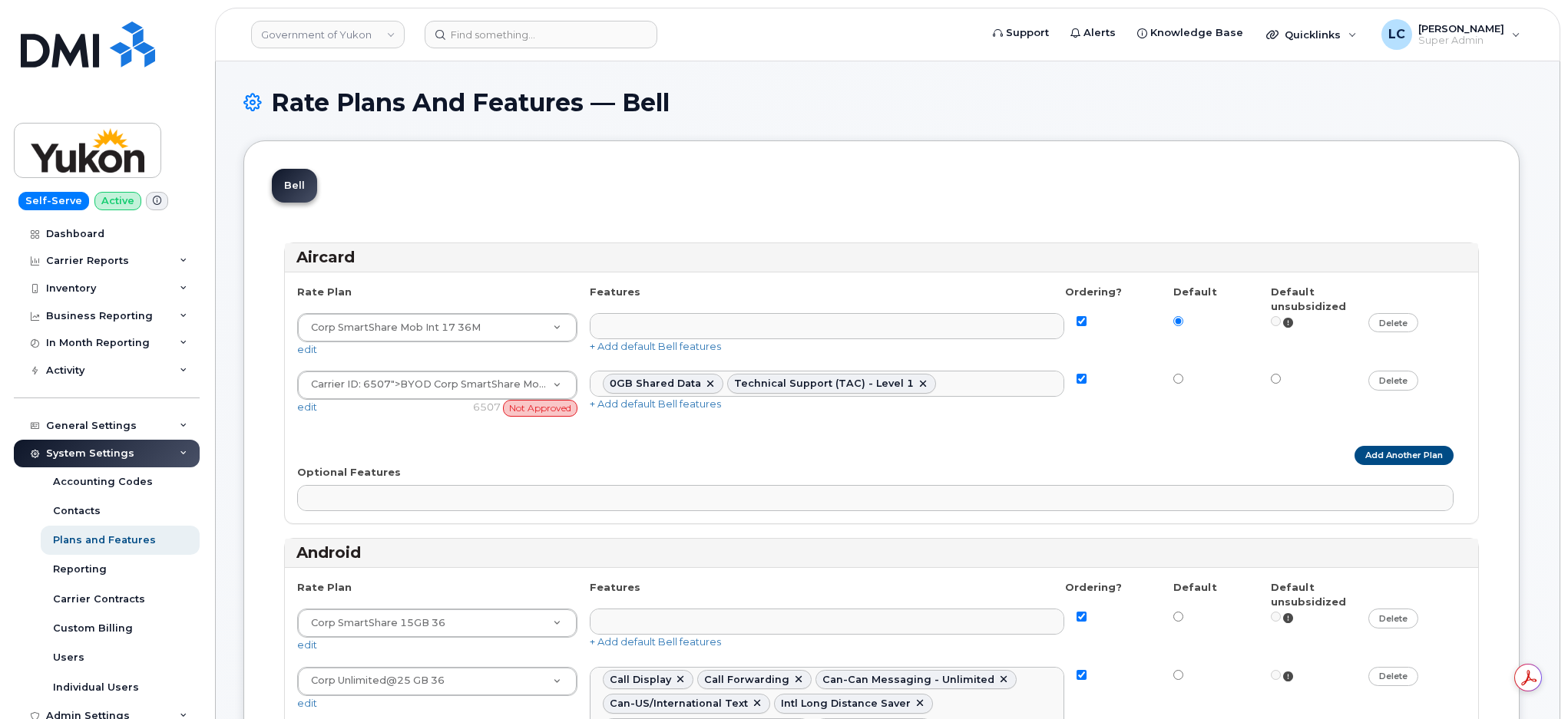
select select
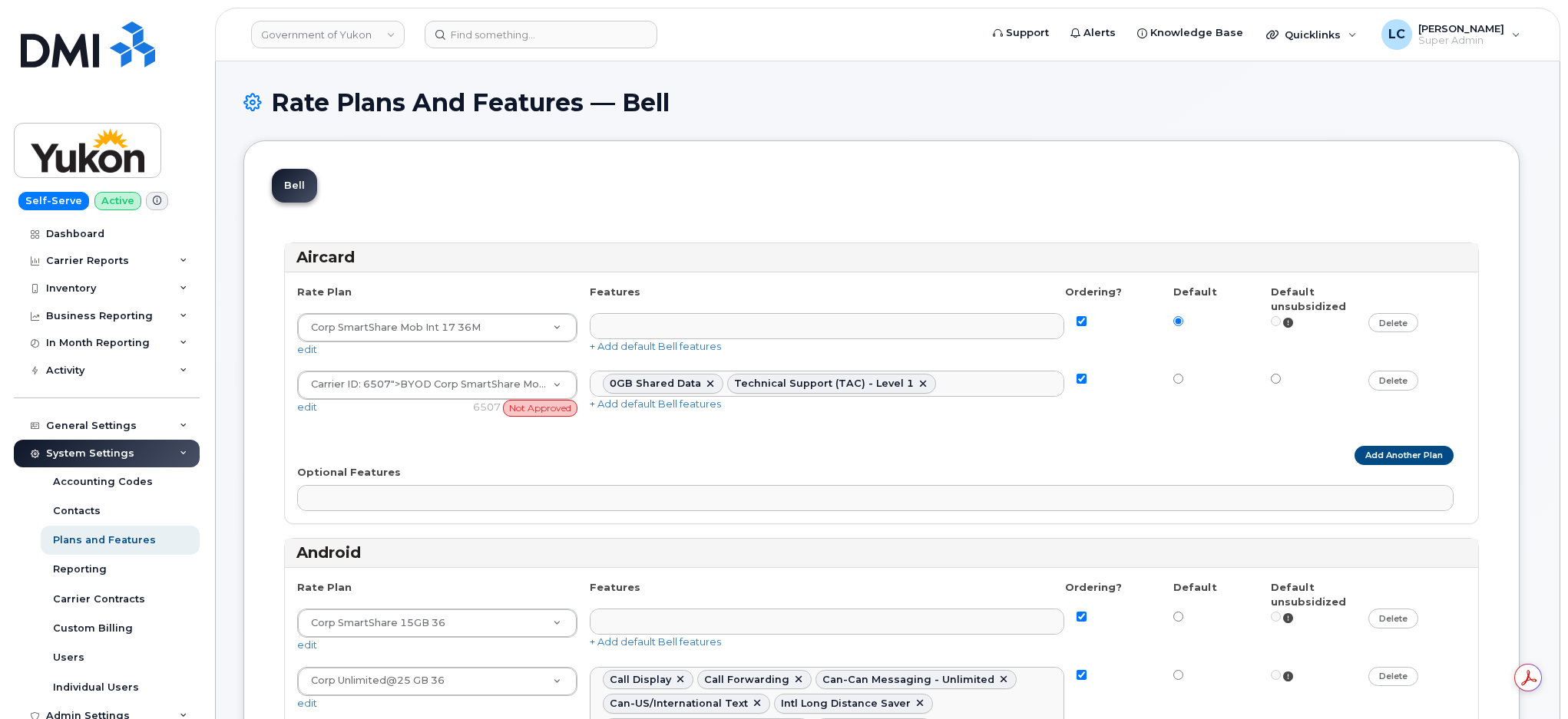
select select
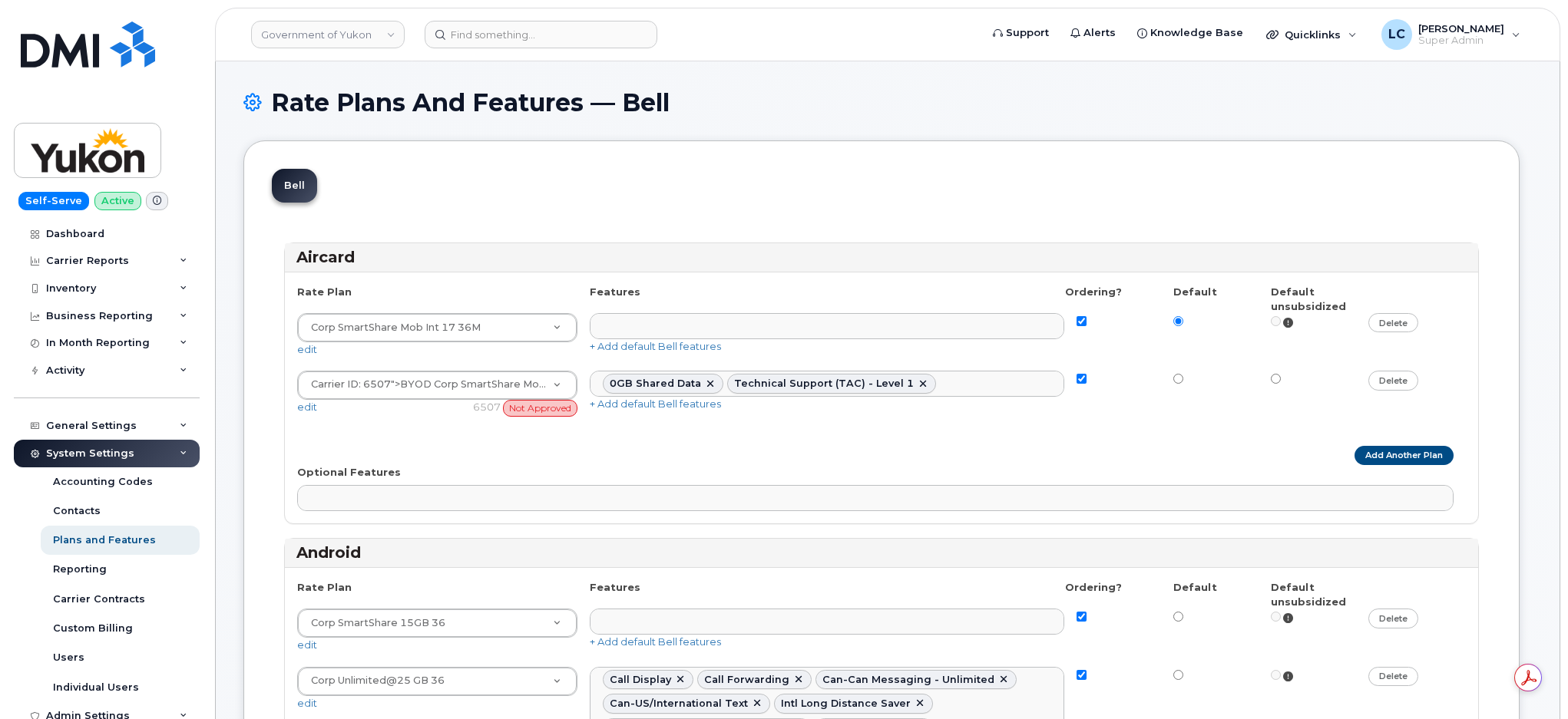
select select "171"
select select
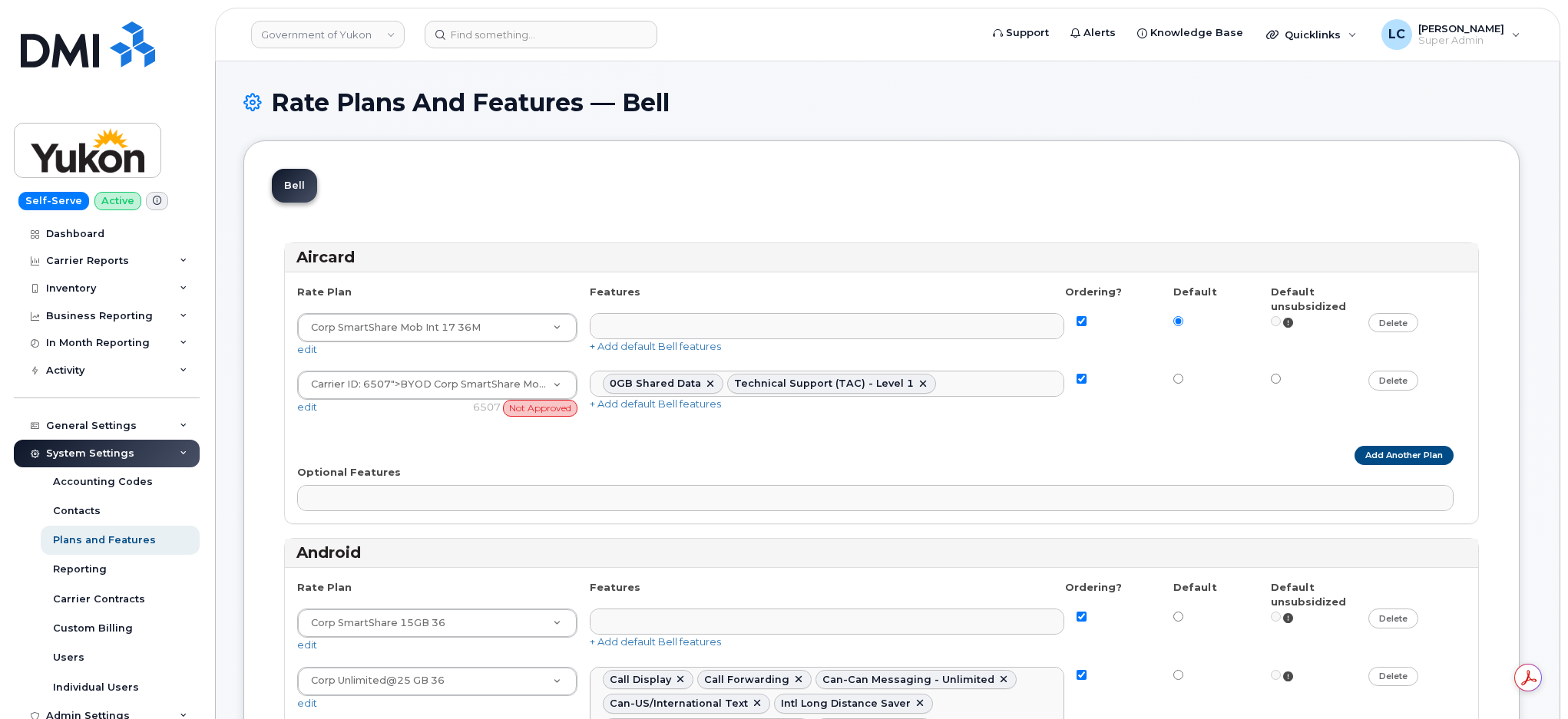
select select
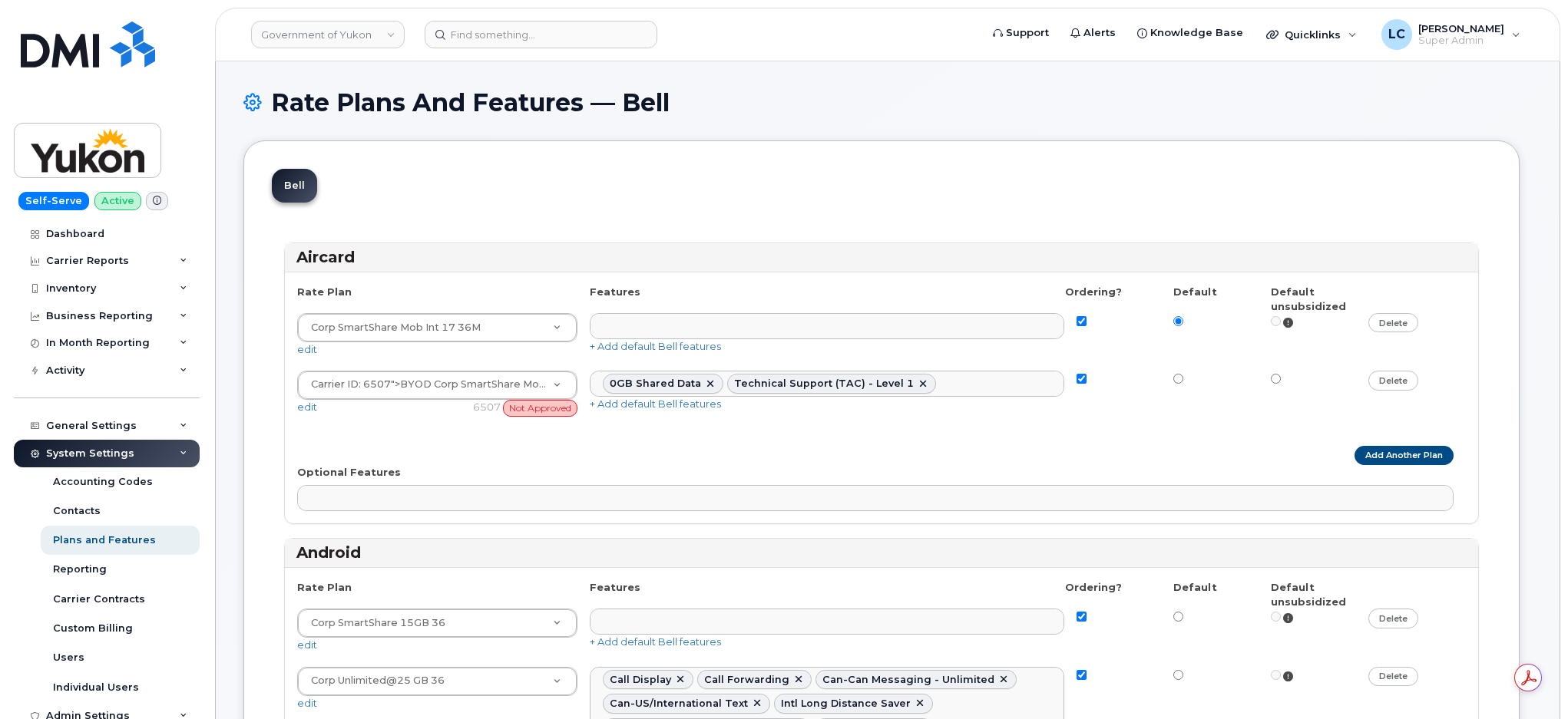
select select
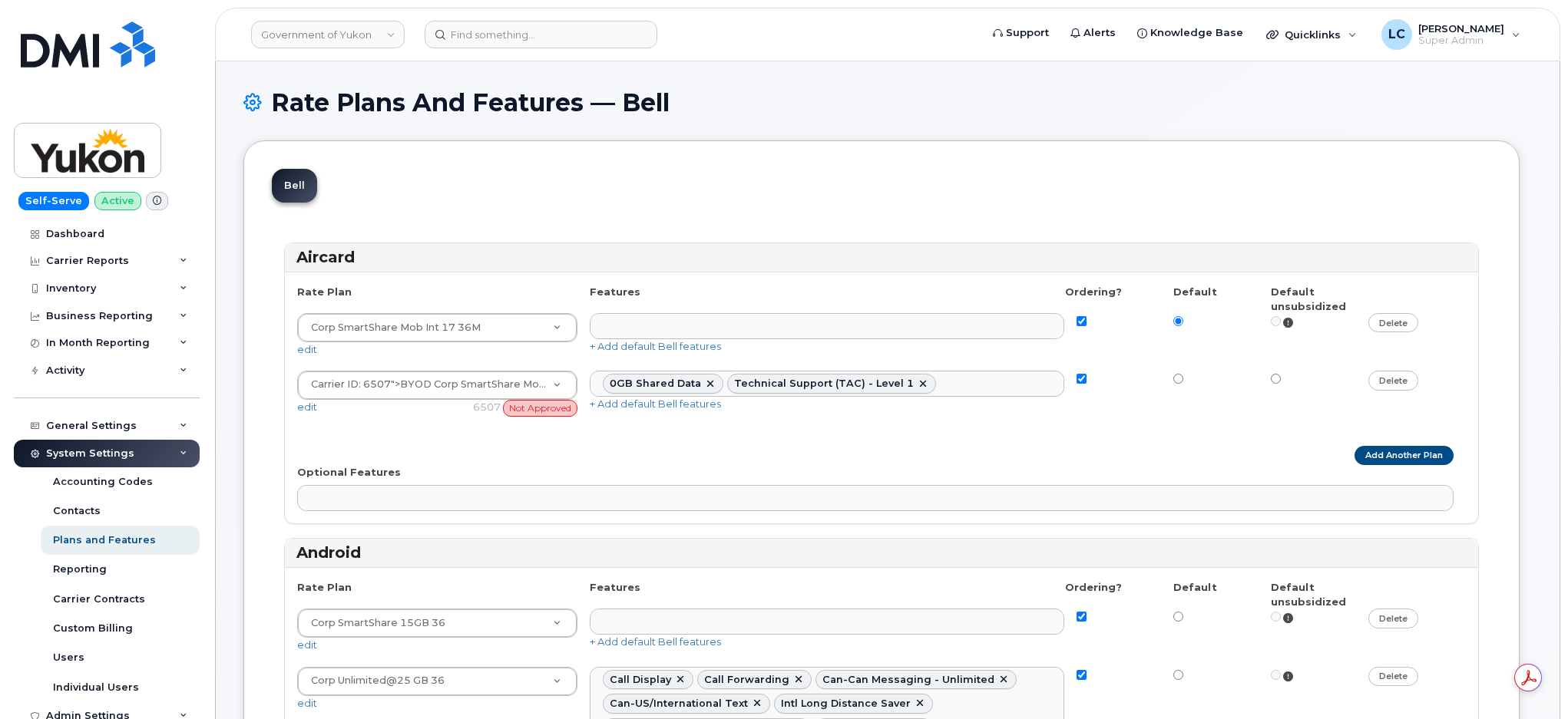
select select
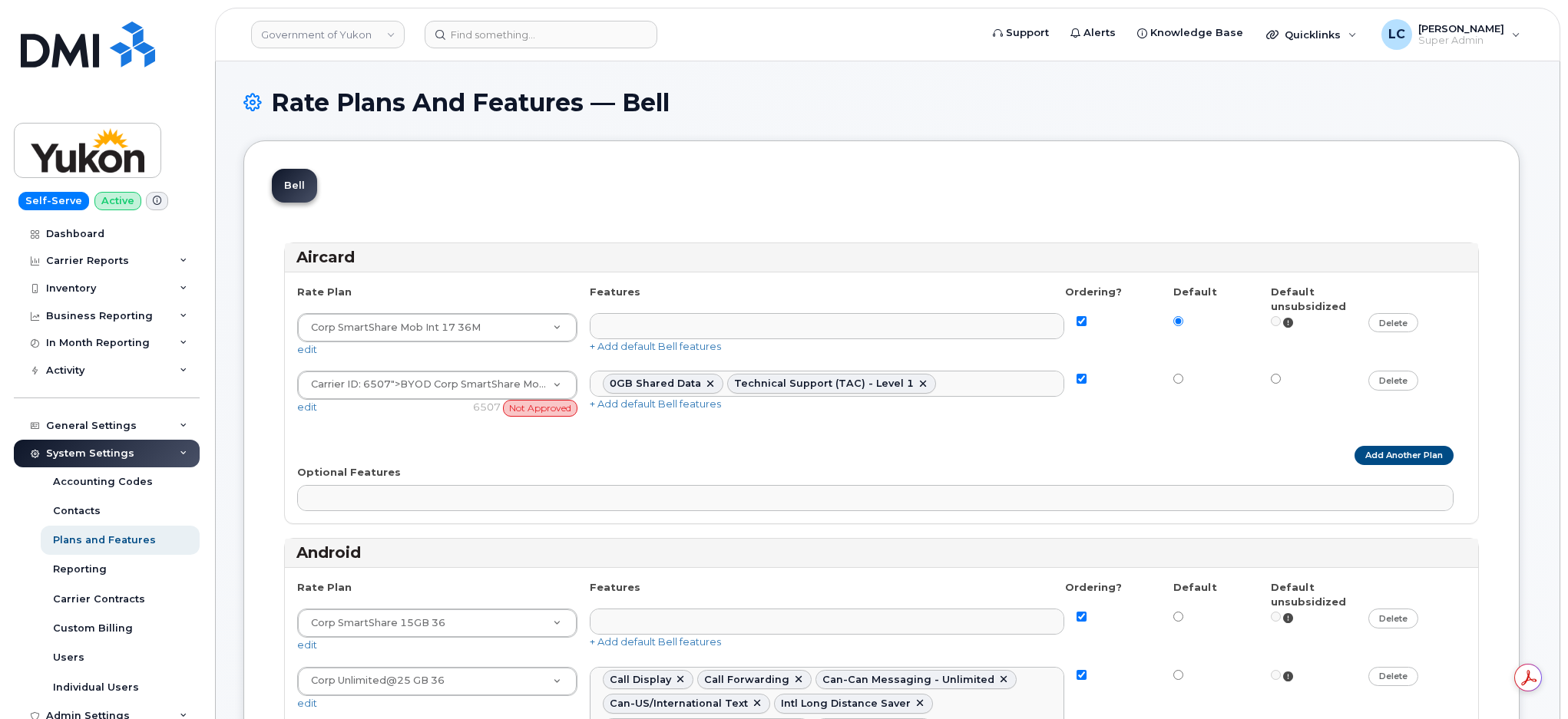
select select
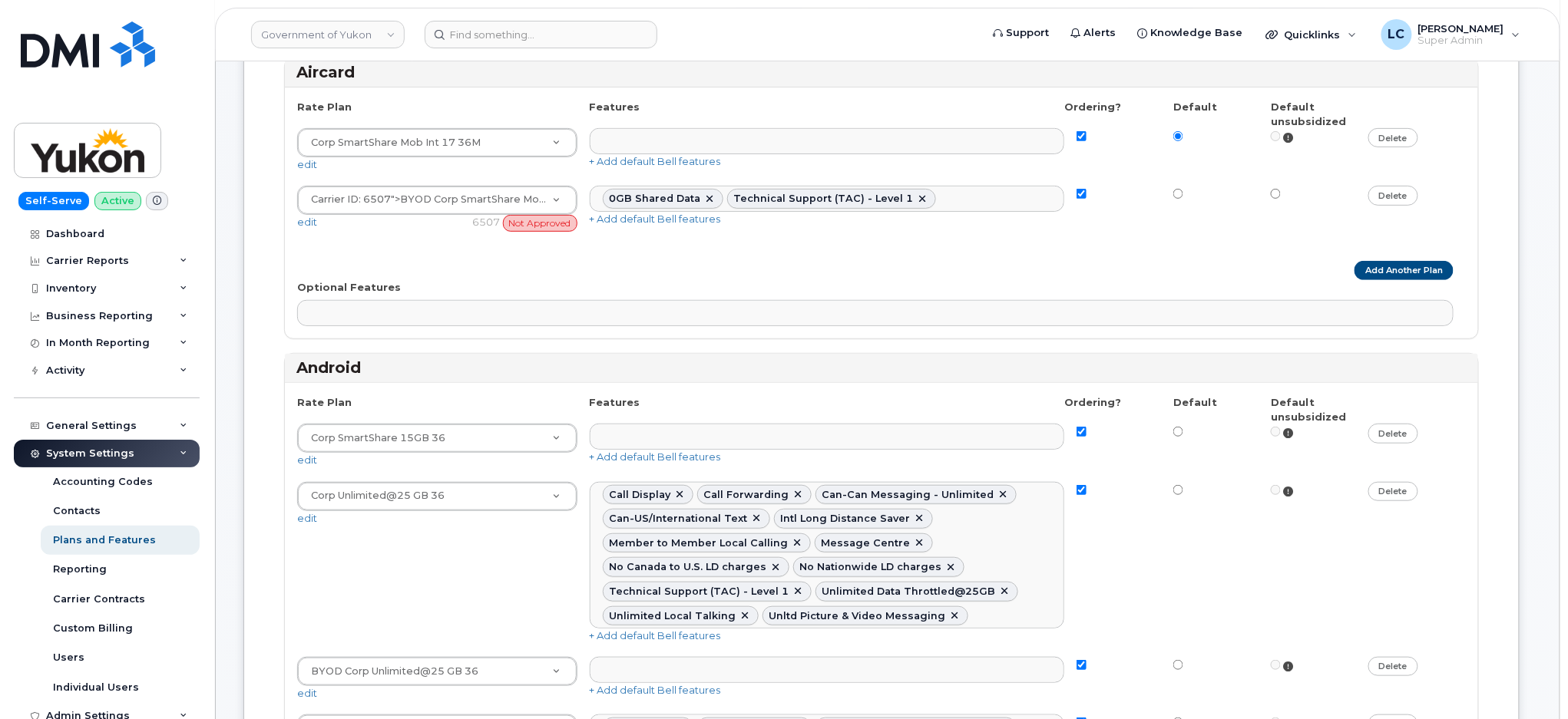
scroll to position [204, 0]
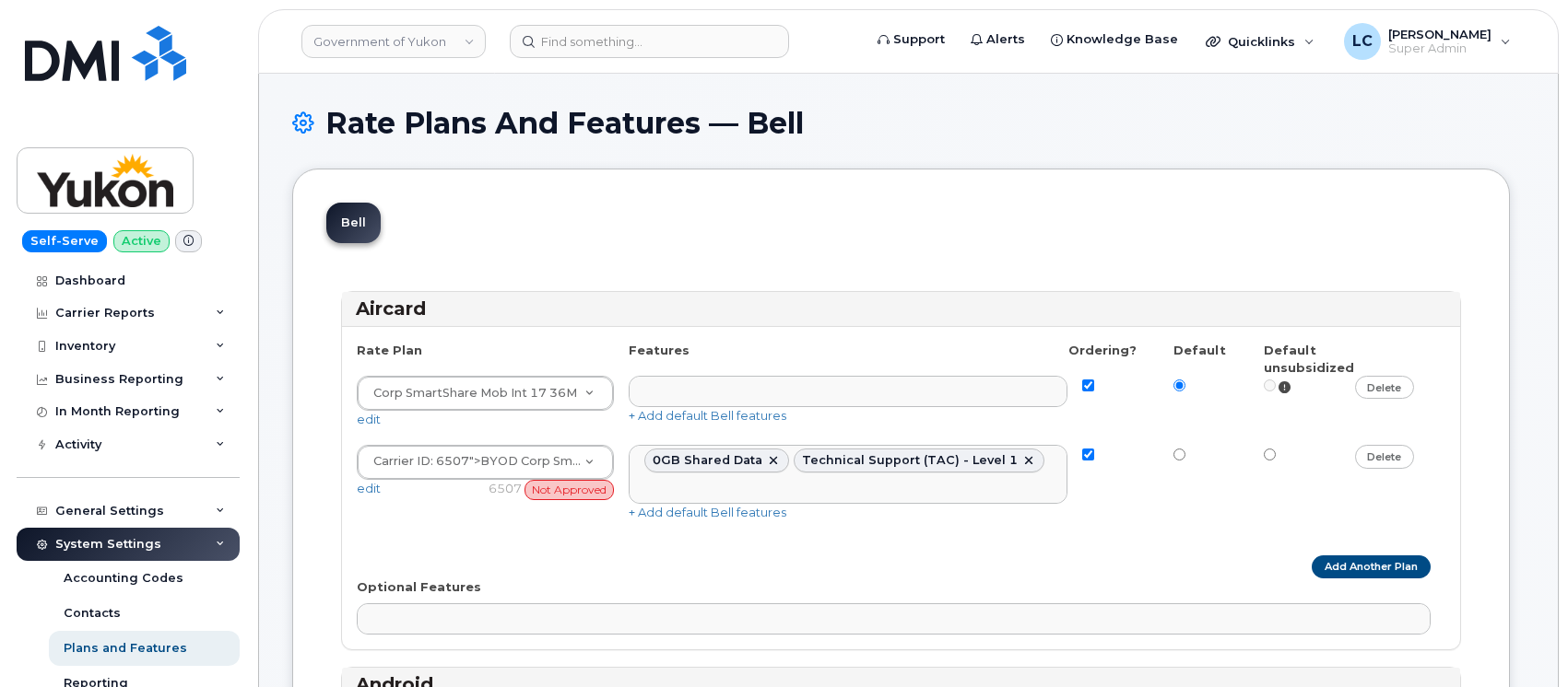
select select
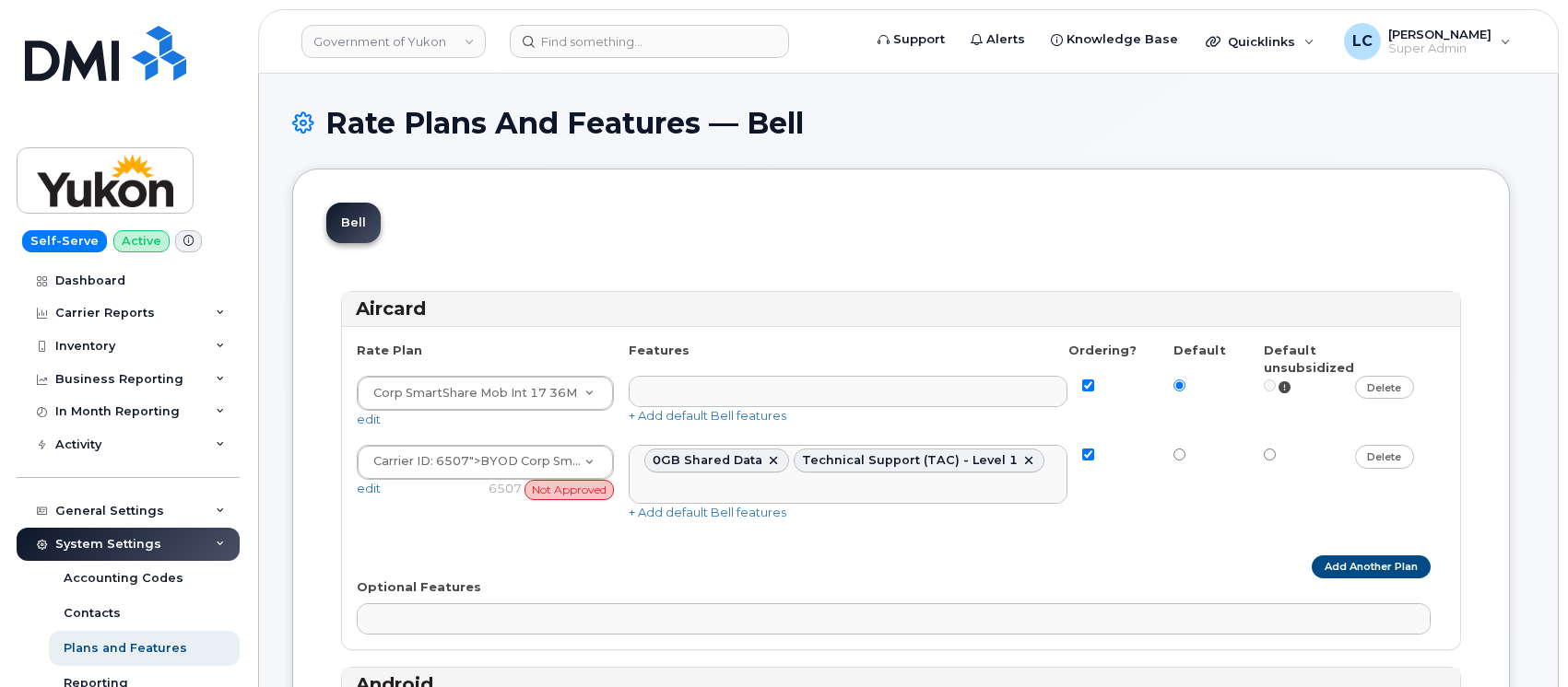
select select
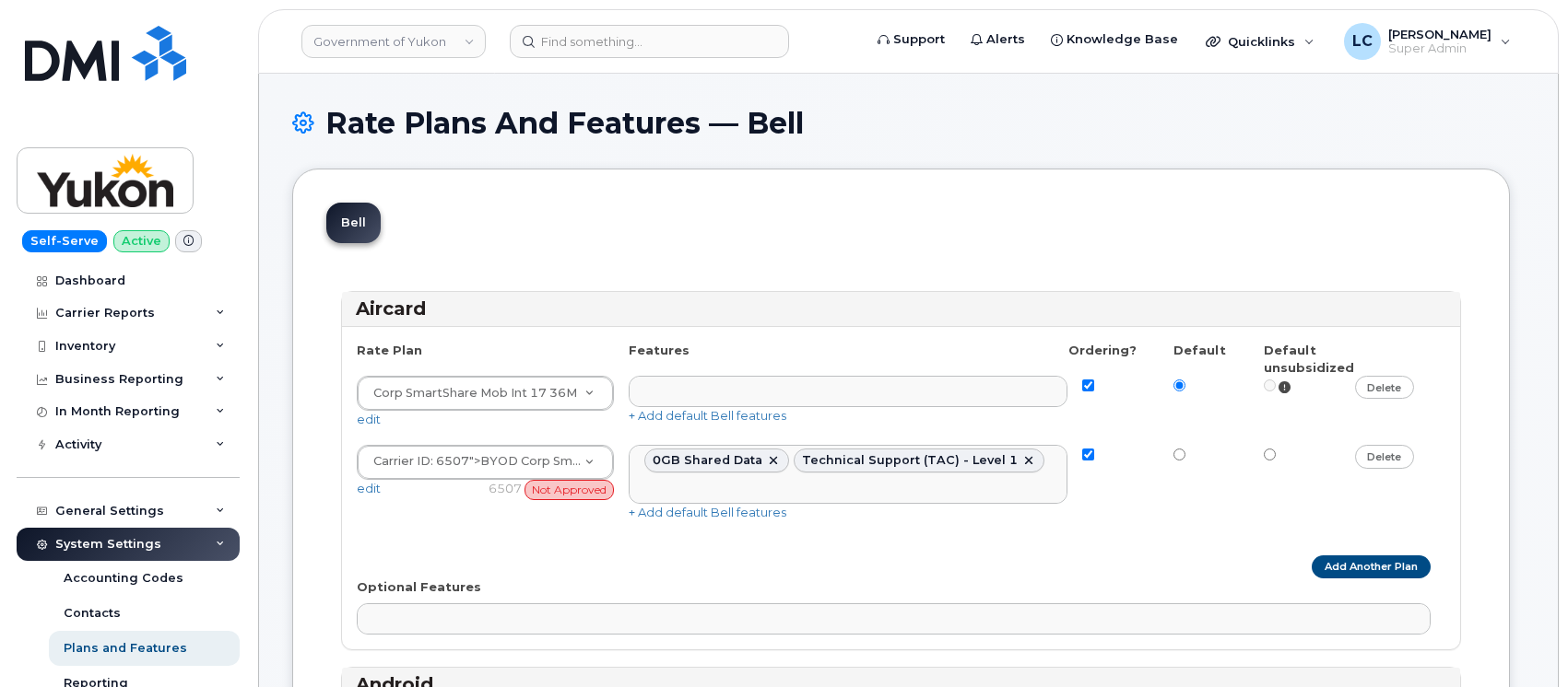
select select
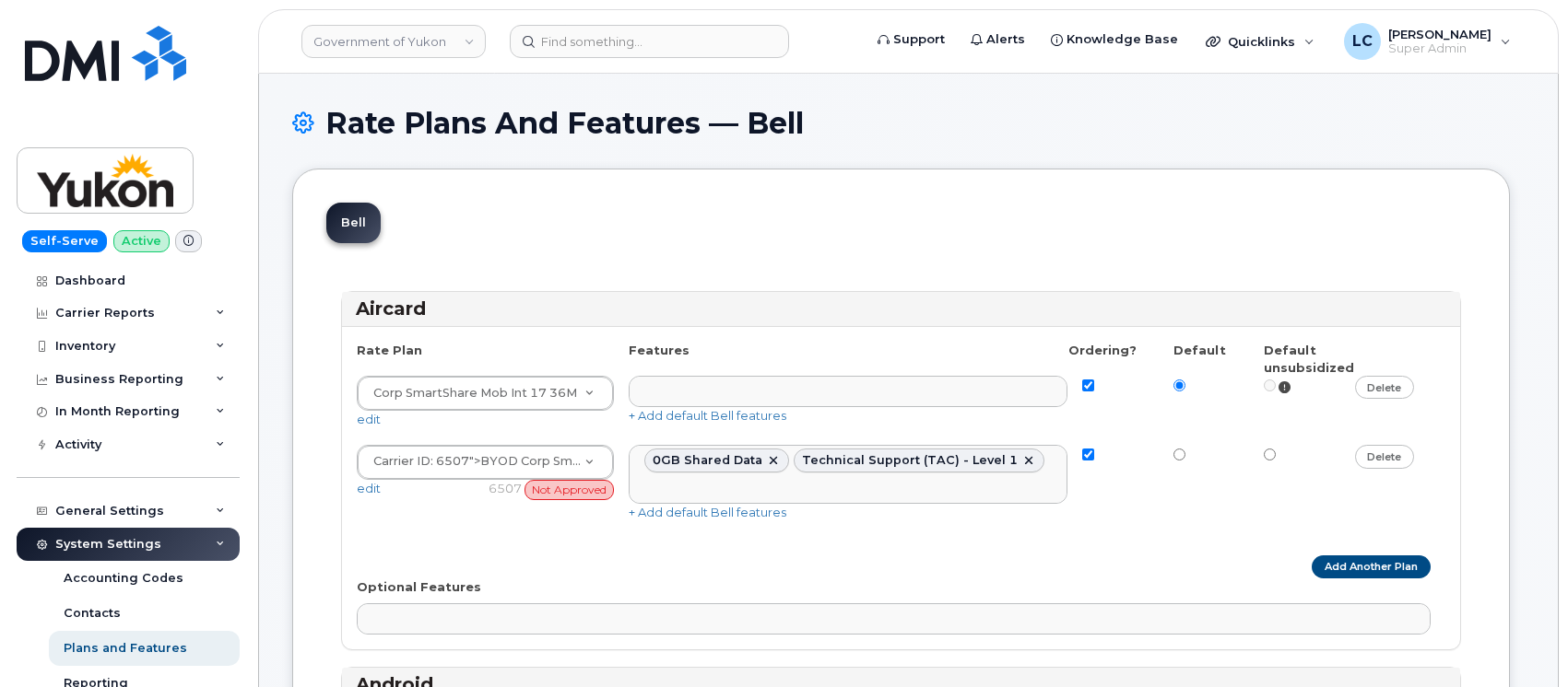
select select
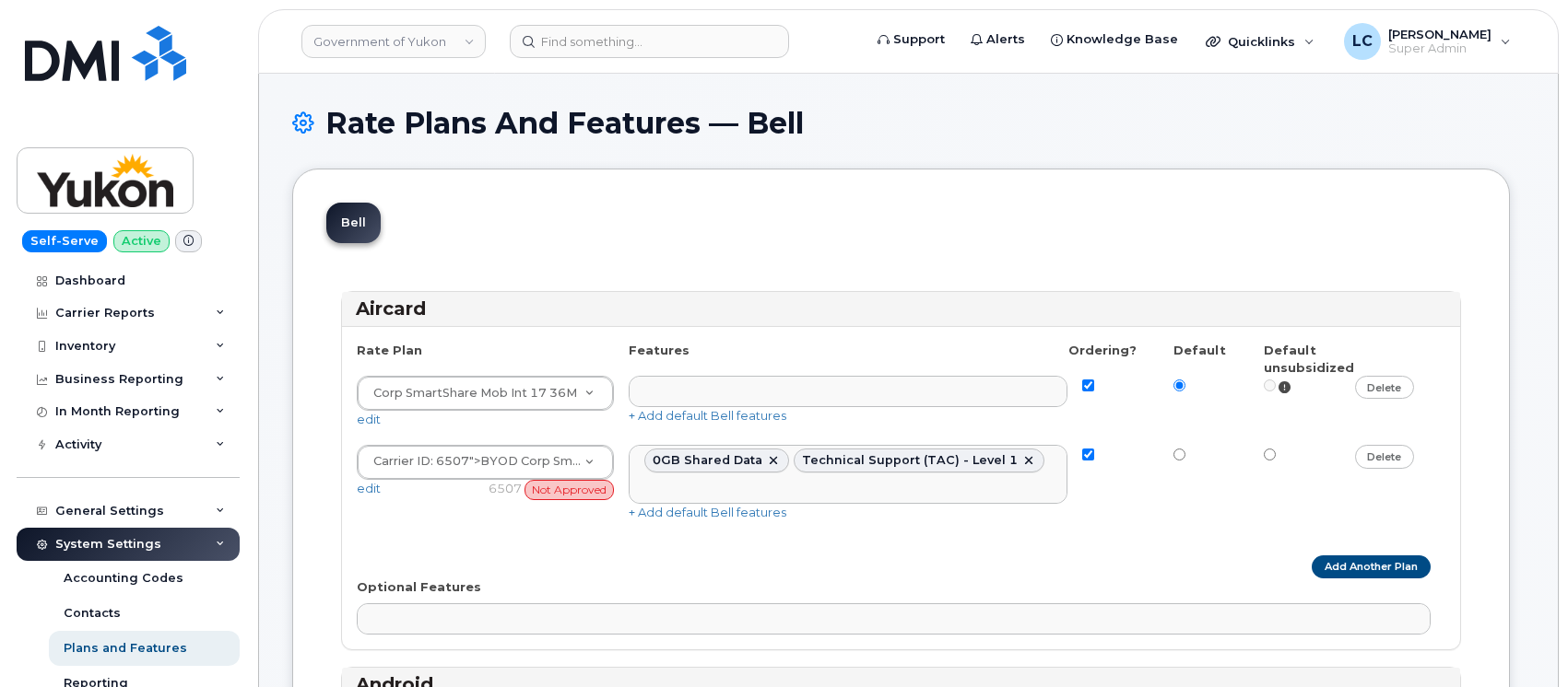
select select
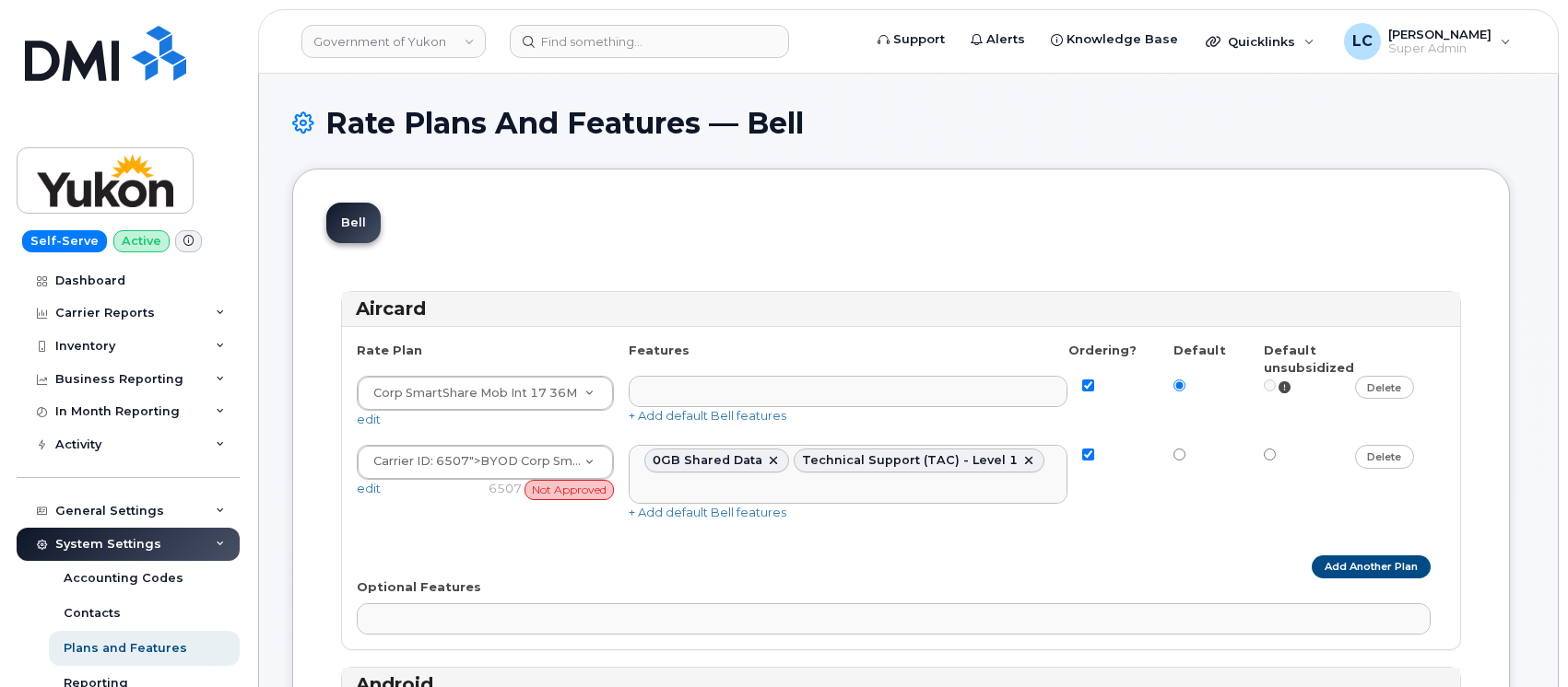
select select
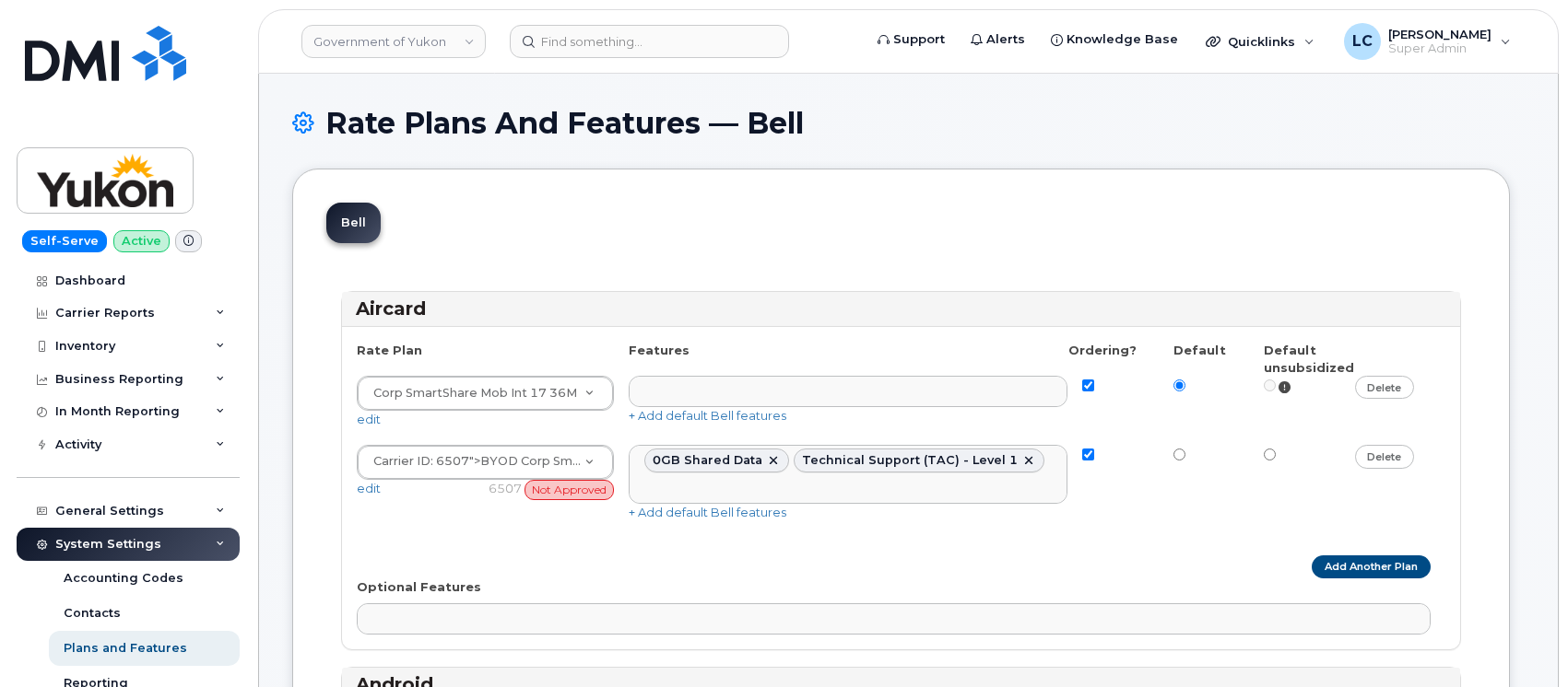
select select "171"
select select
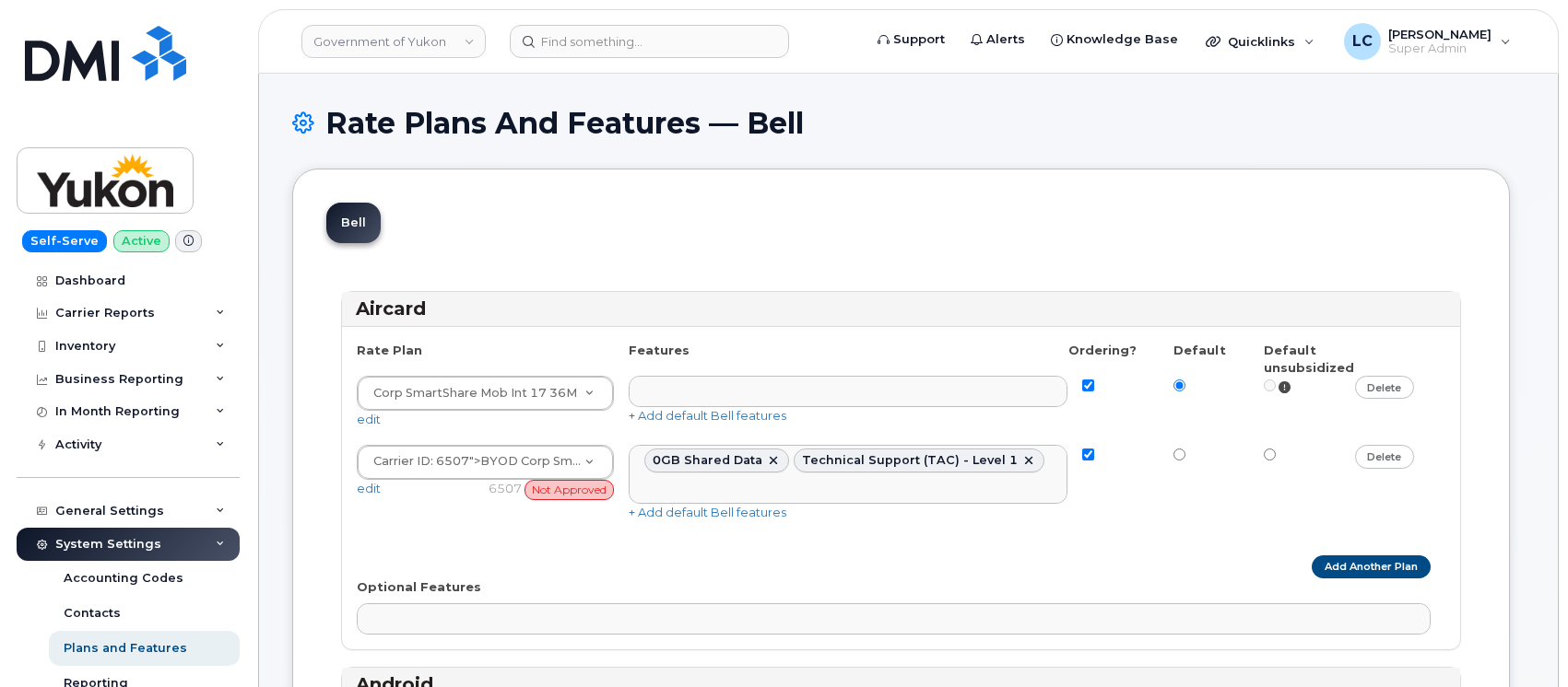
select select
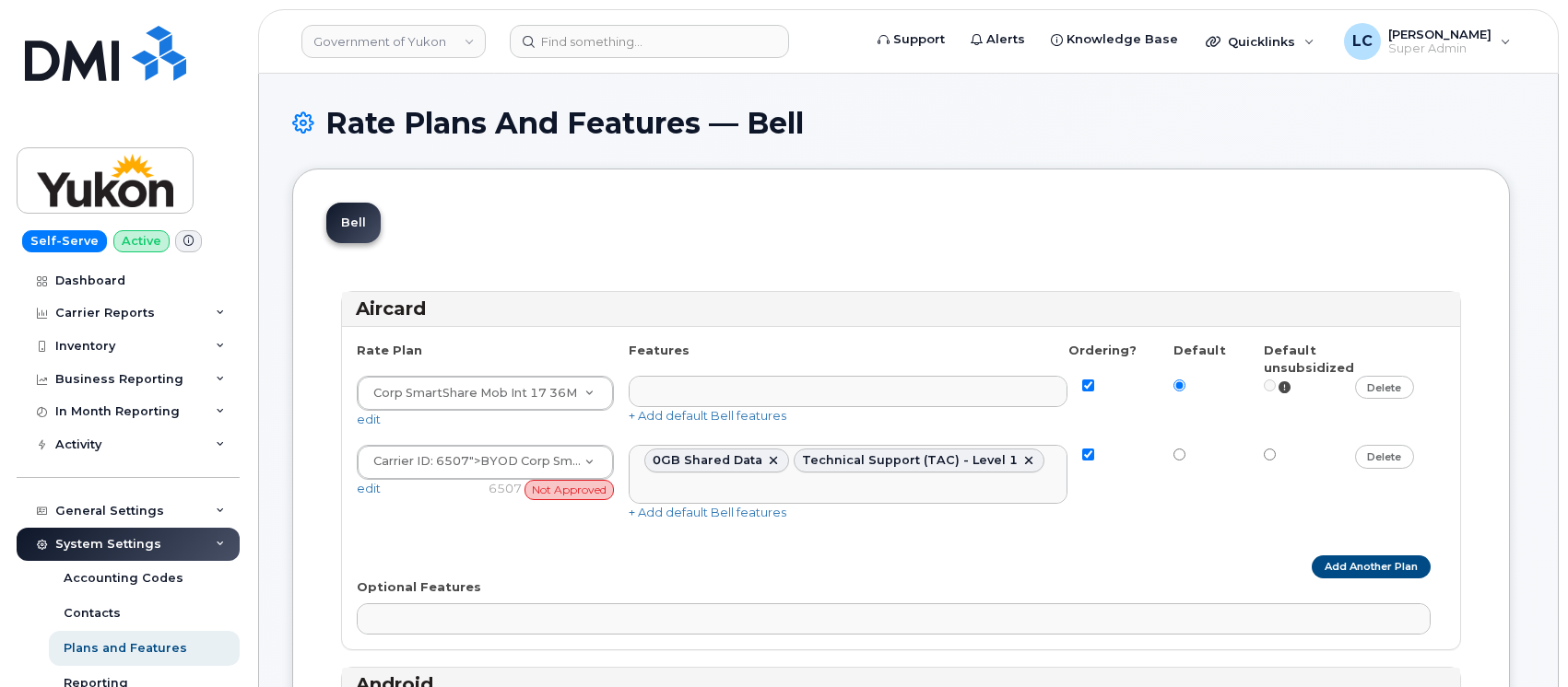
select select
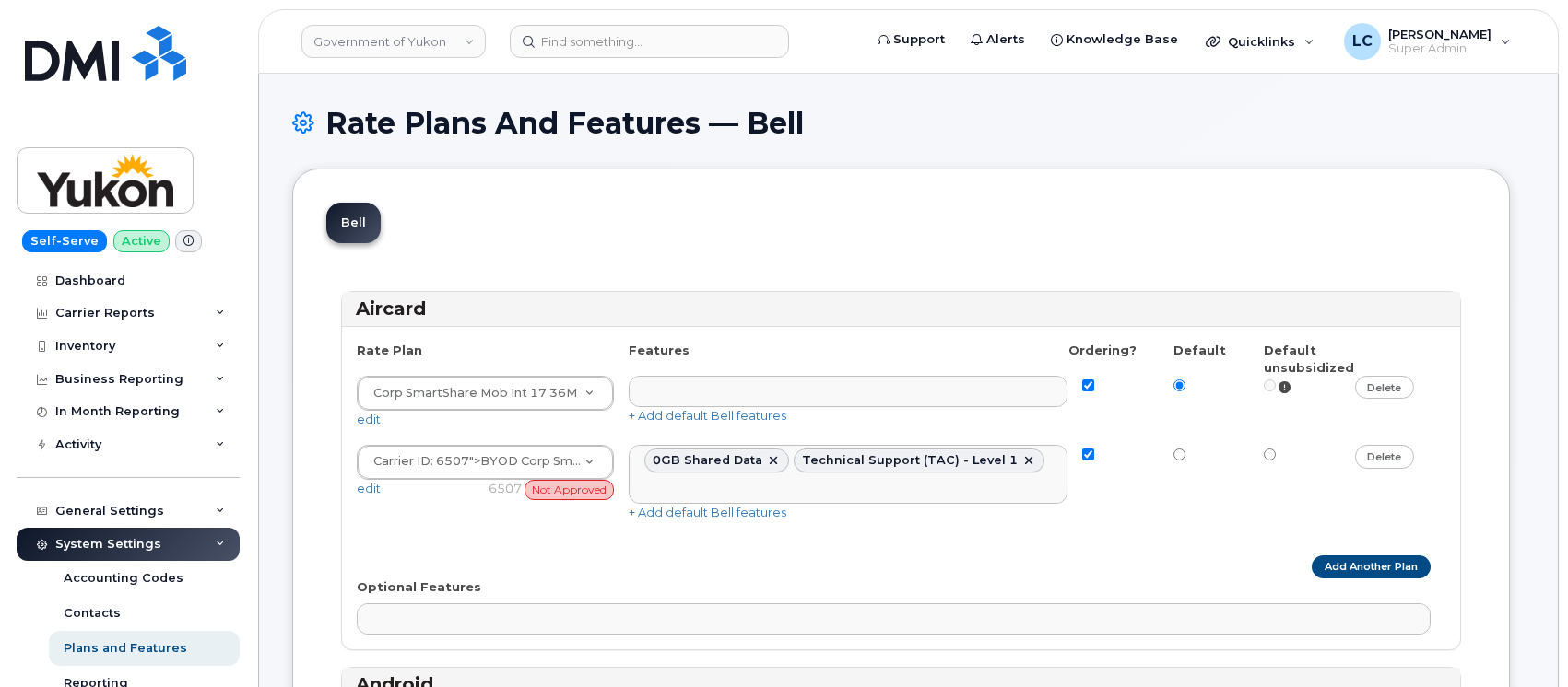
select select
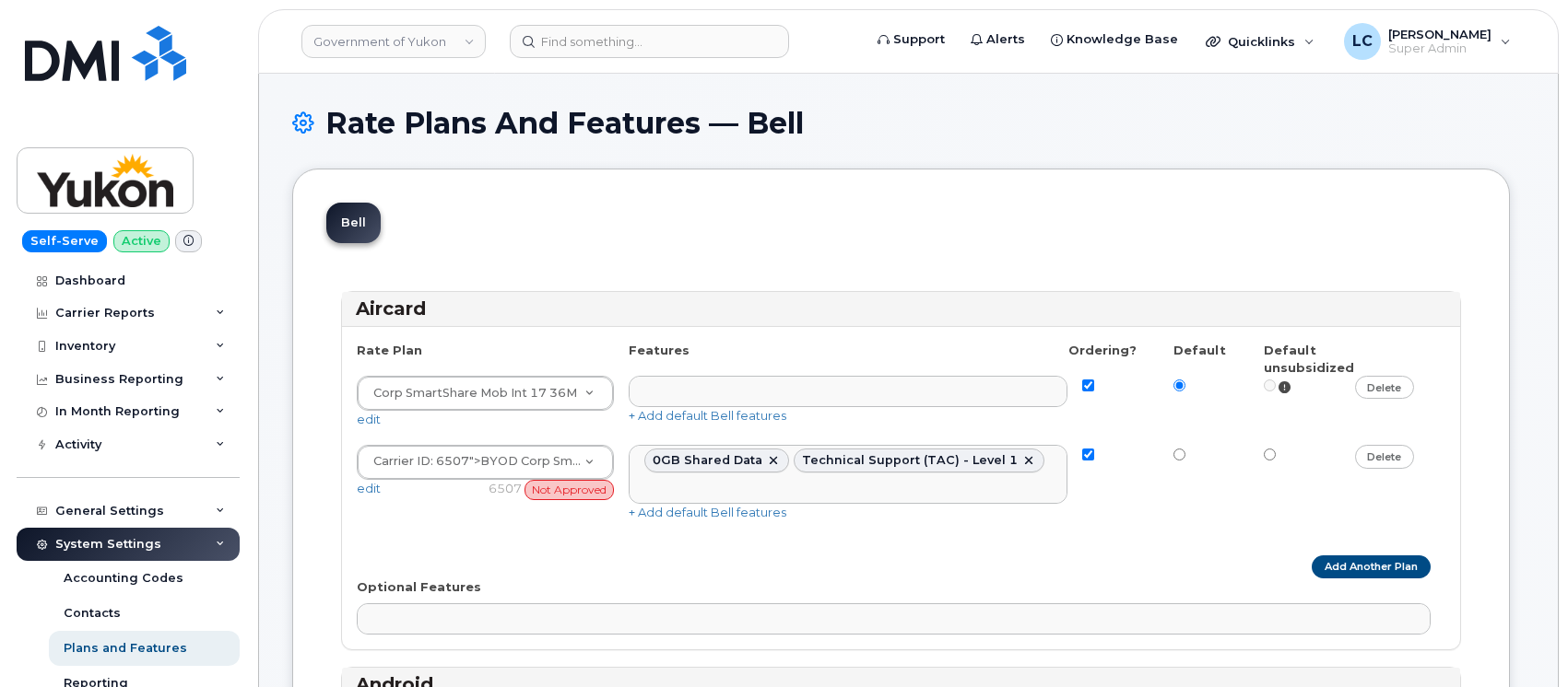
select select
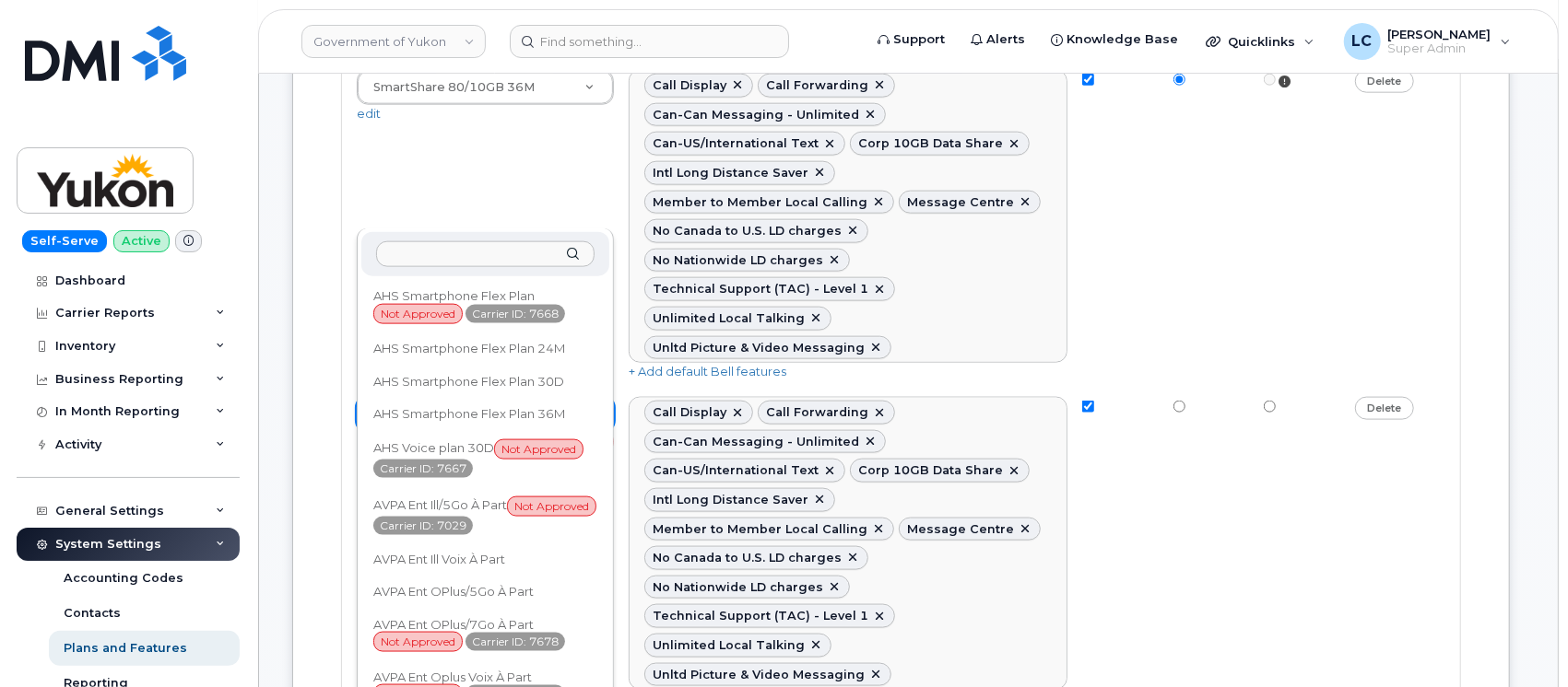
scroll to position [2384, 0]
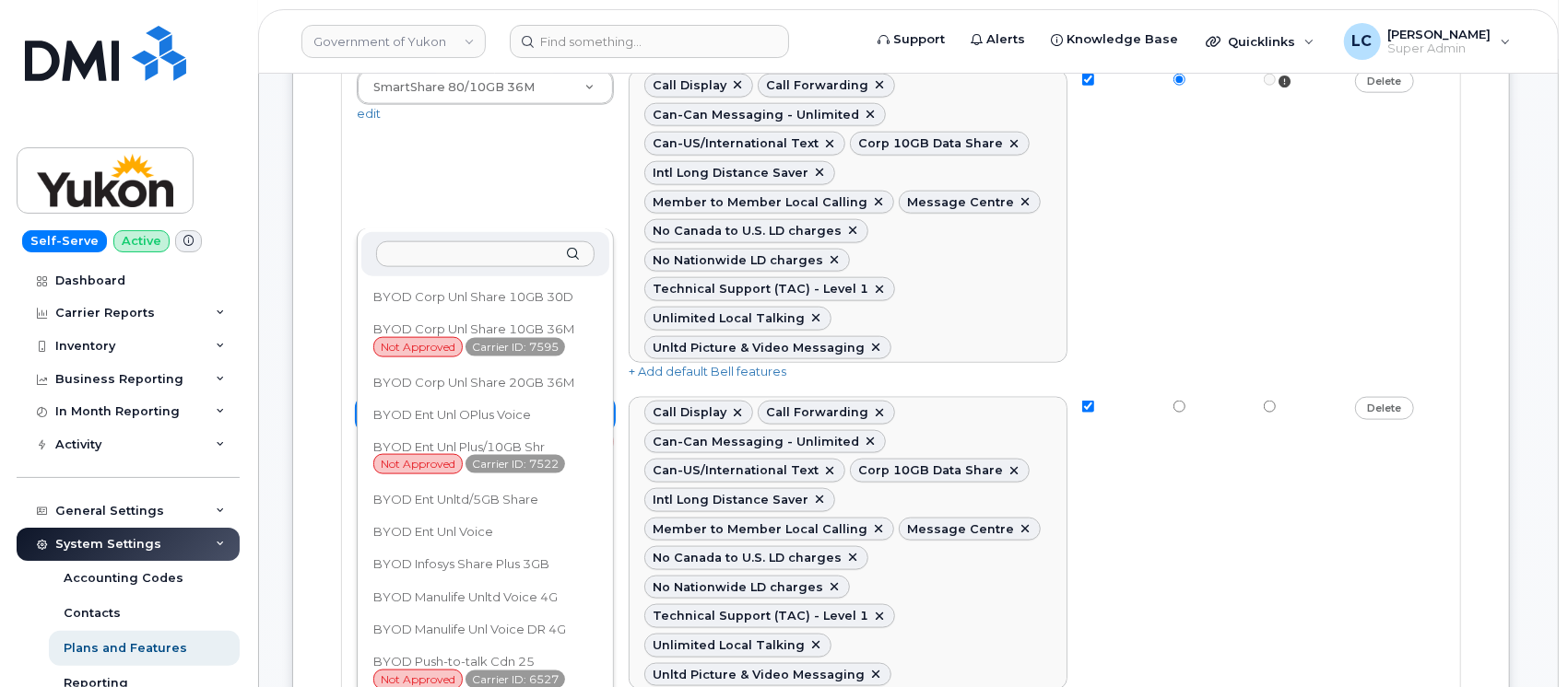
drag, startPoint x: 372, startPoint y: 207, endPoint x: 670, endPoint y: 209, distance: 298.0
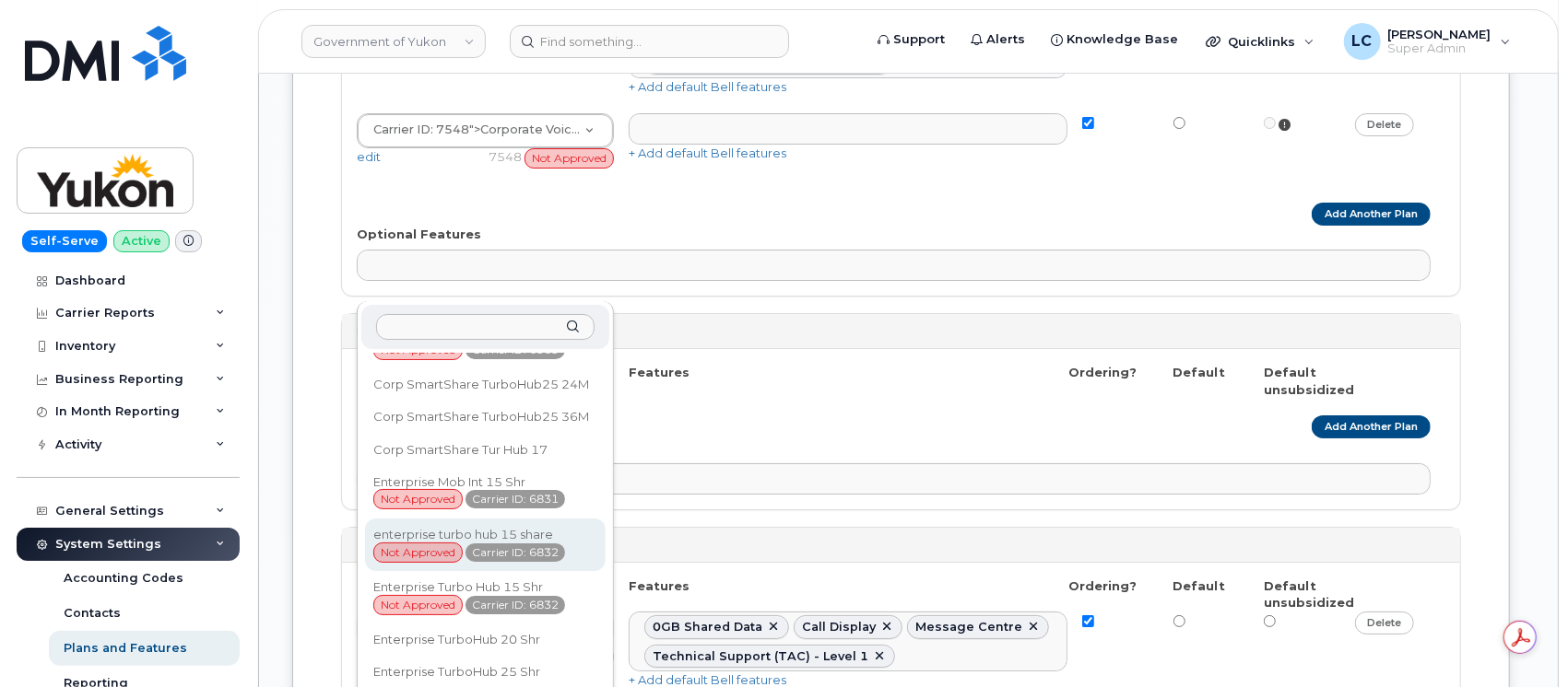
scroll to position [886, 0]
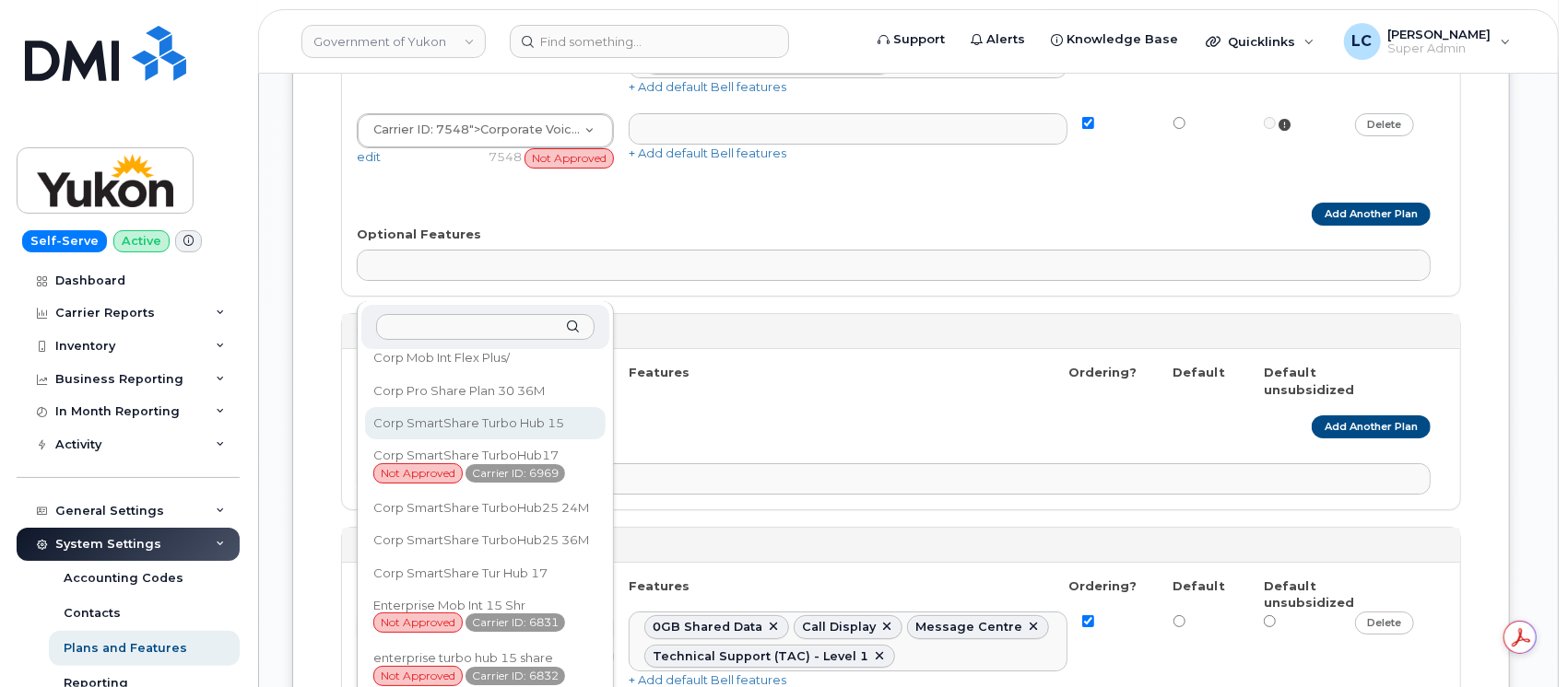
drag, startPoint x: 827, startPoint y: 497, endPoint x: 840, endPoint y: 510, distance: 18.4
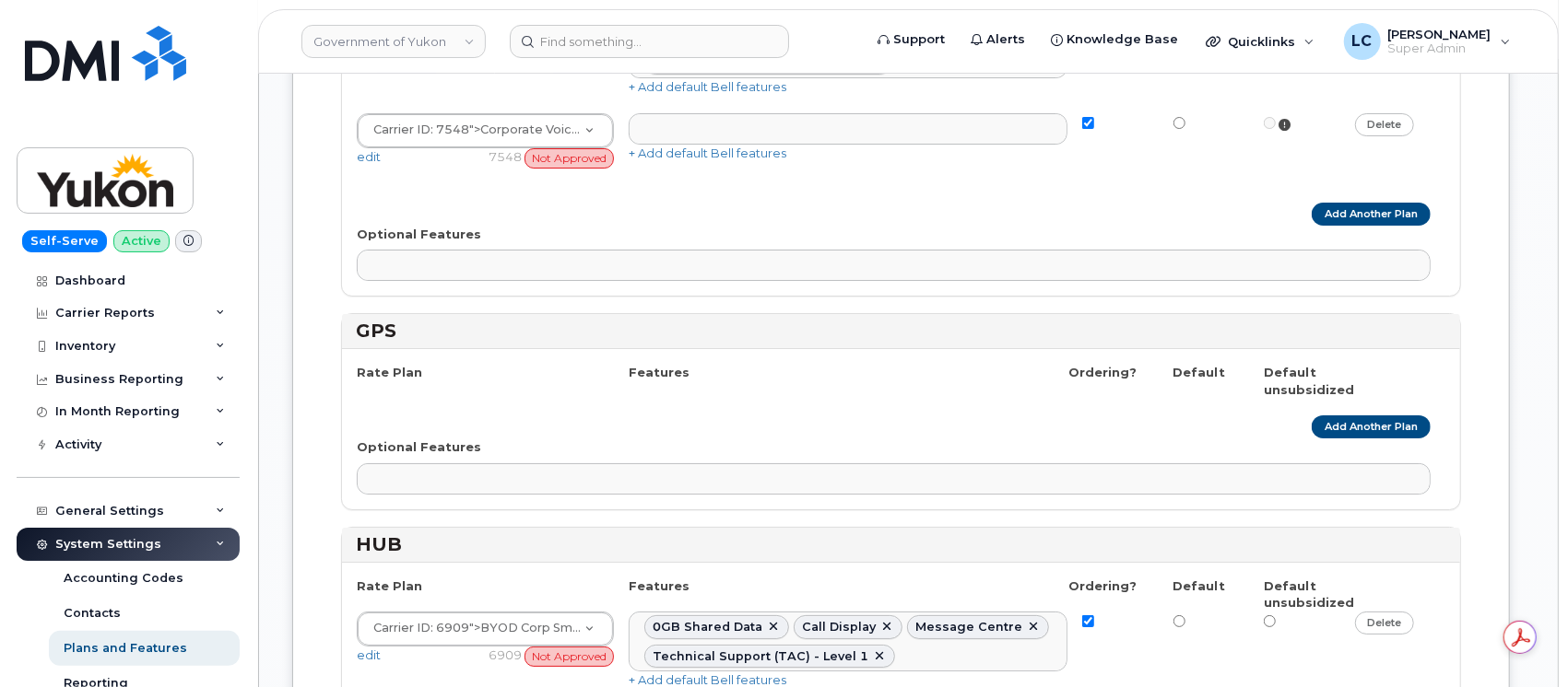
type input "7"
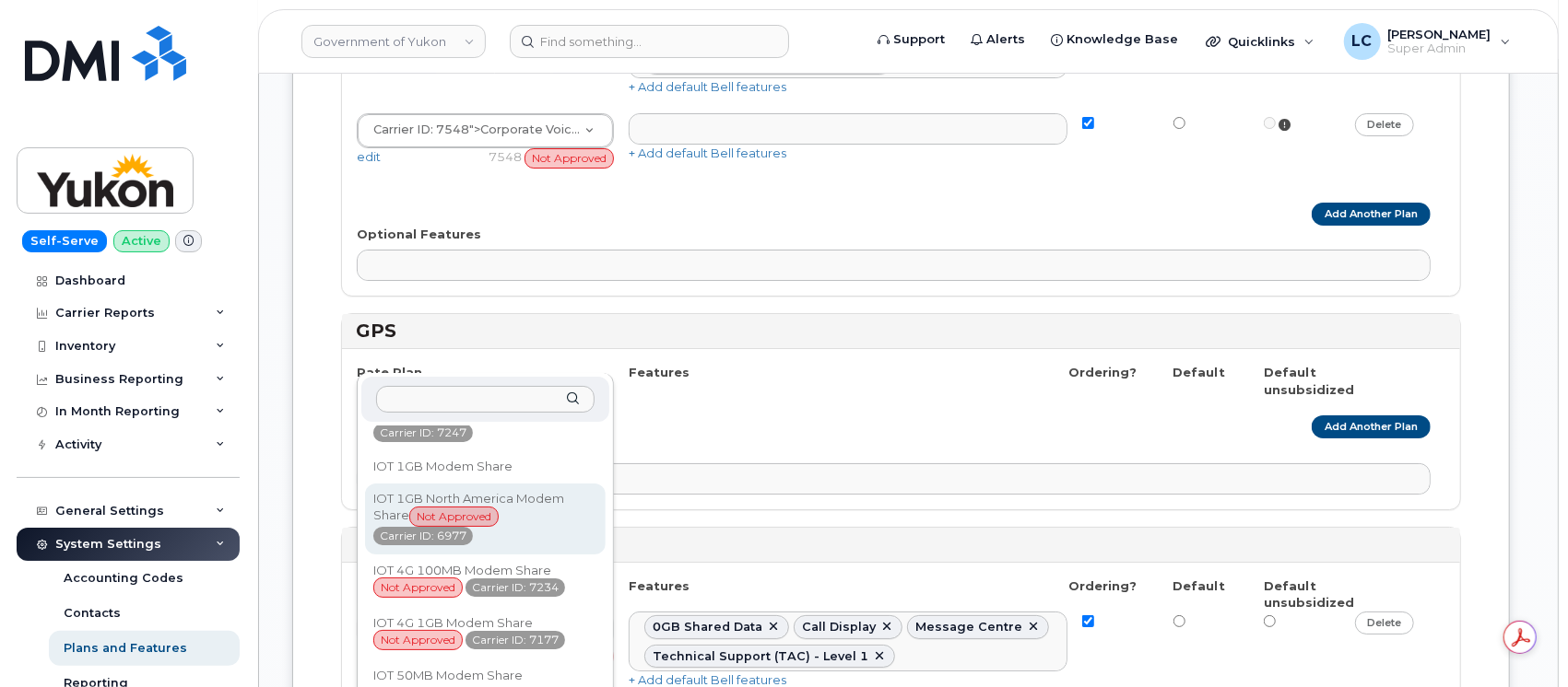
scroll to position [1994, 0]
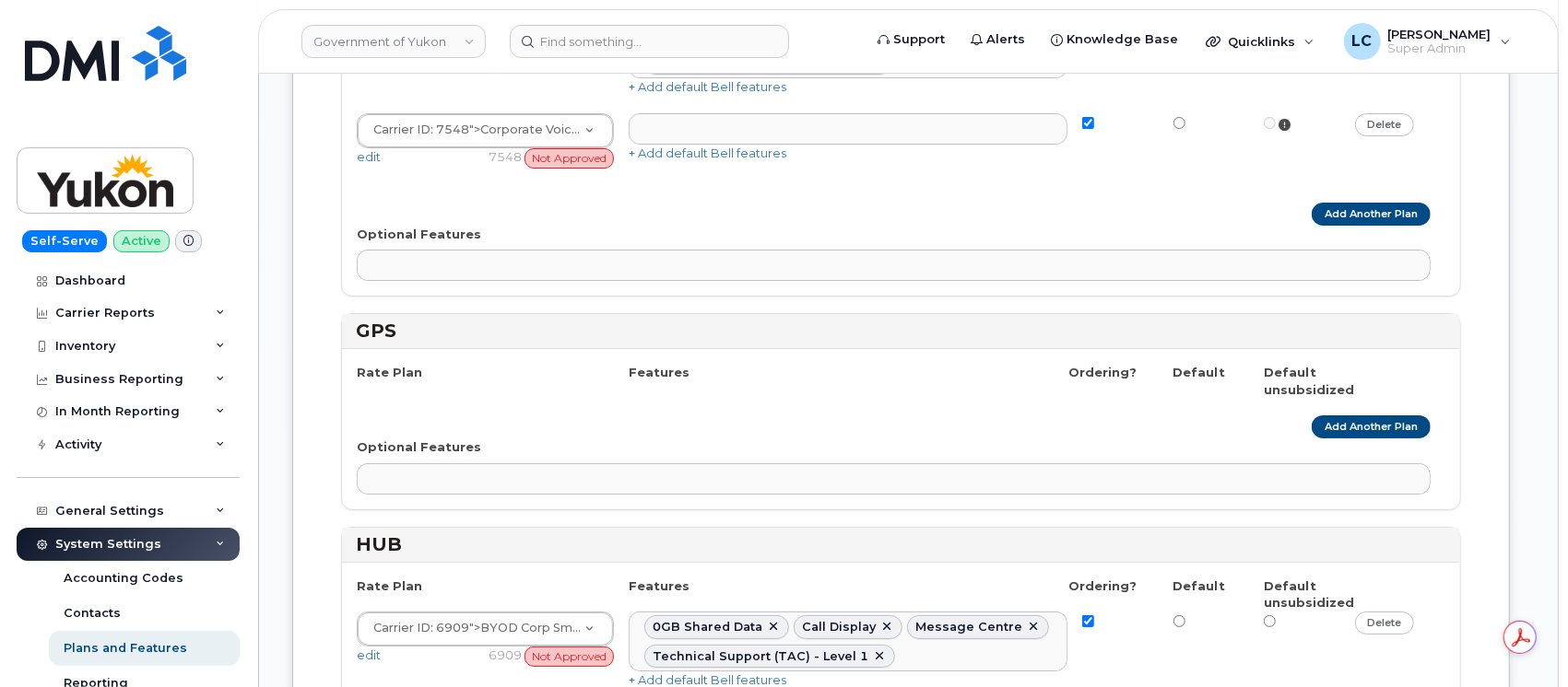
type input "C"
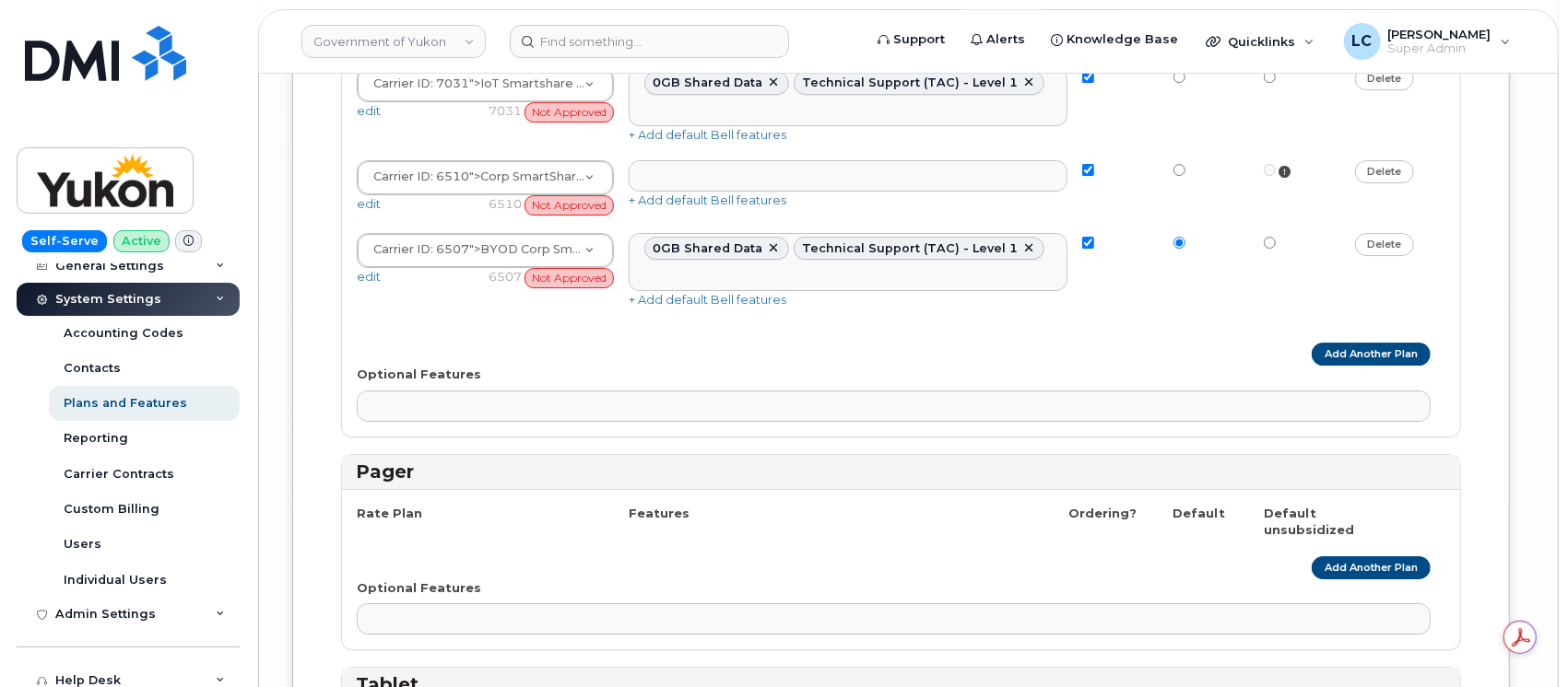
scroll to position [122, 0]
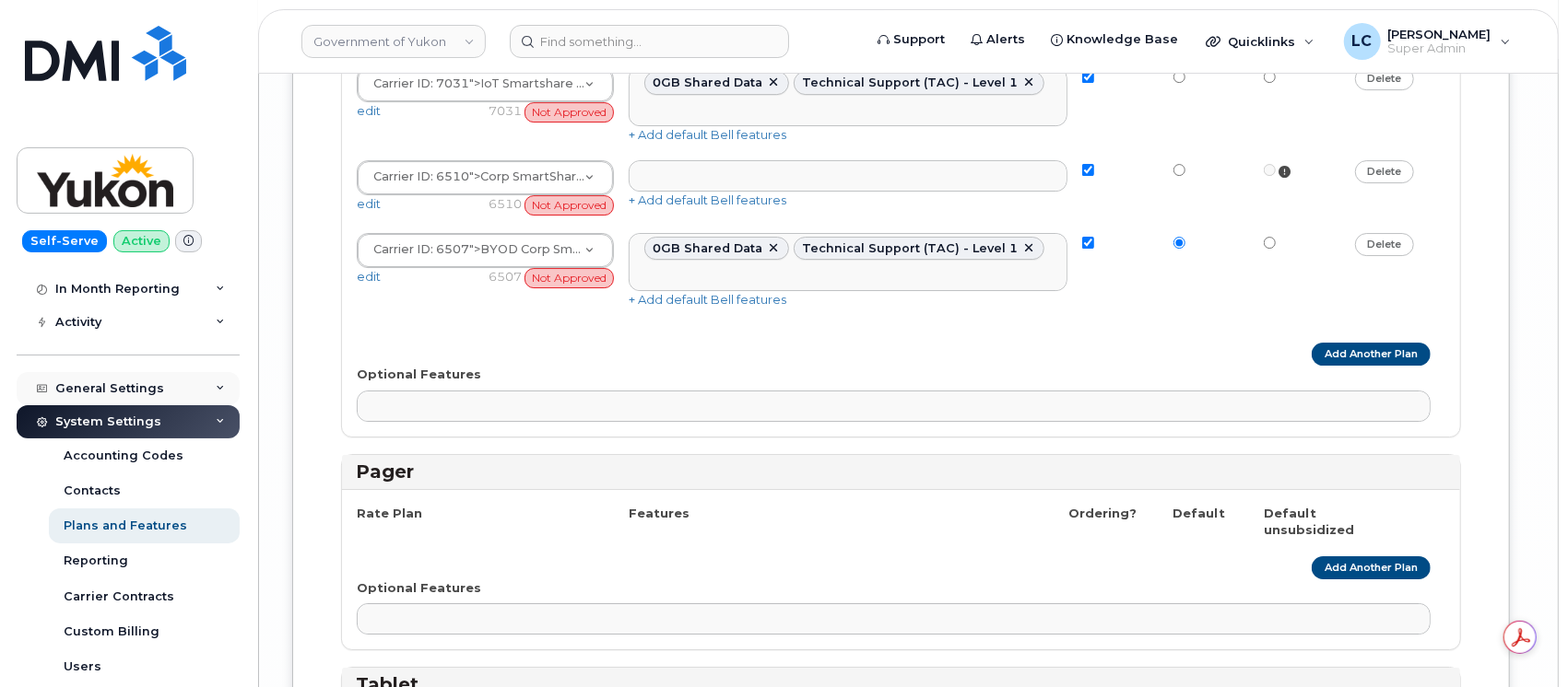
click at [218, 385] on icon at bounding box center [220, 388] width 9 height 9
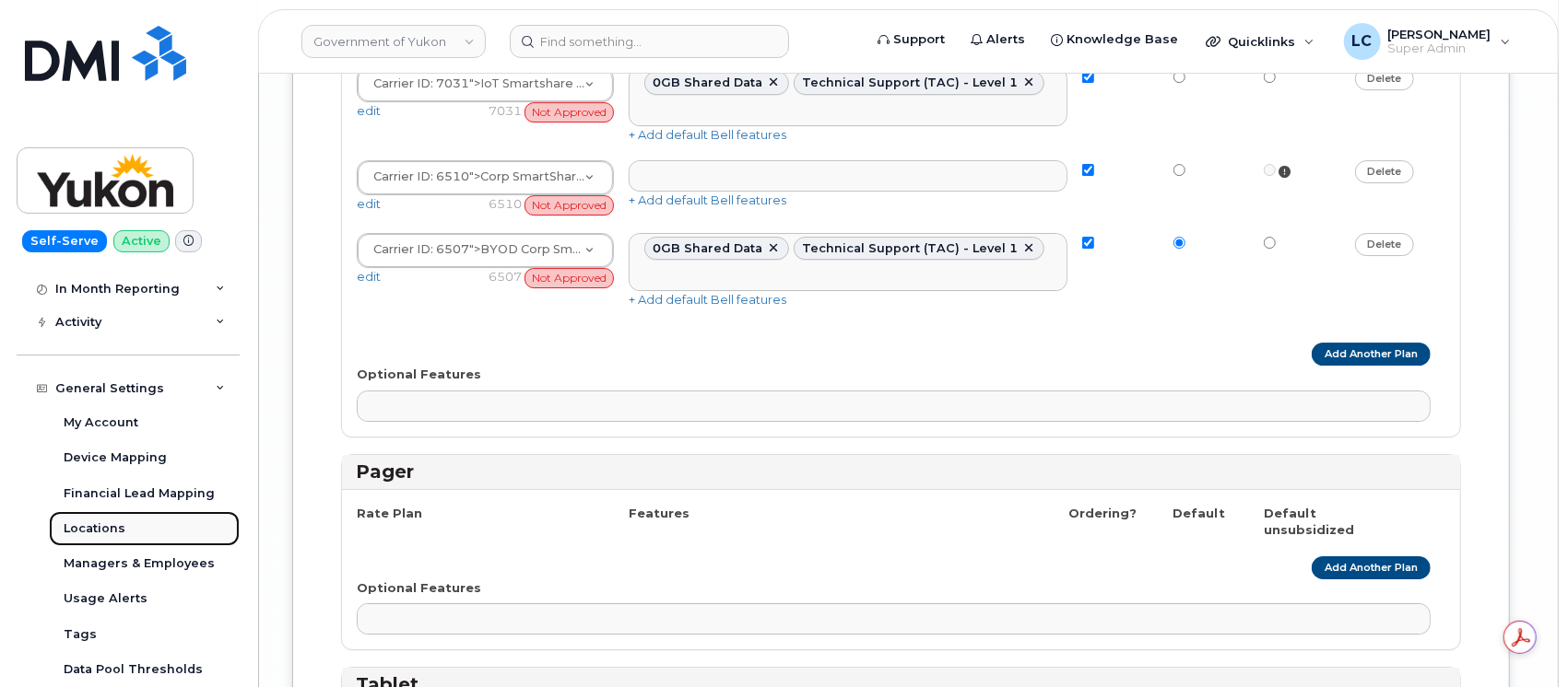
click at [104, 527] on div "Locations" at bounding box center [94, 529] width 62 height 17
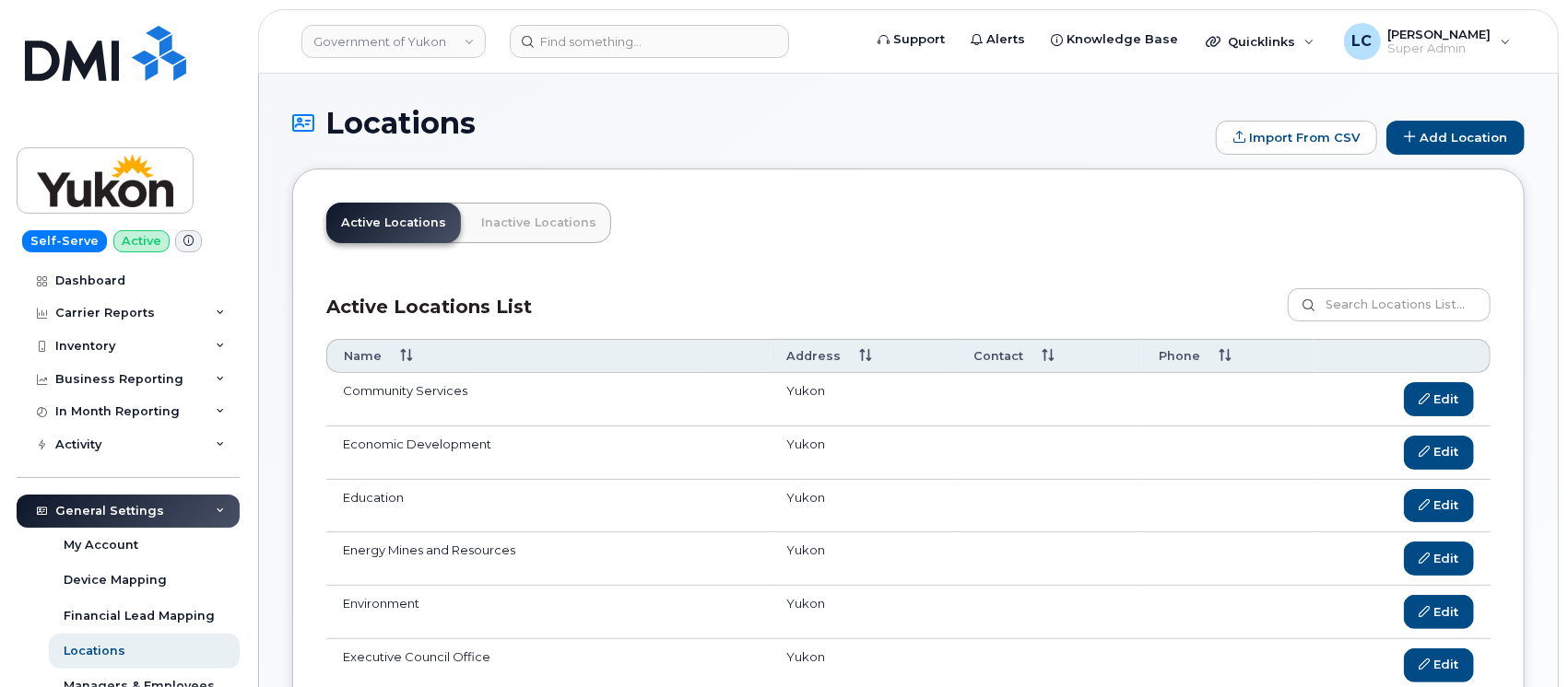
scroll to position [122, 0]
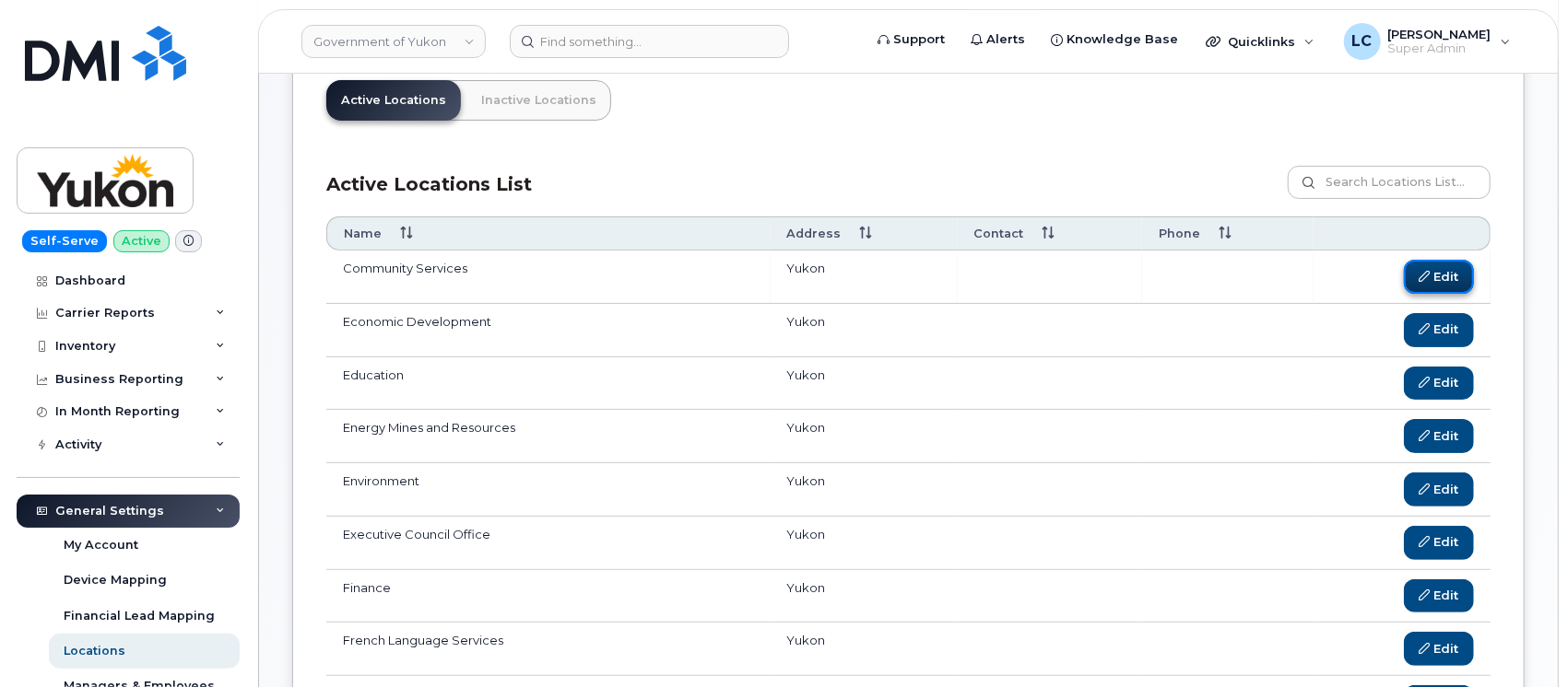
click at [1423, 276] on div at bounding box center [1424, 276] width 11 height 11
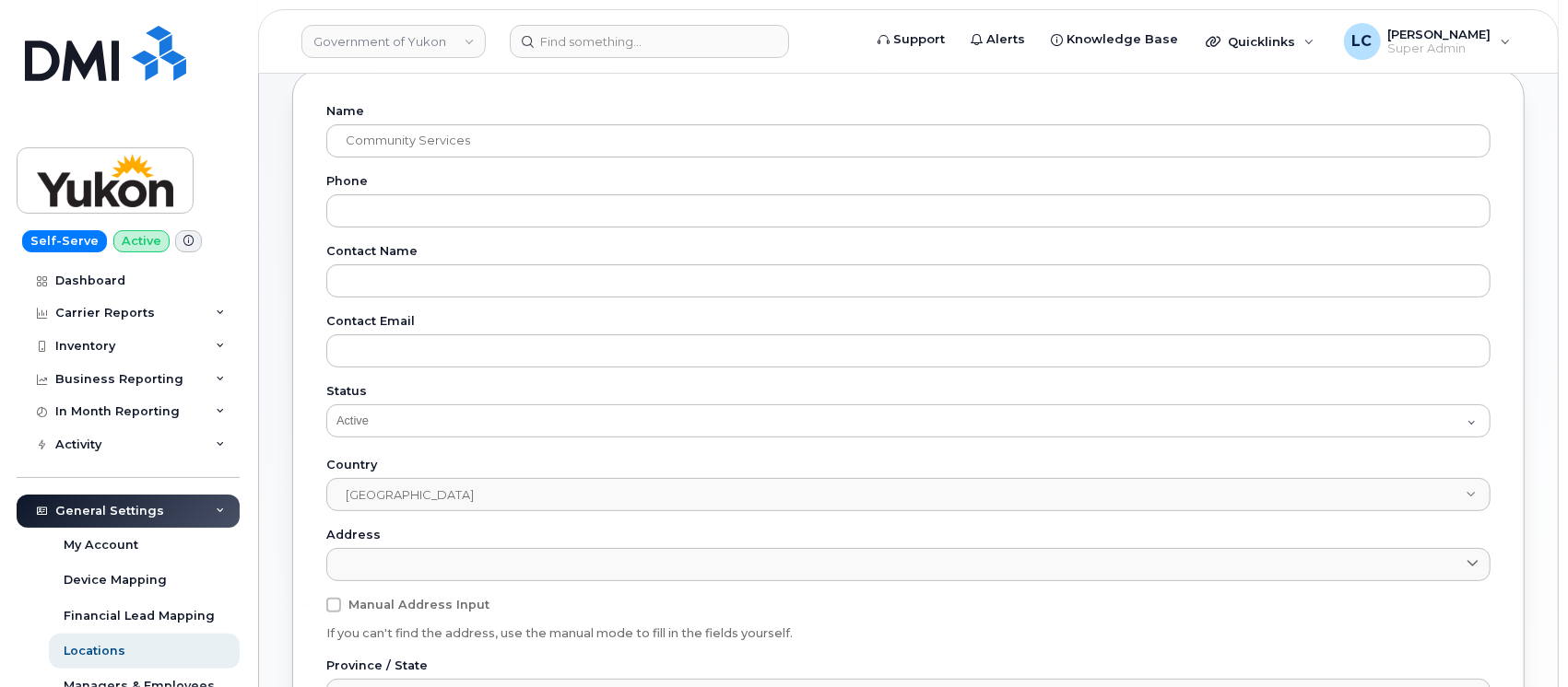
scroll to position [75, 0]
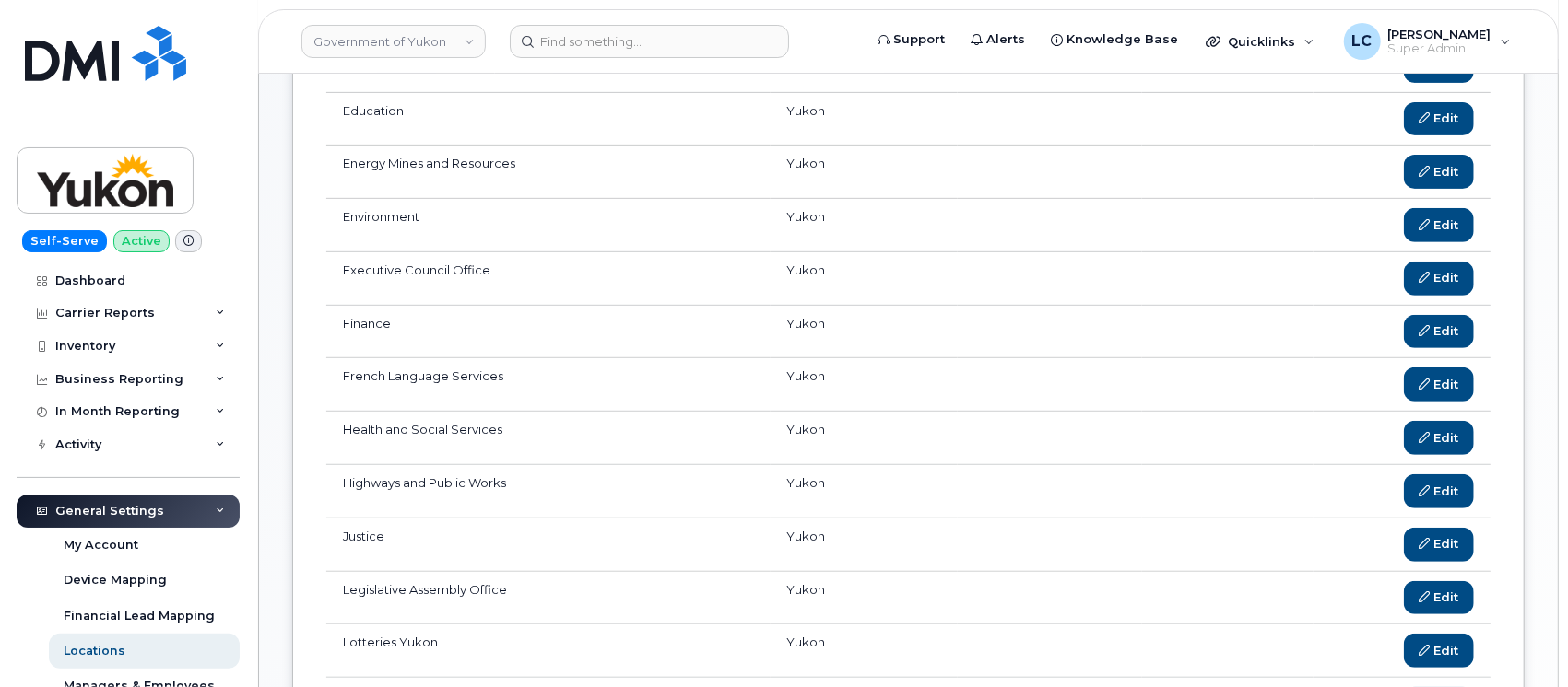
scroll to position [966, 0]
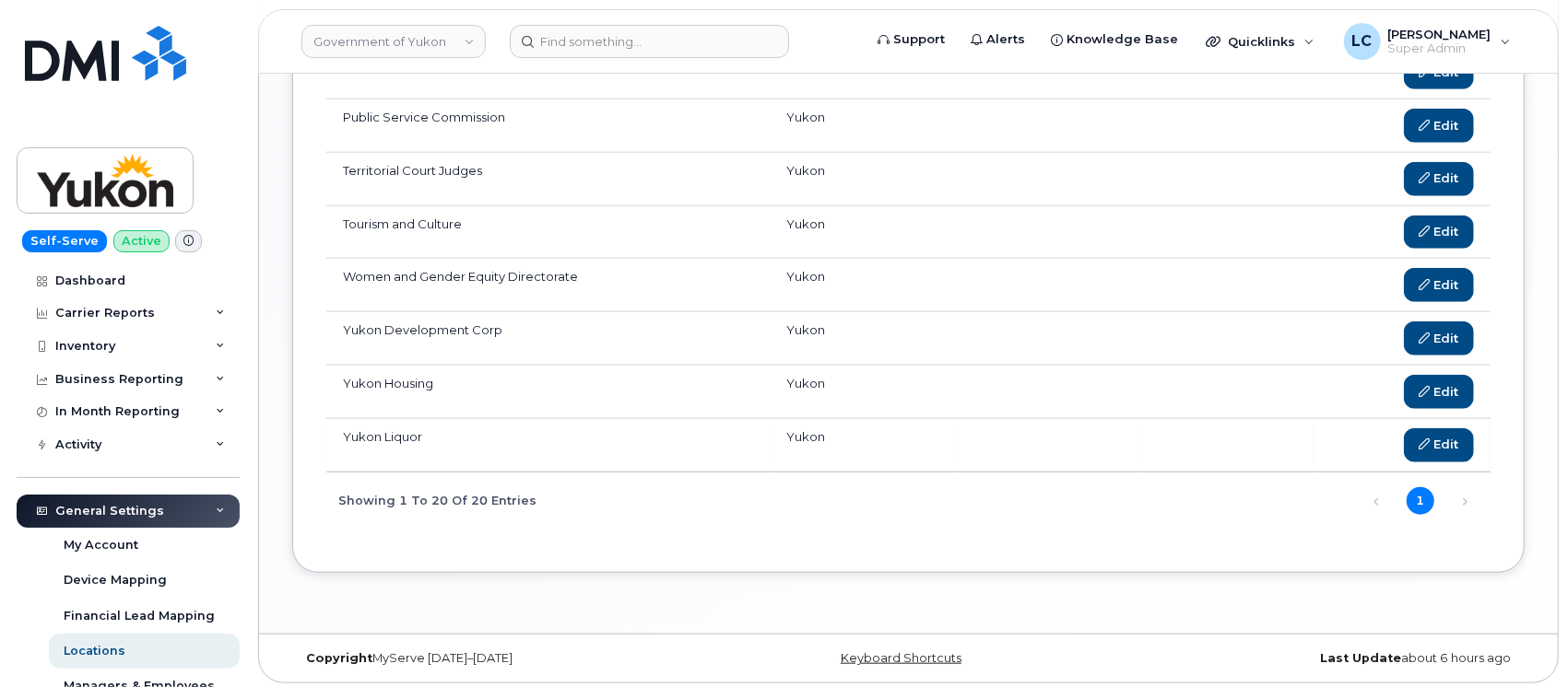
drag, startPoint x: 343, startPoint y: 263, endPoint x: 818, endPoint y: 430, distance: 503.5
copy tbody "Community Services Yukon Edit Edit Economic Development Yukon Edit Edit Educati…"
click at [1010, 277] on td at bounding box center [1051, 285] width 186 height 54
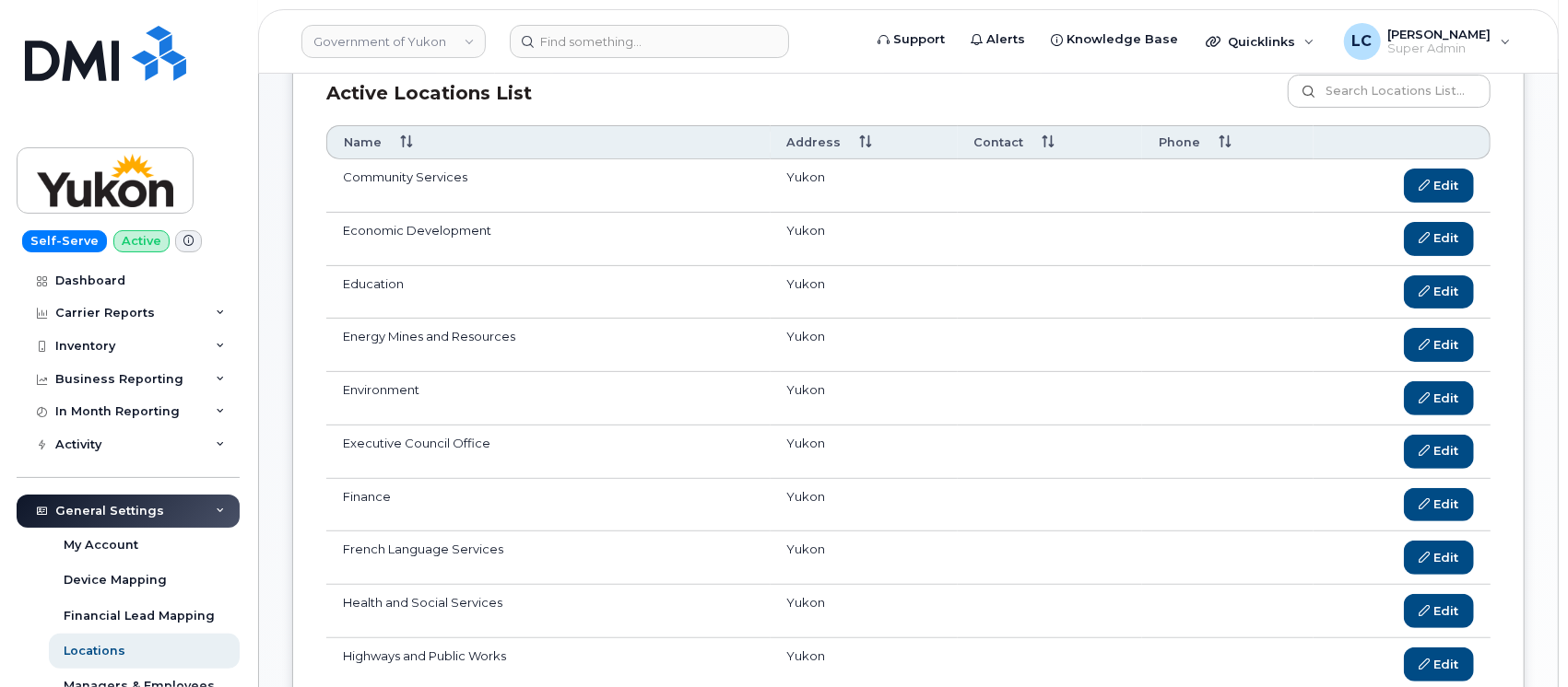
scroll to position [0, 0]
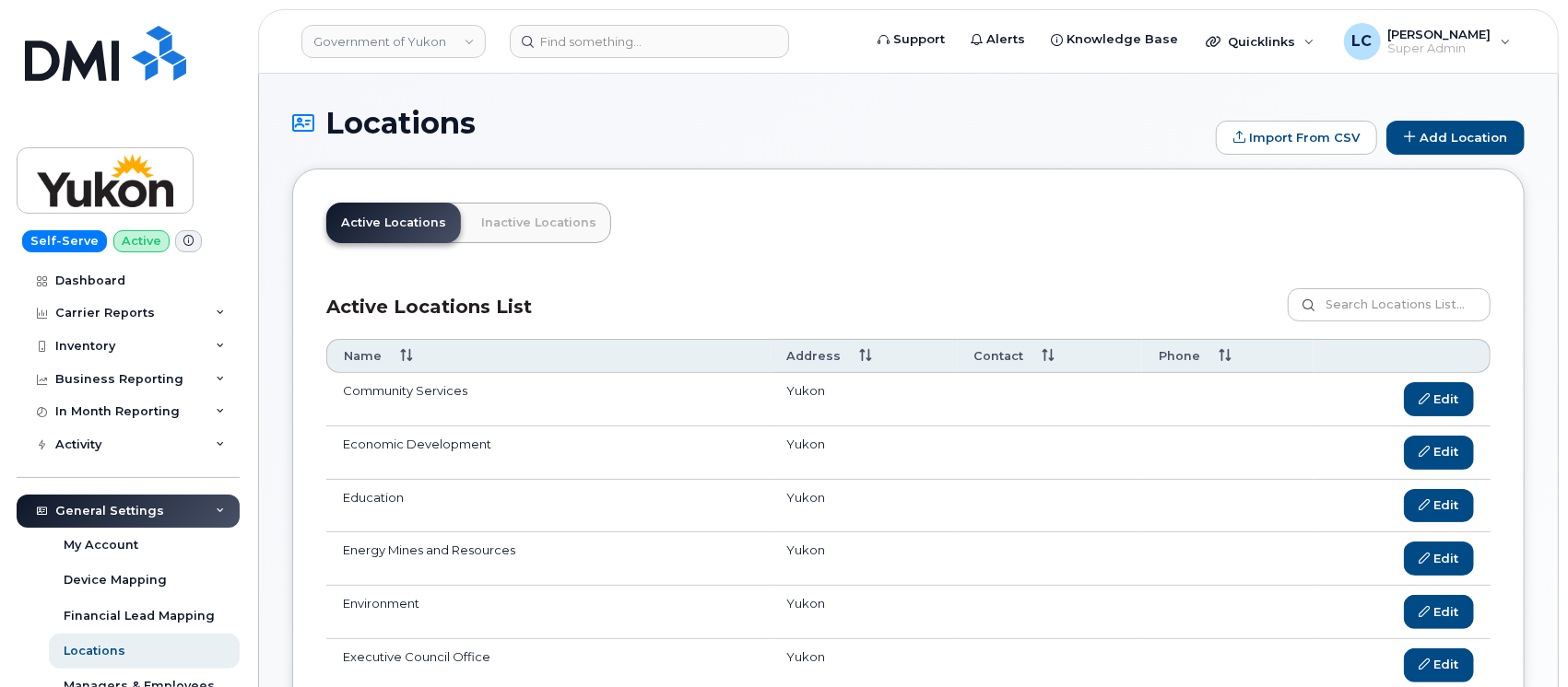
click at [985, 109] on h1 "Locations" at bounding box center [749, 122] width 914 height 32
click at [715, 119] on h1 "Locations" at bounding box center [749, 122] width 914 height 32
click at [698, 144] on div "Locations Import From CSV Add Location" at bounding box center [908, 137] width 1233 height 62
click at [447, 48] on link "Government of Yukon" at bounding box center [393, 41] width 185 height 33
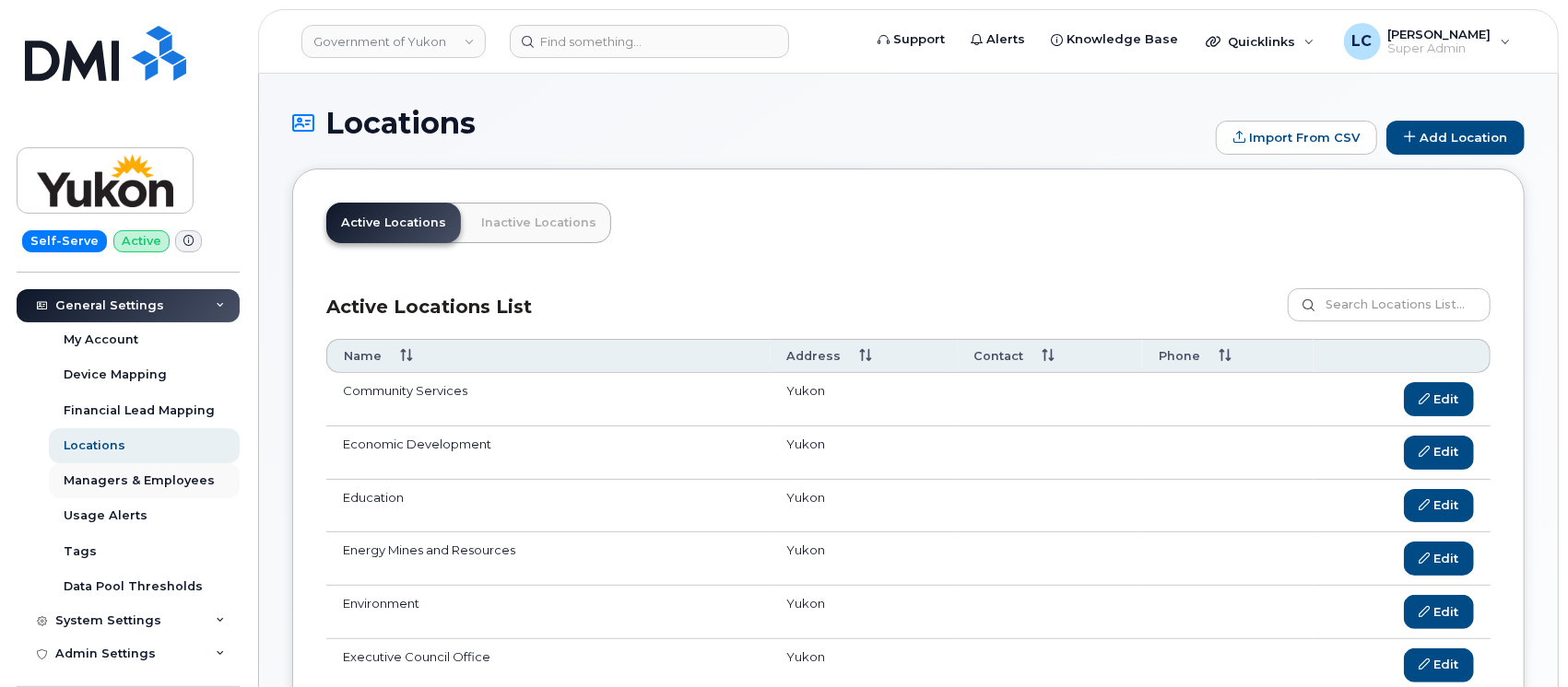
scroll to position [174, 0]
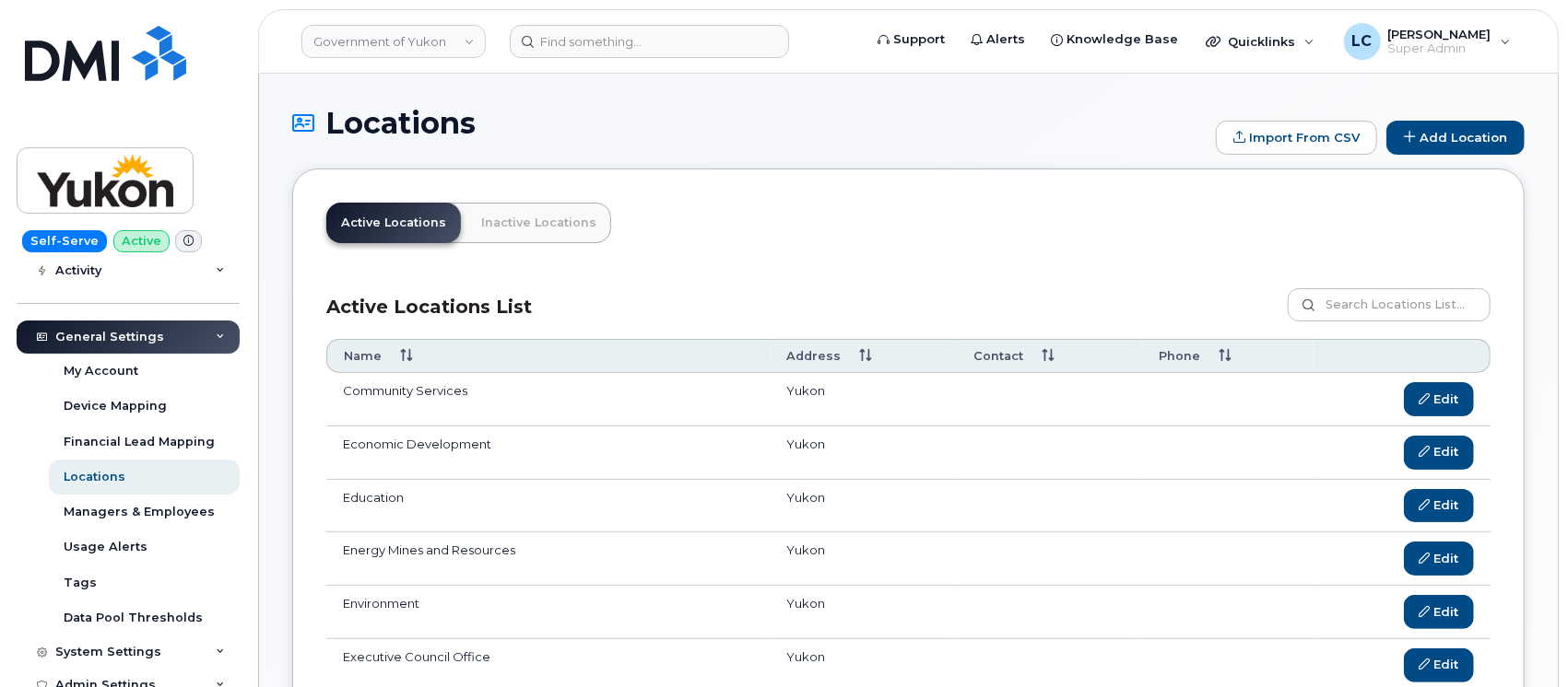
click at [199, 328] on div "General Settings" at bounding box center [128, 337] width 223 height 33
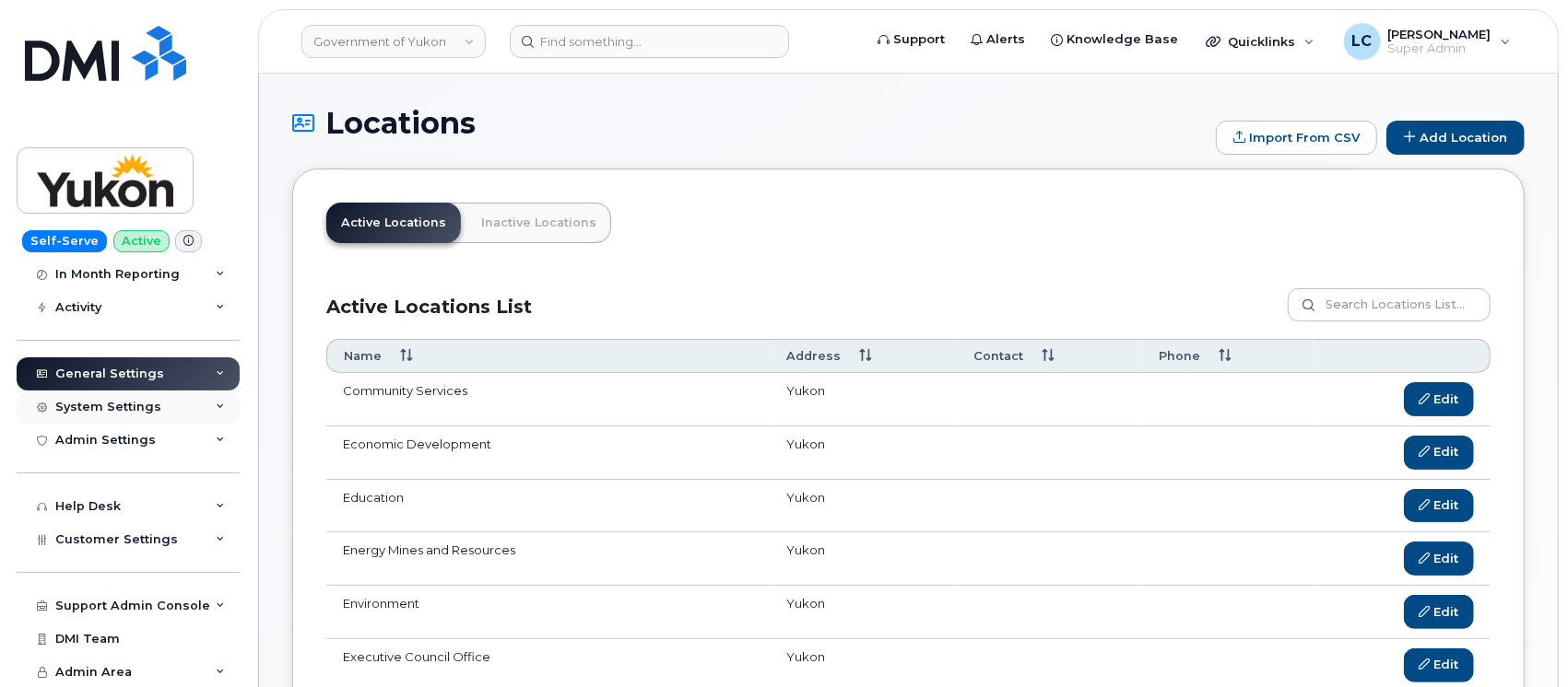
click at [169, 399] on div "System Settings" at bounding box center [128, 408] width 223 height 33
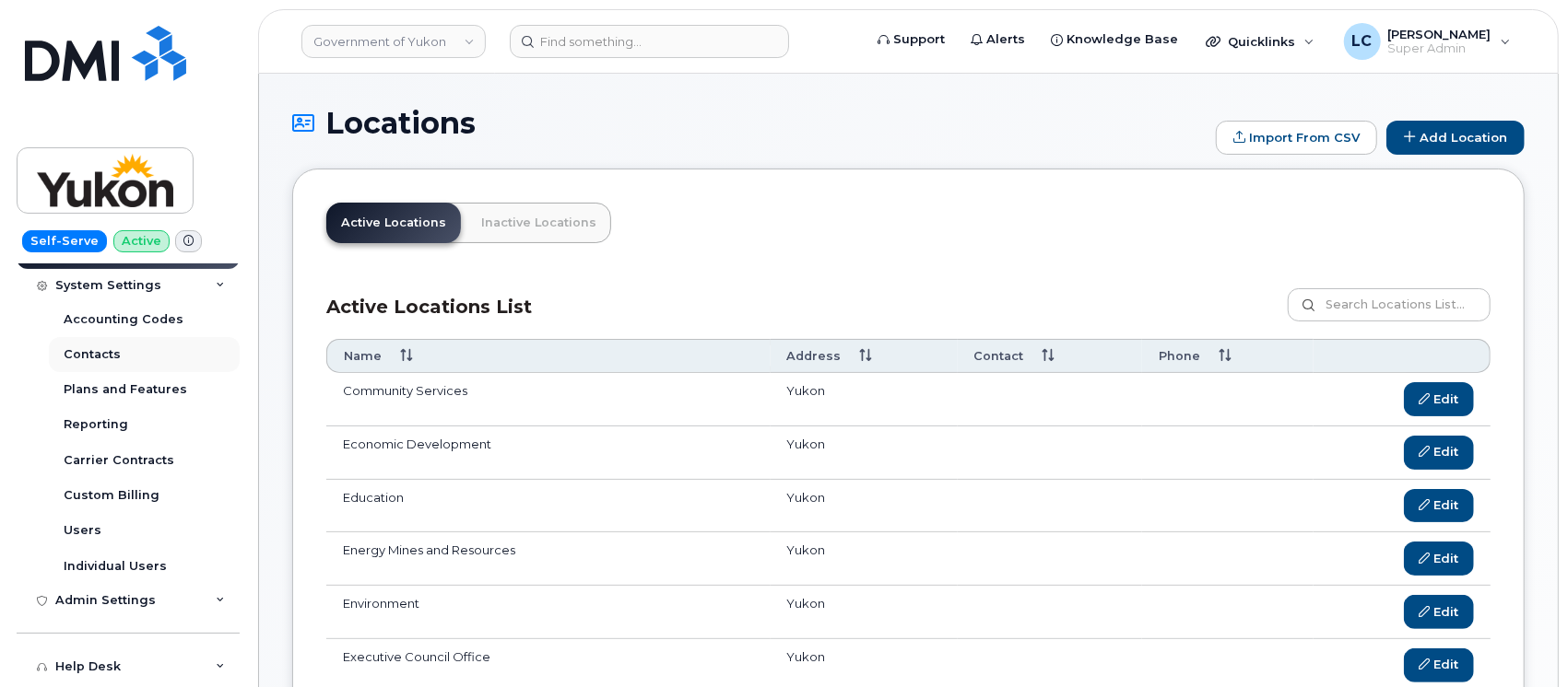
scroll to position [297, 0]
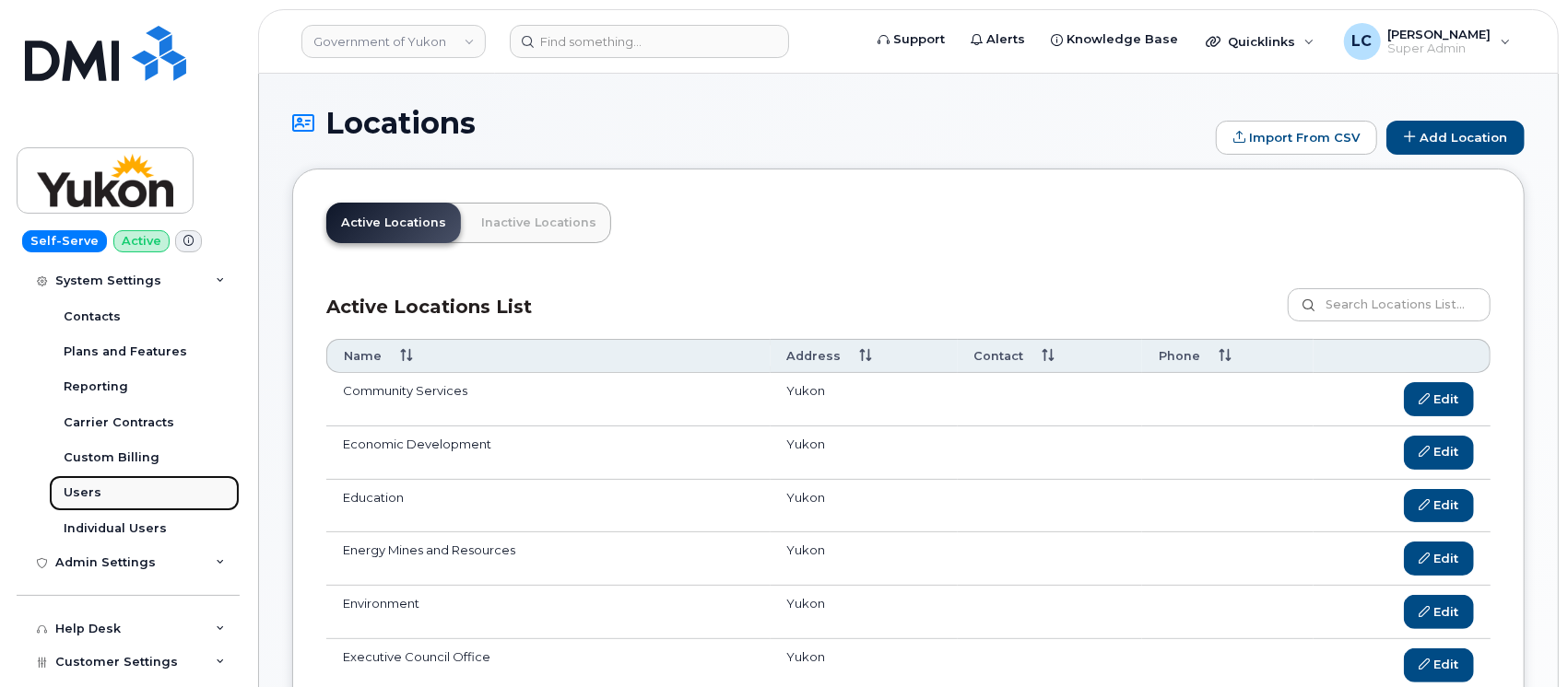
click at [84, 492] on div "Users" at bounding box center [82, 493] width 38 height 17
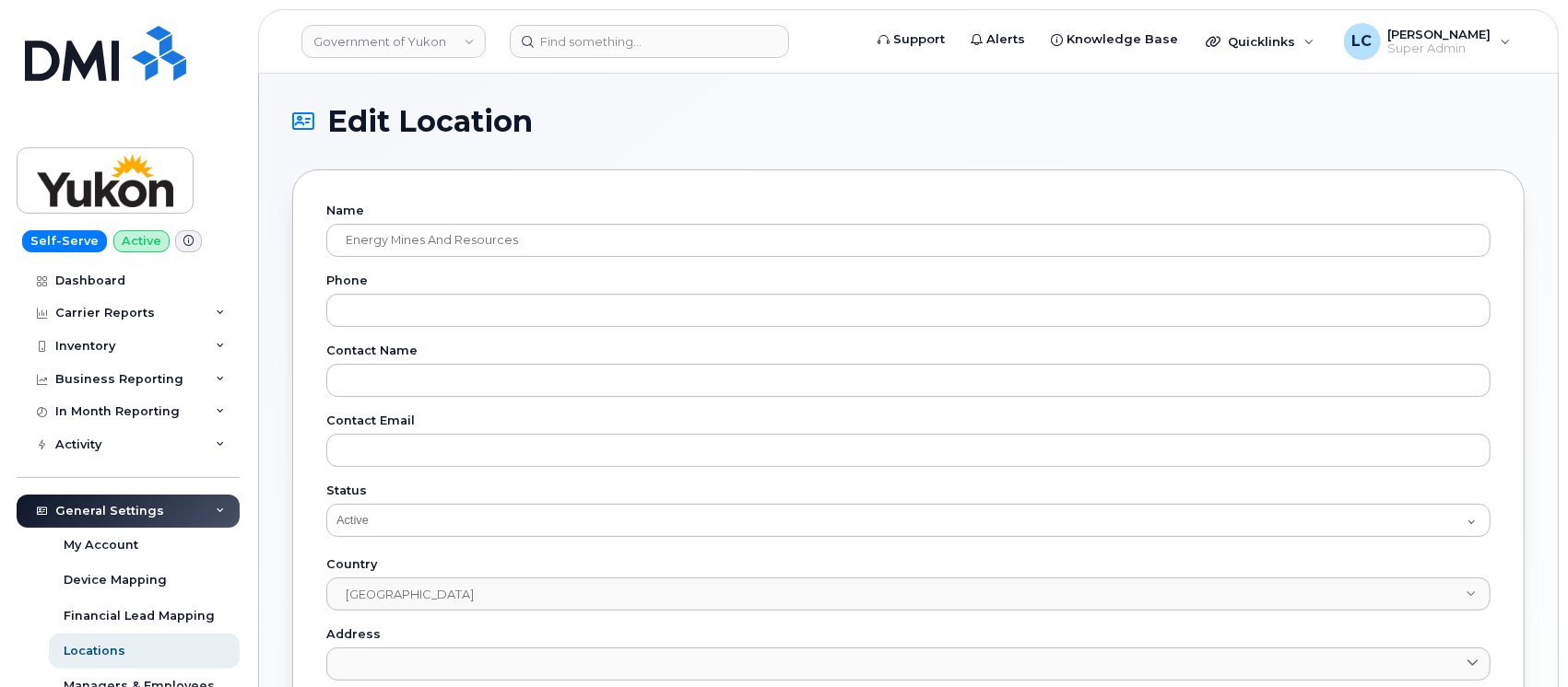
click at [685, 114] on h1 "Edit Location" at bounding box center [903, 121] width 1223 height 29
click at [395, 42] on link "Government of Yukon" at bounding box center [393, 41] width 185 height 33
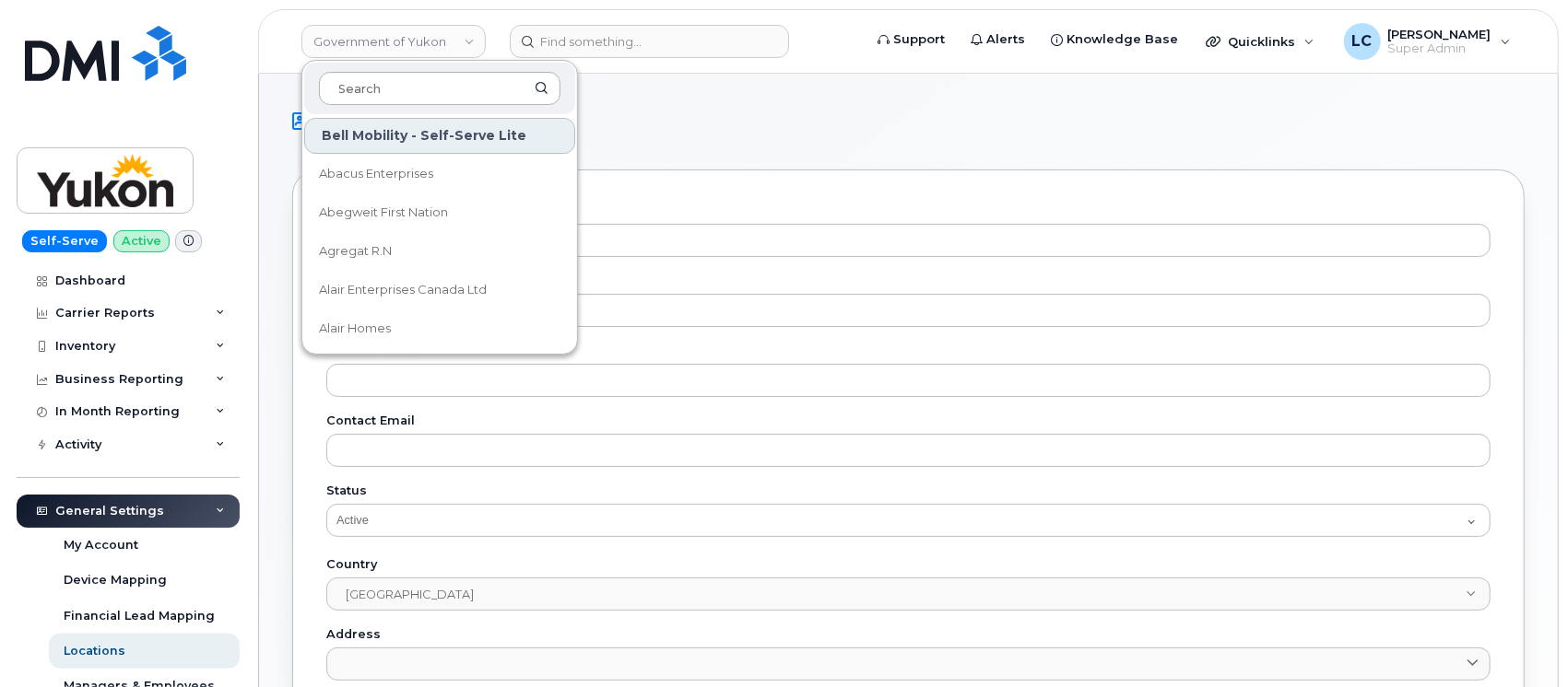
click at [428, 100] on input at bounding box center [439, 89] width 241 height 33
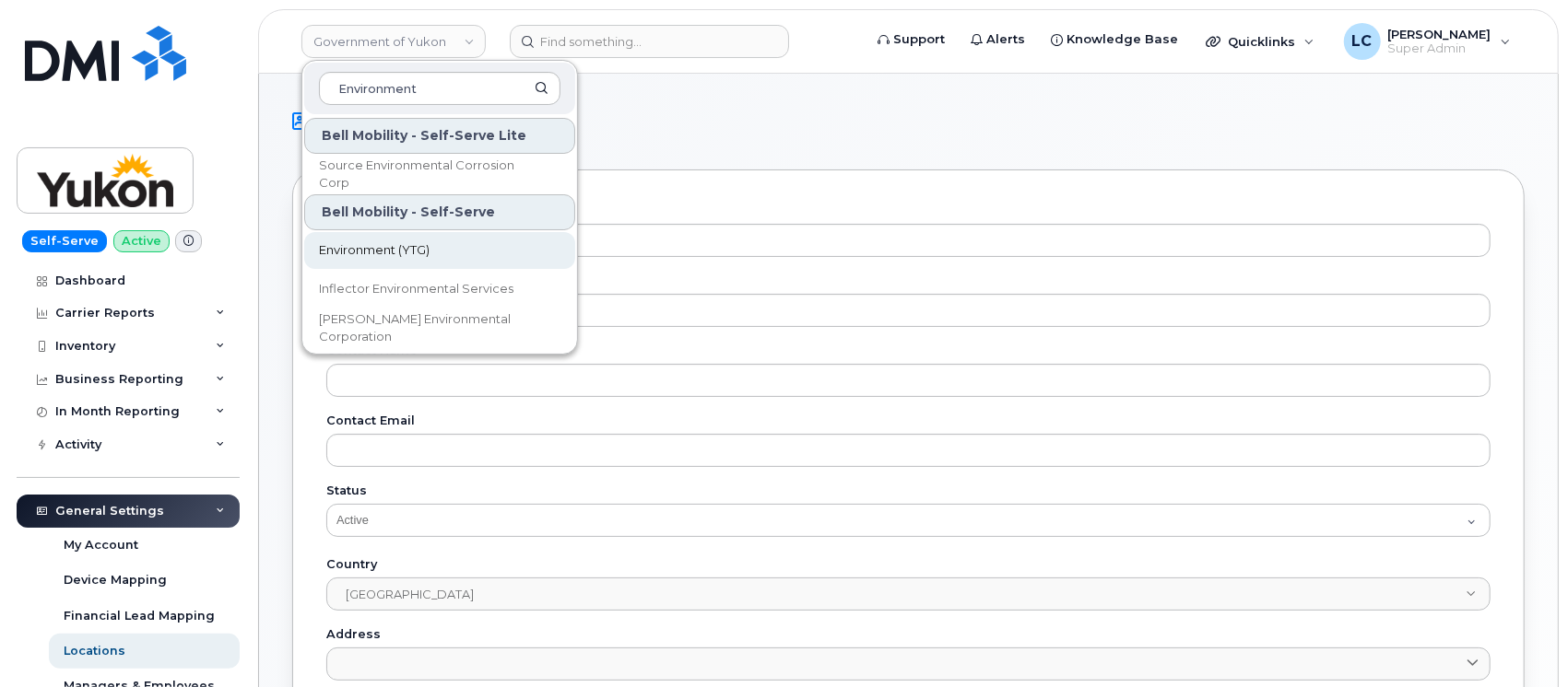
type input "Environment"
click at [424, 258] on span "Environment (YTG)" at bounding box center [373, 250] width 110 height 19
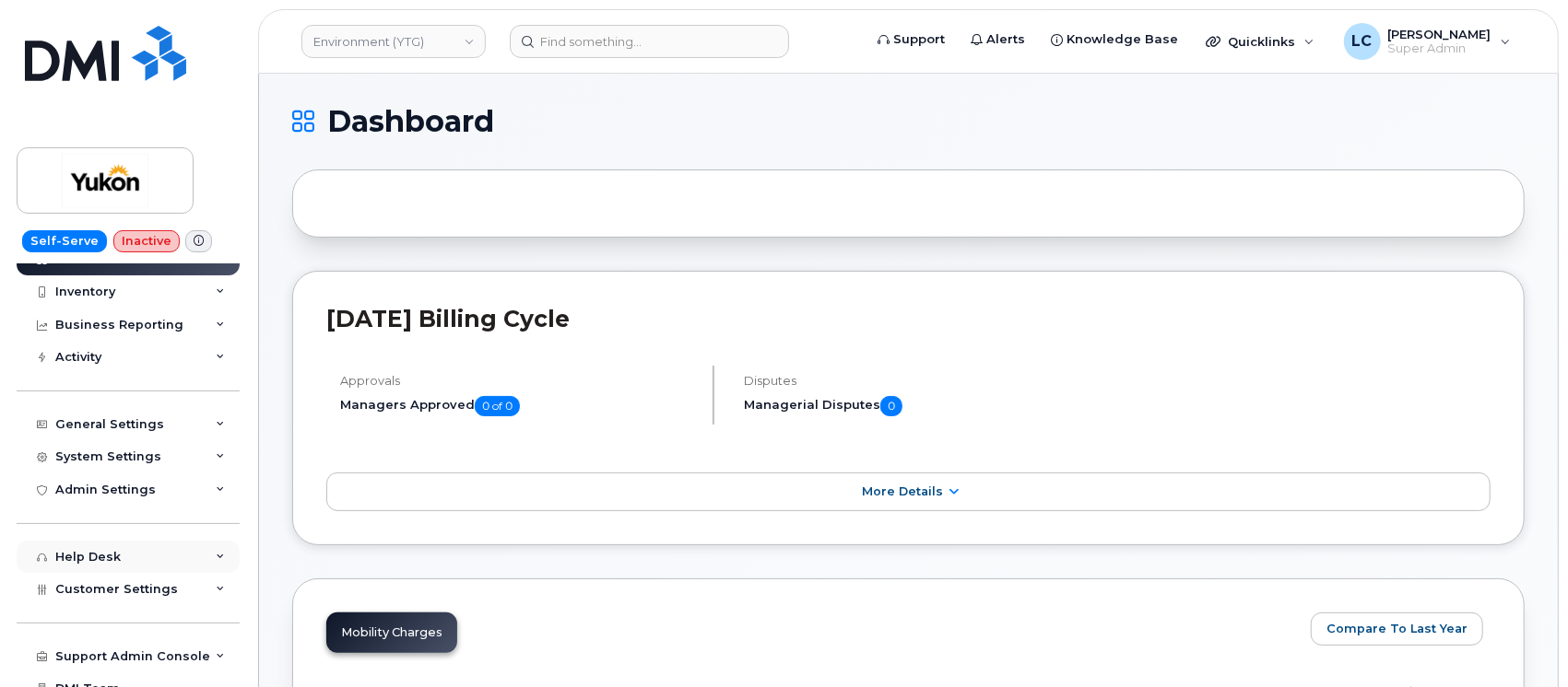
scroll to position [105, 0]
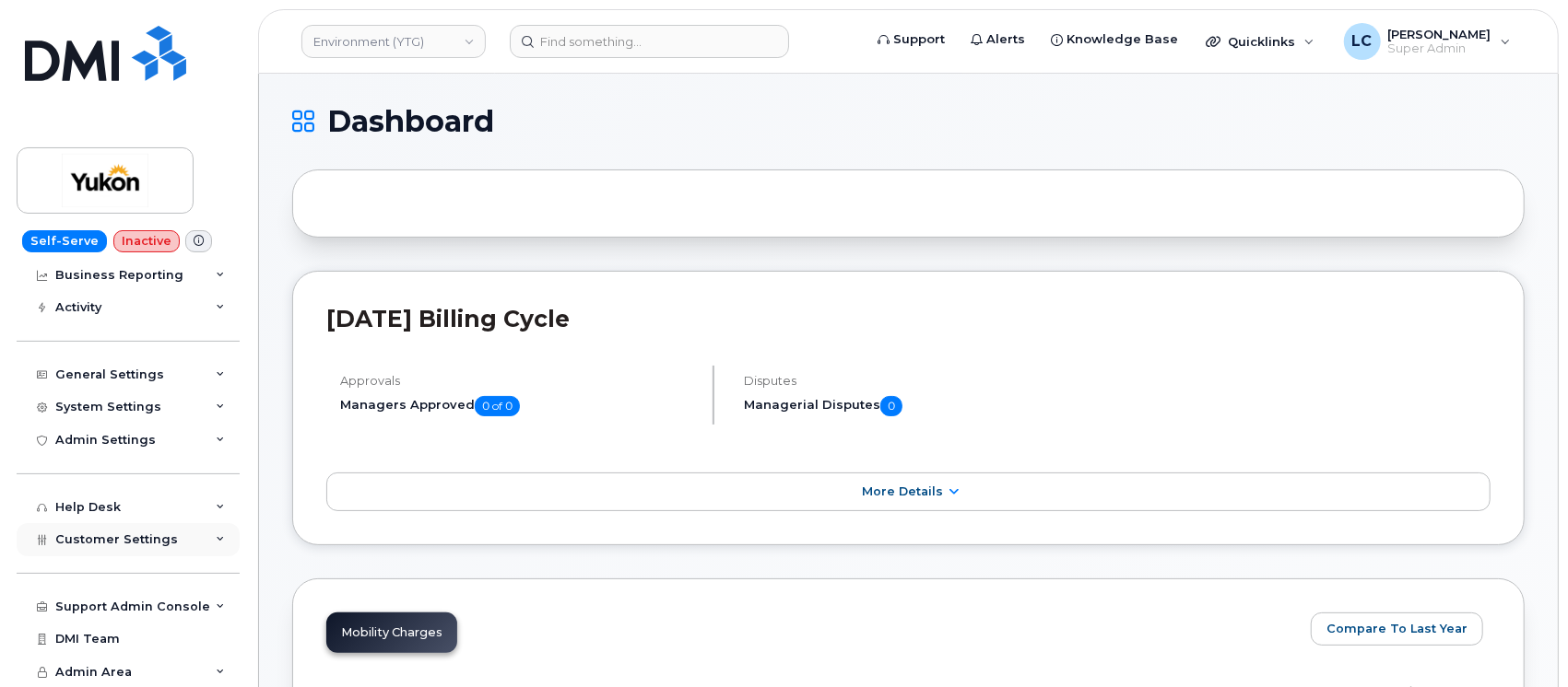
click at [133, 530] on div "Customer Settings" at bounding box center [128, 540] width 223 height 33
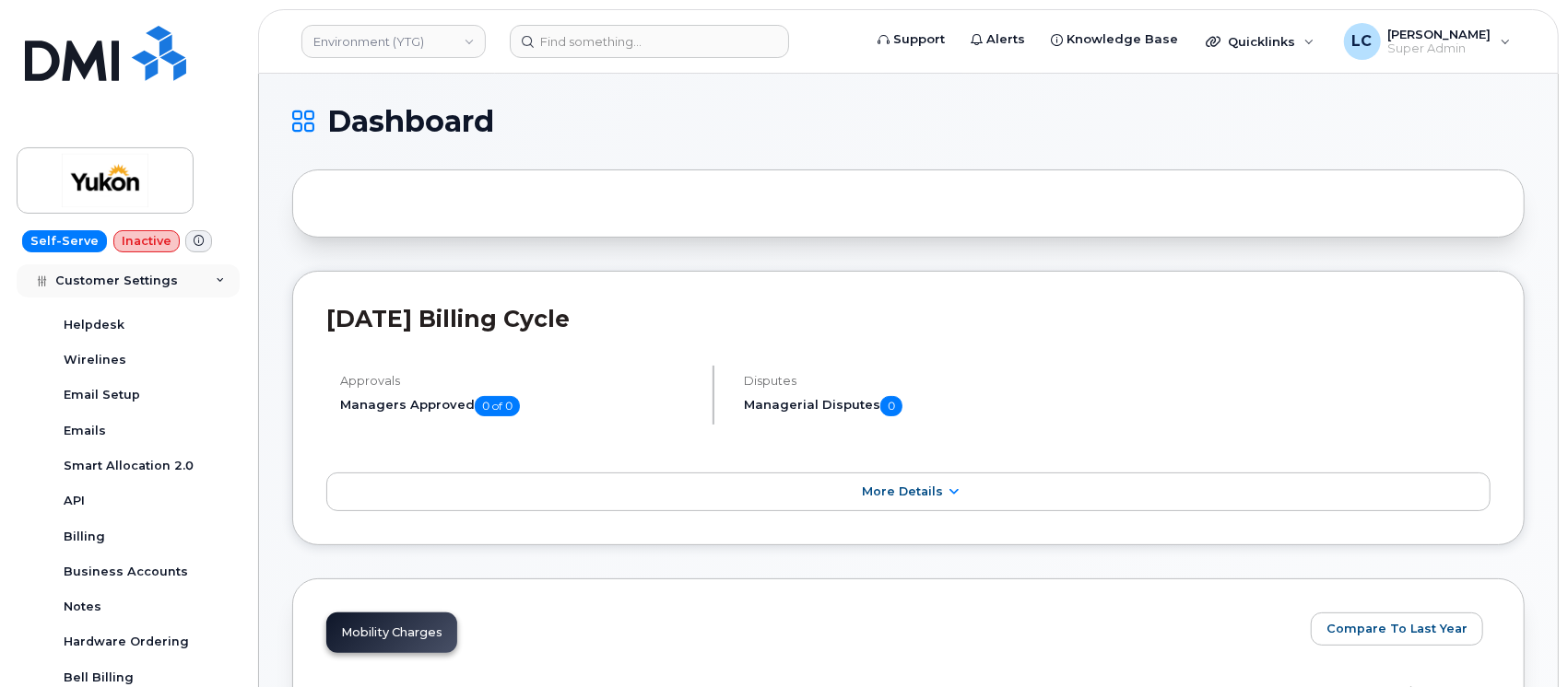
scroll to position [596, 0]
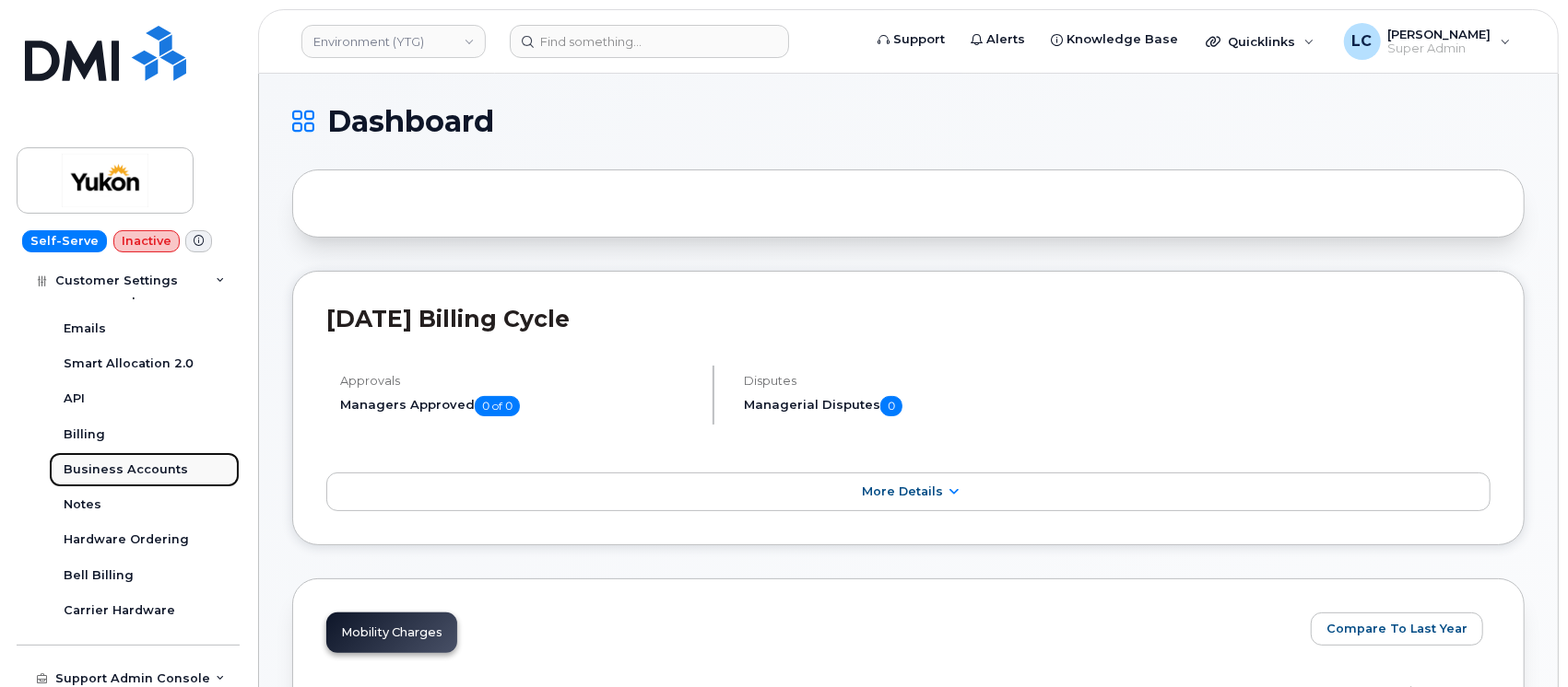
click at [133, 457] on link "Business Accounts" at bounding box center [144, 470] width 191 height 35
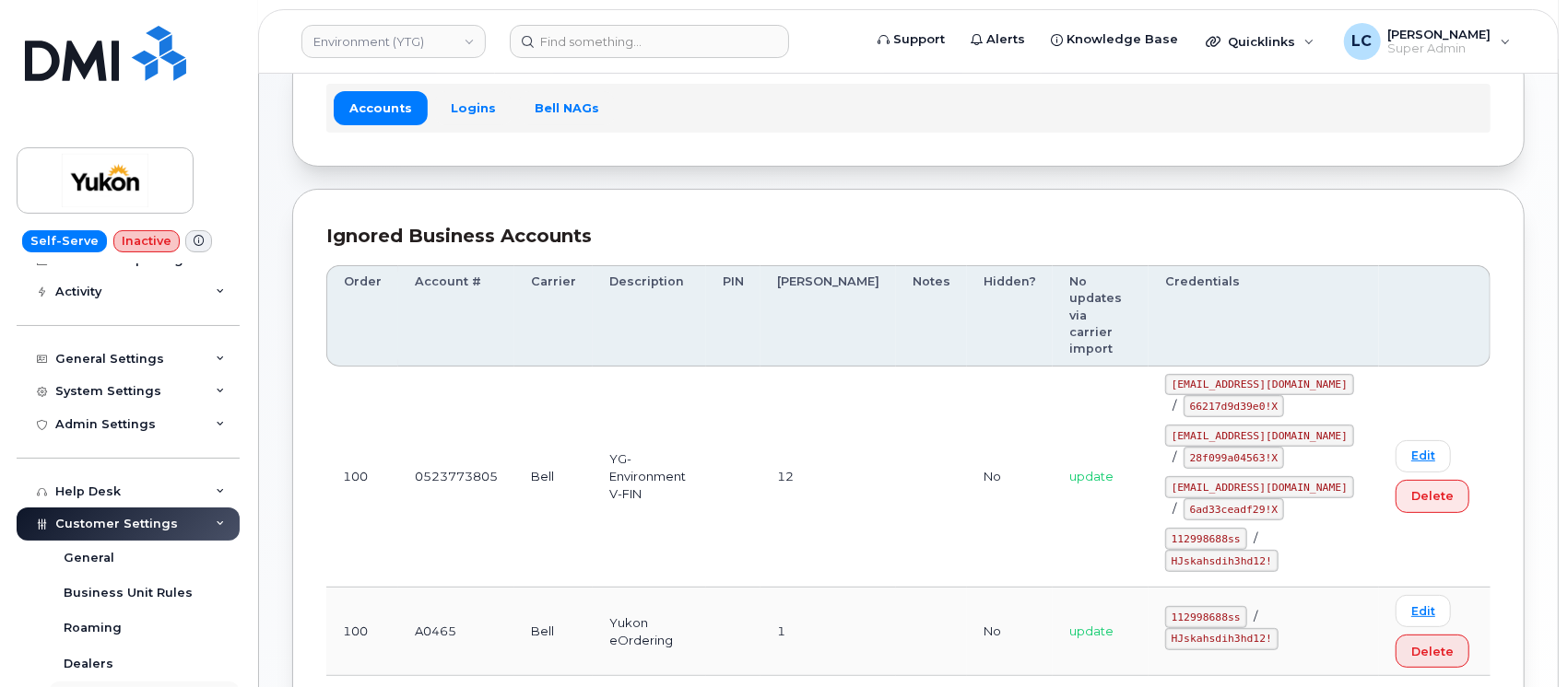
scroll to position [105, 0]
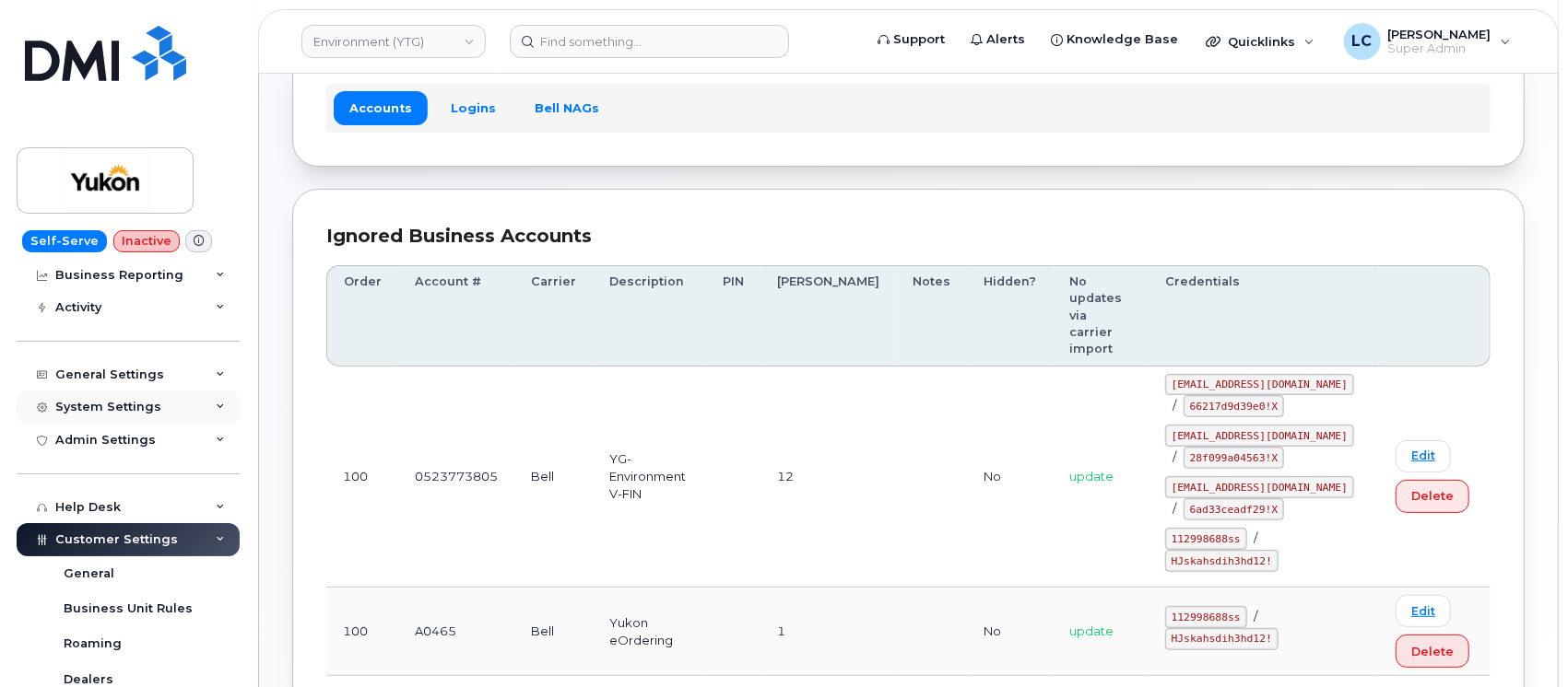
click at [168, 394] on div "System Settings" at bounding box center [128, 408] width 223 height 33
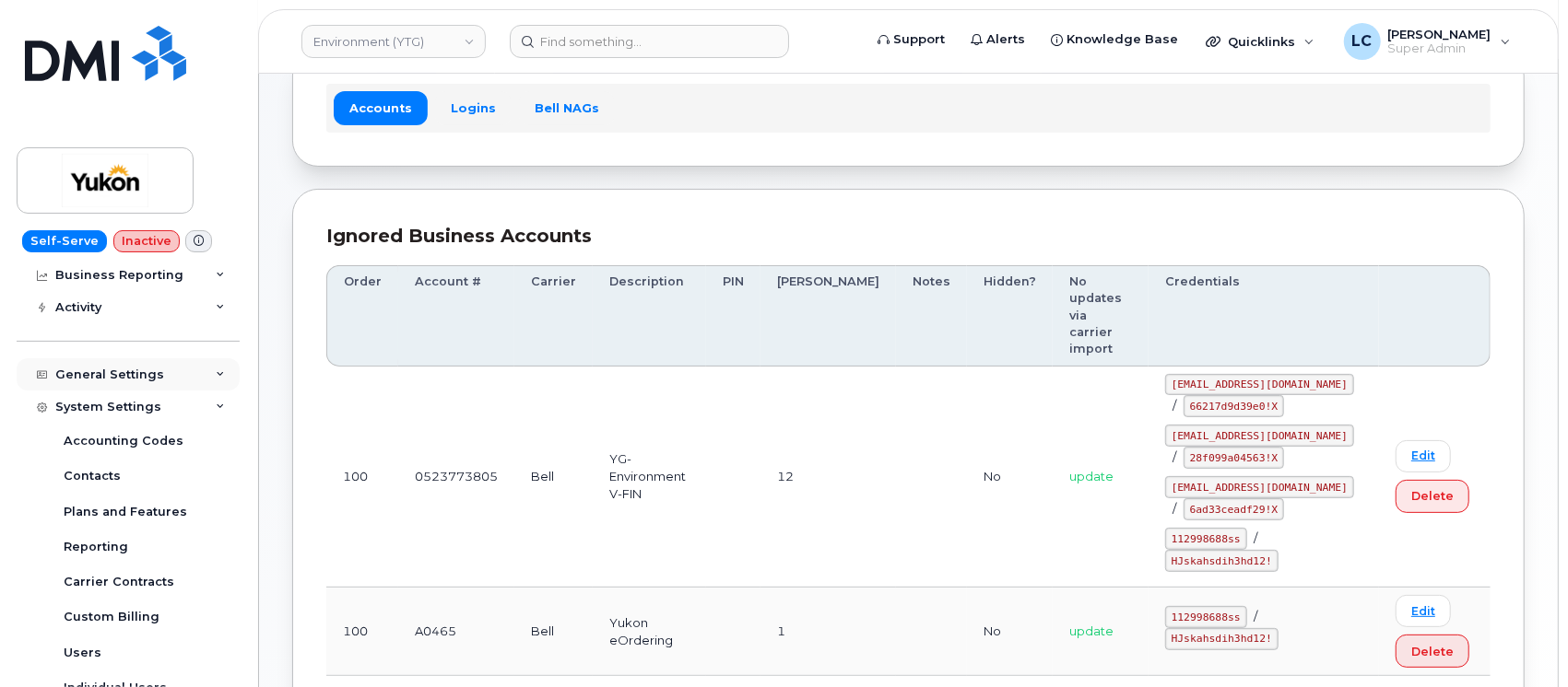
click at [188, 371] on div "General Settings" at bounding box center [128, 375] width 223 height 33
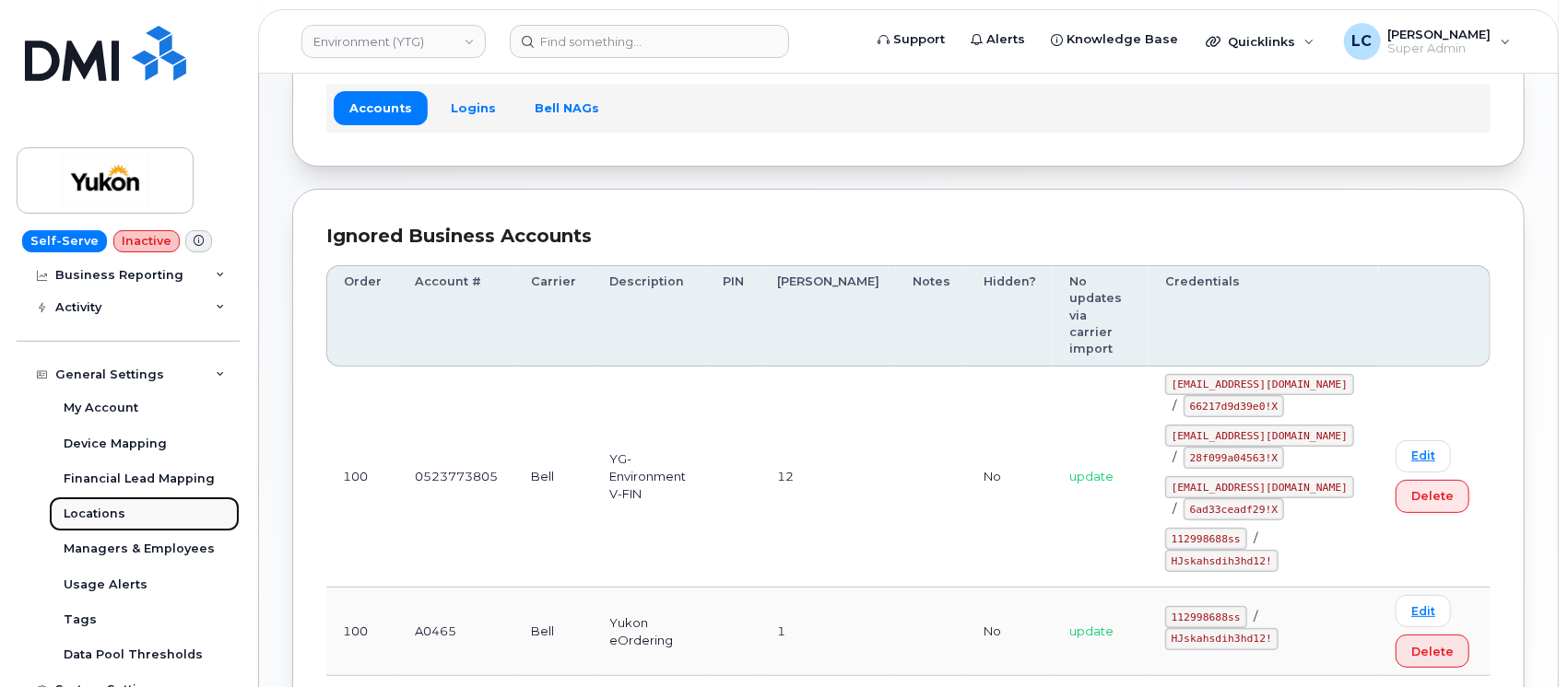
click at [98, 510] on div "Locations" at bounding box center [94, 514] width 62 height 17
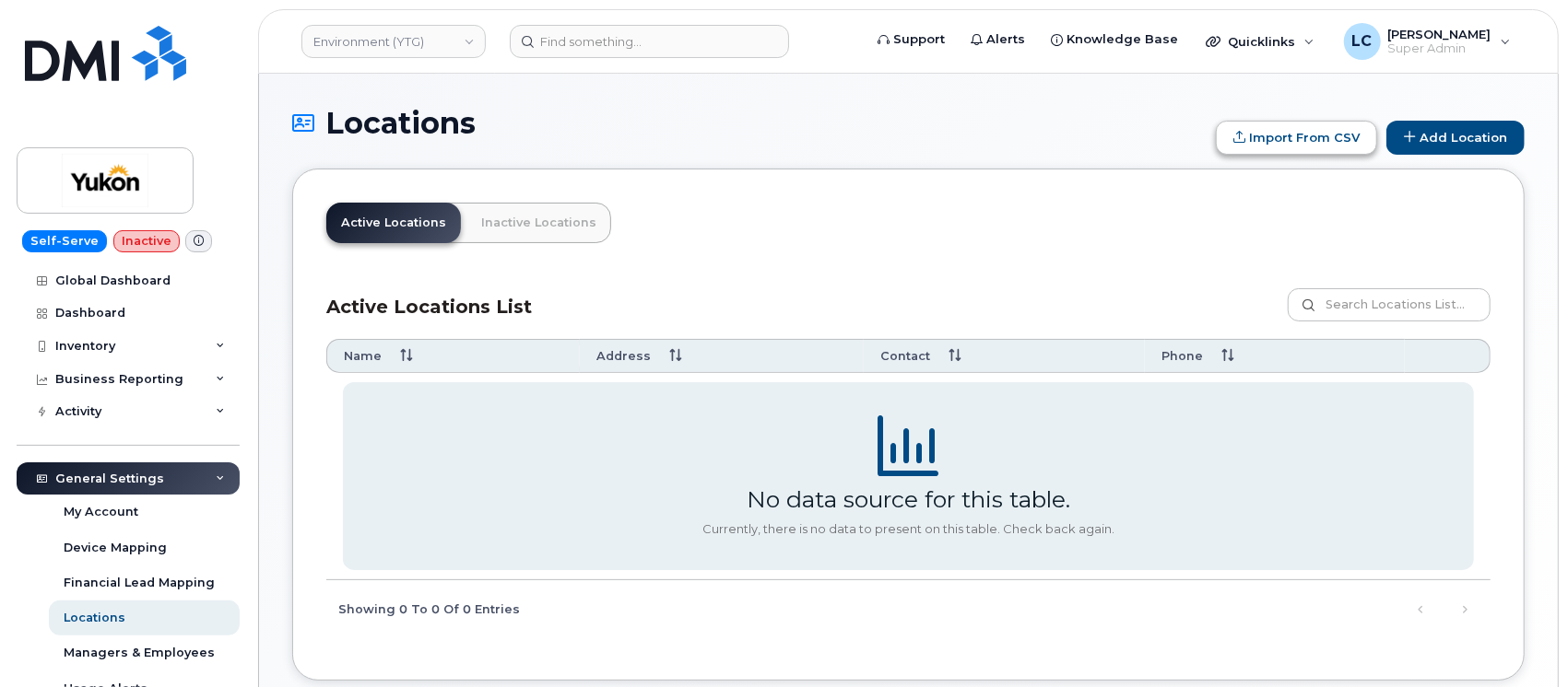
type input "C:\fakepath\YukonSplit_LocationsMapping.xlsx"
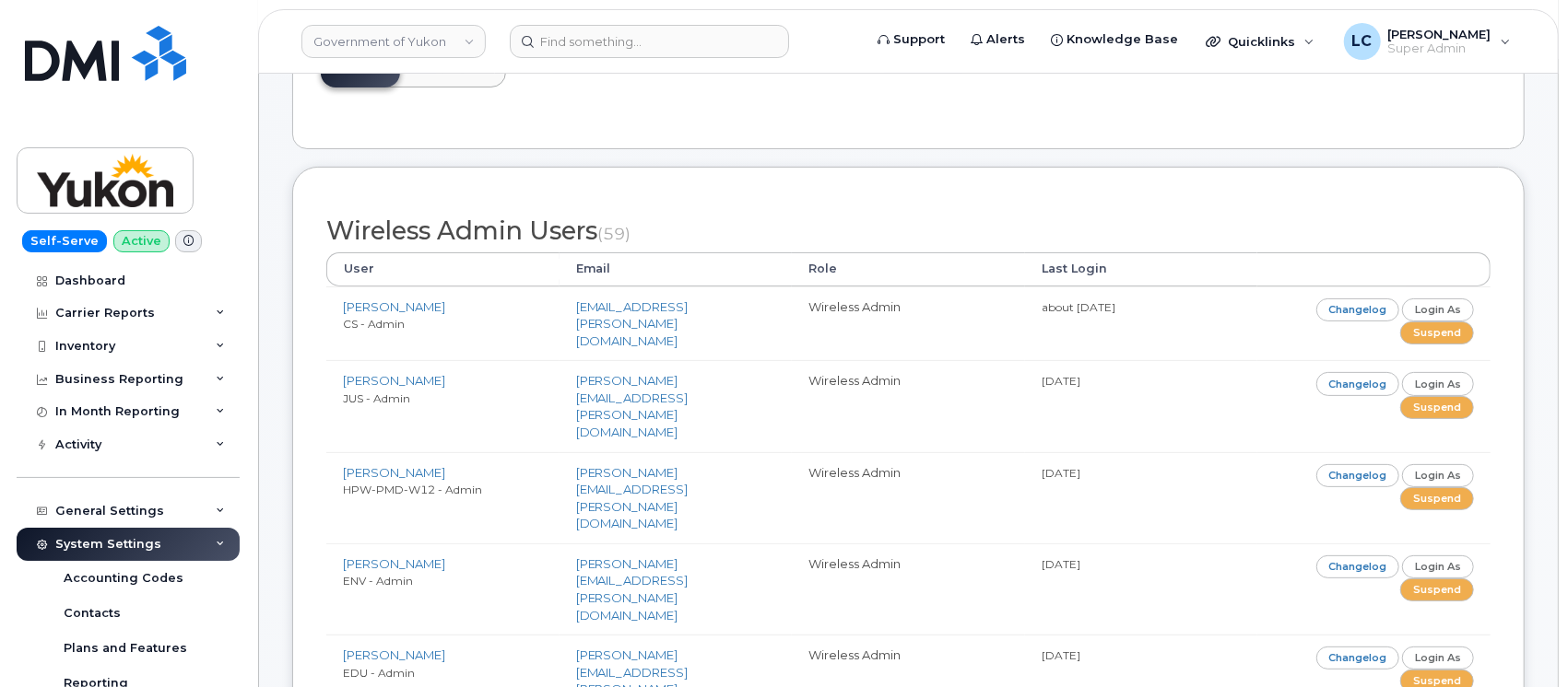
scroll to position [245, 0]
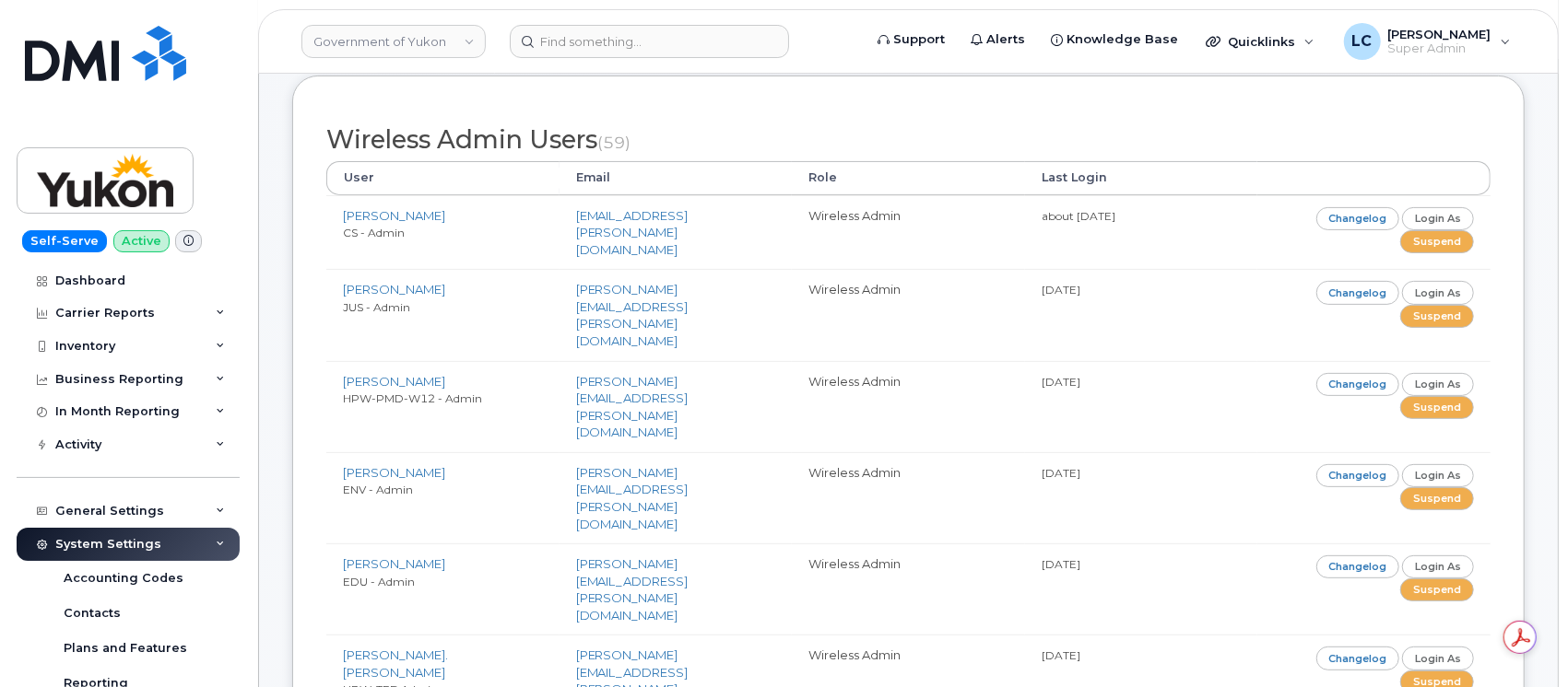
drag, startPoint x: 410, startPoint y: 416, endPoint x: 216, endPoint y: 192, distance: 296.3
click at [199, 189] on div "Self-Serve Active Dashboard Carrier Reports Monthly Billing Data Daily Data Poo…" at bounding box center [125, 343] width 250 height 687
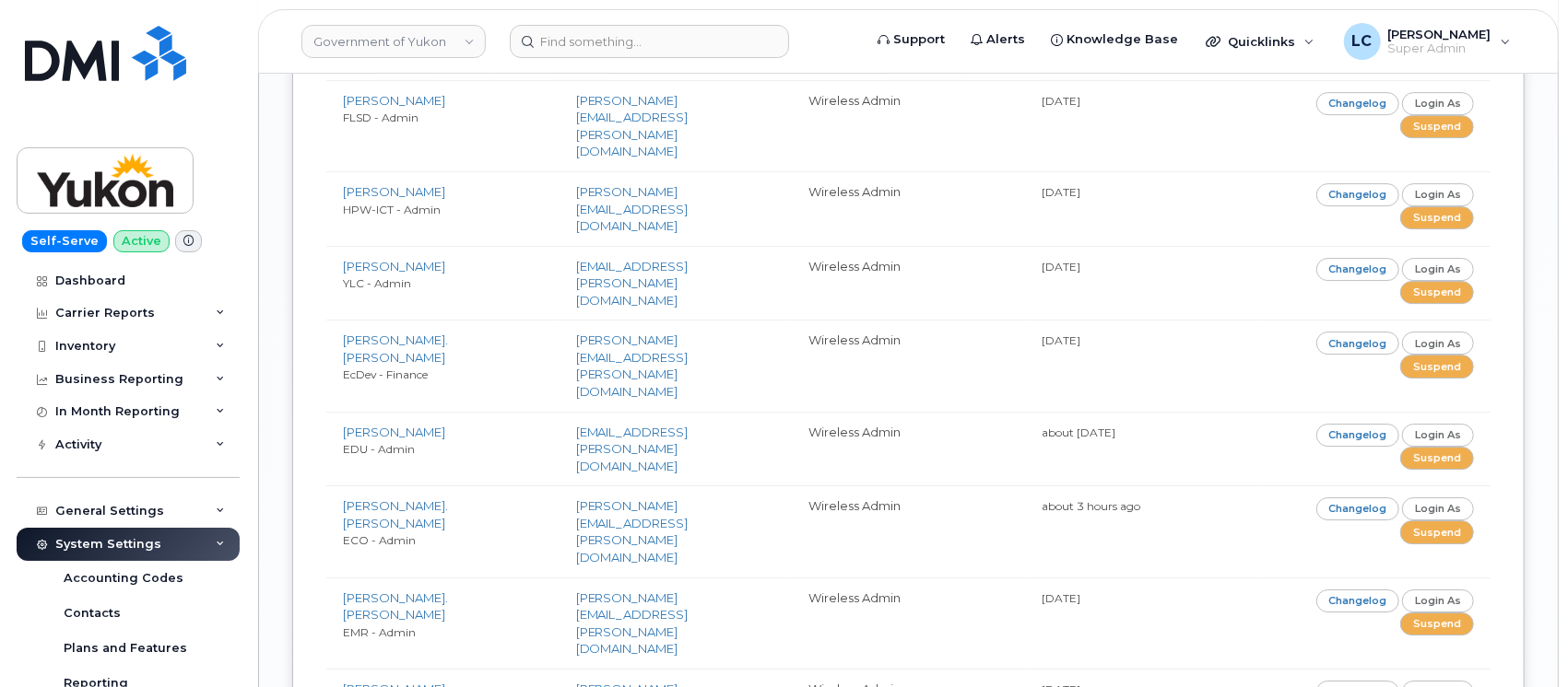
scroll to position [3808, 0]
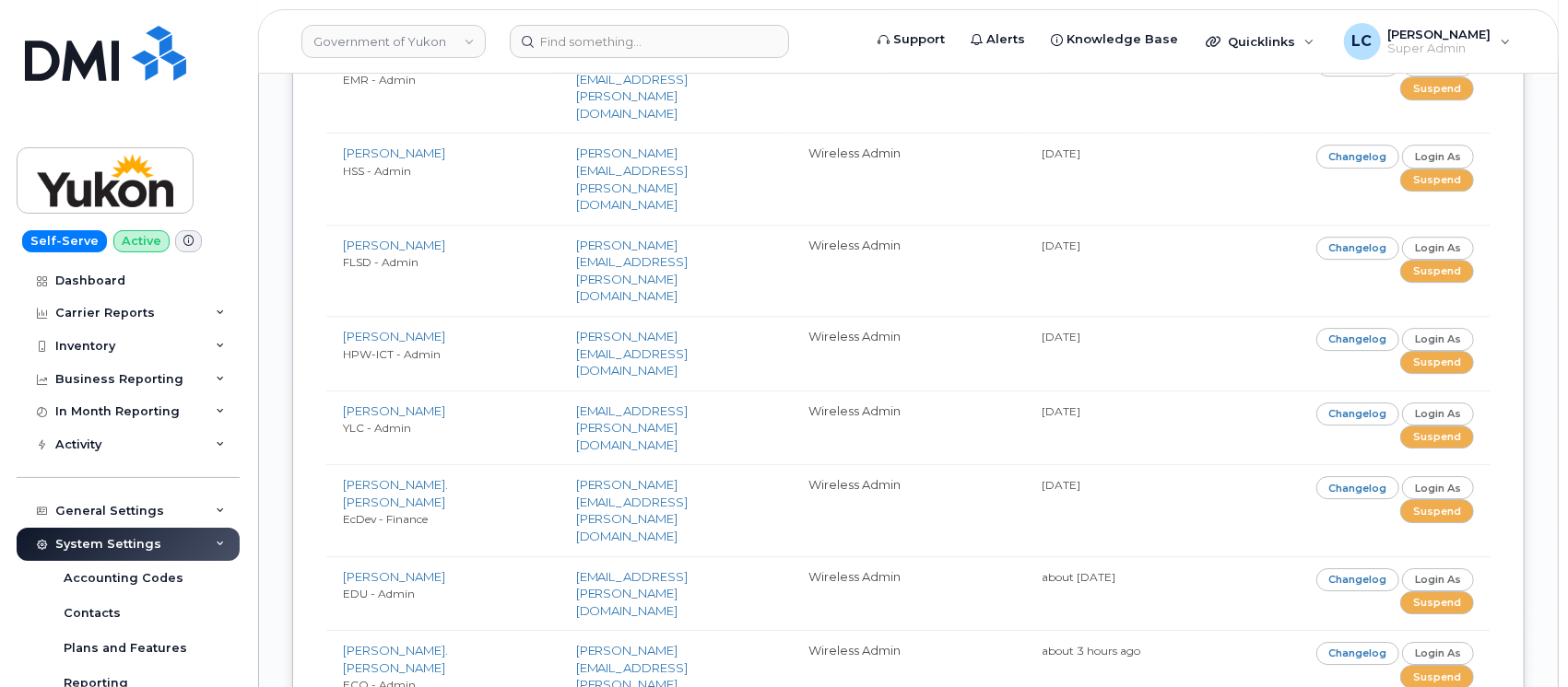
drag, startPoint x: 330, startPoint y: 306, endPoint x: 725, endPoint y: 152, distance: 424.0
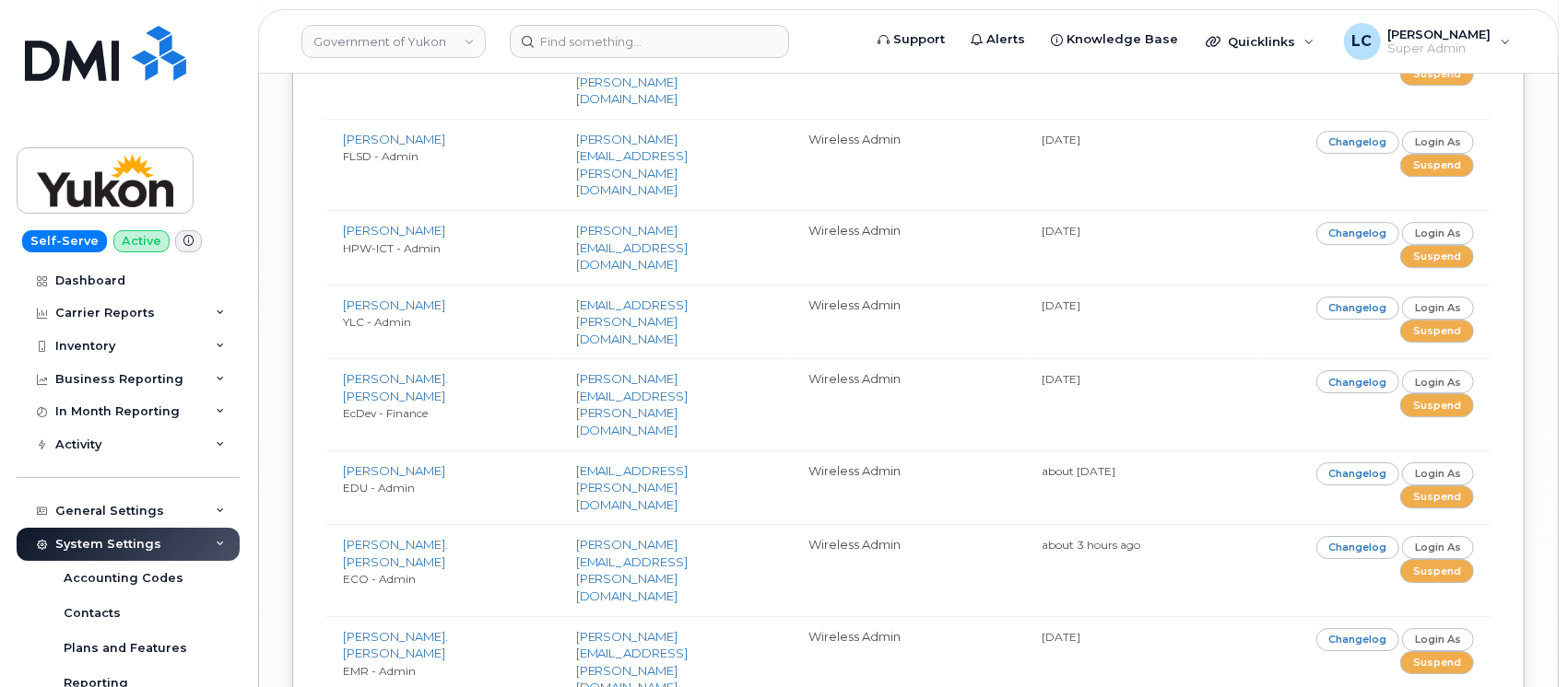
scroll to position [4177, 0]
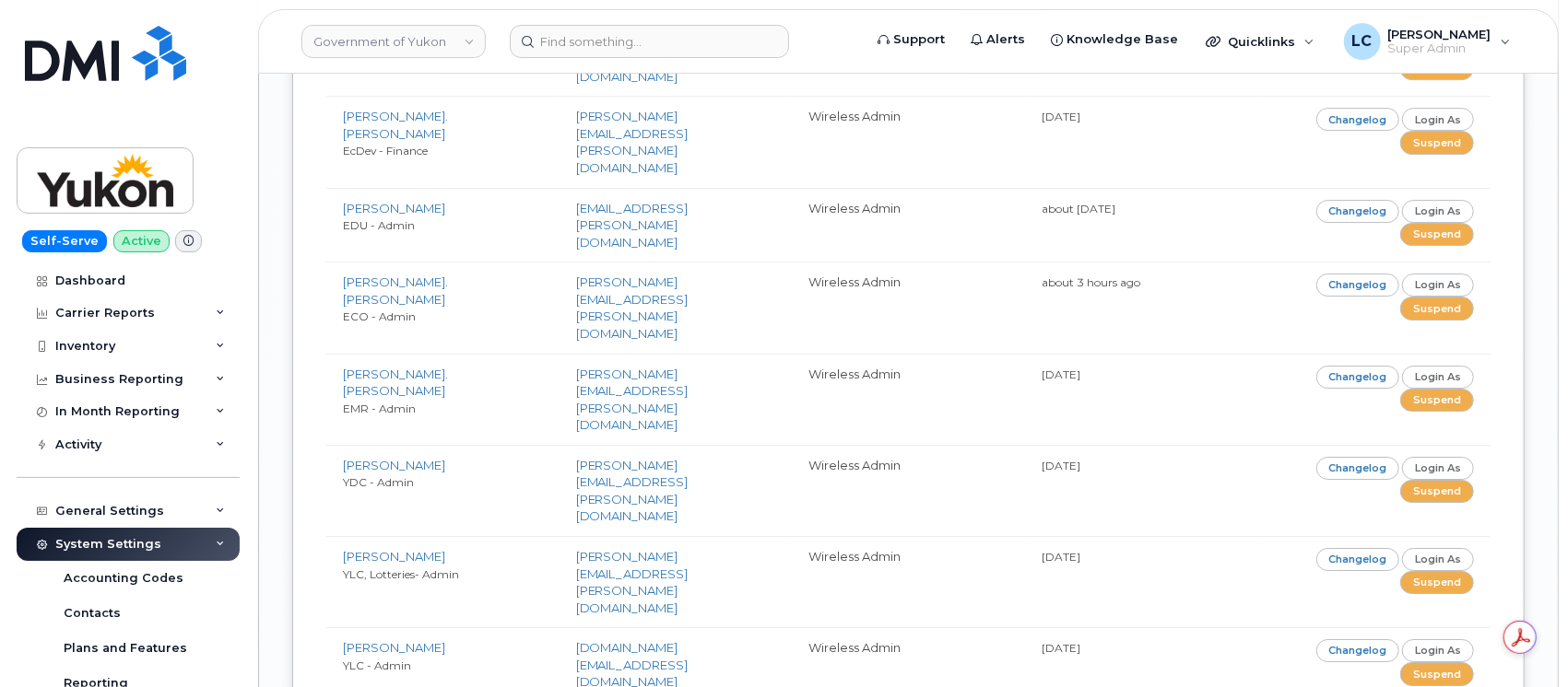
click at [246, 358] on div "Self-Serve Active Dashboard Carrier Reports Monthly Billing Data Daily Data Poo…" at bounding box center [125, 343] width 250 height 687
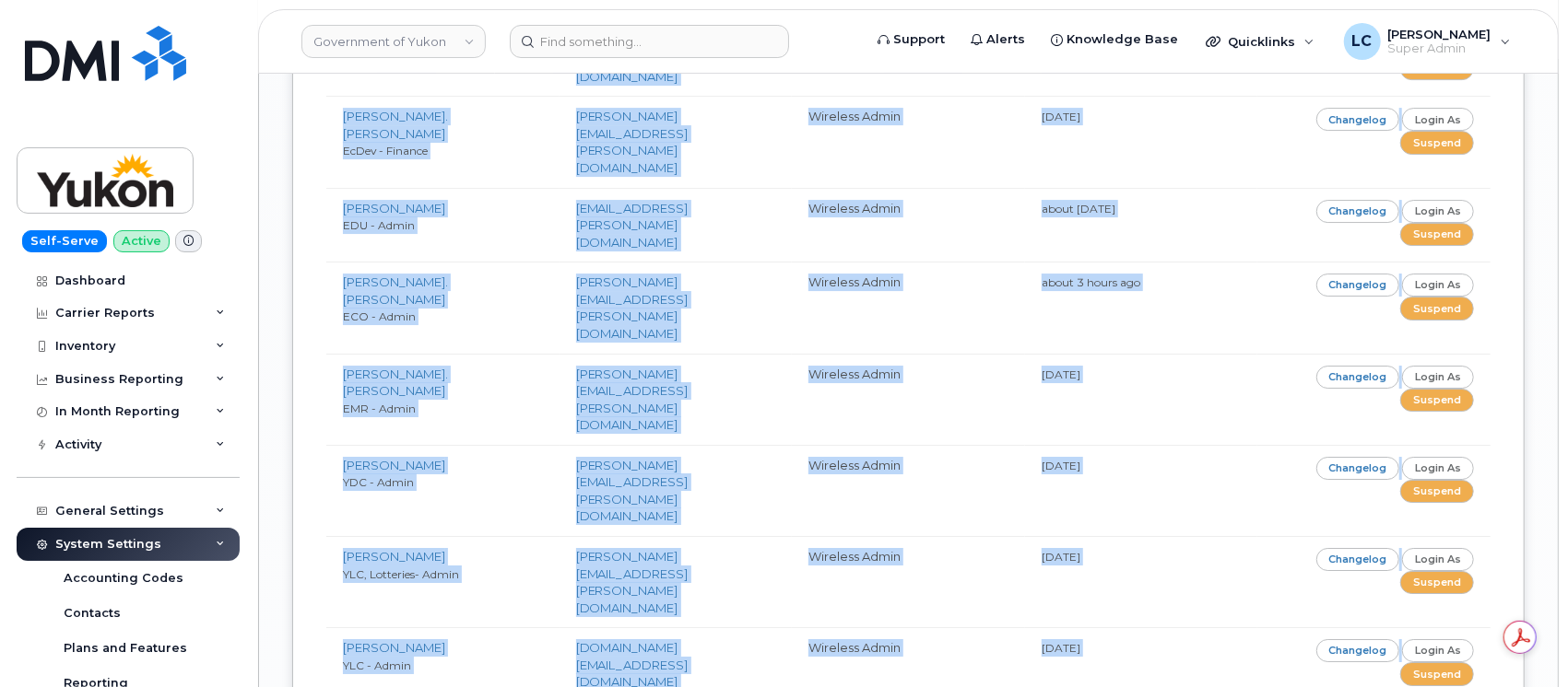
drag, startPoint x: 339, startPoint y: 332, endPoint x: 1116, endPoint y: 295, distance: 777.9
copy tbody "Nick Muzzio CS - Admin nick.muzzio@yukon.ca Wireless Admin about 1 month ago Ch…"
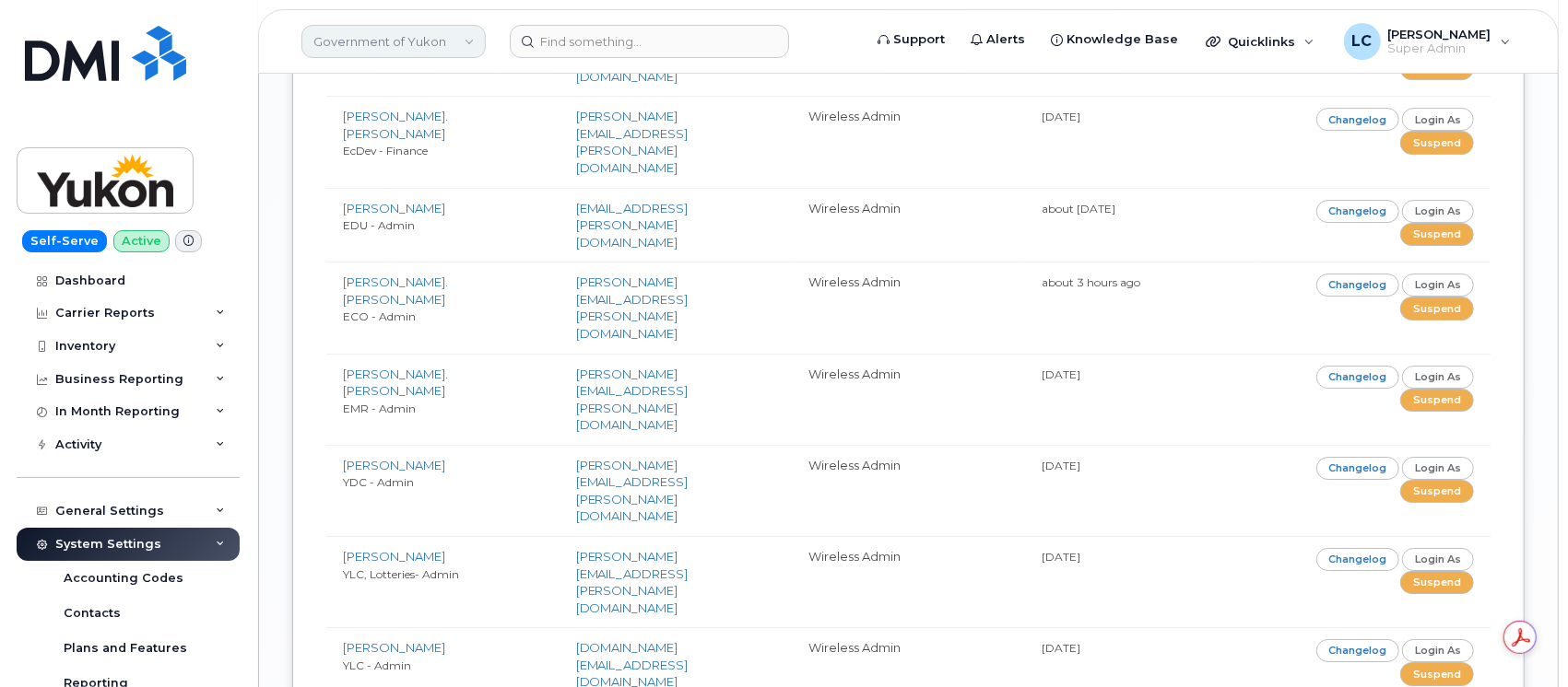
click at [384, 36] on link "Government of Yukon" at bounding box center [393, 41] width 185 height 33
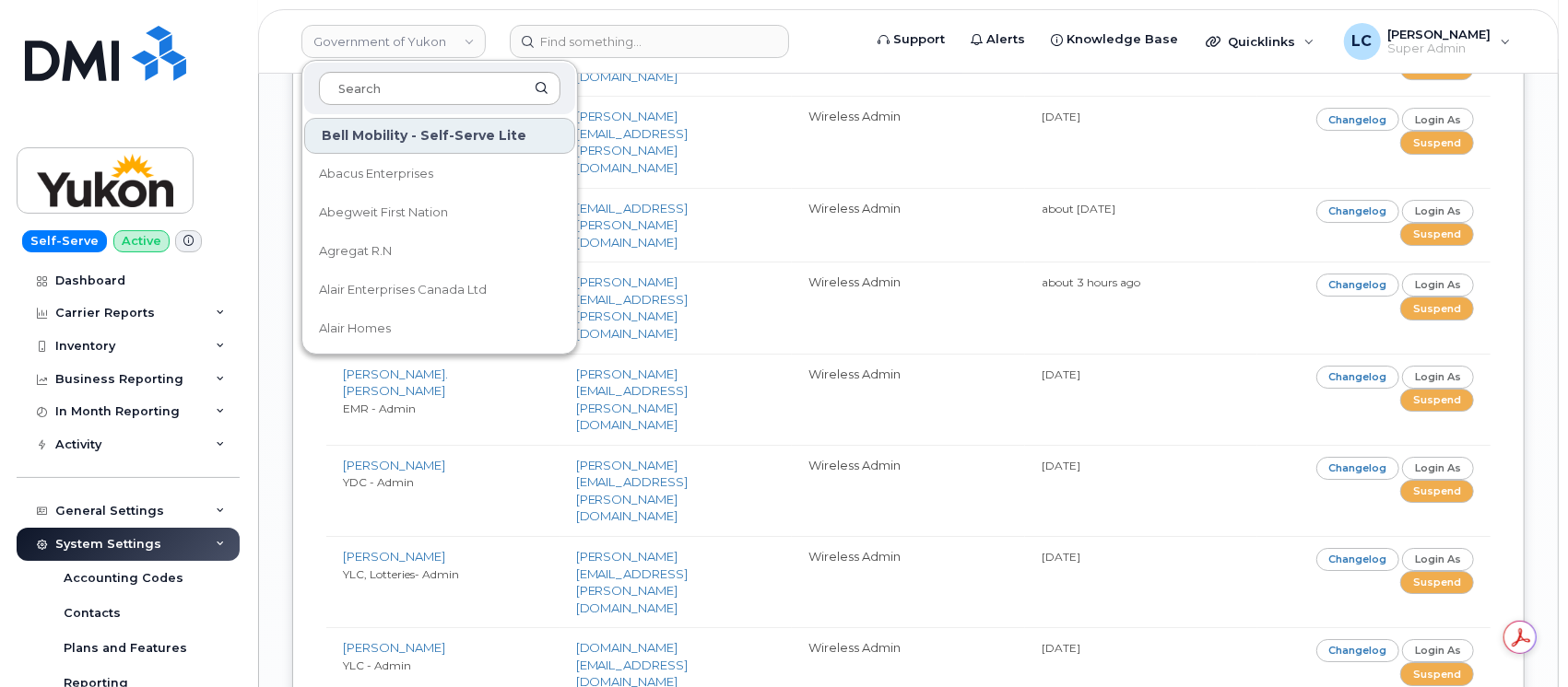
click at [413, 81] on input at bounding box center [439, 89] width 241 height 33
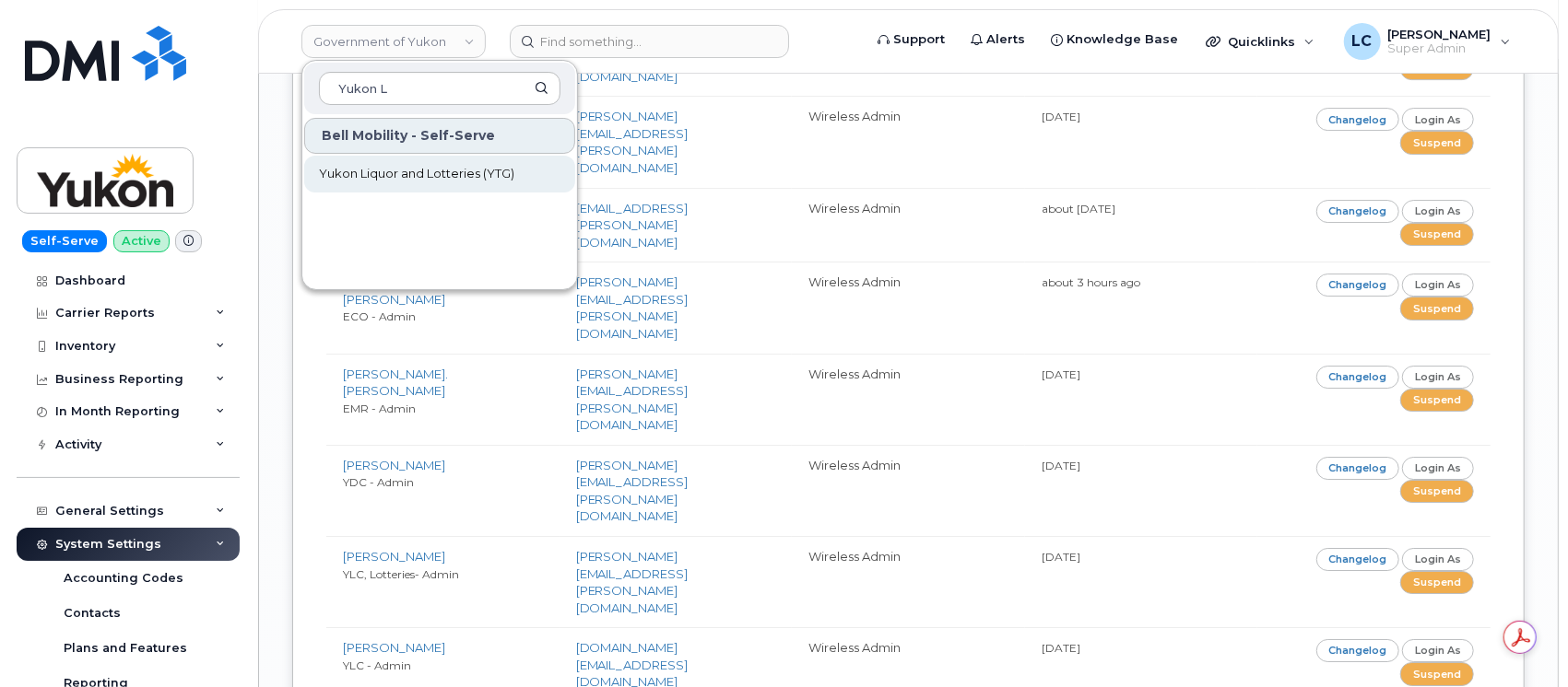
type input "Yukon L"
click at [439, 162] on link "Yukon Liquor and Lotteries (YTG)" at bounding box center [439, 174] width 271 height 37
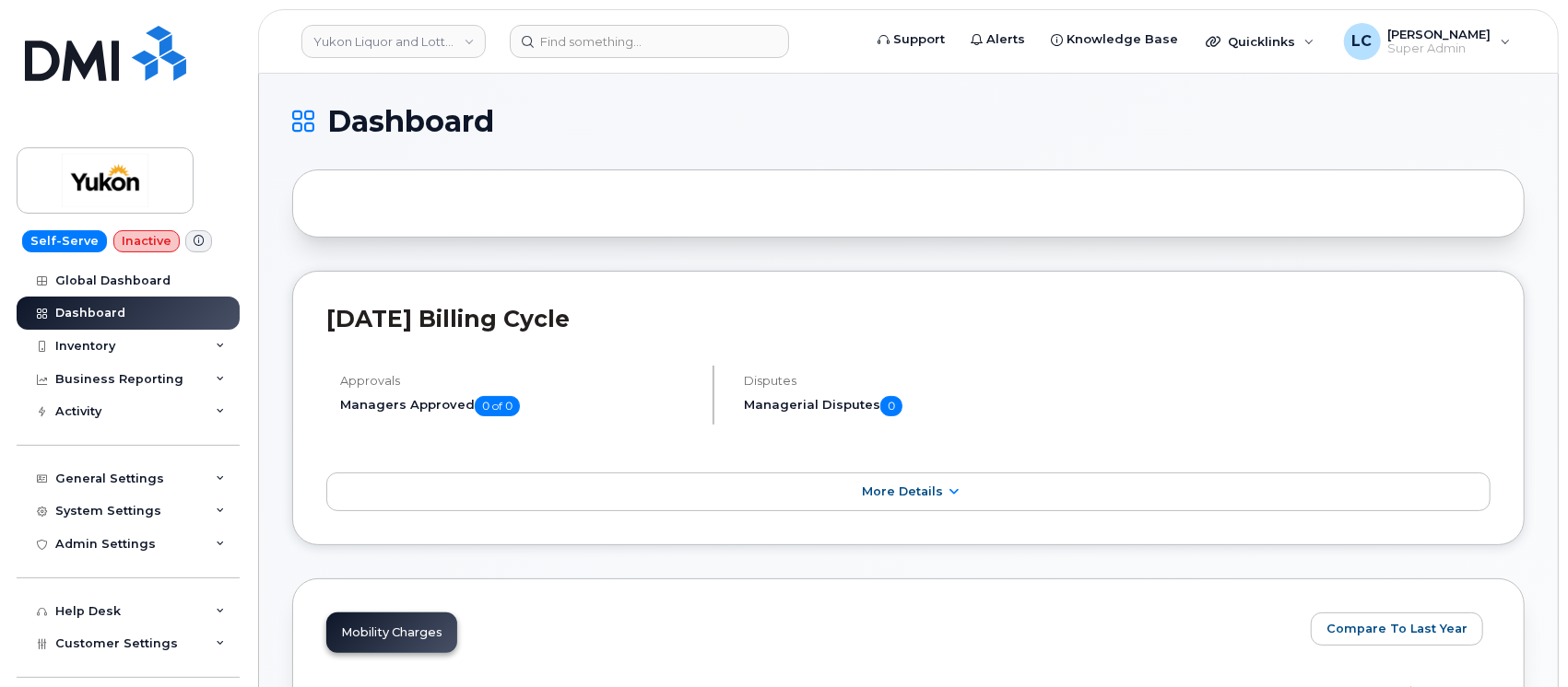
scroll to position [105, 0]
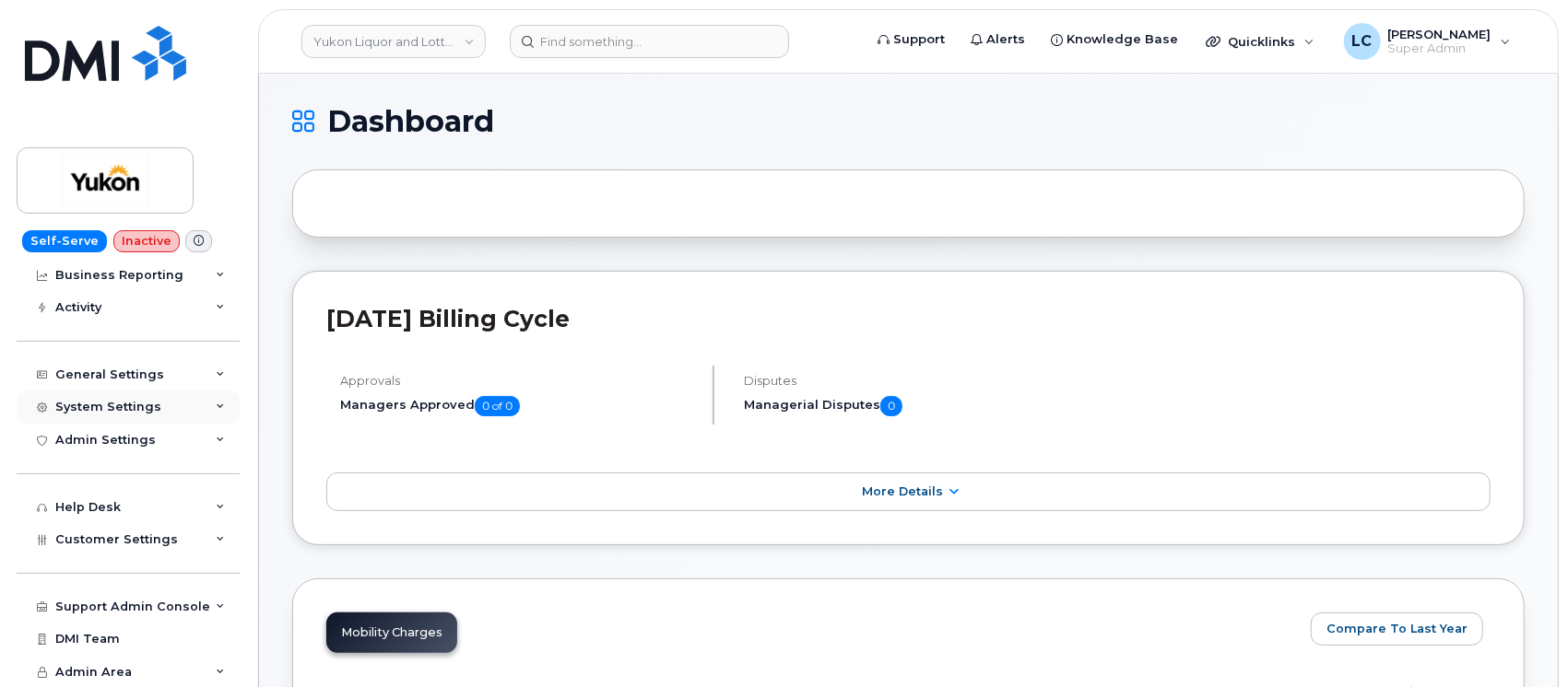
click at [141, 391] on div "System Settings" at bounding box center [128, 408] width 223 height 33
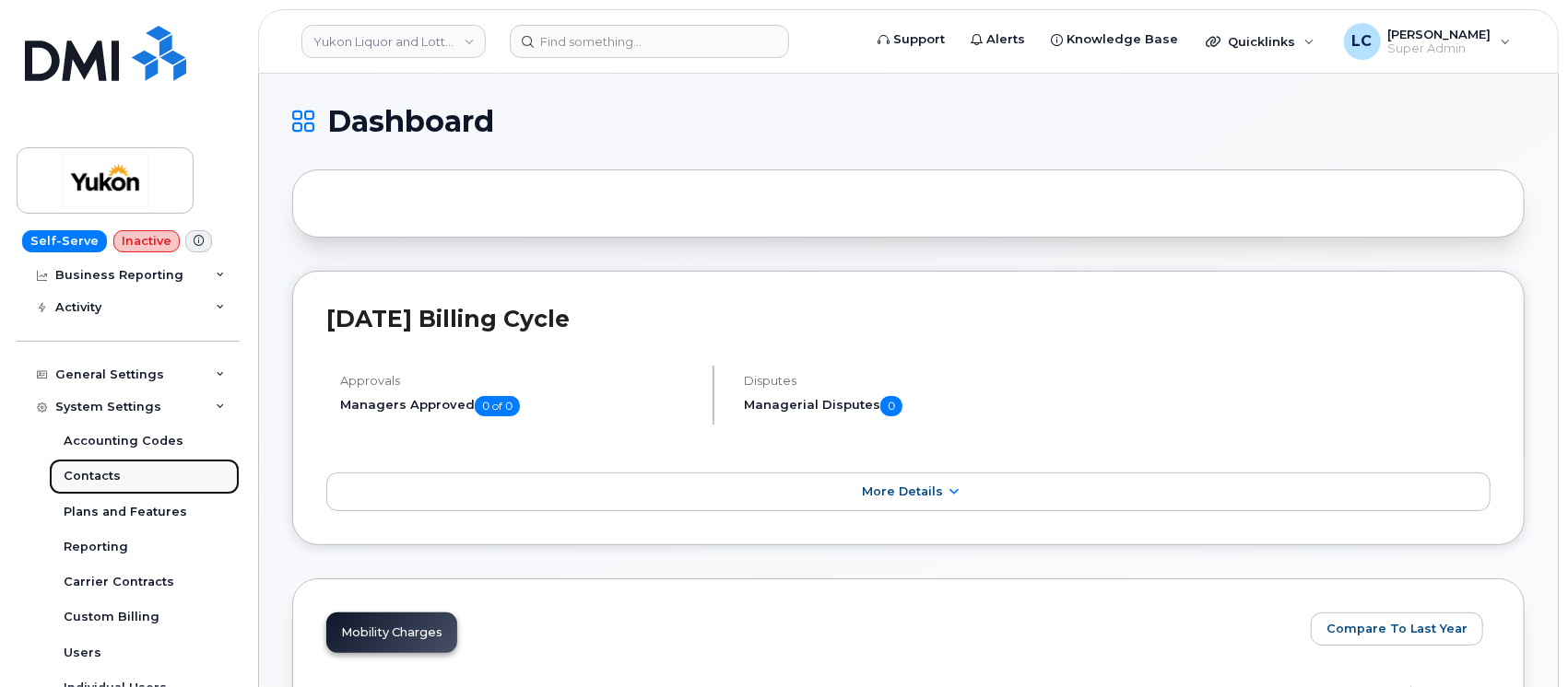
click at [117, 474] on div "Contacts" at bounding box center [92, 476] width 57 height 17
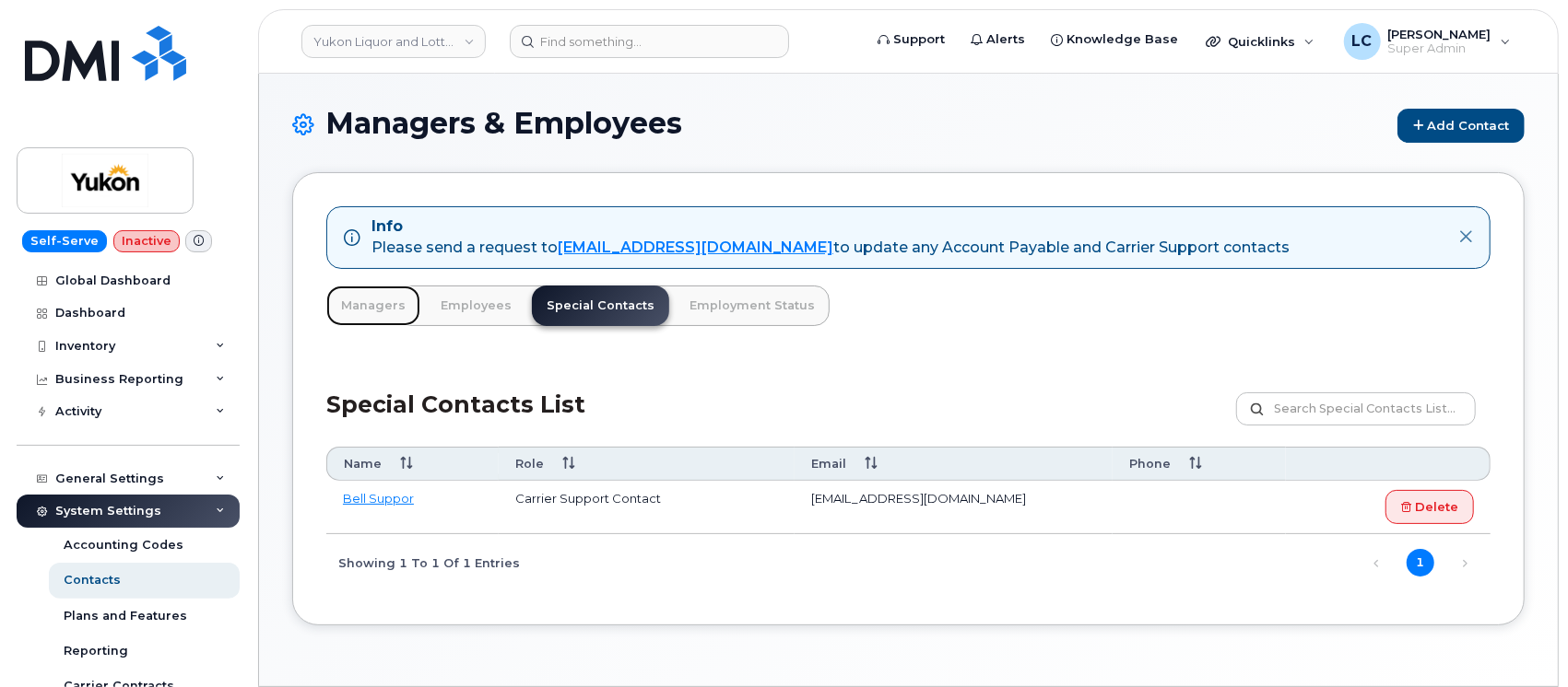
click at [389, 303] on link "Managers" at bounding box center [373, 305] width 94 height 40
